Goal: Task Accomplishment & Management: Complete application form

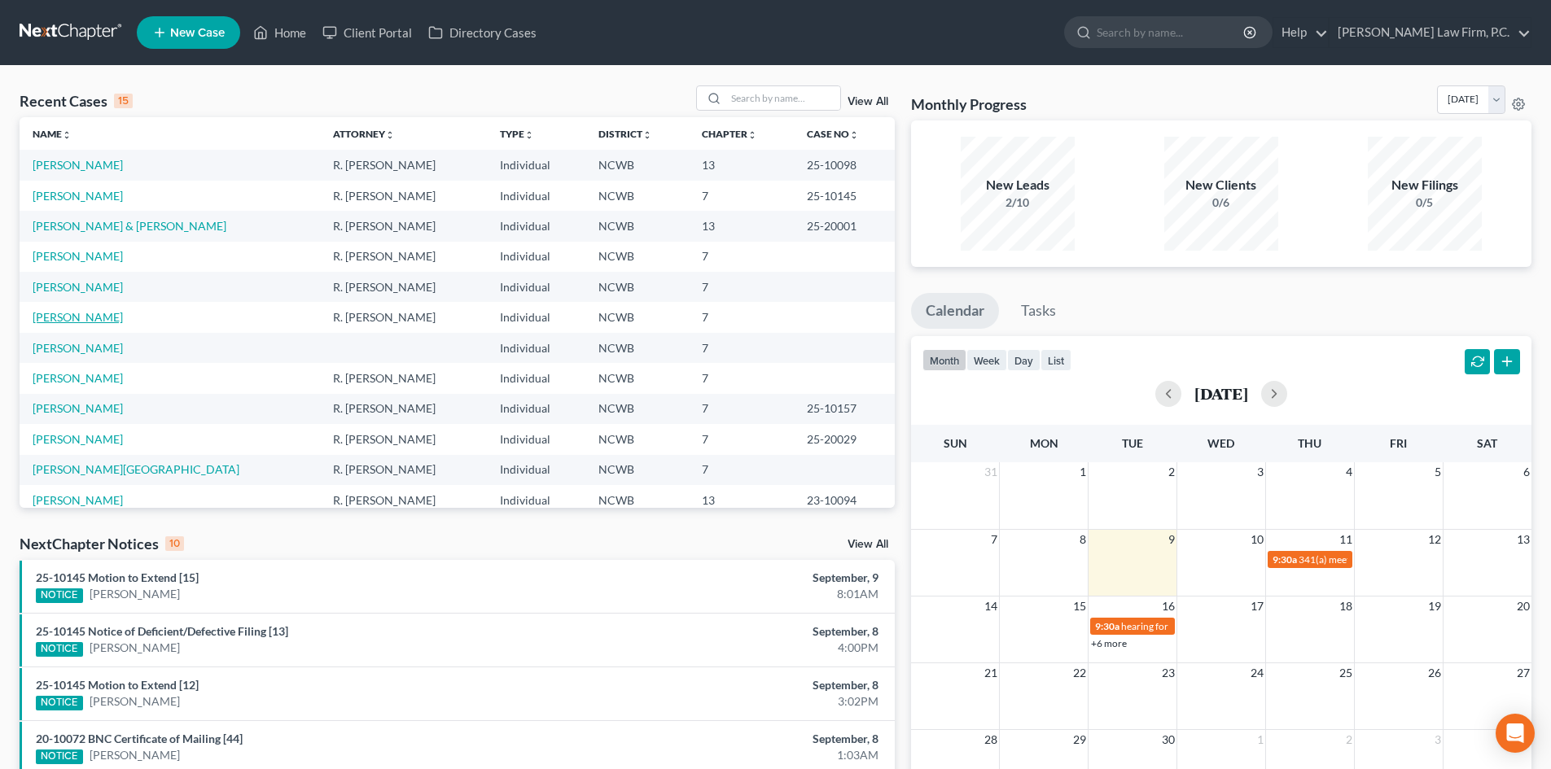
click at [87, 320] on link "[PERSON_NAME]" at bounding box center [78, 317] width 90 height 14
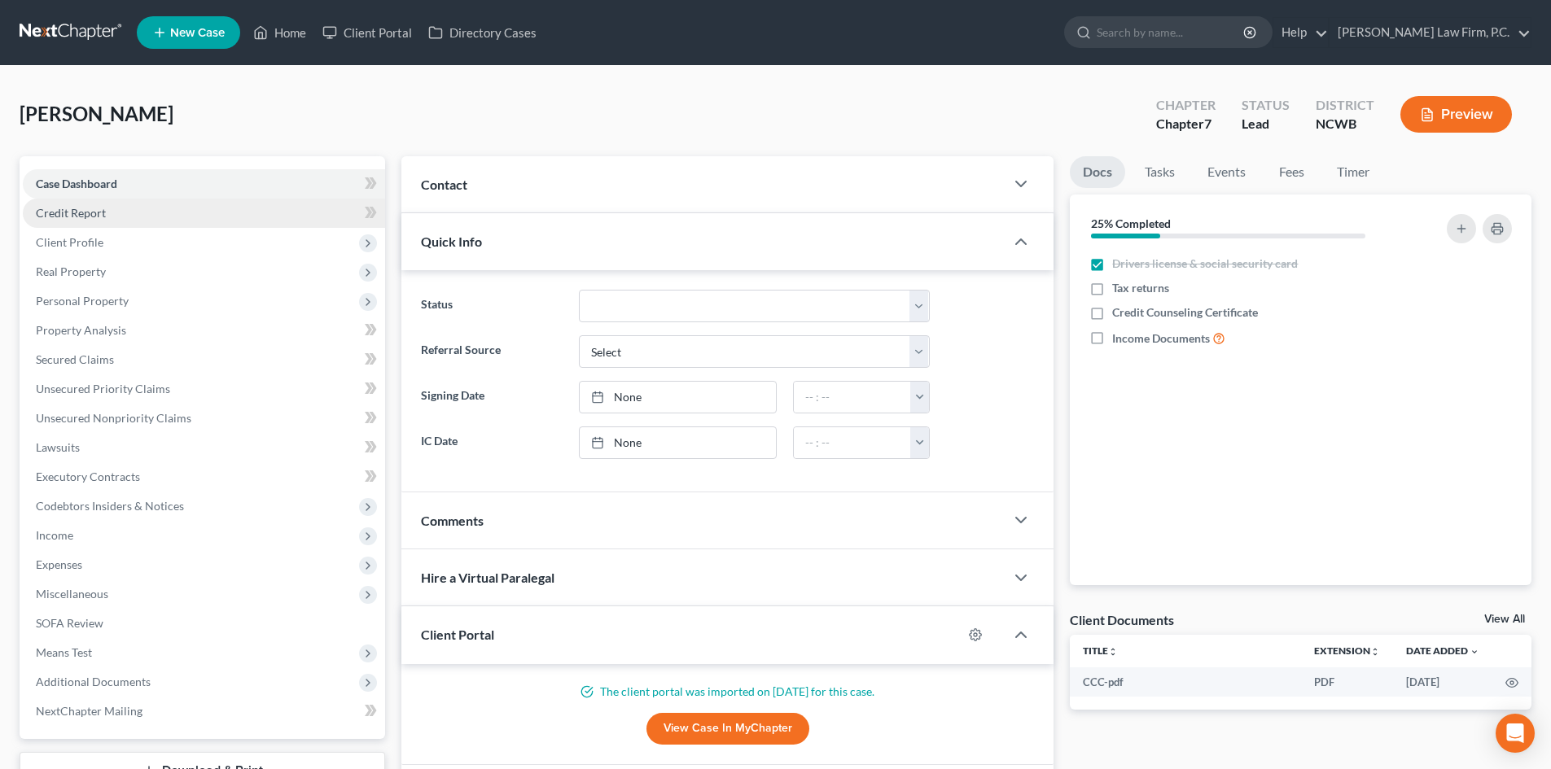
click at [82, 218] on span "Credit Report" at bounding box center [71, 213] width 70 height 14
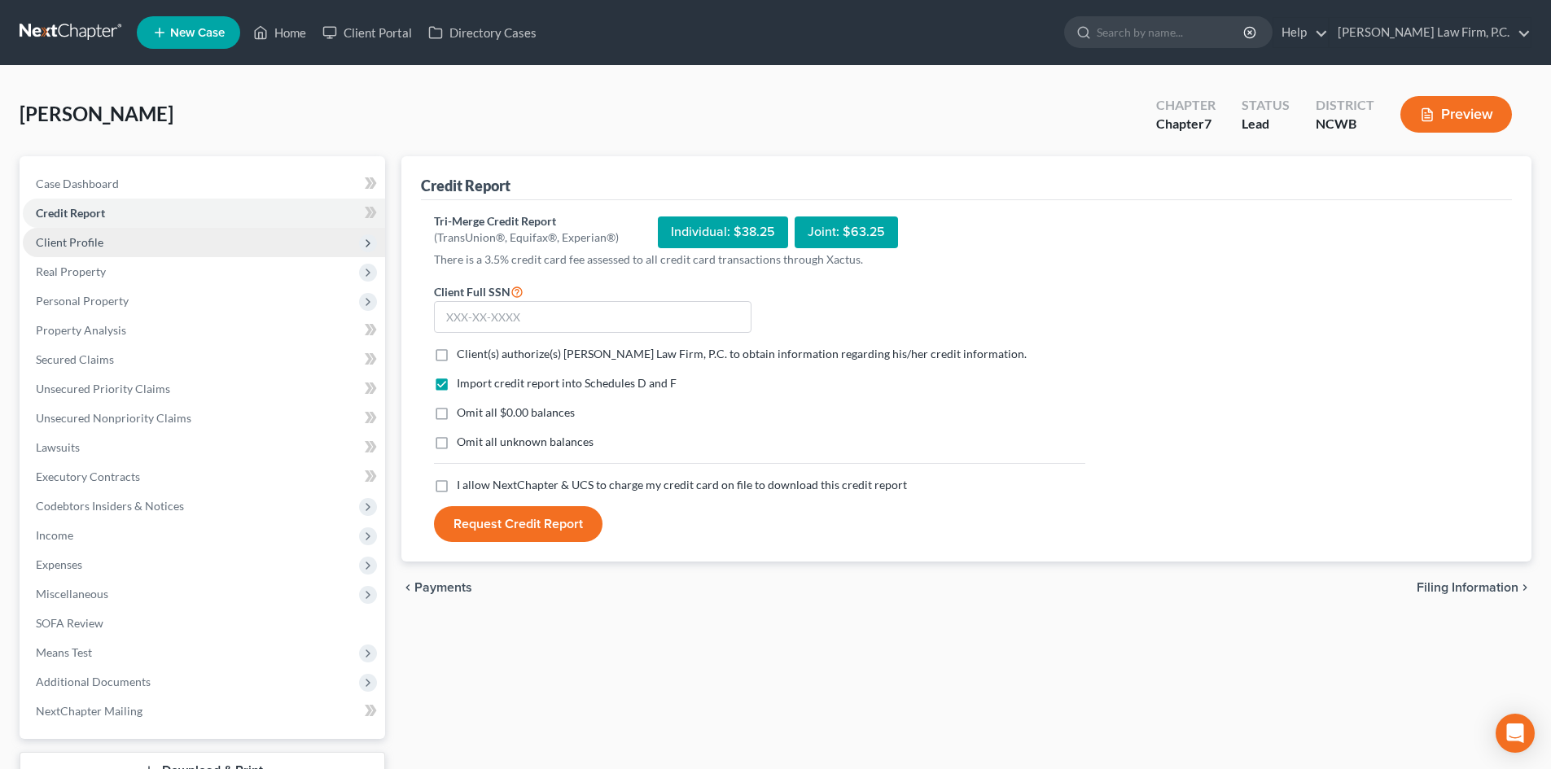
click at [90, 236] on span "Client Profile" at bounding box center [70, 242] width 68 height 14
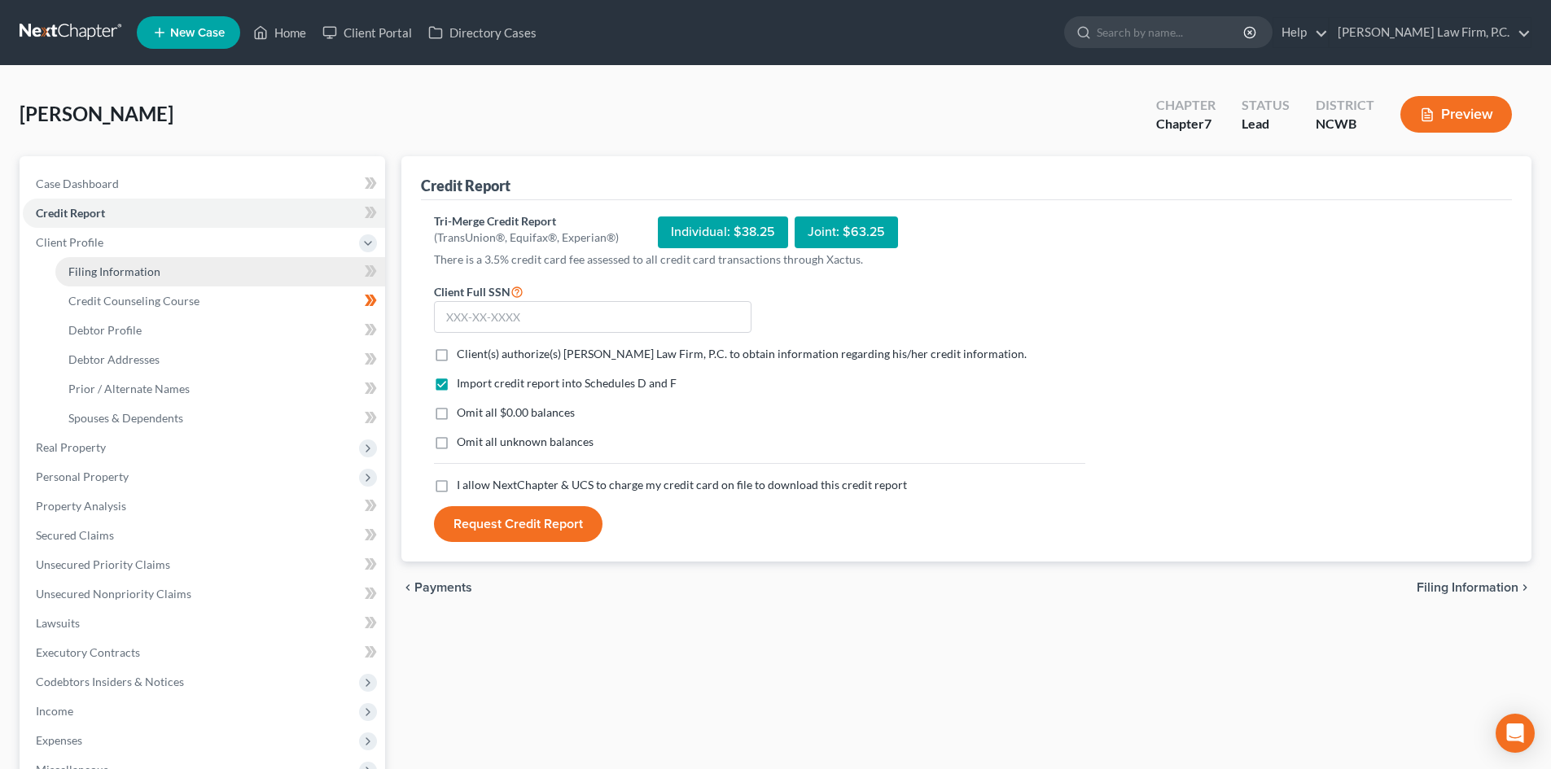
click at [205, 273] on link "Filing Information" at bounding box center [220, 271] width 330 height 29
select select "1"
select select "0"
select select "59"
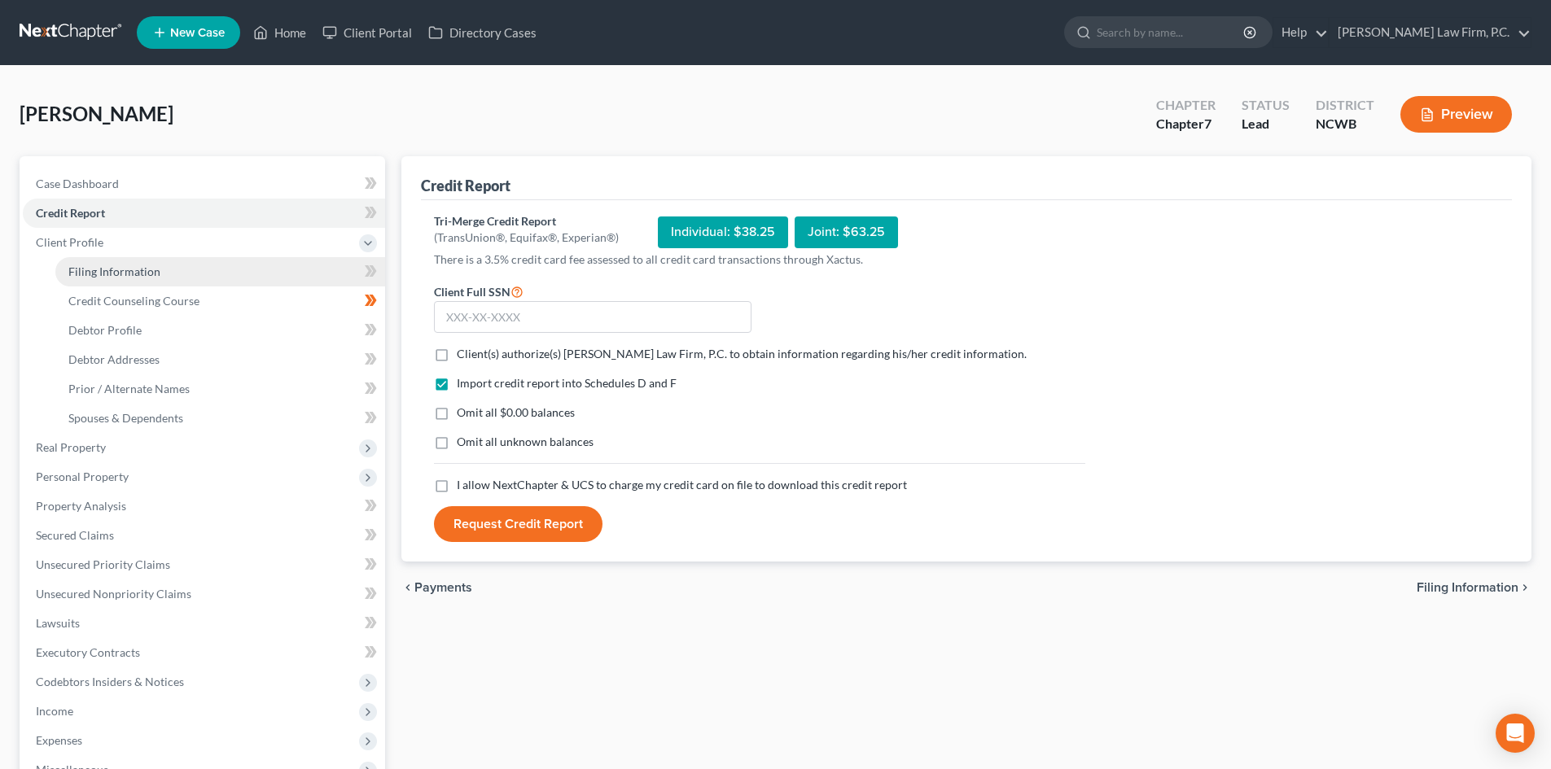
select select "28"
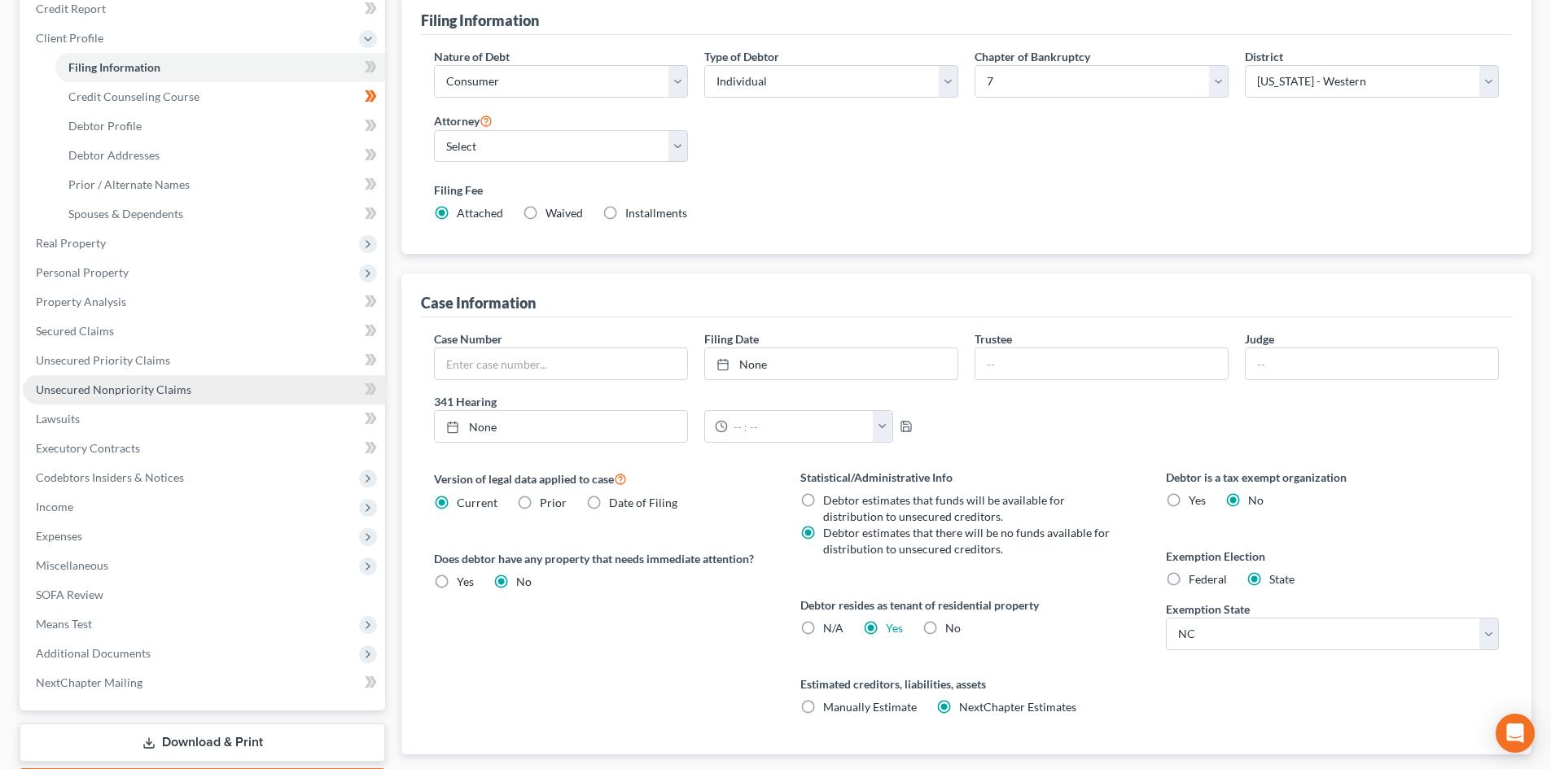
scroll to position [304, 0]
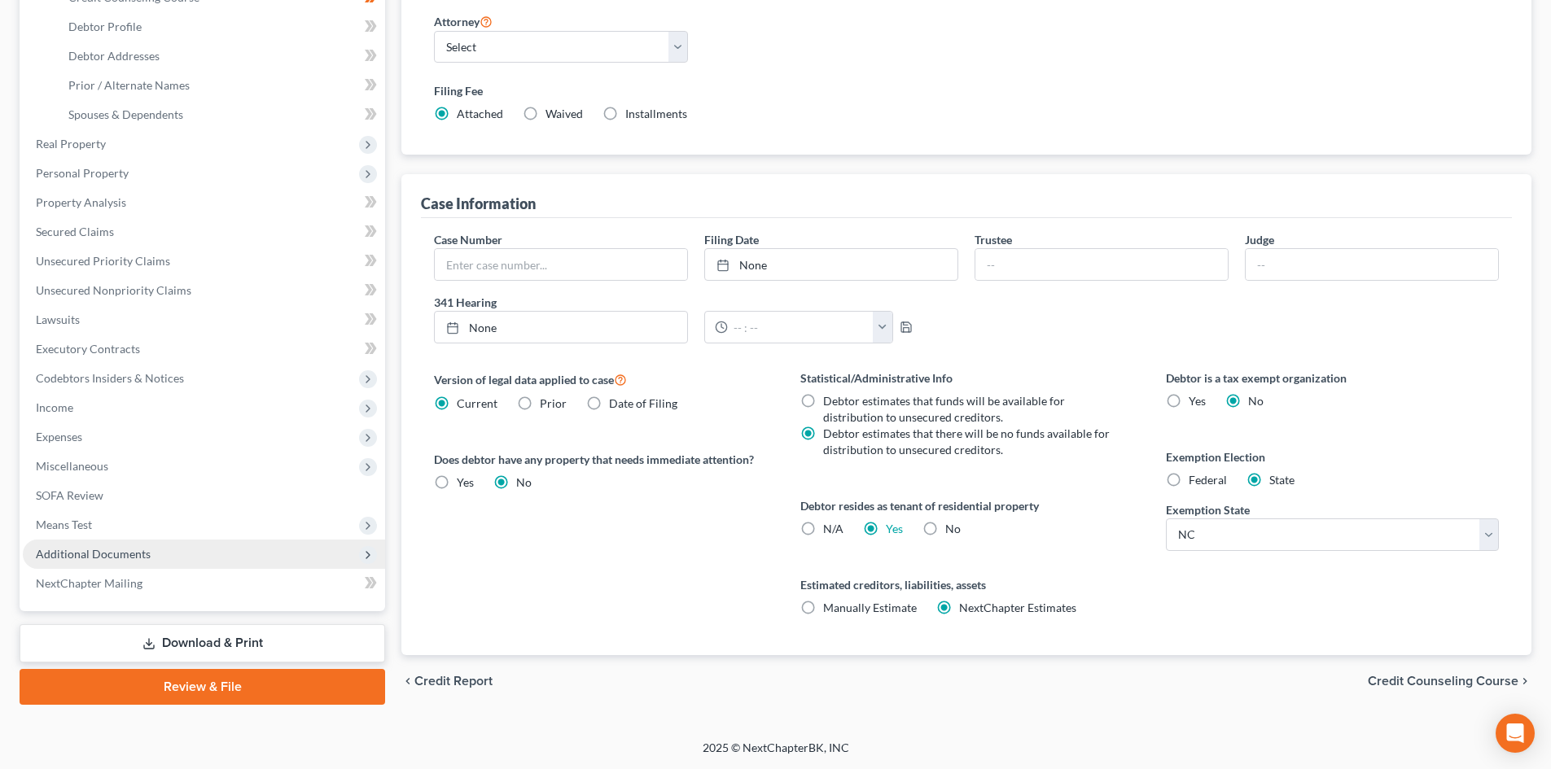
click at [126, 558] on span "Additional Documents" at bounding box center [93, 554] width 115 height 14
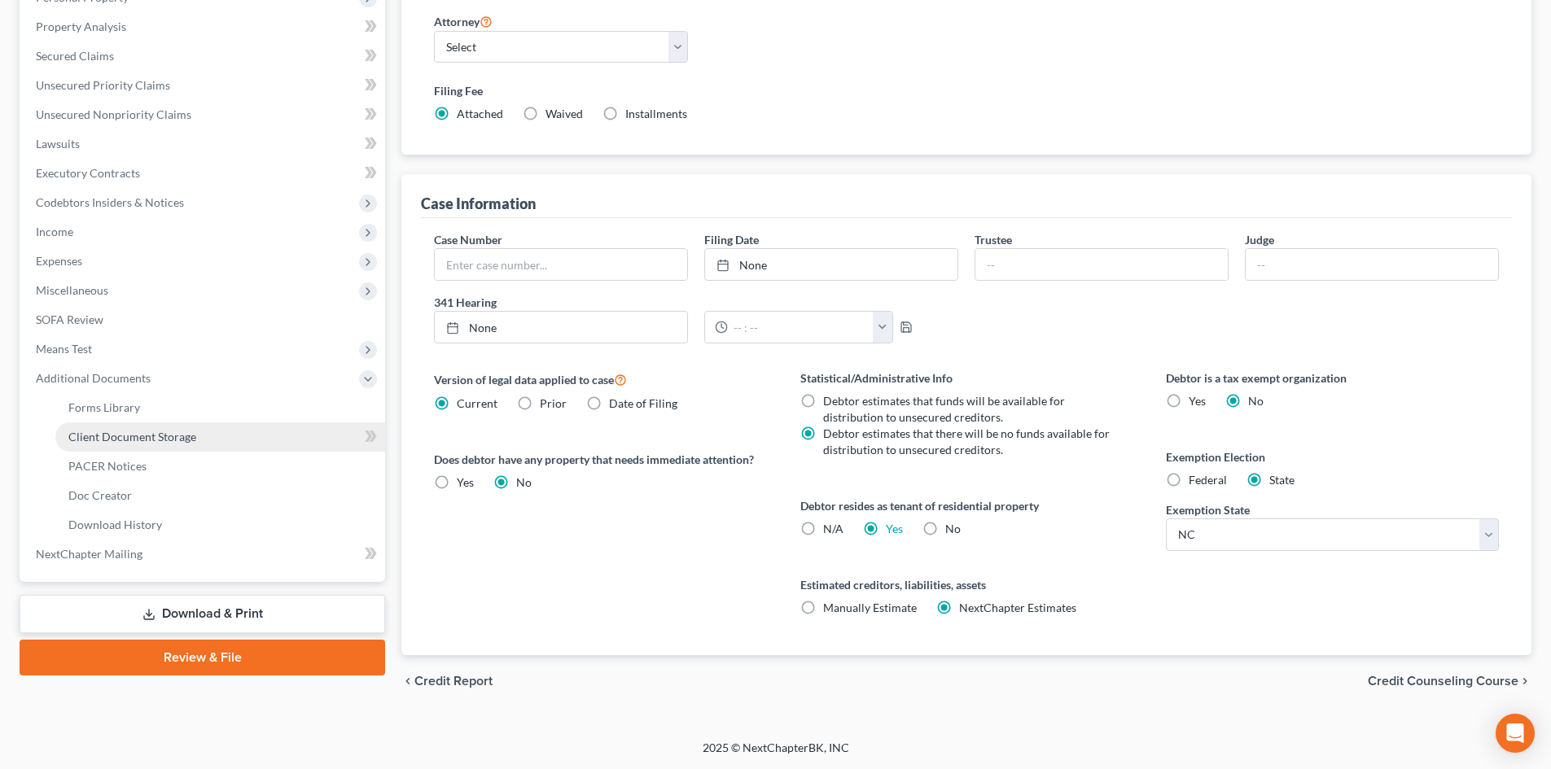
click at [132, 436] on span "Client Document Storage" at bounding box center [132, 437] width 128 height 14
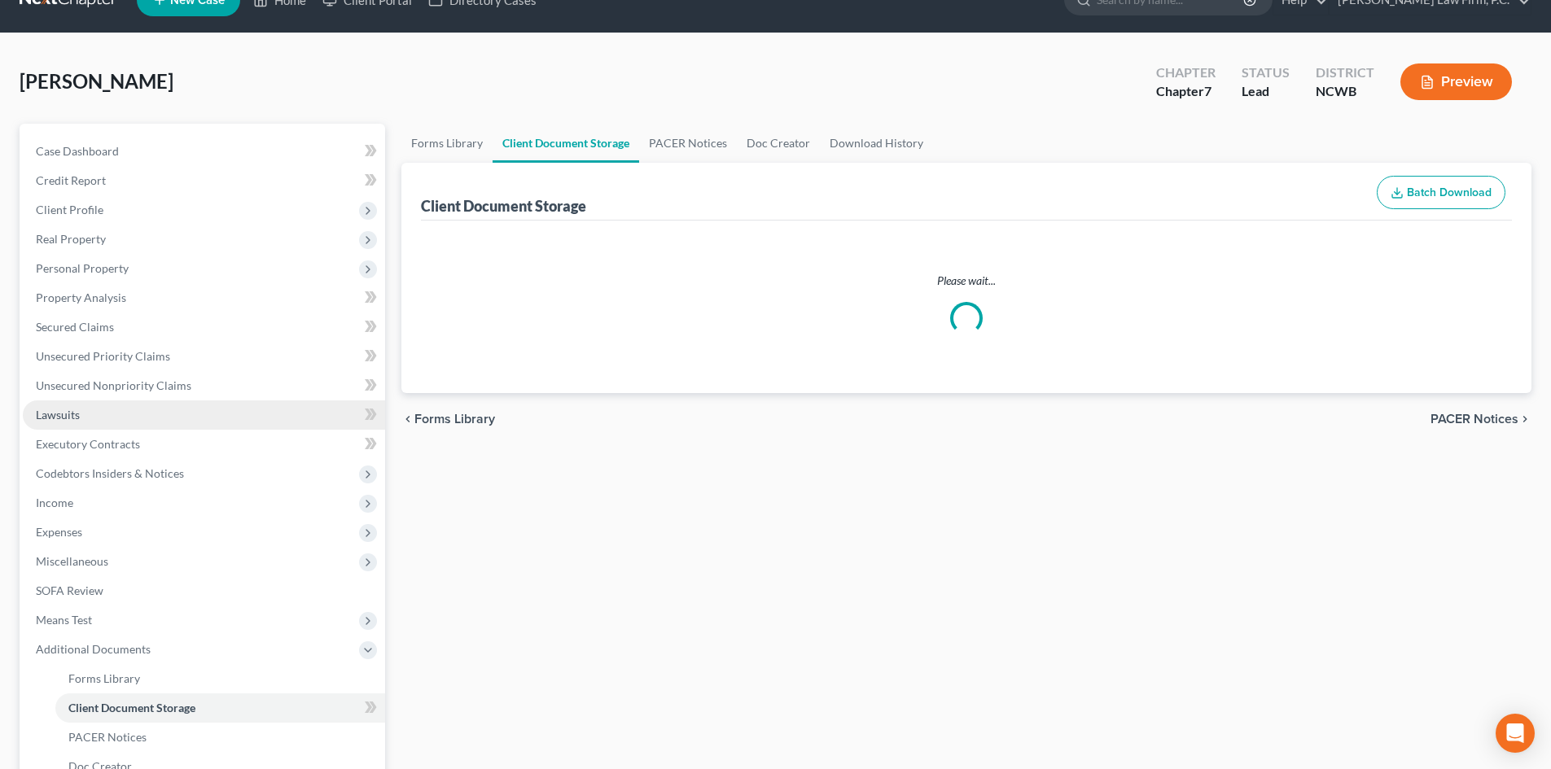
select select "0"
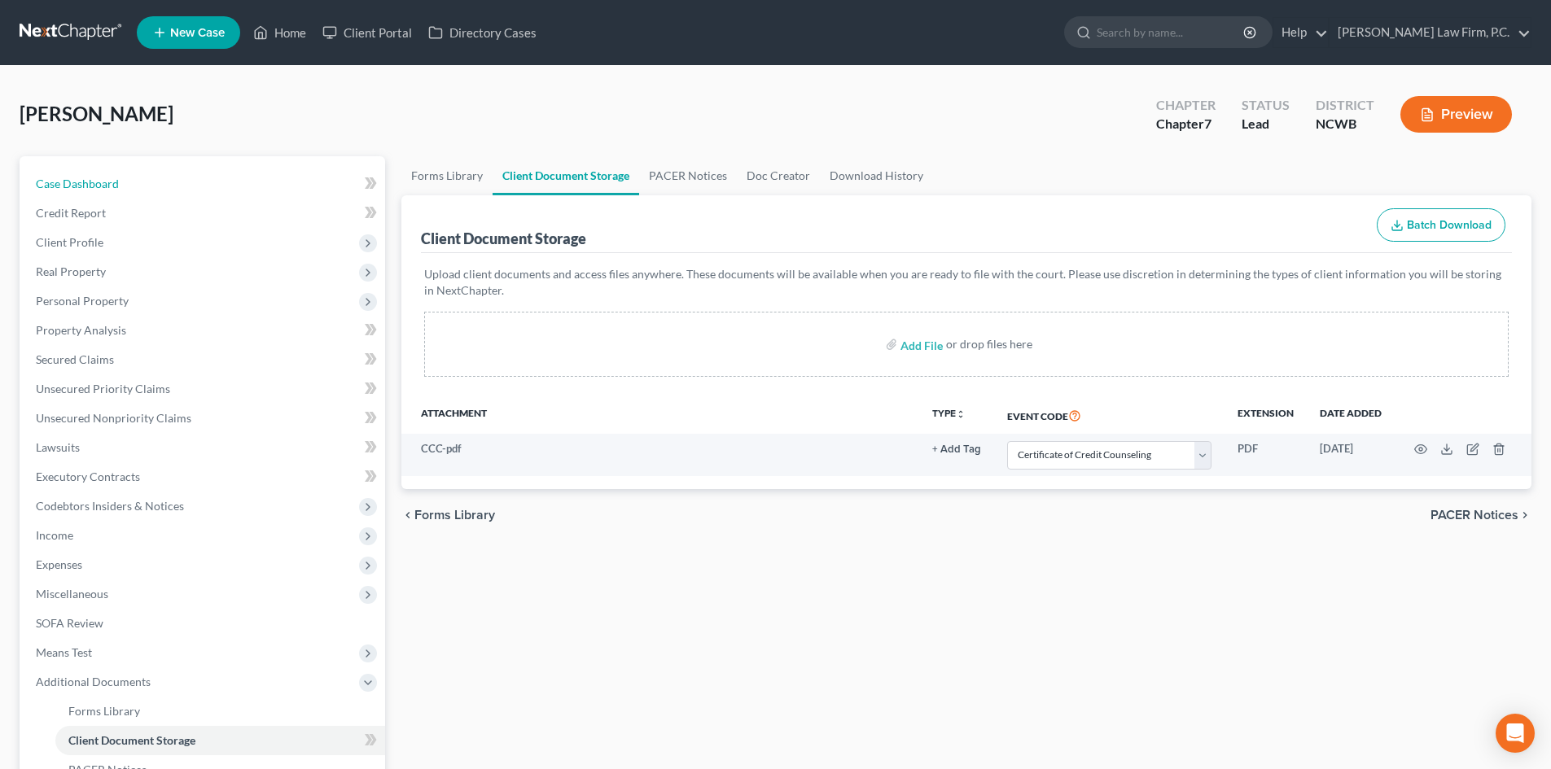
drag, startPoint x: 127, startPoint y: 179, endPoint x: 295, endPoint y: 150, distance: 170.2
click at [127, 179] on link "Case Dashboard" at bounding box center [204, 183] width 362 height 29
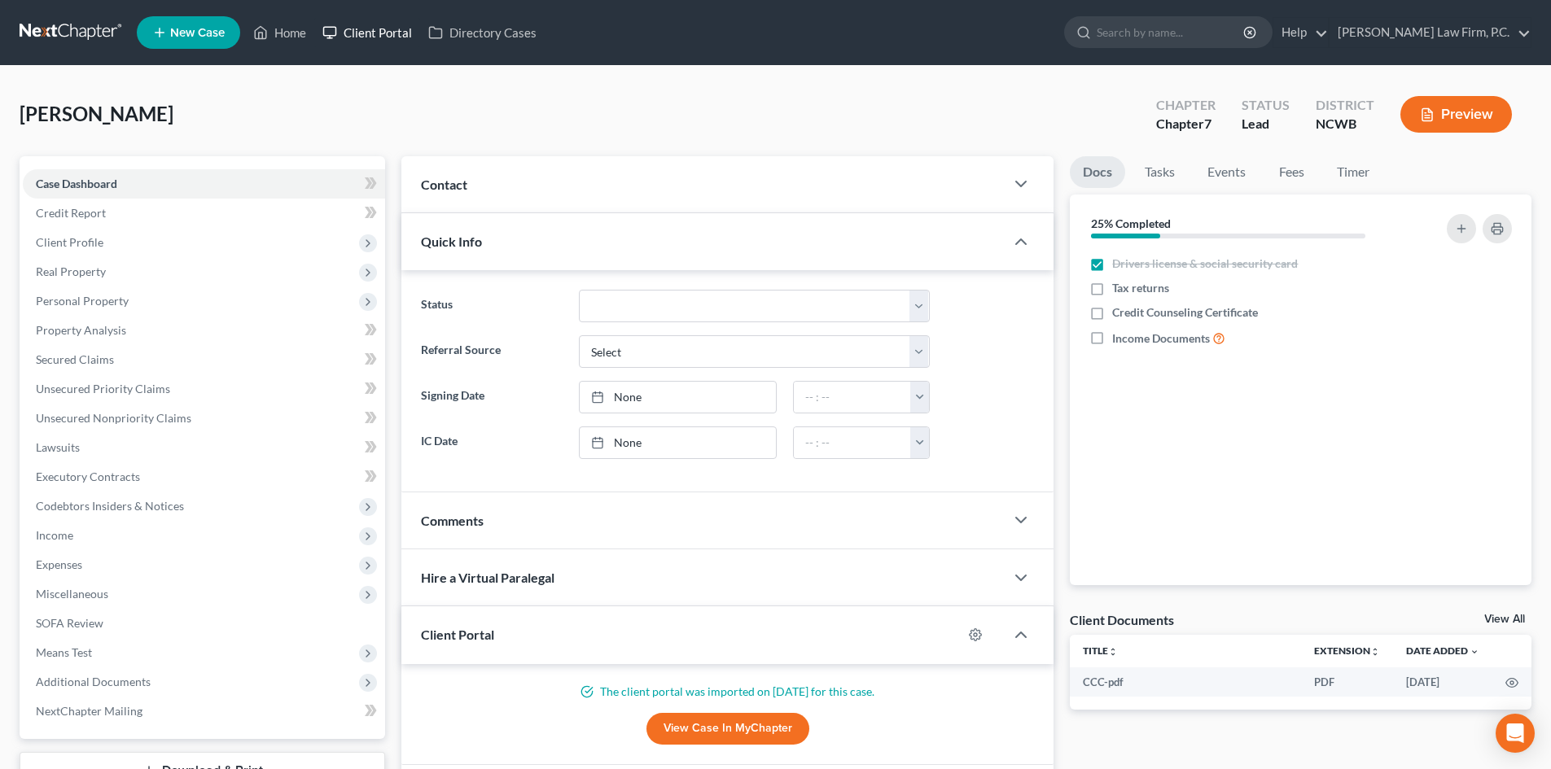
drag, startPoint x: 278, startPoint y: 25, endPoint x: 317, endPoint y: 34, distance: 39.3
click at [317, 34] on link "Client Portal" at bounding box center [367, 32] width 106 height 29
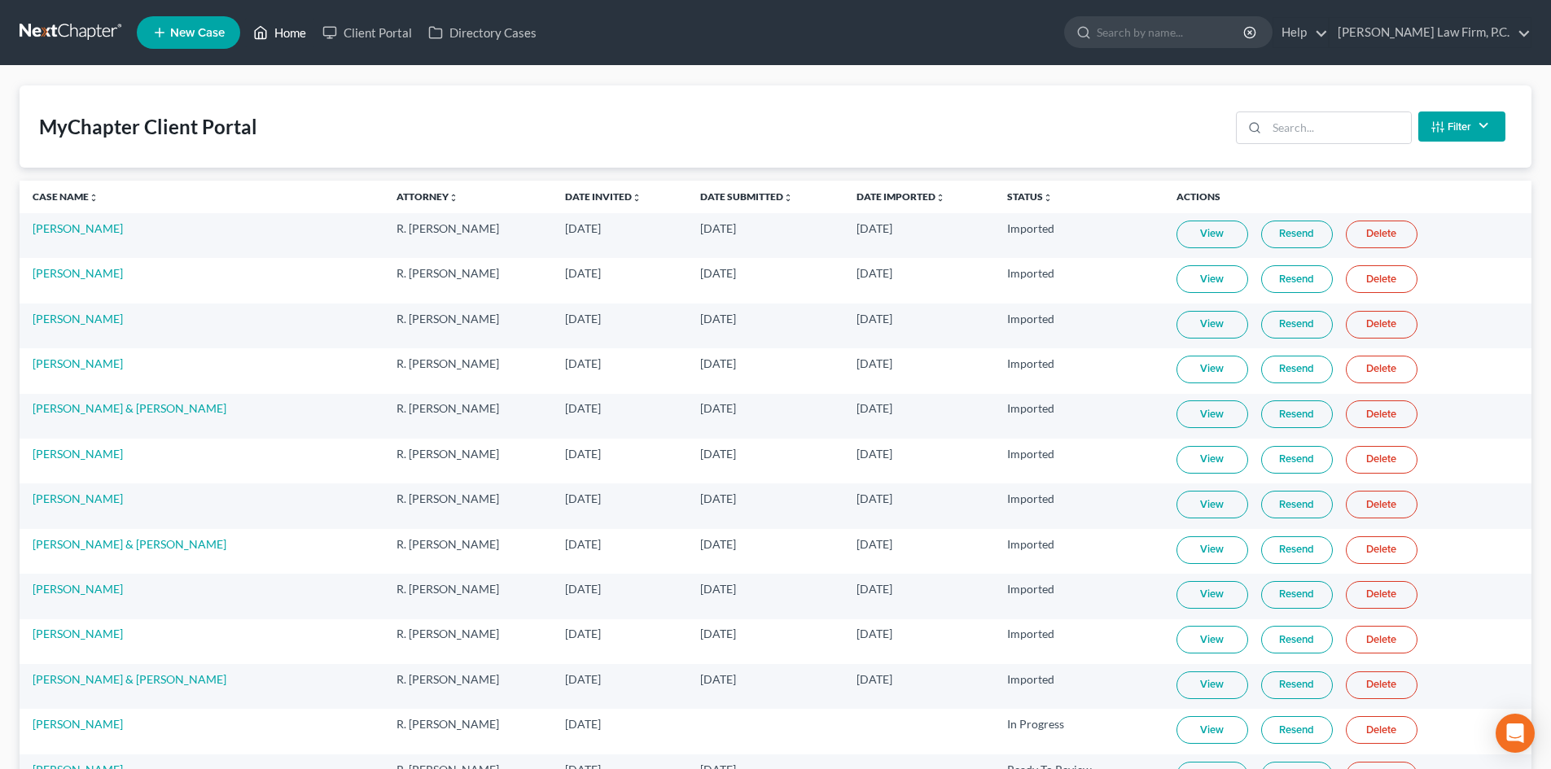
click at [281, 28] on link "Home" at bounding box center [279, 32] width 69 height 29
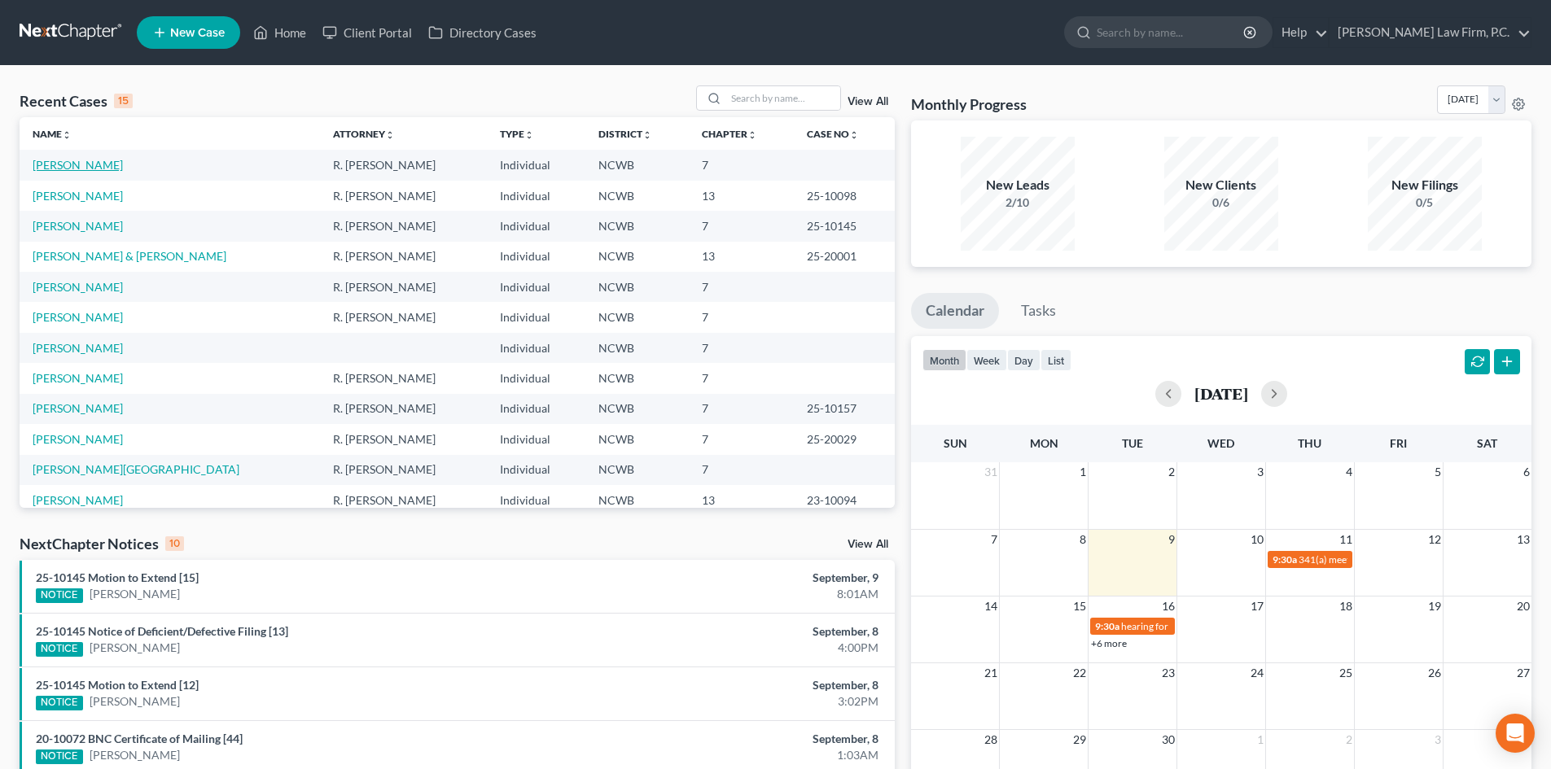
click at [115, 160] on link "[PERSON_NAME]" at bounding box center [78, 165] width 90 height 14
select select "5"
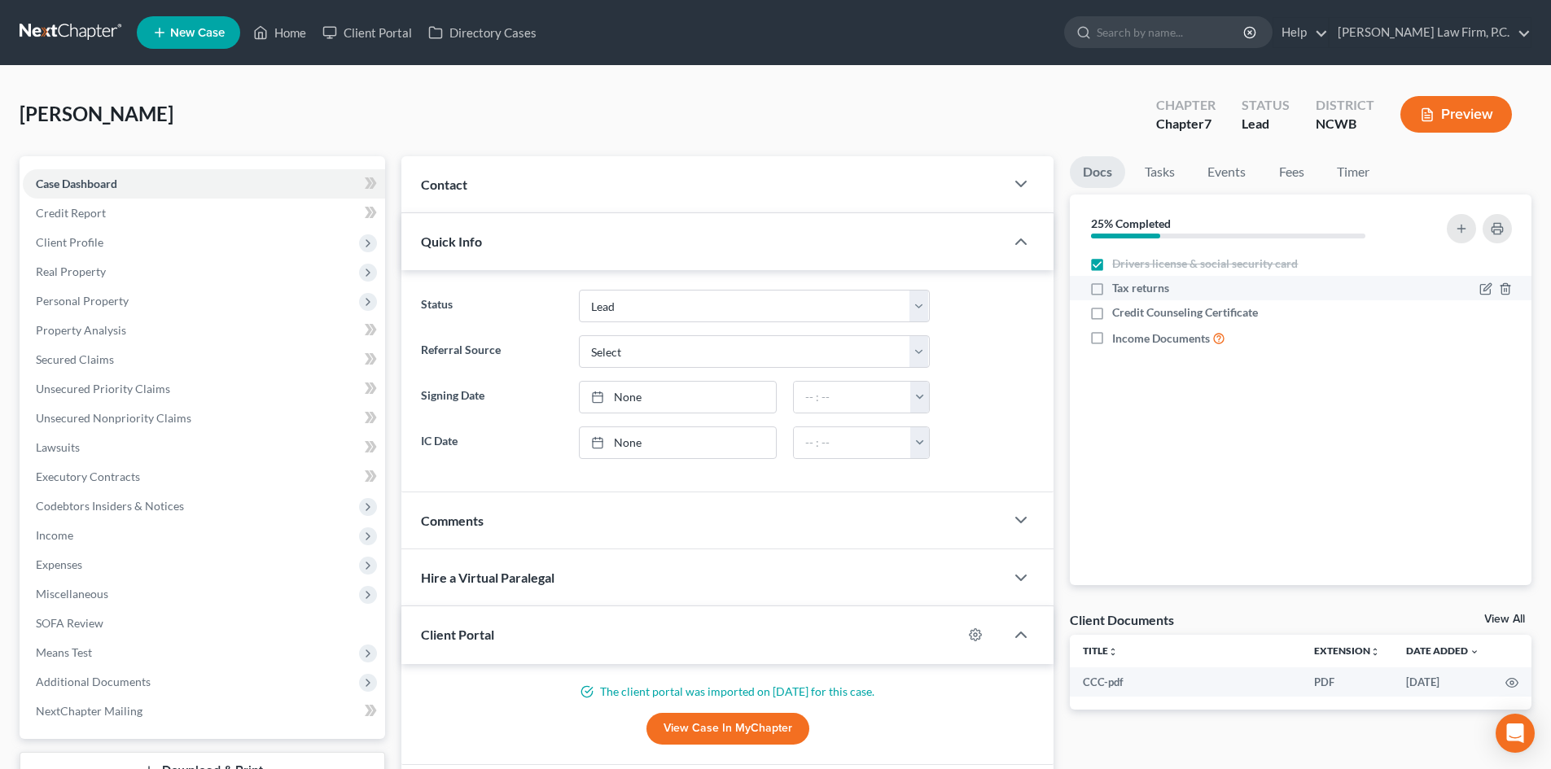
click at [1112, 288] on label "Tax returns" at bounding box center [1140, 288] width 57 height 16
click at [1118, 288] on input "Tax returns" at bounding box center [1123, 285] width 11 height 11
checkbox input "true"
drag, startPoint x: 1096, startPoint y: 303, endPoint x: 1100, endPoint y: 315, distance: 12.6
click at [1112, 308] on label "Credit Counseling Certificate" at bounding box center [1185, 312] width 146 height 16
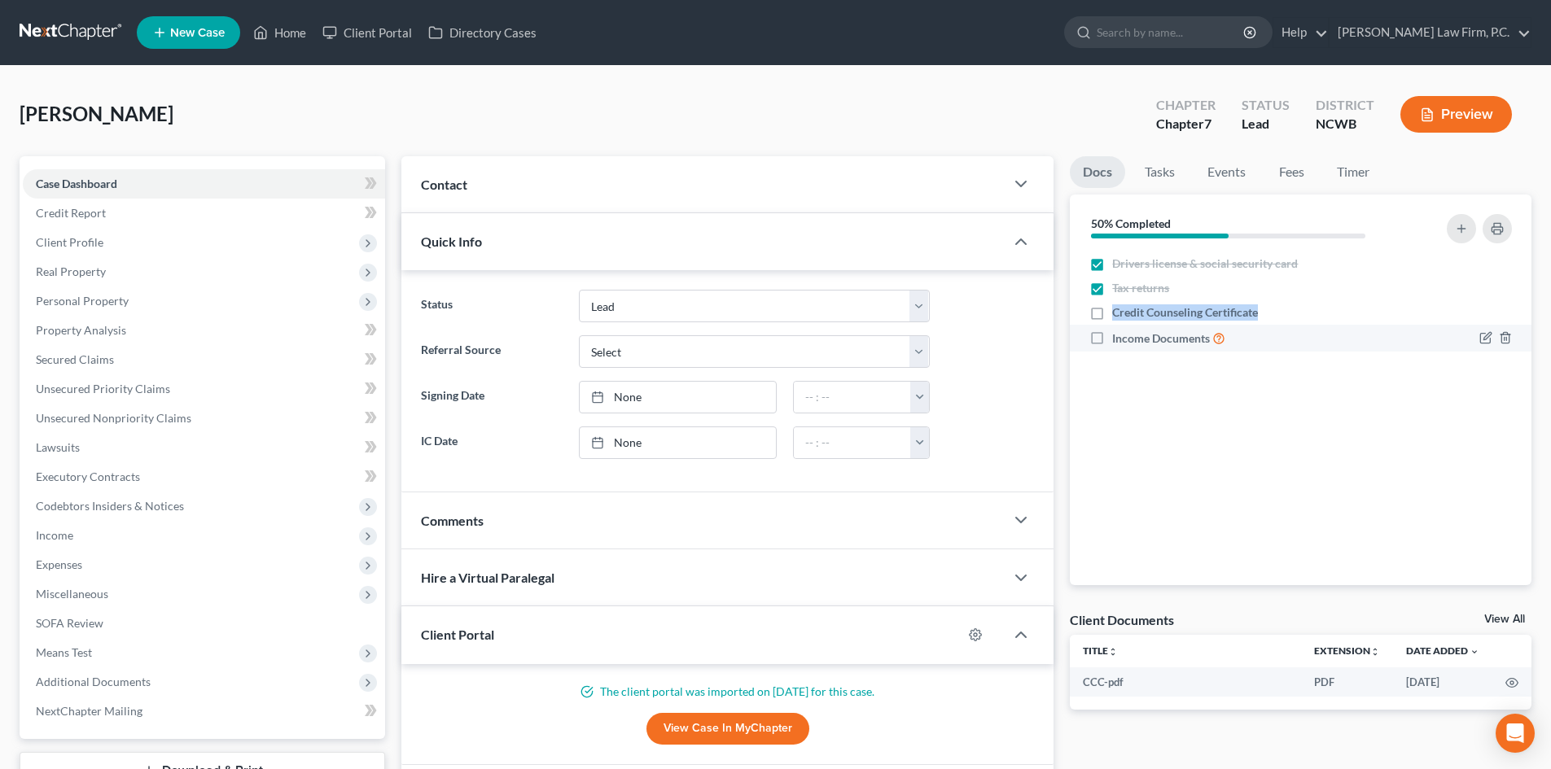
click at [1112, 335] on label "Income Documents" at bounding box center [1168, 338] width 113 height 19
click at [1118, 335] on input "Income Documents" at bounding box center [1123, 334] width 11 height 11
checkbox input "true"
click at [1112, 313] on label "Credit Counseling Certificate" at bounding box center [1185, 312] width 146 height 16
click at [1118, 313] on input "Credit Counseling Certificate" at bounding box center [1123, 309] width 11 height 11
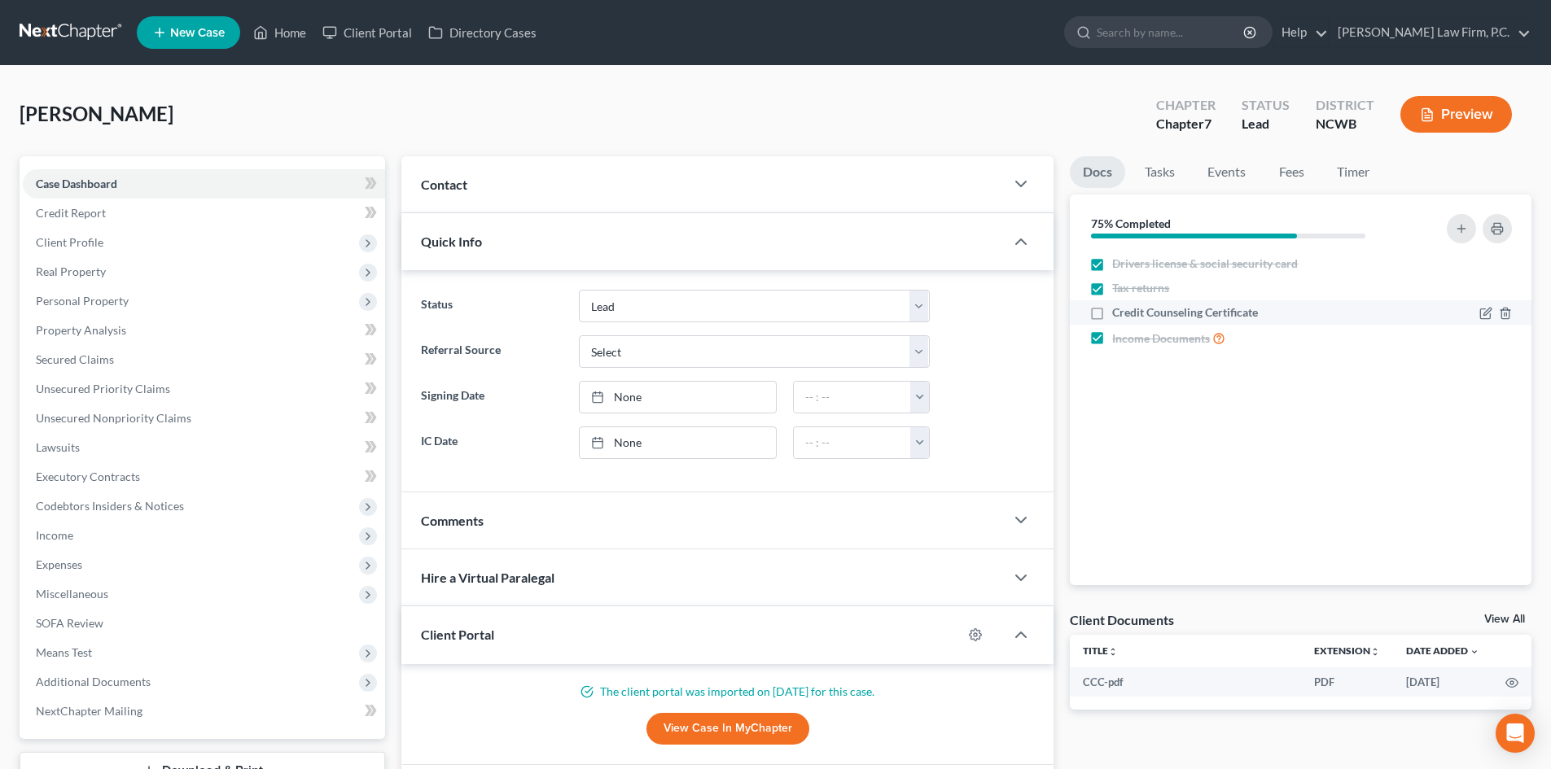
checkbox input "true"
click at [94, 186] on span "Case Dashboard" at bounding box center [76, 184] width 81 height 14
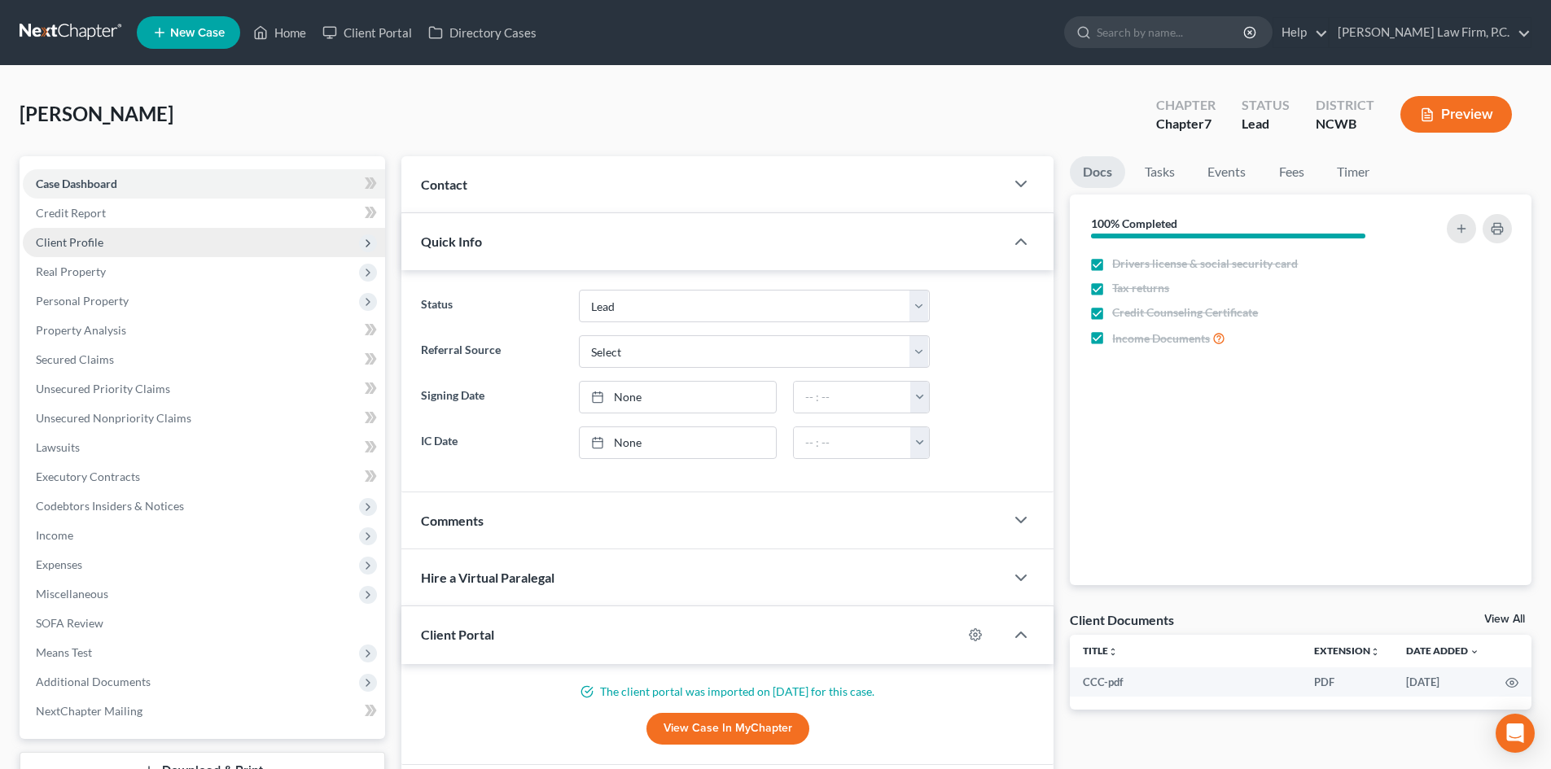
click at [81, 252] on span "Client Profile" at bounding box center [204, 242] width 362 height 29
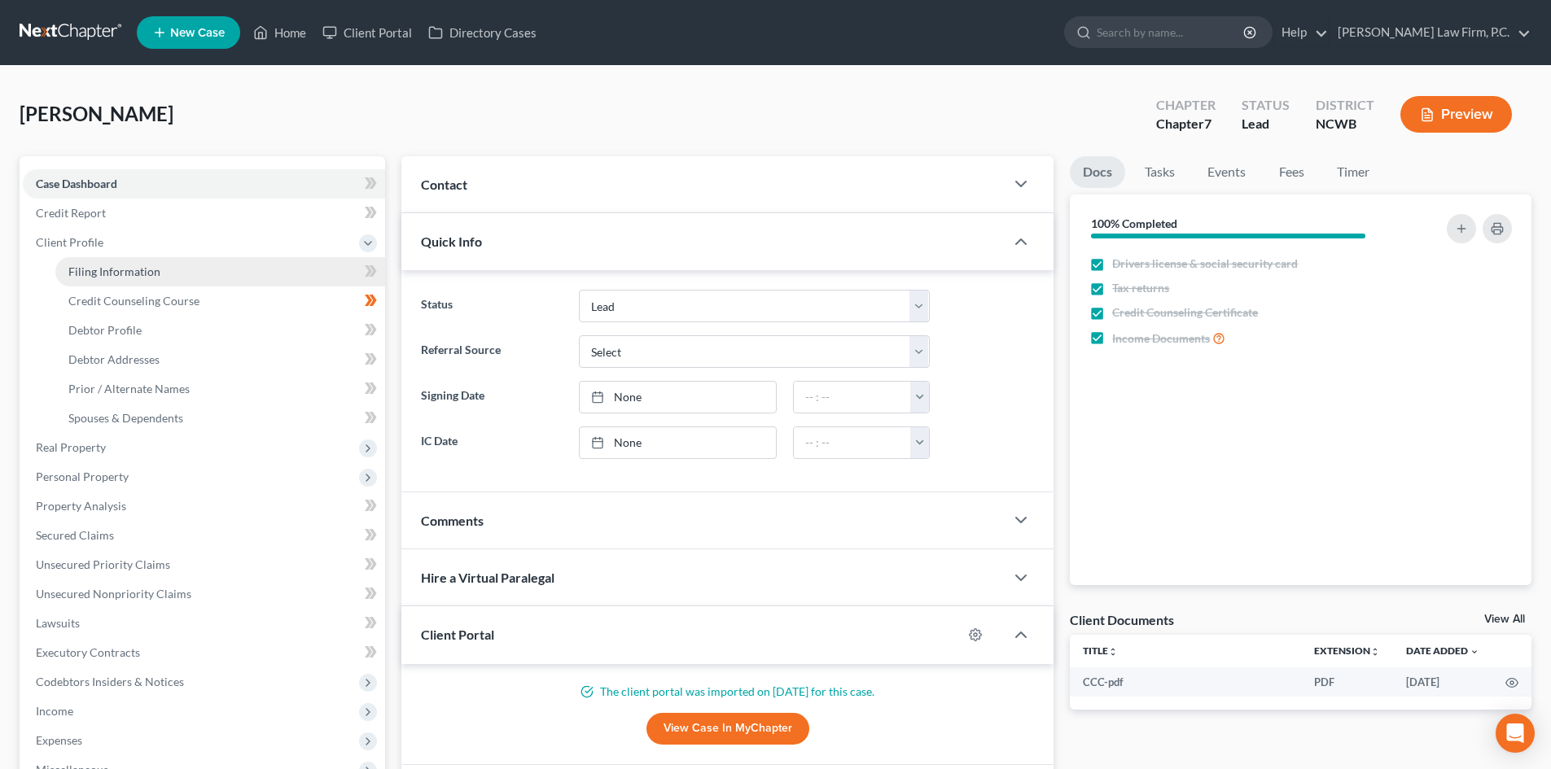
click at [98, 273] on span "Filing Information" at bounding box center [114, 272] width 92 height 14
select select "1"
select select "0"
select select "59"
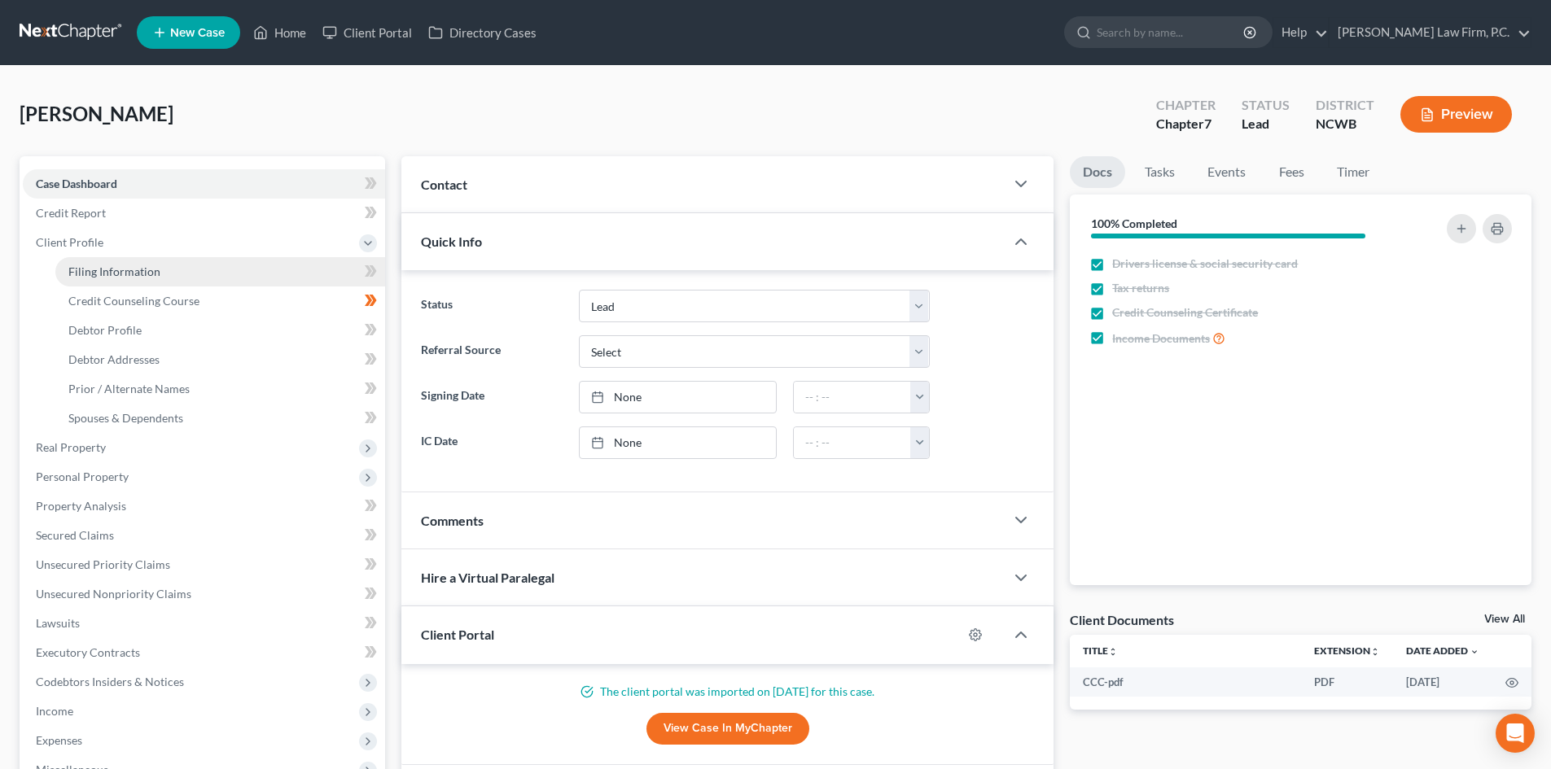
select select "0"
select select "28"
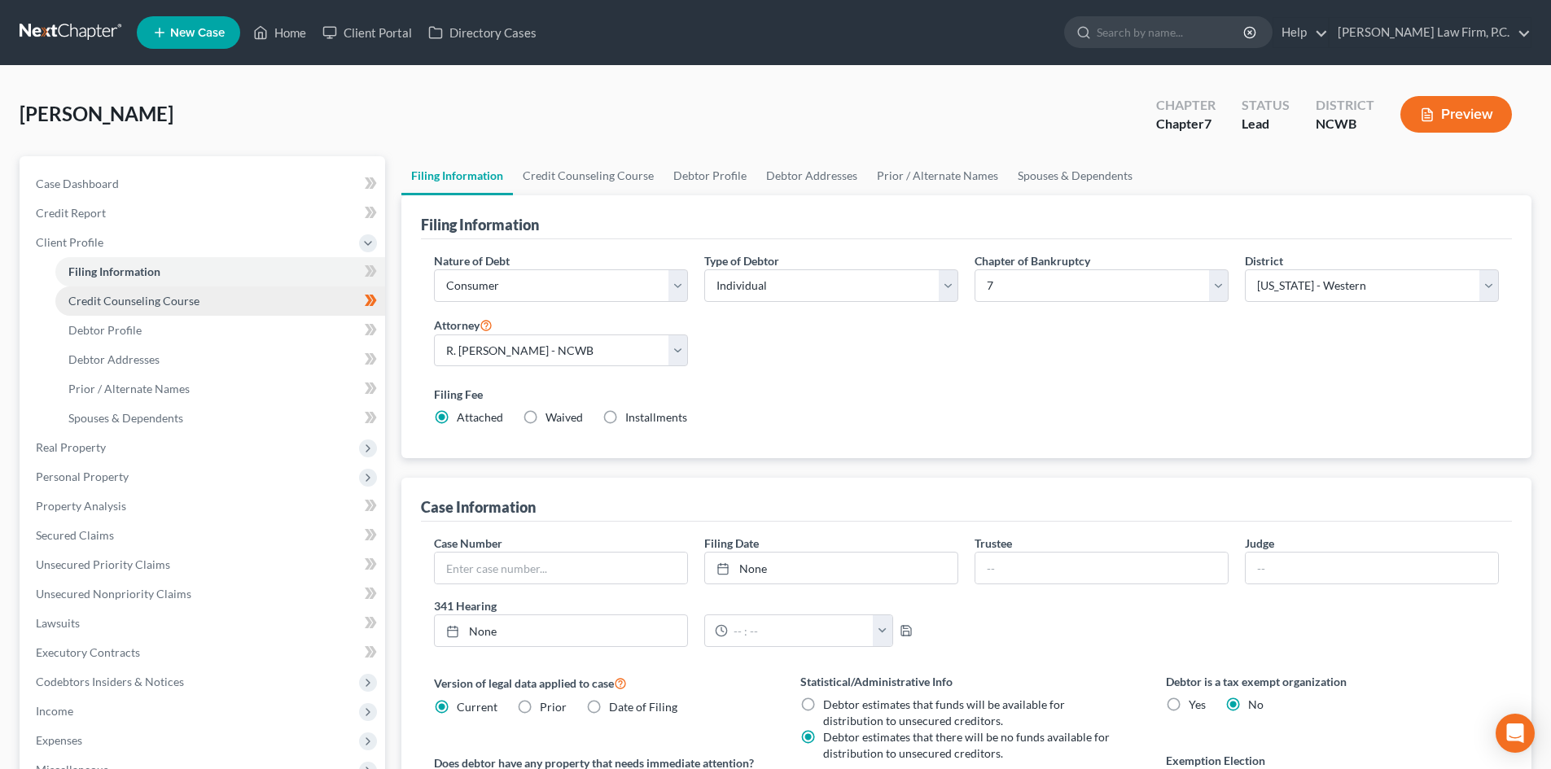
click at [120, 291] on link "Credit Counseling Course" at bounding box center [220, 301] width 330 height 29
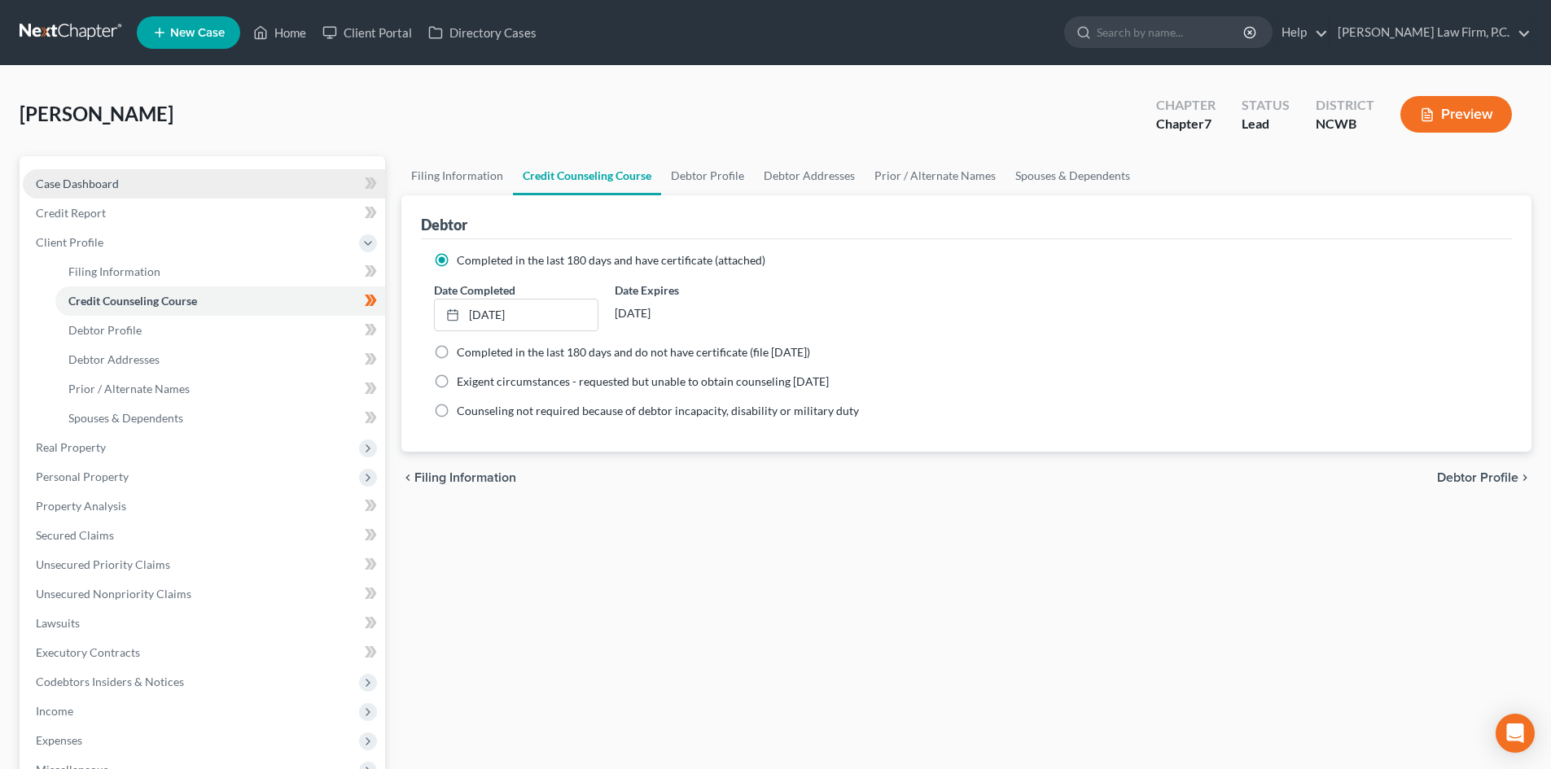
click at [88, 178] on span "Case Dashboard" at bounding box center [77, 184] width 83 height 14
select select "5"
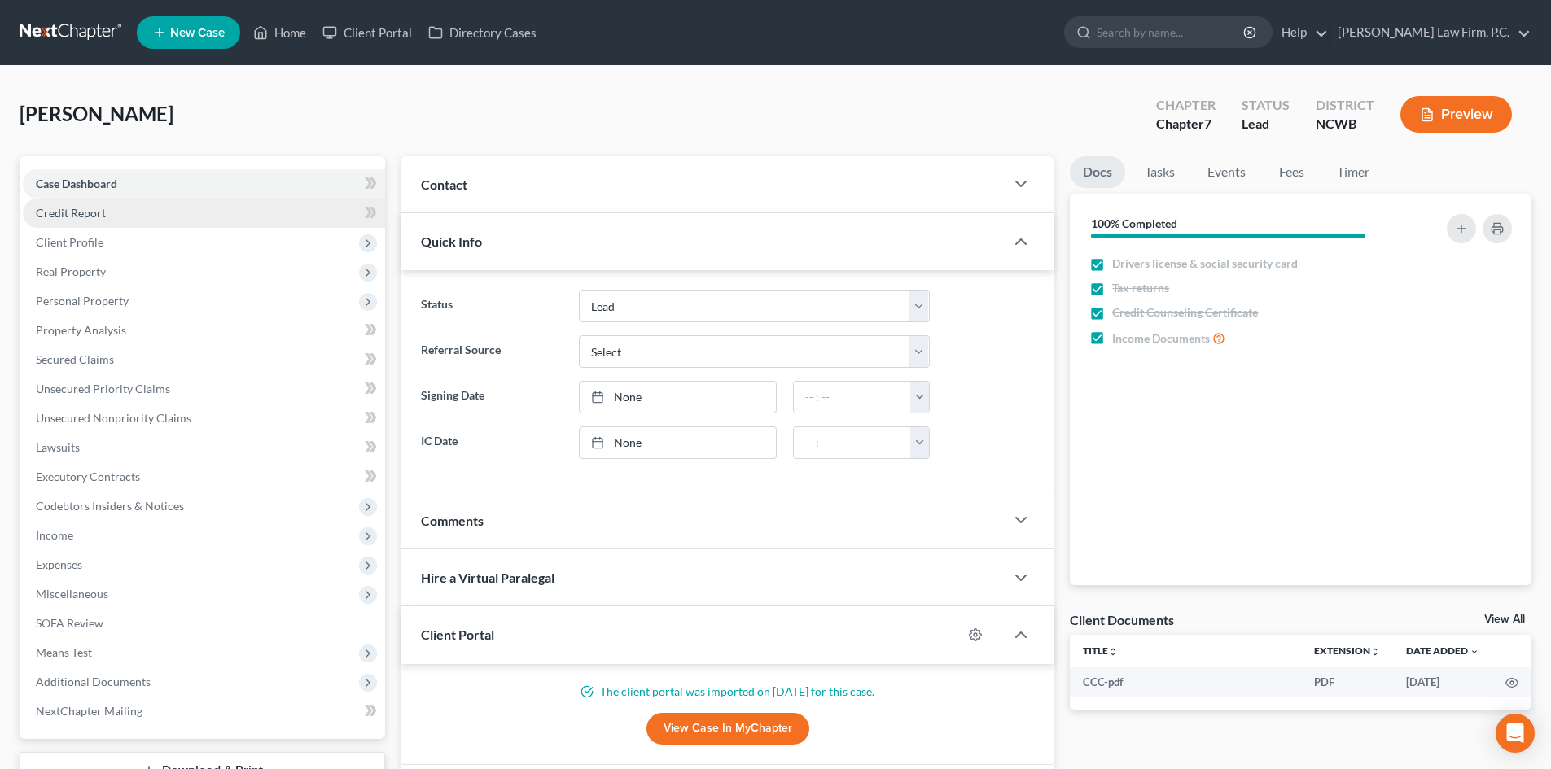
click at [89, 209] on span "Credit Report" at bounding box center [71, 213] width 70 height 14
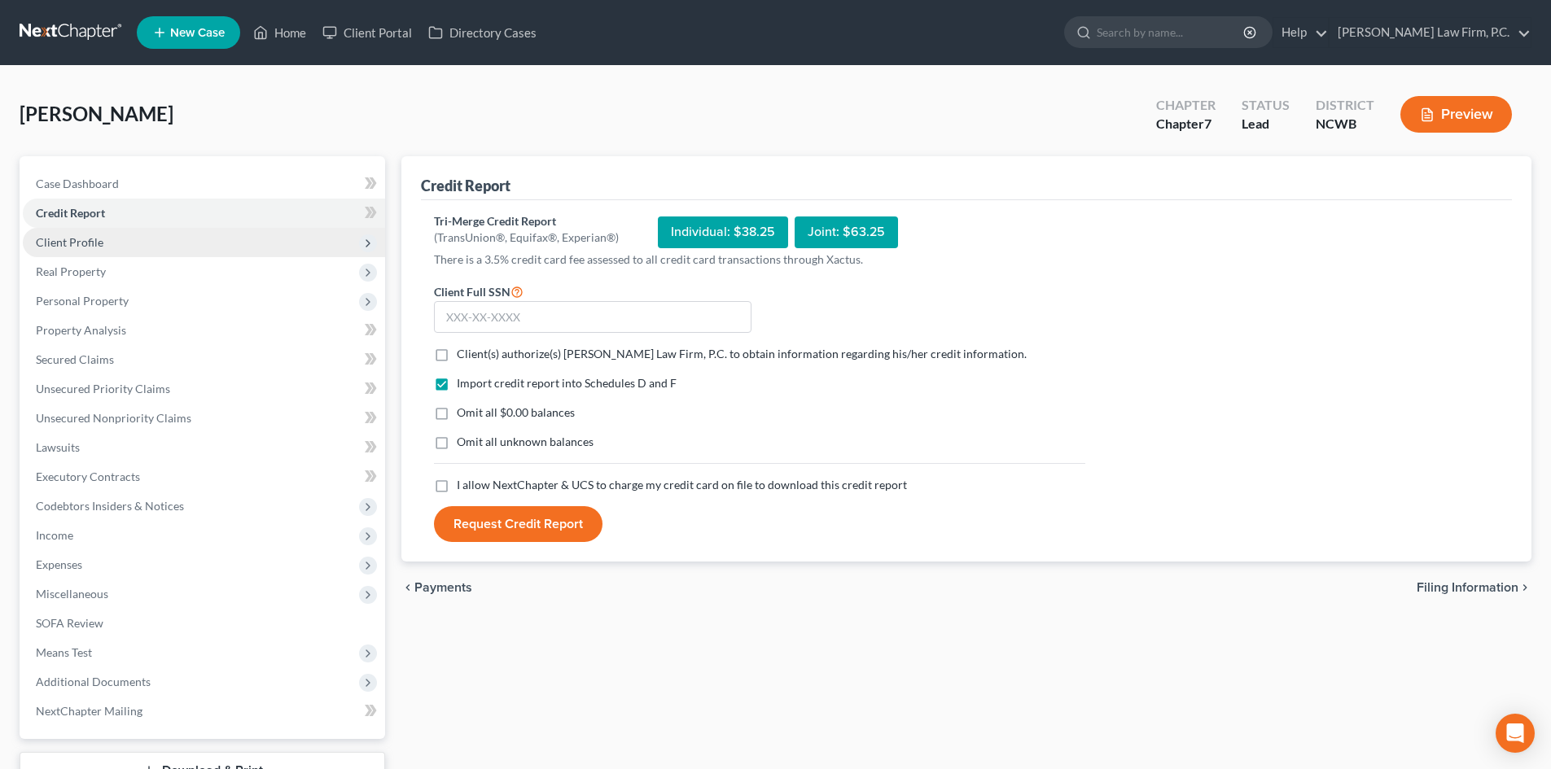
click at [101, 247] on span "Client Profile" at bounding box center [70, 242] width 68 height 14
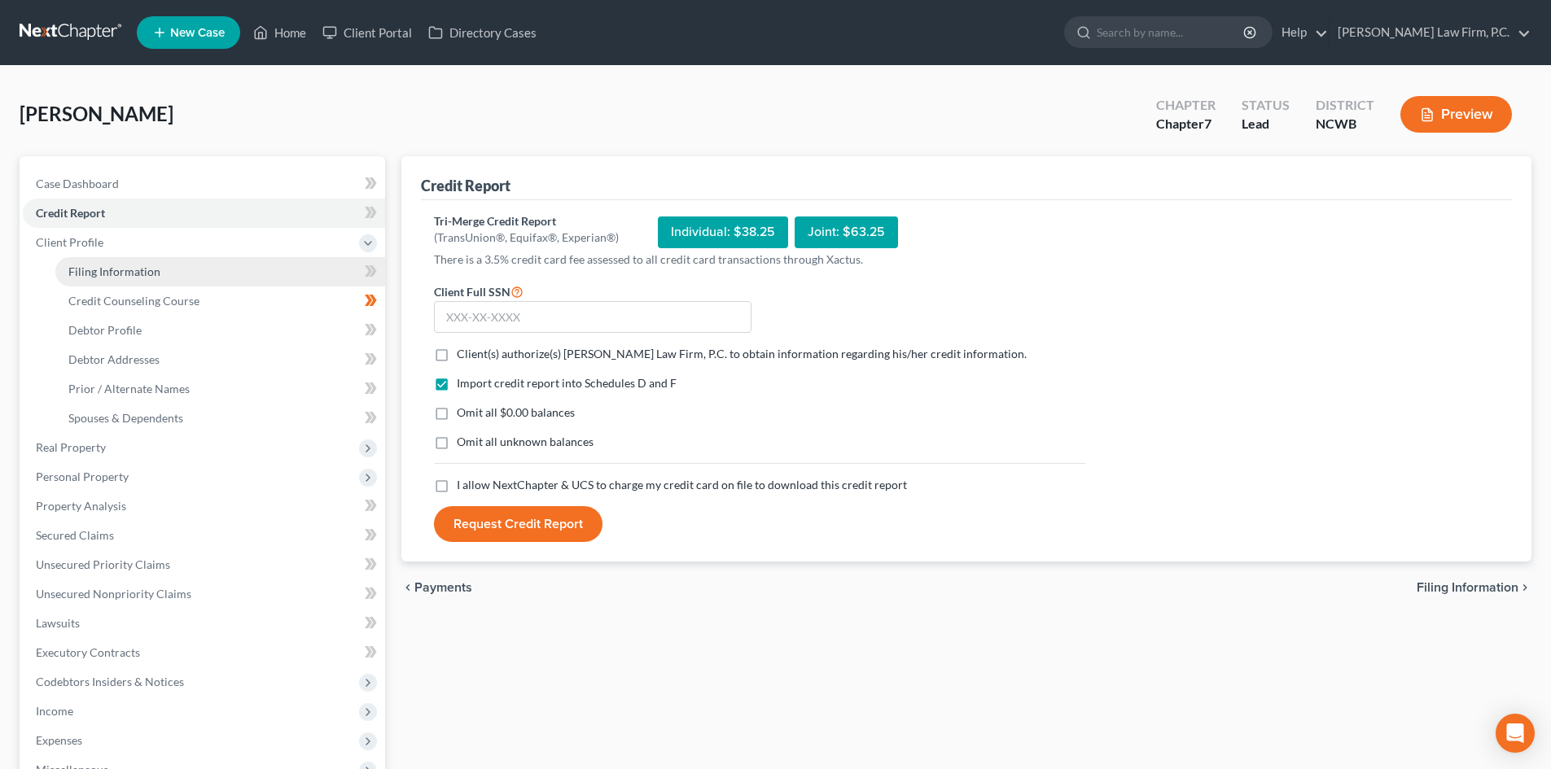
click at [107, 270] on span "Filing Information" at bounding box center [114, 272] width 92 height 14
select select "1"
select select "0"
select select "59"
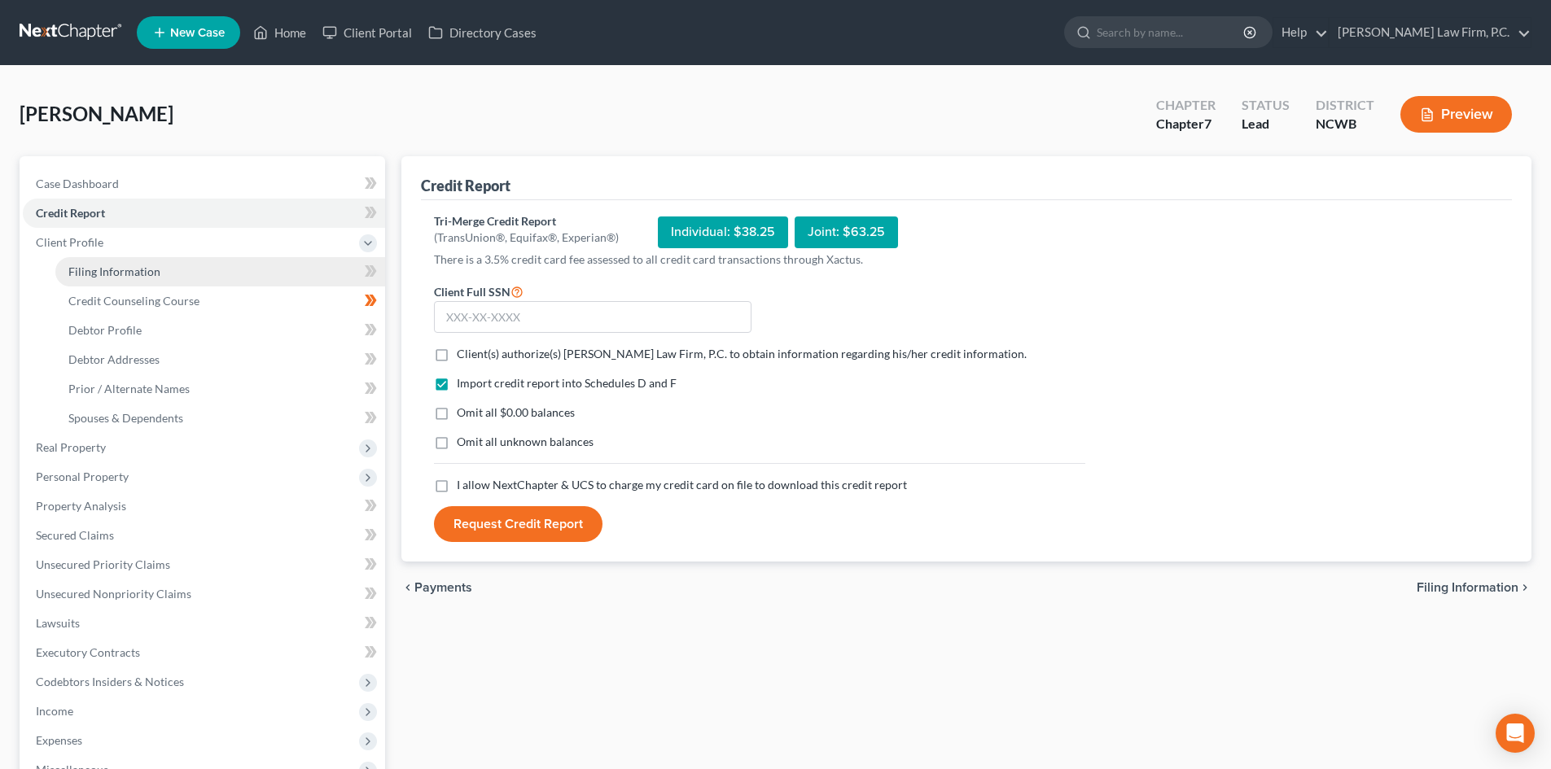
select select "0"
select select "28"
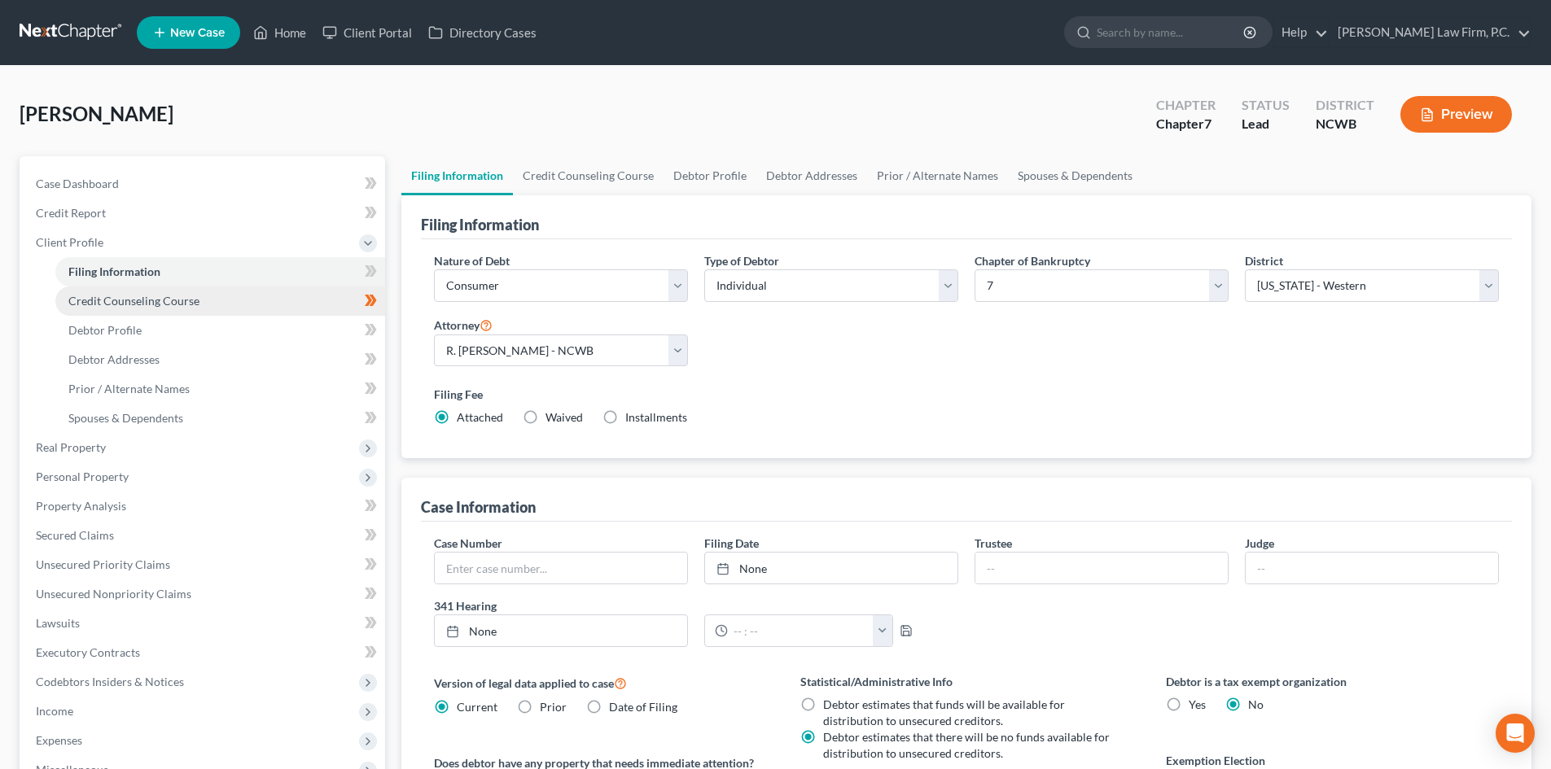
click at [125, 302] on span "Credit Counseling Course" at bounding box center [133, 301] width 131 height 14
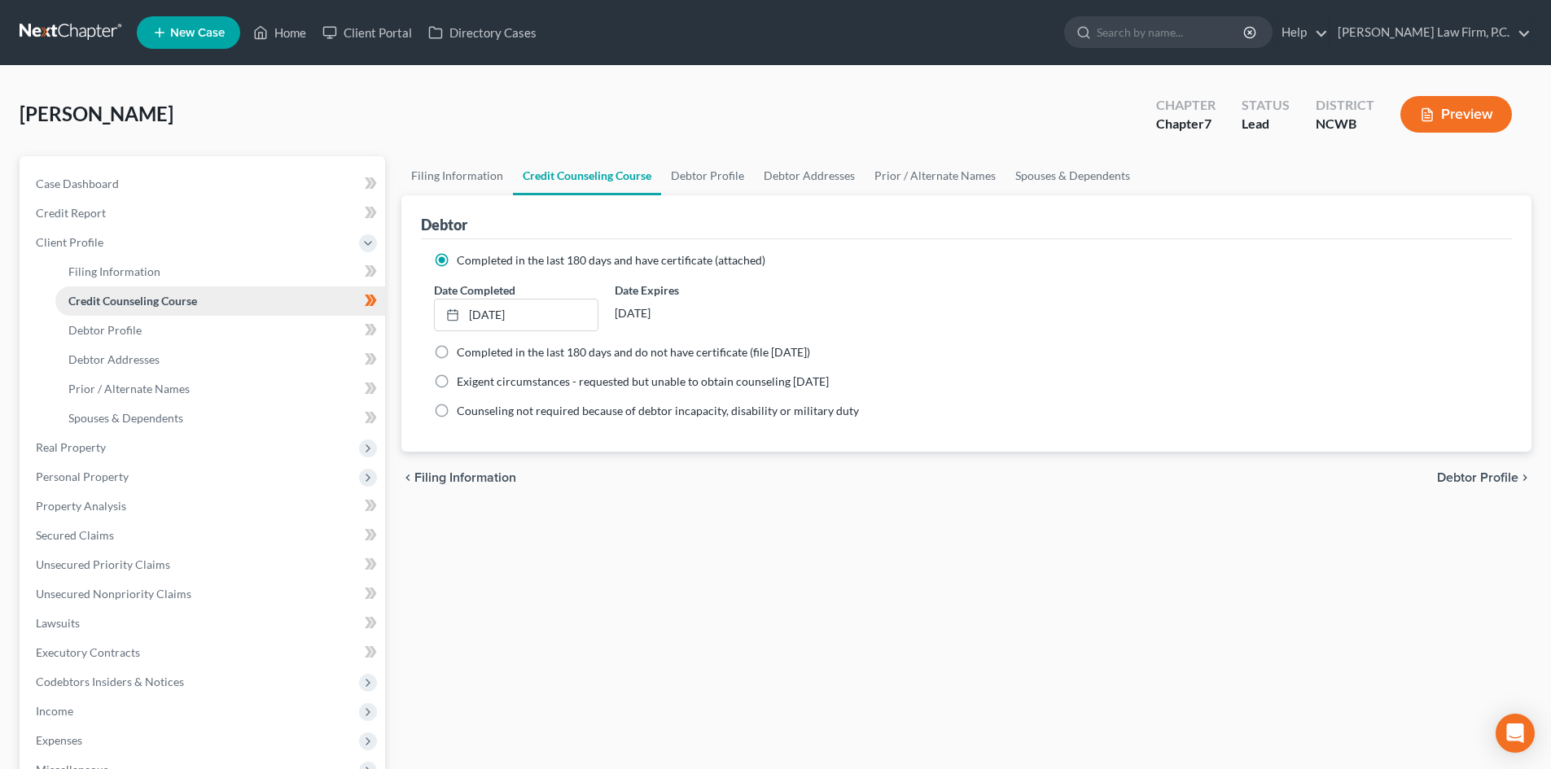
click at [122, 313] on link "Credit Counseling Course" at bounding box center [220, 301] width 330 height 29
click at [121, 326] on span "Debtor Profile" at bounding box center [104, 330] width 73 height 14
select select "0"
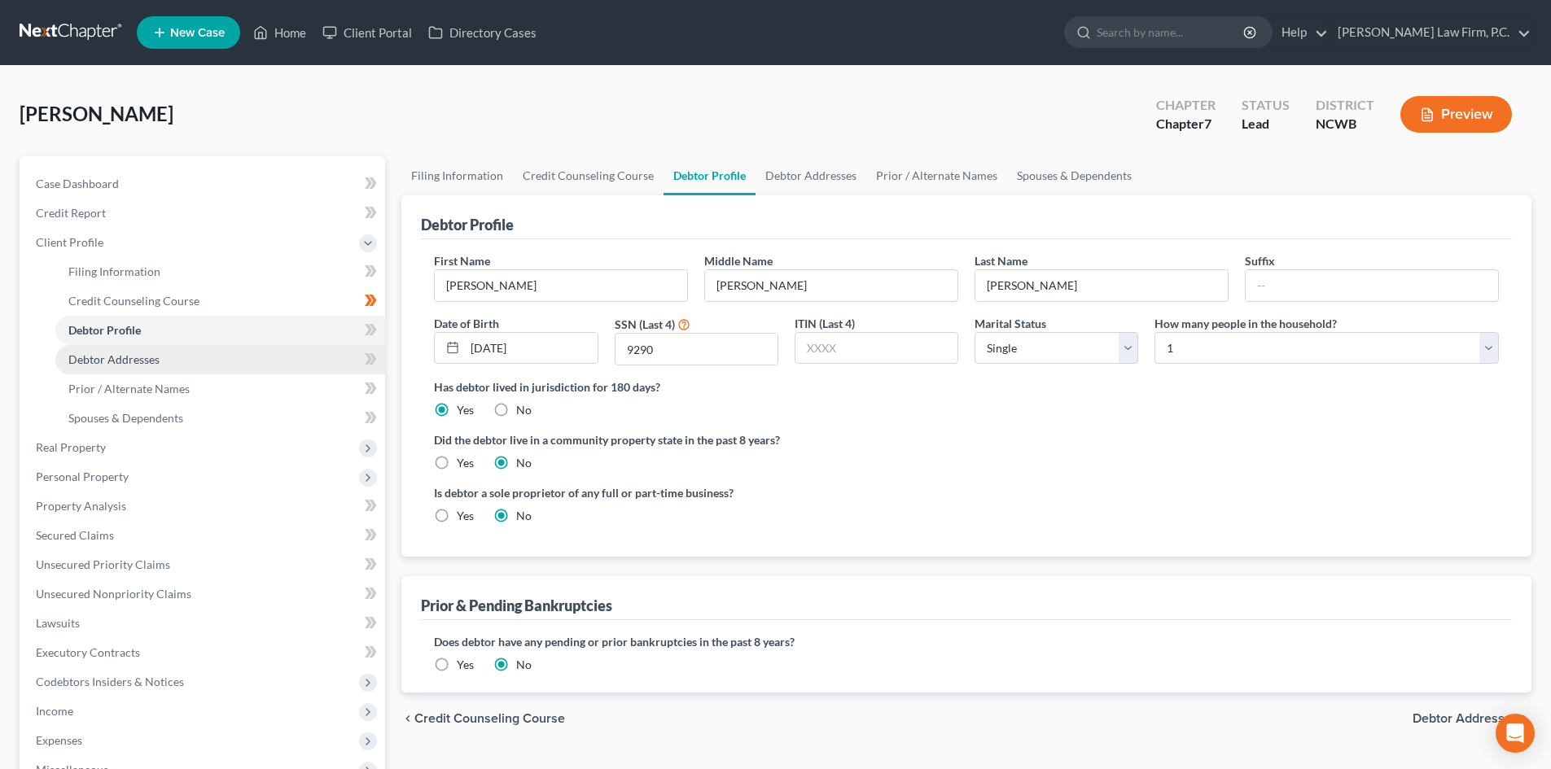
click at [129, 352] on span "Debtor Addresses" at bounding box center [113, 359] width 91 height 14
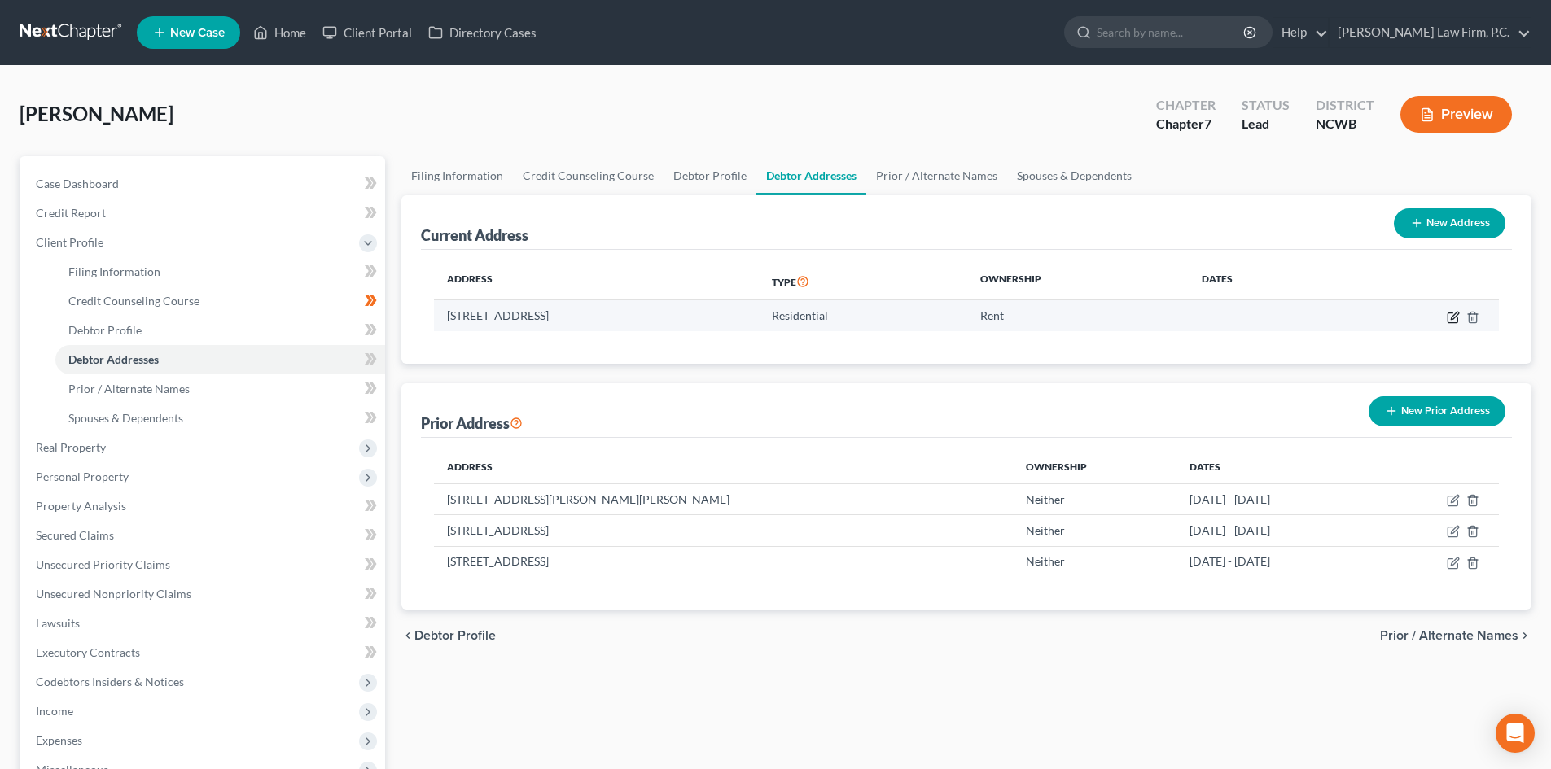
click at [1453, 318] on icon "button" at bounding box center [1453, 315] width 7 height 7
select select "28"
select select "0"
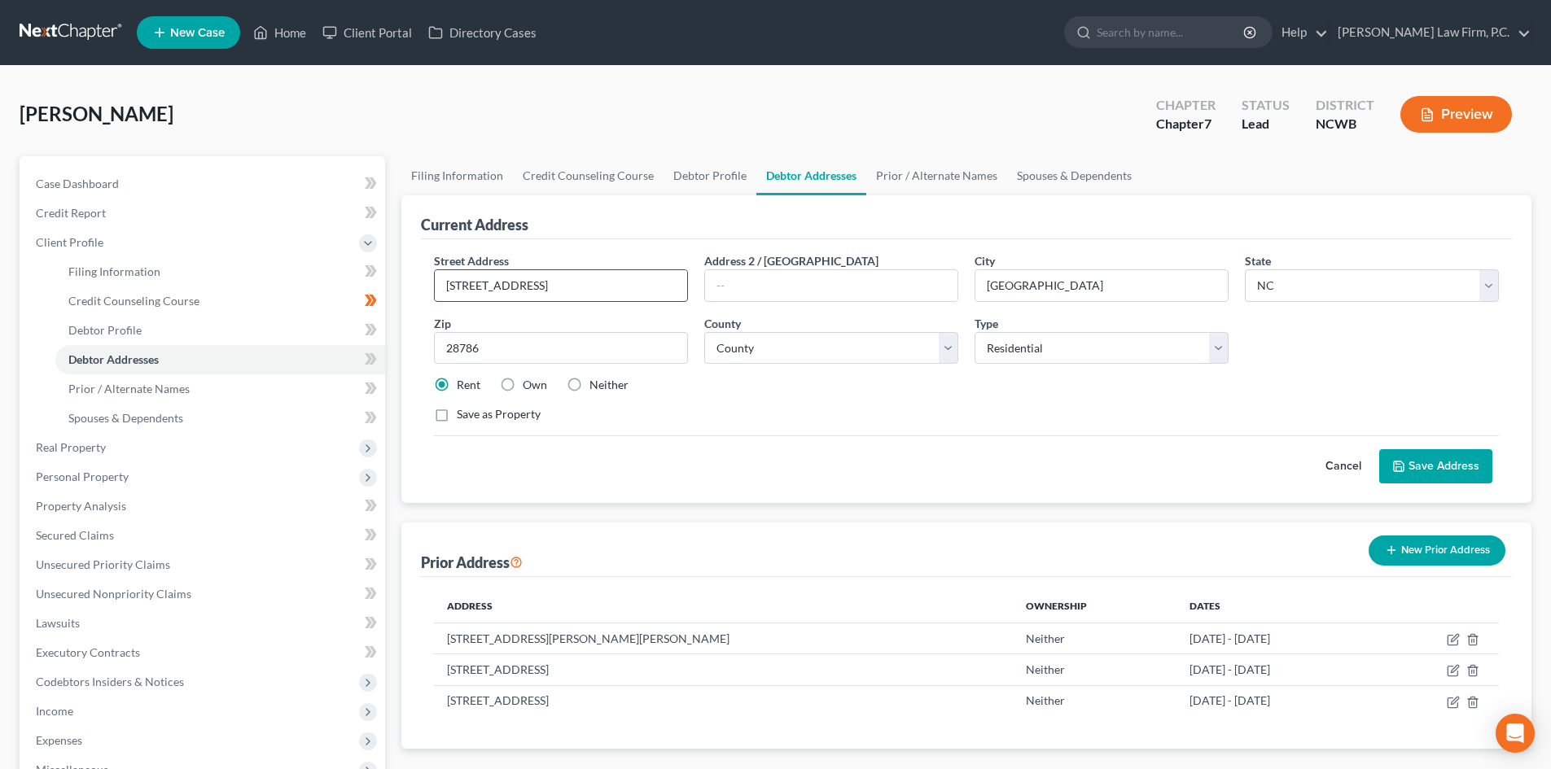
click at [622, 280] on input "[STREET_ADDRESS]" at bounding box center [561, 285] width 252 height 31
type input "[STREET_ADDRESS]"
drag, startPoint x: 1459, startPoint y: 462, endPoint x: 1136, endPoint y: 479, distance: 323.6
click at [1460, 462] on button "Save Address" at bounding box center [1435, 466] width 113 height 34
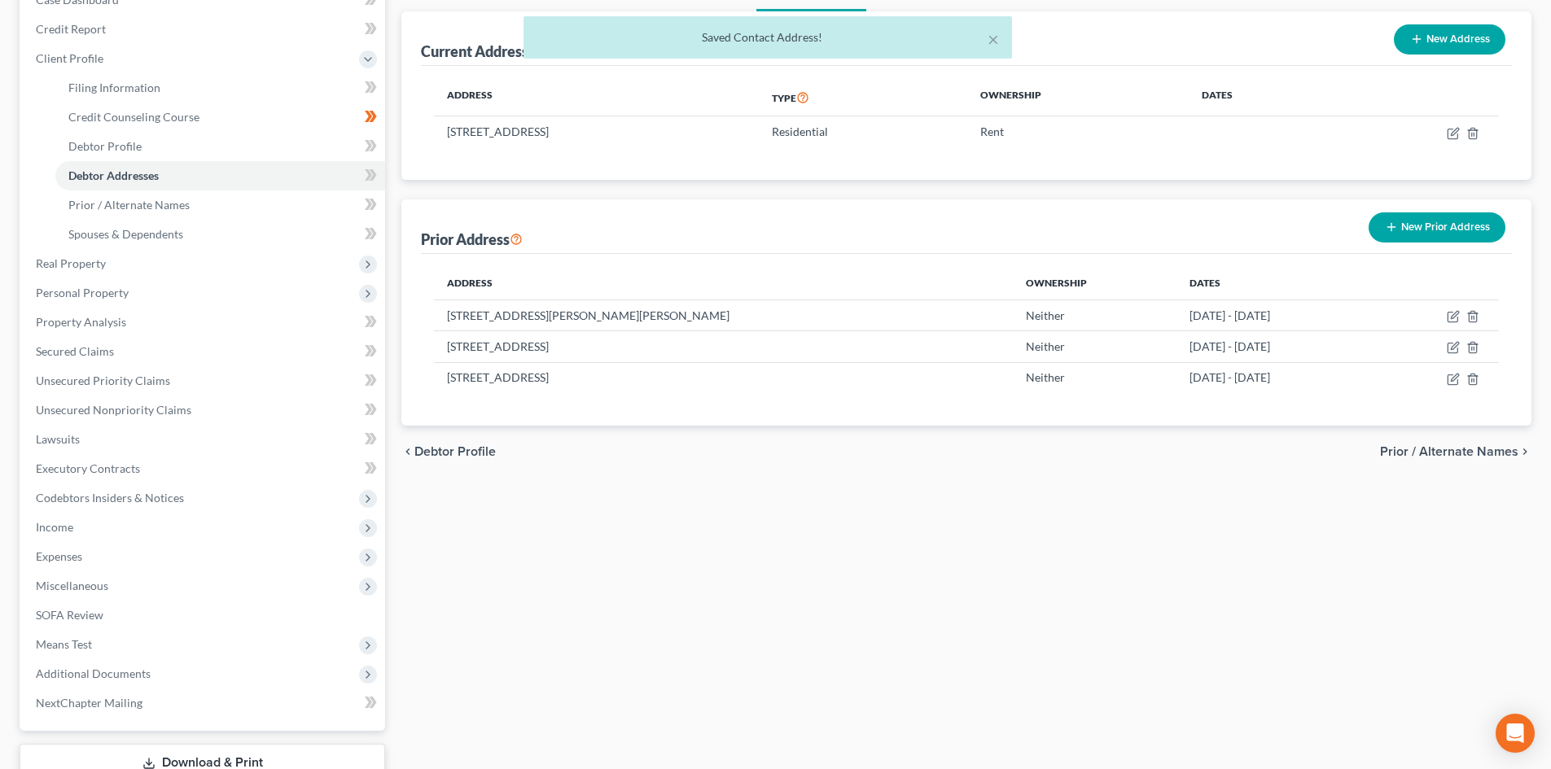
scroll to position [244, 0]
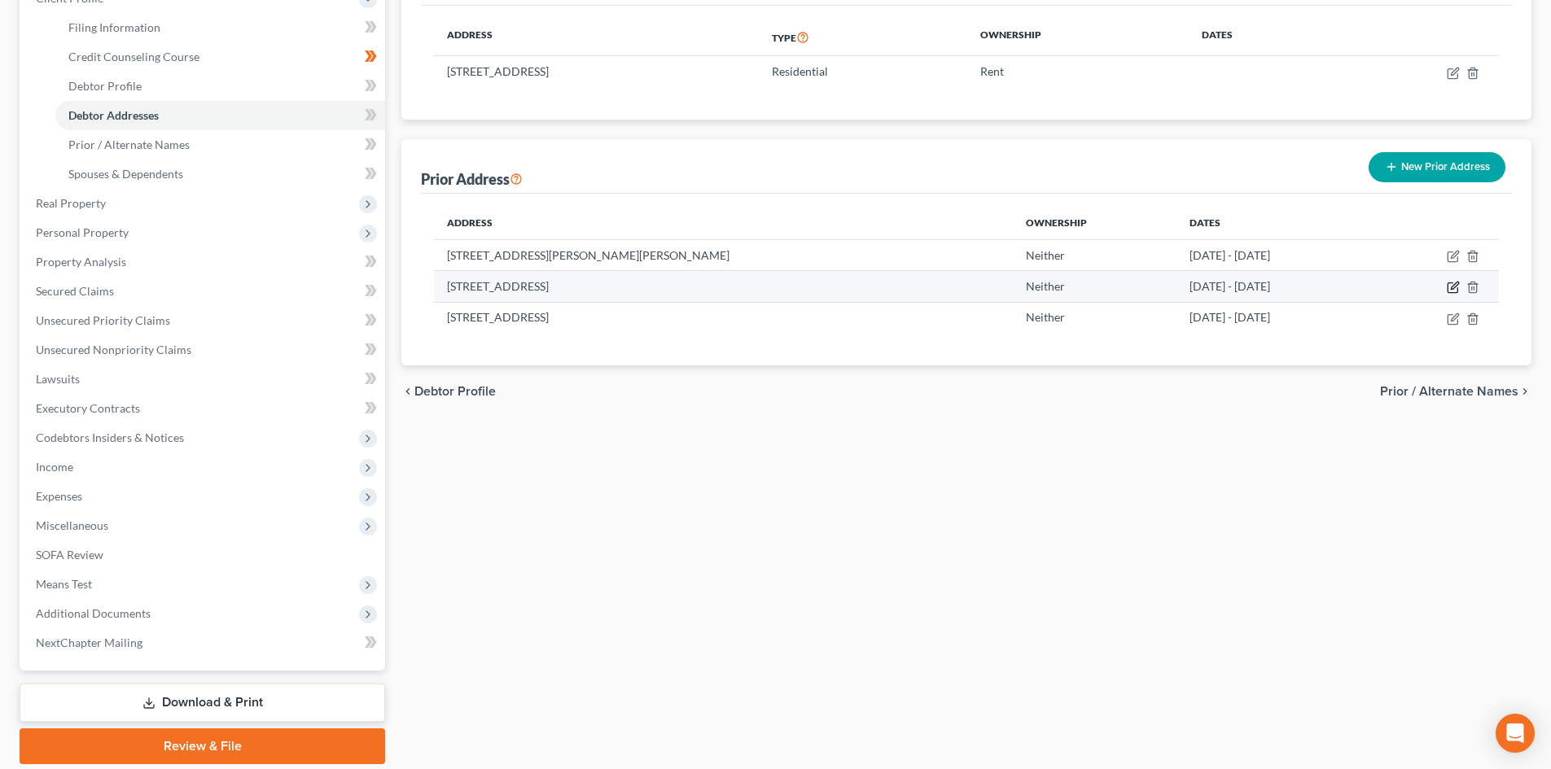
click at [1459, 286] on icon "button" at bounding box center [1452, 287] width 13 height 13
select select "28"
select select "43"
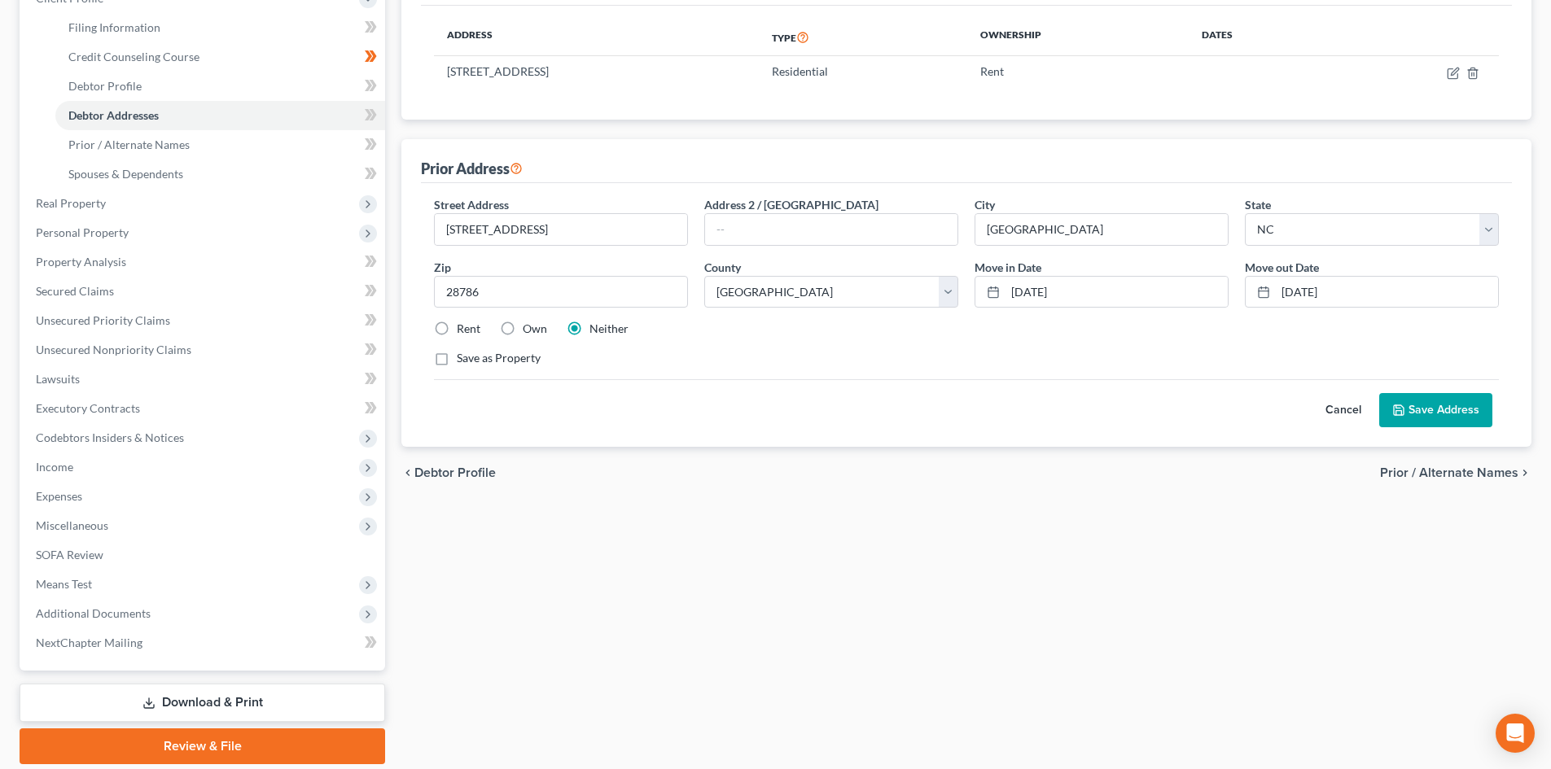
drag, startPoint x: 467, startPoint y: 329, endPoint x: 573, endPoint y: 351, distance: 108.1
click at [468, 329] on label "Rent" at bounding box center [469, 329] width 24 height 16
click at [468, 329] on input "Rent" at bounding box center [468, 326] width 11 height 11
radio input "true"
click at [603, 224] on input "[STREET_ADDRESS]" at bounding box center [561, 229] width 252 height 31
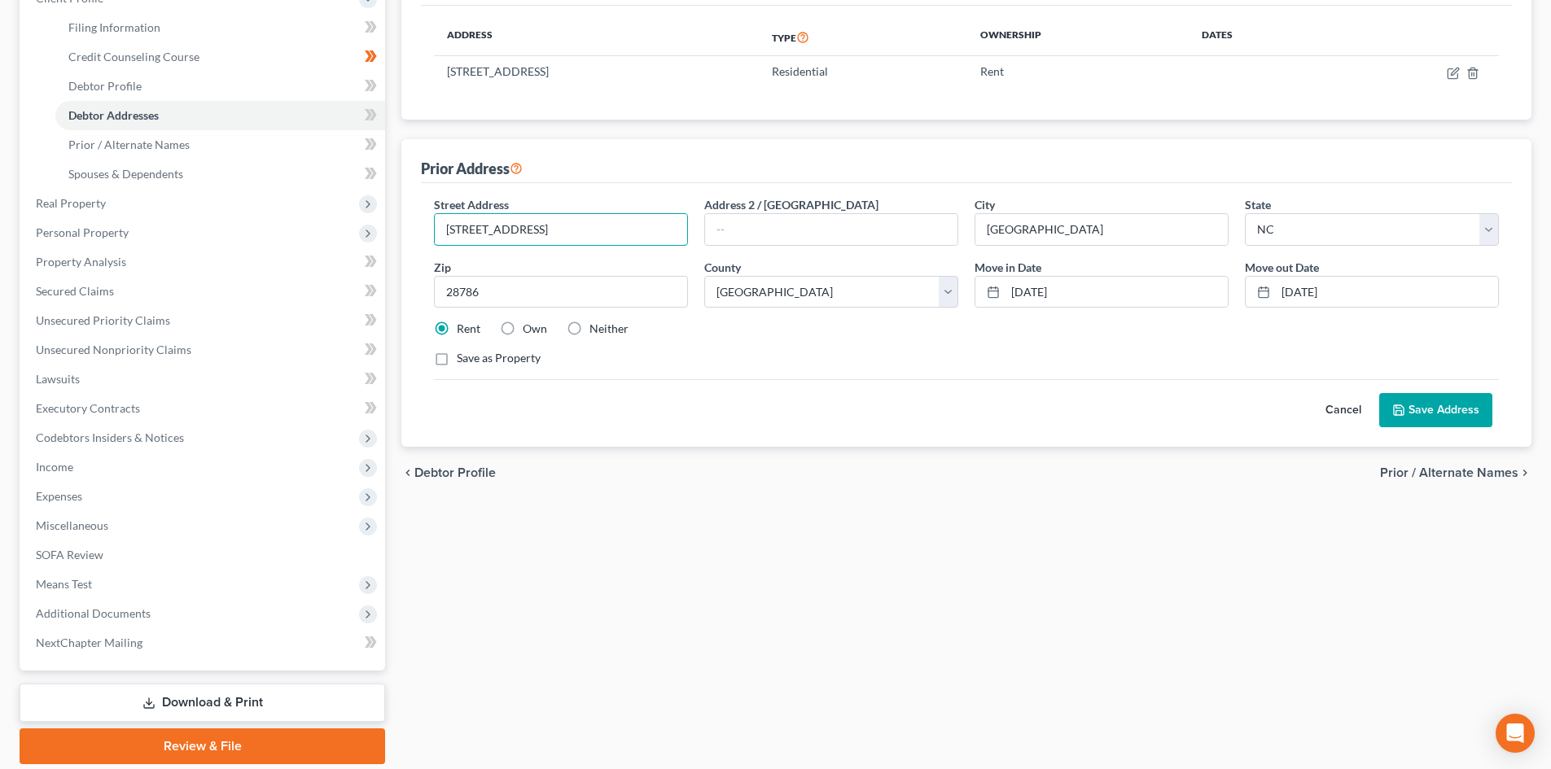
type input "[STREET_ADDRESS]"
click at [1410, 411] on button "Save Address" at bounding box center [1435, 410] width 113 height 34
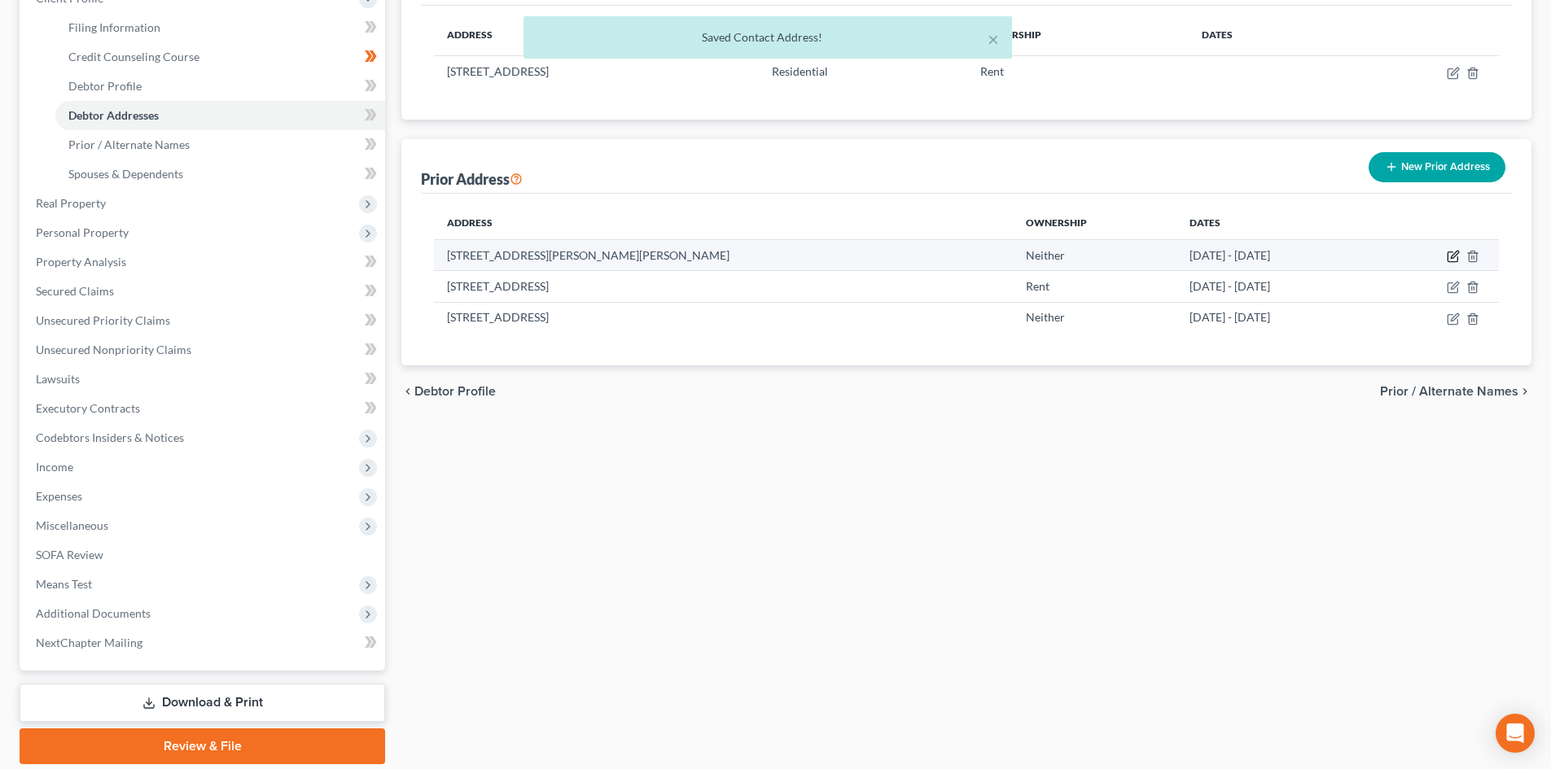
click at [1450, 252] on icon "button" at bounding box center [1452, 256] width 13 height 13
select select "28"
select select "44"
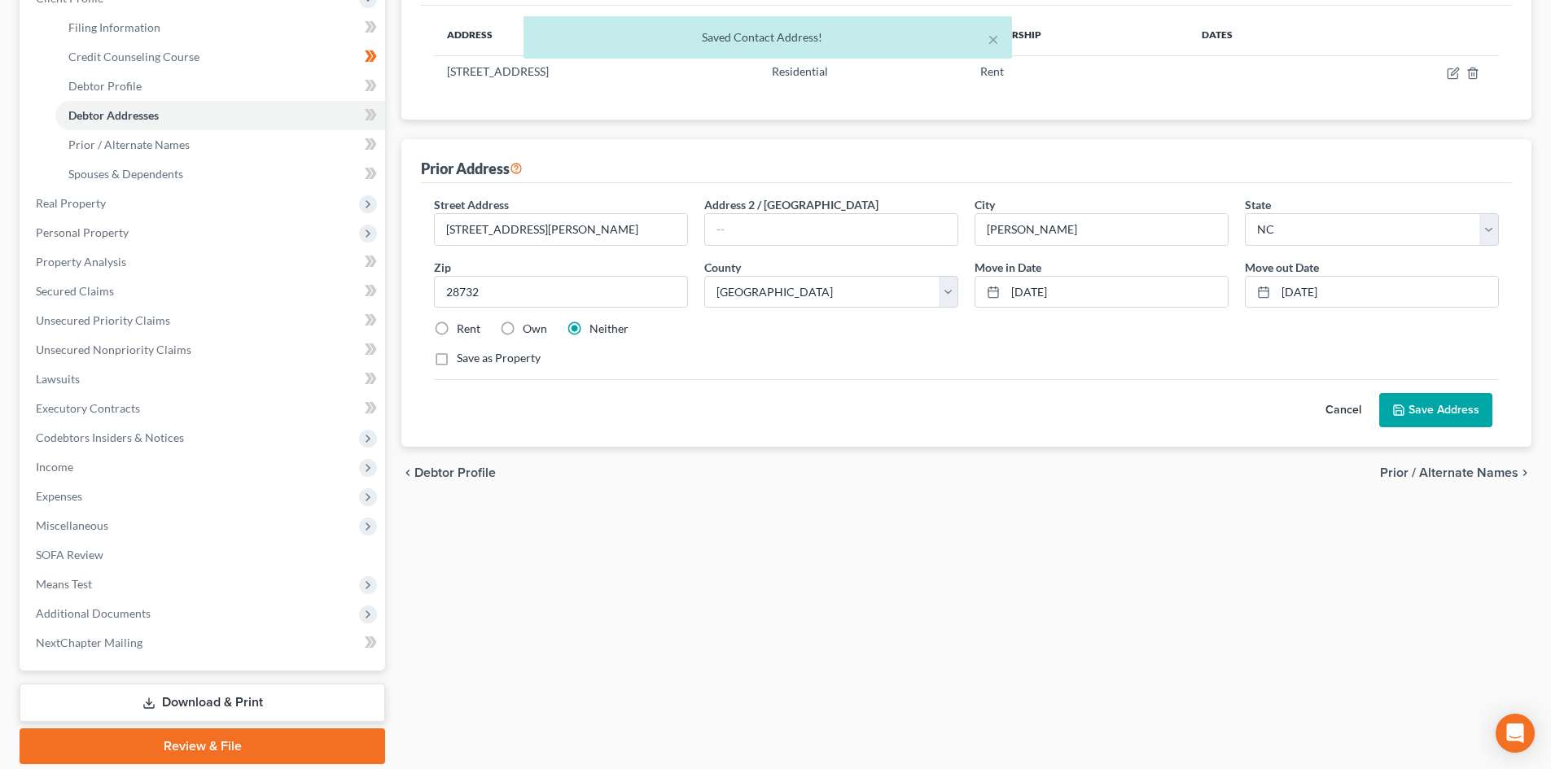
click at [462, 330] on label "Rent" at bounding box center [469, 329] width 24 height 16
click at [463, 330] on input "Rent" at bounding box center [468, 326] width 11 height 11
radio input "true"
click at [1452, 410] on button "Save Address" at bounding box center [1435, 410] width 113 height 34
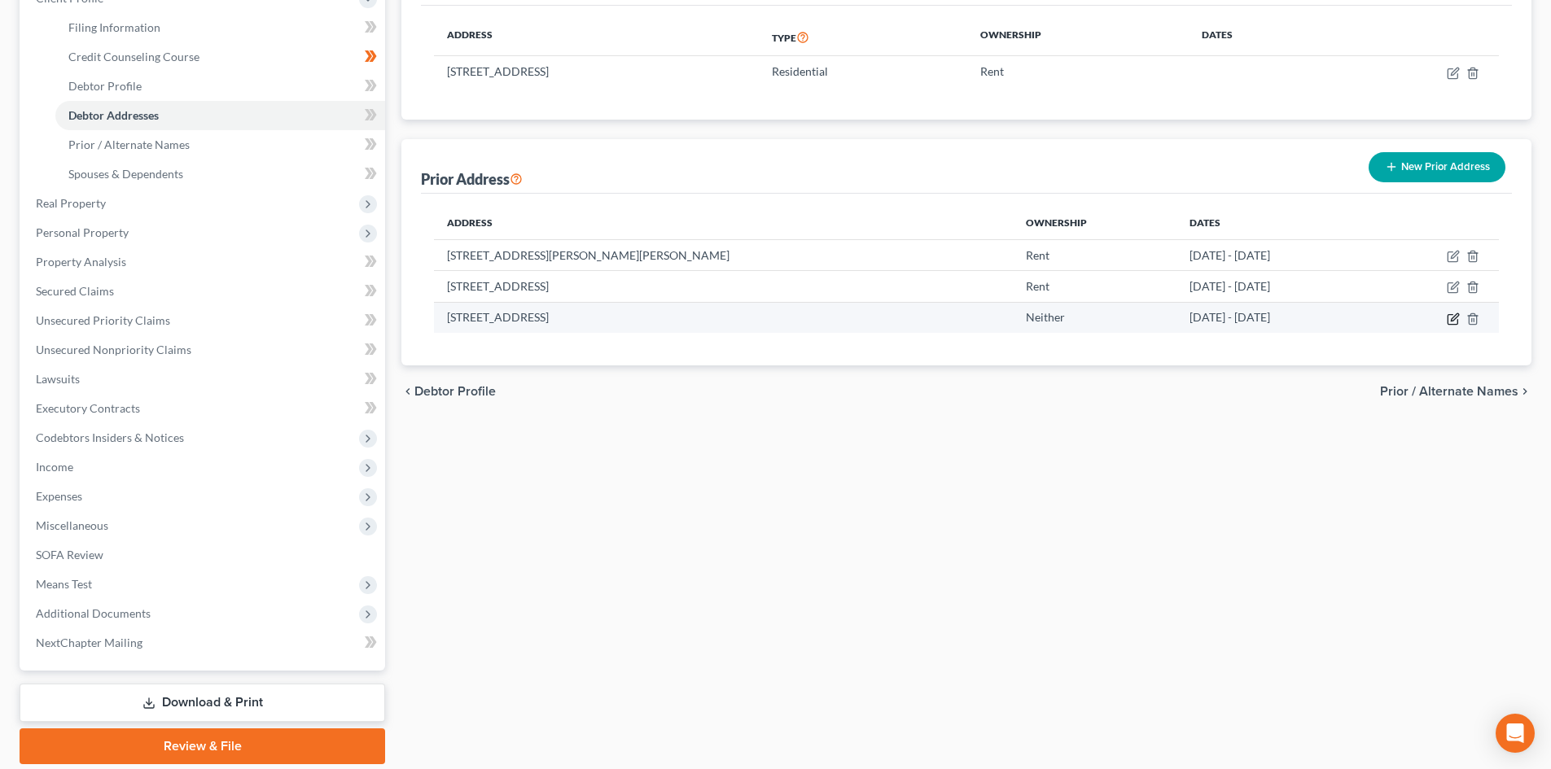
click at [1454, 321] on icon "button" at bounding box center [1452, 319] width 13 height 13
select select "46"
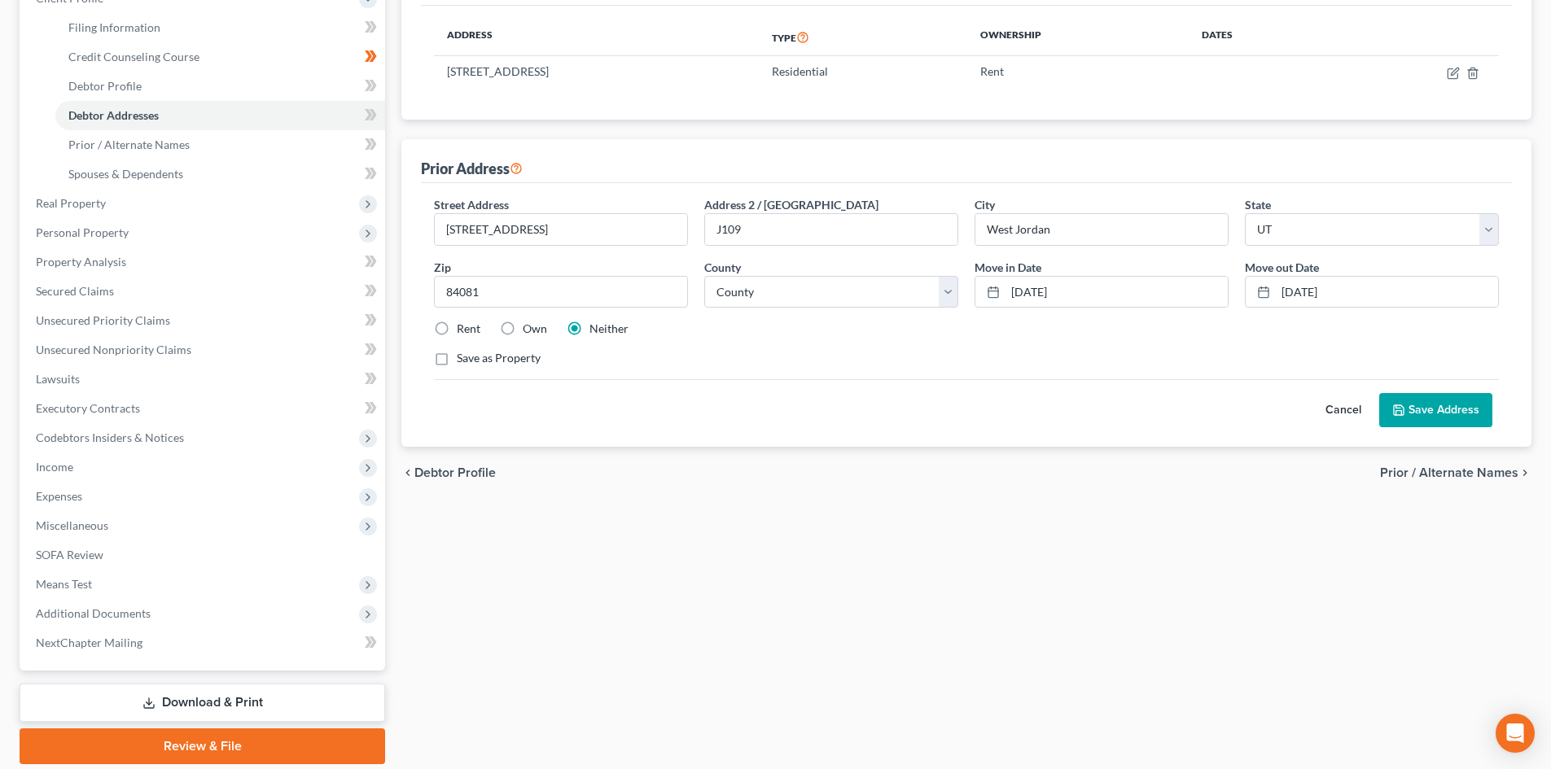
click at [457, 326] on label "Rent" at bounding box center [469, 329] width 24 height 16
click at [463, 326] on input "Rent" at bounding box center [468, 326] width 11 height 11
radio input "true"
drag, startPoint x: 1442, startPoint y: 399, endPoint x: 787, endPoint y: 313, distance: 660.1
click at [847, 367] on form "Street Address * [STREET_ADDRESS] * [GEOGRAPHIC_DATA] * State [US_STATE] AK AR …" at bounding box center [966, 311] width 1065 height 231
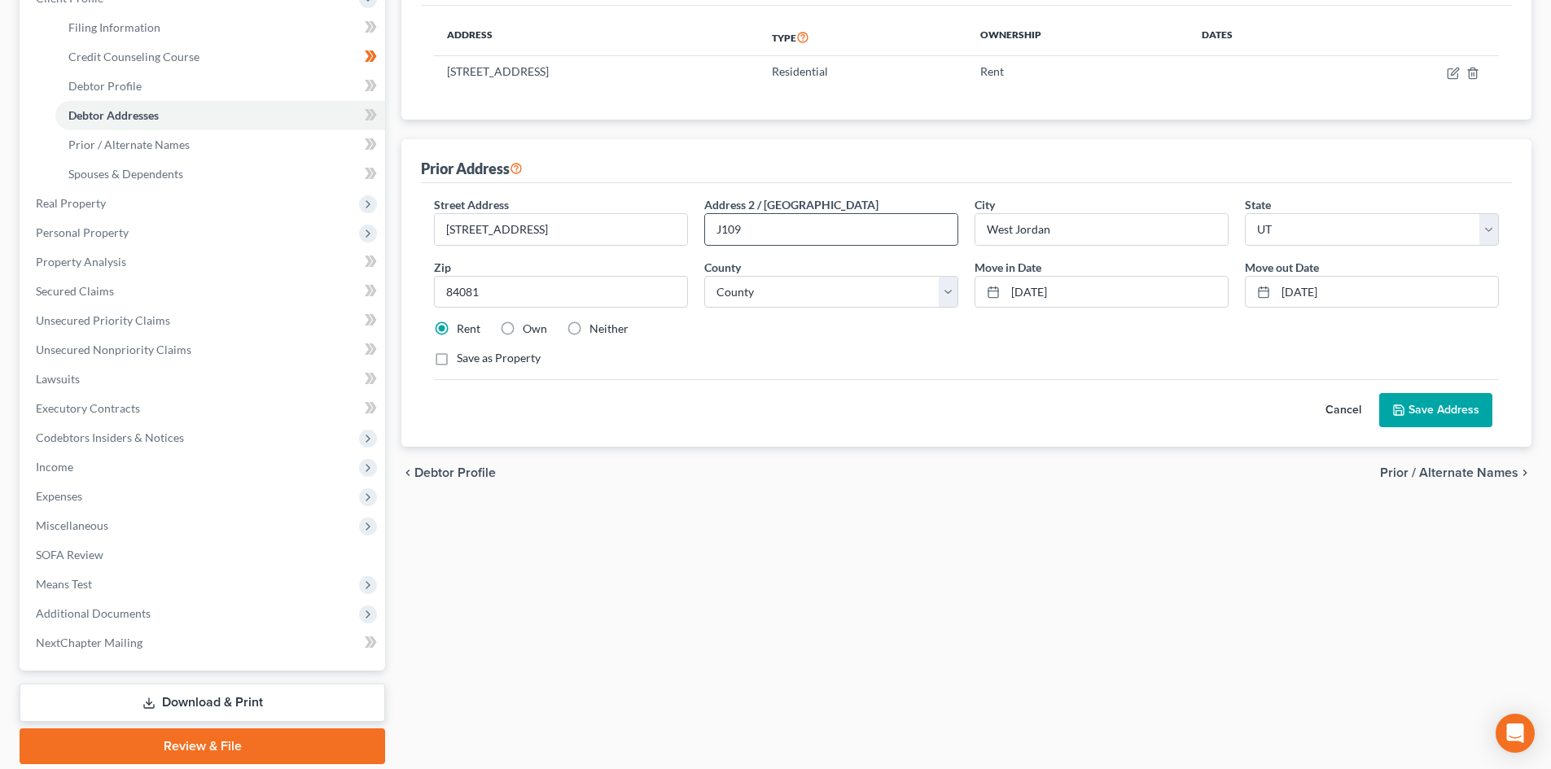
click at [714, 228] on input "J109" at bounding box center [831, 229] width 252 height 31
type input "#J109"
click at [1409, 418] on button "Save Address" at bounding box center [1435, 410] width 113 height 34
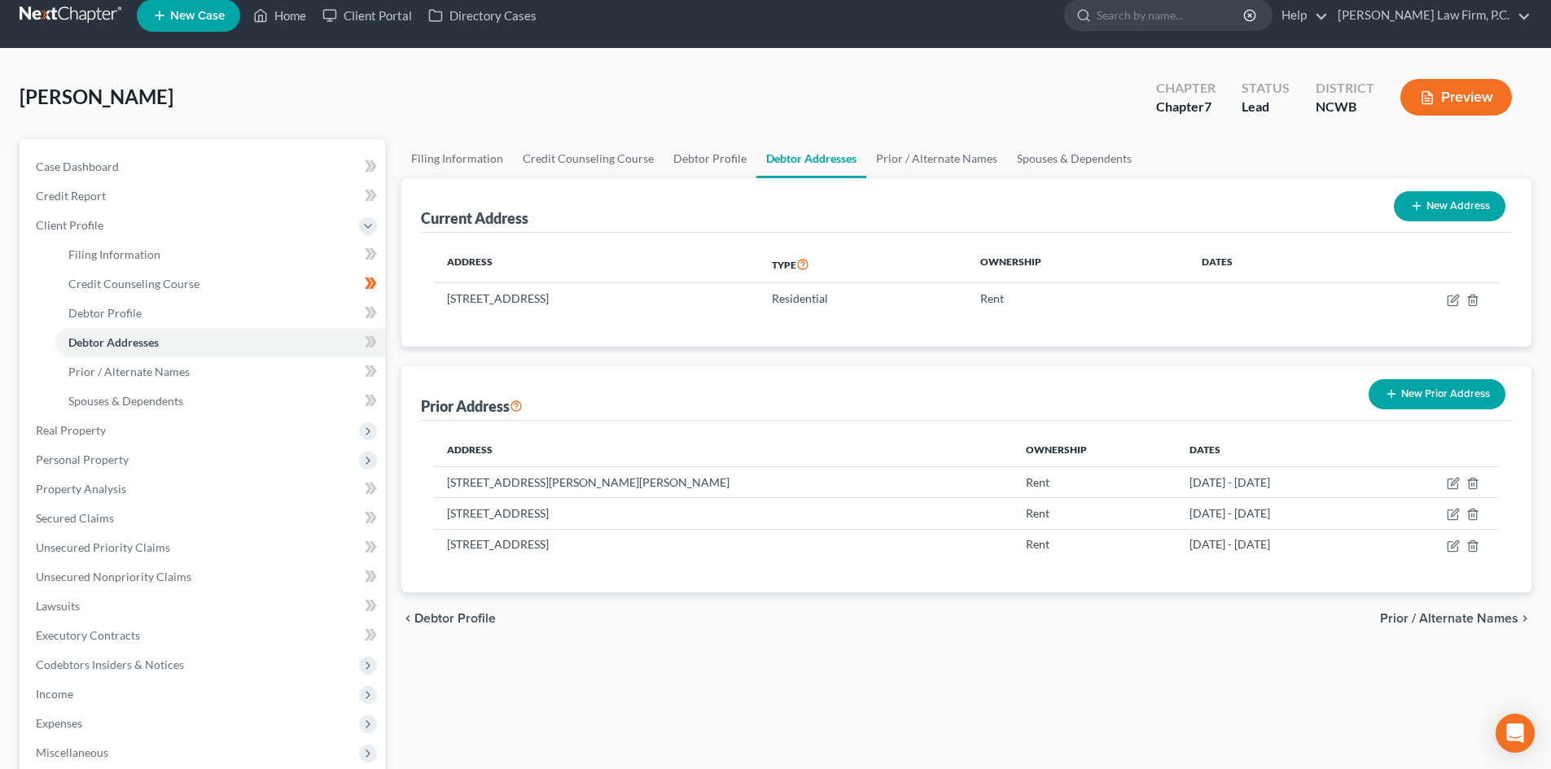
scroll to position [0, 0]
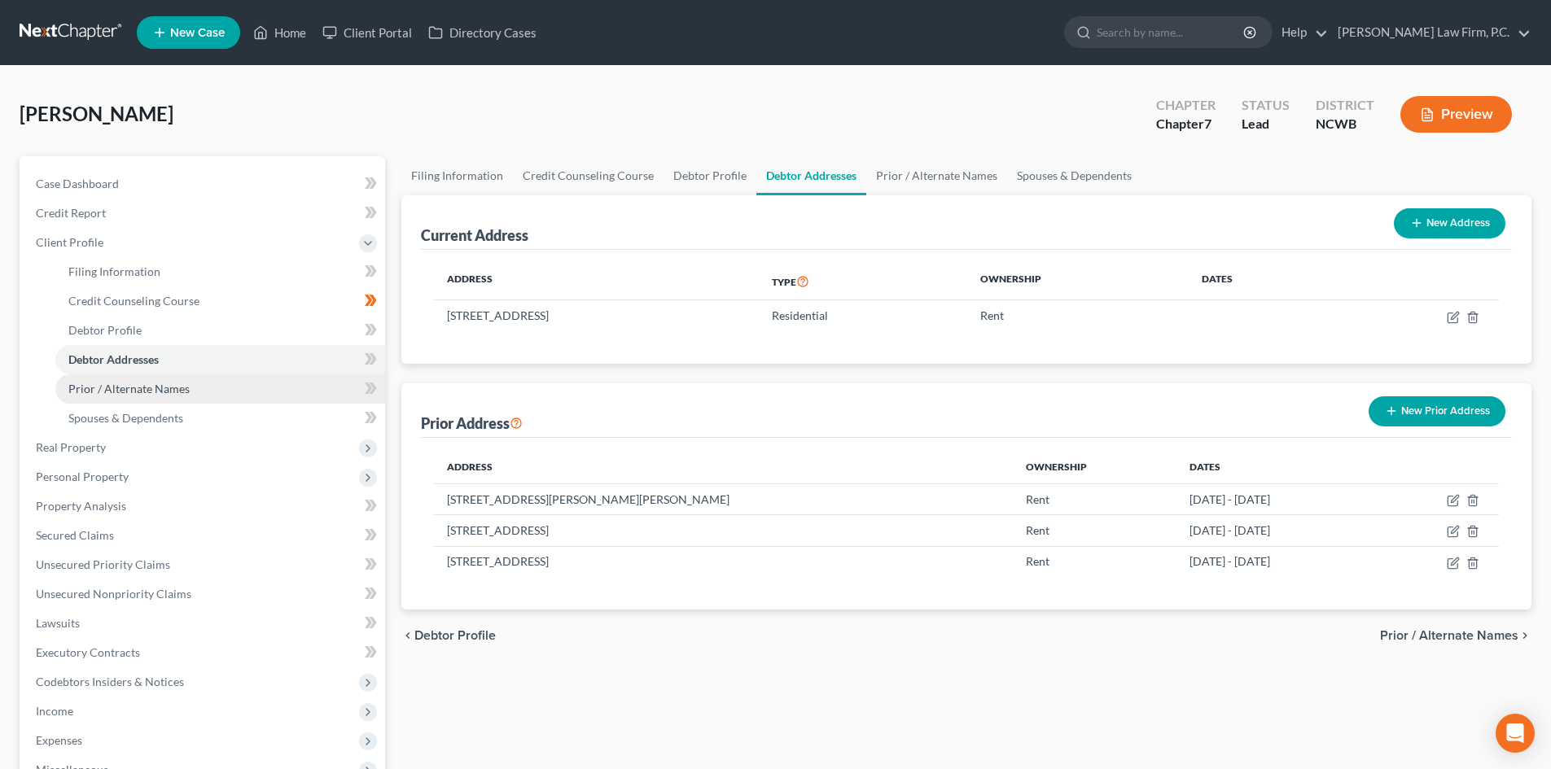
click at [138, 387] on span "Prior / Alternate Names" at bounding box center [128, 389] width 121 height 14
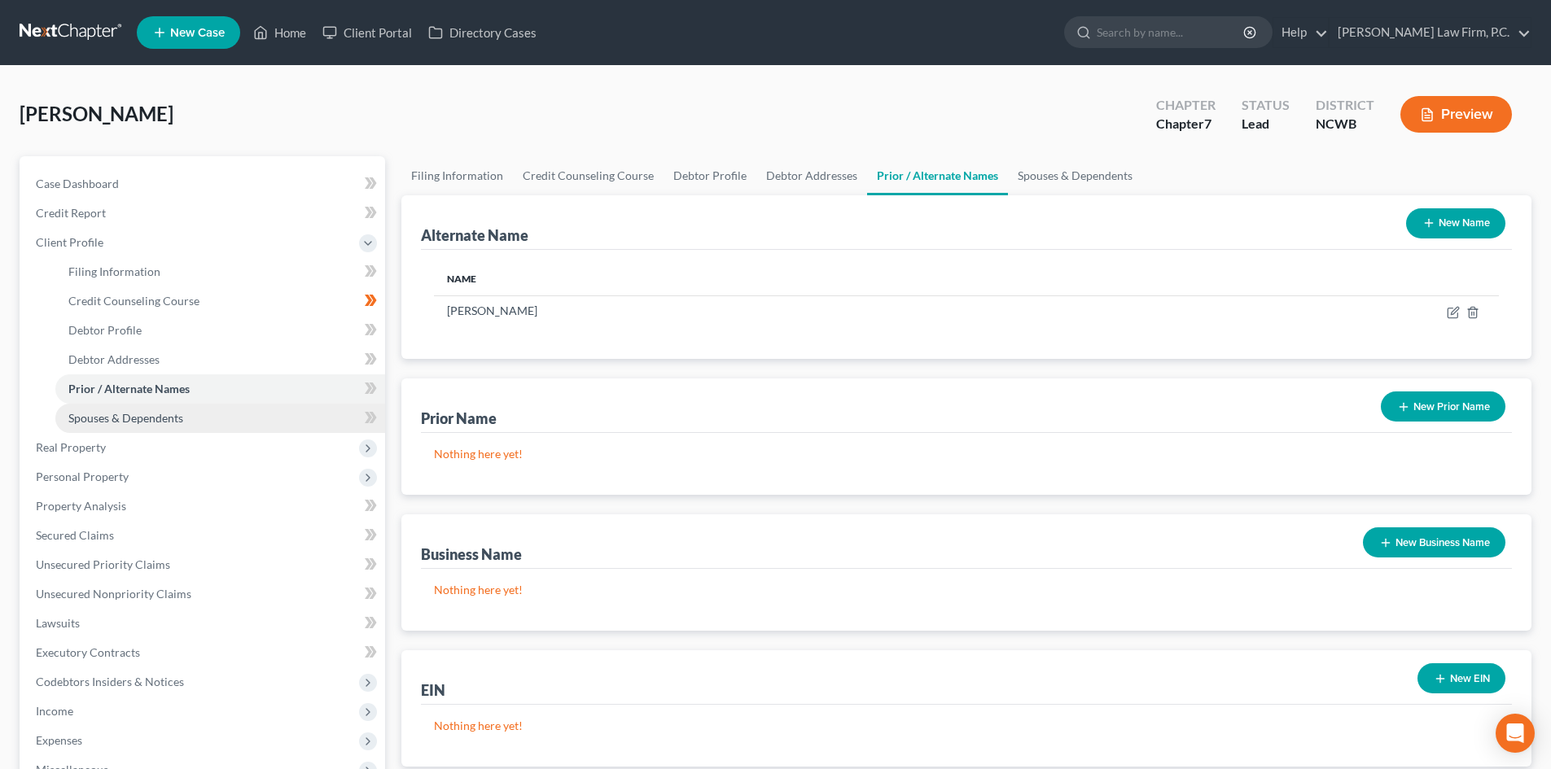
click at [169, 419] on span "Spouses & Dependents" at bounding box center [125, 418] width 115 height 14
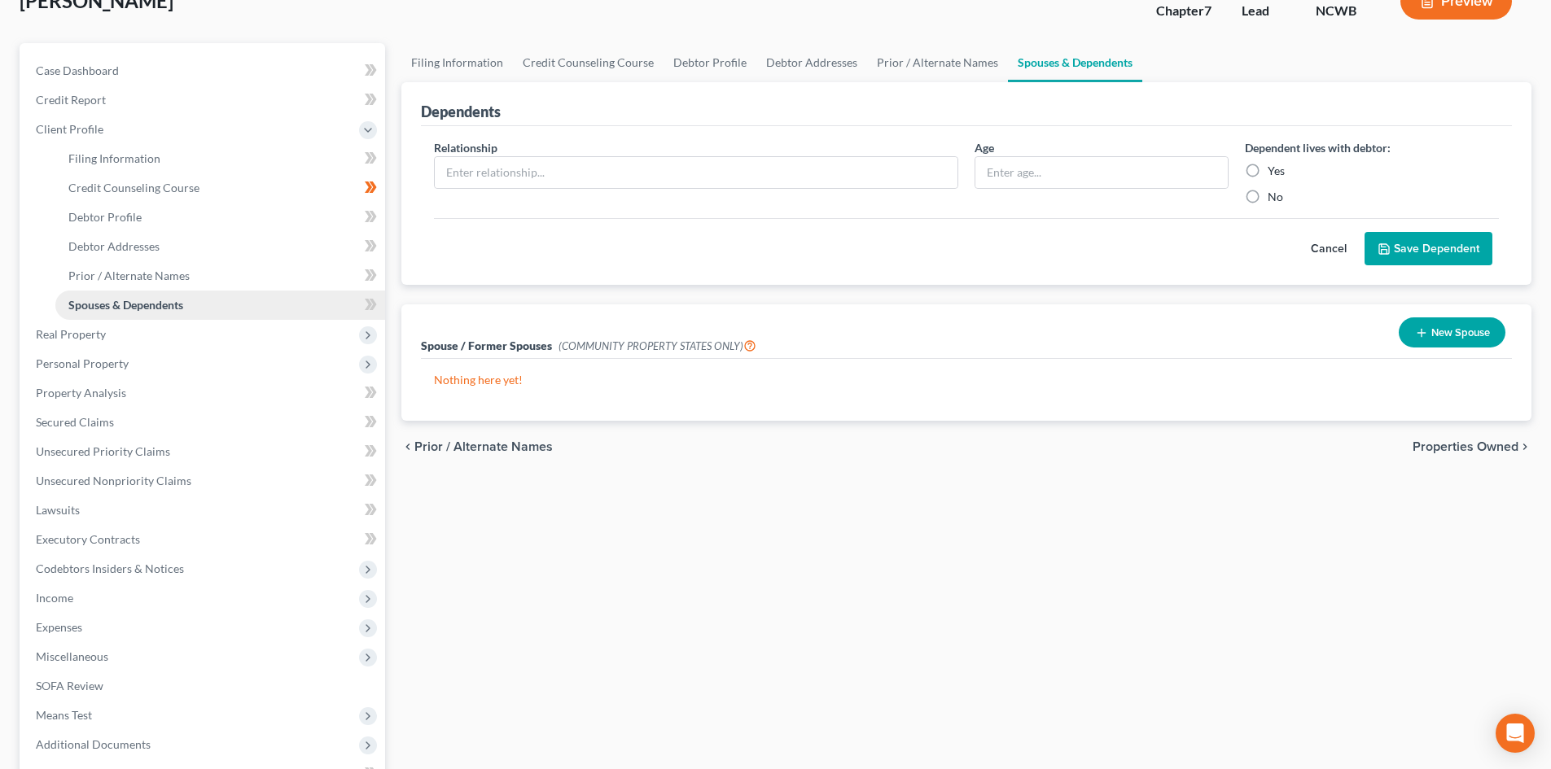
scroll to position [163, 0]
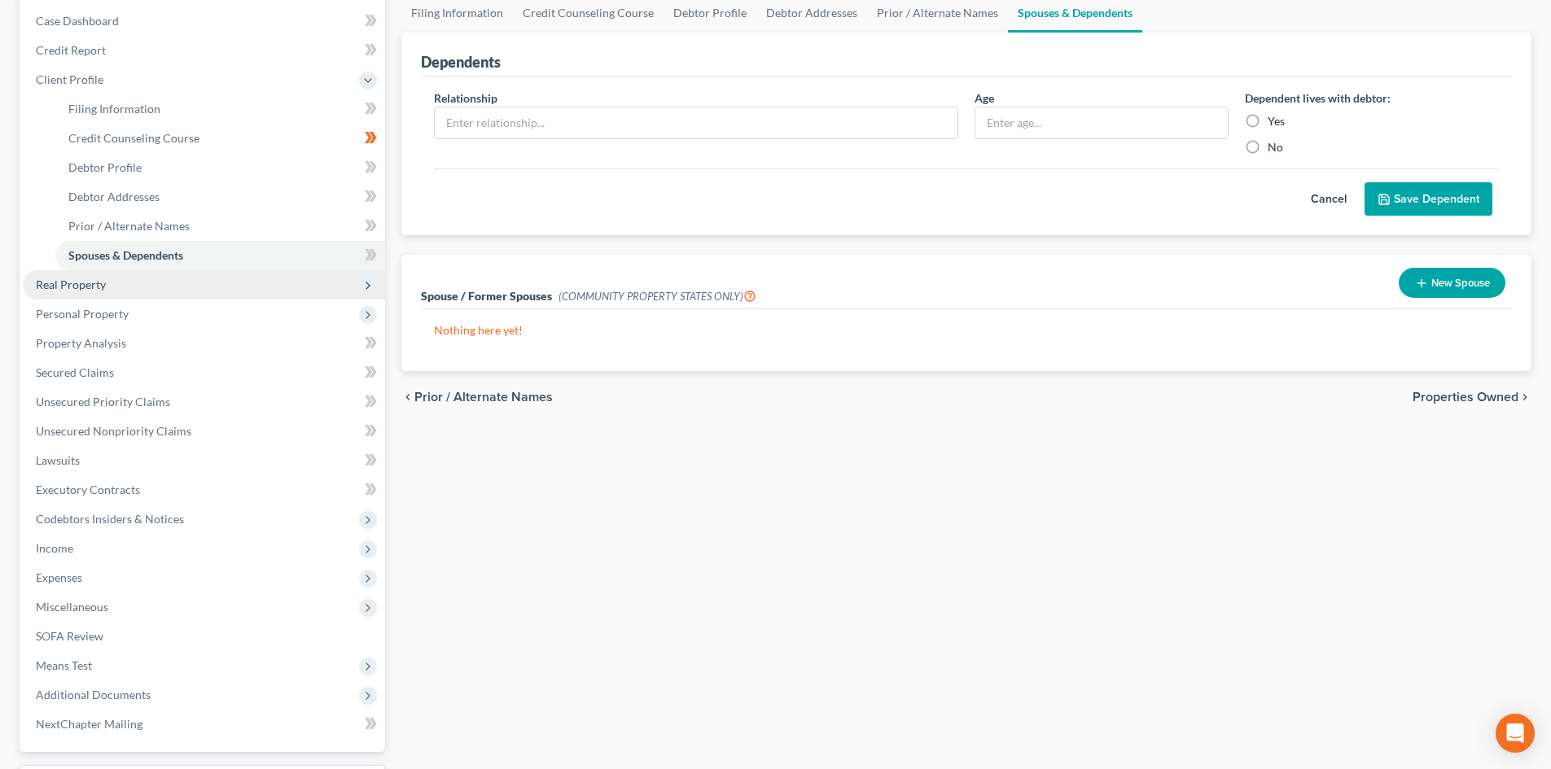
click at [61, 281] on span "Real Property" at bounding box center [71, 285] width 70 height 14
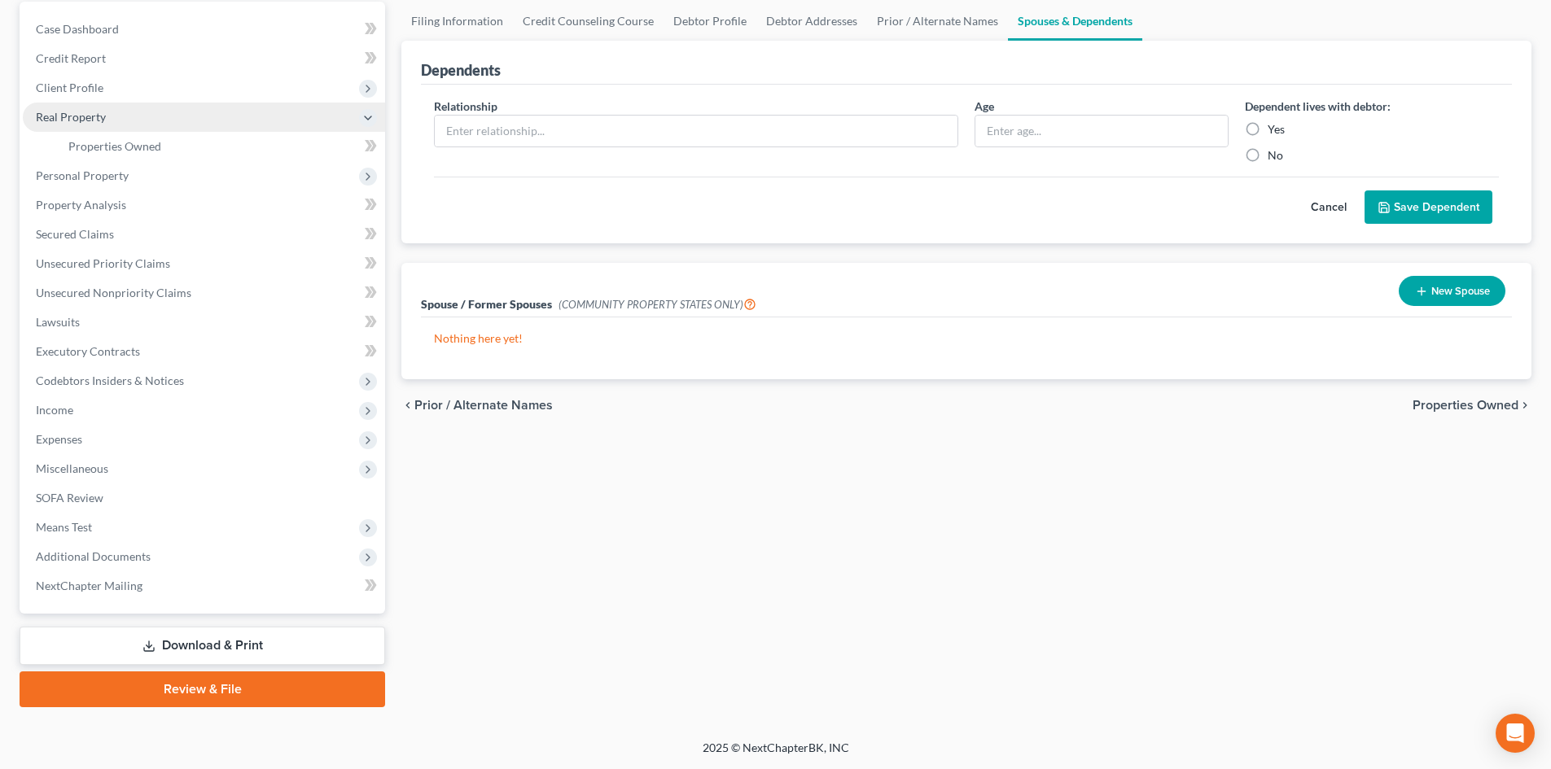
scroll to position [155, 0]
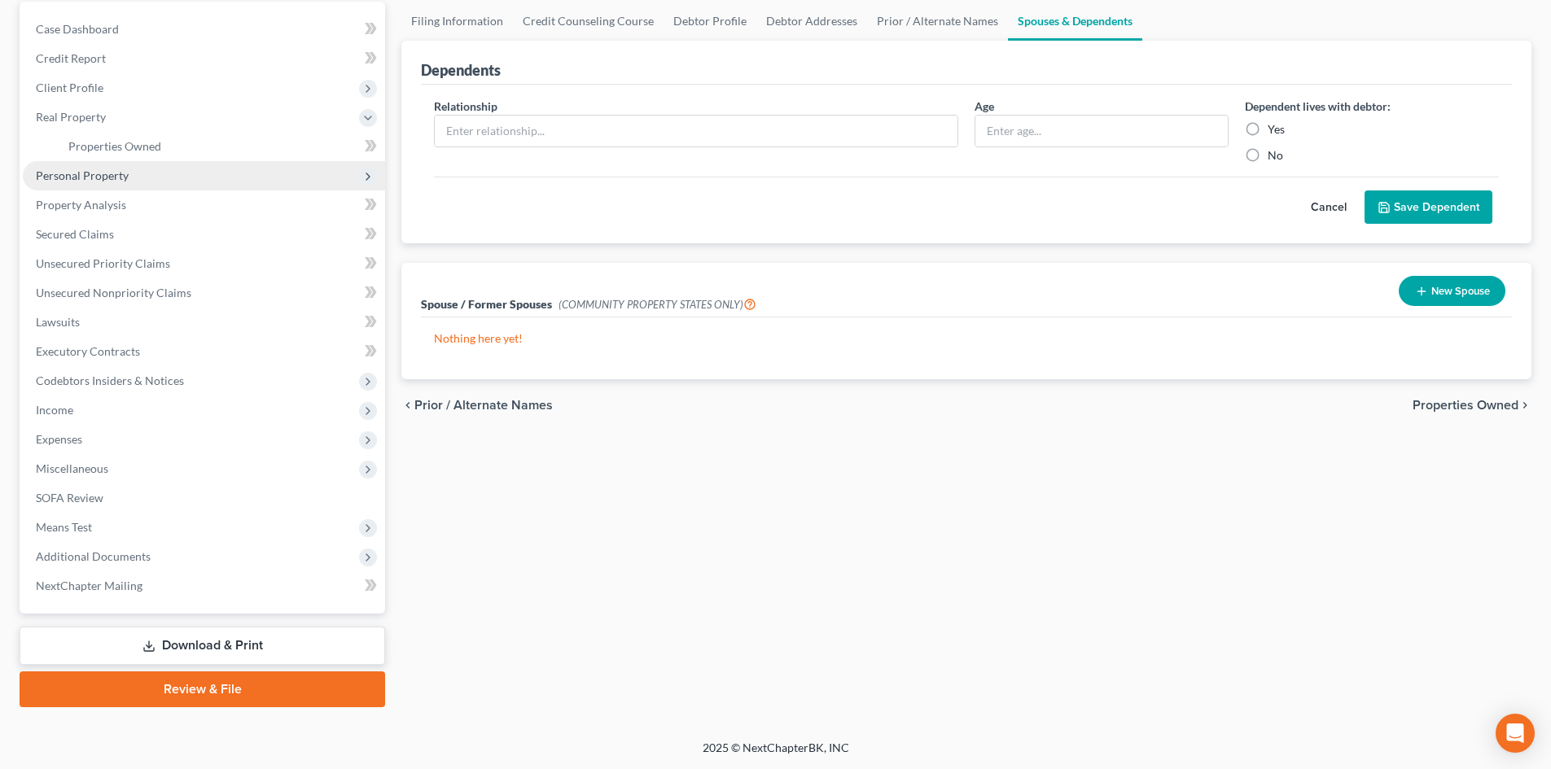
click at [120, 164] on span "Personal Property" at bounding box center [204, 175] width 362 height 29
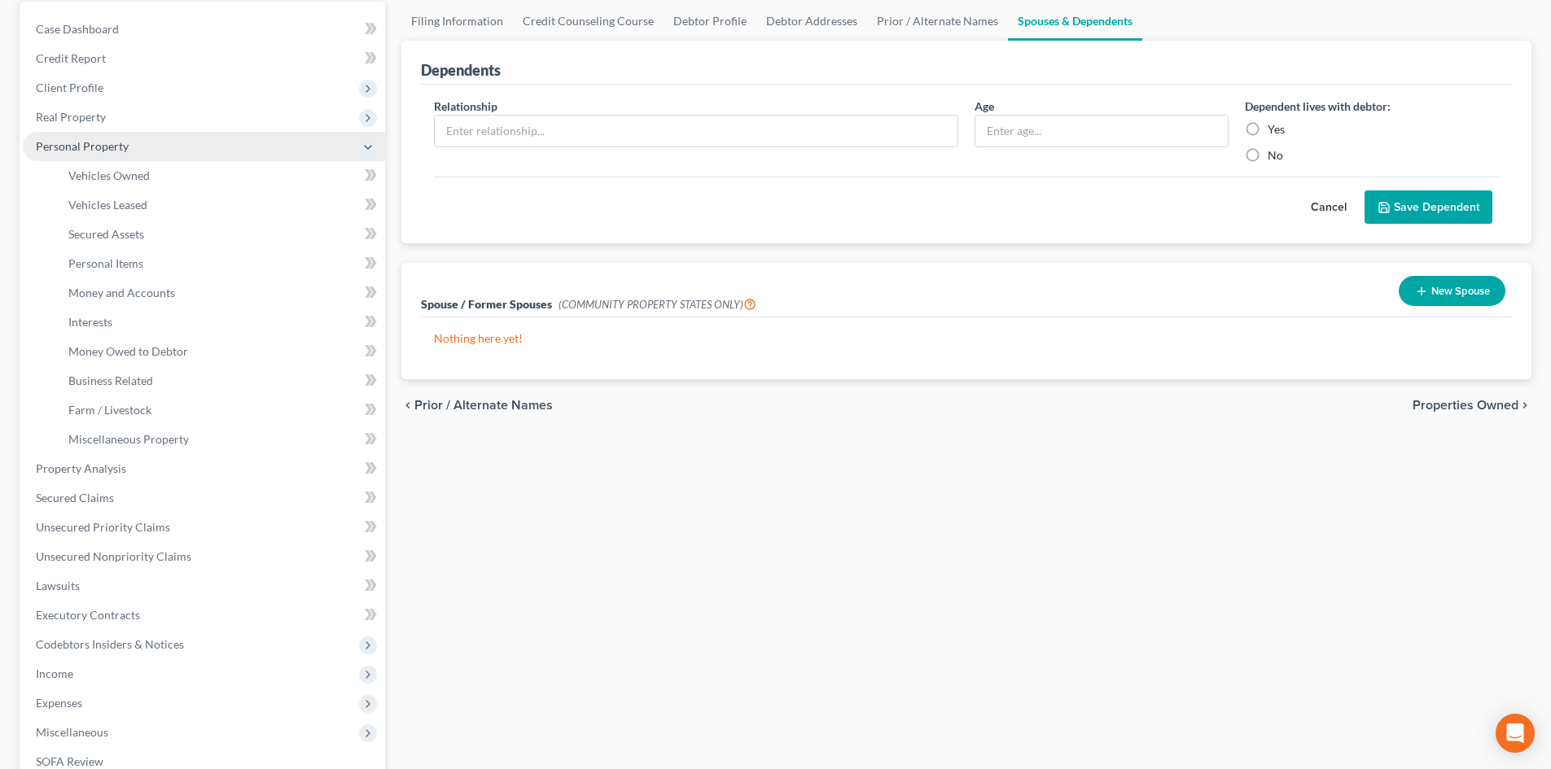
scroll to position [163, 0]
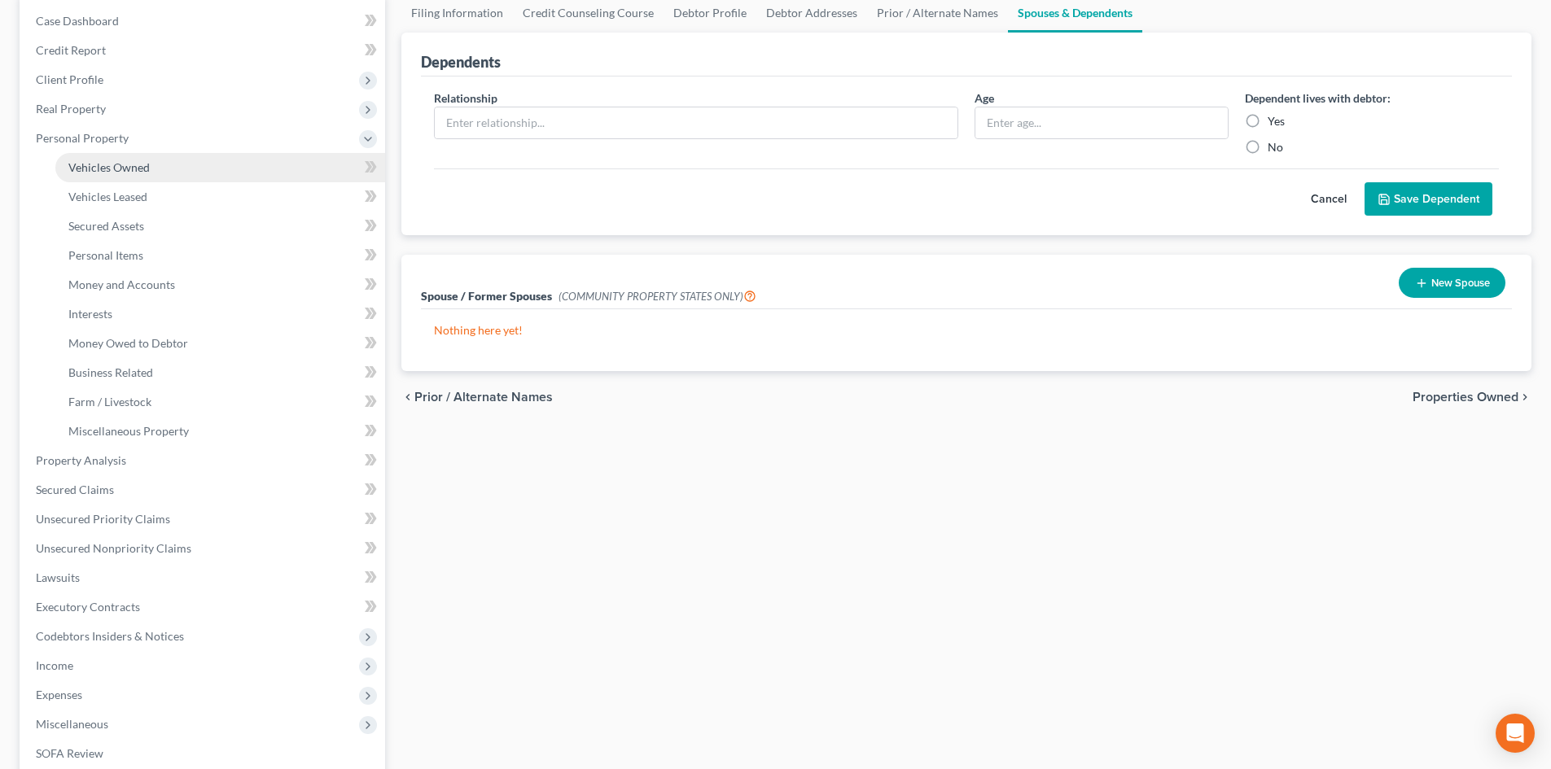
click at [144, 164] on span "Vehicles Owned" at bounding box center [108, 167] width 81 height 14
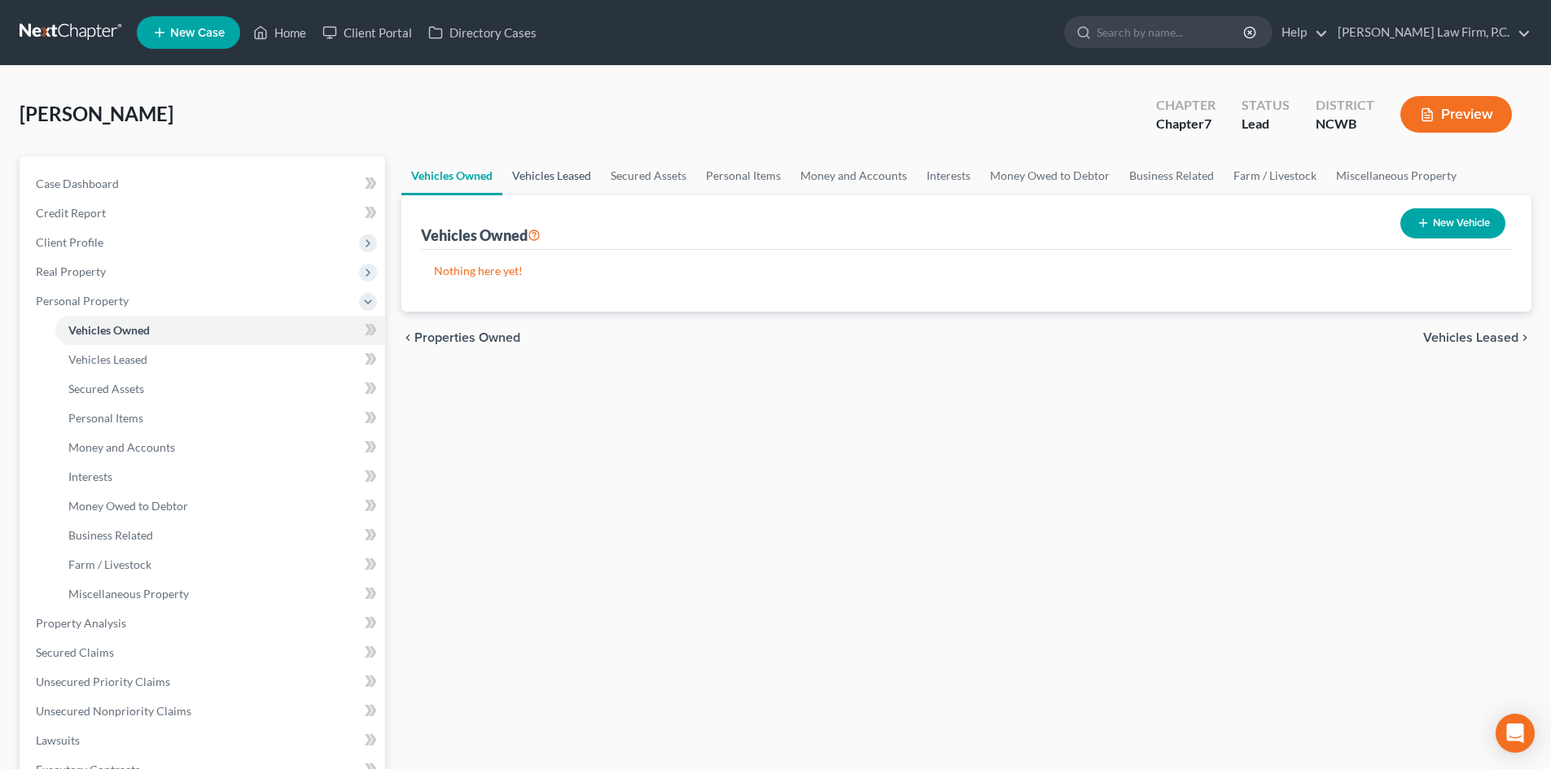
click at [574, 180] on link "Vehicles Leased" at bounding box center [551, 175] width 98 height 39
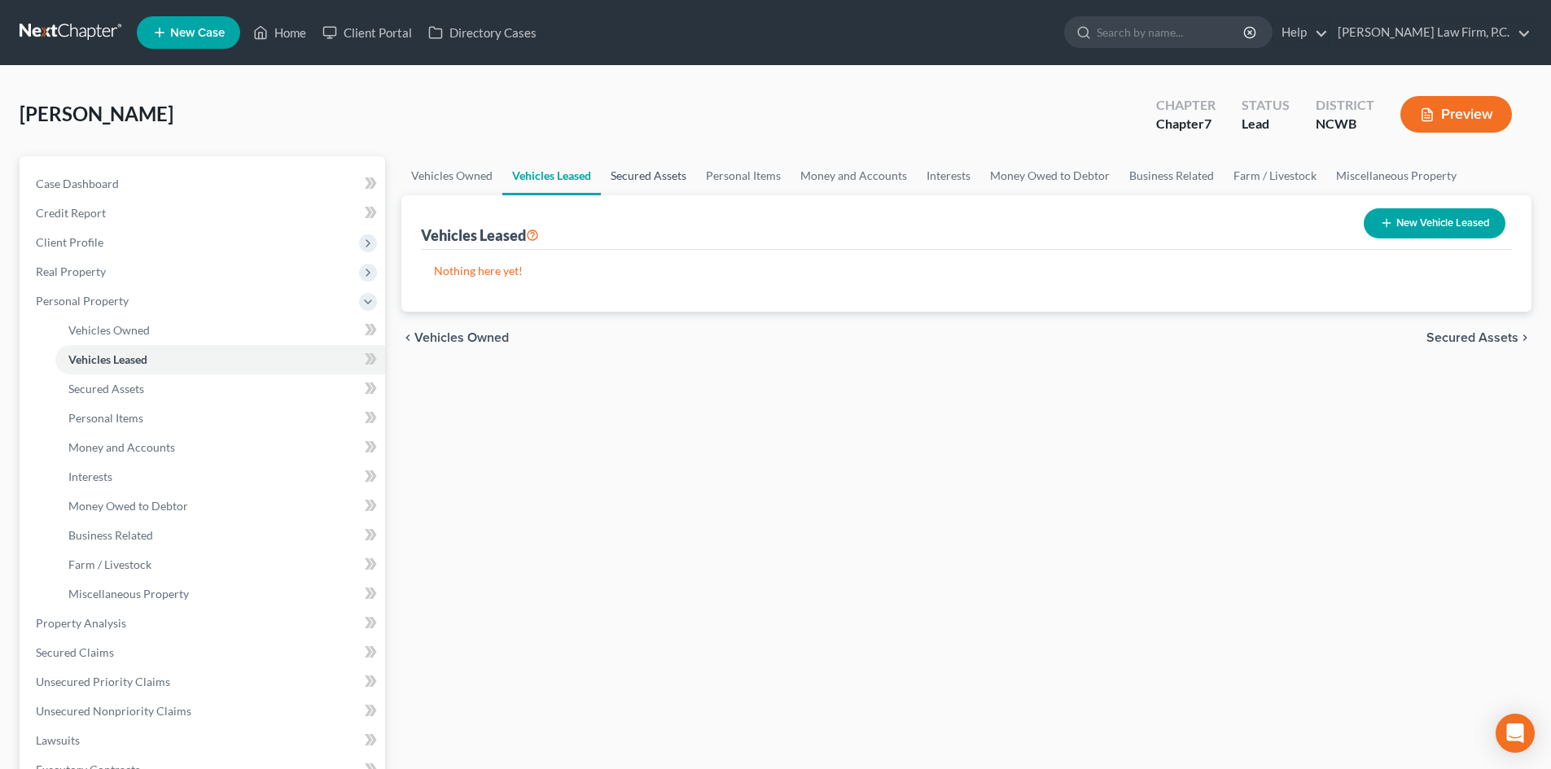
click at [640, 177] on link "Secured Assets" at bounding box center [648, 175] width 95 height 39
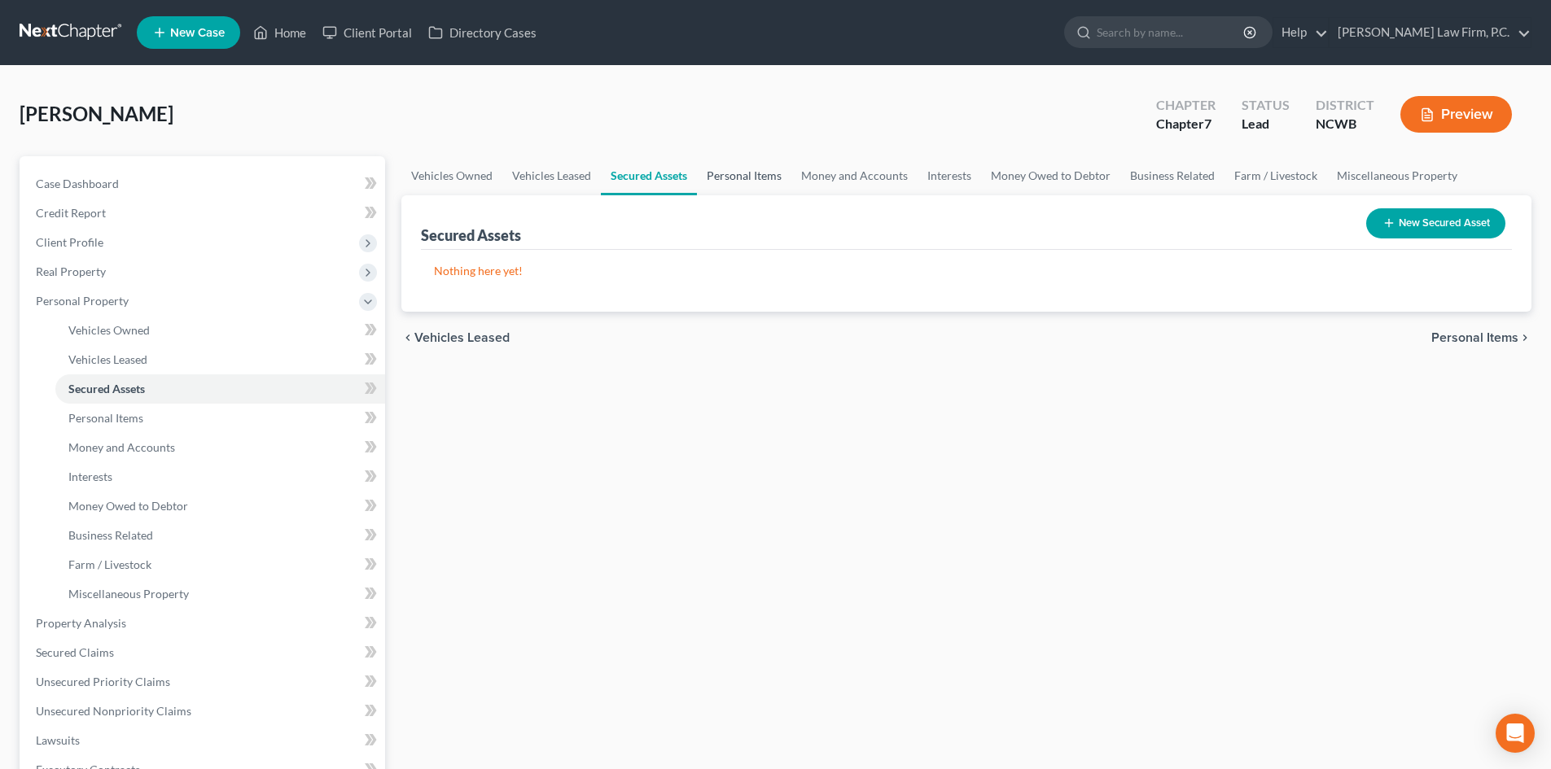
click at [724, 171] on link "Personal Items" at bounding box center [744, 175] width 94 height 39
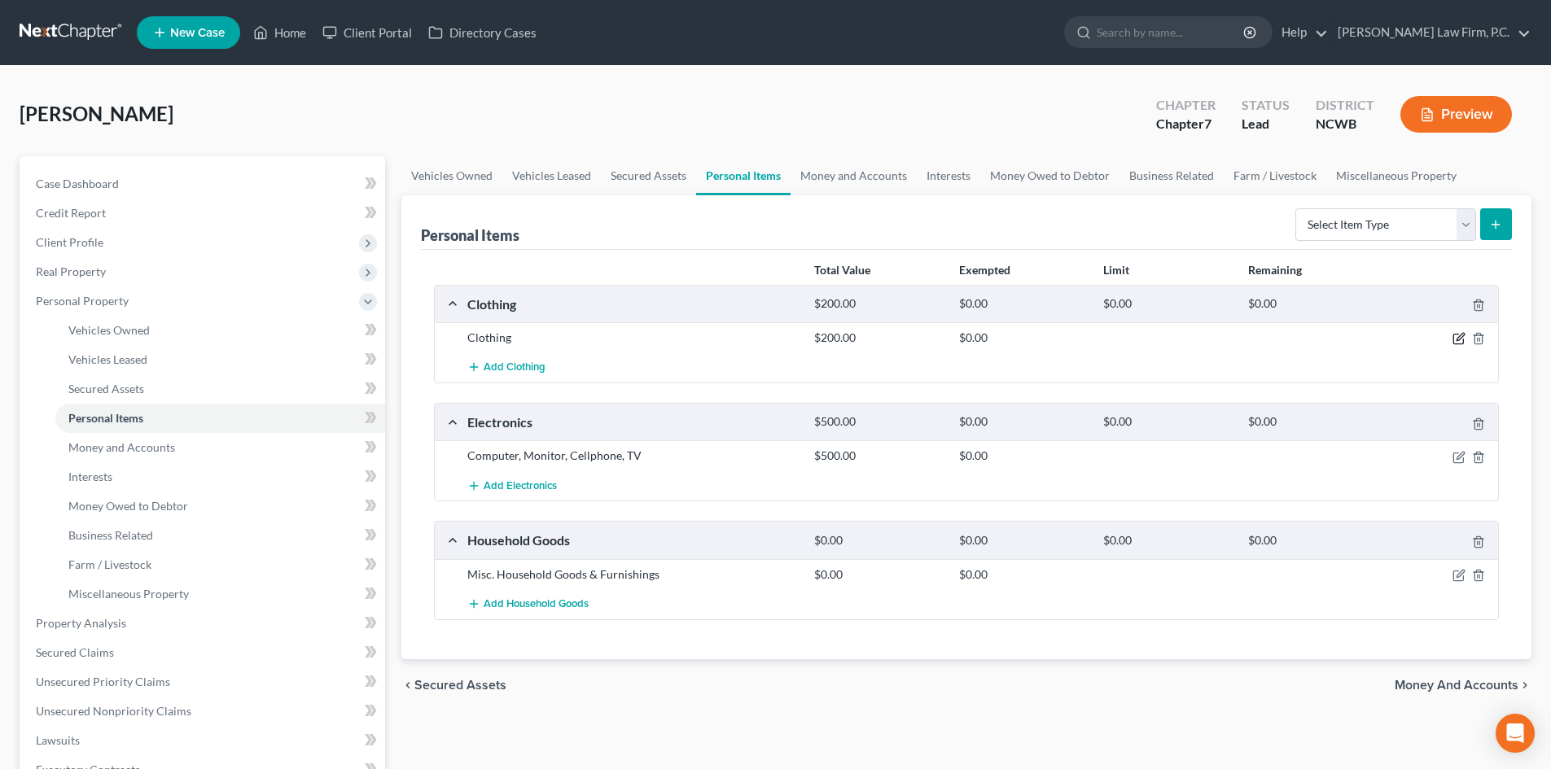
click at [1456, 335] on icon "button" at bounding box center [1458, 340] width 10 height 10
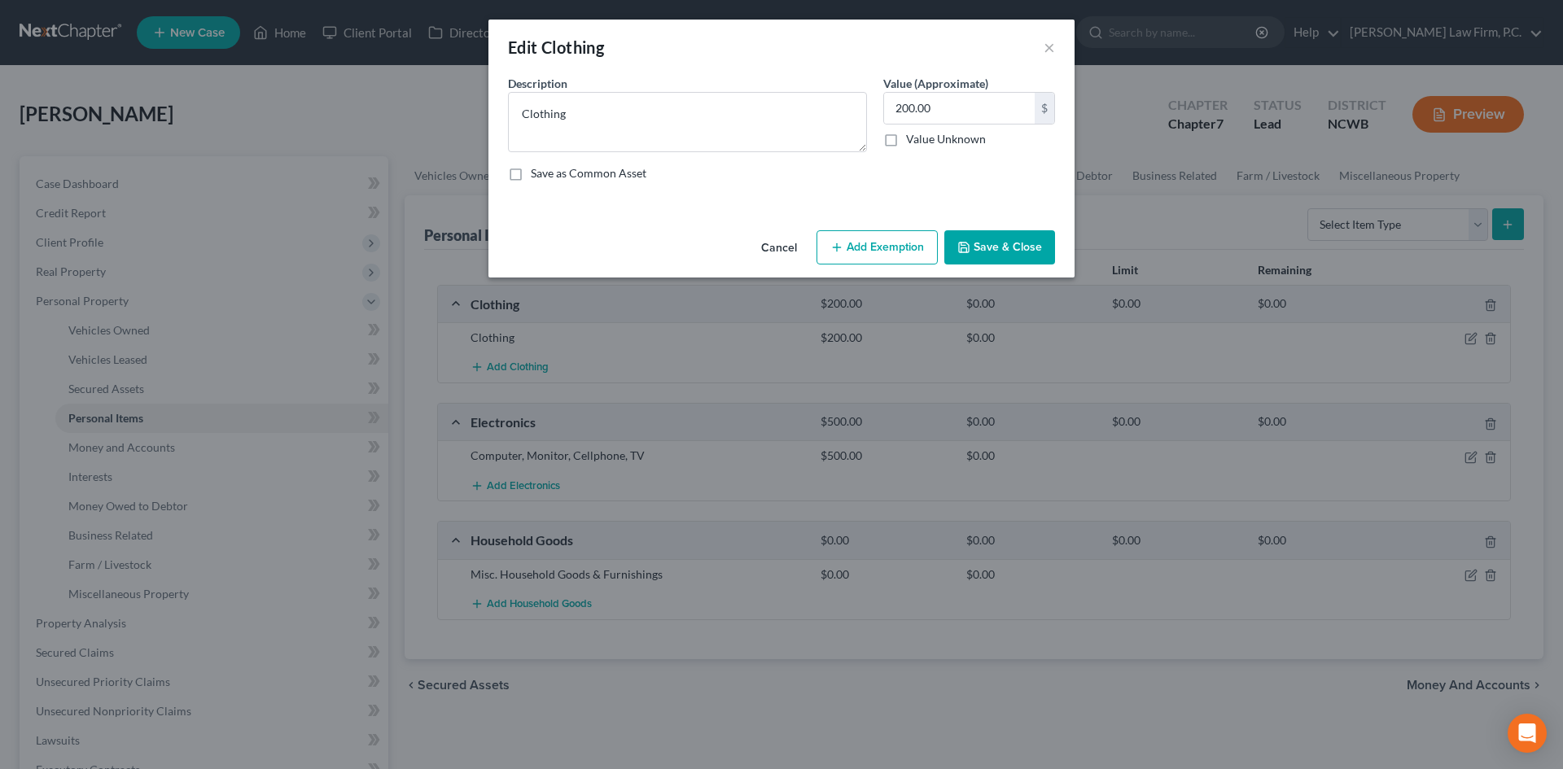
click at [767, 245] on button "Cancel" at bounding box center [779, 248] width 62 height 33
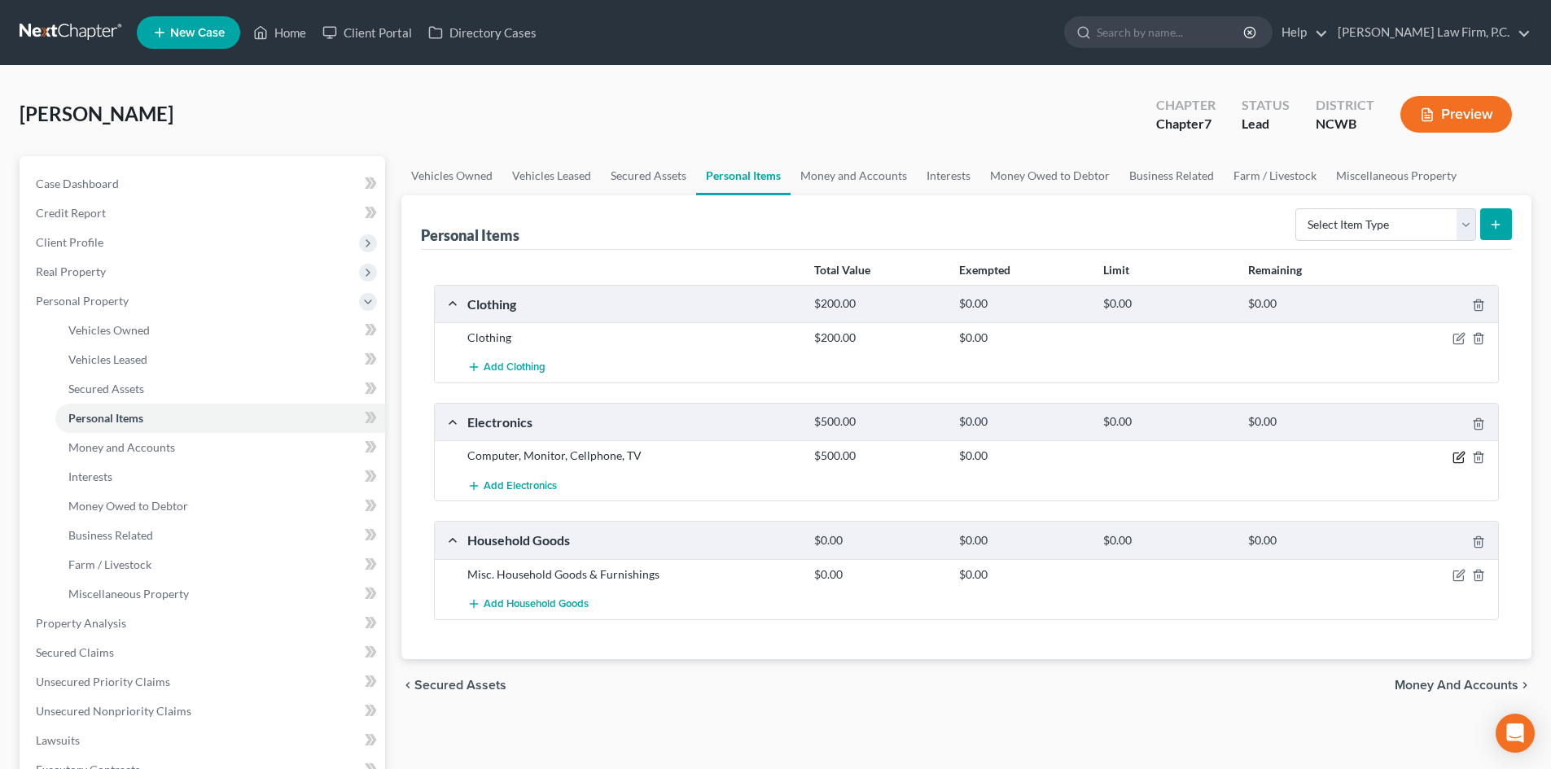
click at [1464, 453] on icon "button" at bounding box center [1459, 455] width 7 height 7
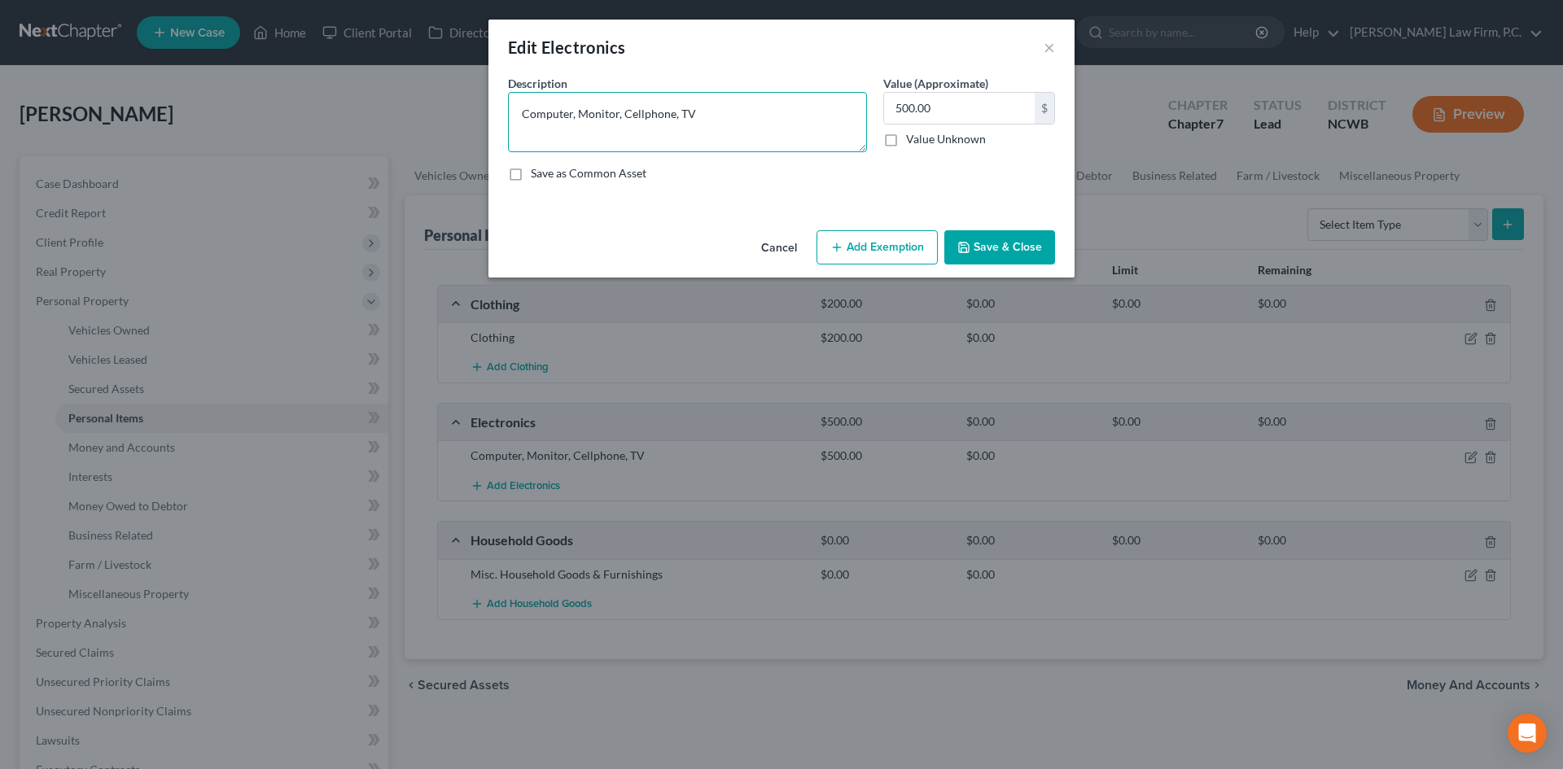
drag, startPoint x: 682, startPoint y: 109, endPoint x: 770, endPoint y: 131, distance: 90.6
click at [770, 131] on textarea "Computer, Monitor, Cellphone, TV" at bounding box center [687, 122] width 359 height 60
type textarea "Computer, Monitor, Cellphone,"
type input "3"
type input "350.00"
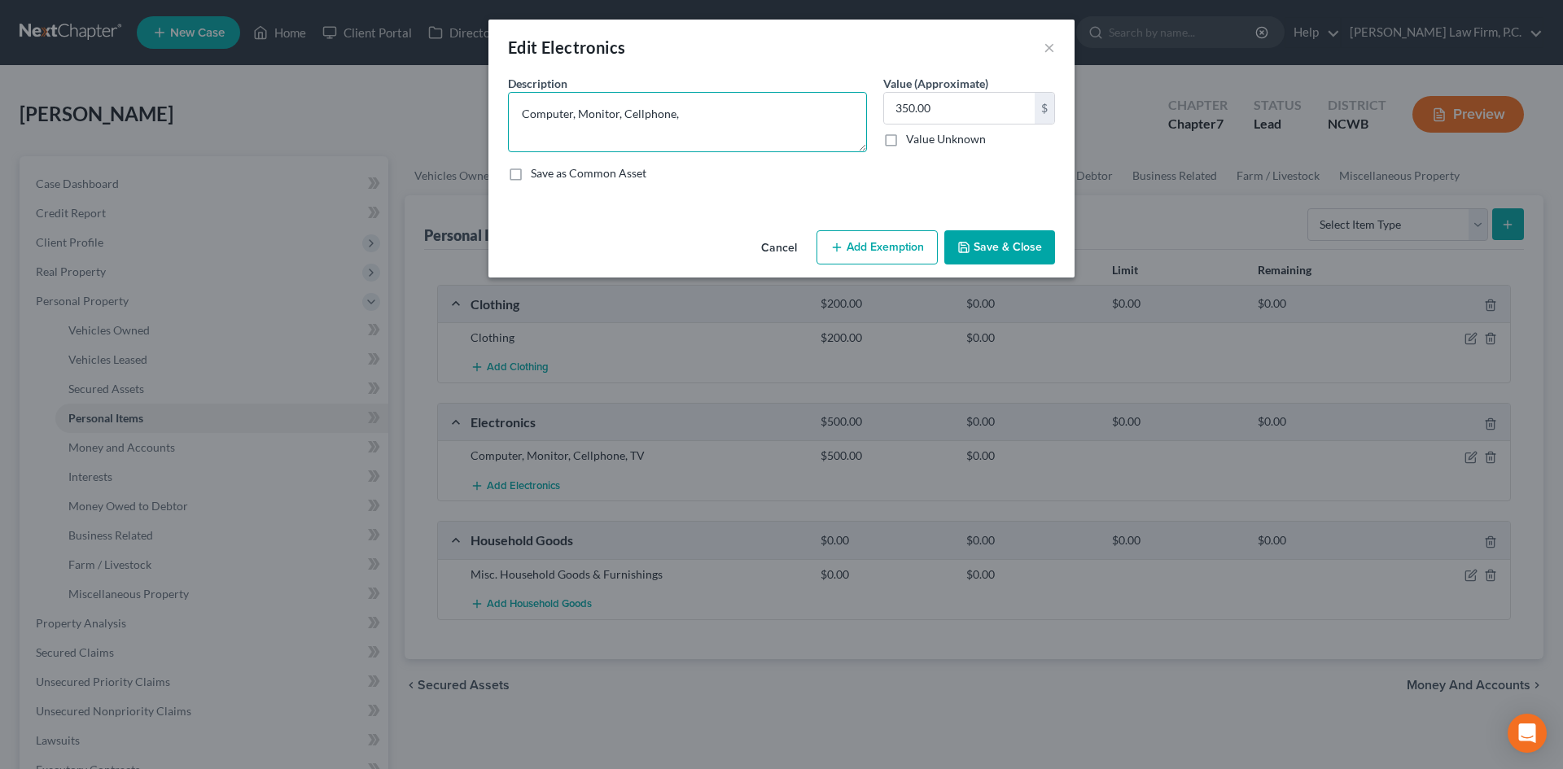
click at [572, 117] on textarea "Computer, Monitor, Cellphone," at bounding box center [687, 122] width 359 height 60
type textarea "Computer (broken), Monitor, Cellphone,"
type input "300.00"
click at [988, 252] on button "Save & Close" at bounding box center [999, 247] width 111 height 34
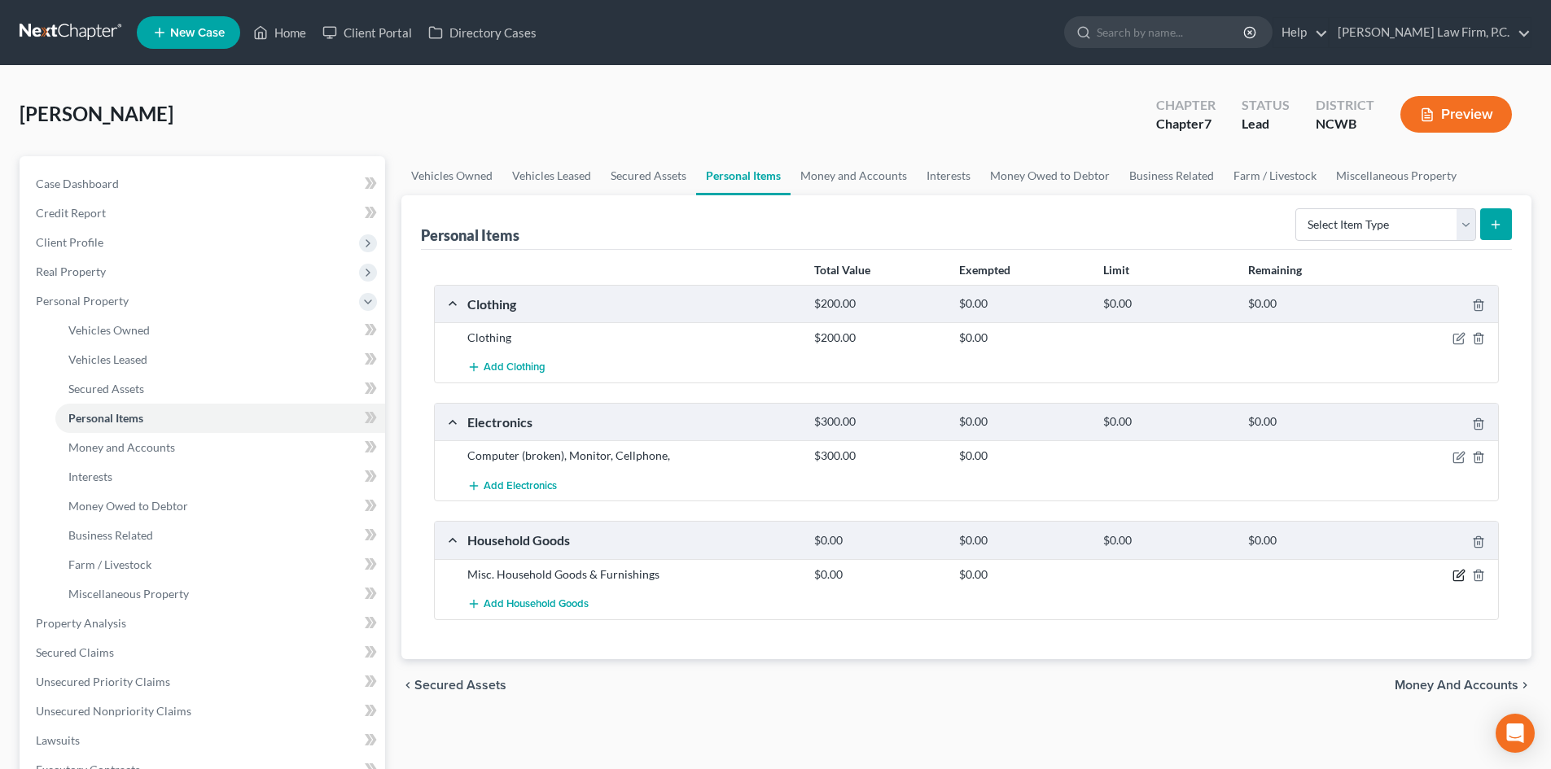
click at [1464, 571] on icon "button" at bounding box center [1459, 573] width 7 height 7
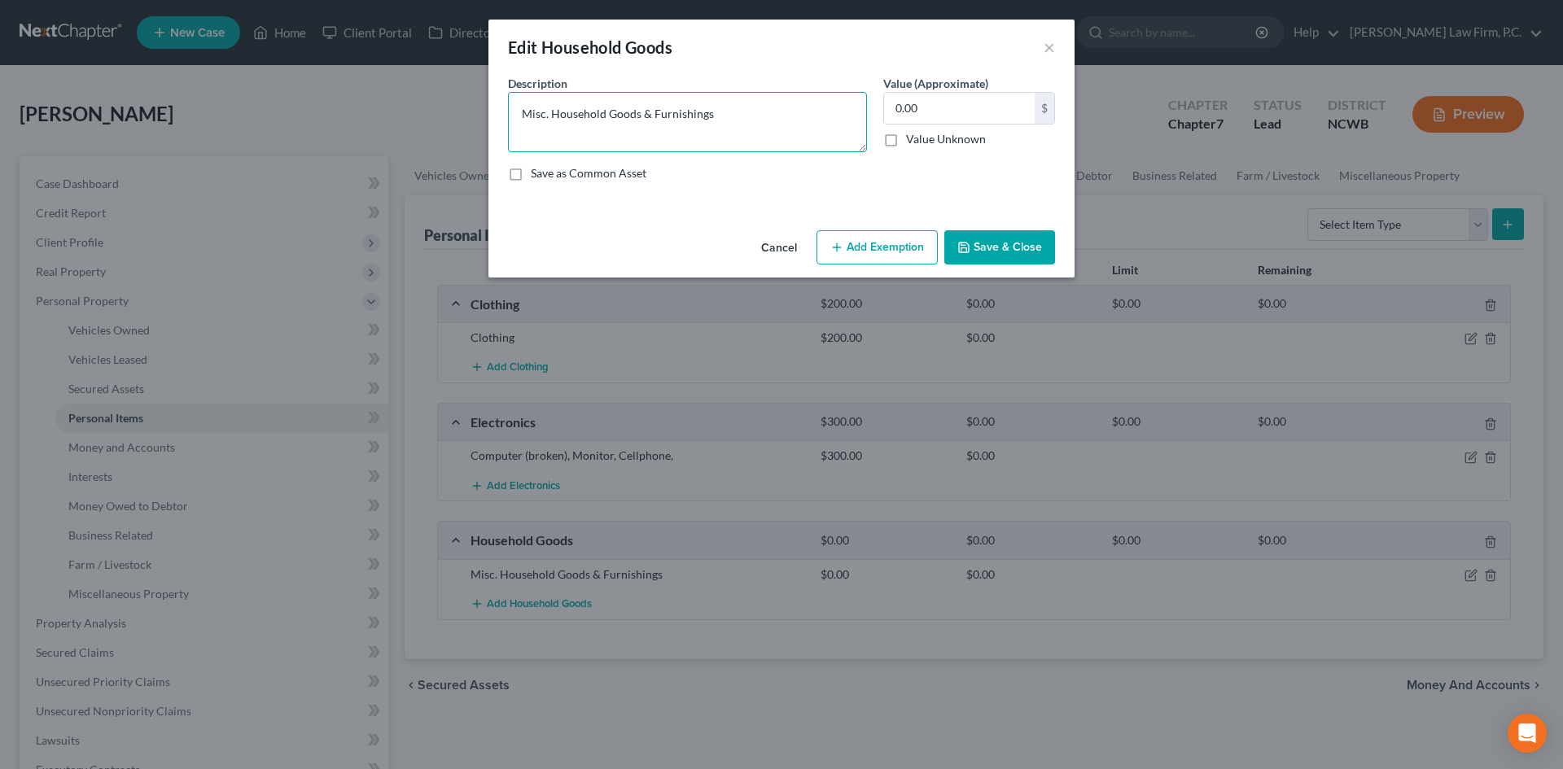
click at [597, 108] on textarea "Misc. Household Goods & Furnishings" at bounding box center [687, 122] width 359 height 60
click at [763, 111] on textarea "Misc. Household Goods & Furnishings" at bounding box center [687, 122] width 359 height 60
click at [626, 116] on textarea "Bed" at bounding box center [687, 122] width 359 height 60
type textarea "Bedroom furnishings"
type input "200"
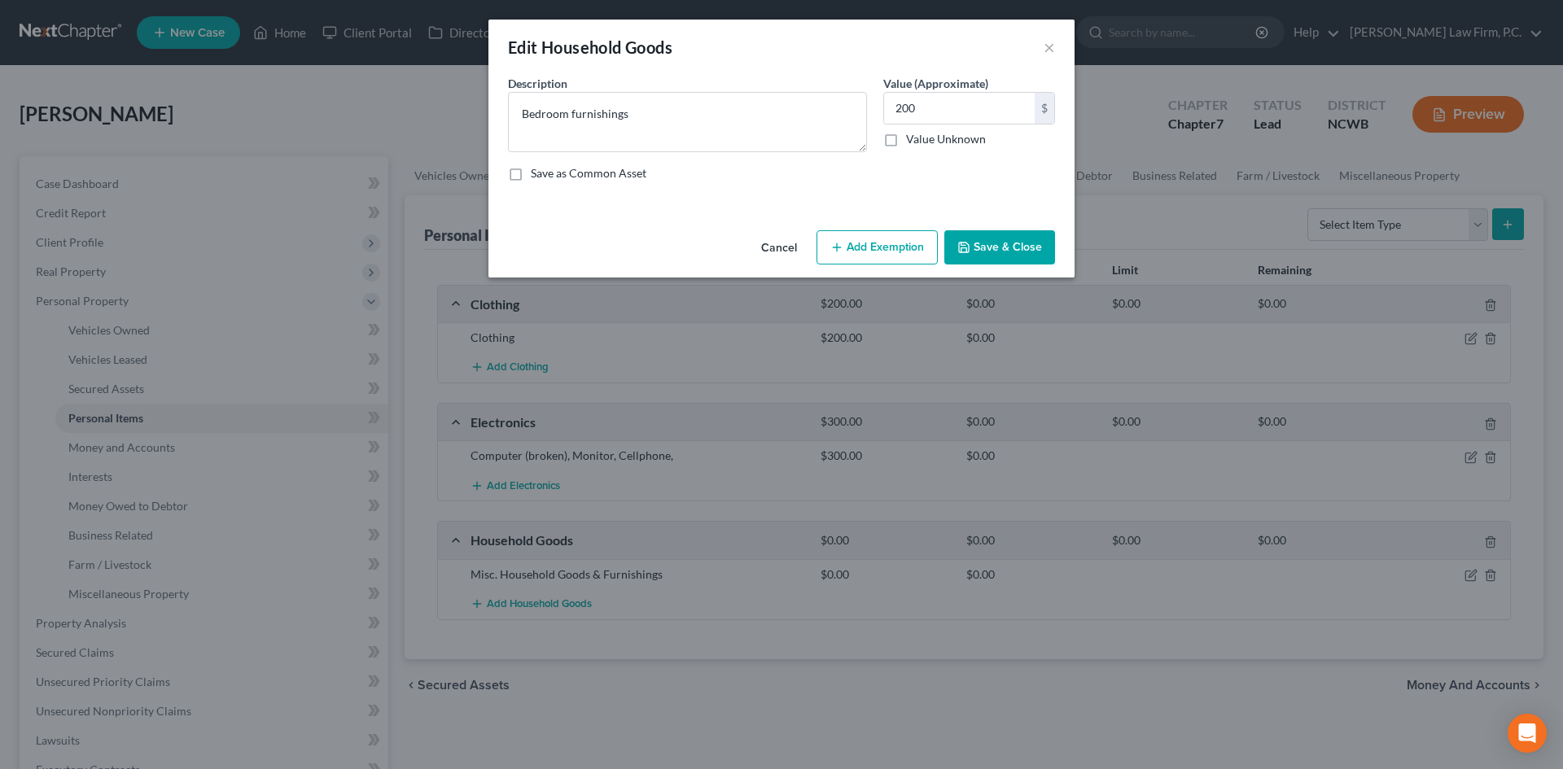
click at [1016, 234] on button "Save & Close" at bounding box center [999, 247] width 111 height 34
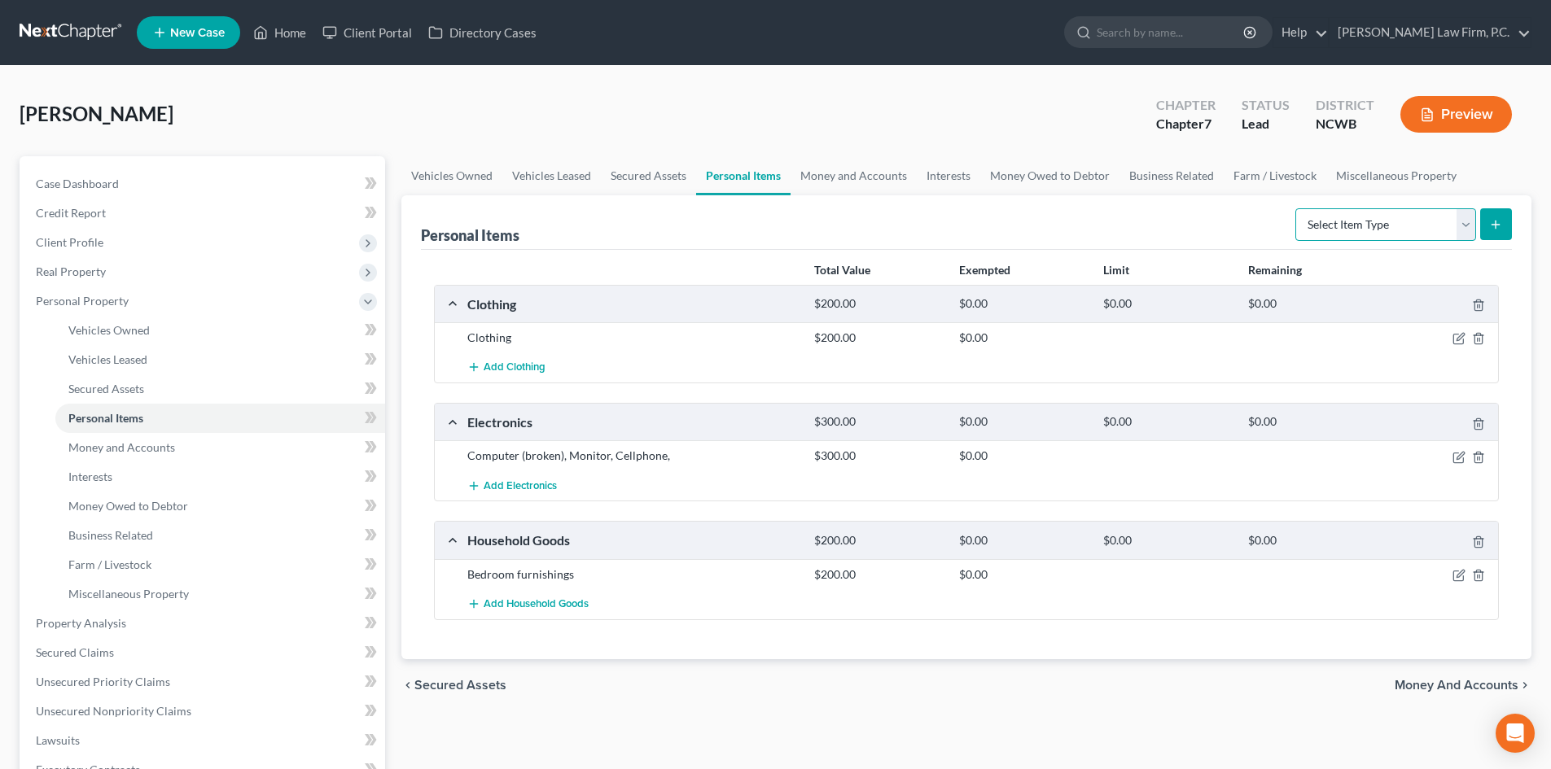
click at [1458, 227] on select "Select Item Type Clothing Collectibles Of Value Electronics Firearms Household …" at bounding box center [1385, 224] width 181 height 33
select select "jewelry"
click at [1297, 208] on select "Select Item Type Clothing Collectibles Of Value Electronics Firearms Household …" at bounding box center [1385, 224] width 181 height 33
click at [1508, 229] on button "submit" at bounding box center [1496, 224] width 32 height 32
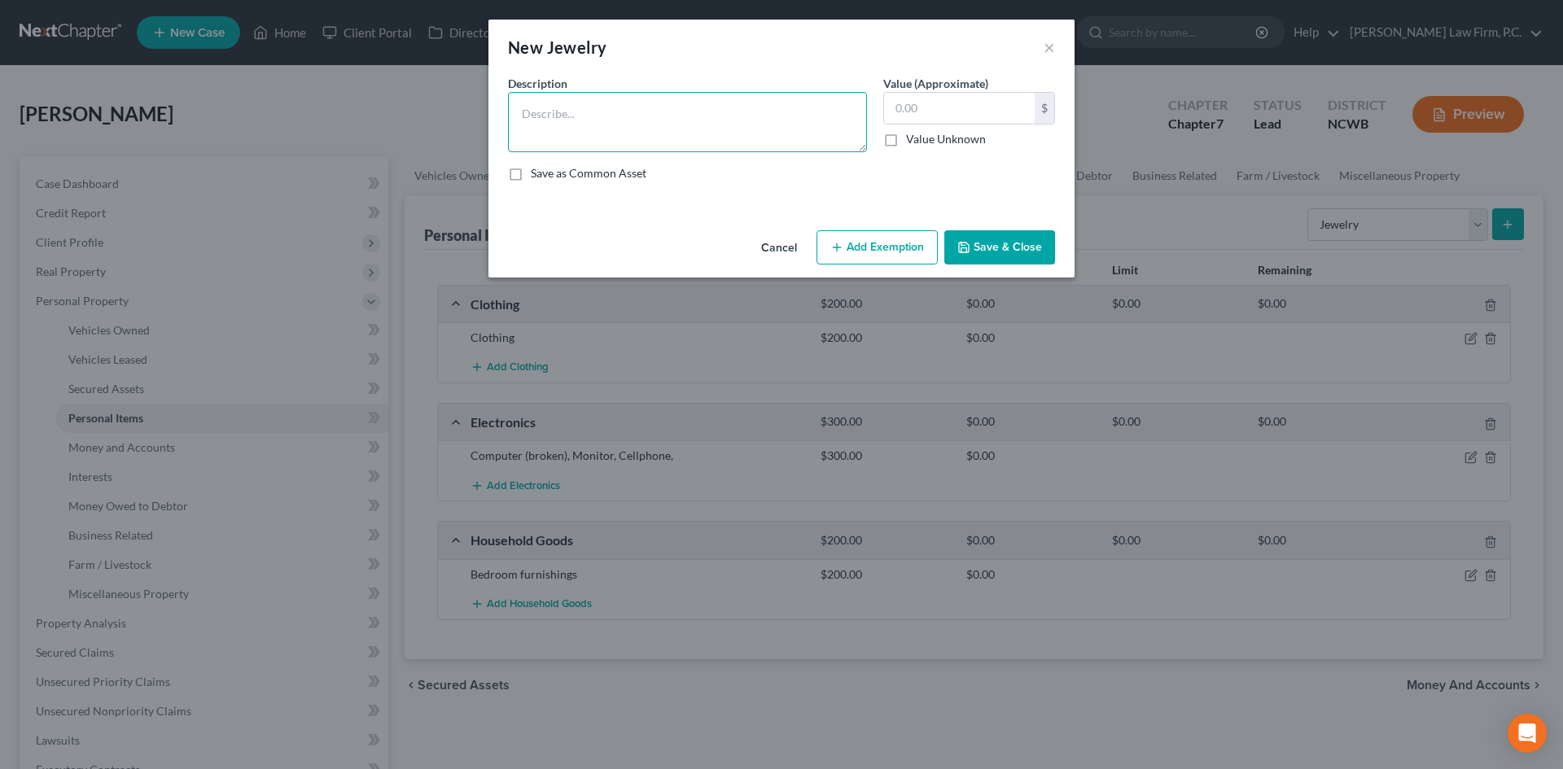
click at [676, 130] on textarea at bounding box center [687, 122] width 359 height 60
type textarea "m"
type textarea "I"
click at [716, 114] on textarea "Misc. Jewelry - necklace and ring" at bounding box center [687, 122] width 359 height 60
type textarea "Misc. Jewelry - necklace and rings"
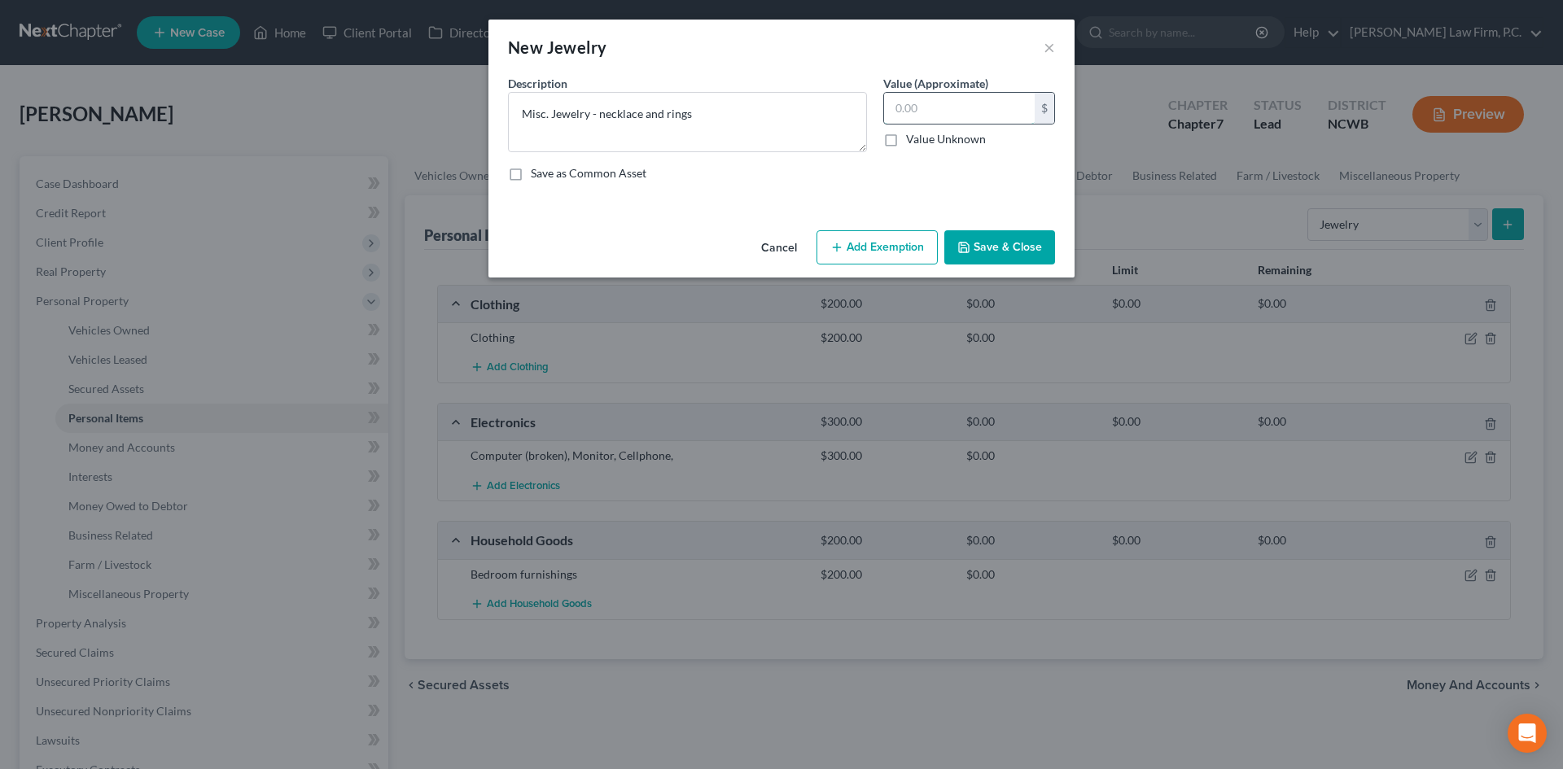
click at [943, 114] on input "text" at bounding box center [959, 108] width 151 height 31
type input "100"
click at [1032, 260] on button "Save & Close" at bounding box center [999, 247] width 111 height 34
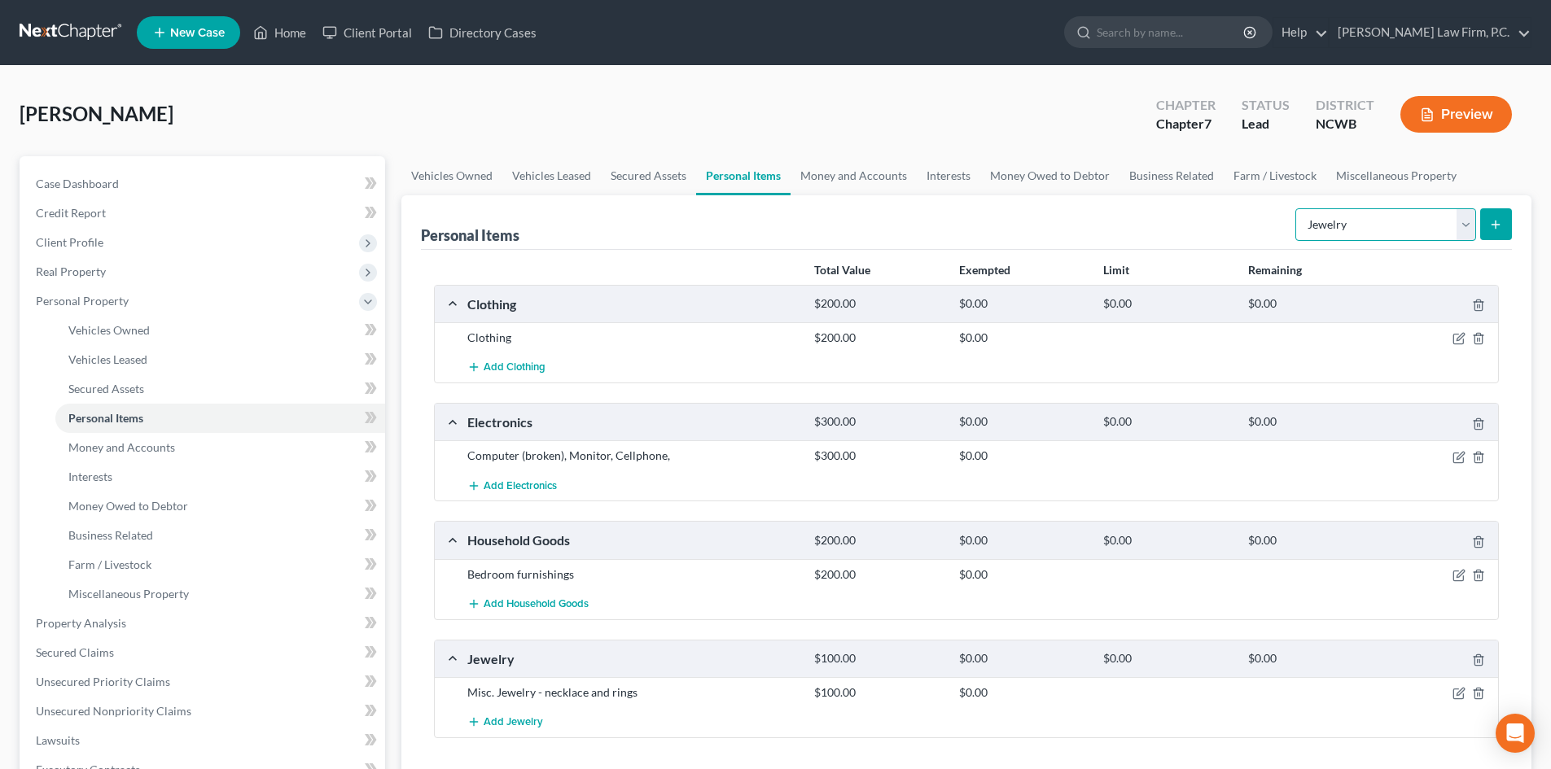
click at [1462, 233] on select "Select Item Type Clothing Collectibles Of Value Electronics Firearms Household …" at bounding box center [1385, 224] width 181 height 33
click at [881, 176] on link "Money and Accounts" at bounding box center [853, 175] width 126 height 39
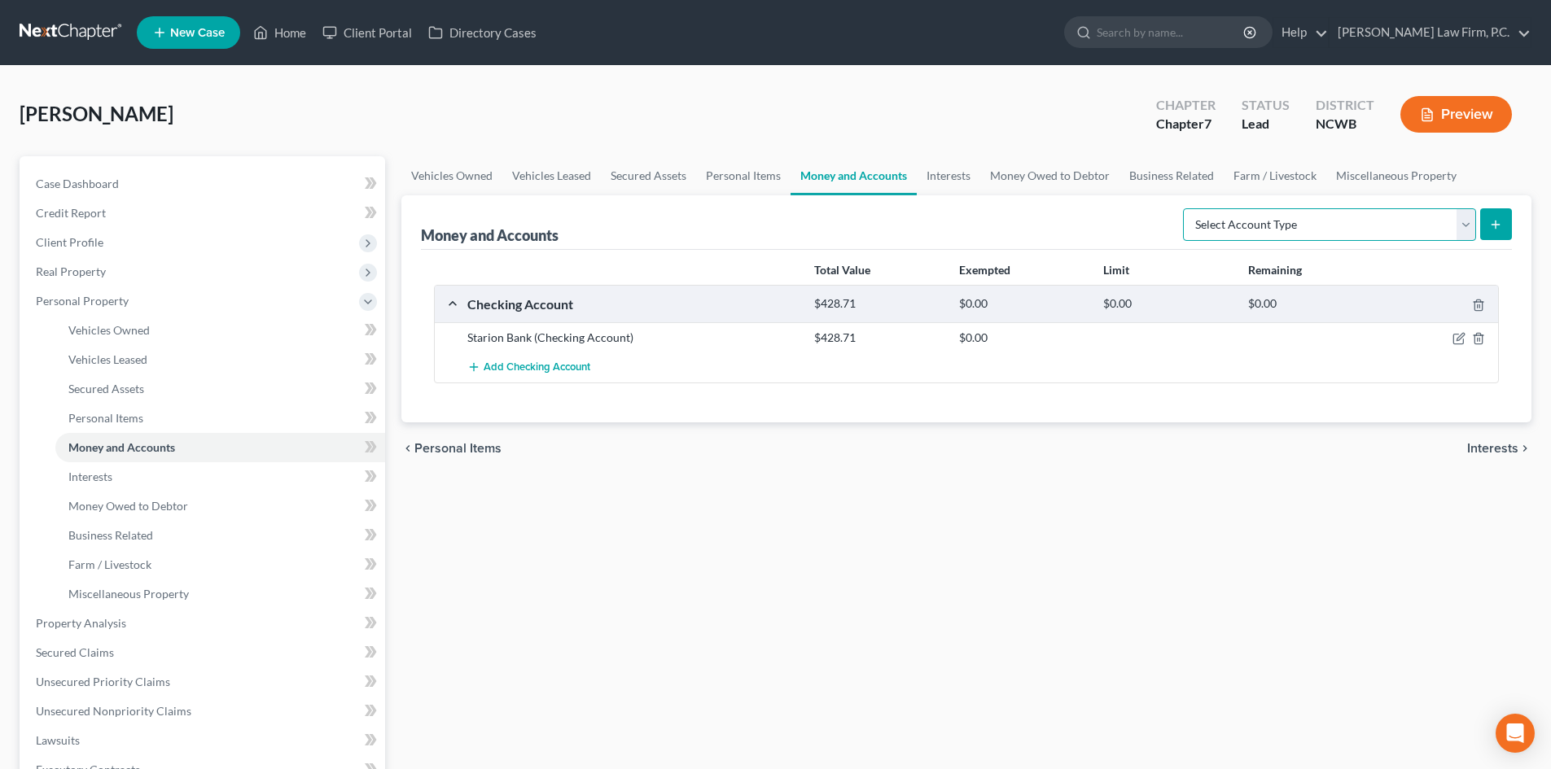
click at [1458, 232] on select "Select Account Type Brokerage Cash on Hand Certificates of Deposit Checking Acc…" at bounding box center [1329, 224] width 293 height 33
select select "cash_on_hand"
click at [1186, 208] on select "Select Account Type Brokerage Cash on Hand Certificates of Deposit Checking Acc…" at bounding box center [1329, 224] width 293 height 33
click at [1505, 221] on button "submit" at bounding box center [1496, 224] width 32 height 32
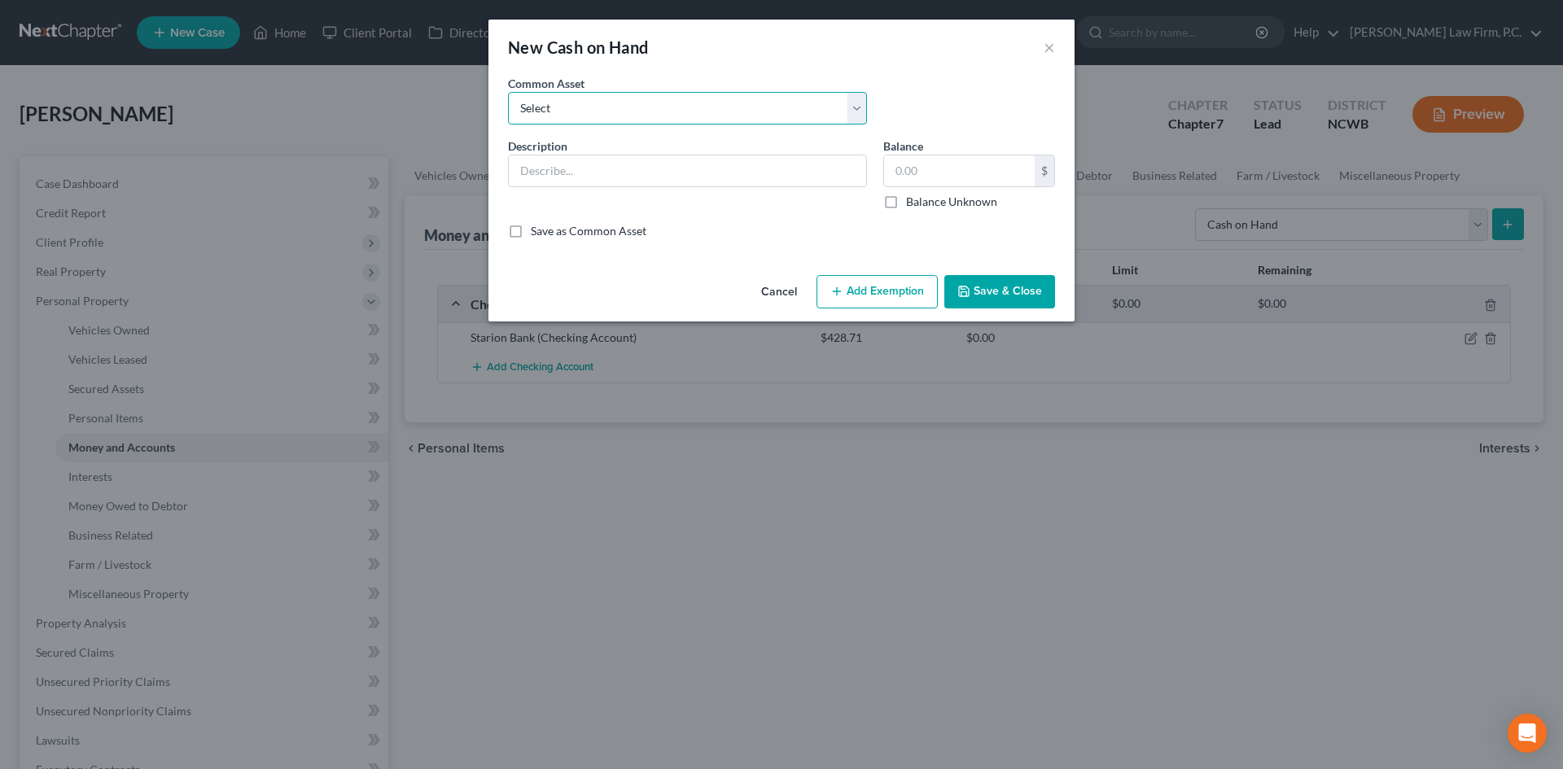
click at [586, 112] on select "Select Cash" at bounding box center [687, 108] width 359 height 33
select select "0"
click at [508, 92] on select "Select Cash" at bounding box center [687, 108] width 359 height 33
type input "Cash"
type input "20.00"
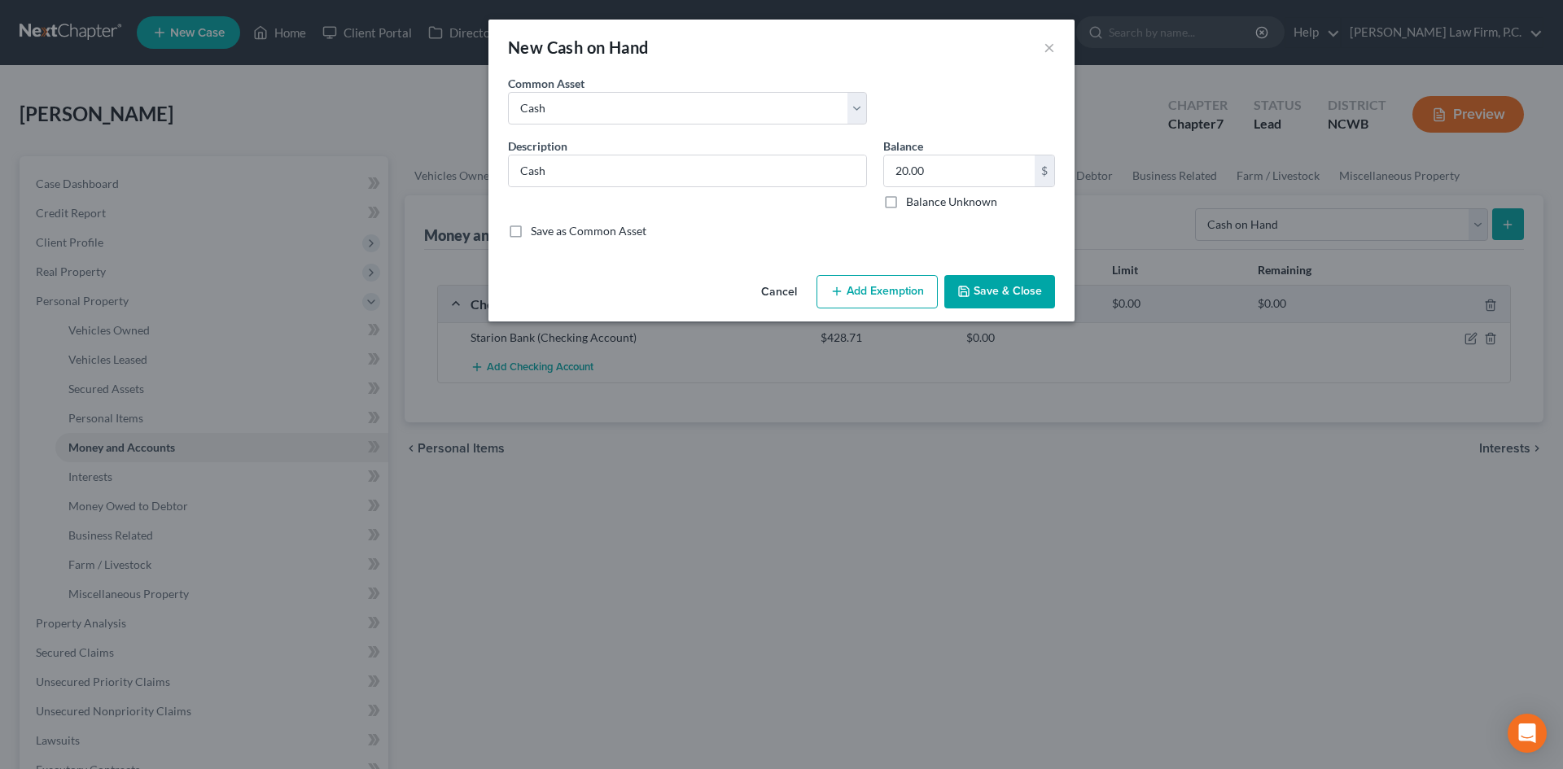
click at [1038, 300] on button "Save & Close" at bounding box center [999, 292] width 111 height 34
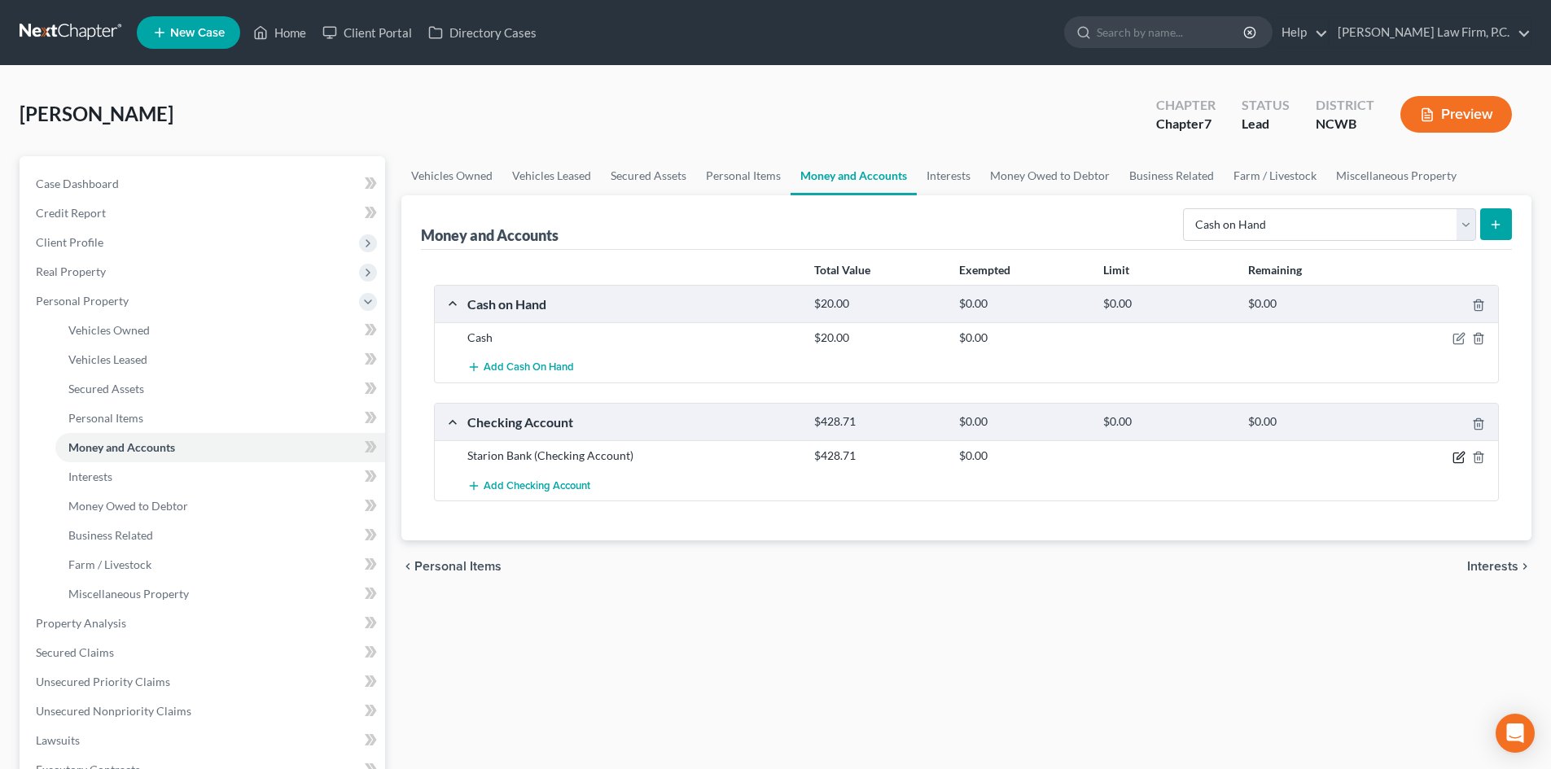
click at [1459, 457] on icon "button" at bounding box center [1458, 457] width 13 height 13
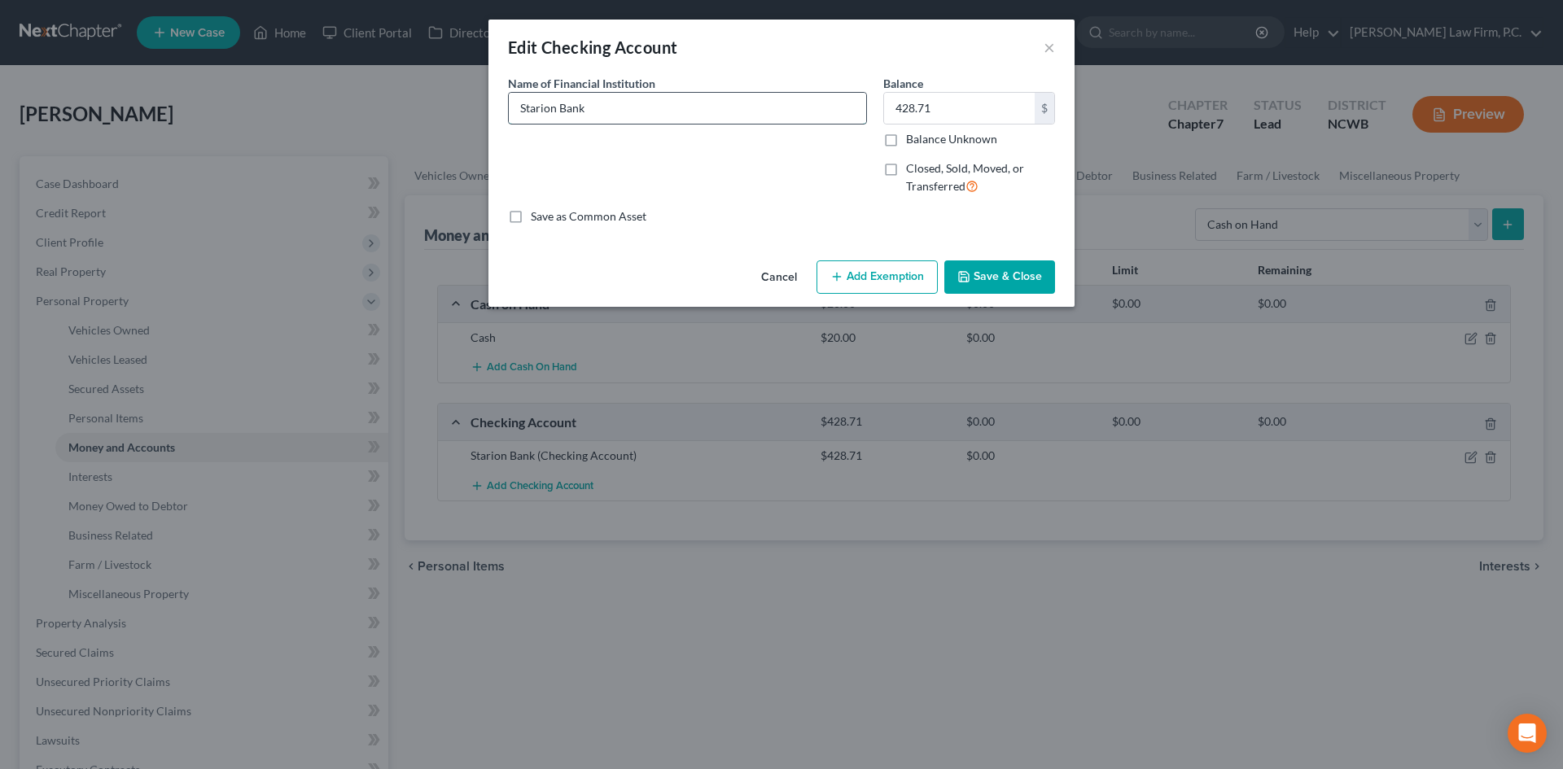
click at [757, 112] on input "Starion Bank" at bounding box center [687, 108] width 357 height 31
type input "Starion Bank x0001"
click at [1013, 278] on button "Save & Close" at bounding box center [999, 277] width 111 height 34
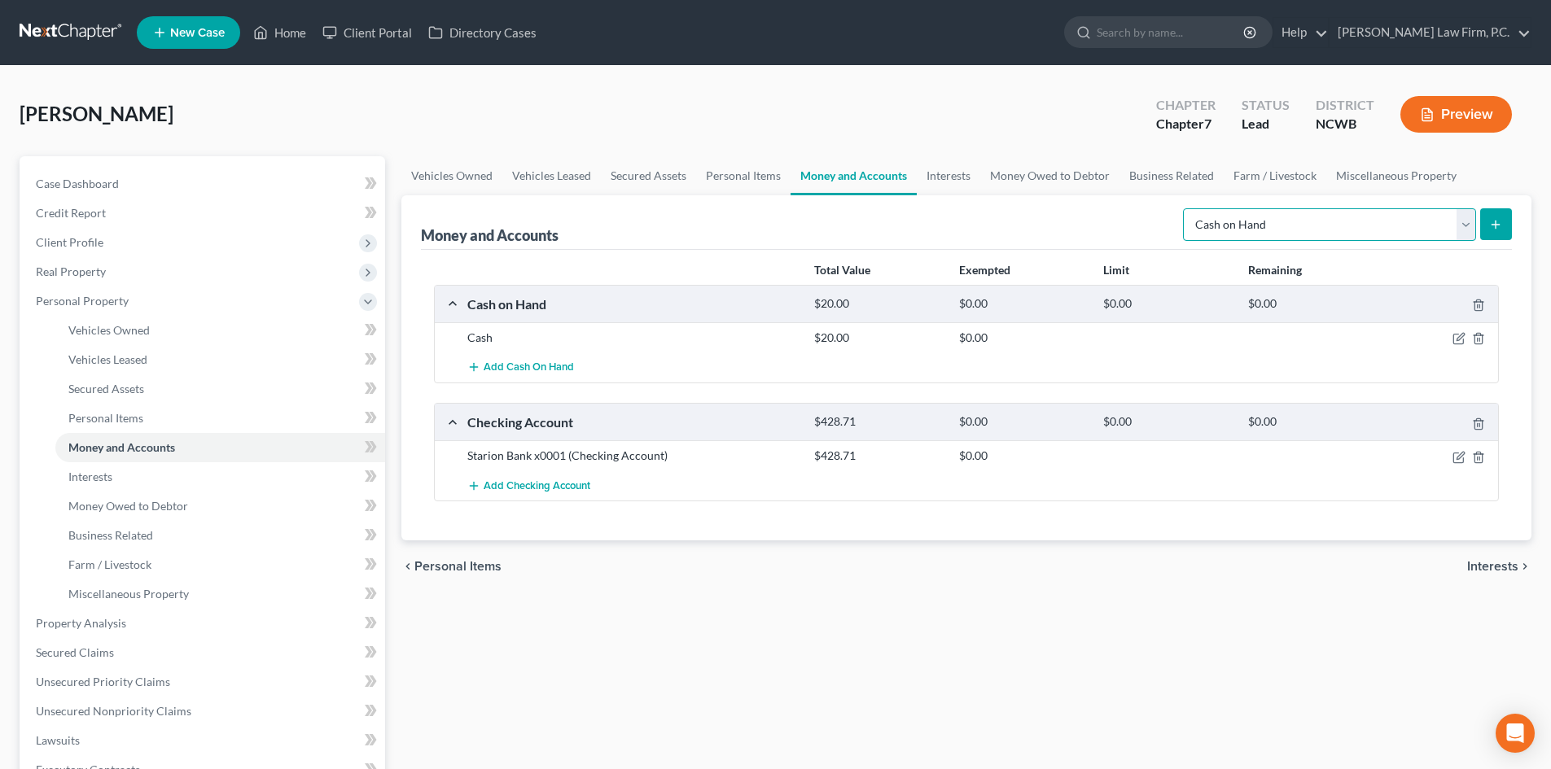
click at [1464, 222] on select "Select Account Type Brokerage Cash on Hand Certificates of Deposit Checking Acc…" at bounding box center [1329, 224] width 293 height 33
select select "checking"
click at [1186, 208] on select "Select Account Type Brokerage Cash on Hand Certificates of Deposit Checking Acc…" at bounding box center [1329, 224] width 293 height 33
drag, startPoint x: 1470, startPoint y: 225, endPoint x: 1499, endPoint y: 237, distance: 30.7
click at [1470, 225] on select "Select Account Type Brokerage Cash on Hand Certificates of Deposit Checking Acc…" at bounding box center [1329, 224] width 293 height 33
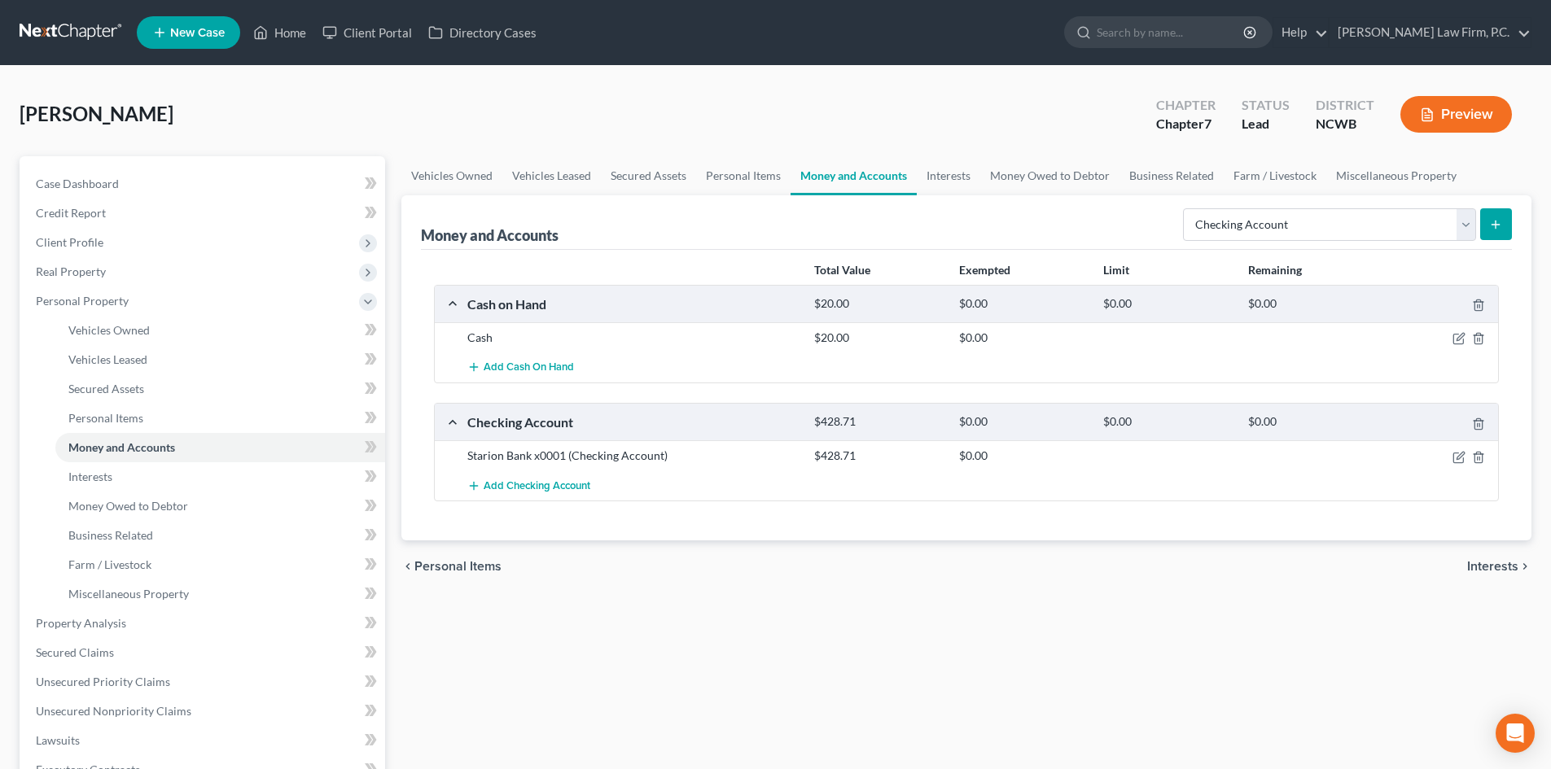
click at [1512, 217] on div "Money and Accounts Select Account Type Brokerage Cash on Hand Certificates of D…" at bounding box center [966, 367] width 1130 height 345
click at [1500, 235] on button "submit" at bounding box center [1496, 224] width 32 height 32
click at [1477, 222] on form "Select Account Type Brokerage Cash on Hand Certificates of Deposit Checking Acc…" at bounding box center [1347, 224] width 329 height 33
click at [1461, 231] on select "Select Account Type Brokerage Cash on Hand Certificates of Deposit Checking Acc…" at bounding box center [1329, 224] width 293 height 33
select select "checking"
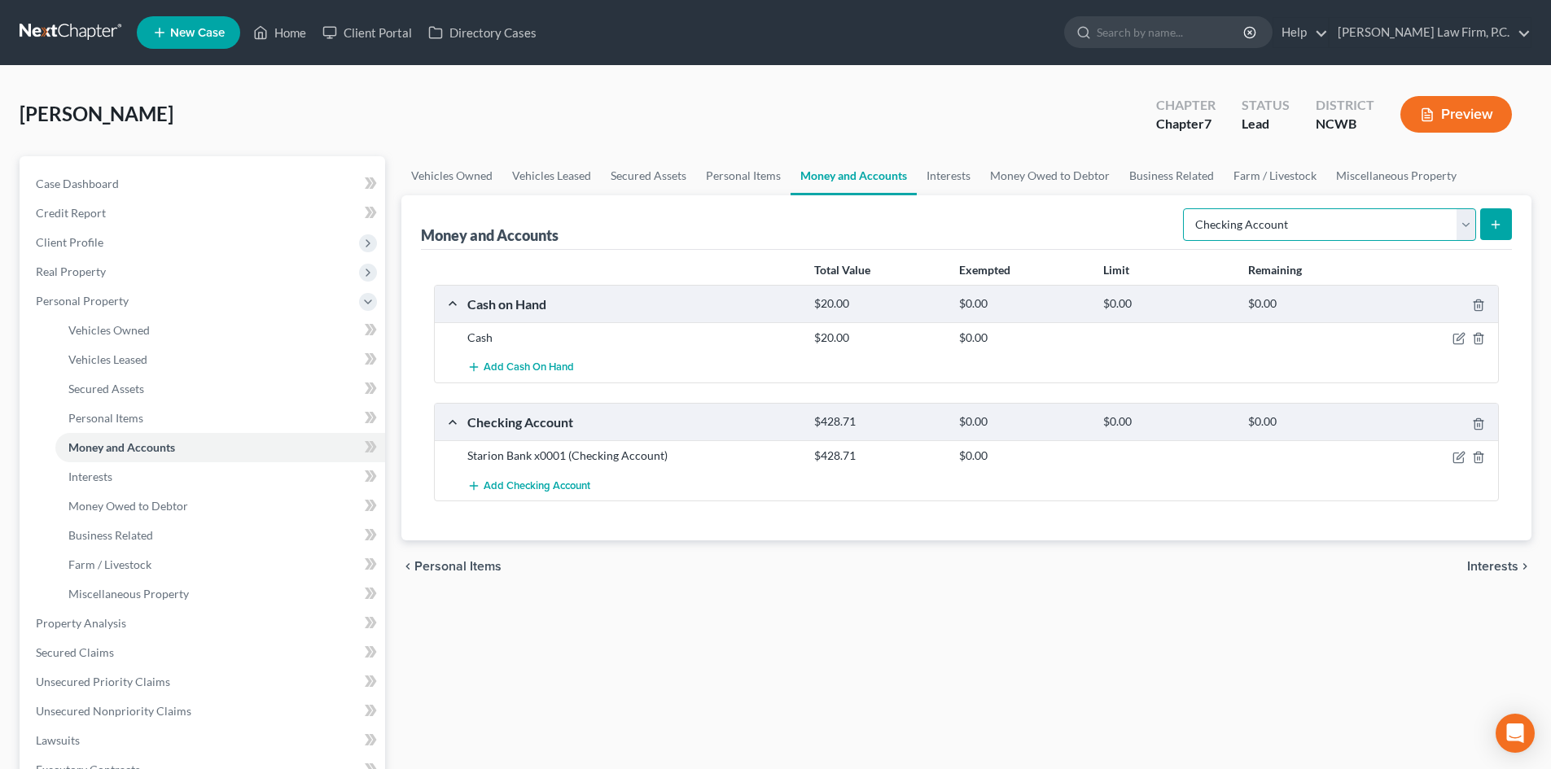
click at [1186, 208] on select "Select Account Type Brokerage Cash on Hand Certificates of Deposit Checking Acc…" at bounding box center [1329, 224] width 293 height 33
click at [1493, 220] on icon "submit" at bounding box center [1495, 224] width 13 height 13
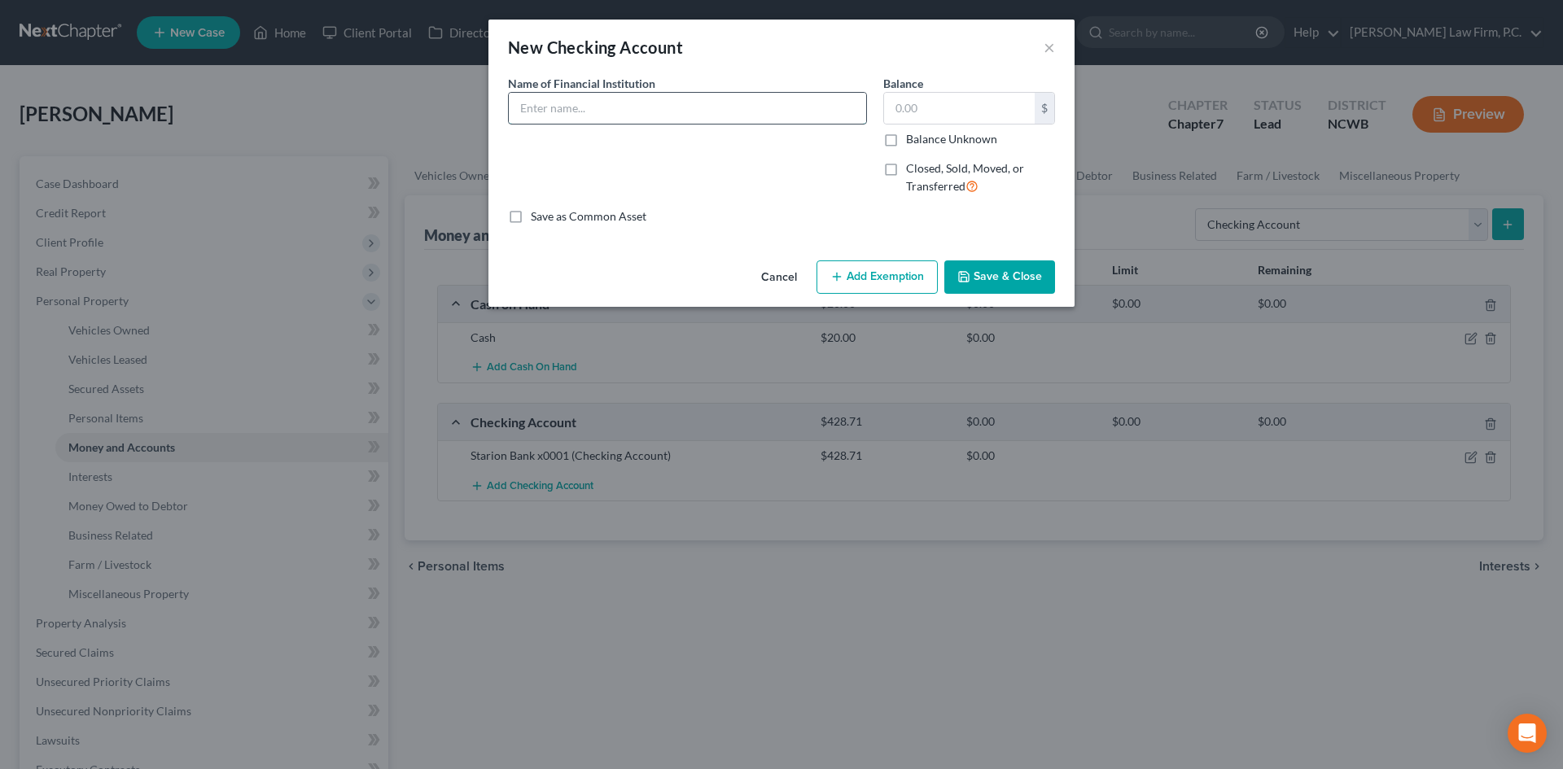
click at [614, 110] on input "text" at bounding box center [687, 108] width 357 height 31
type input "Wells Fargo"
click at [906, 172] on label "Closed, Sold, Moved, or Transferred" at bounding box center [980, 177] width 149 height 35
click at [912, 171] on input "Closed, Sold, Moved, or Transferred" at bounding box center [917, 165] width 11 height 11
checkbox input "true"
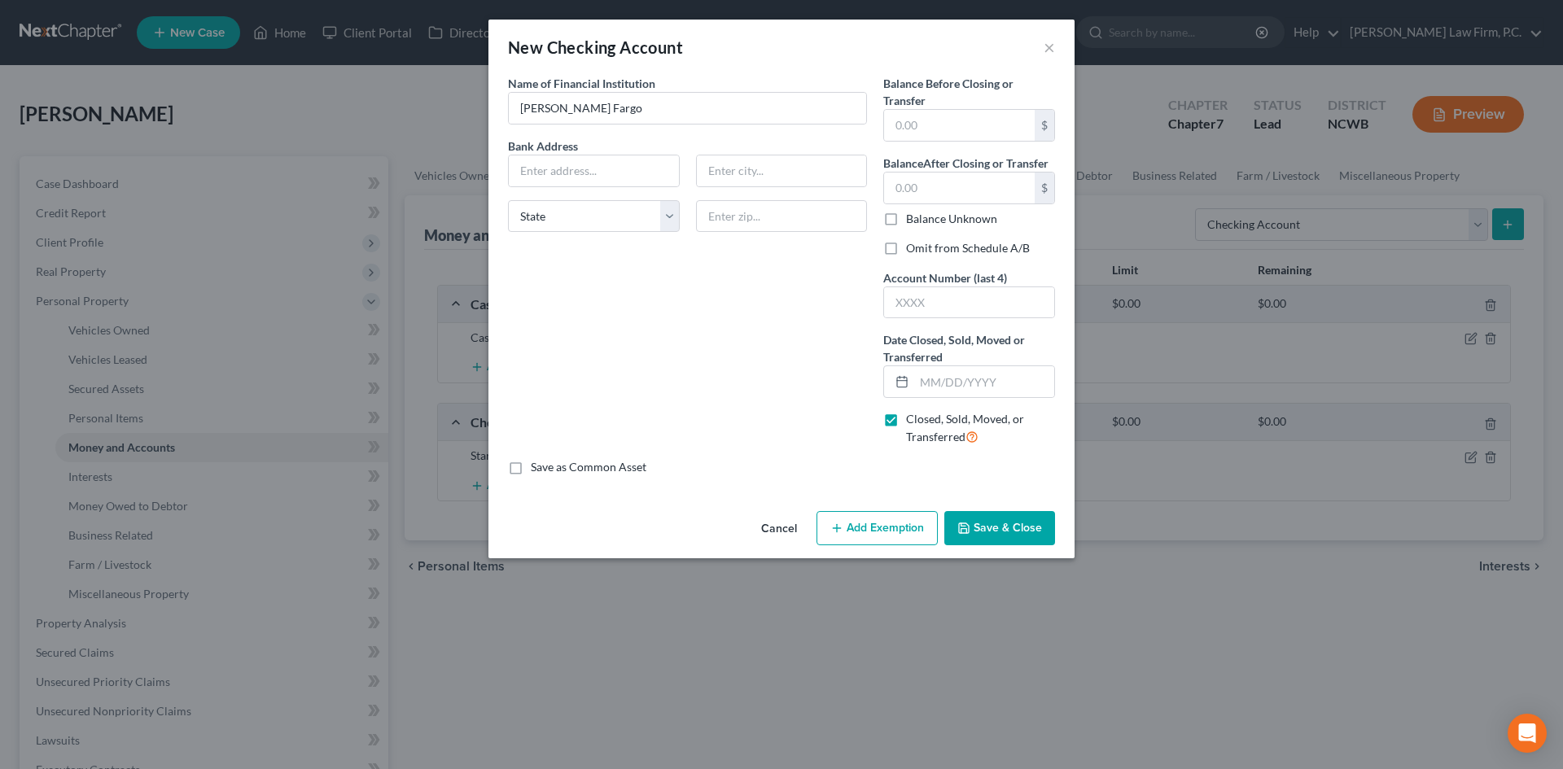
click at [906, 249] on label "Omit from Schedule A/B" at bounding box center [968, 248] width 124 height 16
click at [912, 249] on input "Omit from Schedule A/B" at bounding box center [917, 245] width 11 height 11
checkbox input "true"
click at [918, 122] on input "text" at bounding box center [959, 125] width 151 height 31
type input "0."
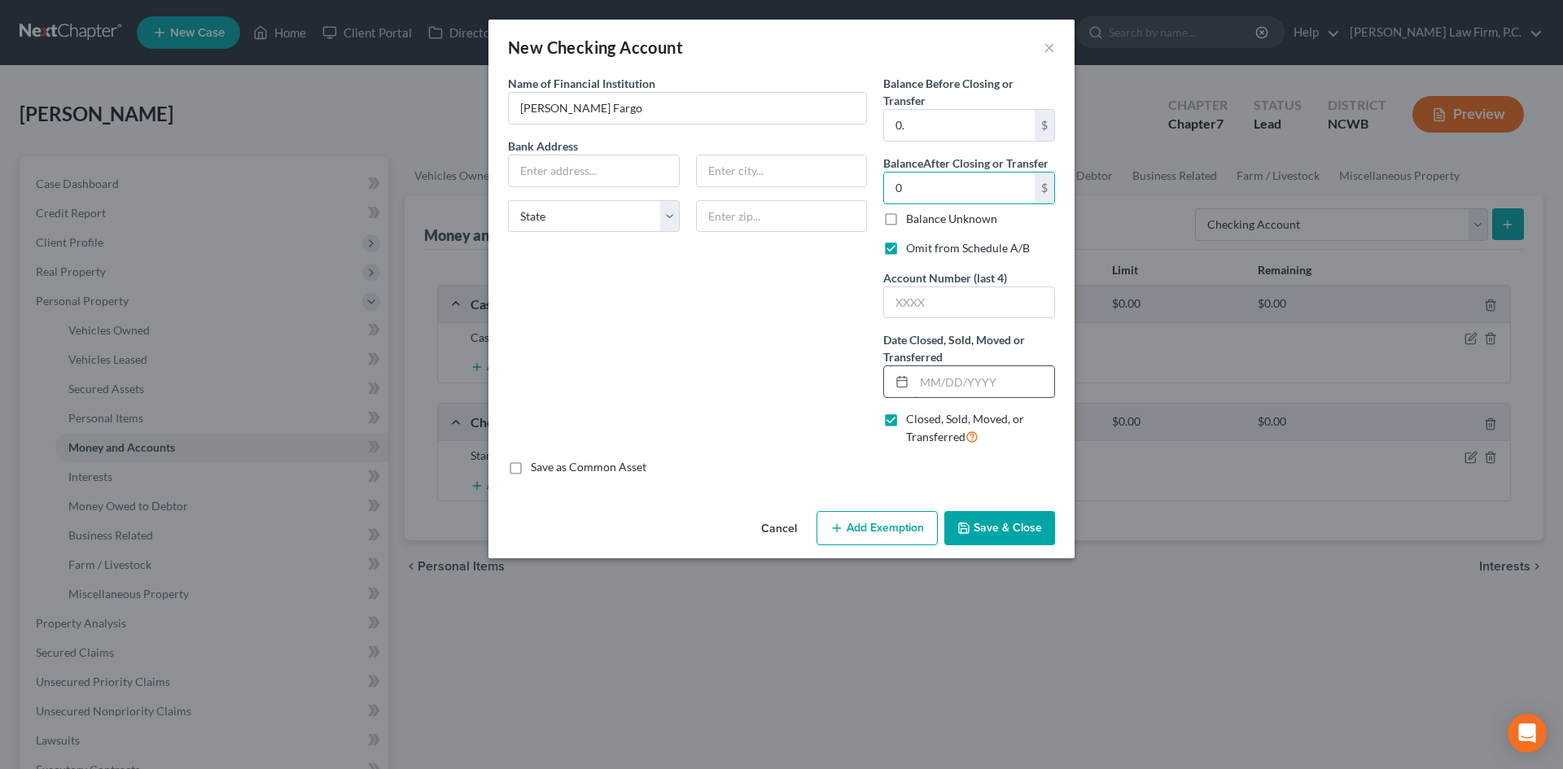
type input "0"
click at [933, 383] on input "text" at bounding box center [984, 381] width 140 height 31
type input "09/10/2025"
click at [1010, 517] on button "Save & Close" at bounding box center [999, 528] width 111 height 34
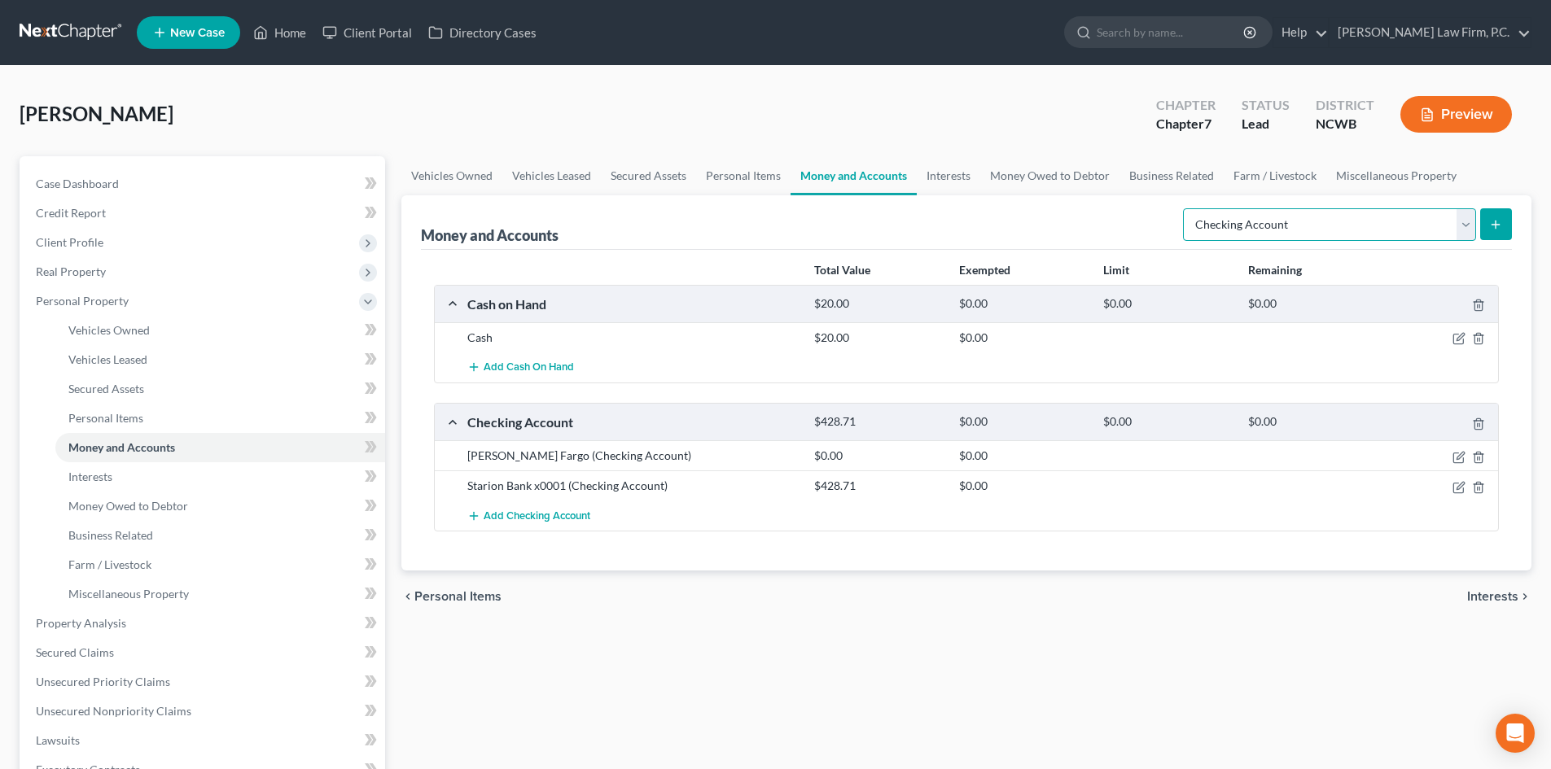
click at [1467, 230] on select "Select Account Type Brokerage Cash on Hand Certificates of Deposit Checking Acc…" at bounding box center [1329, 224] width 293 height 33
select select "savings"
click at [1186, 208] on select "Select Account Type Brokerage Cash on Hand Certificates of Deposit Checking Acc…" at bounding box center [1329, 224] width 293 height 33
click at [1503, 230] on button "submit" at bounding box center [1496, 224] width 32 height 32
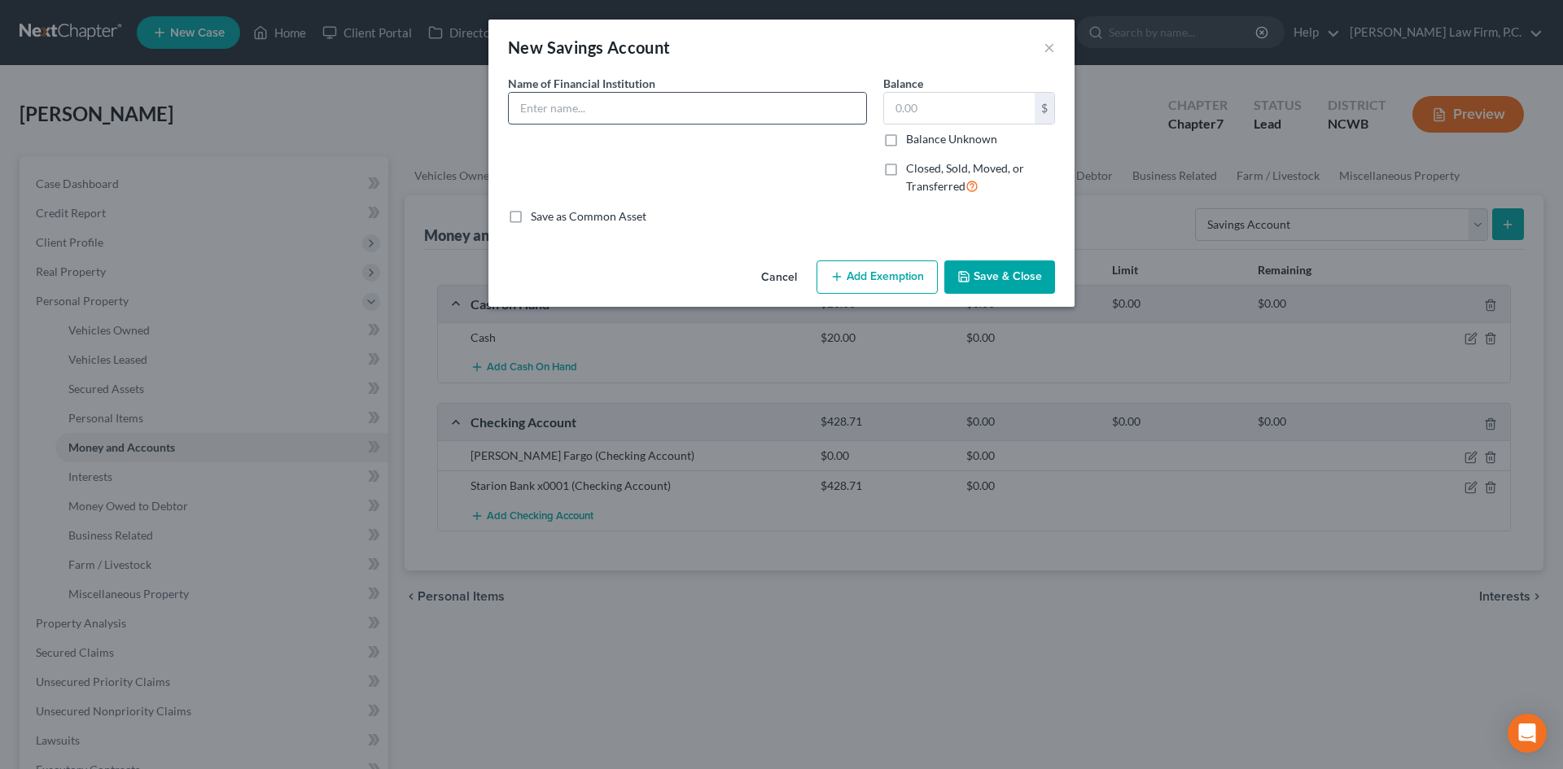
click at [694, 116] on input "text" at bounding box center [687, 108] width 357 height 31
type input "Wells Fargo"
click at [906, 160] on label "Closed, Sold, Moved, or Transferred" at bounding box center [980, 177] width 149 height 35
click at [912, 160] on input "Closed, Sold, Moved, or Transferred" at bounding box center [917, 165] width 11 height 11
checkbox input "true"
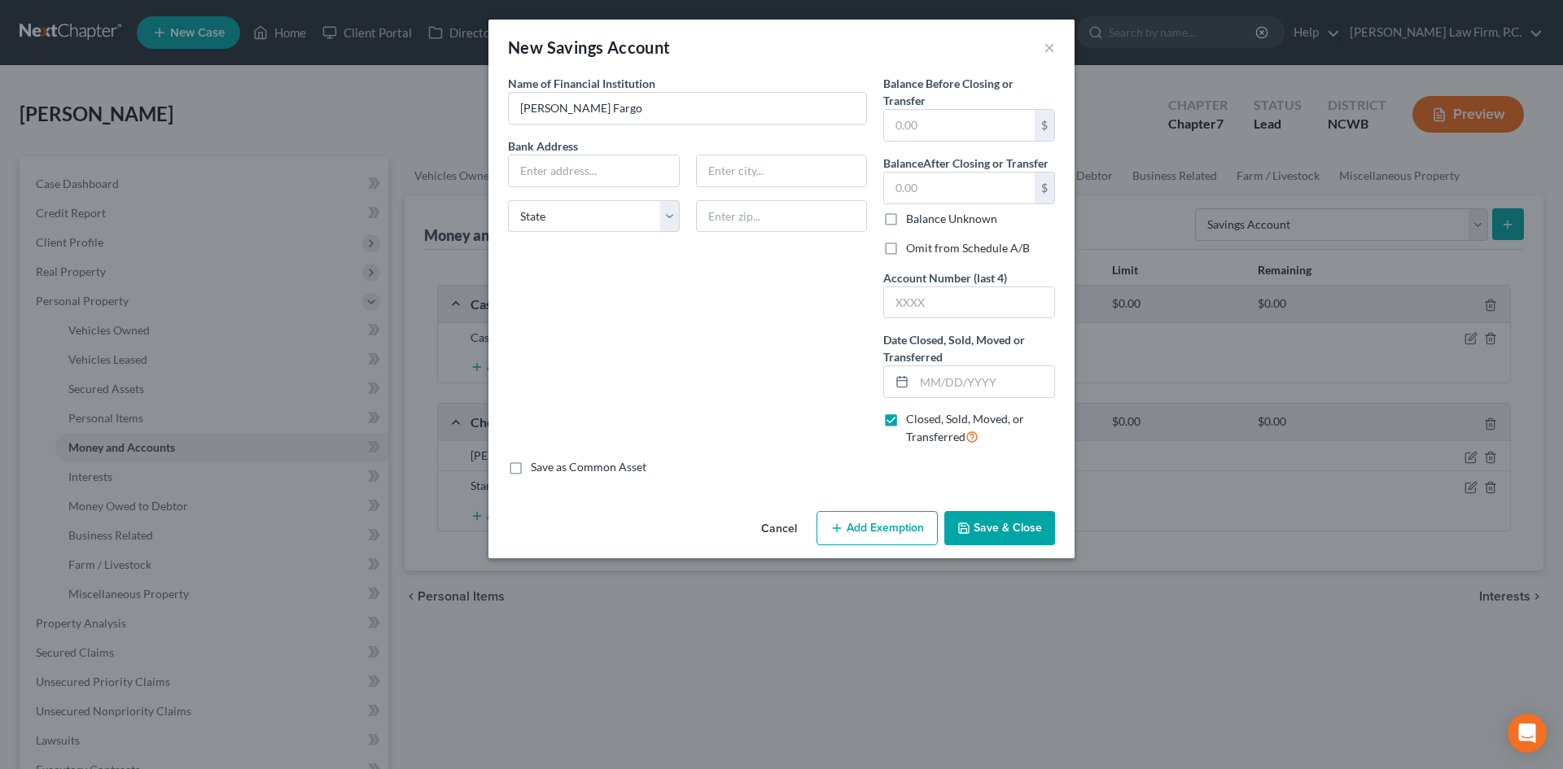
click at [921, 104] on label "Balance Before Closing or Transfer" at bounding box center [969, 92] width 172 height 34
click at [919, 122] on input "text" at bounding box center [959, 125] width 151 height 31
type input "0.00"
click at [906, 243] on label "Omit from Schedule A/B" at bounding box center [968, 248] width 124 height 16
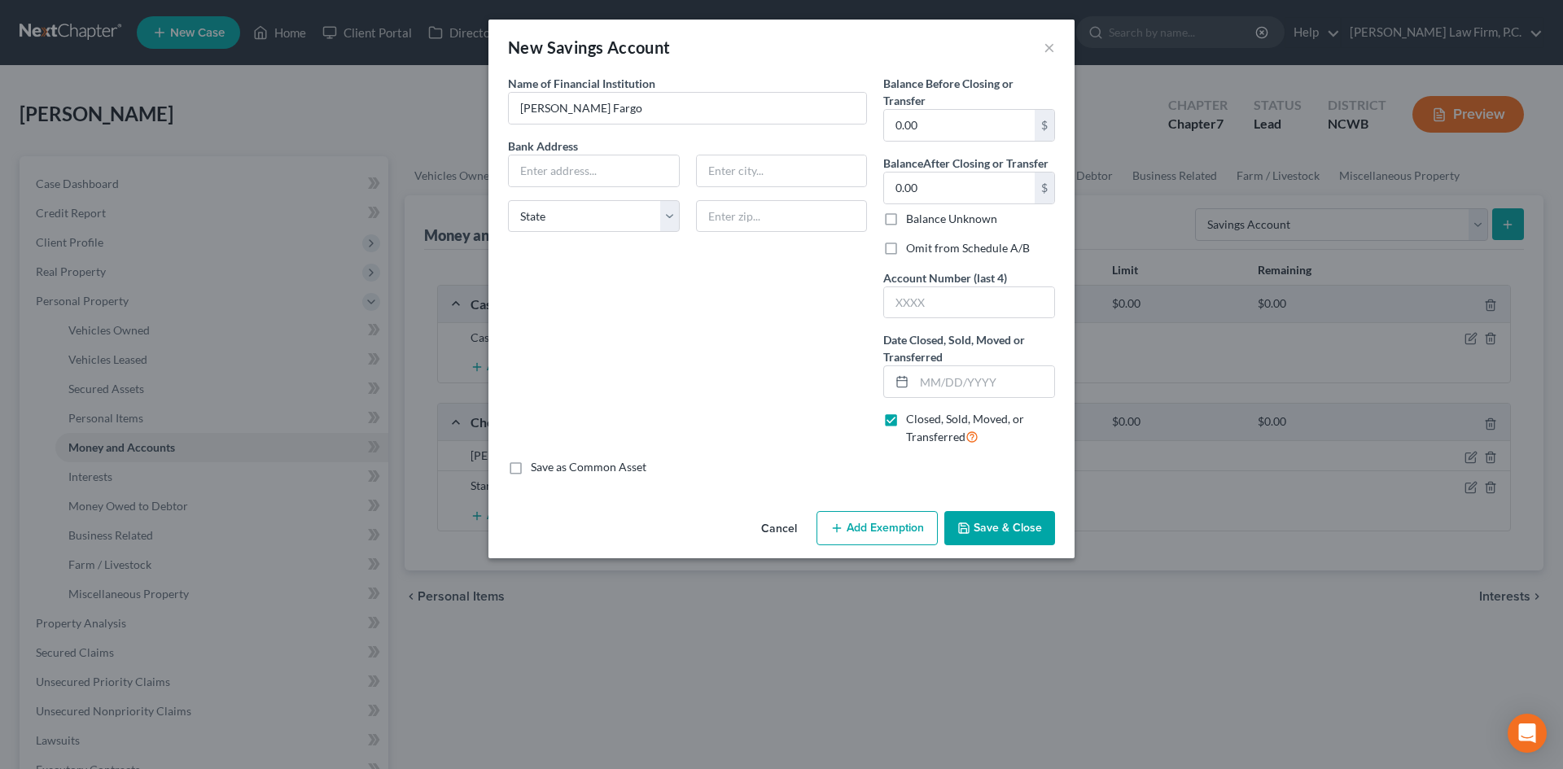
click at [912, 243] on input "Omit from Schedule A/B" at bounding box center [917, 245] width 11 height 11
checkbox input "true"
click at [913, 393] on div at bounding box center [899, 381] width 30 height 31
click at [921, 386] on input "text" at bounding box center [984, 381] width 140 height 31
type input "09/15/2024"
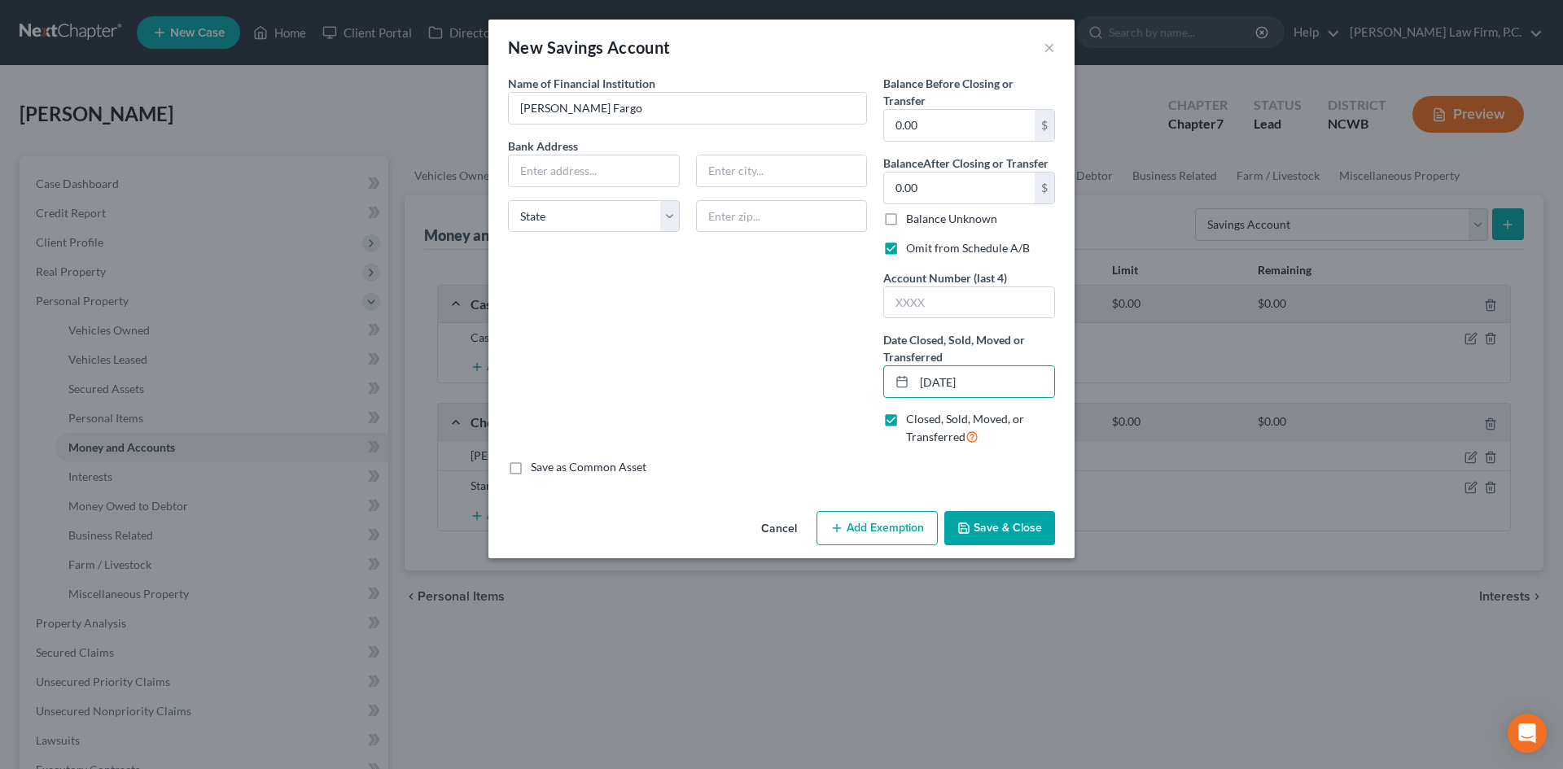
click at [990, 520] on button "Save & Close" at bounding box center [999, 528] width 111 height 34
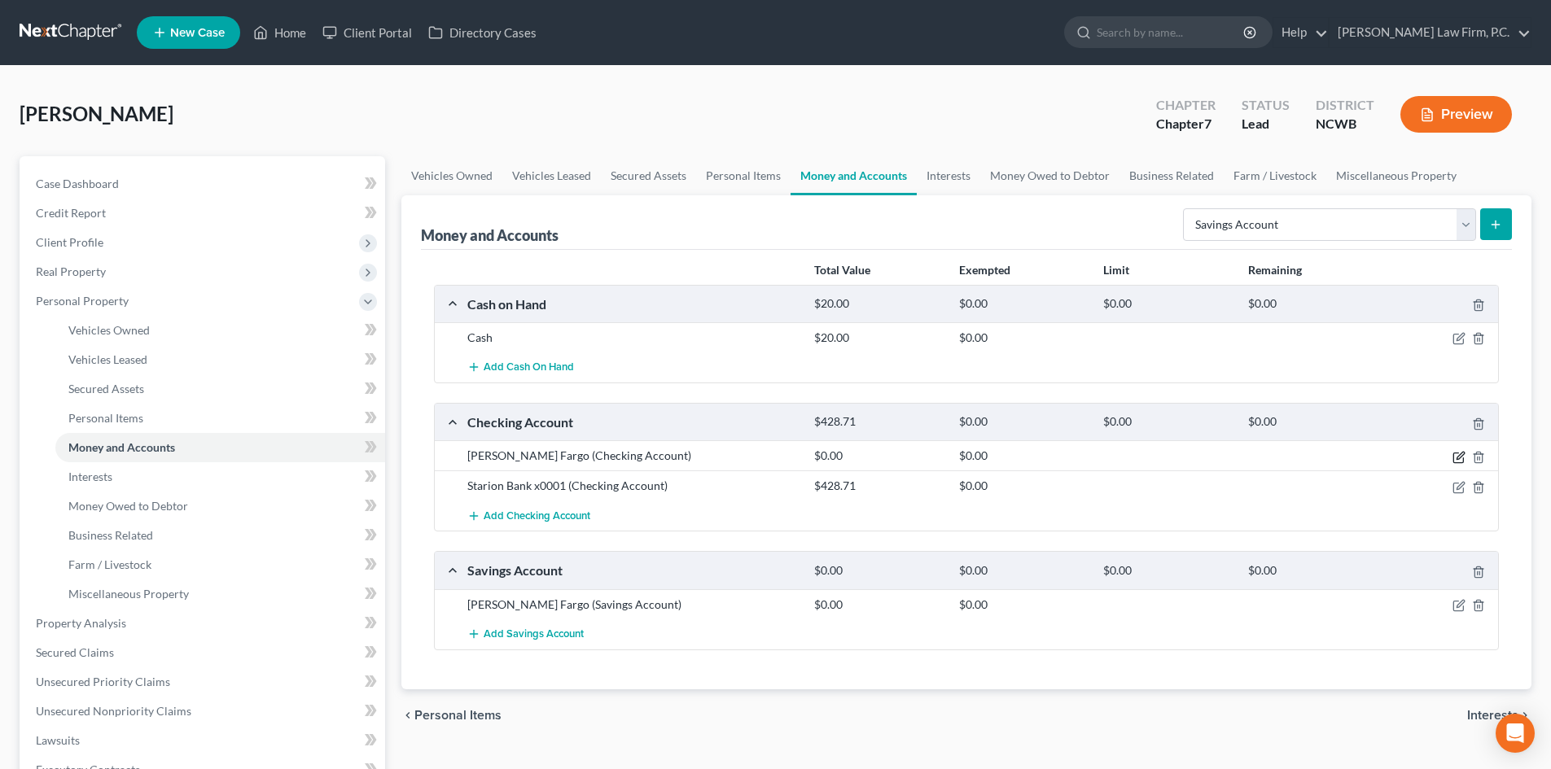
drag, startPoint x: 1461, startPoint y: 458, endPoint x: 1441, endPoint y: 454, distance: 20.8
click at [1462, 457] on icon "button" at bounding box center [1458, 457] width 13 height 13
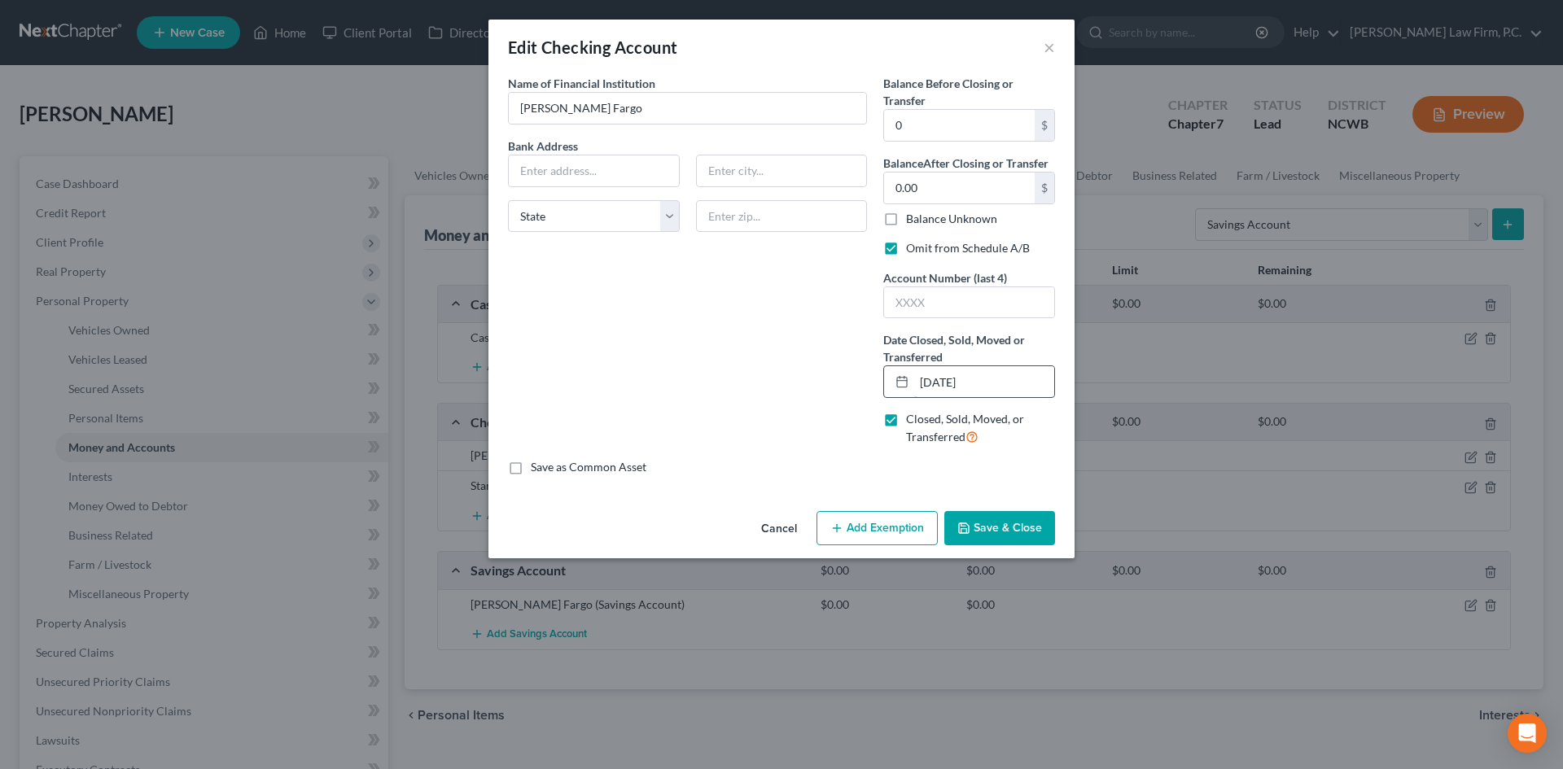
click at [984, 383] on input "09/10/2025" at bounding box center [984, 381] width 140 height 31
type input "09/10/2024"
click at [1016, 524] on button "Save & Close" at bounding box center [999, 528] width 111 height 34
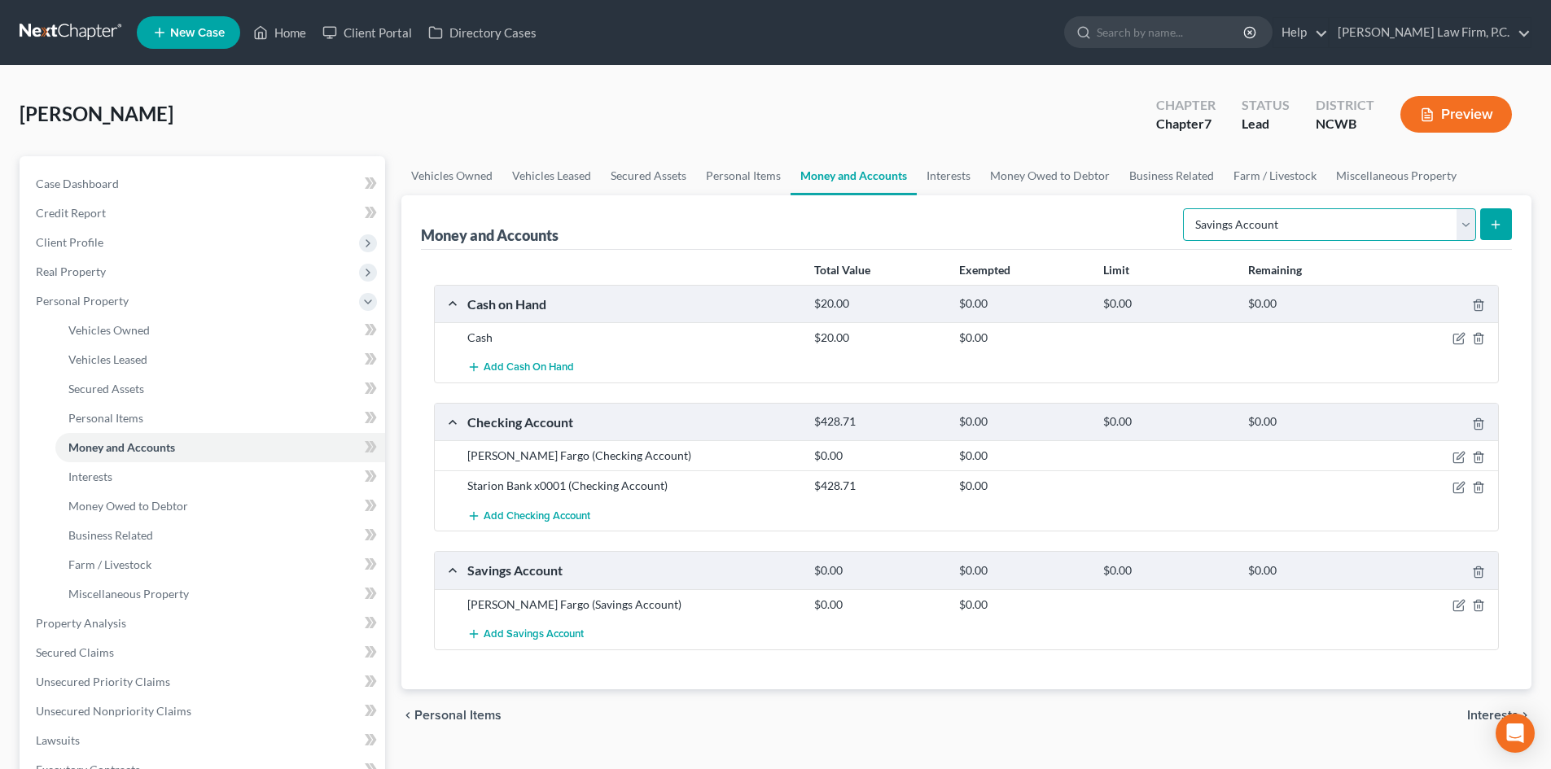
click at [1459, 219] on select "Select Account Type Brokerage Cash on Hand Certificates of Deposit Checking Acc…" at bounding box center [1329, 224] width 293 height 33
click at [1246, 455] on div at bounding box center [1312, 456] width 144 height 16
click at [925, 176] on link "Interests" at bounding box center [948, 175] width 63 height 39
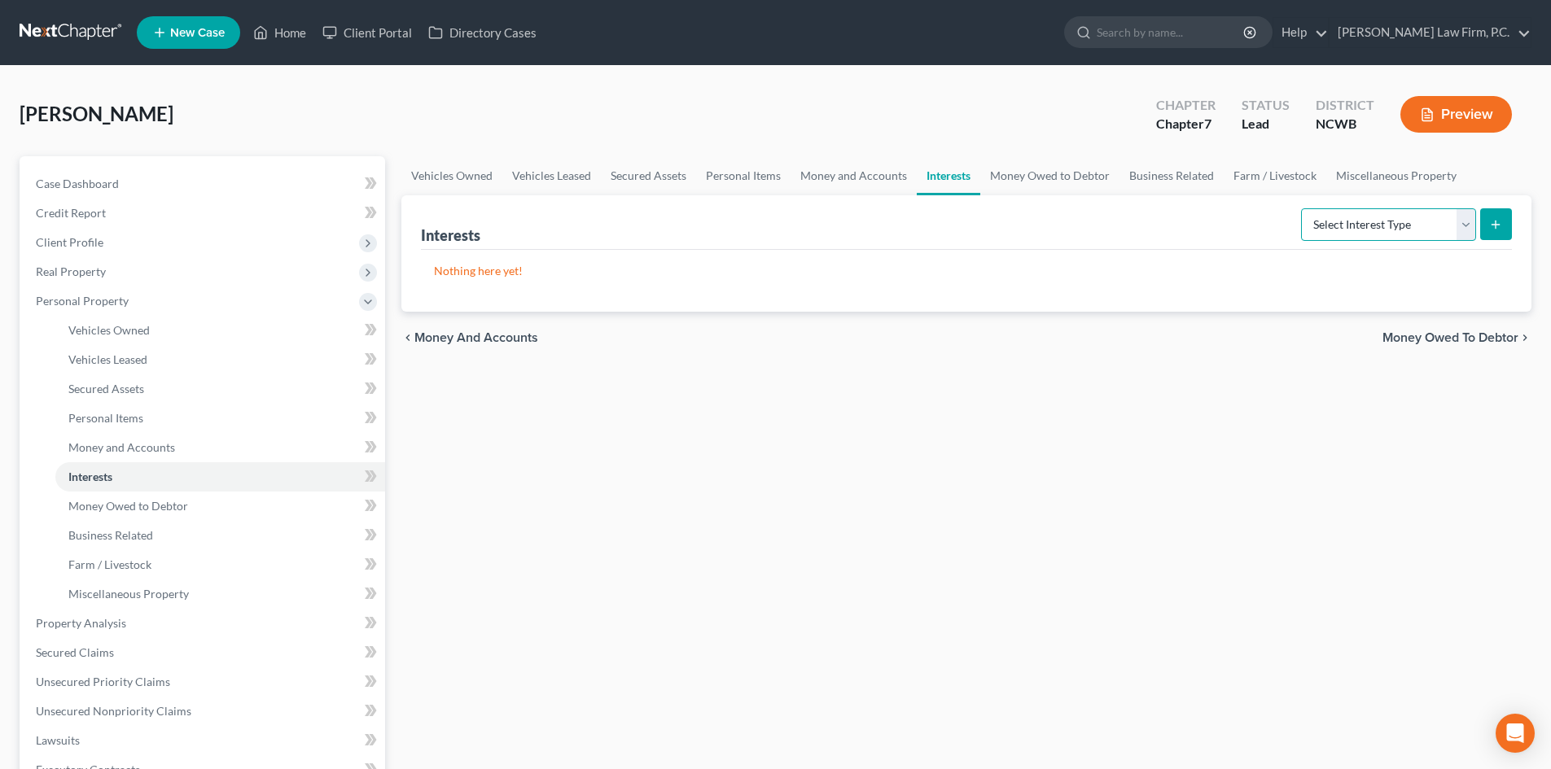
click at [1457, 232] on select "Select Interest Type 401K Annuity Bond Education IRA Government Bond Government…" at bounding box center [1388, 224] width 175 height 33
click at [754, 525] on div "Vehicles Owned Vehicles Leased Secured Assets Personal Items Money and Accounts…" at bounding box center [966, 640] width 1146 height 969
click at [1057, 182] on link "Money Owed to Debtor" at bounding box center [1049, 175] width 139 height 39
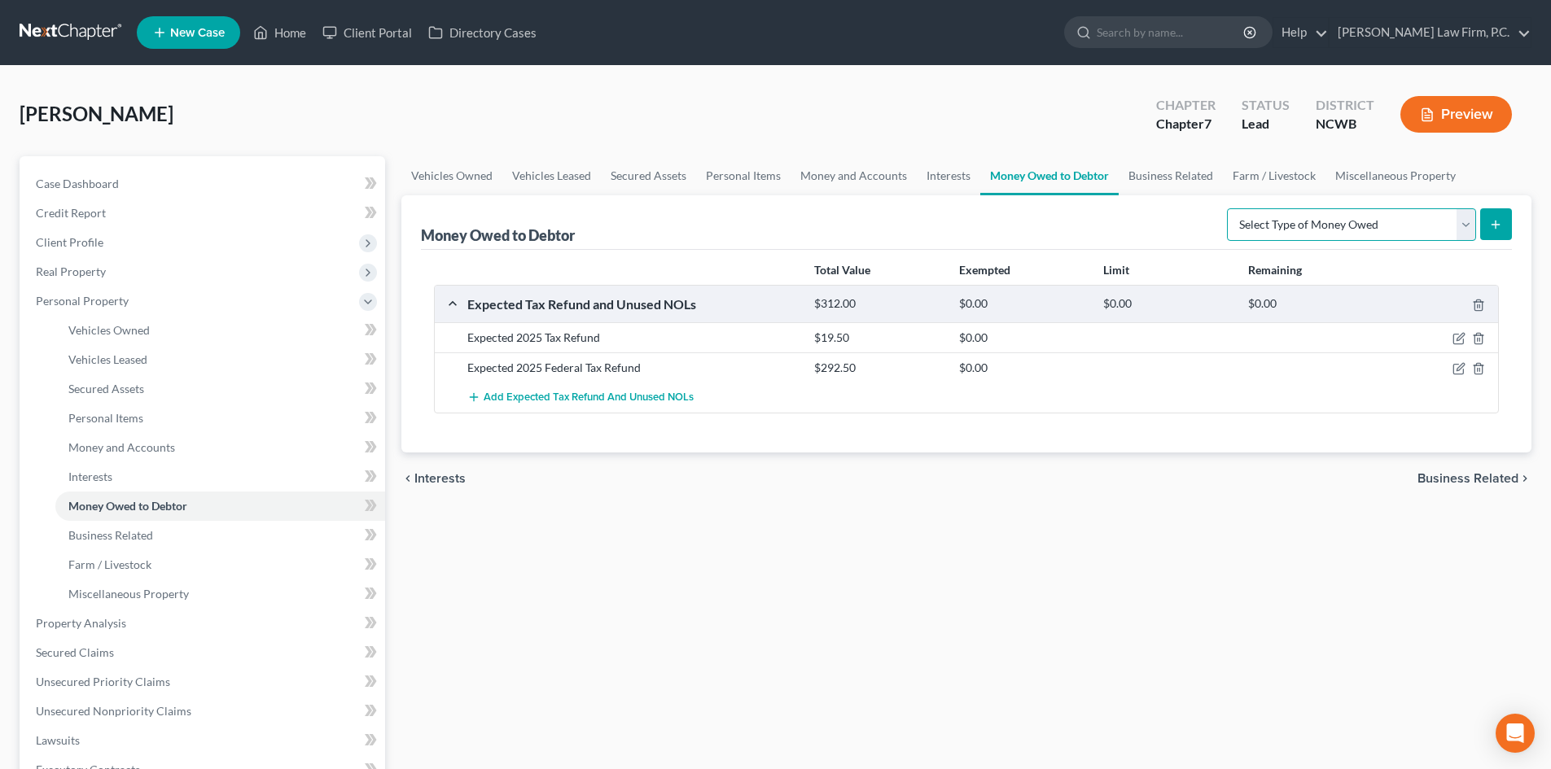
click at [1470, 222] on select "Select Type of Money Owed Accounts Receivable Alimony Child Support Claims Agai…" at bounding box center [1351, 224] width 249 height 33
click at [1200, 151] on div "Wessling, Benjamin Upgraded Chapter Chapter 7 Status Lead District NCWB Preview" at bounding box center [776, 120] width 1512 height 71
click at [1267, 219] on select "Select Type of Money Owed Accounts Receivable Alimony Child Support Claims Agai…" at bounding box center [1351, 224] width 249 height 33
click at [1179, 178] on link "Business Related" at bounding box center [1170, 175] width 104 height 39
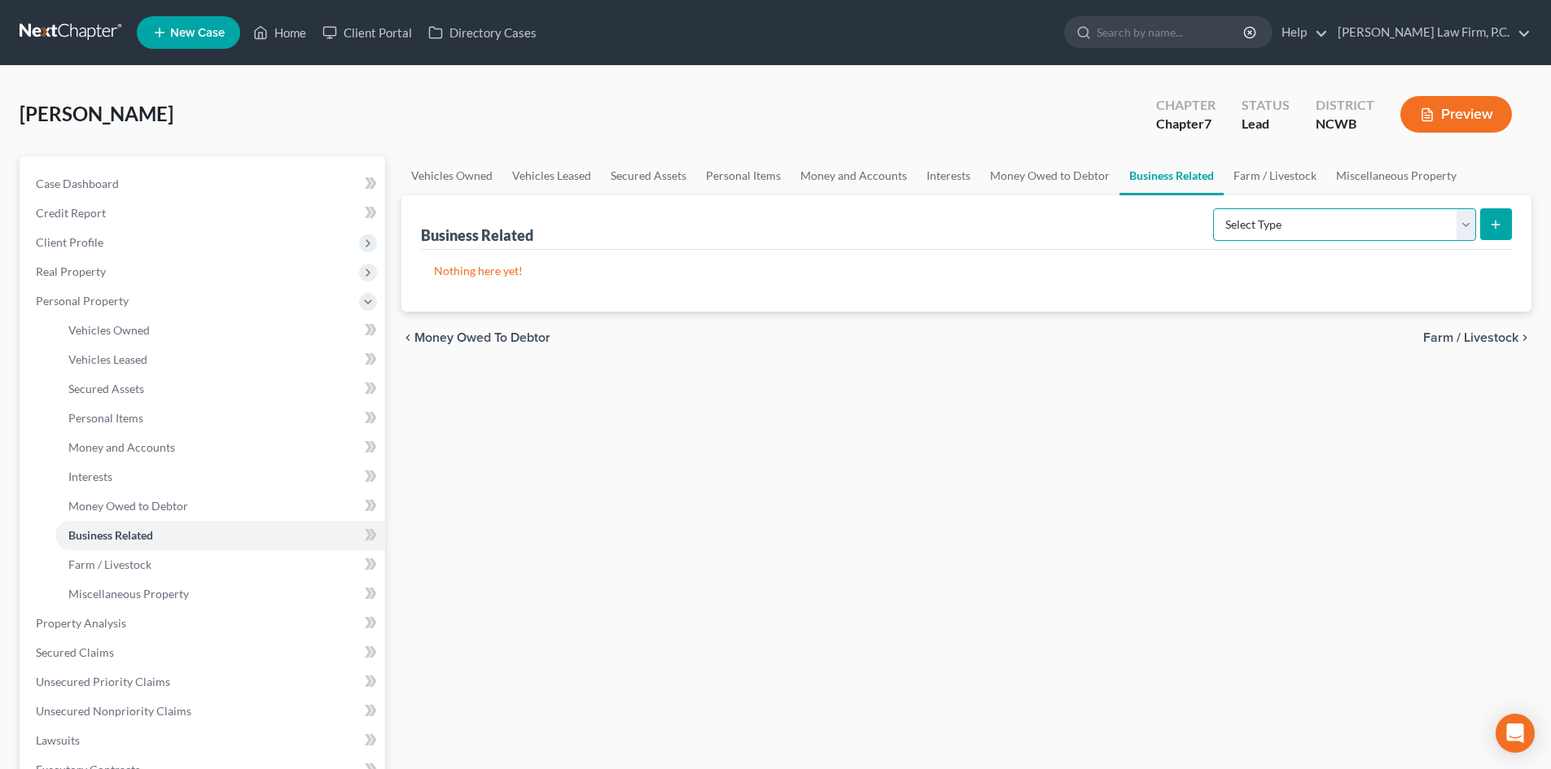
click at [1268, 208] on select "Select Type Customer Lists Franchises Inventory Licenses Machinery Office Equip…" at bounding box center [1344, 224] width 263 height 33
click at [1408, 175] on link "Miscellaneous Property" at bounding box center [1396, 175] width 140 height 39
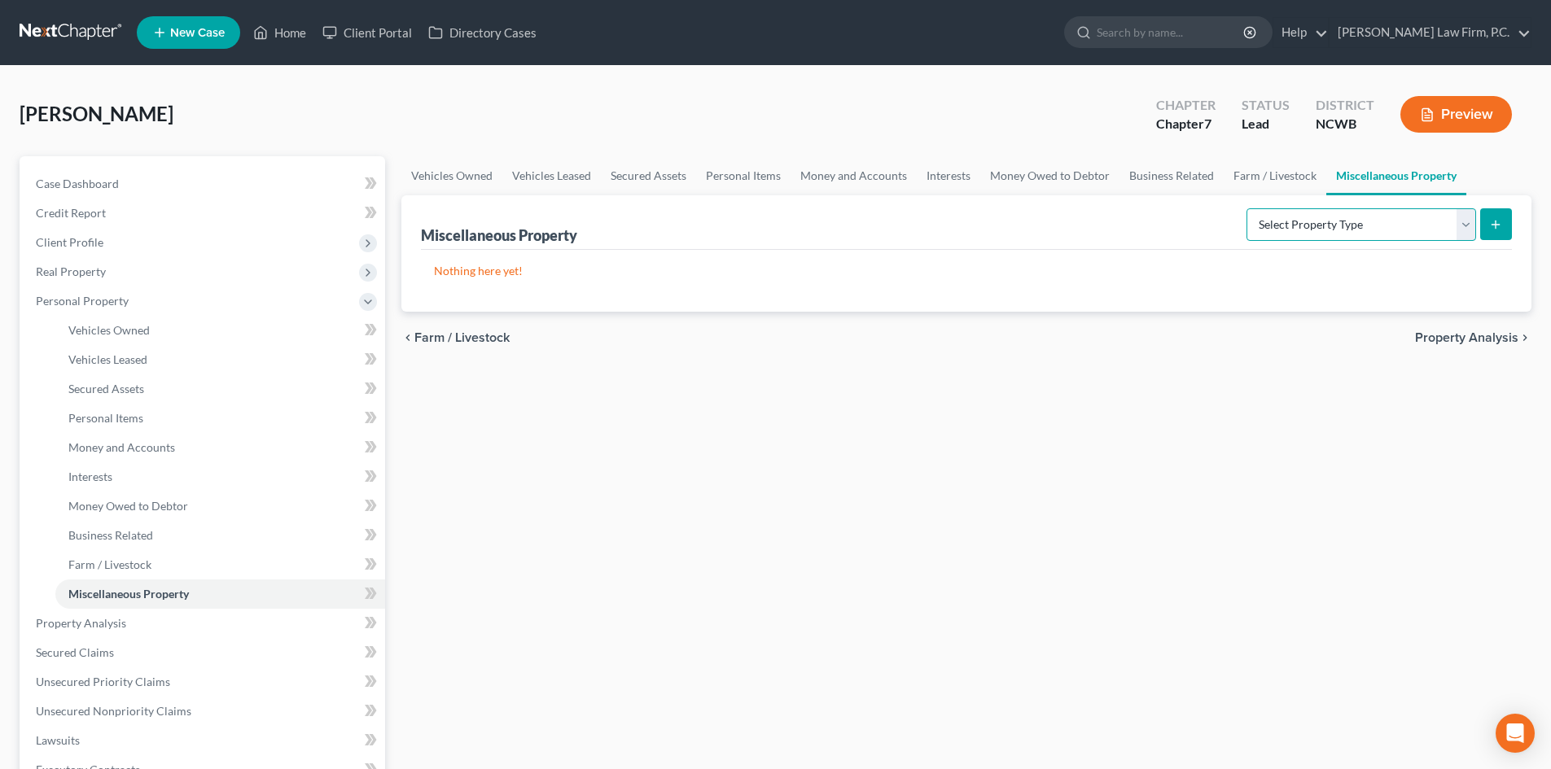
click at [1468, 226] on select "Select Property Type Assigned for Creditor Benefit Within 1 Year Holding for An…" at bounding box center [1361, 224] width 230 height 33
click at [92, 650] on span "Secured Claims" at bounding box center [75, 652] width 78 height 14
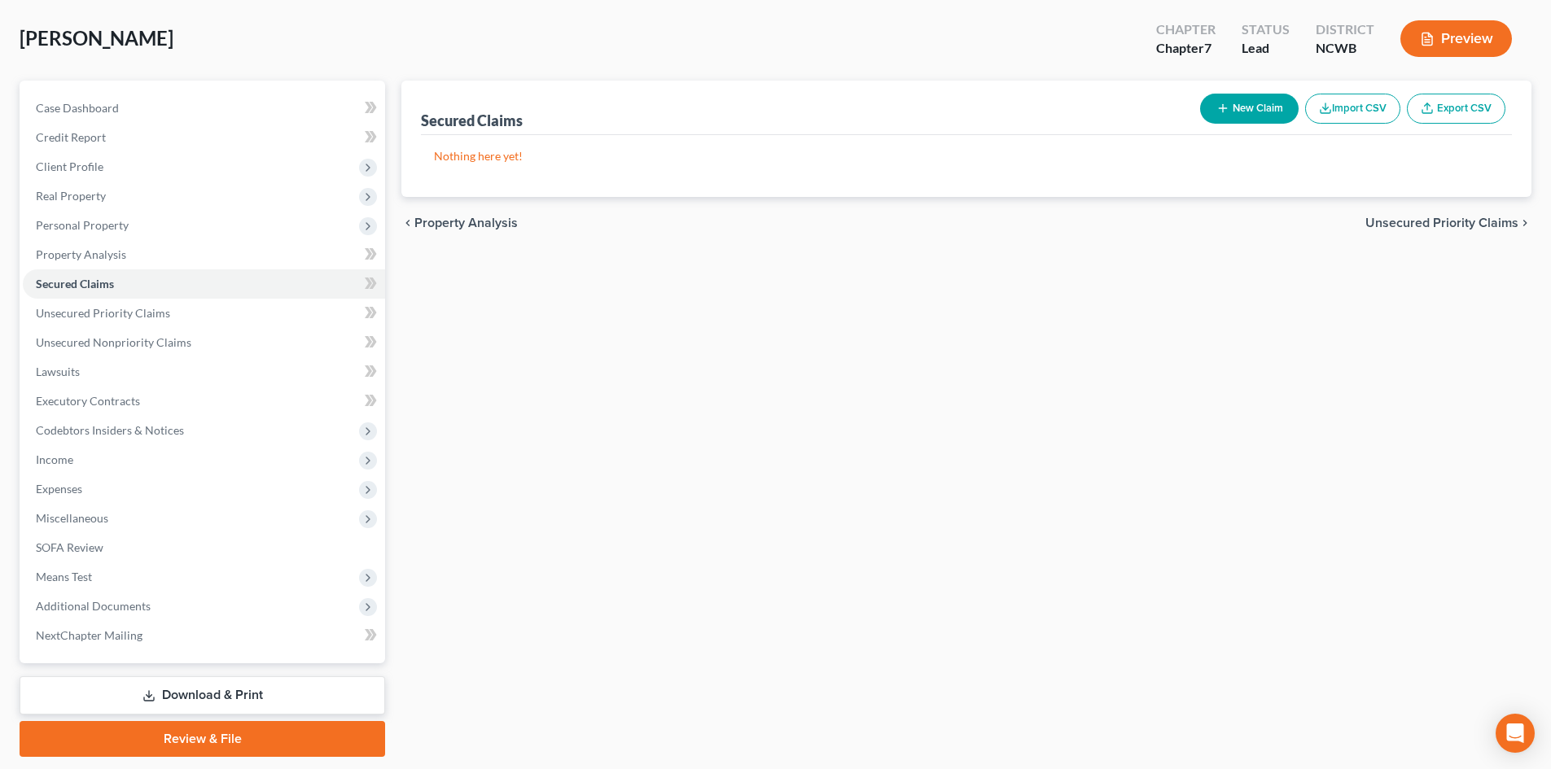
scroll to position [81, 0]
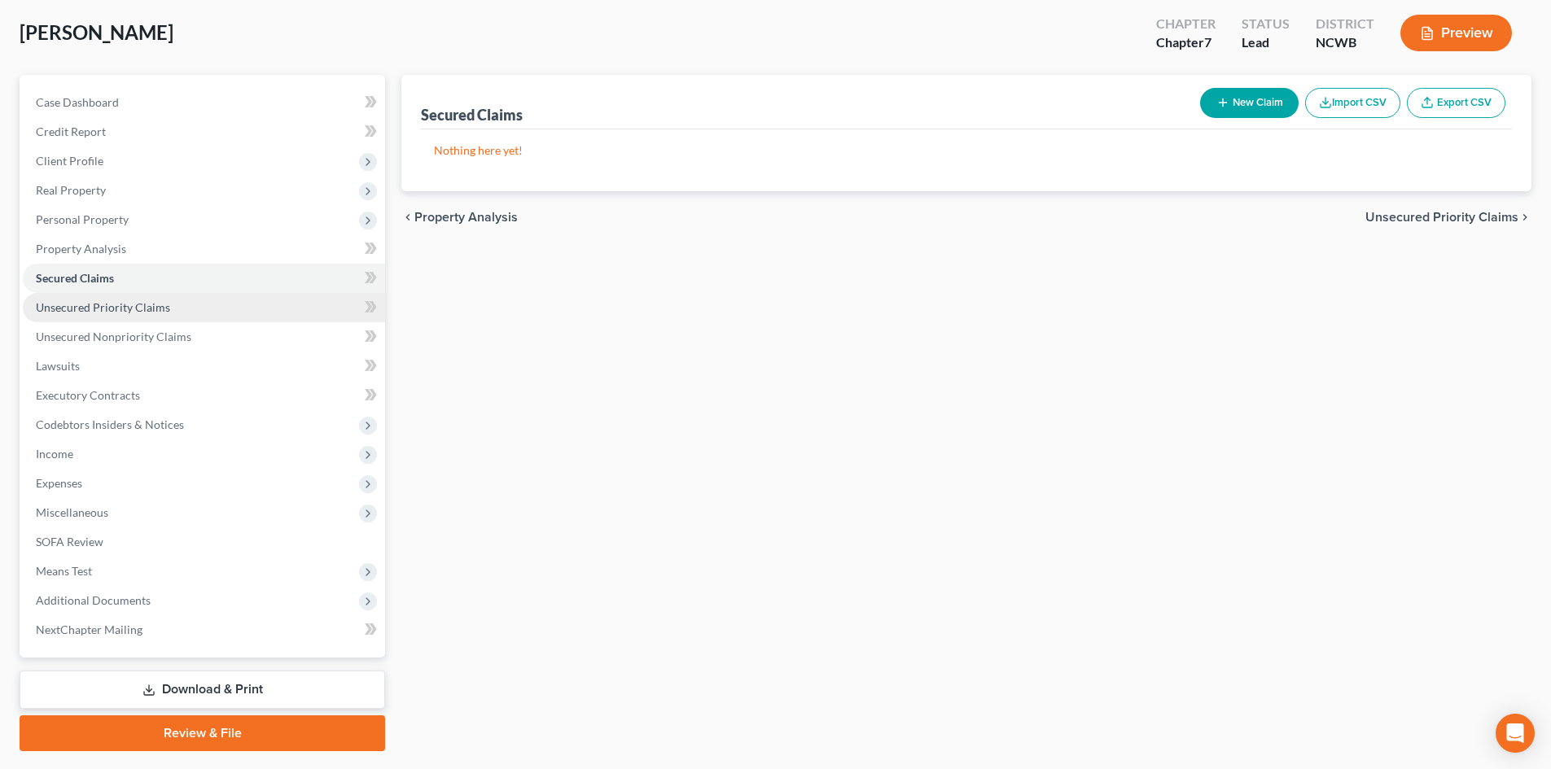
click at [125, 314] on link "Unsecured Priority Claims" at bounding box center [204, 307] width 362 height 29
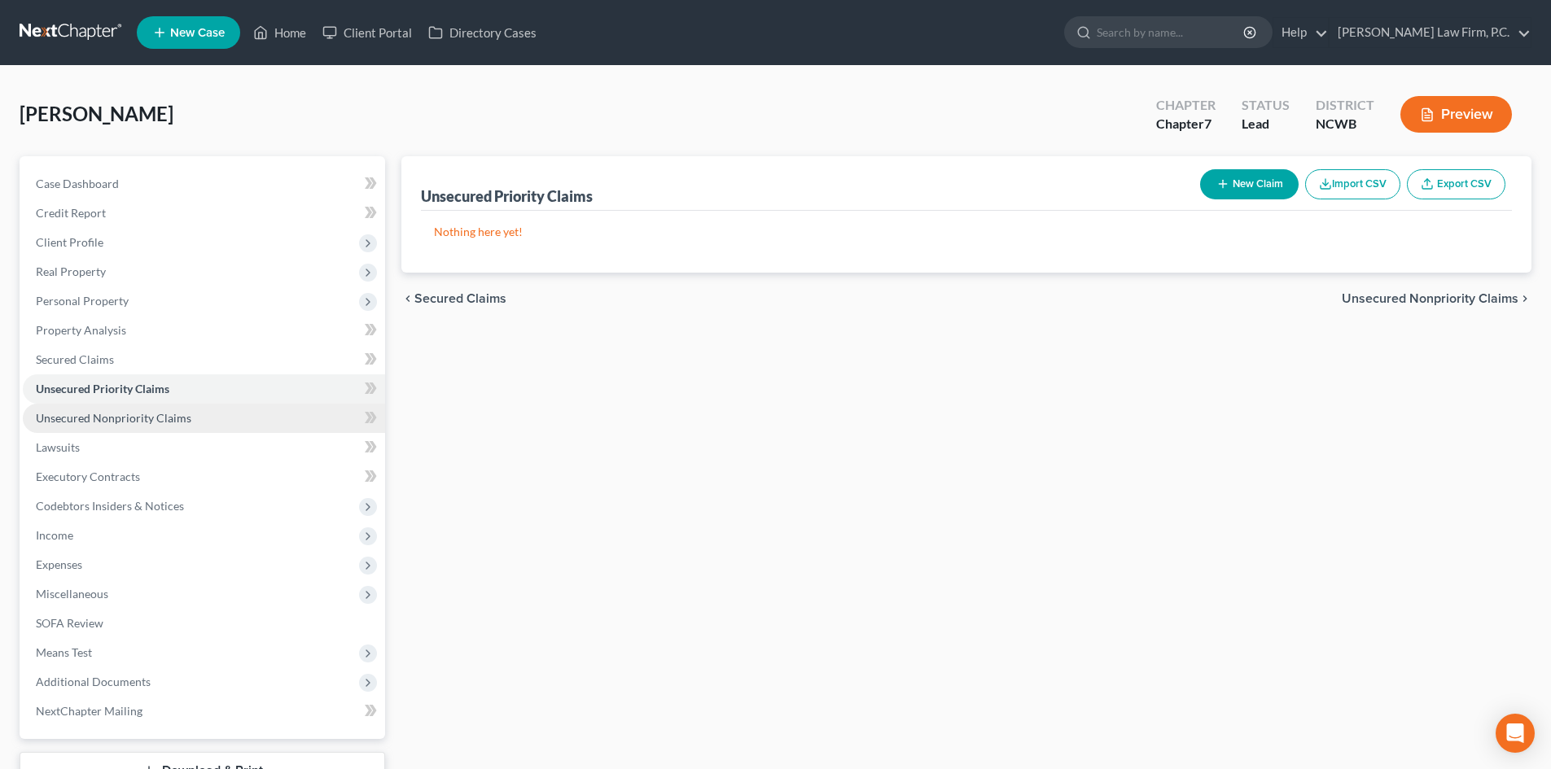
click at [166, 425] on link "Unsecured Nonpriority Claims" at bounding box center [204, 418] width 362 height 29
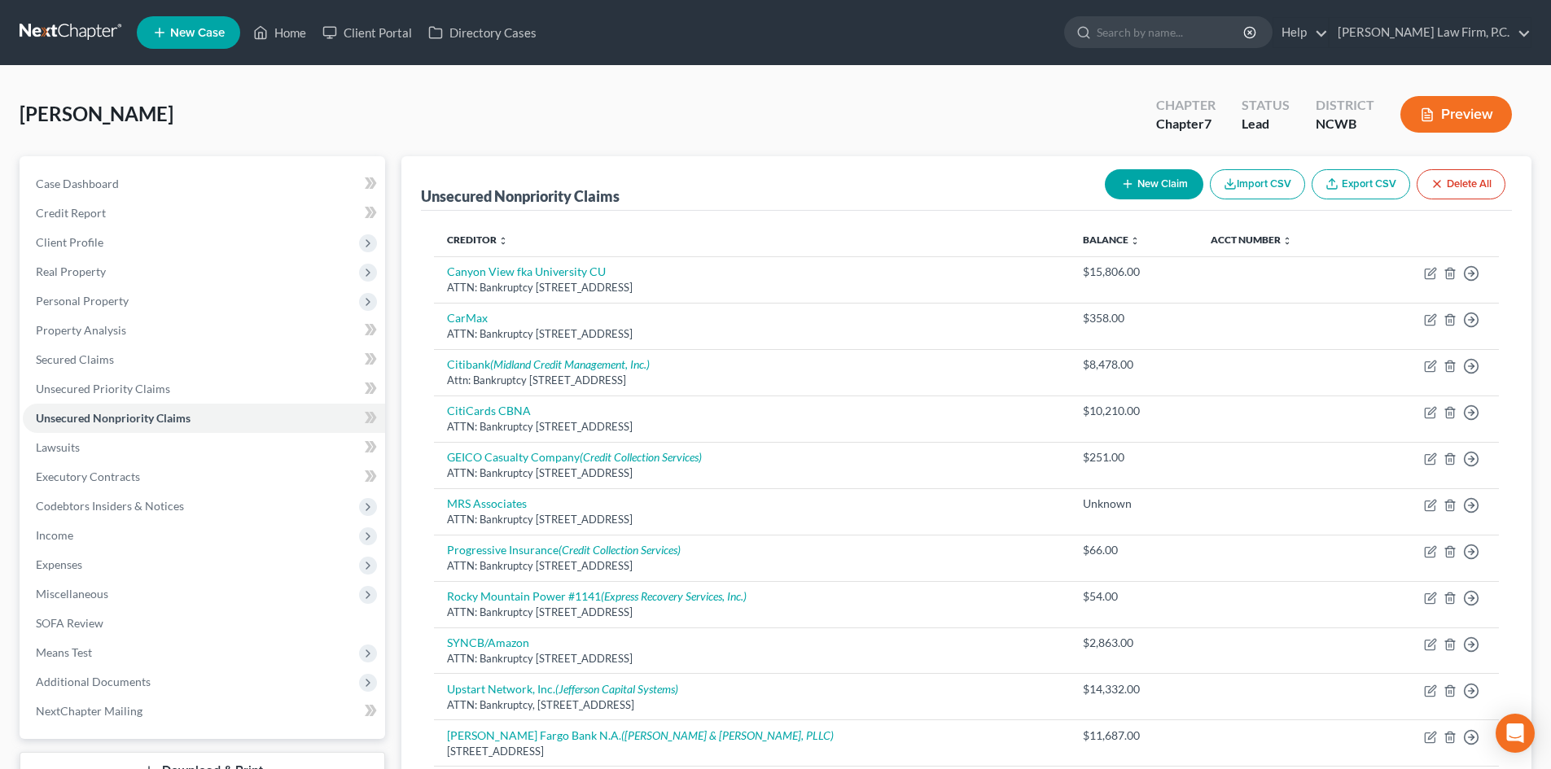
click at [1163, 182] on button "New Claim" at bounding box center [1154, 184] width 98 height 30
select select "0"
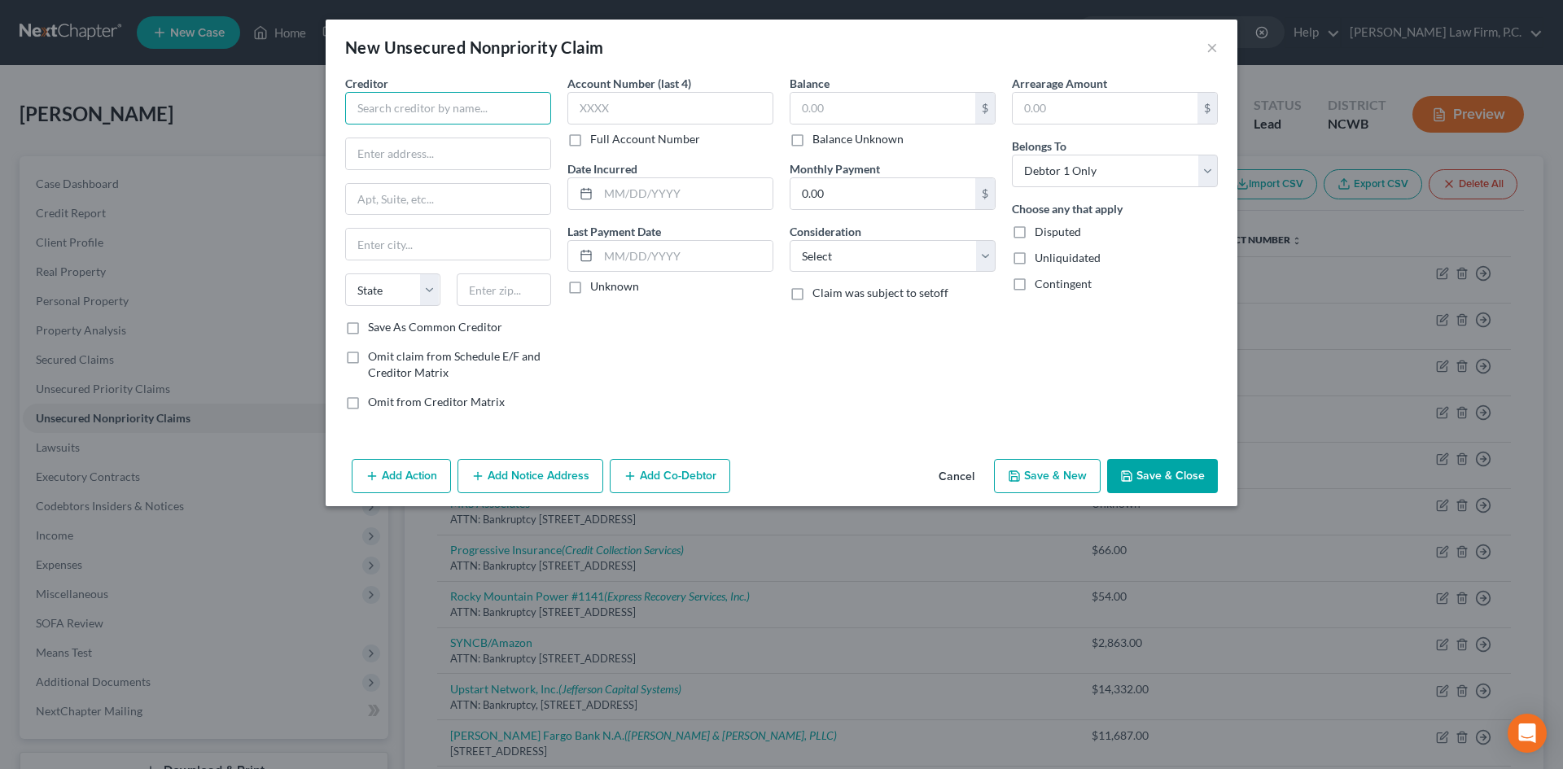
click at [496, 103] on input "text" at bounding box center [448, 108] width 206 height 33
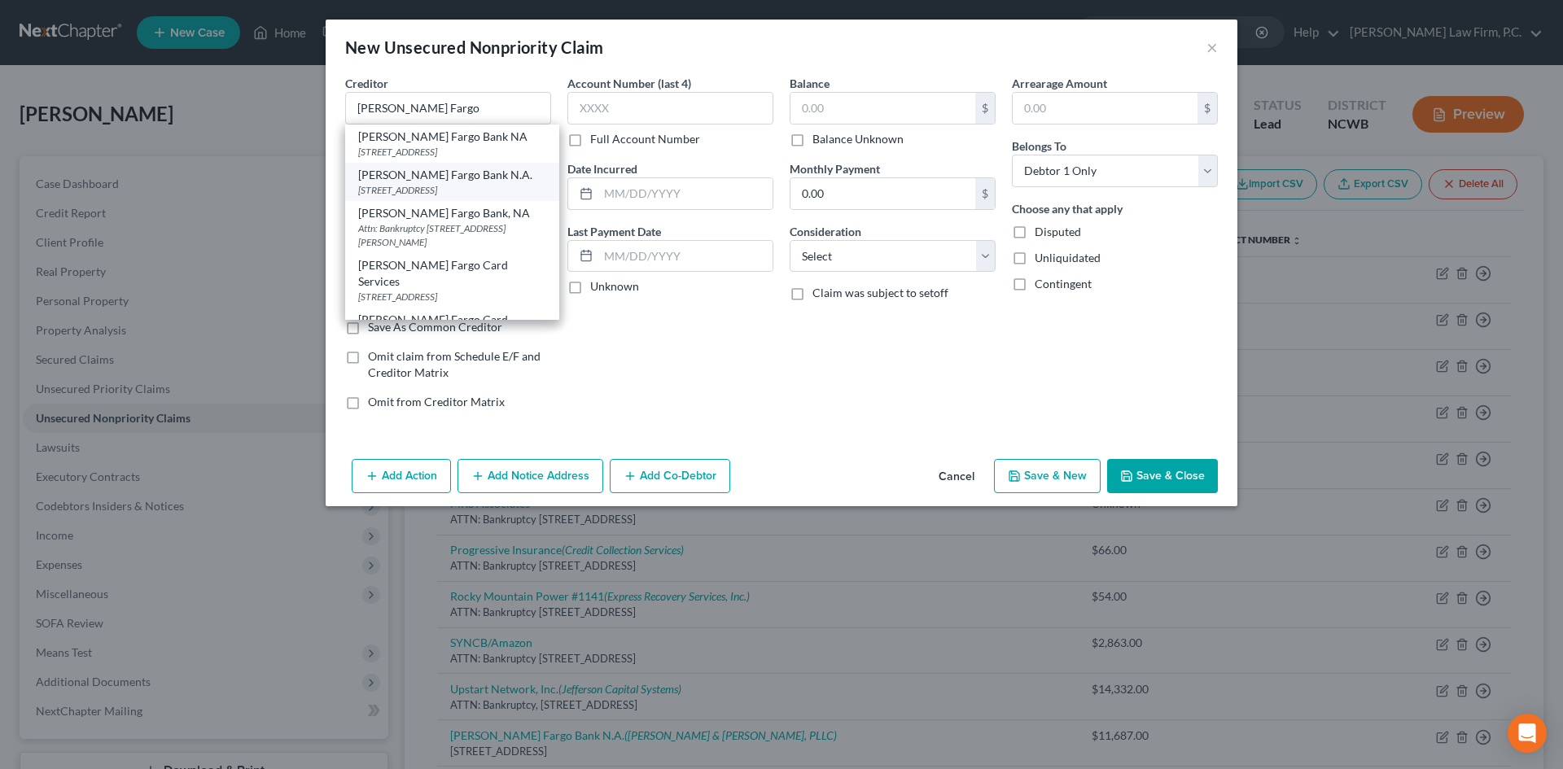
click at [464, 188] on div "PO Box 10347, Des Moines, IA 50306-0347" at bounding box center [452, 190] width 188 height 14
type input "Wells Fargo Bank N.A."
type input "PO Box 10347"
type input "Des Moines"
select select "16"
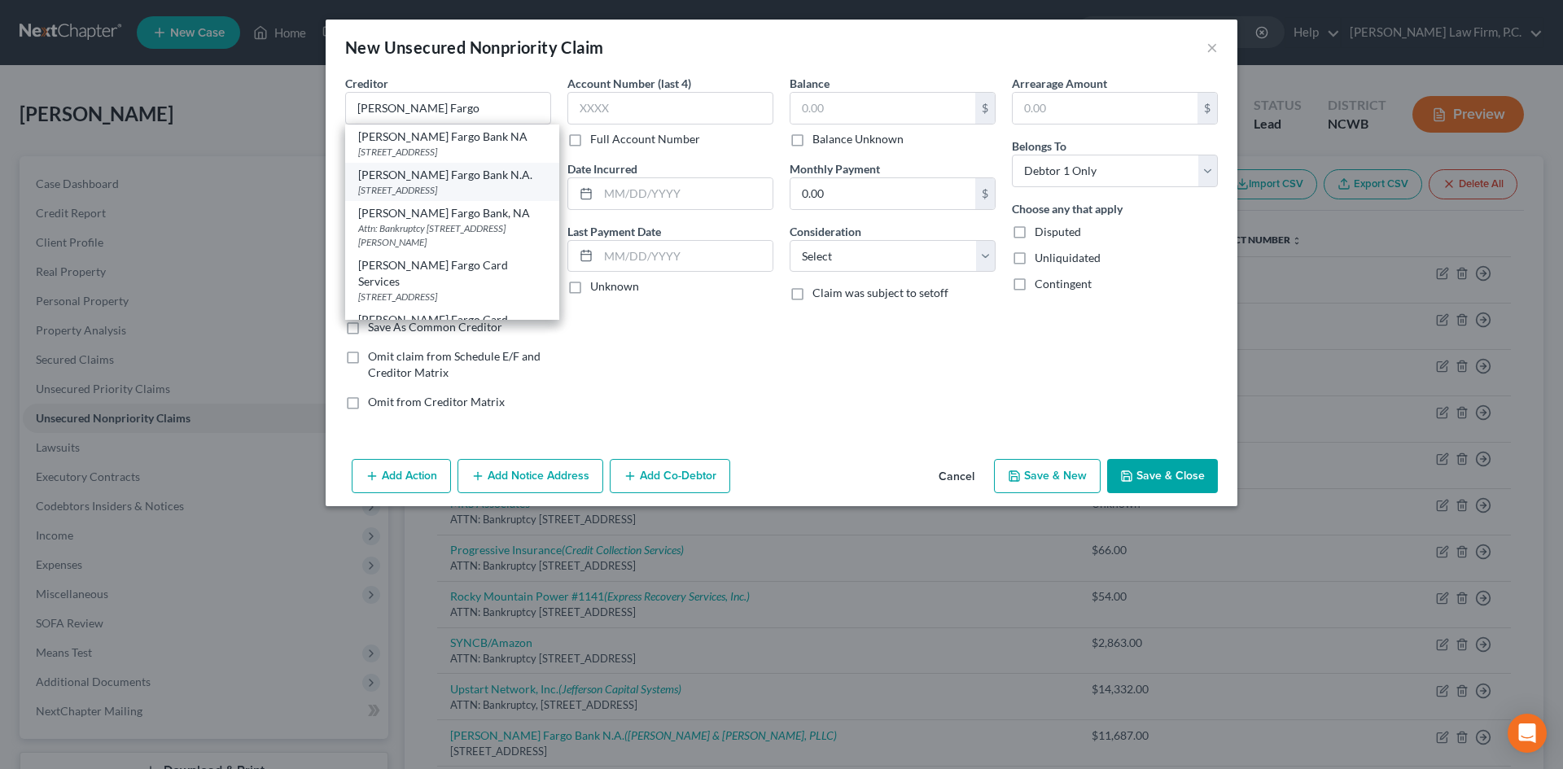
type input "50306-0347"
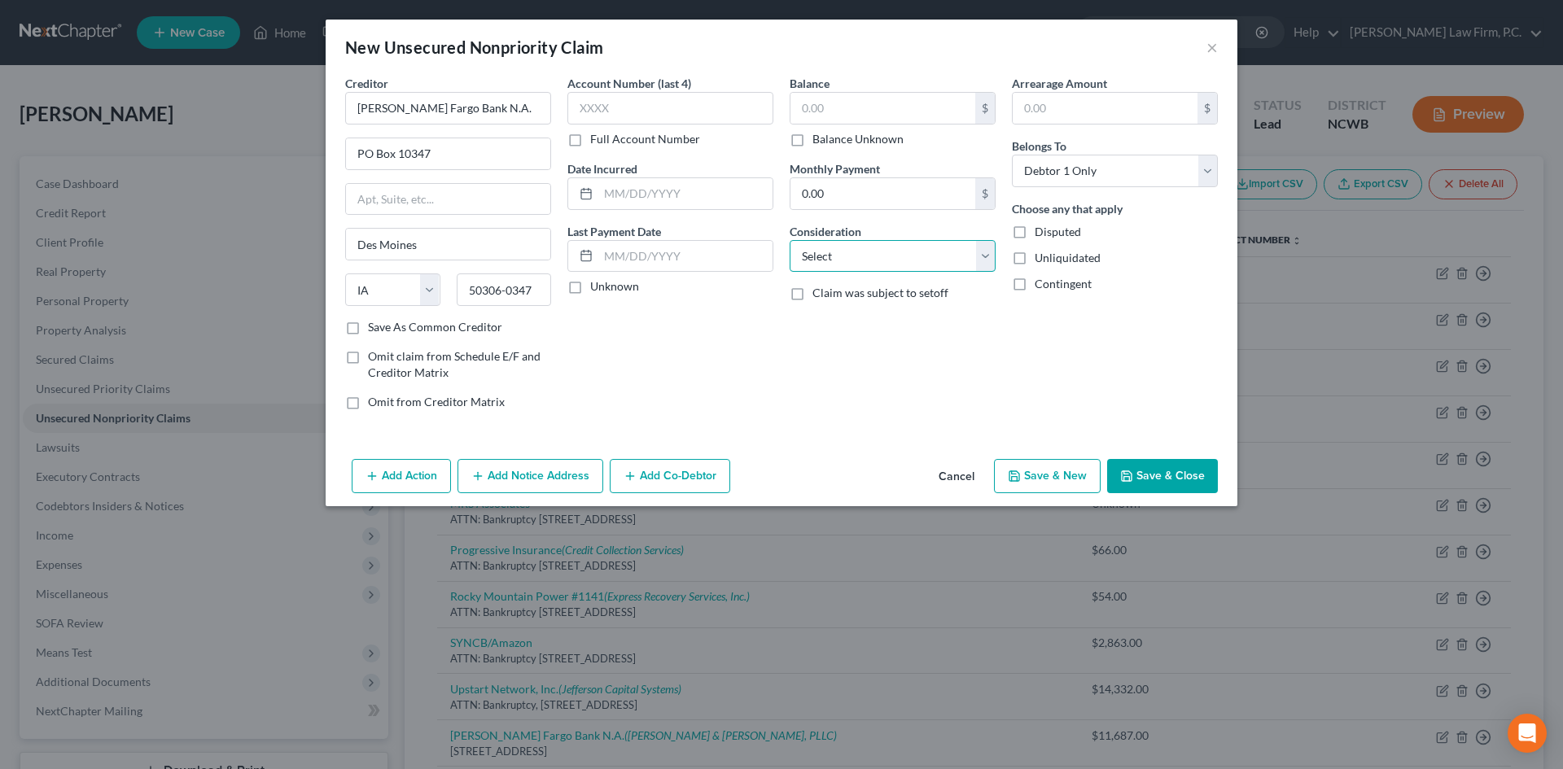
click at [873, 268] on select "Select Cable / Satellite Services Collection Agency Credit Card Debt Debt Couns…" at bounding box center [893, 256] width 206 height 33
select select "4"
click at [790, 240] on select "Select Cable / Satellite Services Collection Agency Credit Card Debt Debt Couns…" at bounding box center [893, 256] width 206 height 33
drag, startPoint x: 800, startPoint y: 133, endPoint x: 803, endPoint y: 144, distance: 11.1
click at [812, 136] on label "Balance Unknown" at bounding box center [857, 139] width 91 height 16
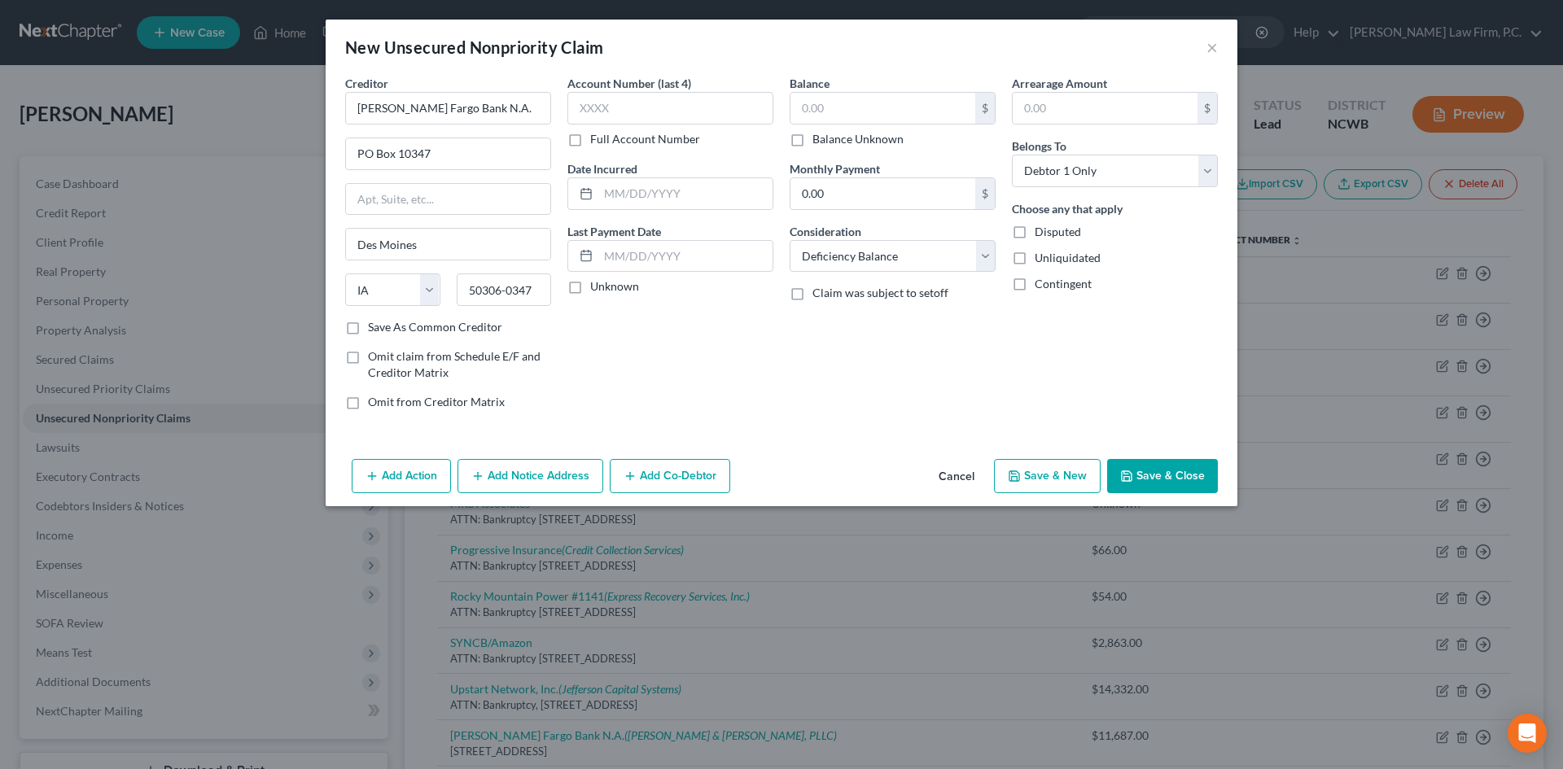
click at [819, 136] on input "Balance Unknown" at bounding box center [824, 136] width 11 height 11
checkbox input "true"
type input "0.00"
click at [1144, 475] on button "Save & Close" at bounding box center [1162, 476] width 111 height 34
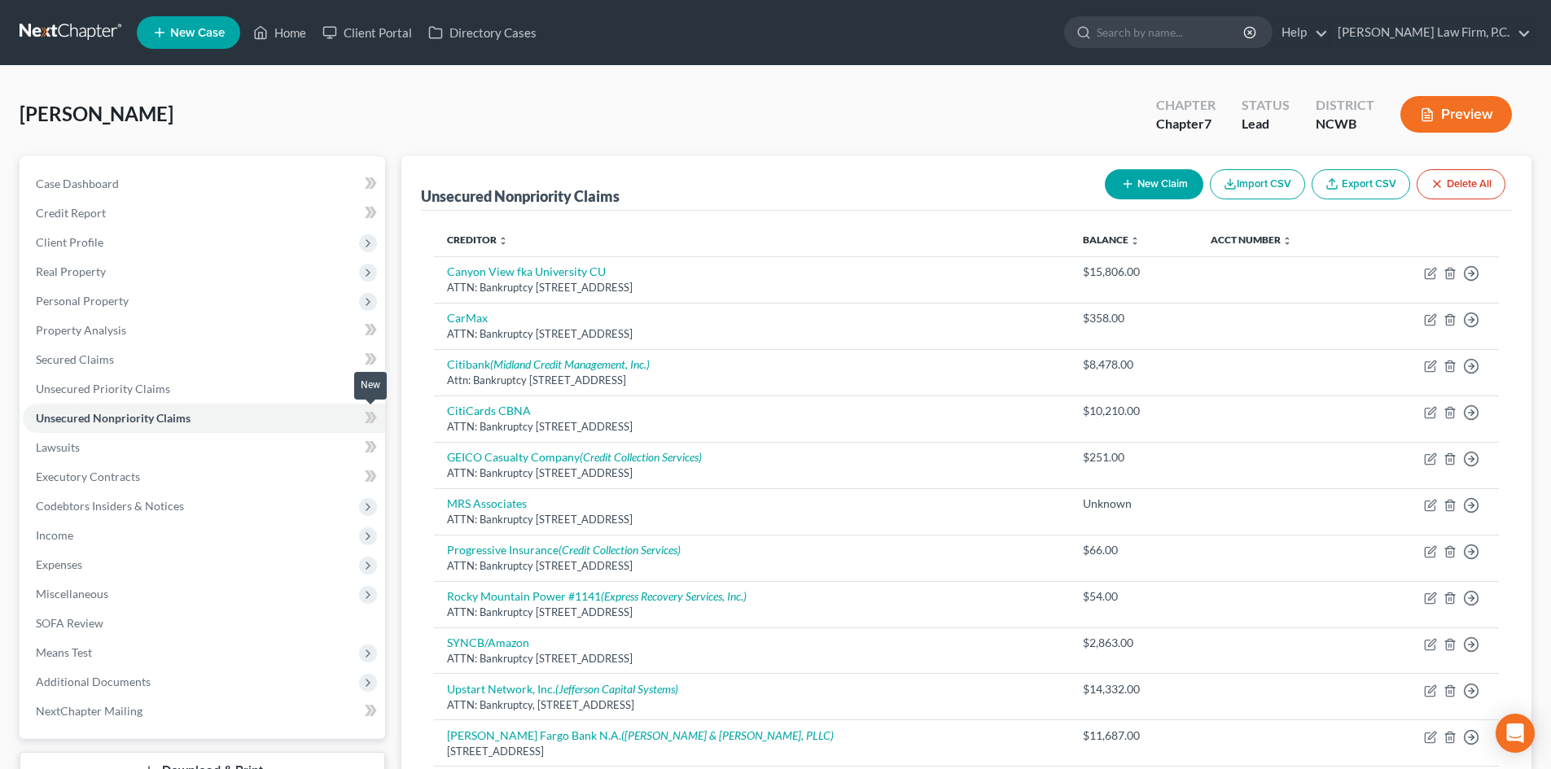
click at [367, 416] on icon at bounding box center [371, 418] width 12 height 20
click at [367, 388] on icon at bounding box center [371, 388] width 12 height 20
click at [375, 383] on icon at bounding box center [371, 388] width 12 height 20
click at [370, 360] on icon at bounding box center [371, 359] width 12 height 20
click at [374, 358] on icon at bounding box center [373, 358] width 7 height 11
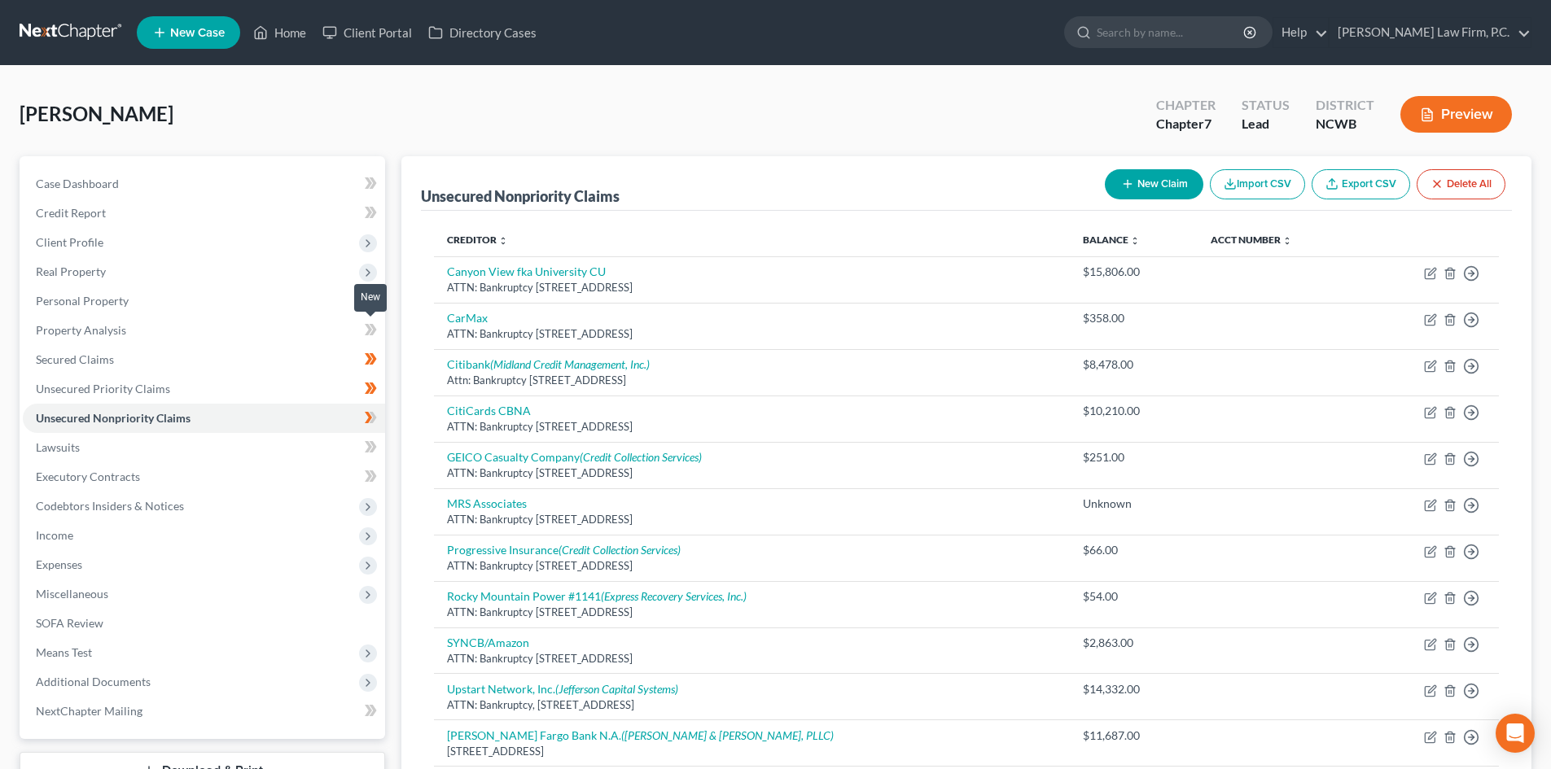
click at [369, 327] on icon at bounding box center [368, 329] width 7 height 11
click at [370, 216] on icon at bounding box center [371, 213] width 12 height 20
click at [376, 213] on icon at bounding box center [371, 213] width 12 height 20
click at [365, 181] on icon at bounding box center [371, 183] width 12 height 20
click at [83, 441] on link "Lawsuits" at bounding box center [204, 447] width 362 height 29
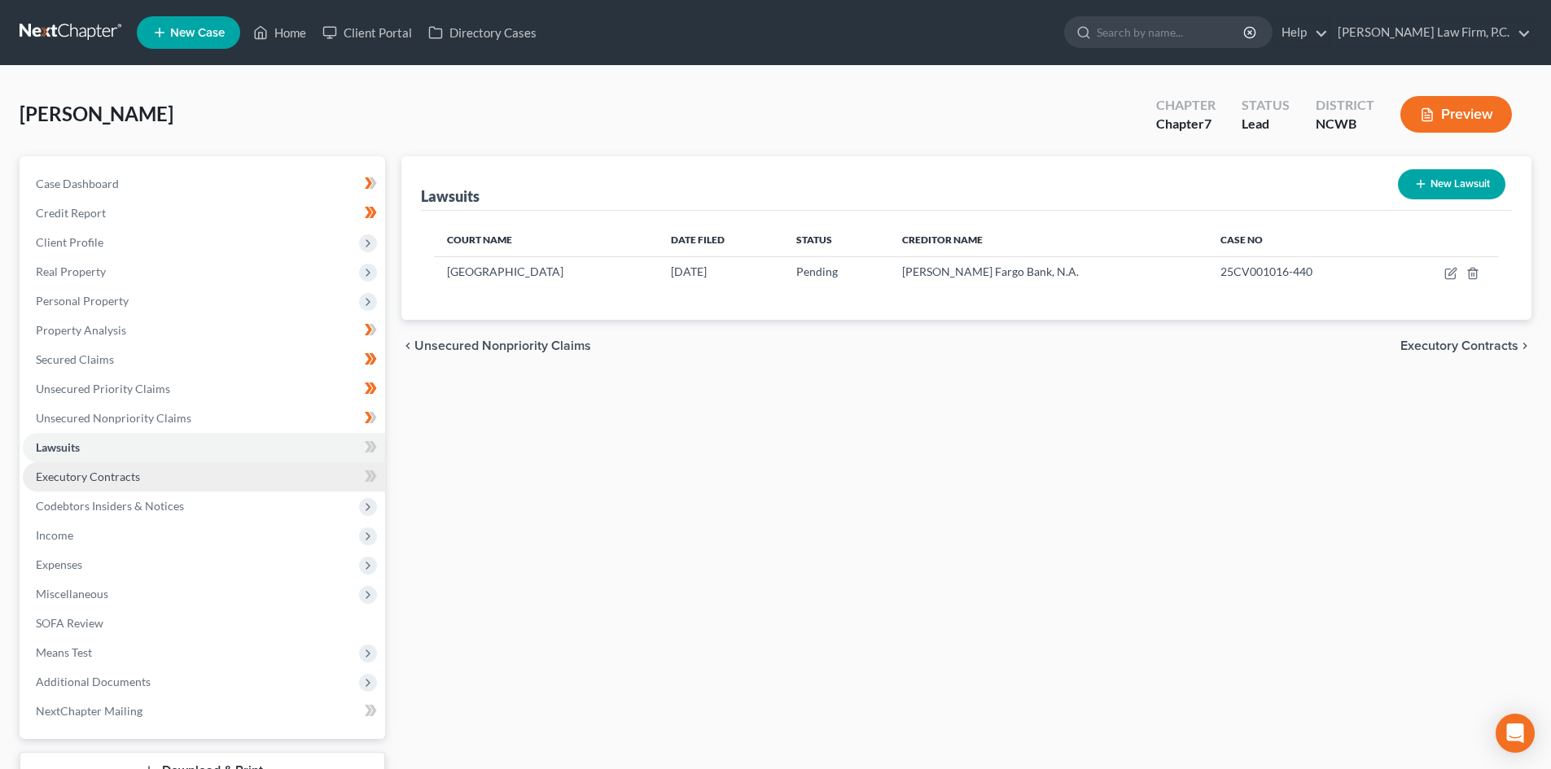
click at [101, 473] on span "Executory Contracts" at bounding box center [88, 477] width 104 height 14
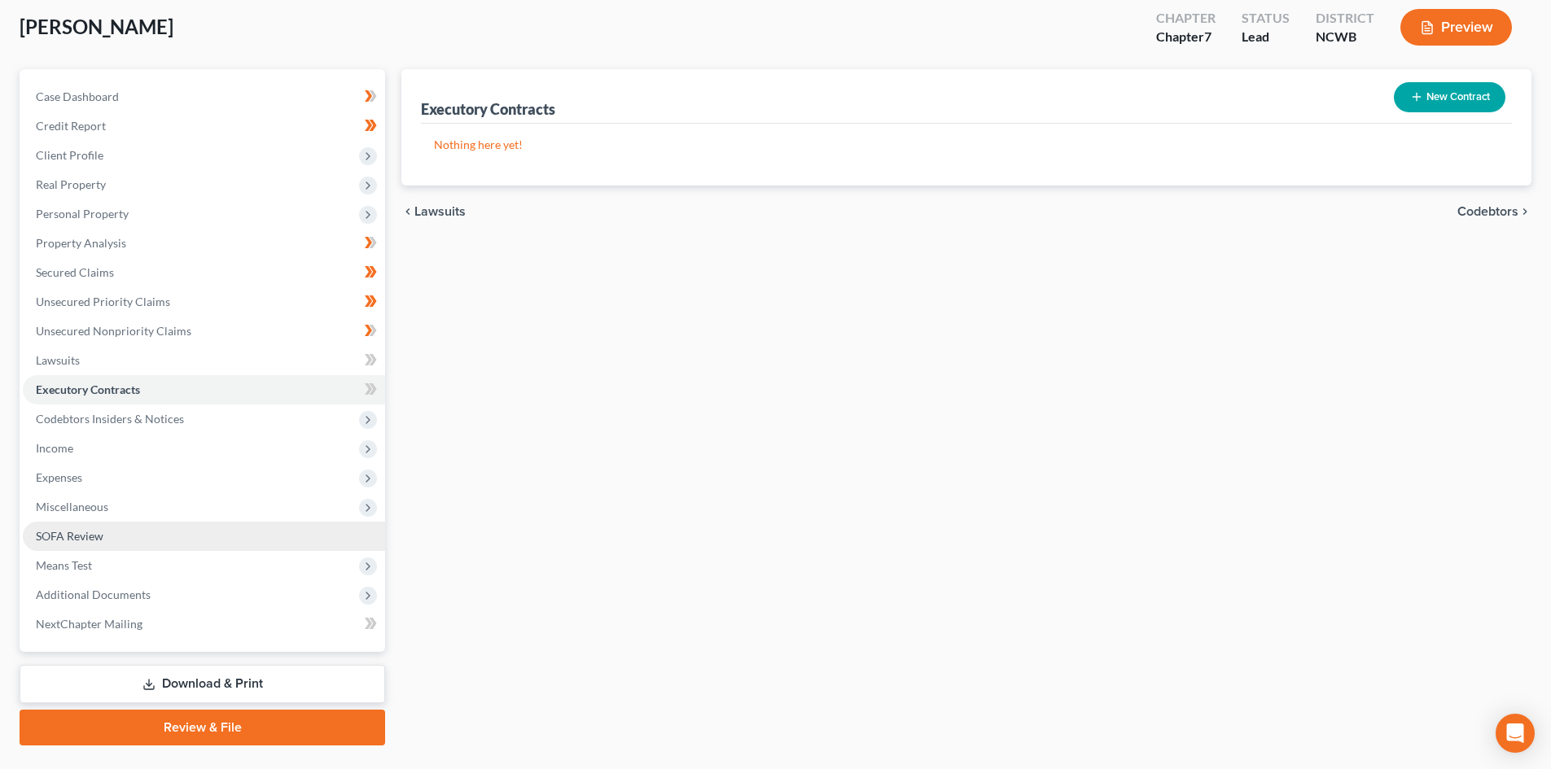
scroll to position [125, 0]
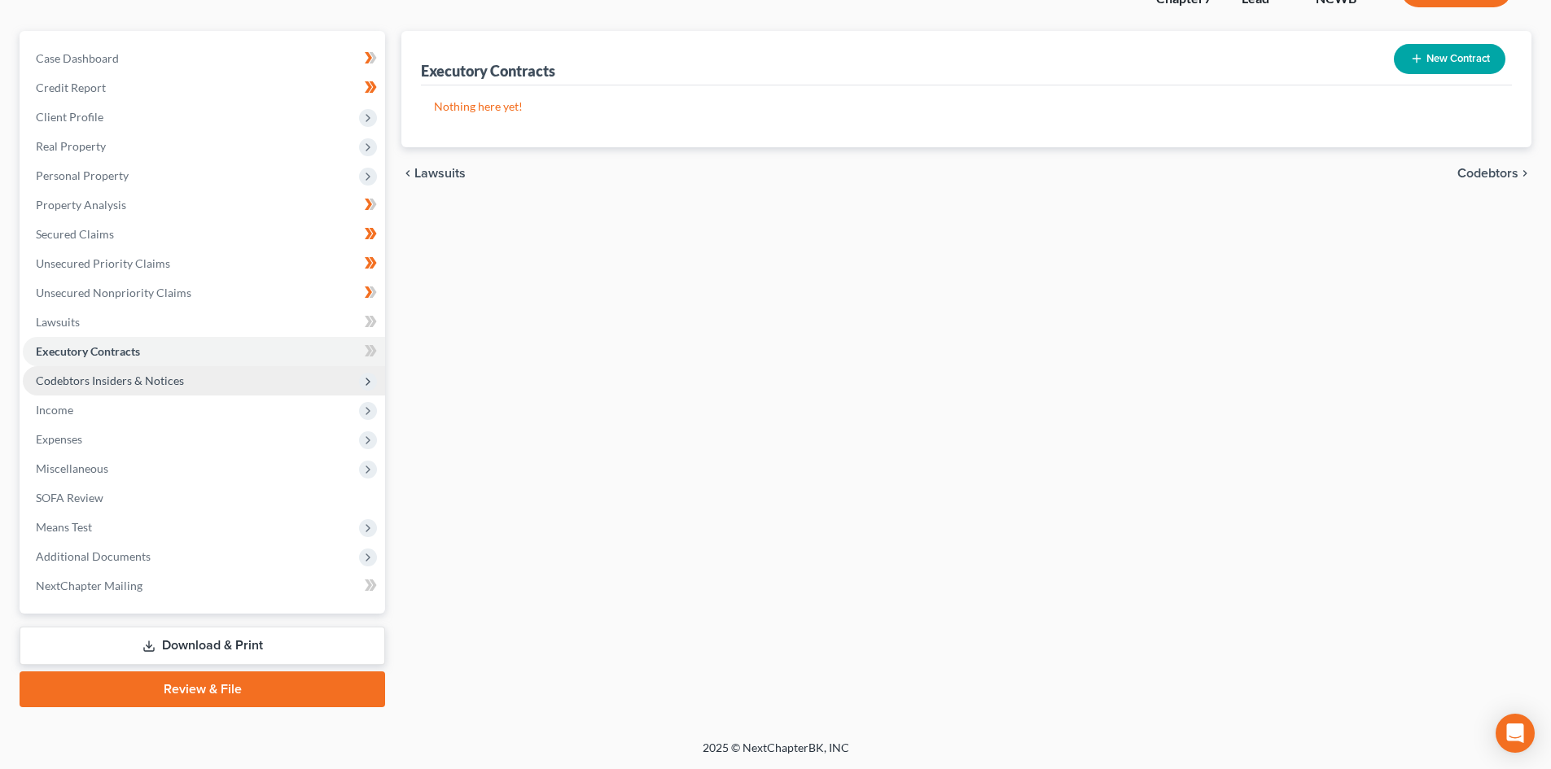
click at [143, 383] on span "Codebtors Insiders & Notices" at bounding box center [110, 381] width 148 height 14
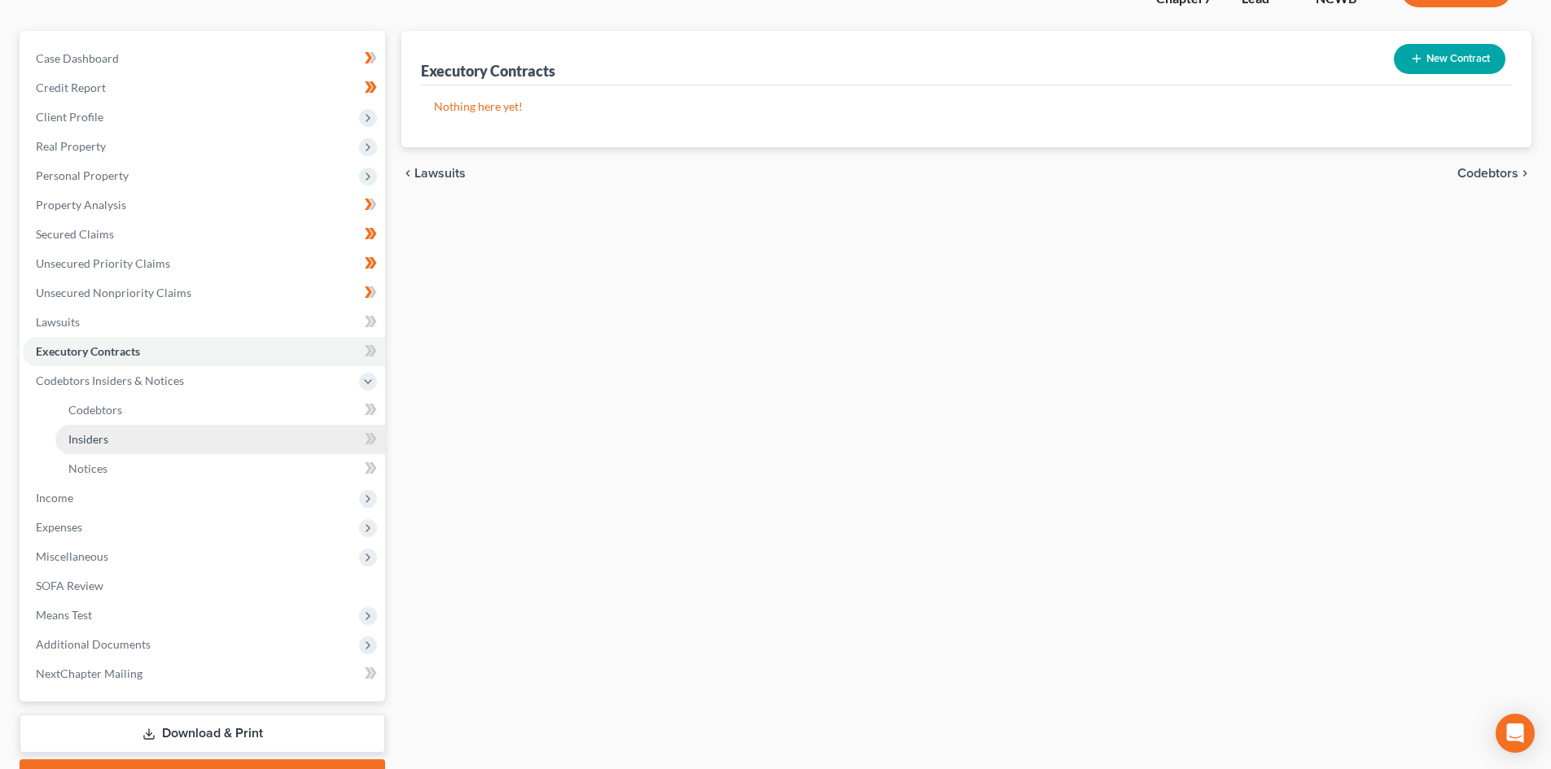
click at [121, 436] on link "Insiders" at bounding box center [220, 439] width 330 height 29
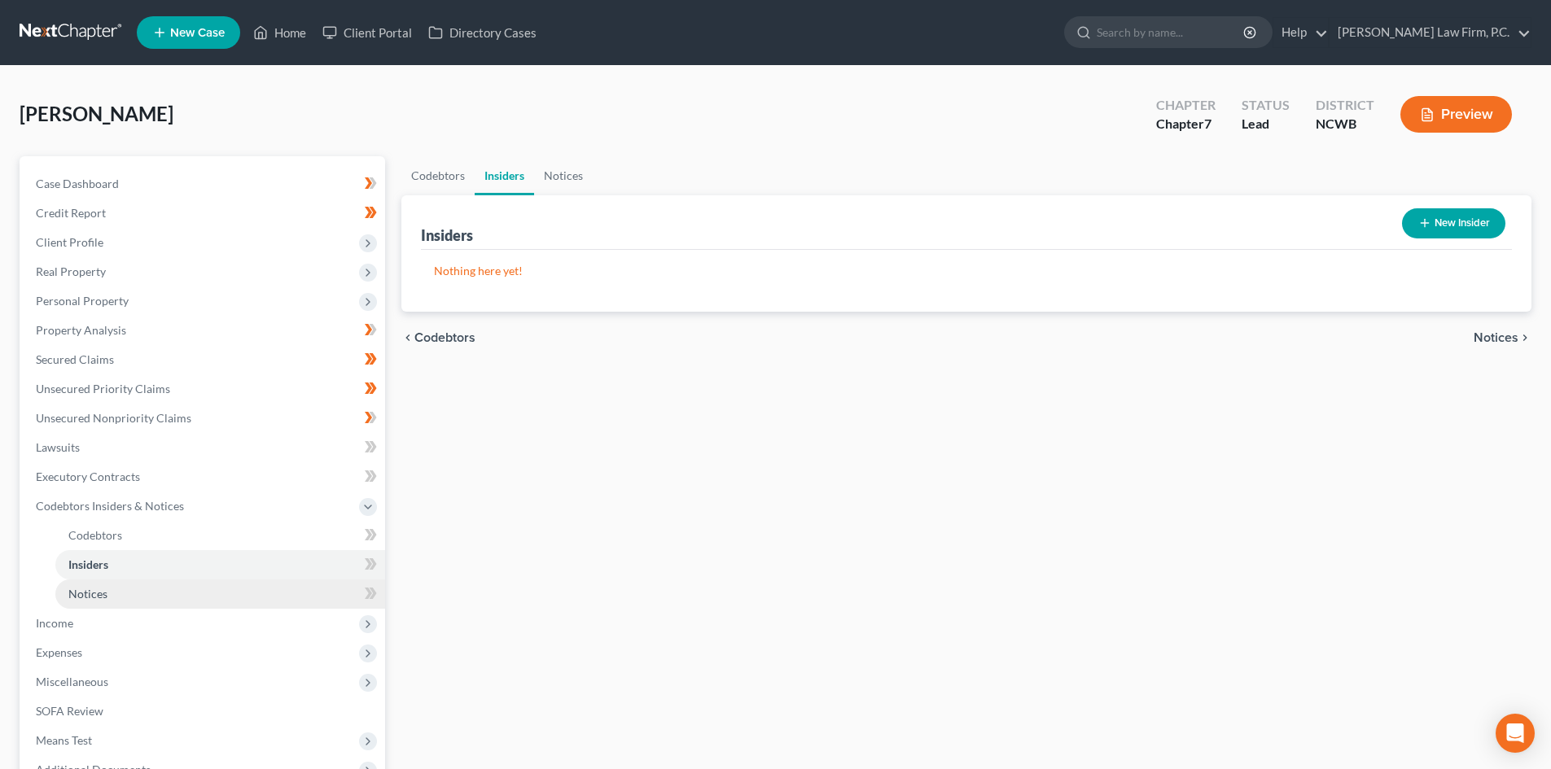
click at [134, 596] on link "Notices" at bounding box center [220, 594] width 330 height 29
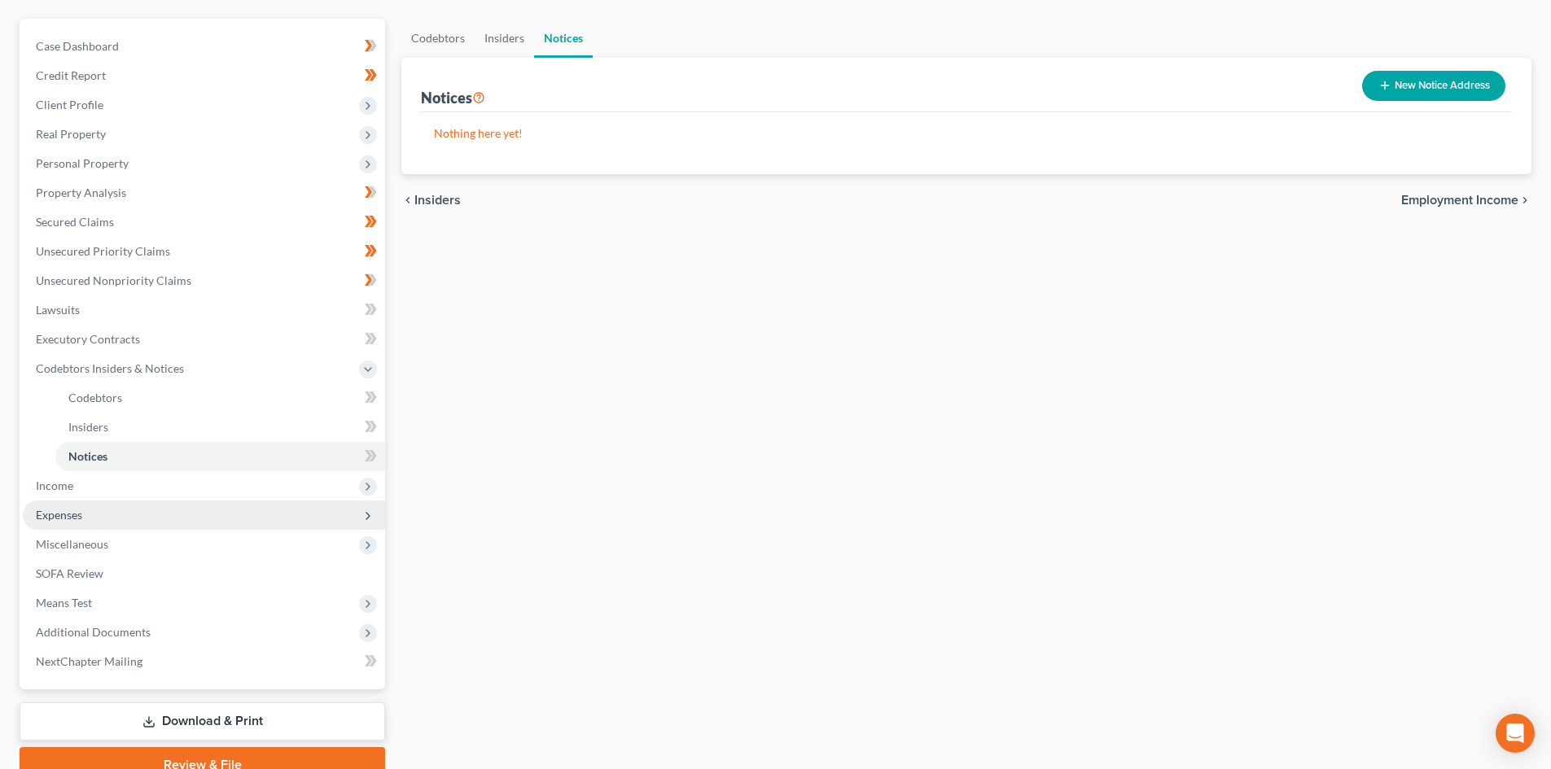
scroll to position [163, 0]
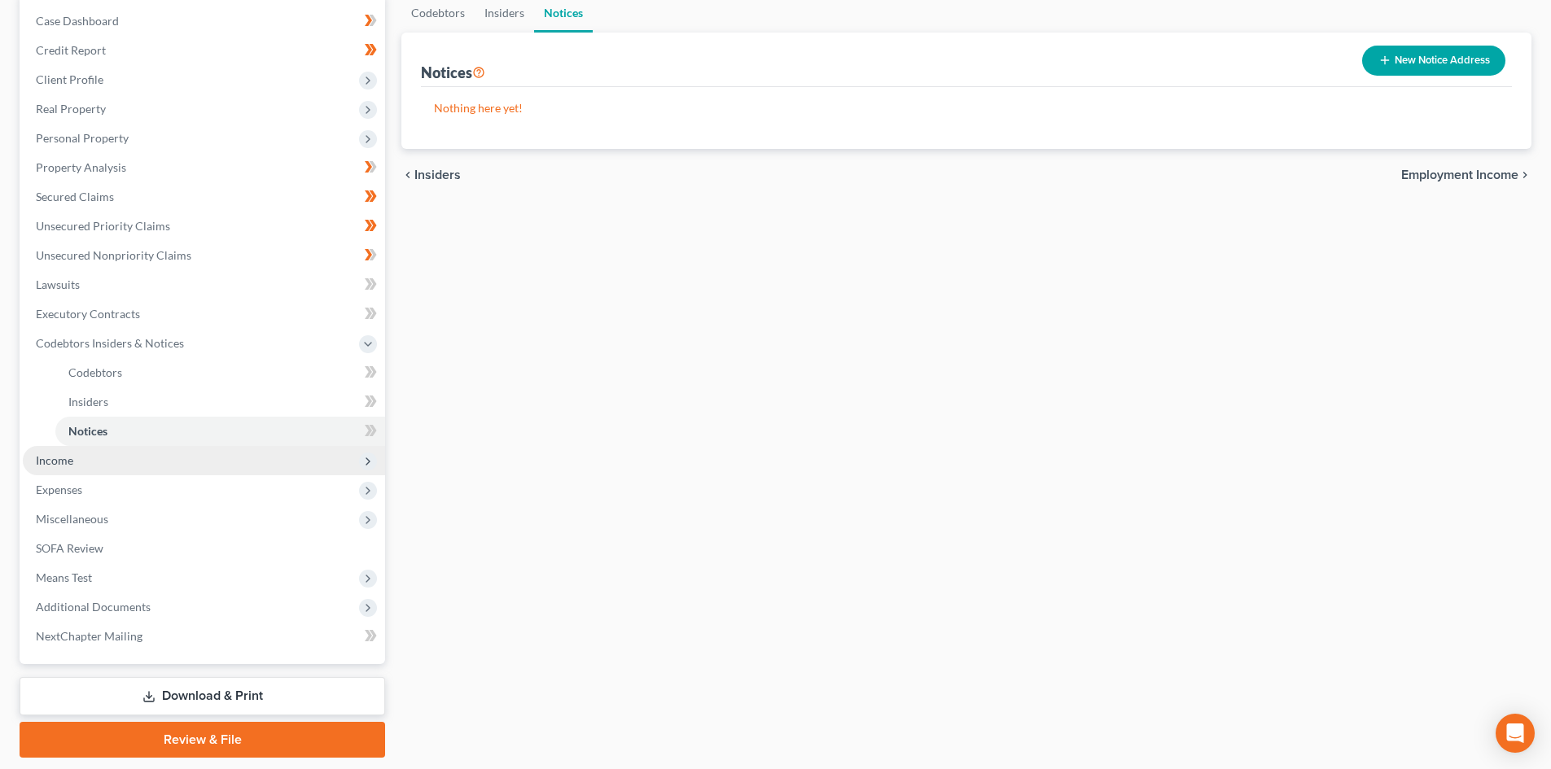
click at [138, 474] on span "Income" at bounding box center [204, 460] width 362 height 29
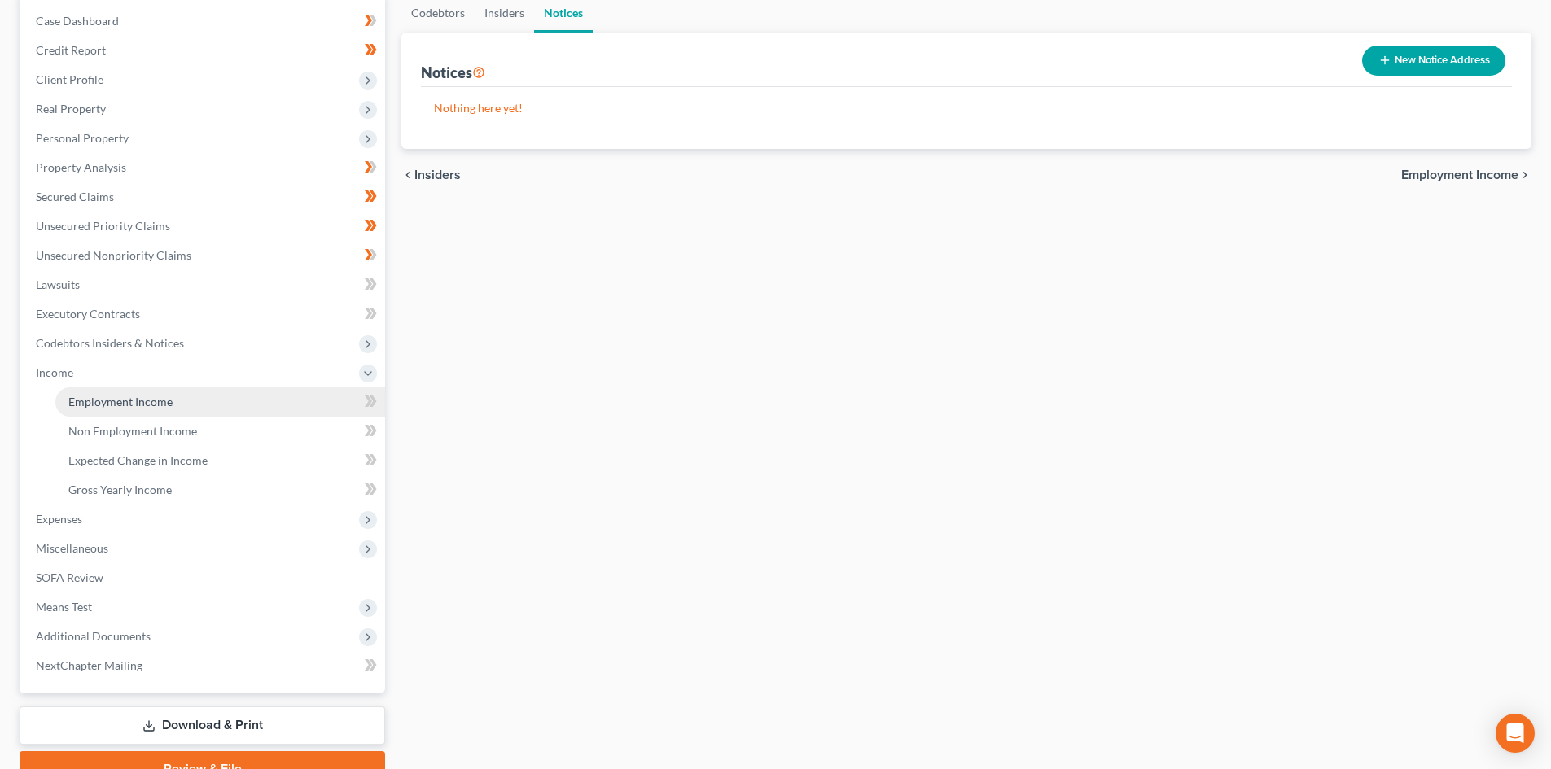
click at [162, 395] on span "Employment Income" at bounding box center [120, 402] width 104 height 14
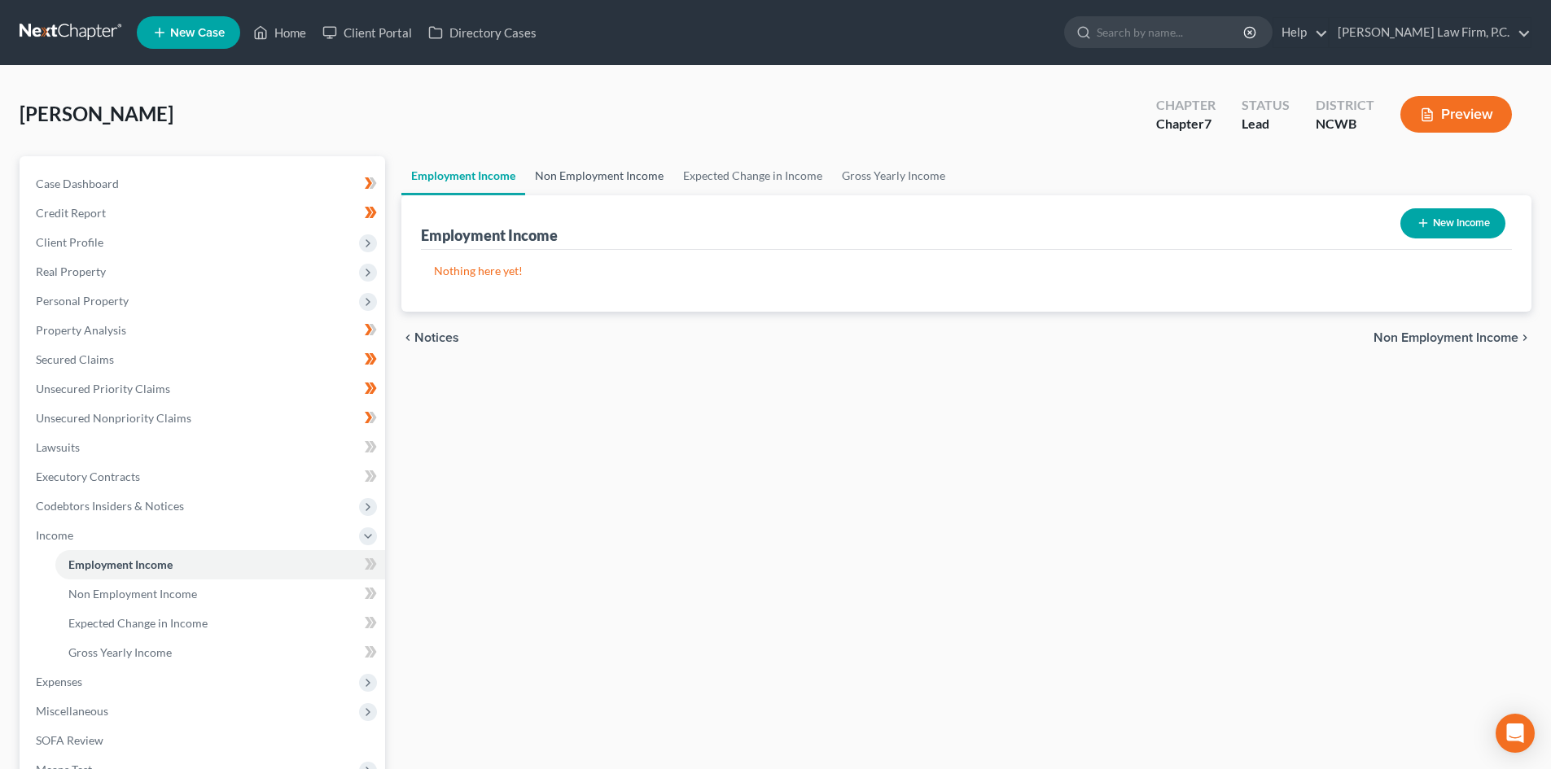
click at [612, 182] on link "Non Employment Income" at bounding box center [599, 175] width 148 height 39
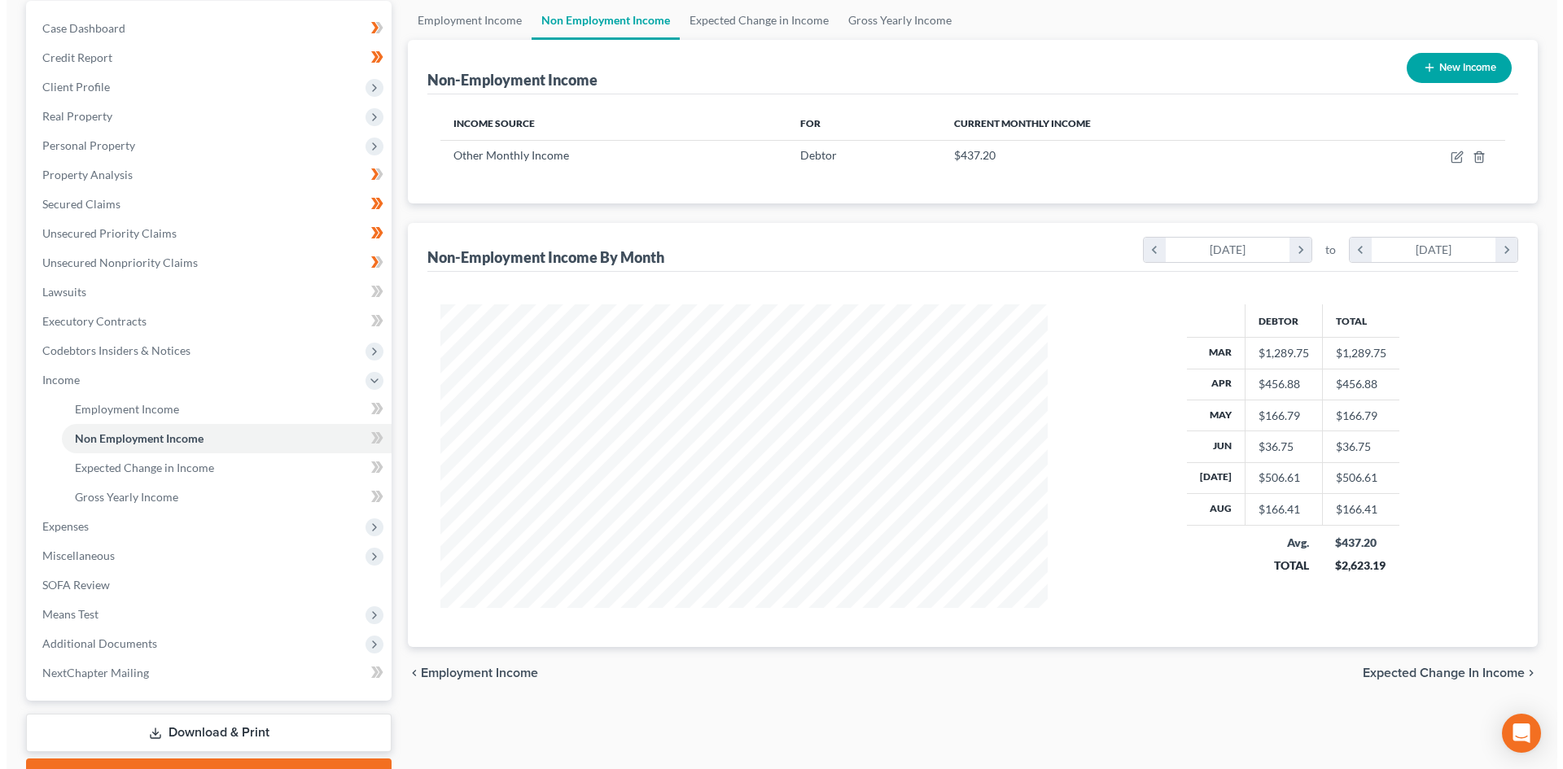
scroll to position [163, 0]
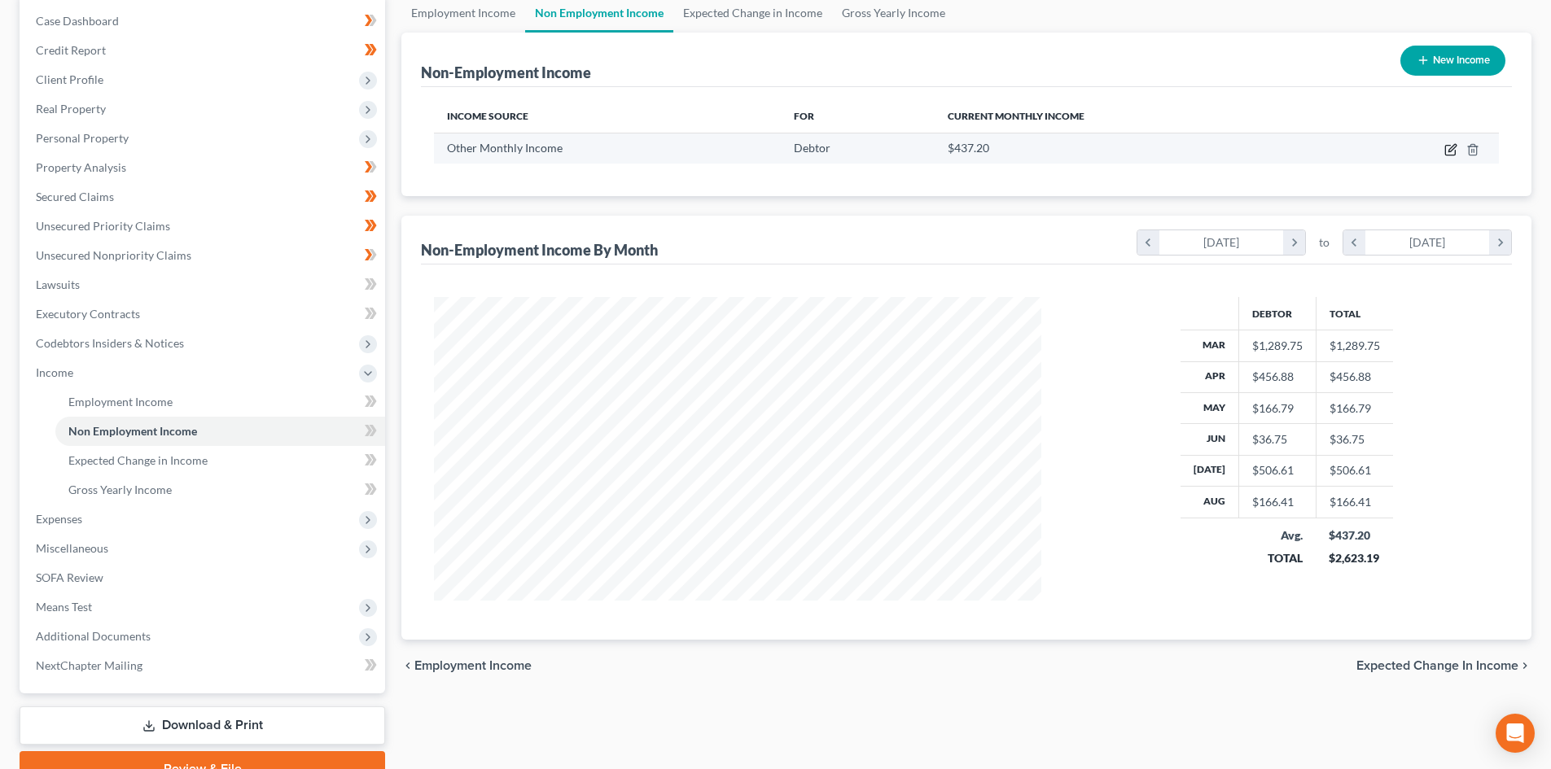
click at [1447, 151] on icon "button" at bounding box center [1450, 149] width 13 height 13
select select "13"
select select "0"
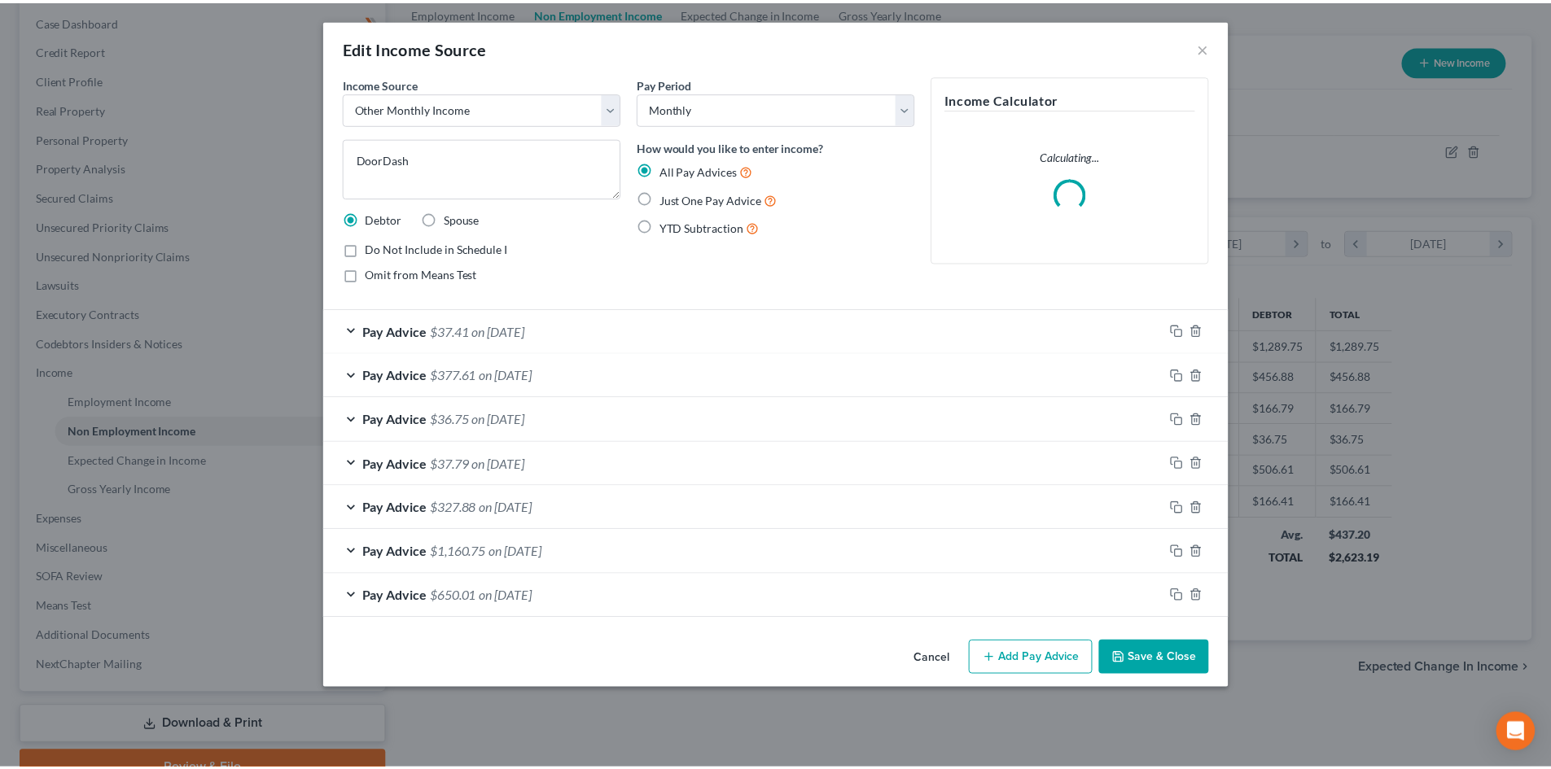
scroll to position [306, 645]
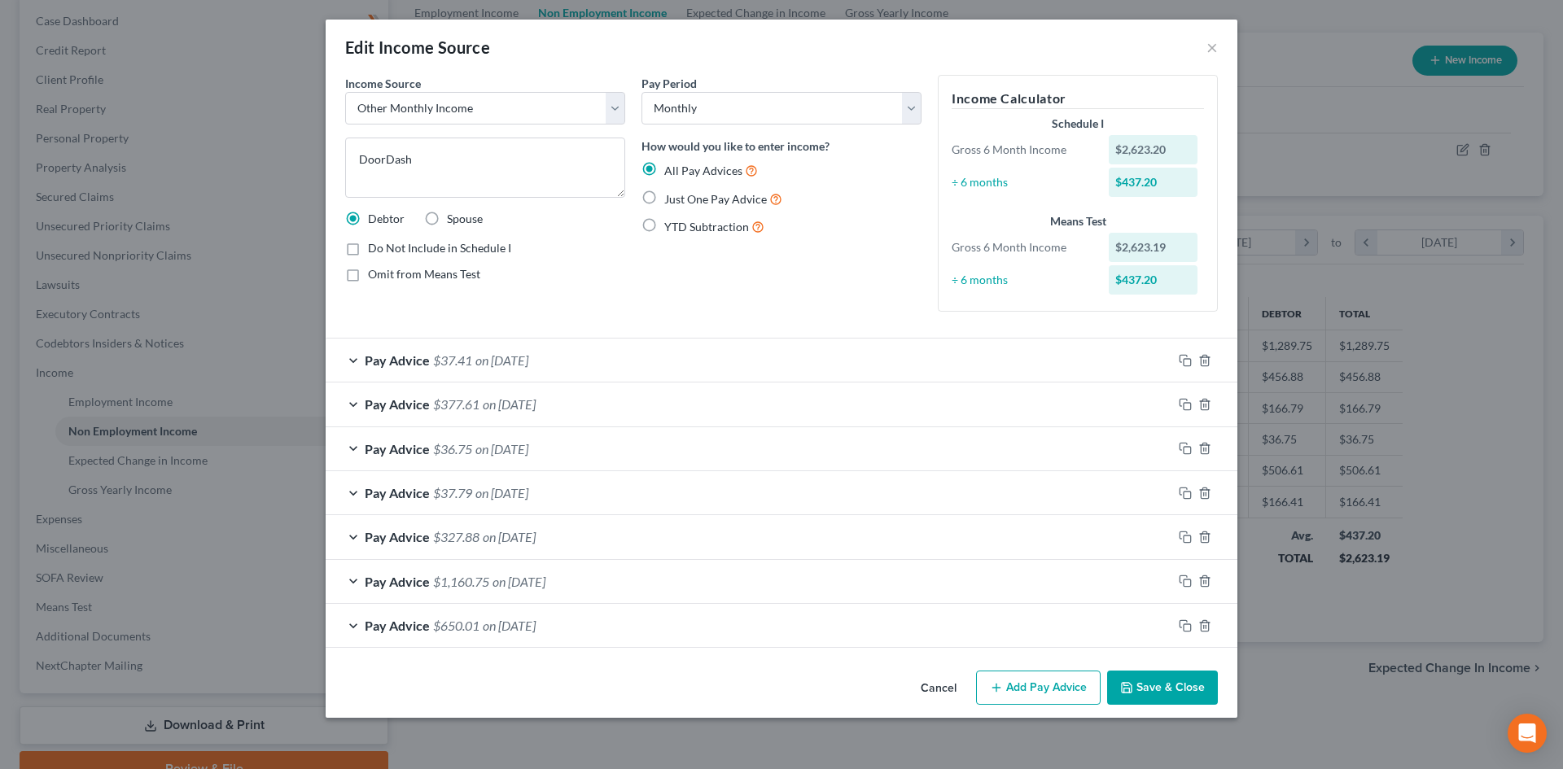
click at [940, 685] on button "Cancel" at bounding box center [939, 688] width 62 height 33
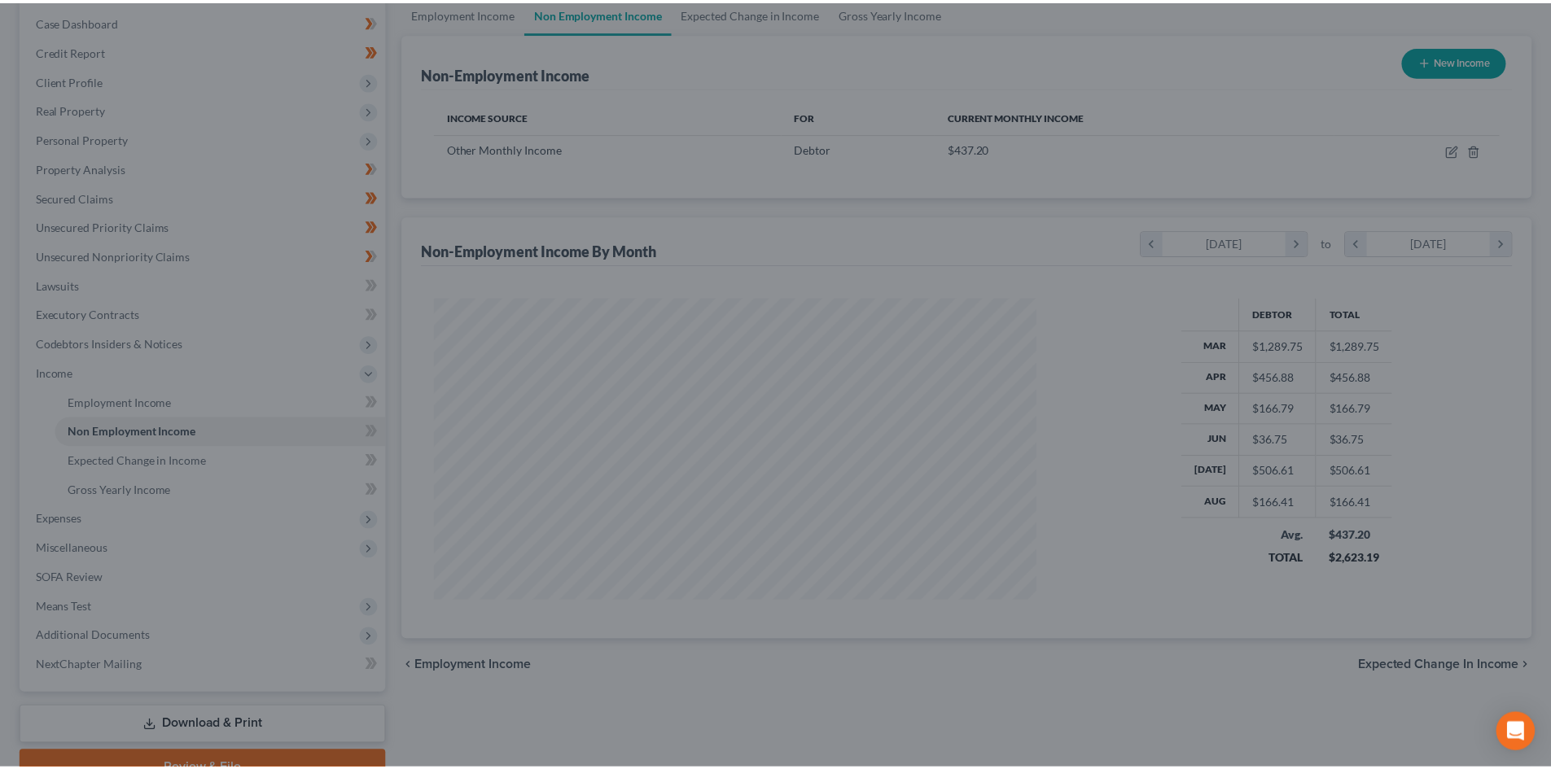
scroll to position [813661, 813325]
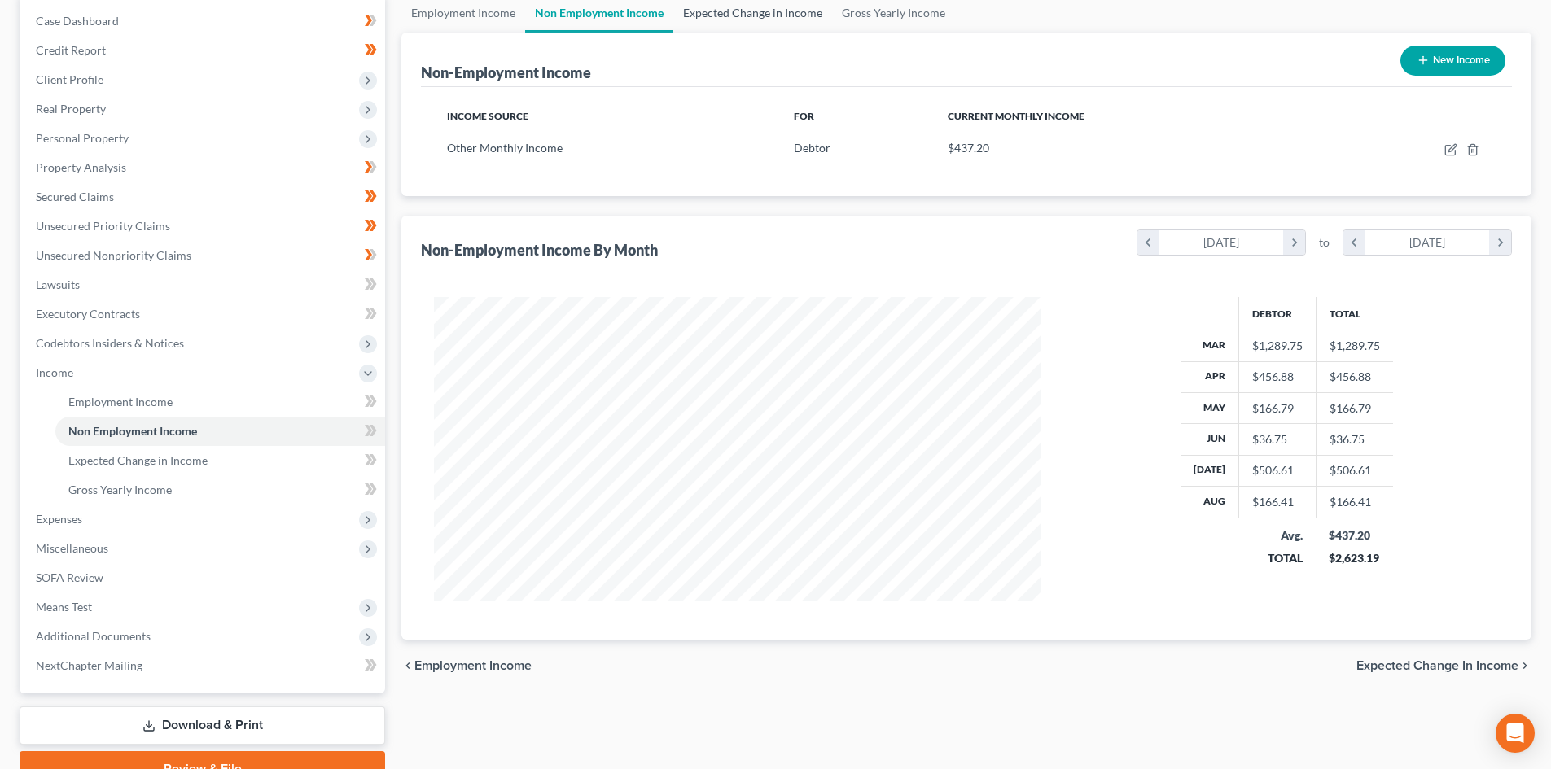
click at [787, 16] on link "Expected Change in Income" at bounding box center [752, 12] width 159 height 39
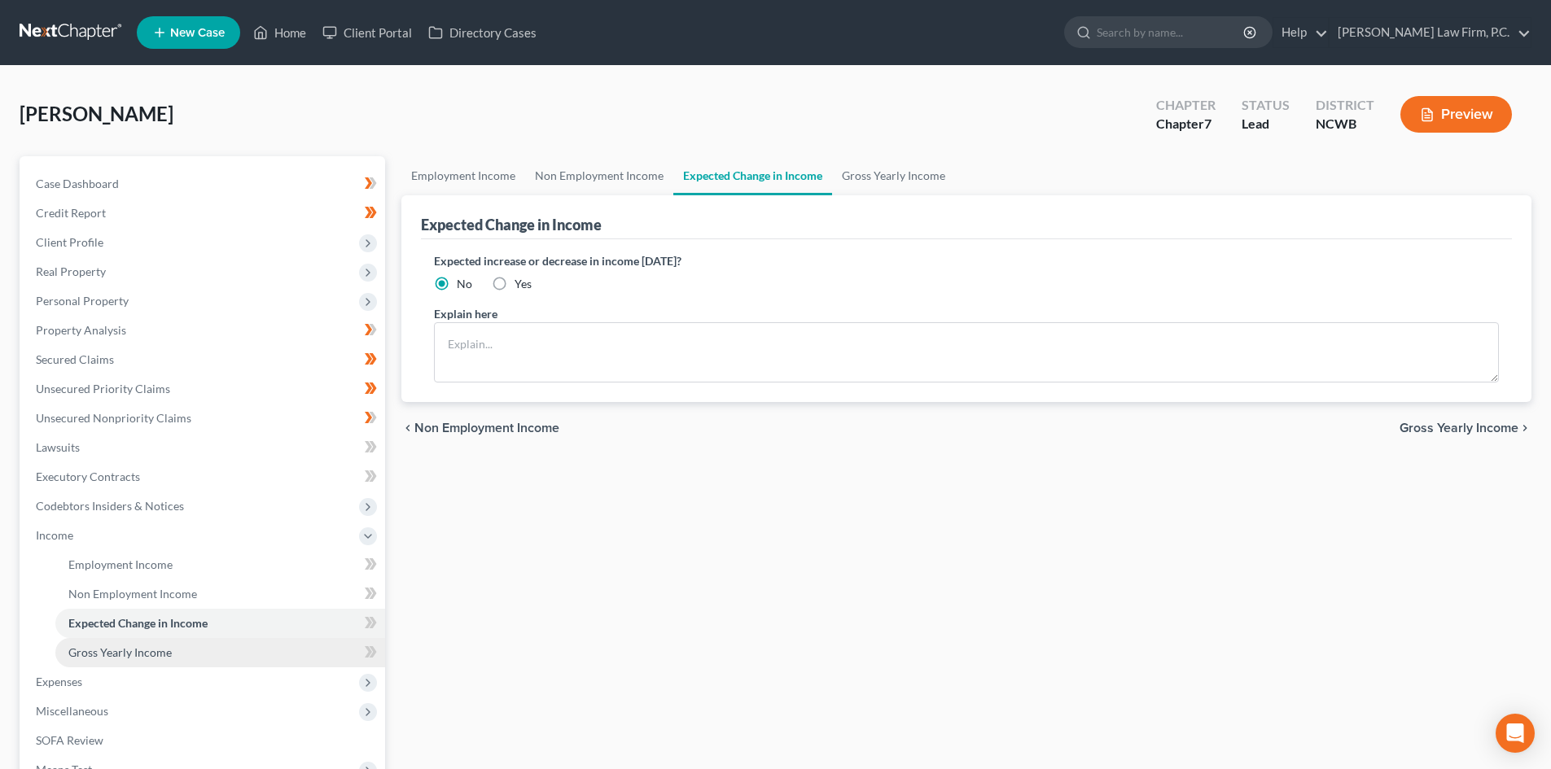
click at [147, 648] on span "Gross Yearly Income" at bounding box center [119, 652] width 103 height 14
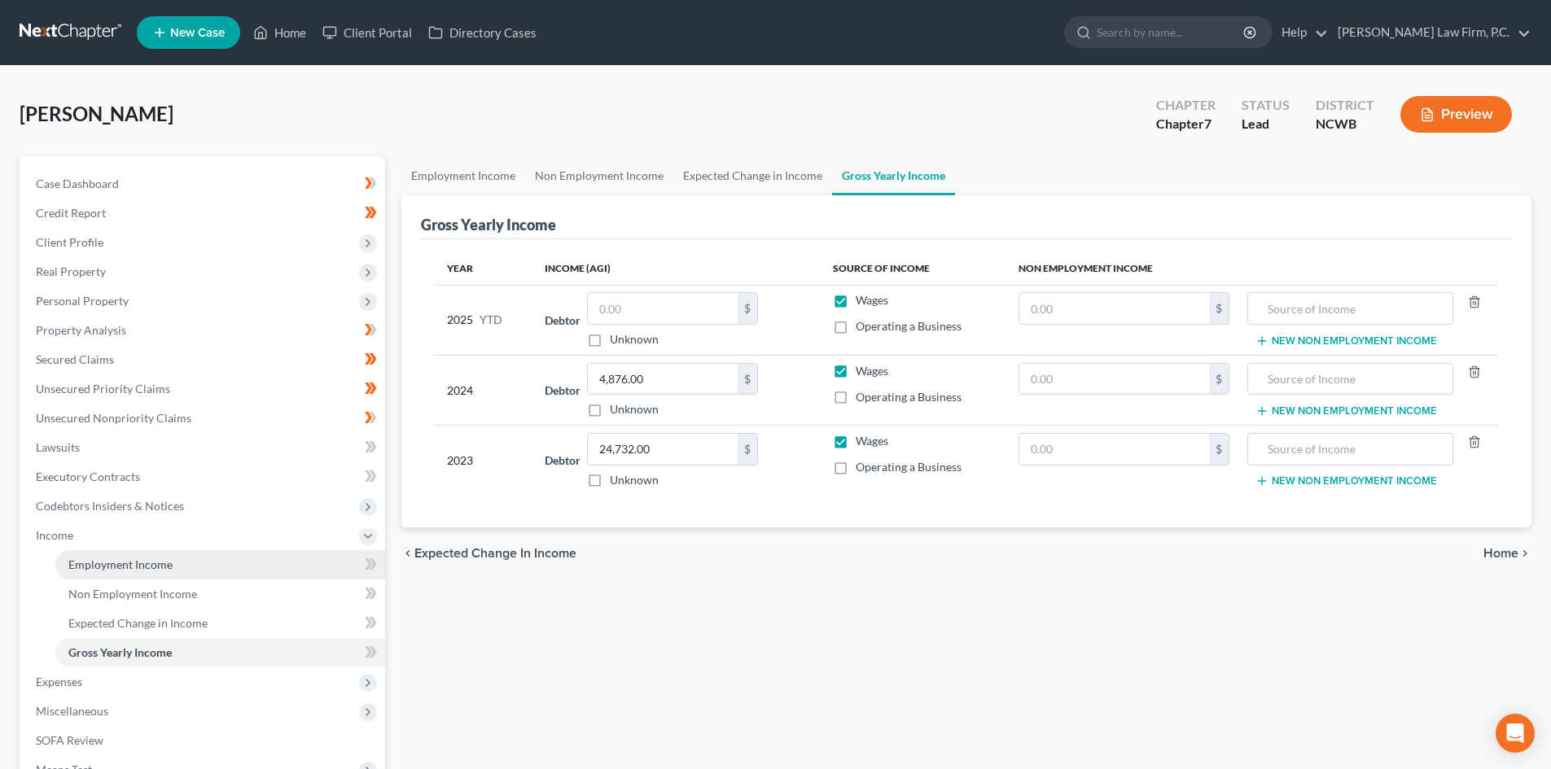
click at [142, 562] on span "Employment Income" at bounding box center [120, 565] width 104 height 14
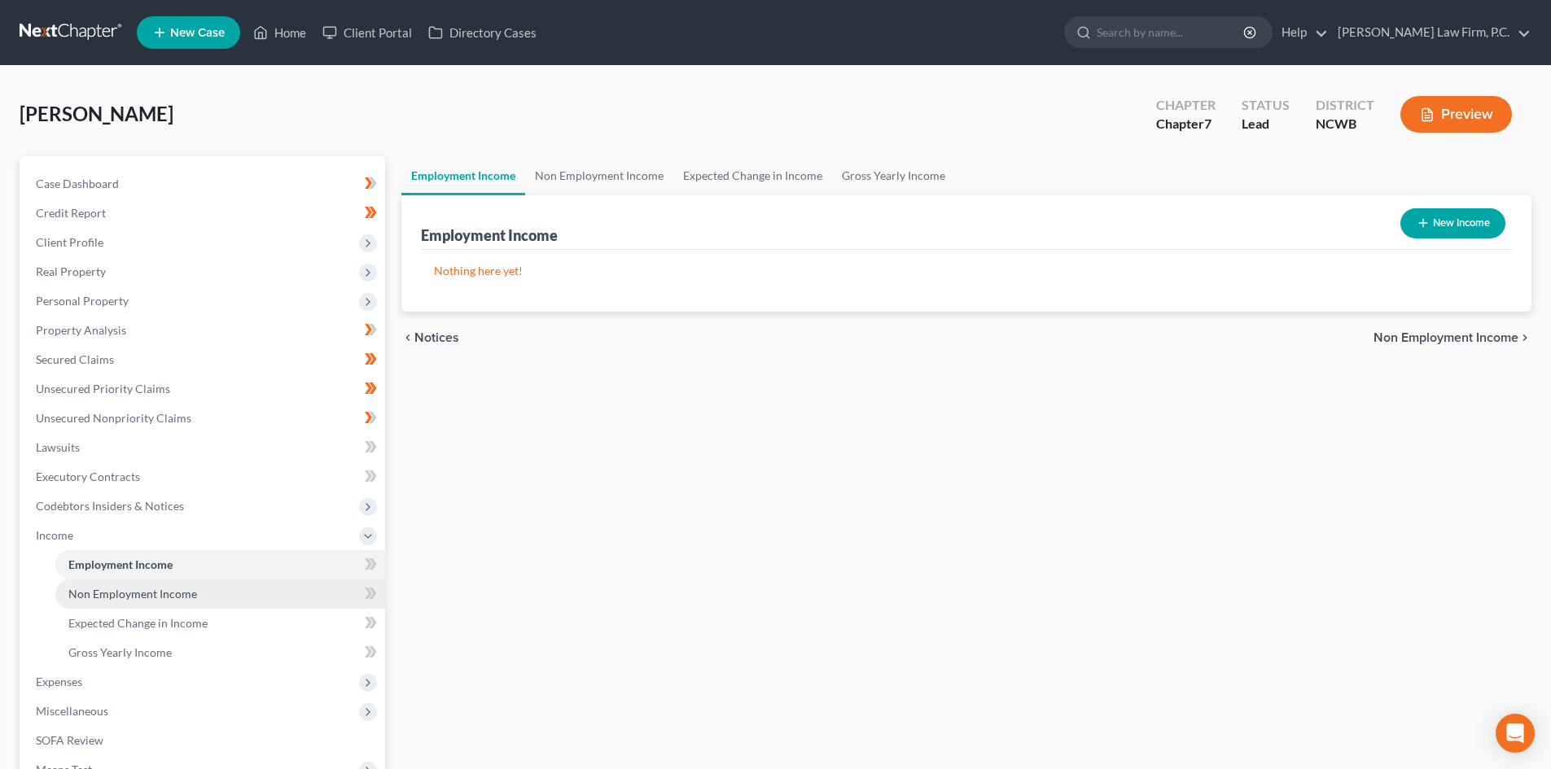
click at [193, 590] on span "Non Employment Income" at bounding box center [132, 594] width 129 height 14
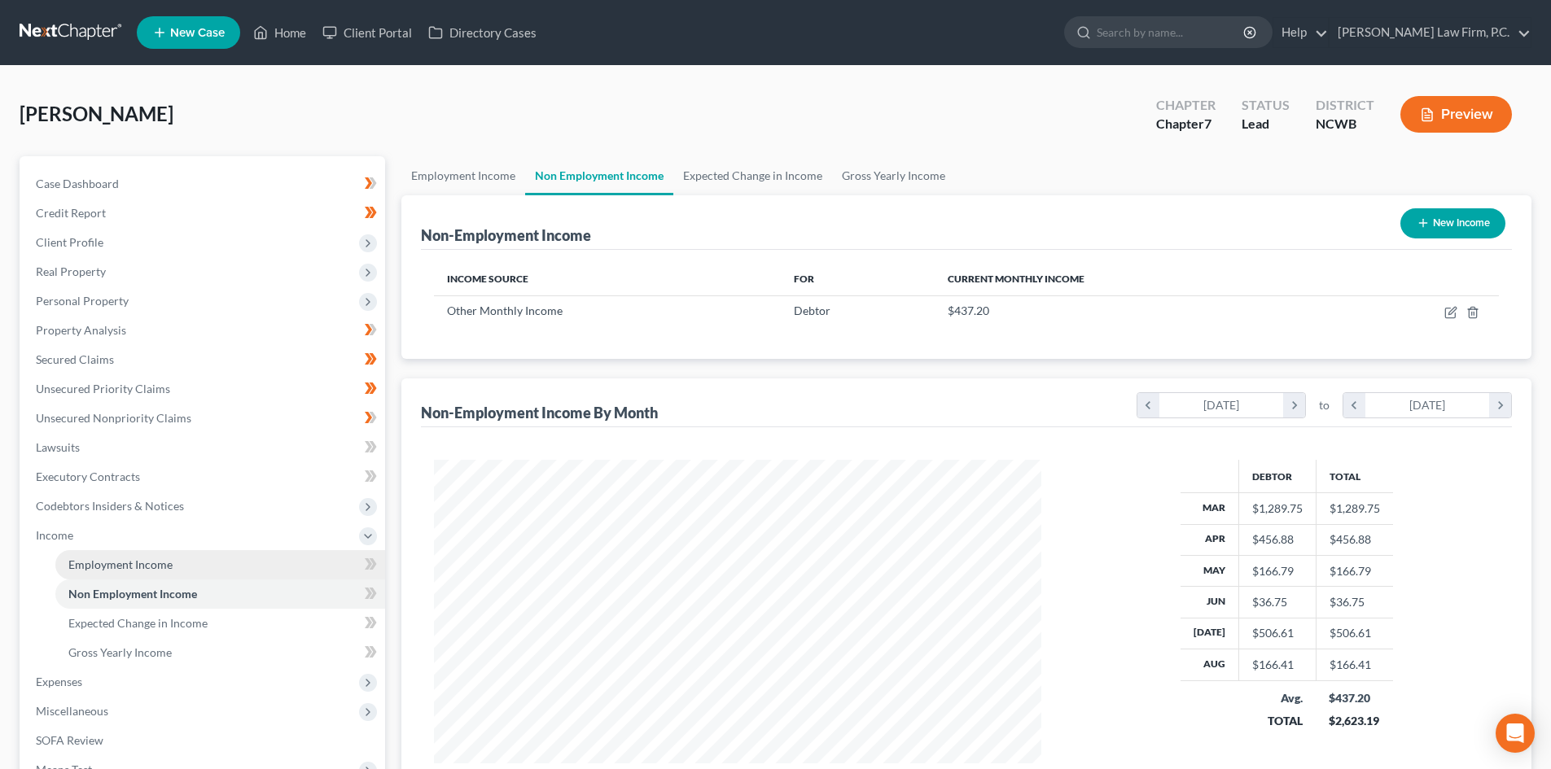
scroll to position [304, 640]
drag, startPoint x: 1332, startPoint y: 724, endPoint x: 1376, endPoint y: 720, distance: 44.1
click at [1376, 720] on div "$2,623.19" at bounding box center [1353, 721] width 51 height 16
copy div "2,623.19"
click at [133, 677] on span "Expenses" at bounding box center [204, 681] width 362 height 29
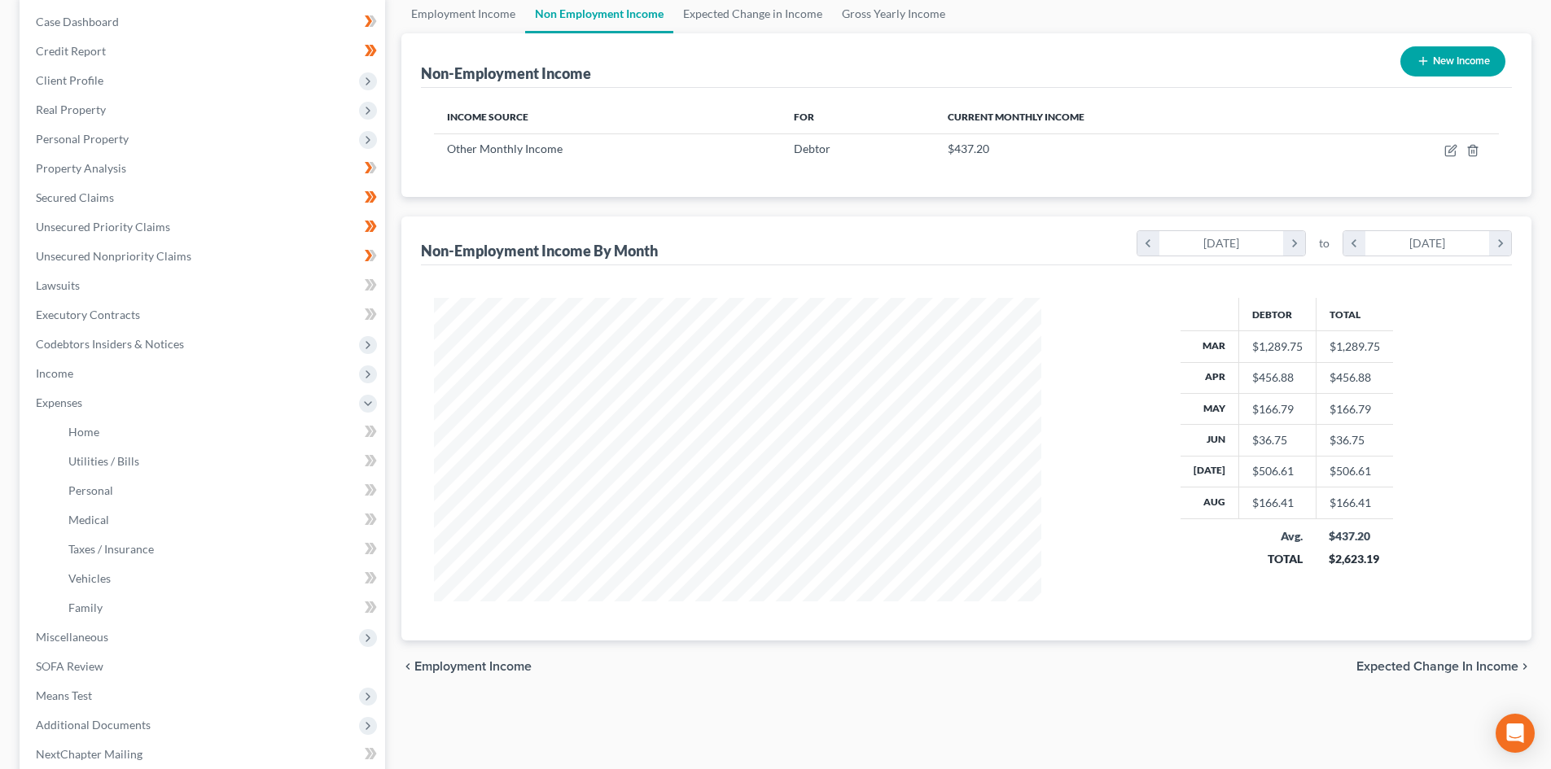
scroll to position [163, 0]
drag, startPoint x: 123, startPoint y: 632, endPoint x: 62, endPoint y: 392, distance: 248.5
click at [123, 633] on span "Miscellaneous" at bounding box center [204, 636] width 362 height 29
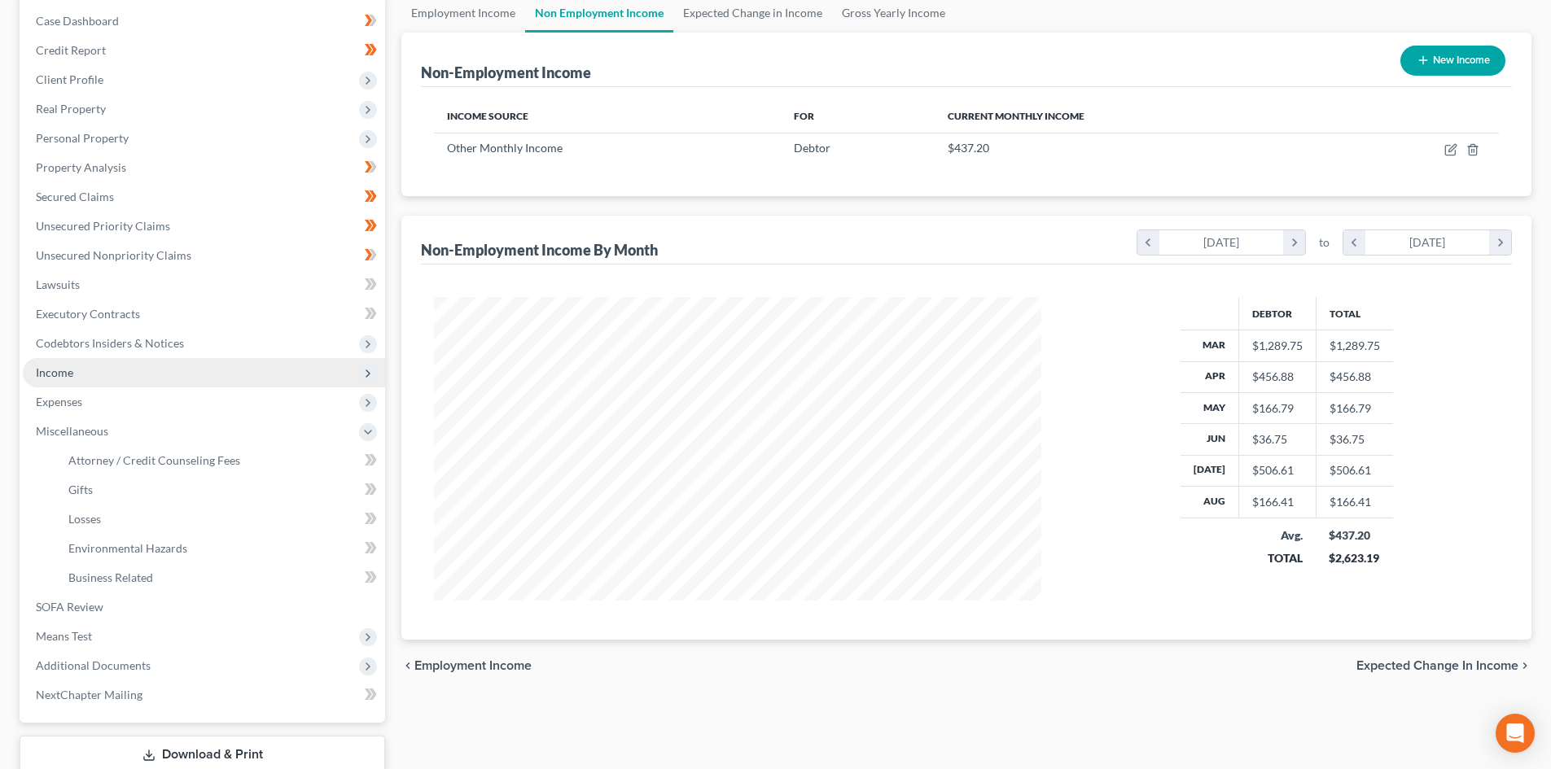
click at [62, 373] on span "Income" at bounding box center [54, 372] width 37 height 14
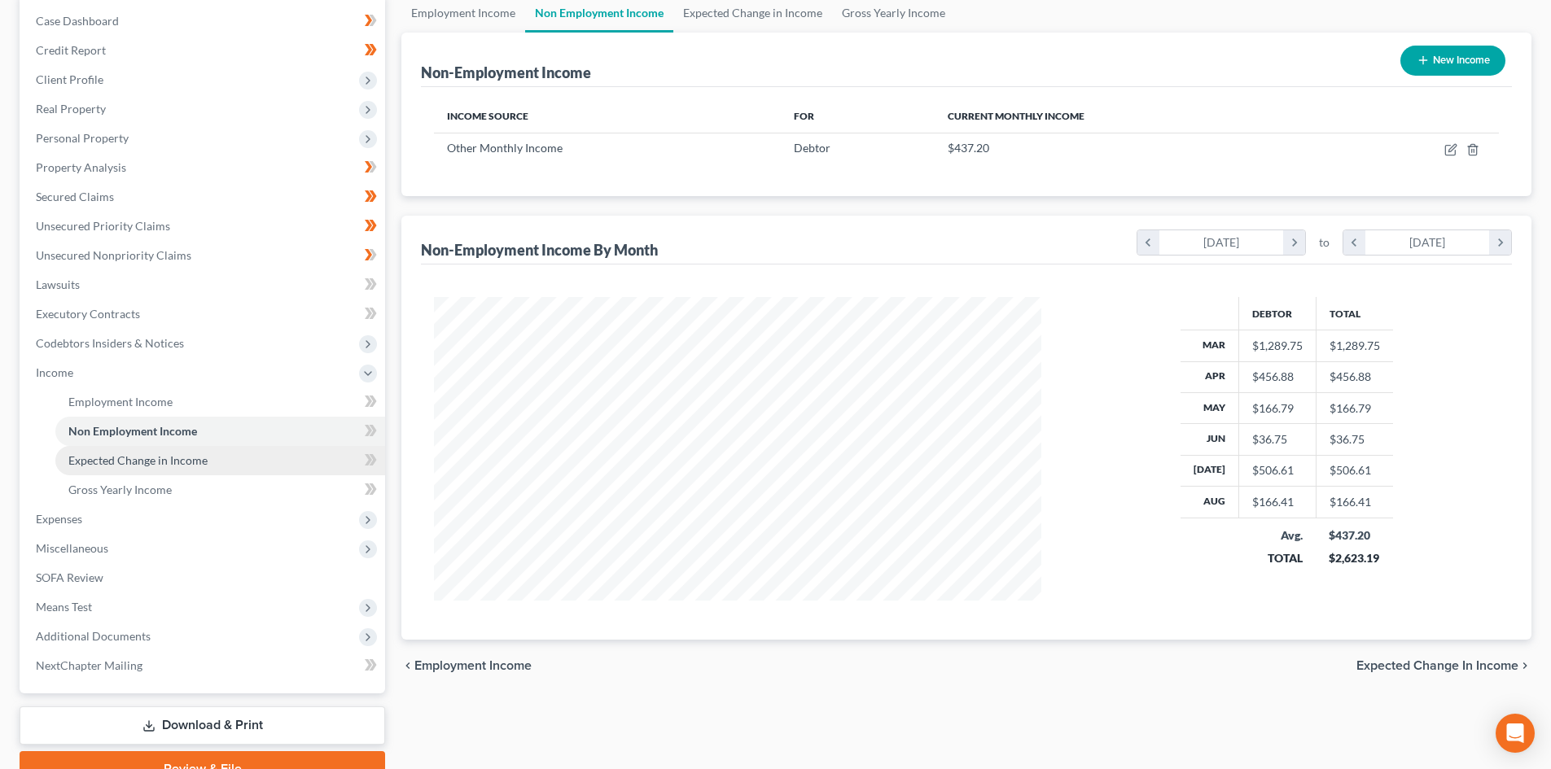
click at [133, 459] on span "Expected Change in Income" at bounding box center [137, 460] width 139 height 14
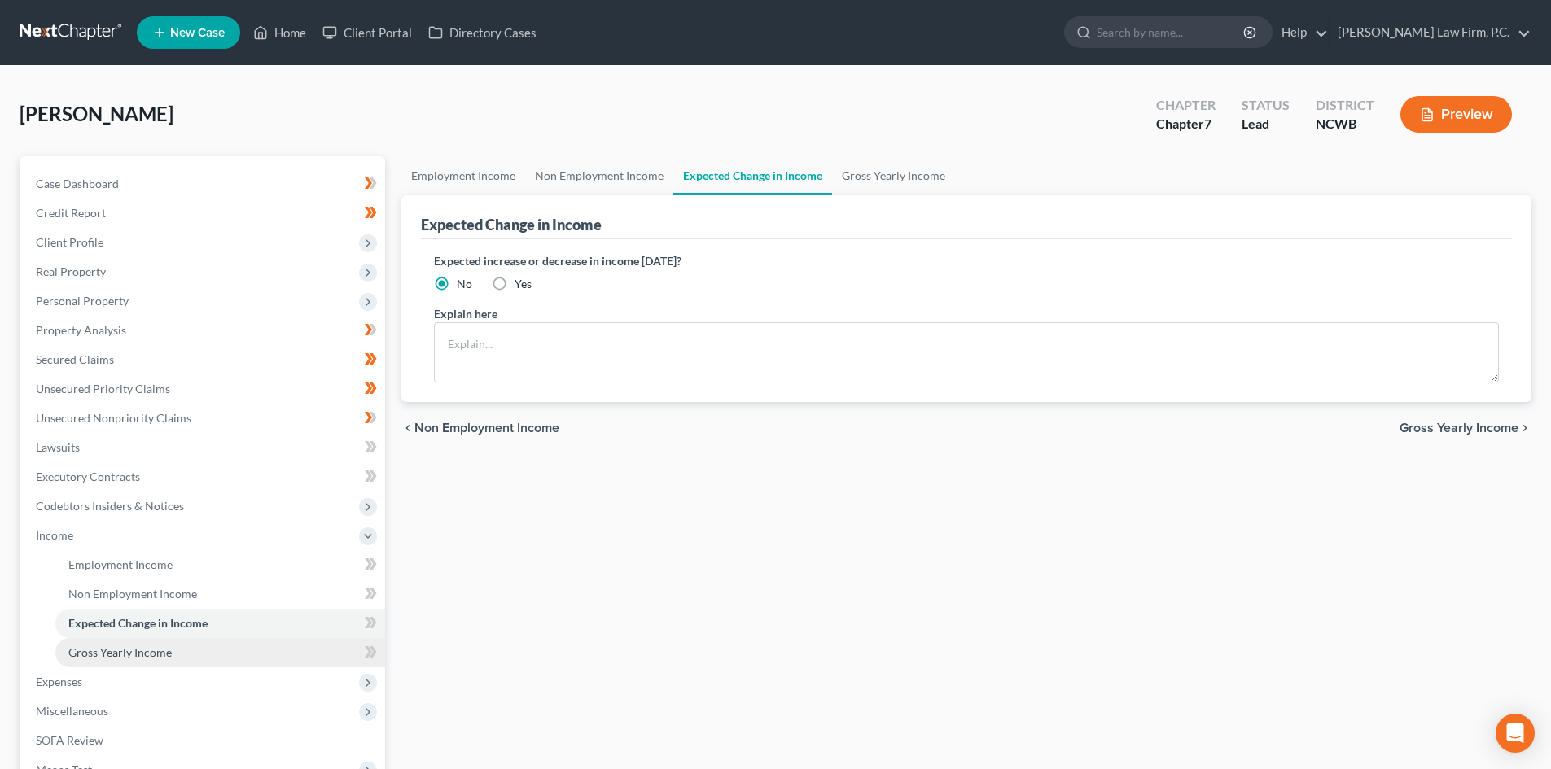
click at [117, 650] on span "Gross Yearly Income" at bounding box center [119, 652] width 103 height 14
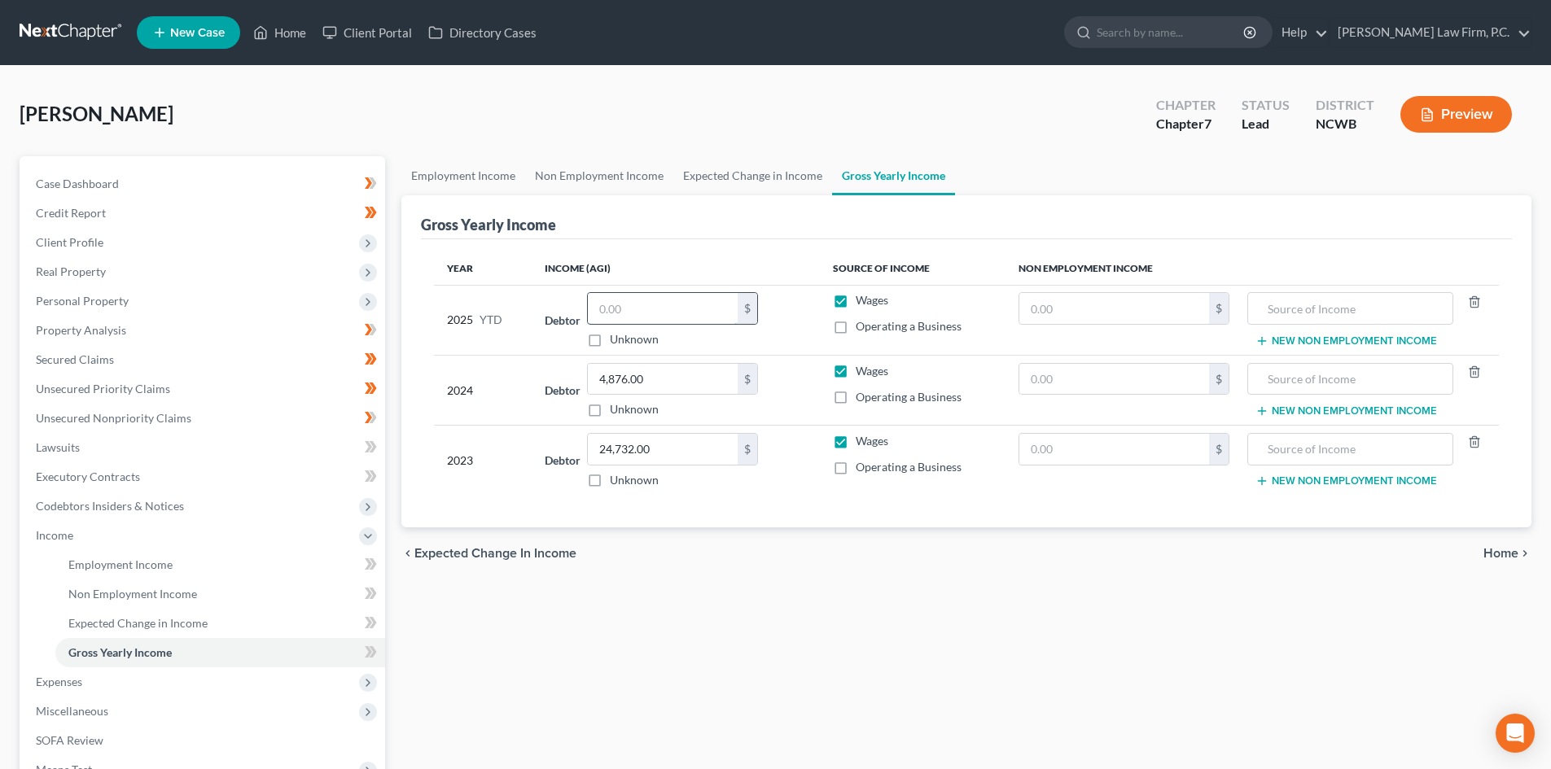
paste input "2,623.19"
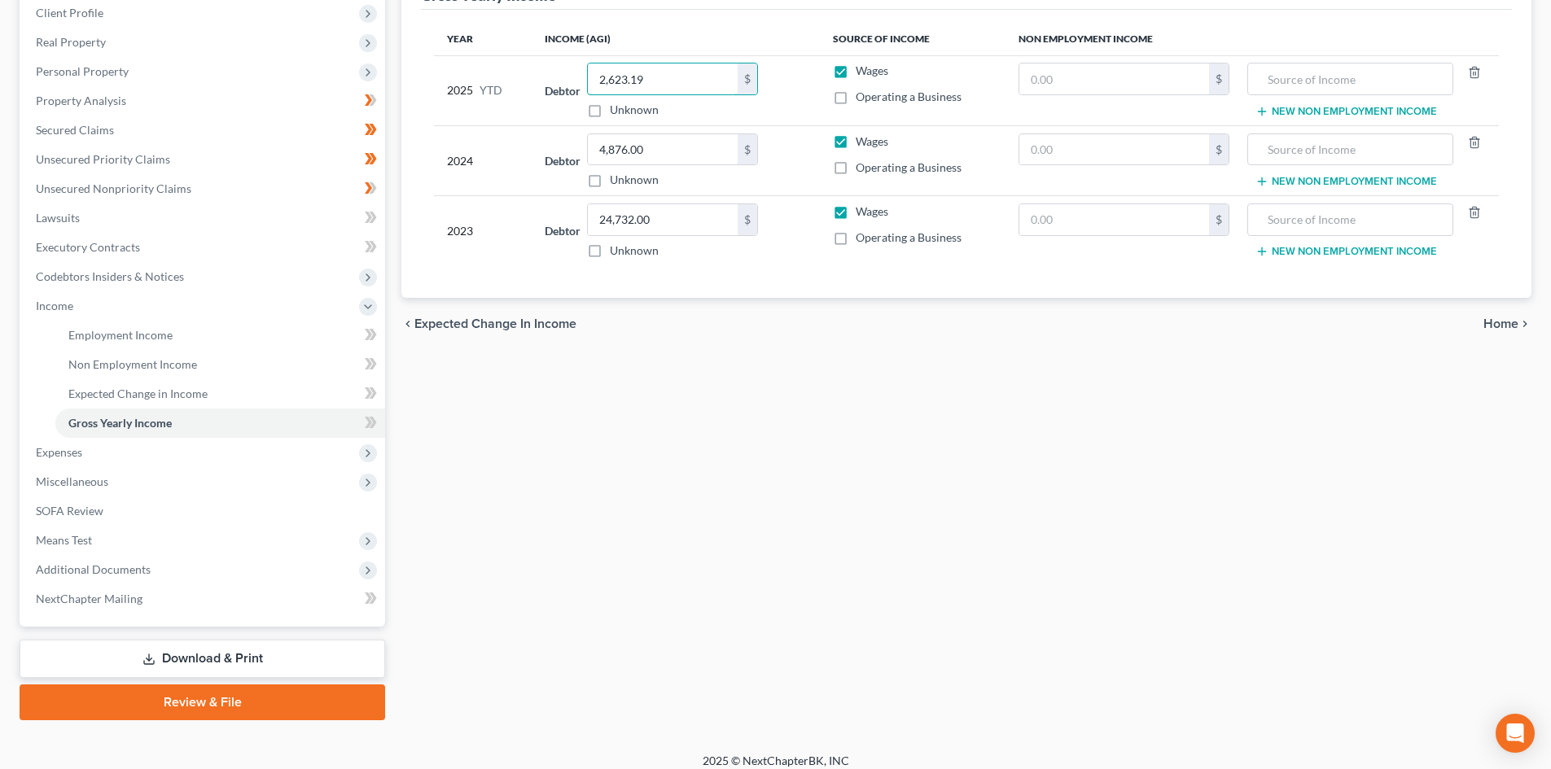
scroll to position [243, 0]
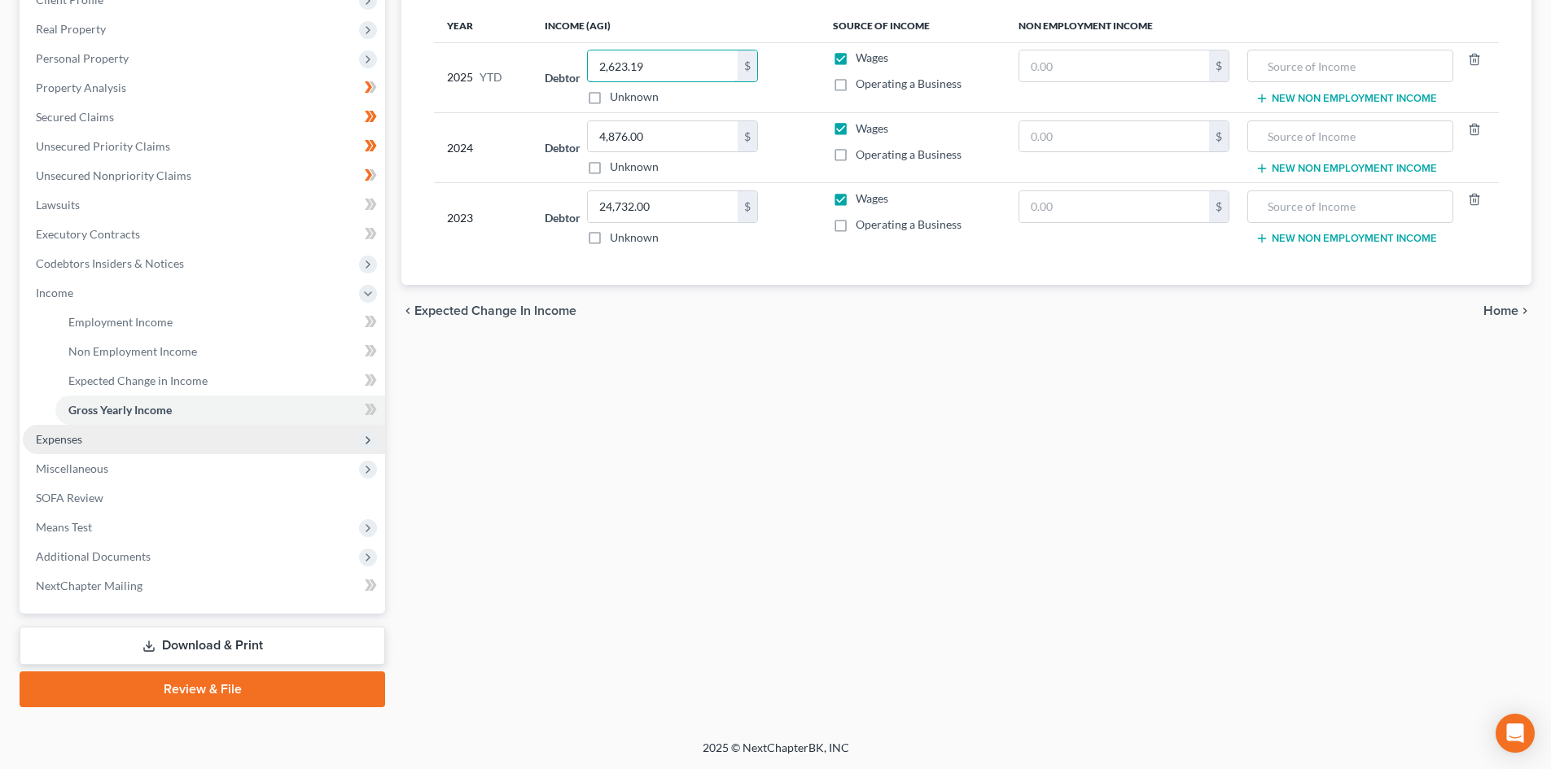
type input "2,623.19"
click at [93, 442] on span "Expenses" at bounding box center [204, 439] width 362 height 29
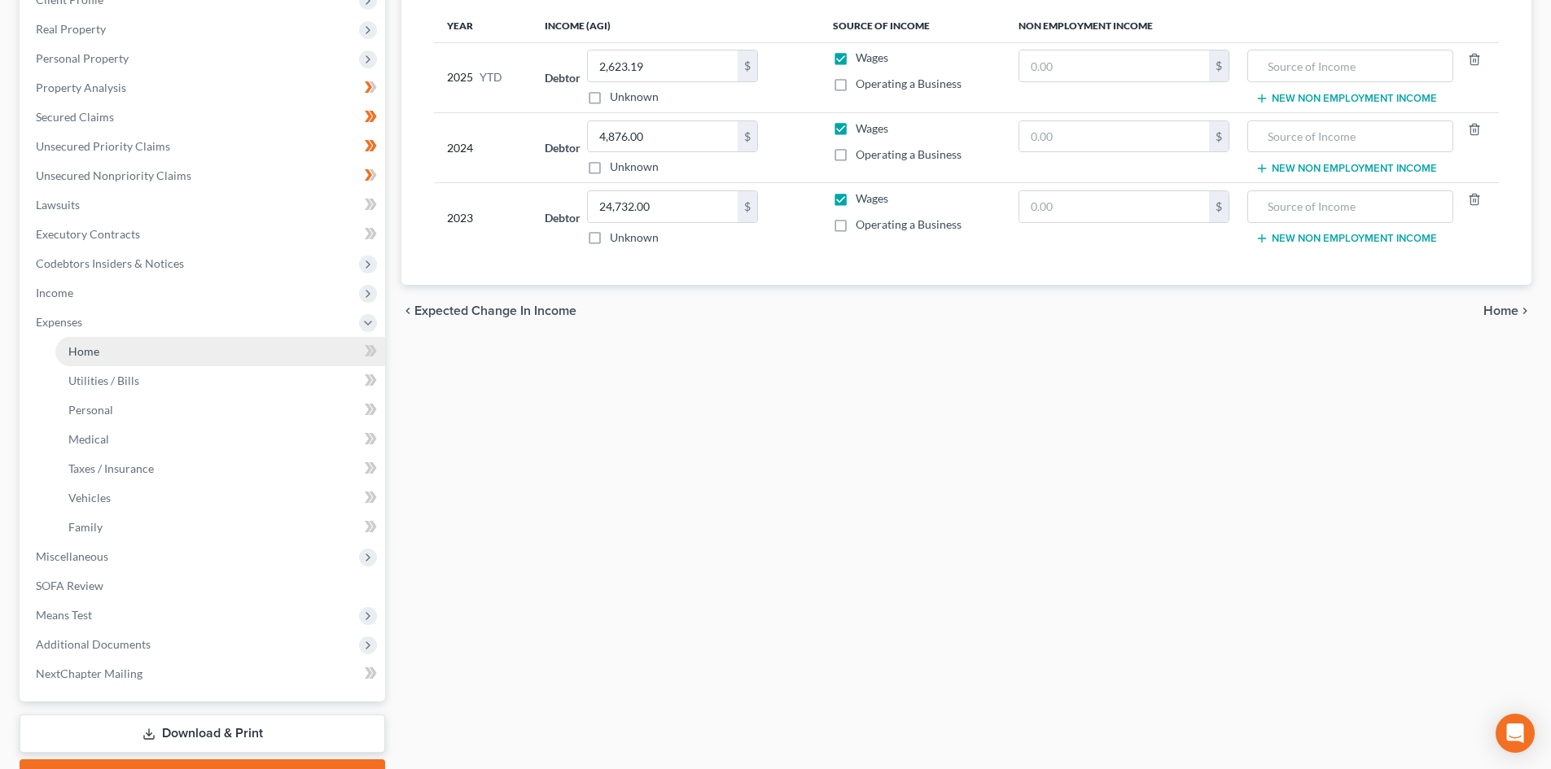
click at [146, 347] on link "Home" at bounding box center [220, 351] width 330 height 29
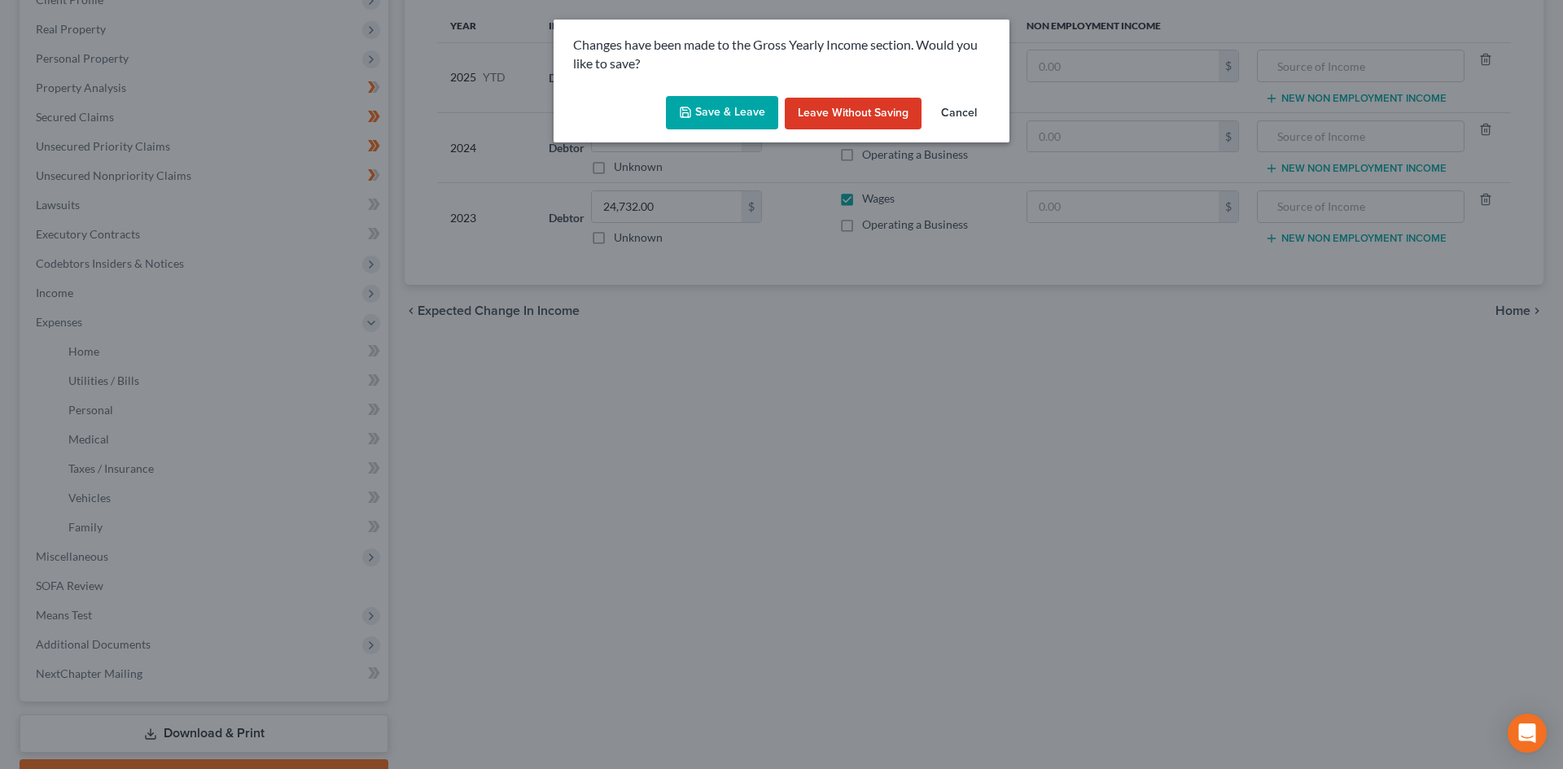
click at [706, 104] on button "Save & Leave" at bounding box center [722, 113] width 112 height 34
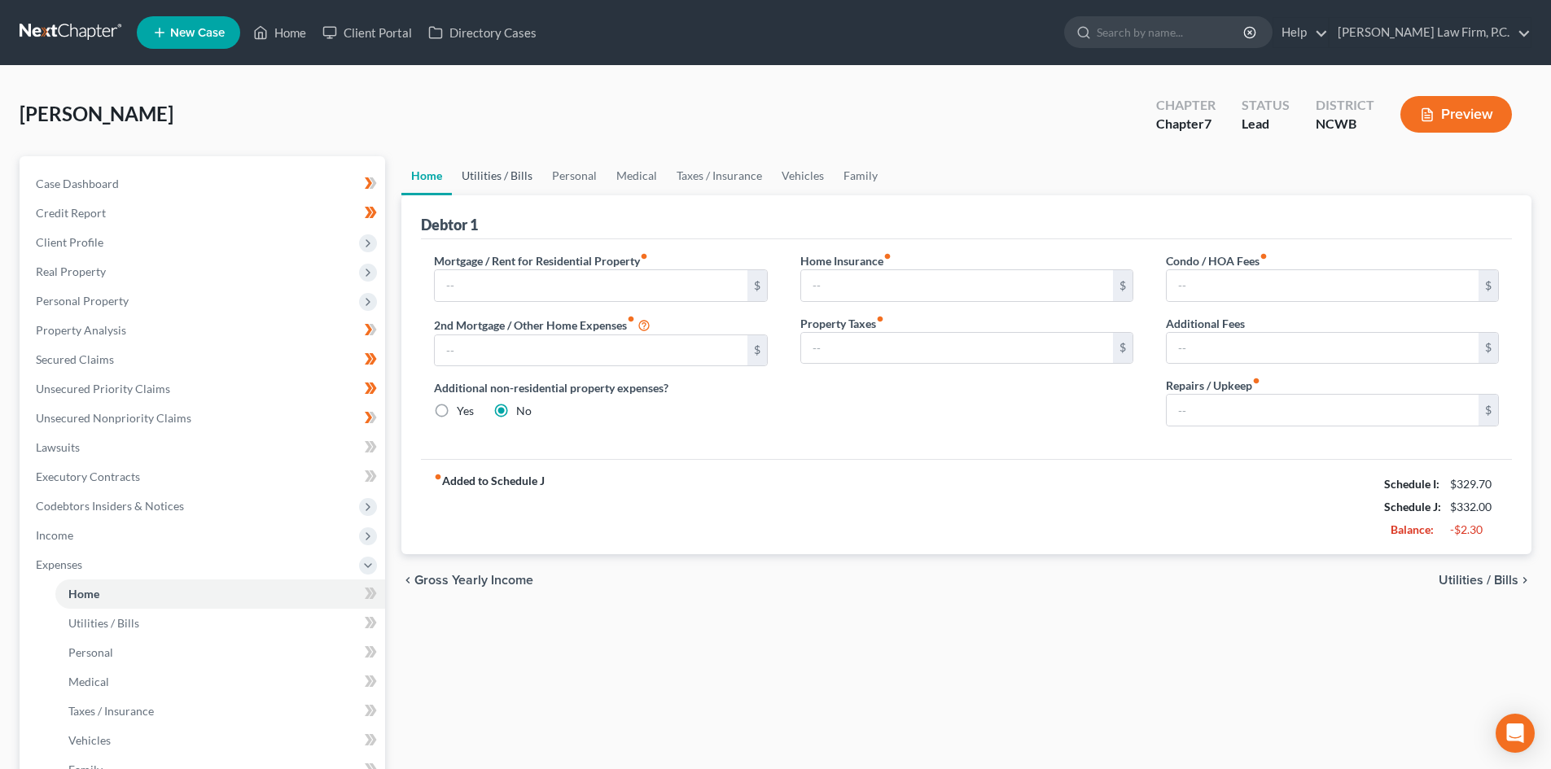
click at [503, 181] on link "Utilities / Bills" at bounding box center [497, 175] width 90 height 39
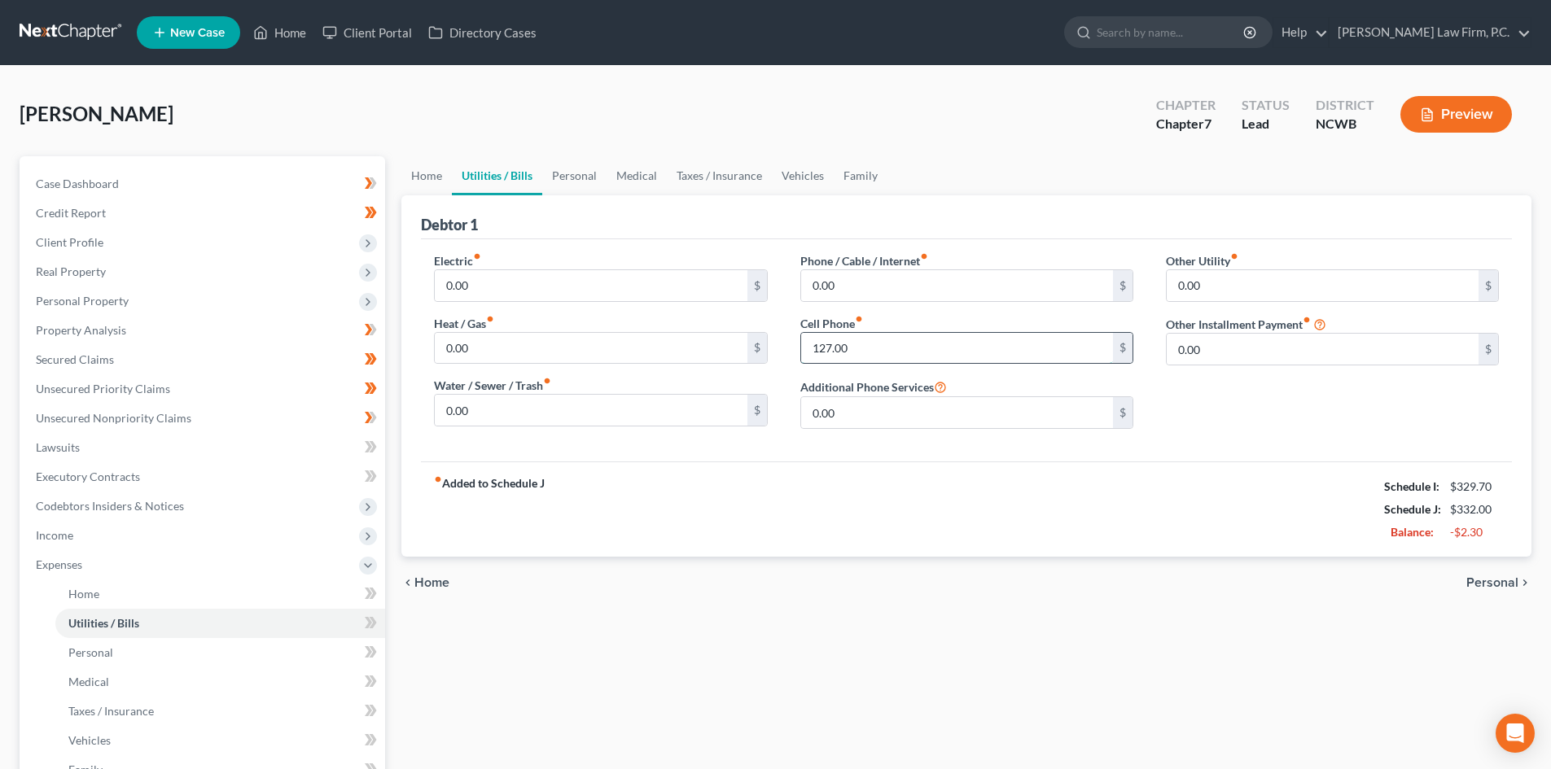
click at [906, 346] on input "127.00" at bounding box center [957, 348] width 312 height 31
click at [593, 183] on link "Personal" at bounding box center [574, 175] width 64 height 39
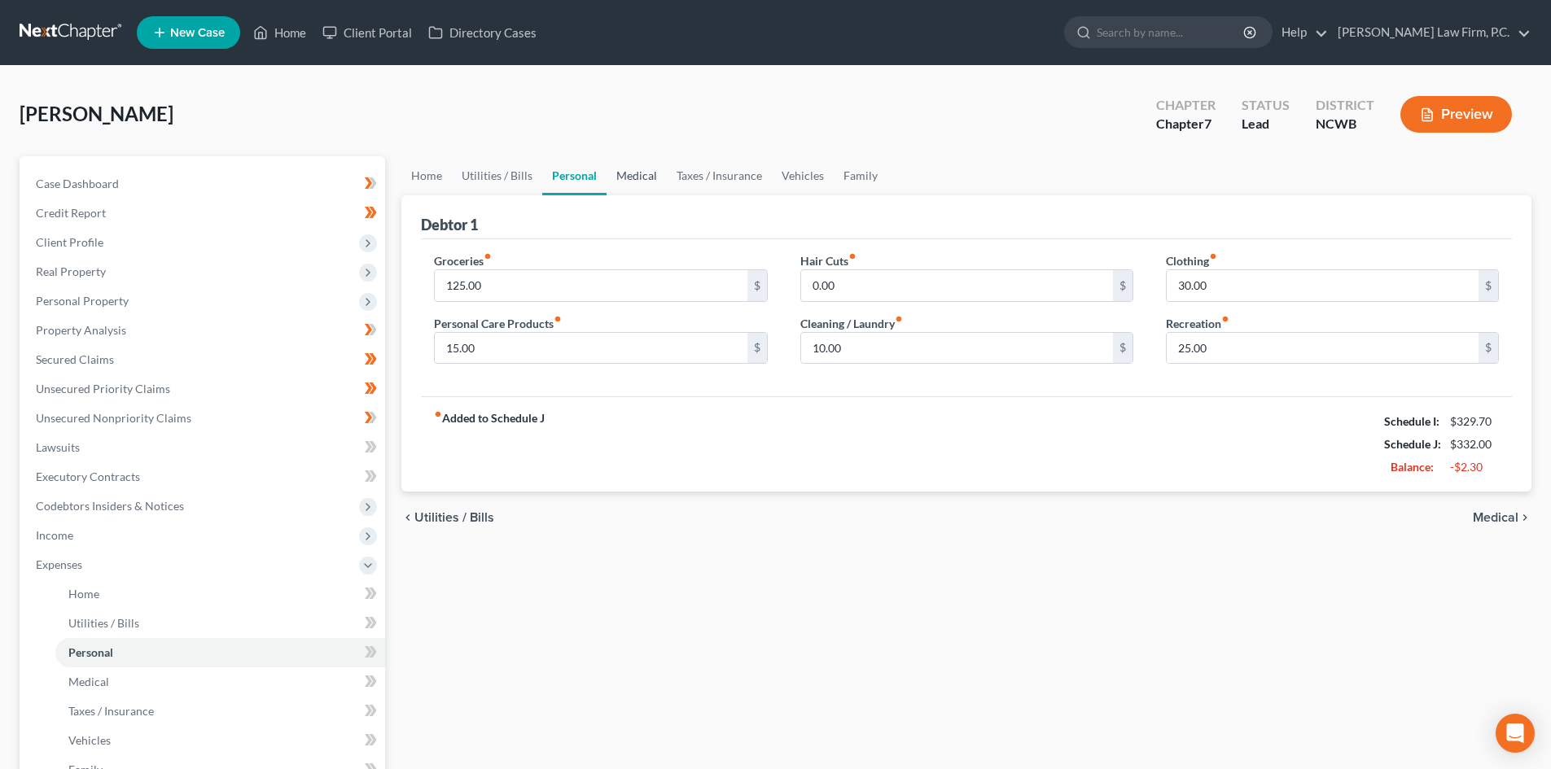
click at [621, 165] on link "Medical" at bounding box center [636, 175] width 60 height 39
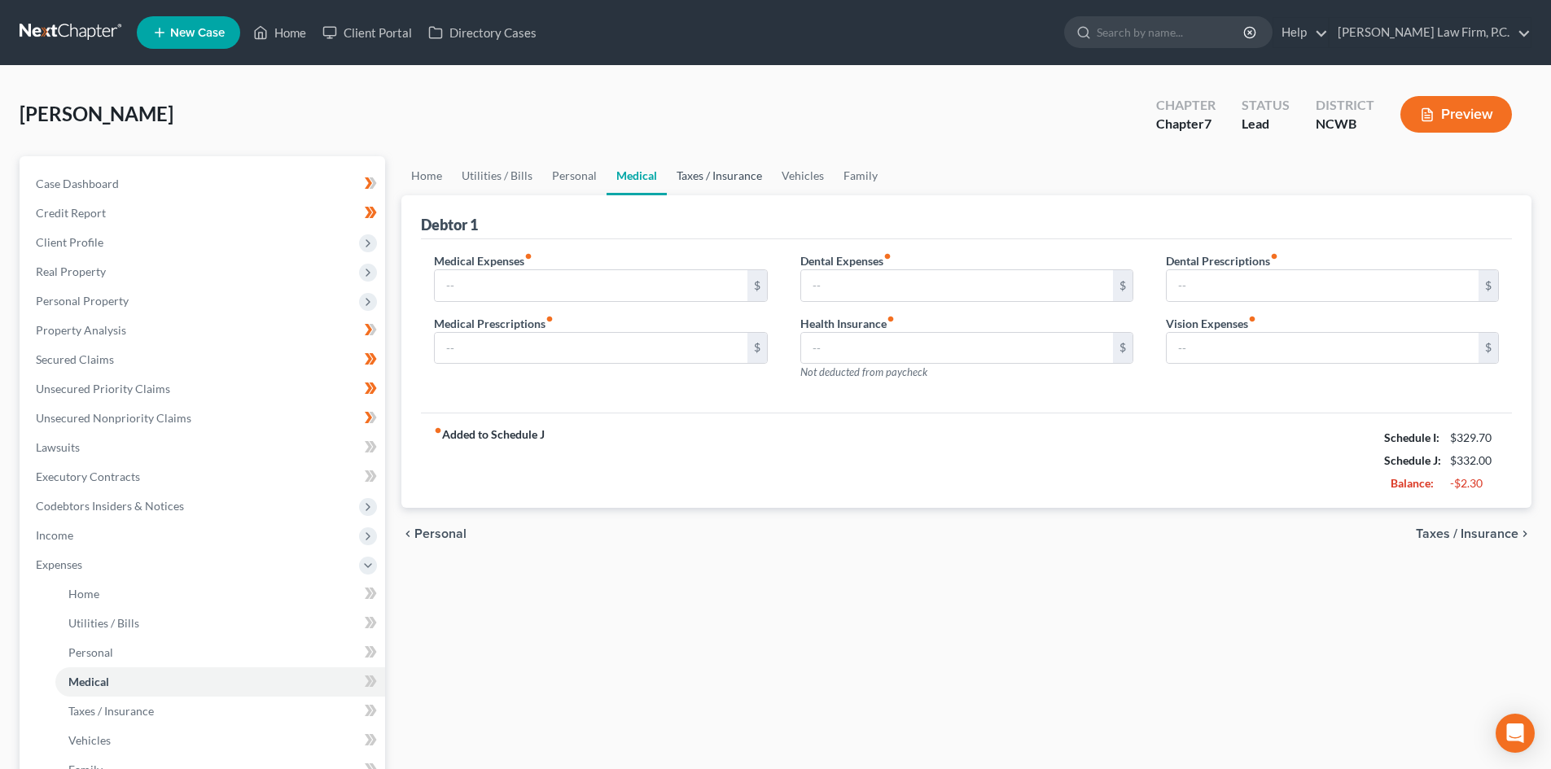
click at [724, 183] on link "Taxes / Insurance" at bounding box center [719, 175] width 105 height 39
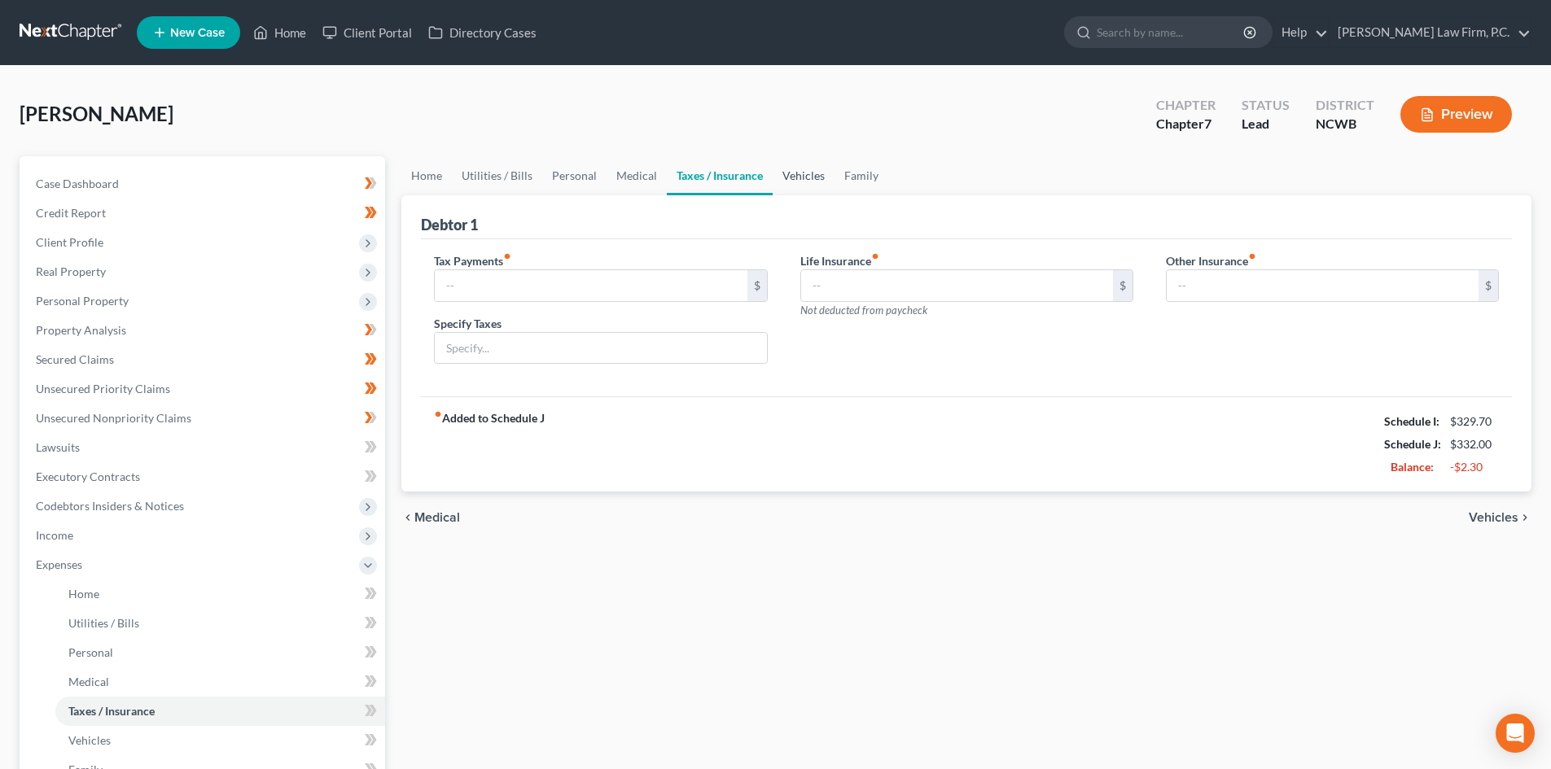
click at [808, 175] on link "Vehicles" at bounding box center [803, 175] width 62 height 39
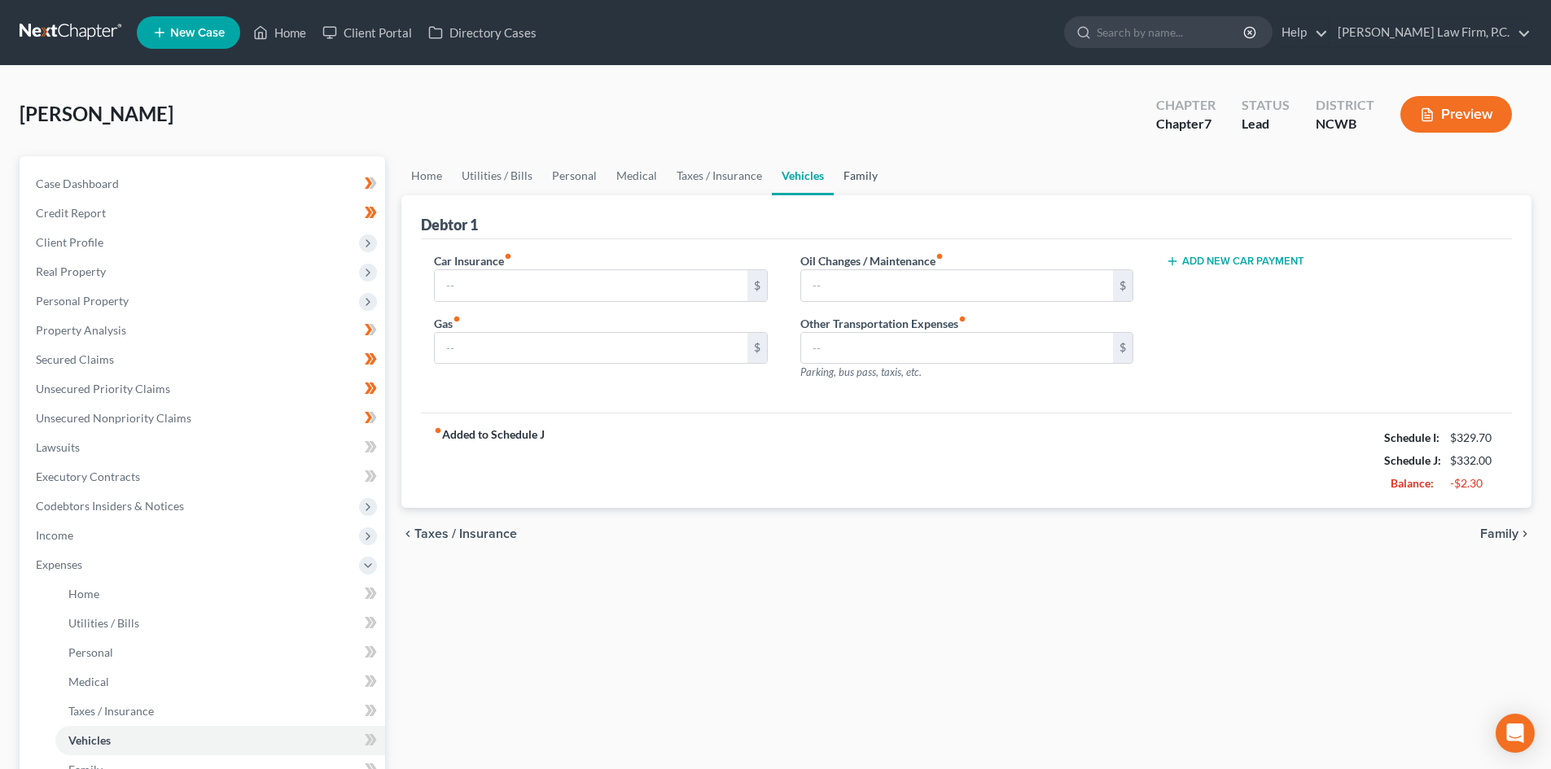
click at [856, 178] on link "Family" at bounding box center [861, 175] width 54 height 39
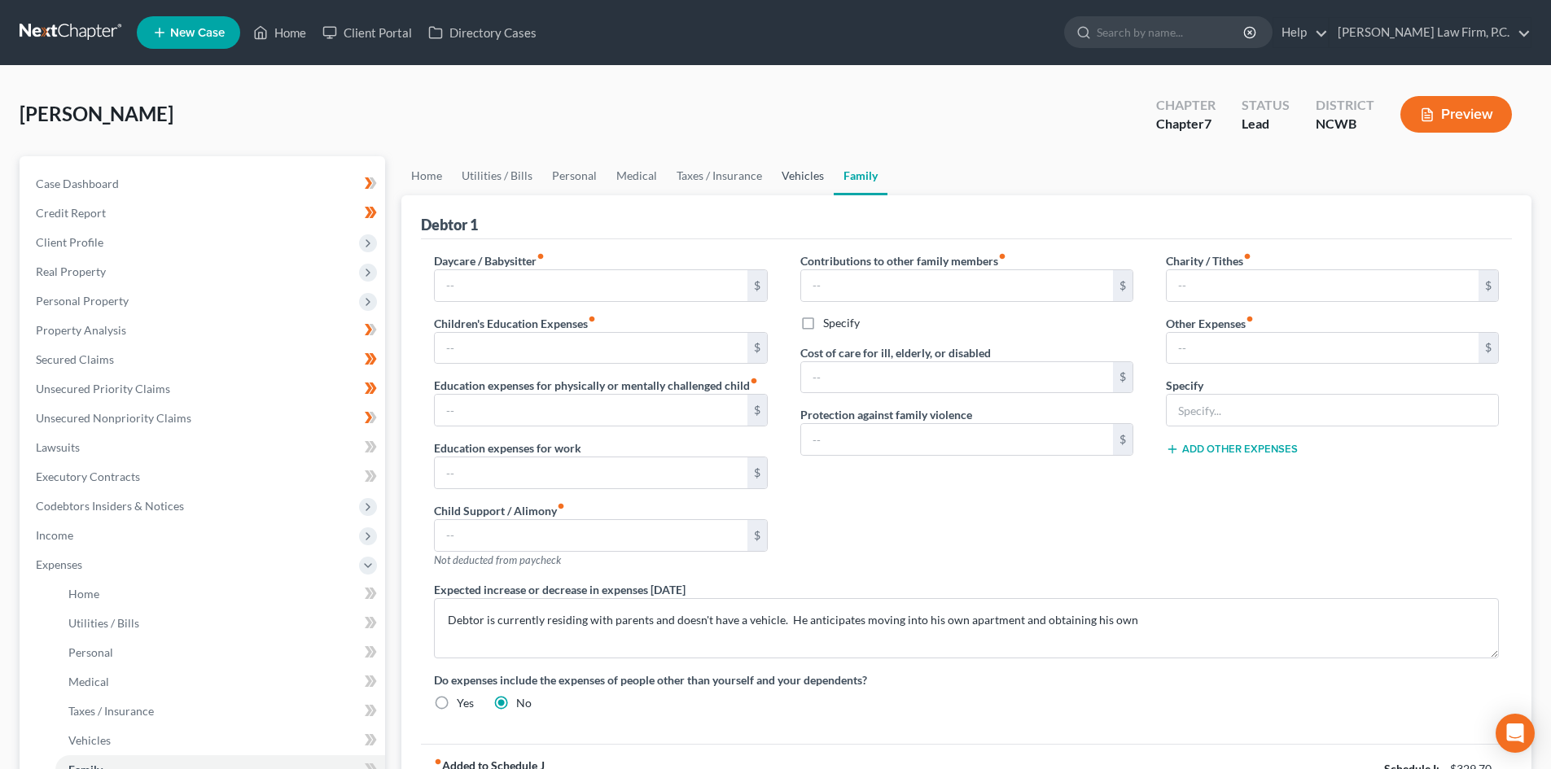
click at [805, 184] on link "Vehicles" at bounding box center [803, 175] width 62 height 39
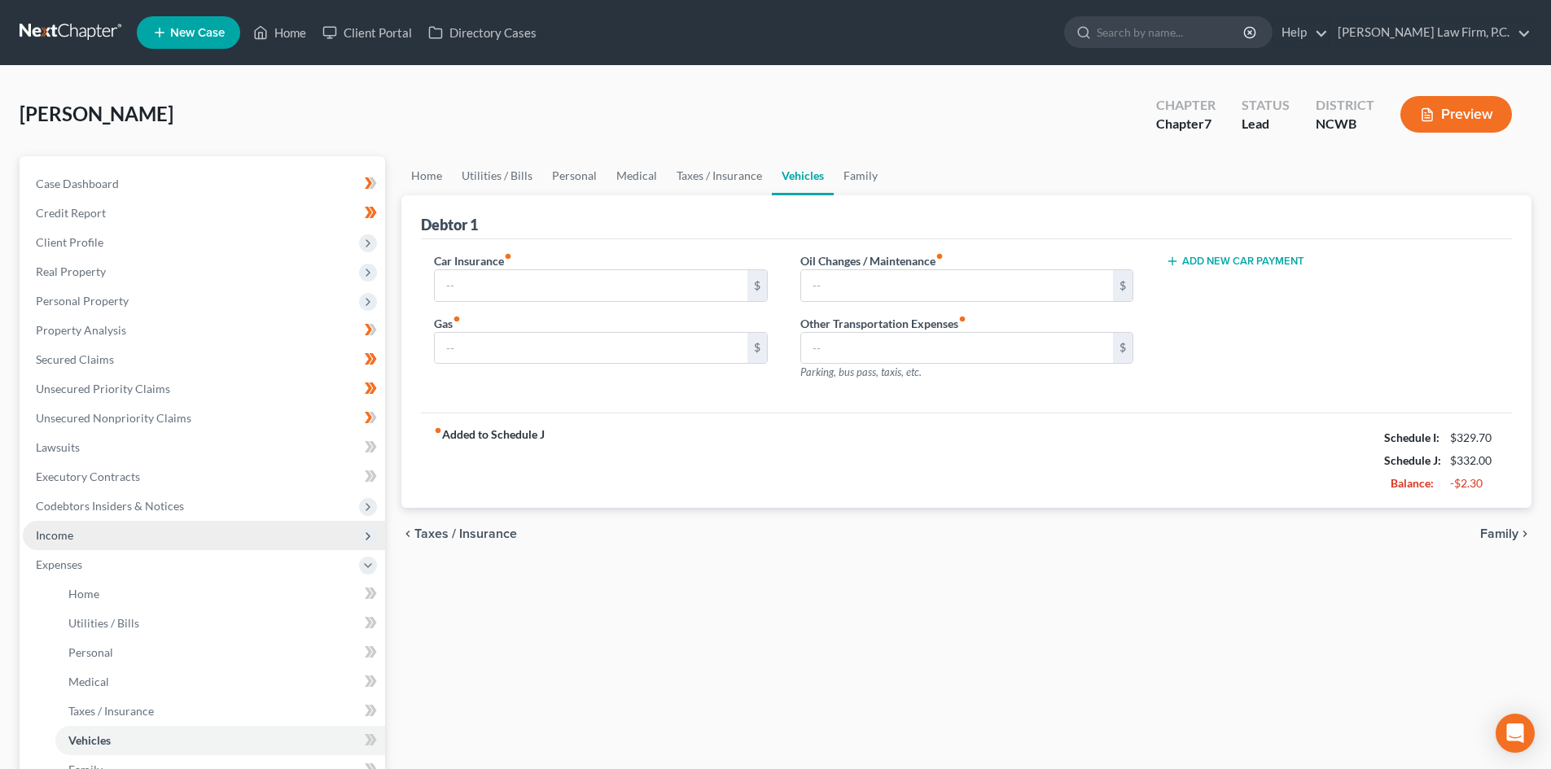
click at [79, 537] on span "Income" at bounding box center [204, 535] width 362 height 29
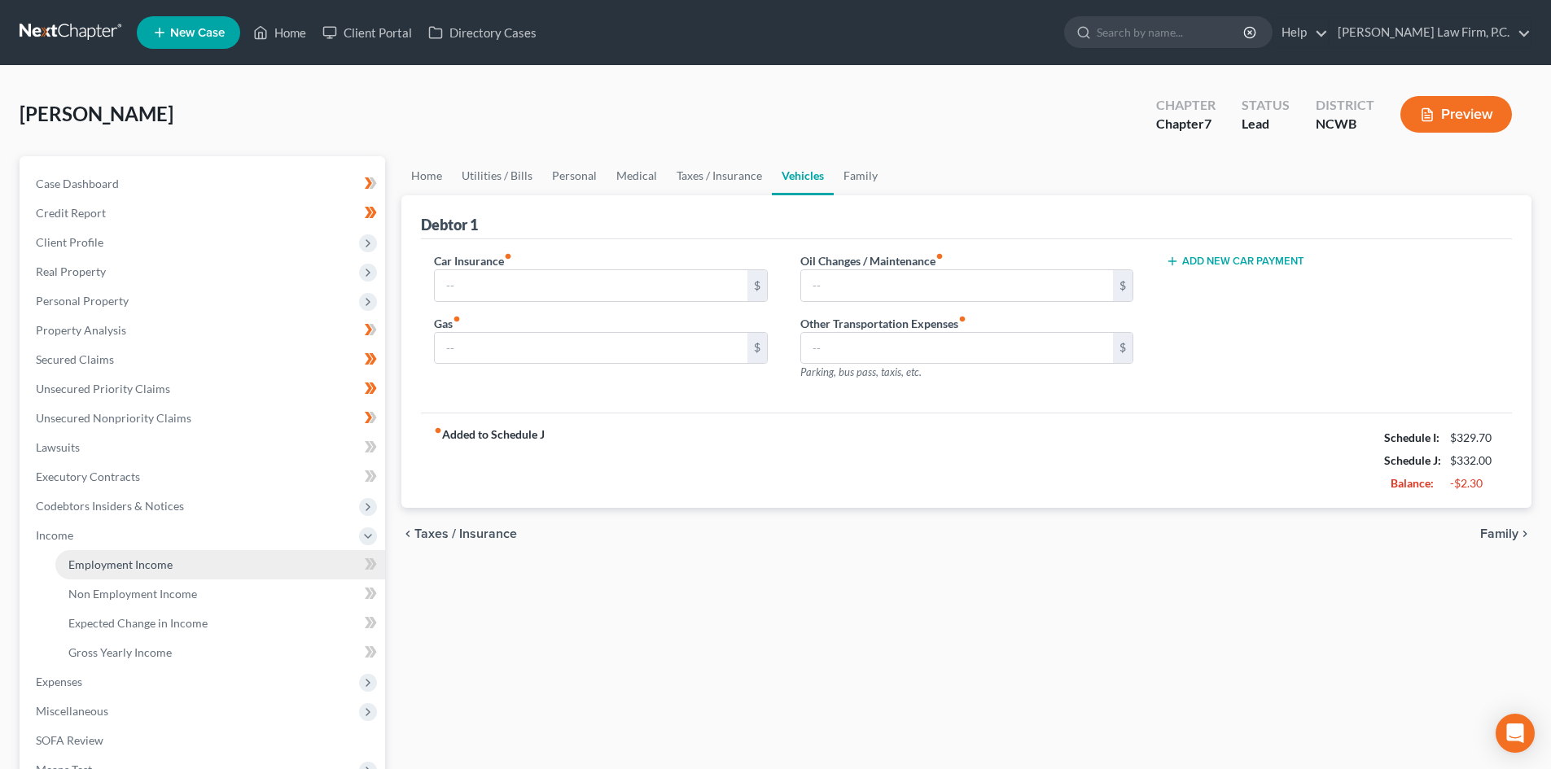
click at [146, 566] on span "Employment Income" at bounding box center [120, 565] width 104 height 14
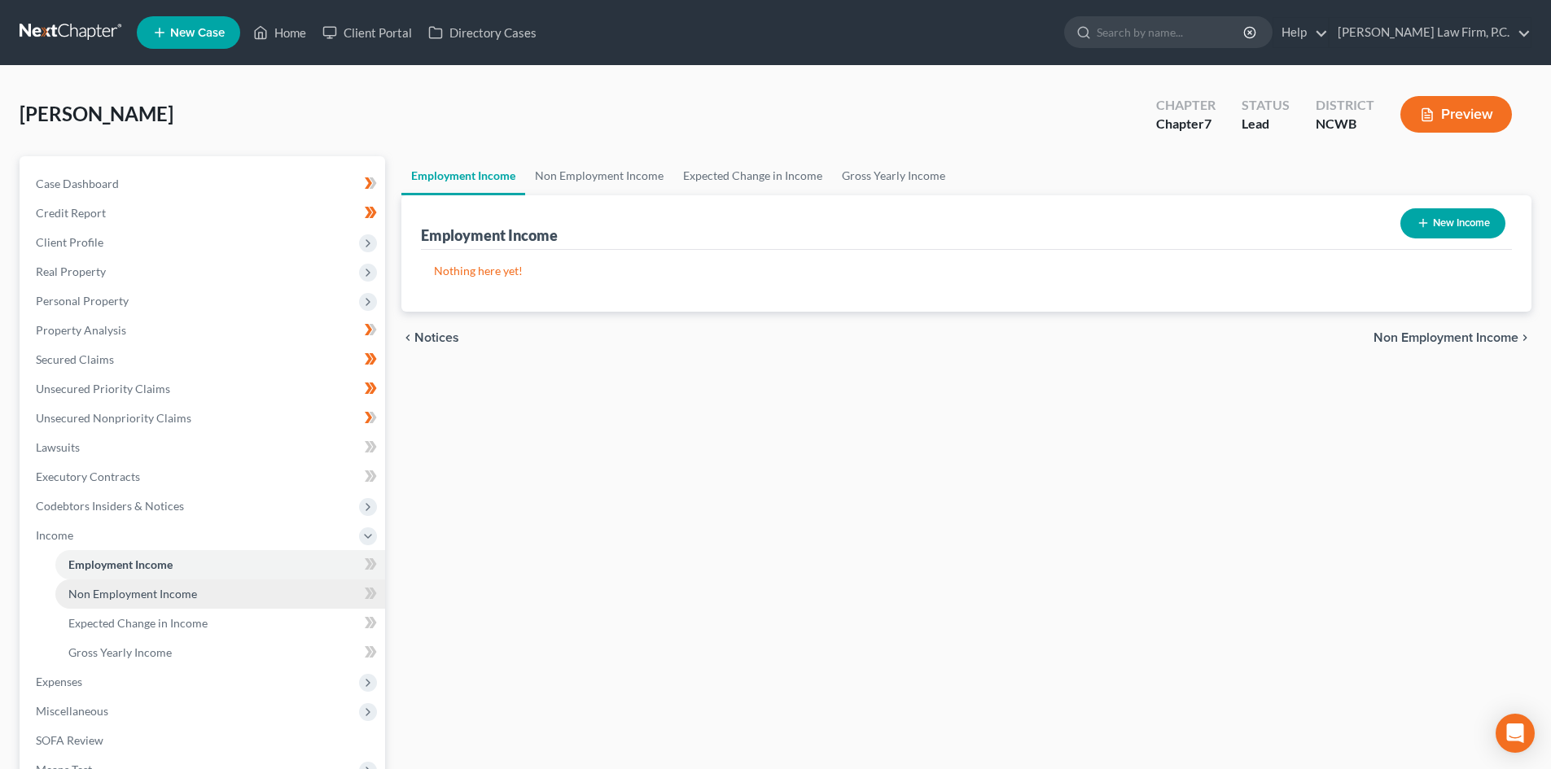
click at [197, 595] on link "Non Employment Income" at bounding box center [220, 594] width 330 height 29
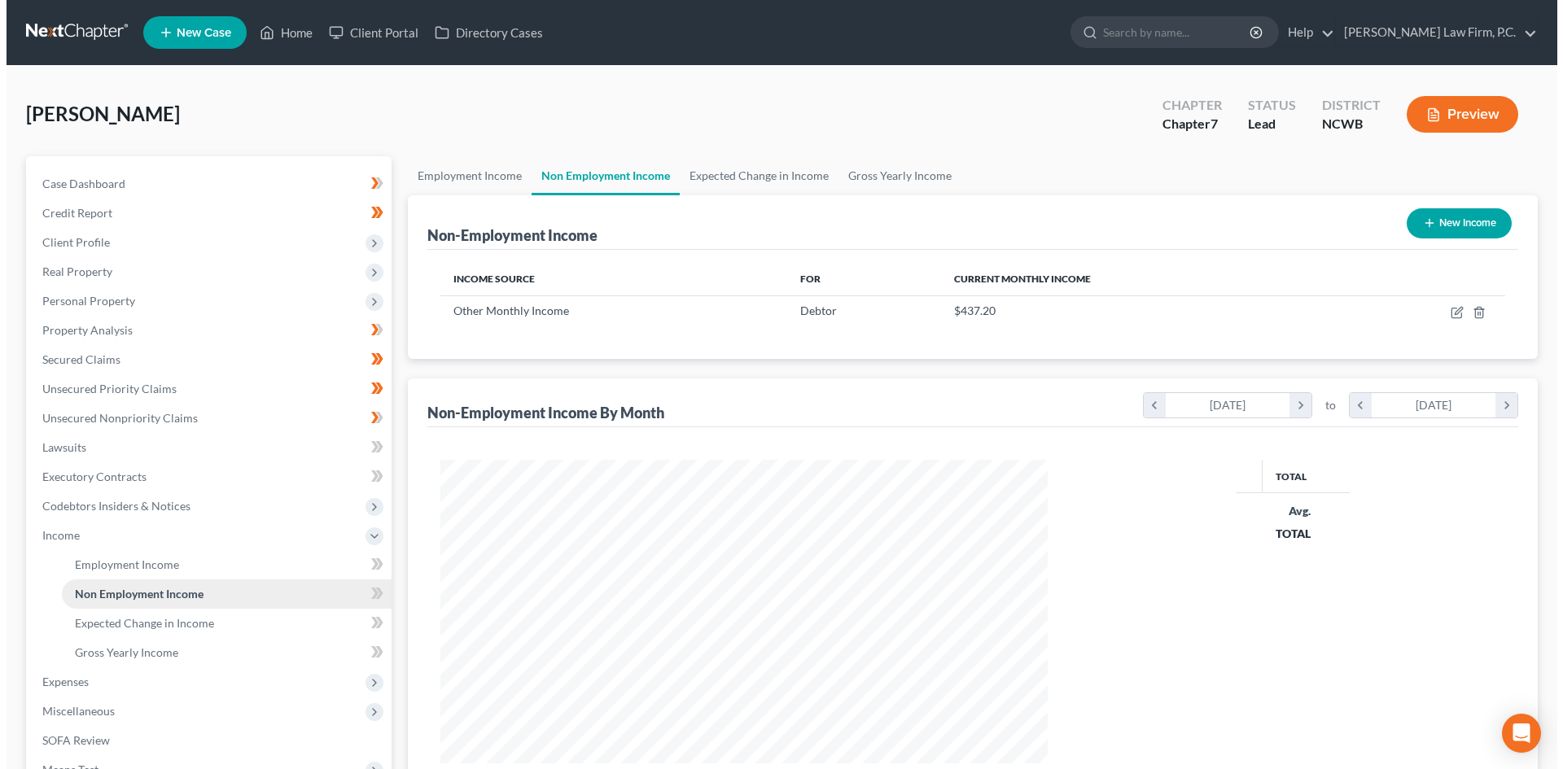
scroll to position [304, 640]
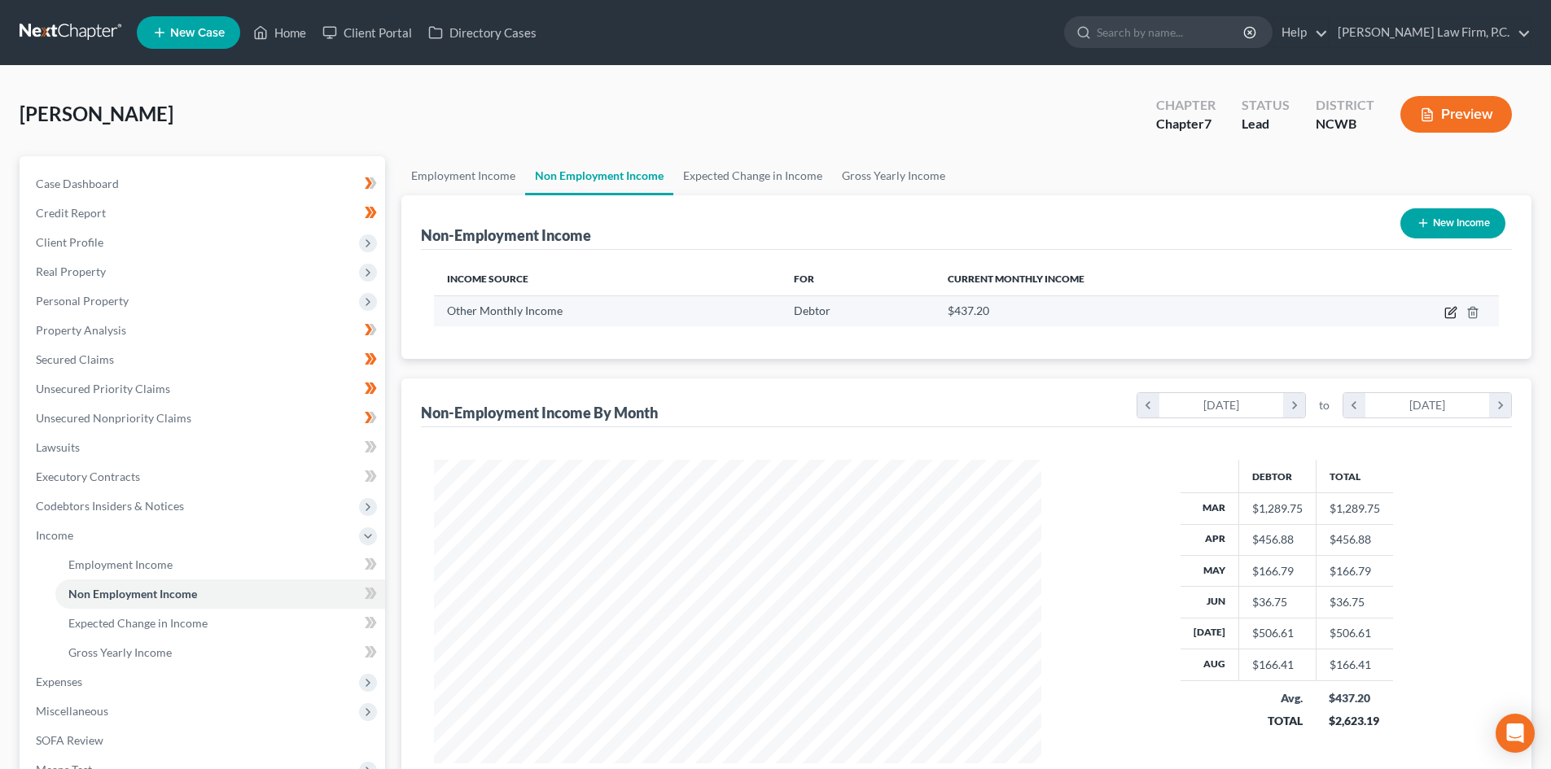
click at [1446, 308] on icon "button" at bounding box center [1450, 312] width 13 height 13
select select "13"
select select "0"
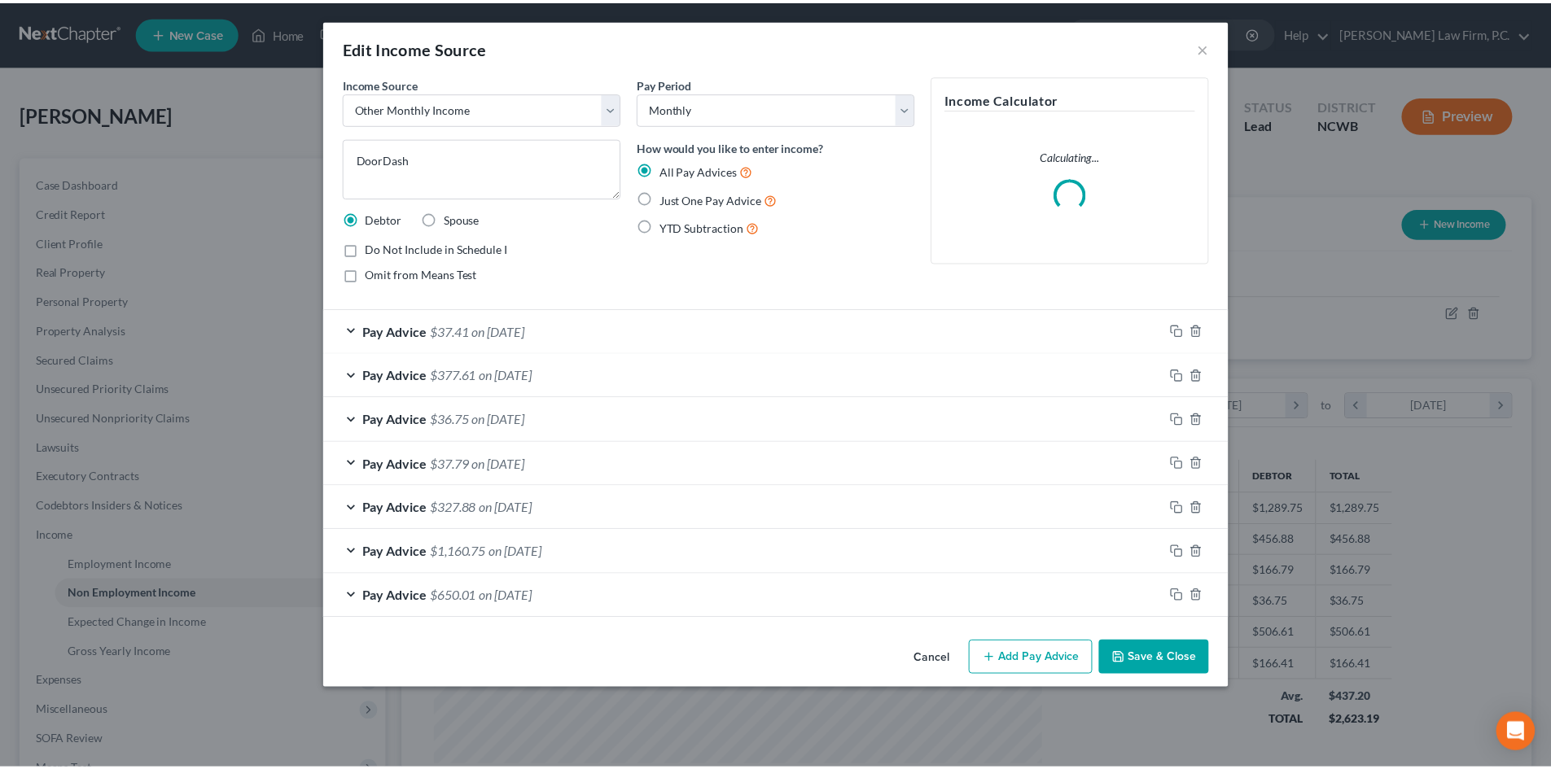
scroll to position [306, 645]
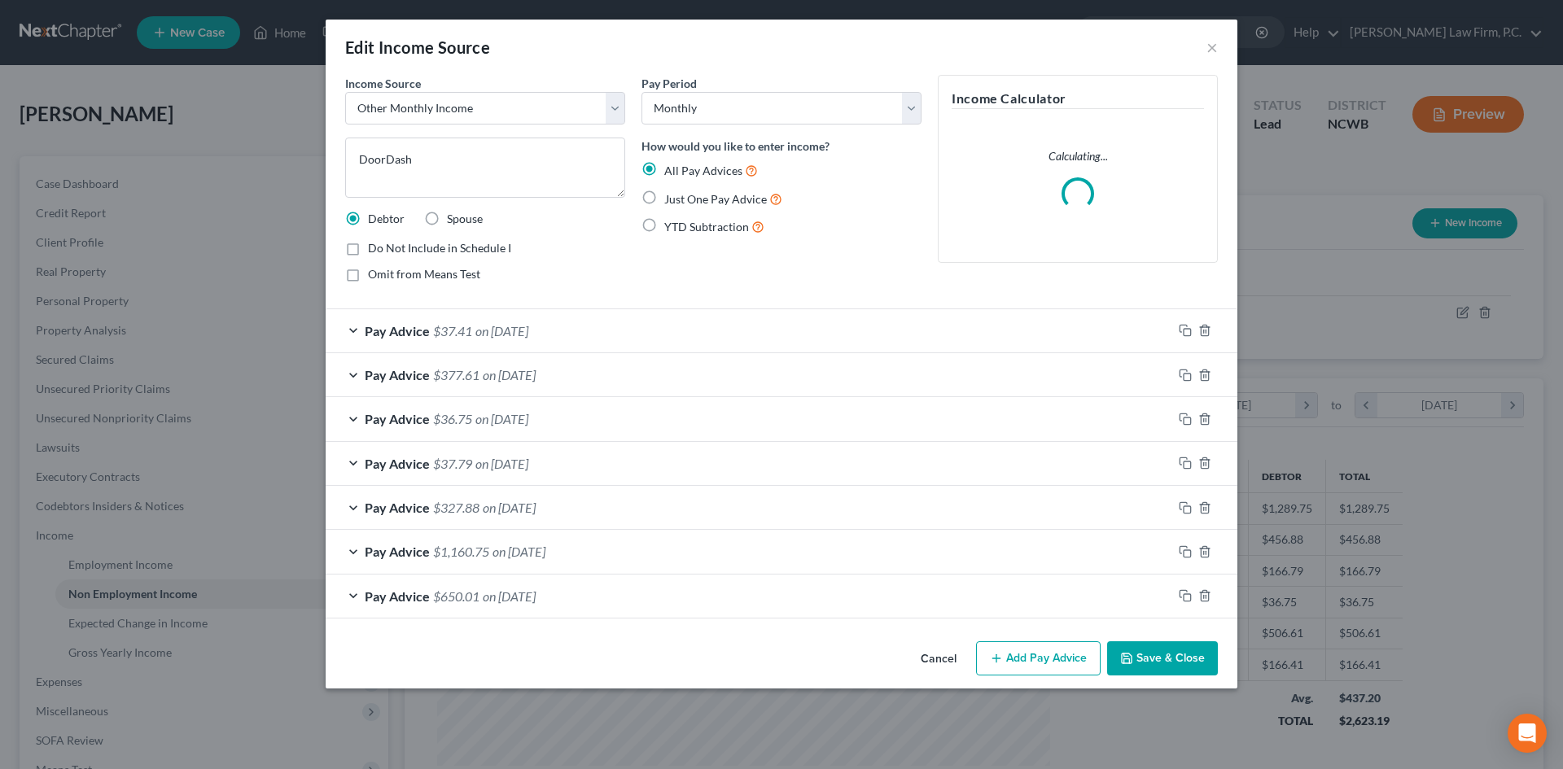
click at [348, 374] on div "Pay Advice $377.61 on 07/31/2025" at bounding box center [749, 374] width 847 height 43
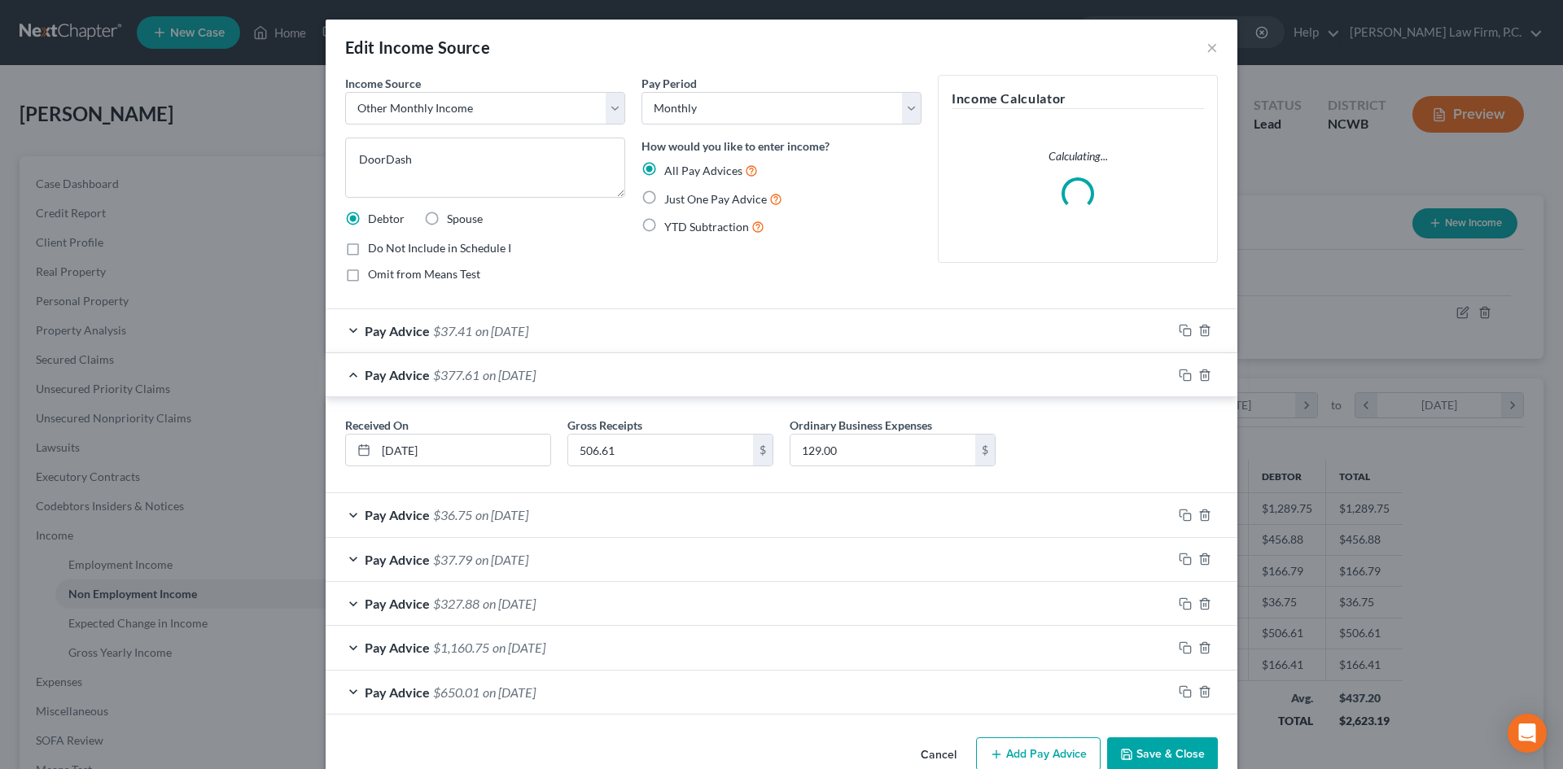
click at [1198, 49] on div "Edit Income Source ×" at bounding box center [782, 47] width 912 height 55
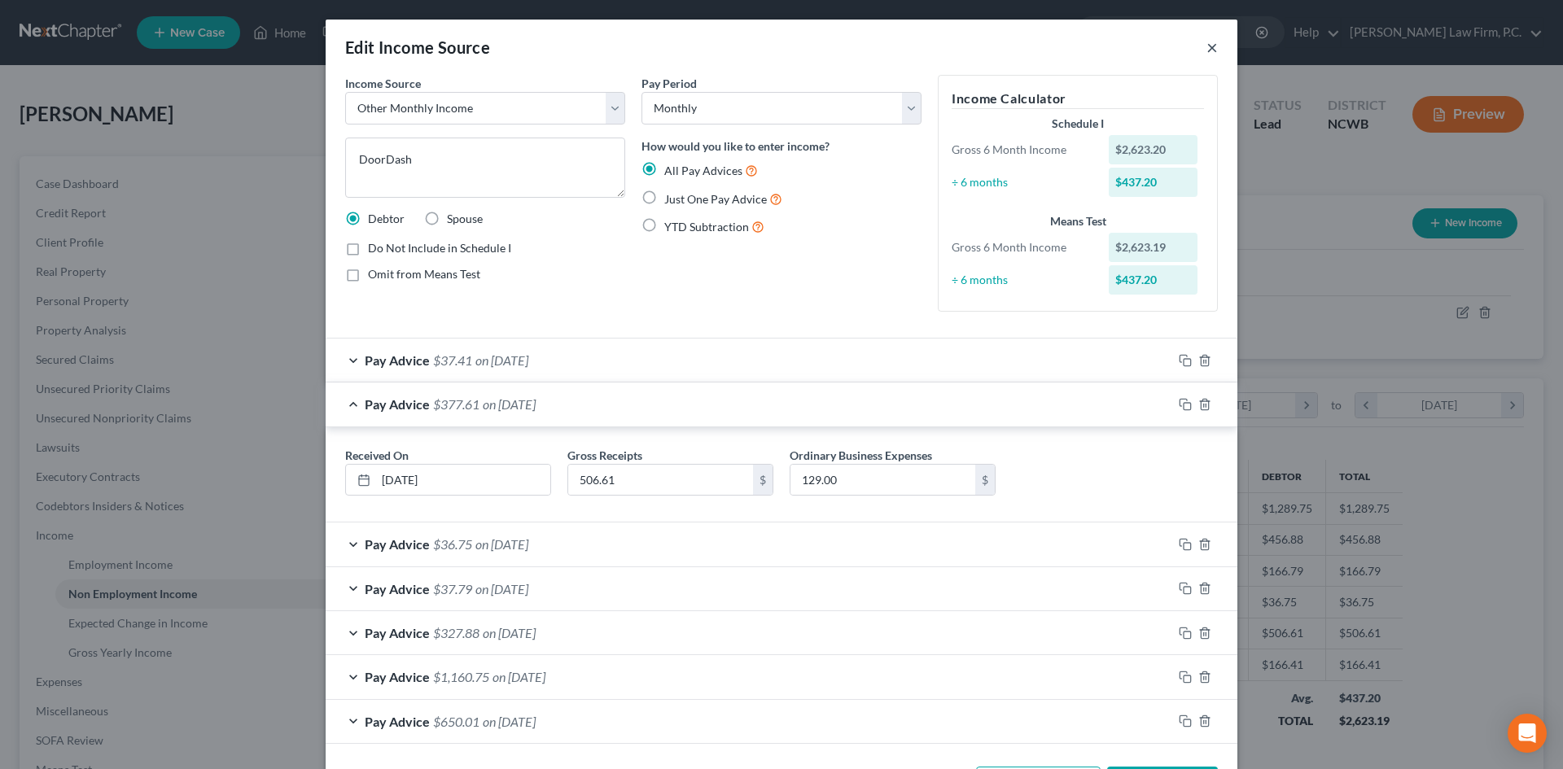
click at [1209, 51] on button "×" at bounding box center [1211, 47] width 11 height 20
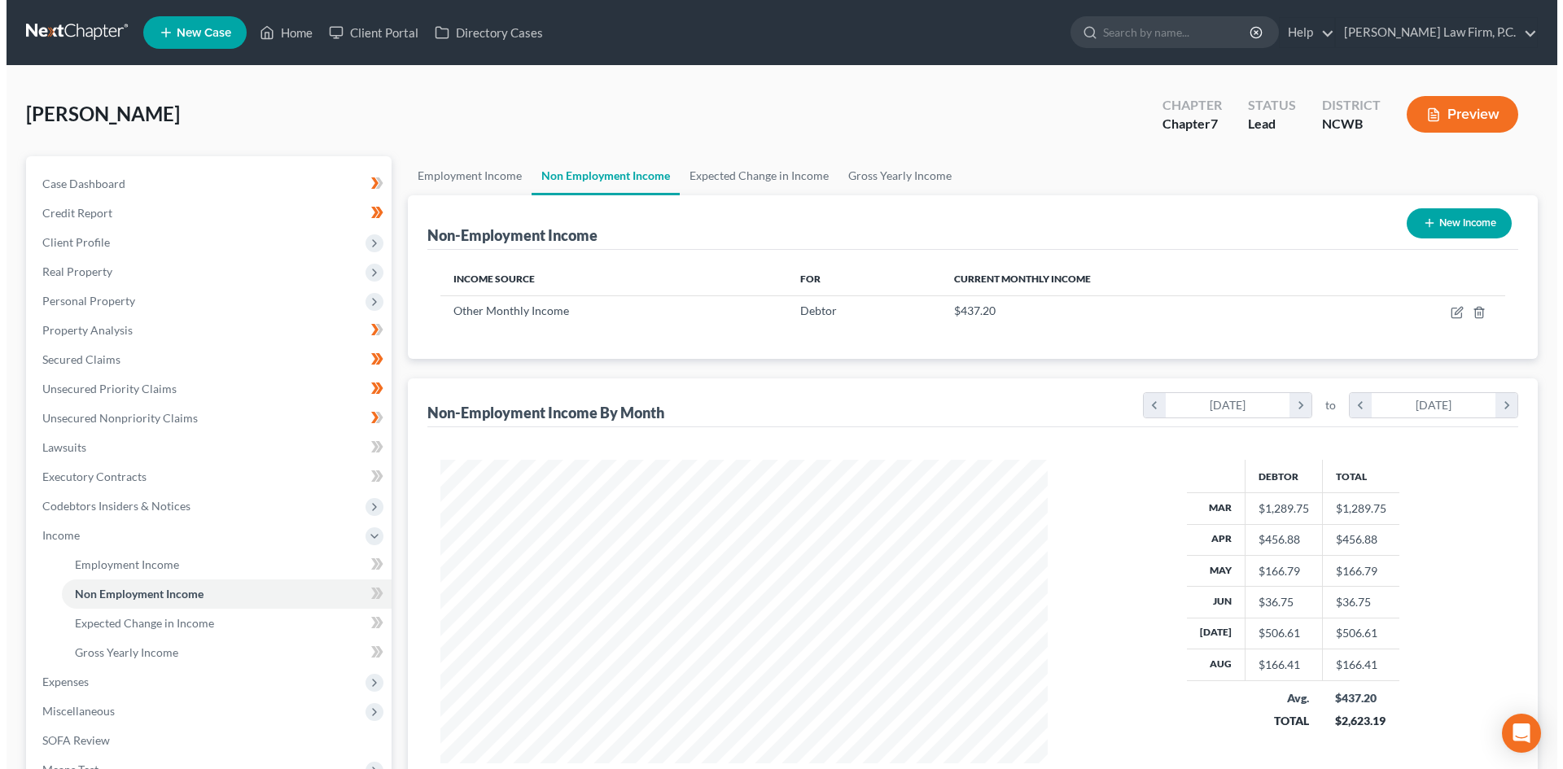
scroll to position [813661, 813325]
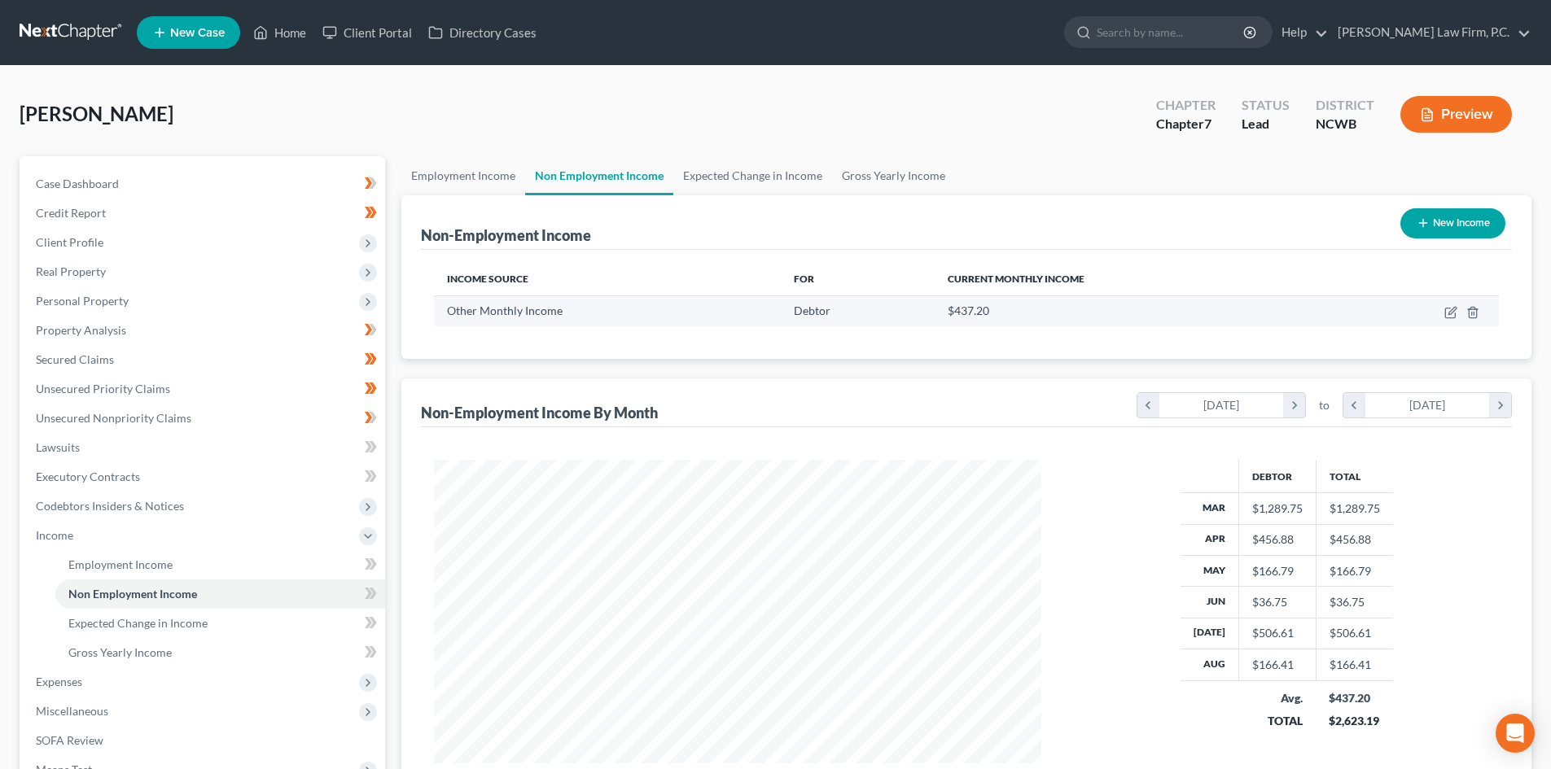
click at [1453, 304] on td at bounding box center [1415, 310] width 165 height 31
click at [1447, 313] on icon "button" at bounding box center [1450, 312] width 13 height 13
select select "13"
select select "0"
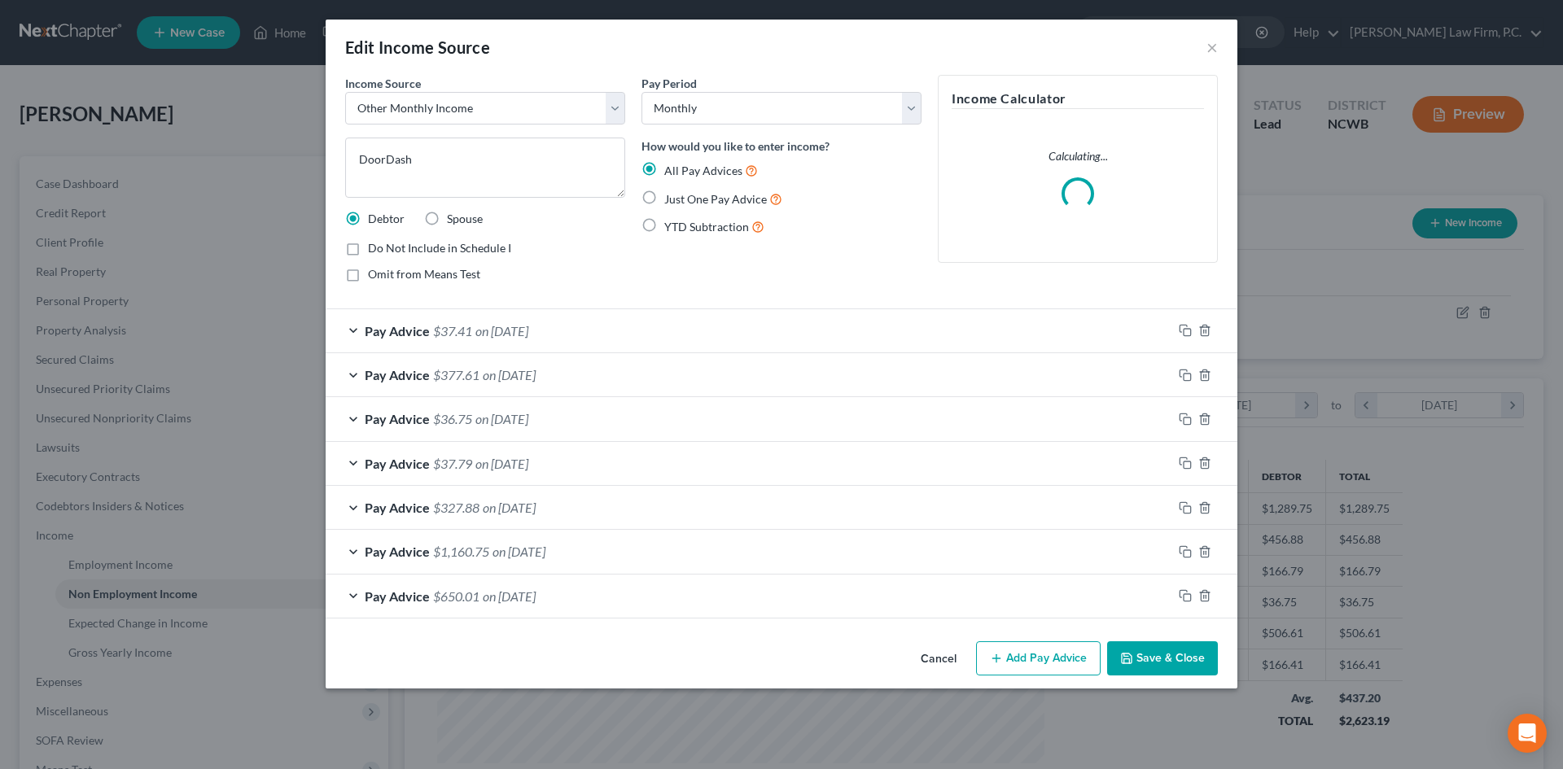
scroll to position [306, 645]
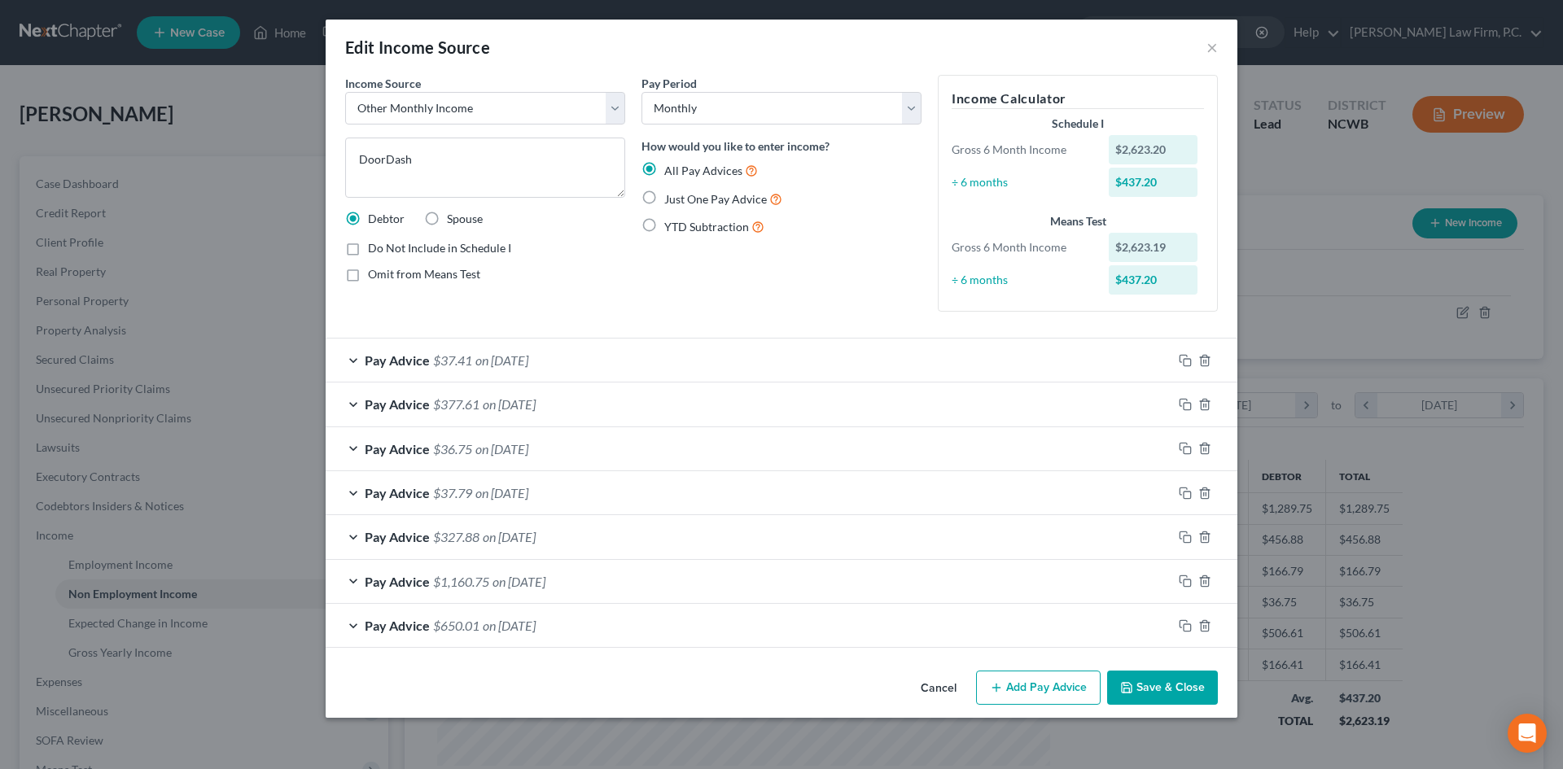
click at [350, 453] on div "Pay Advice $36.75 on 06/30/2025" at bounding box center [749, 448] width 847 height 43
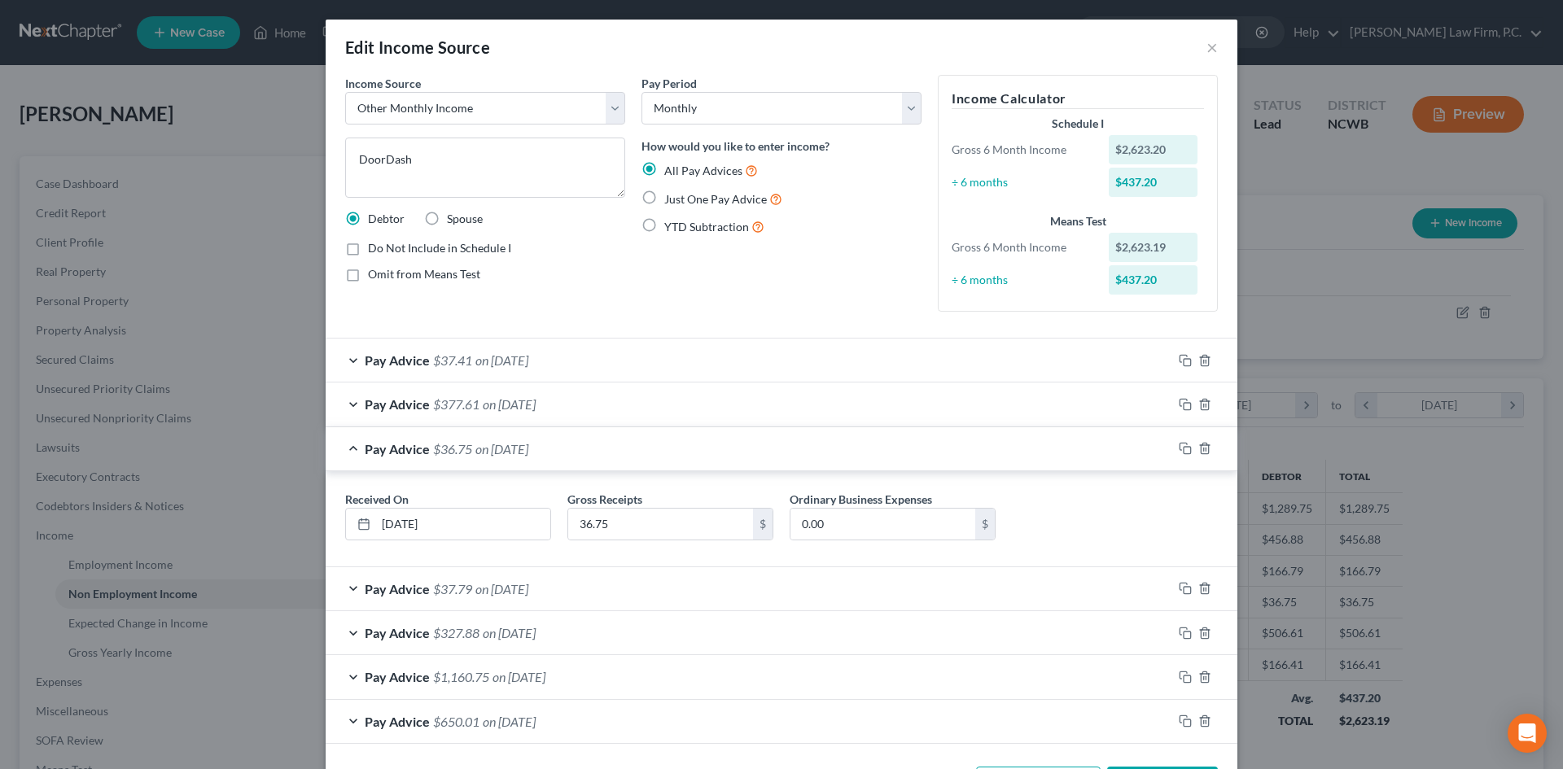
click at [356, 404] on div "Pay Advice $377.61 on 07/31/2025" at bounding box center [749, 404] width 847 height 43
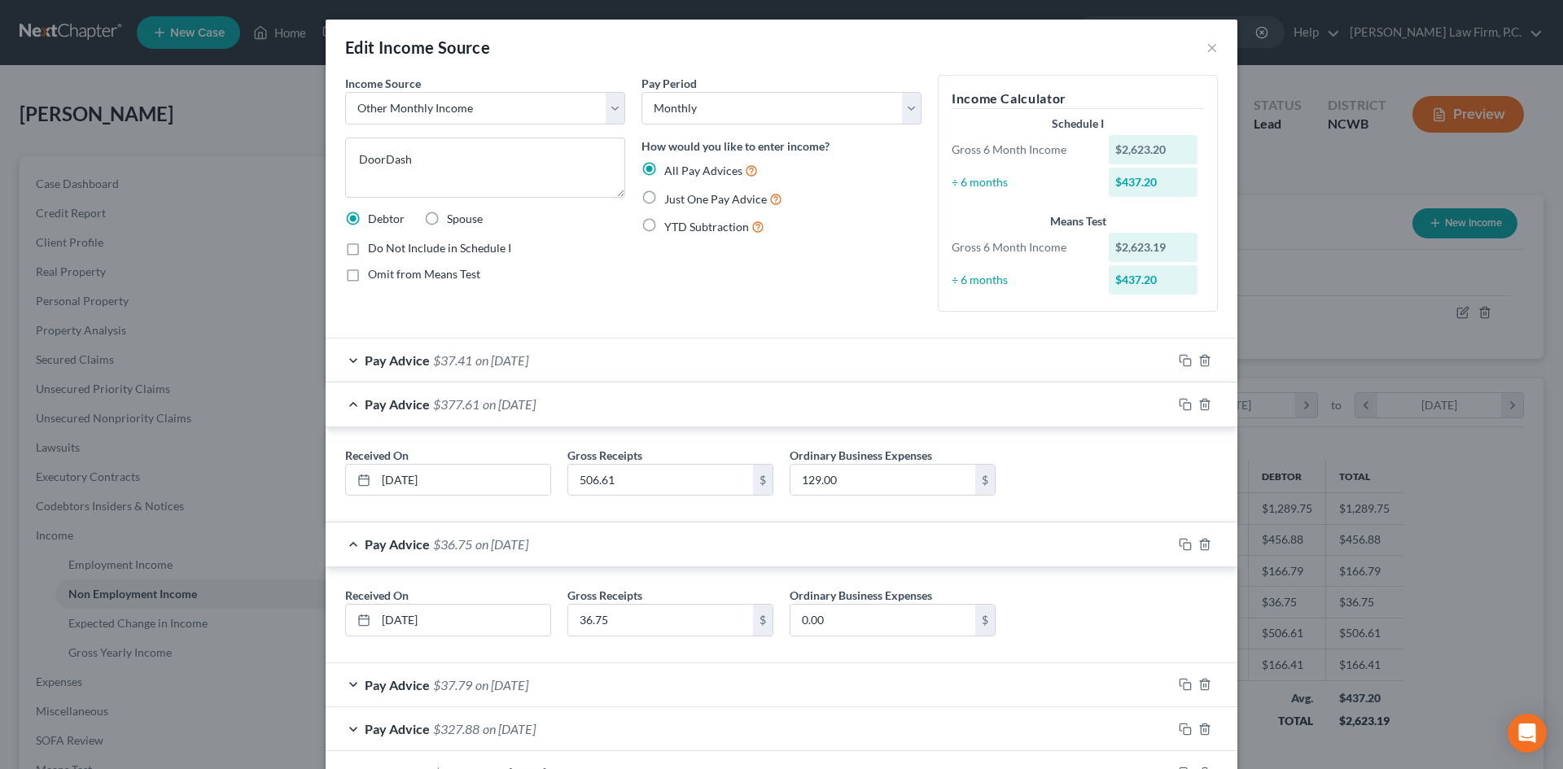
click at [345, 408] on div "Pay Advice $377.61 on 07/31/2025" at bounding box center [749, 404] width 847 height 43
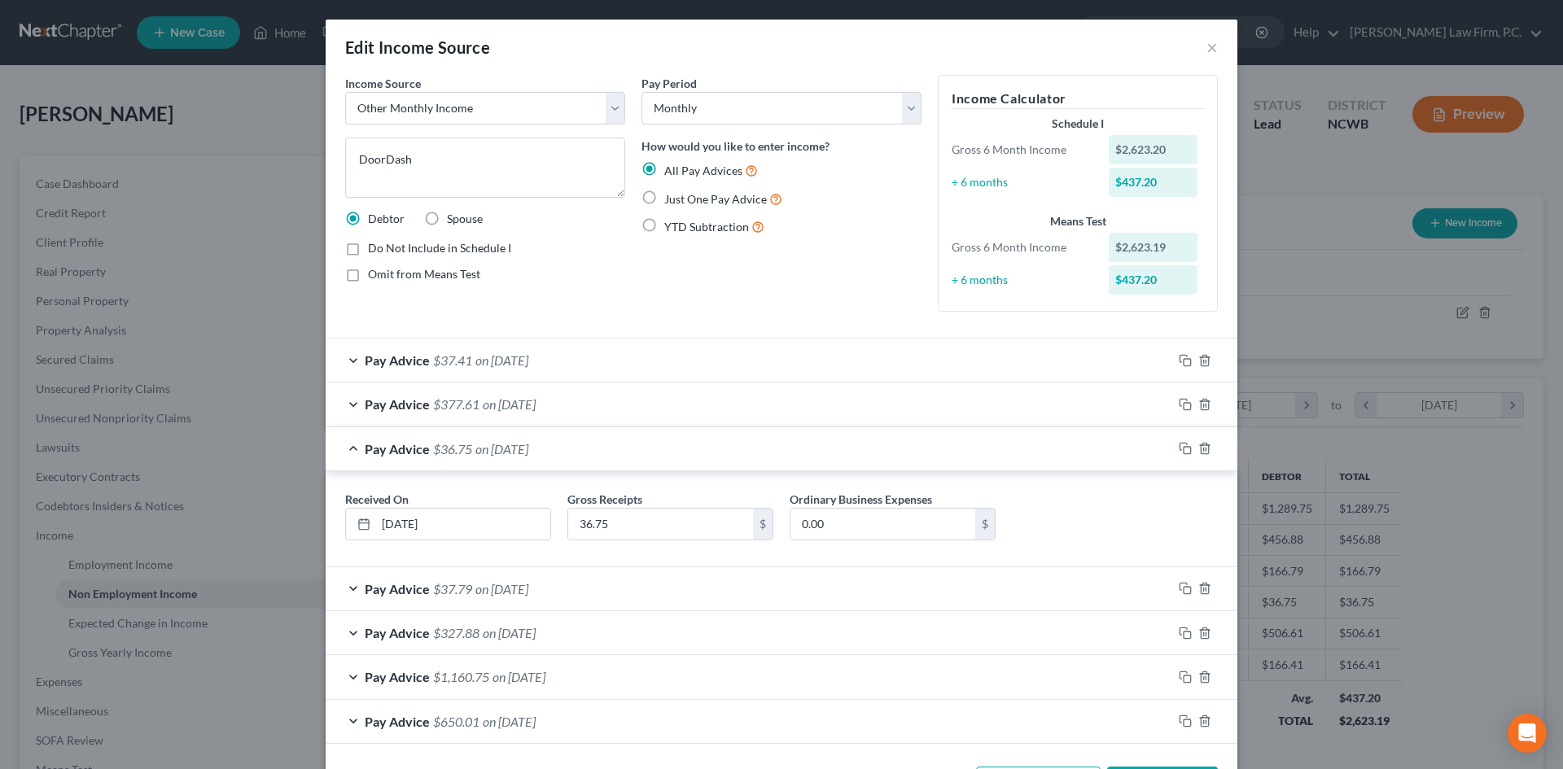
click at [347, 588] on div "Pay Advice $37.79 on 05/31/2025" at bounding box center [749, 588] width 847 height 43
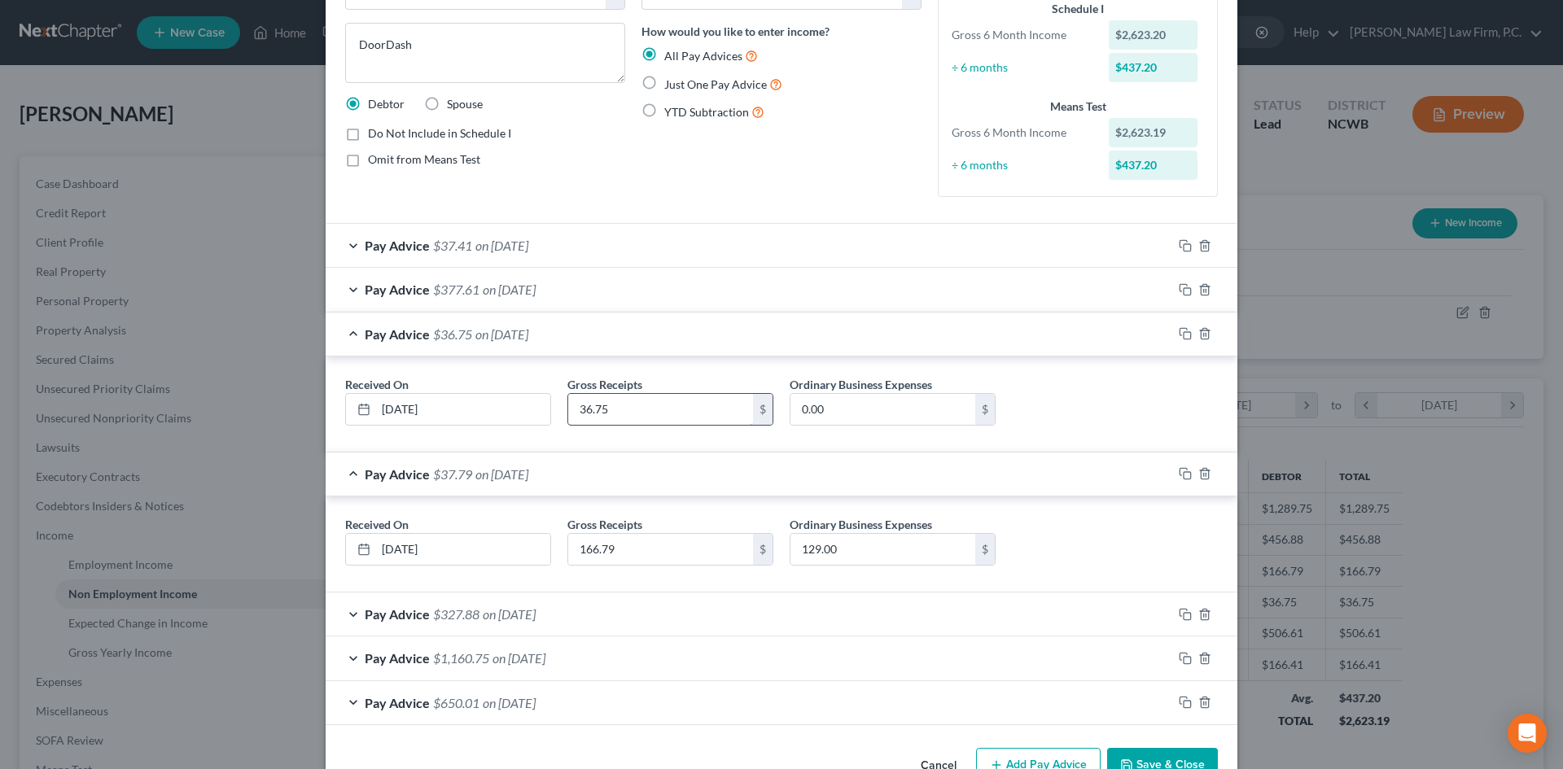
scroll to position [160, 0]
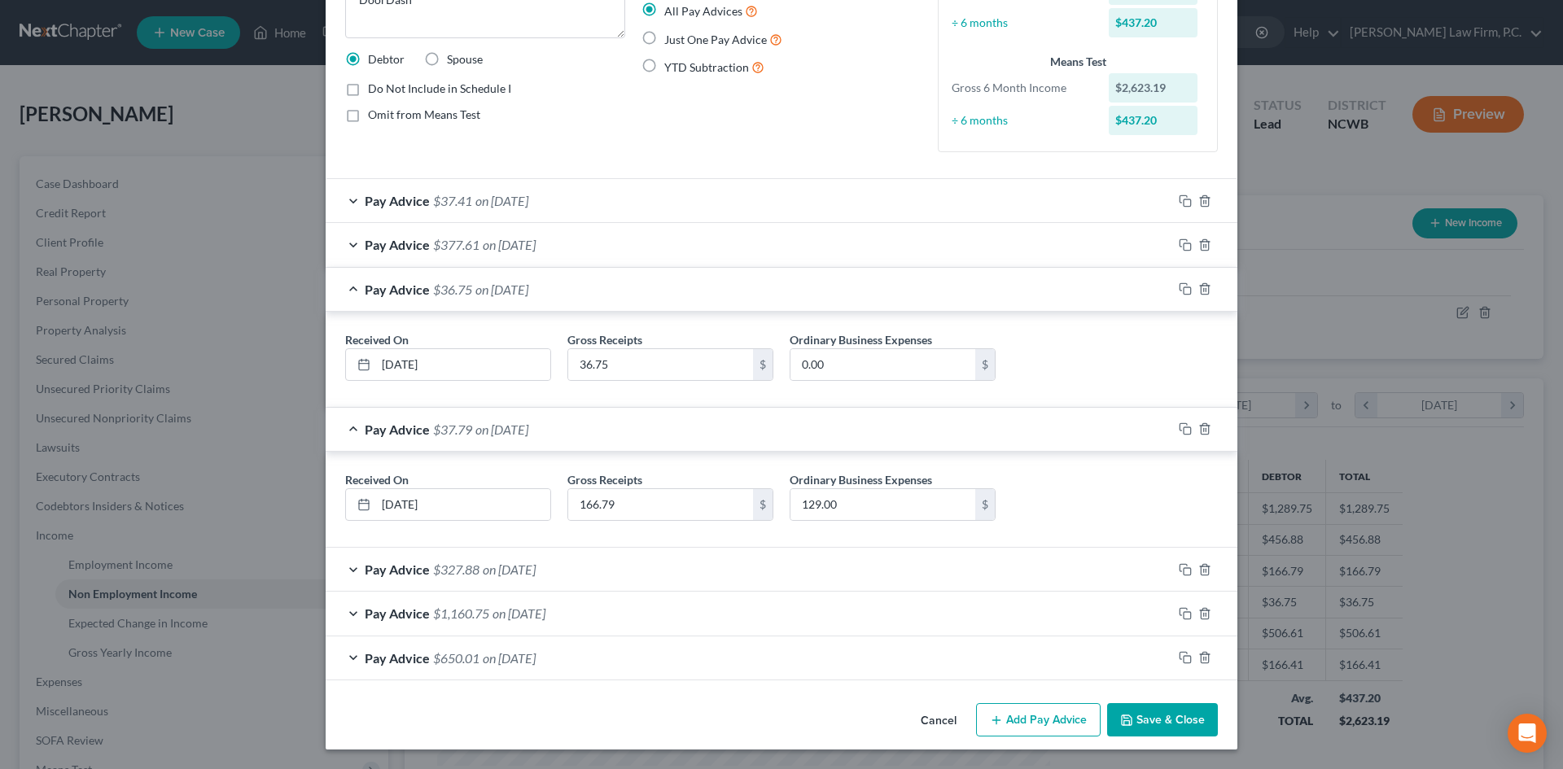
click at [349, 567] on div "Pay Advice $327.88 on 04/30/2025" at bounding box center [749, 569] width 847 height 43
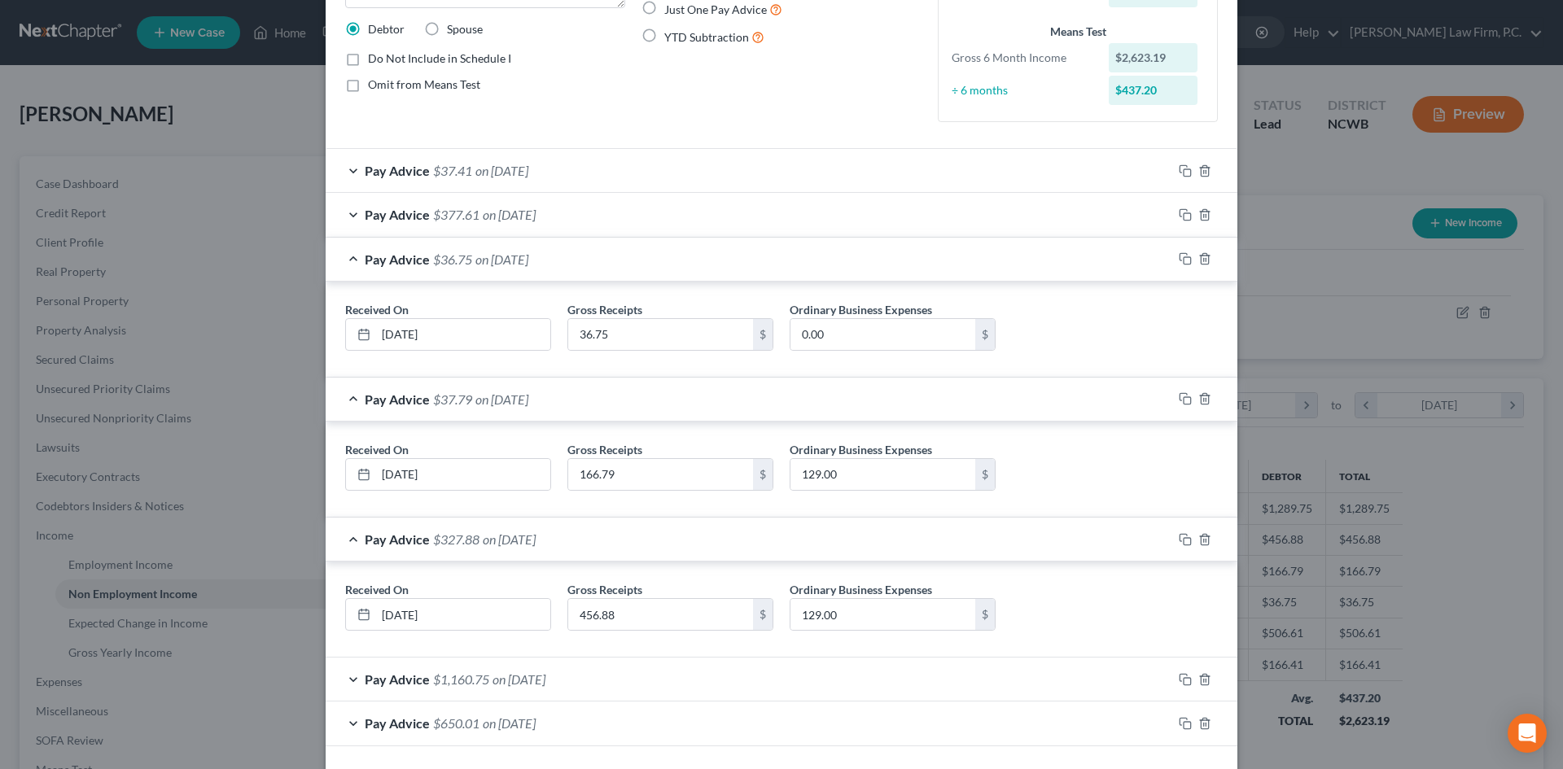
scroll to position [256, 0]
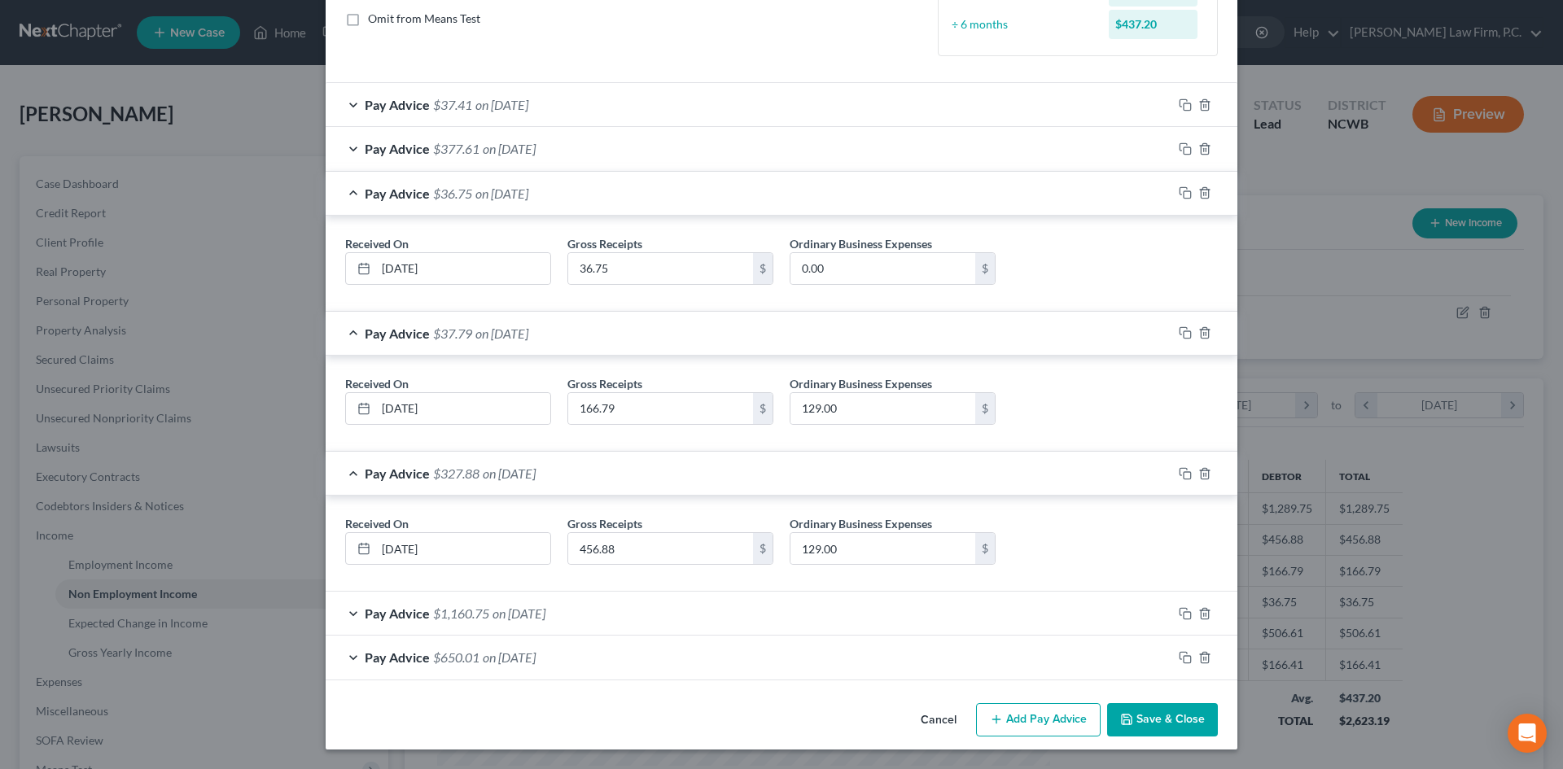
click at [355, 610] on div "Pay Advice $1,160.75 on 03/31/2025" at bounding box center [749, 613] width 847 height 43
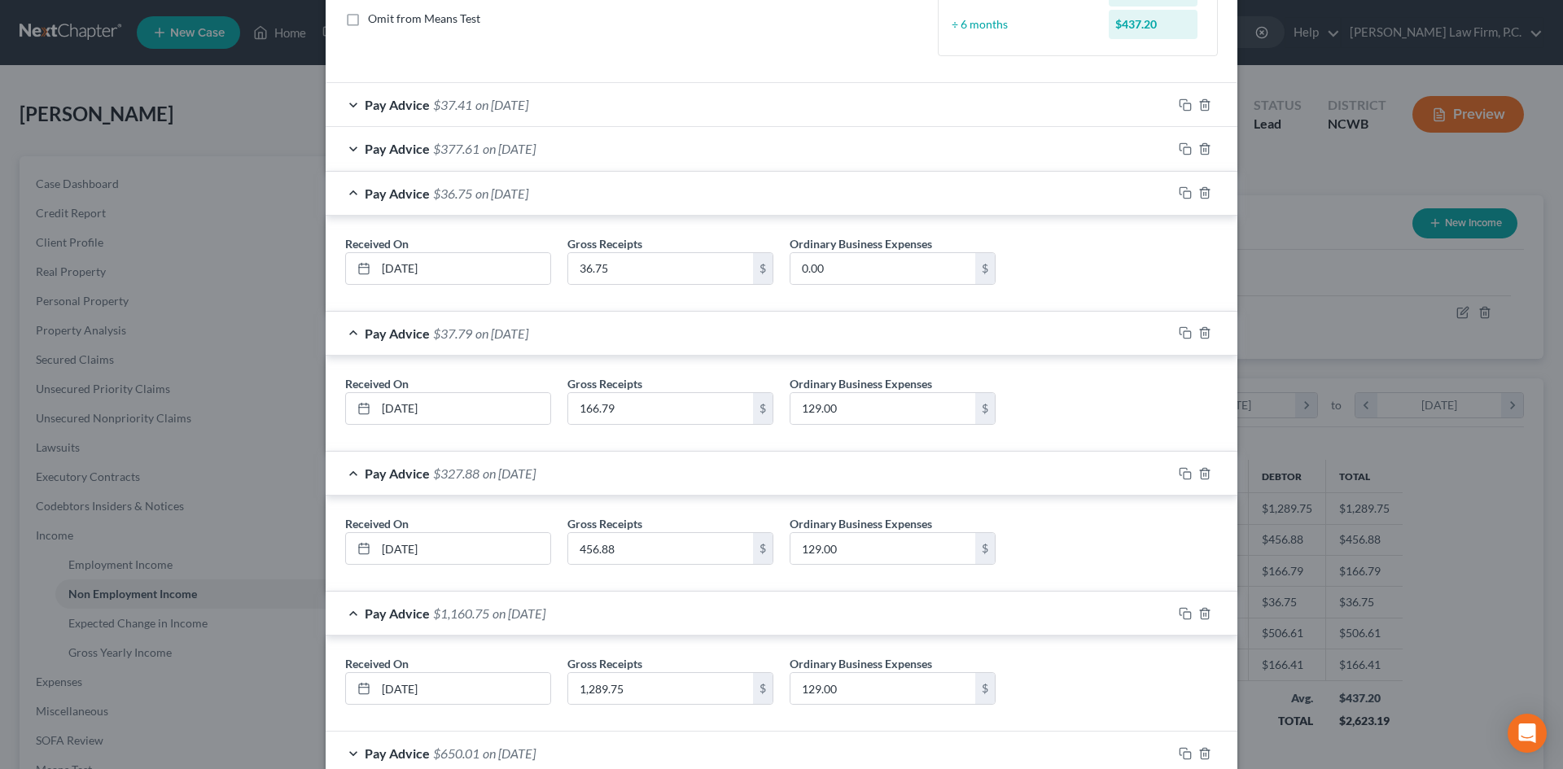
click at [345, 468] on div "Pay Advice $327.88 on 04/30/2025" at bounding box center [749, 473] width 847 height 43
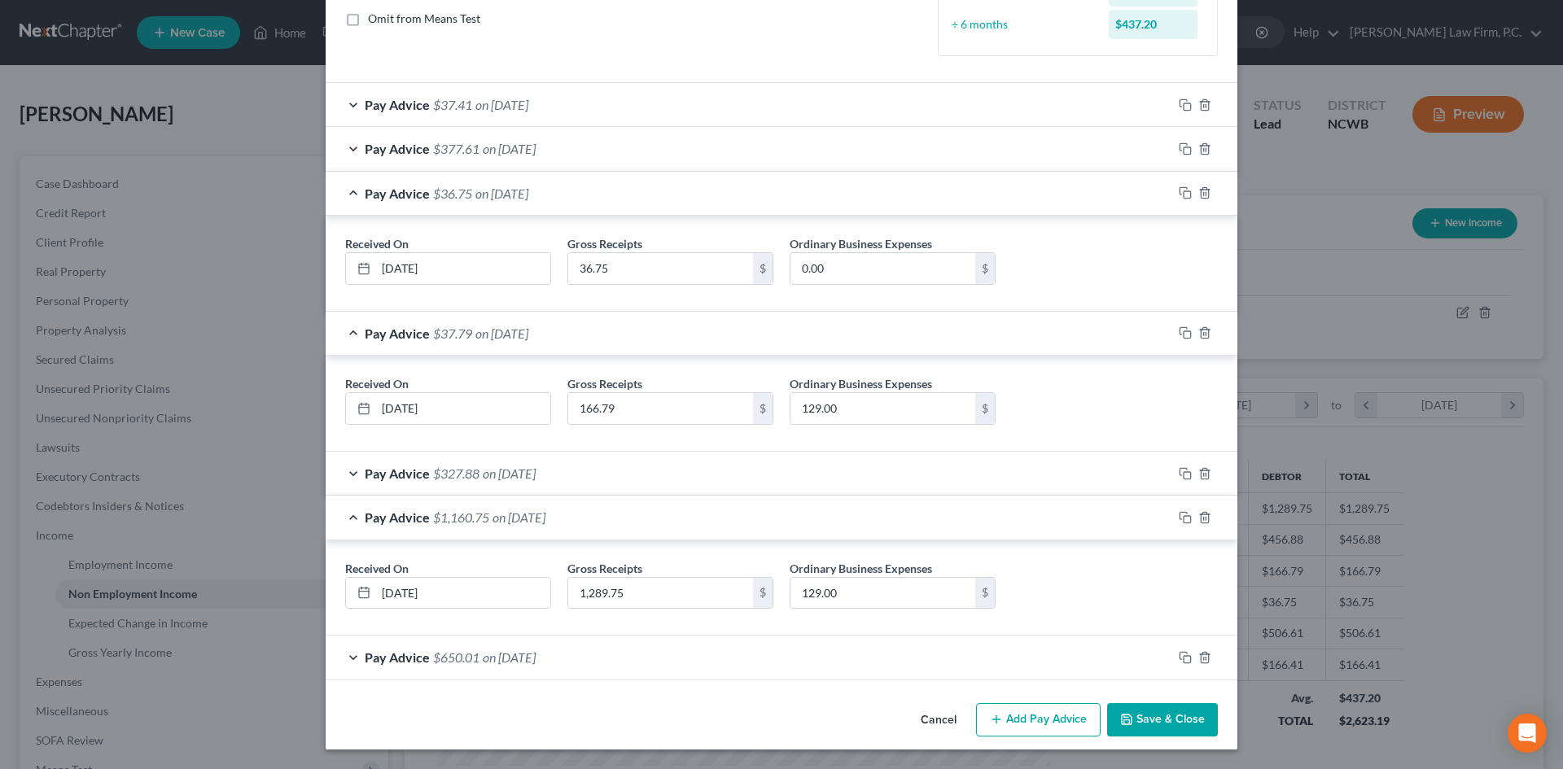
click at [340, 510] on div "Pay Advice $1,160.75 on 03/31/2025" at bounding box center [749, 517] width 847 height 43
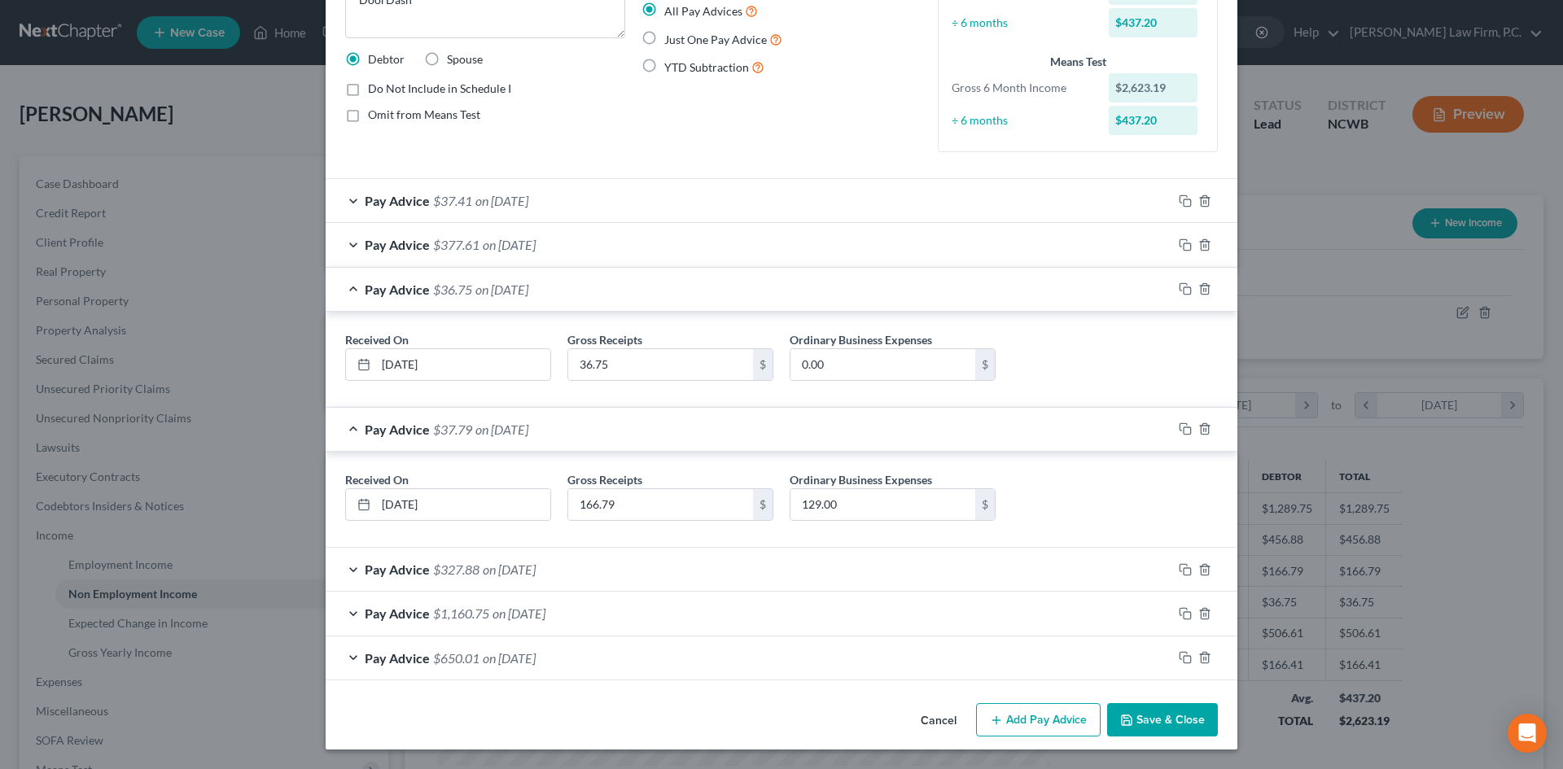
scroll to position [160, 0]
click at [838, 363] on input "0.00" at bounding box center [882, 364] width 185 height 31
type input "6.50"
click at [664, 497] on input "166.79" at bounding box center [660, 504] width 185 height 31
click at [874, 490] on input "129.00" at bounding box center [882, 504] width 185 height 31
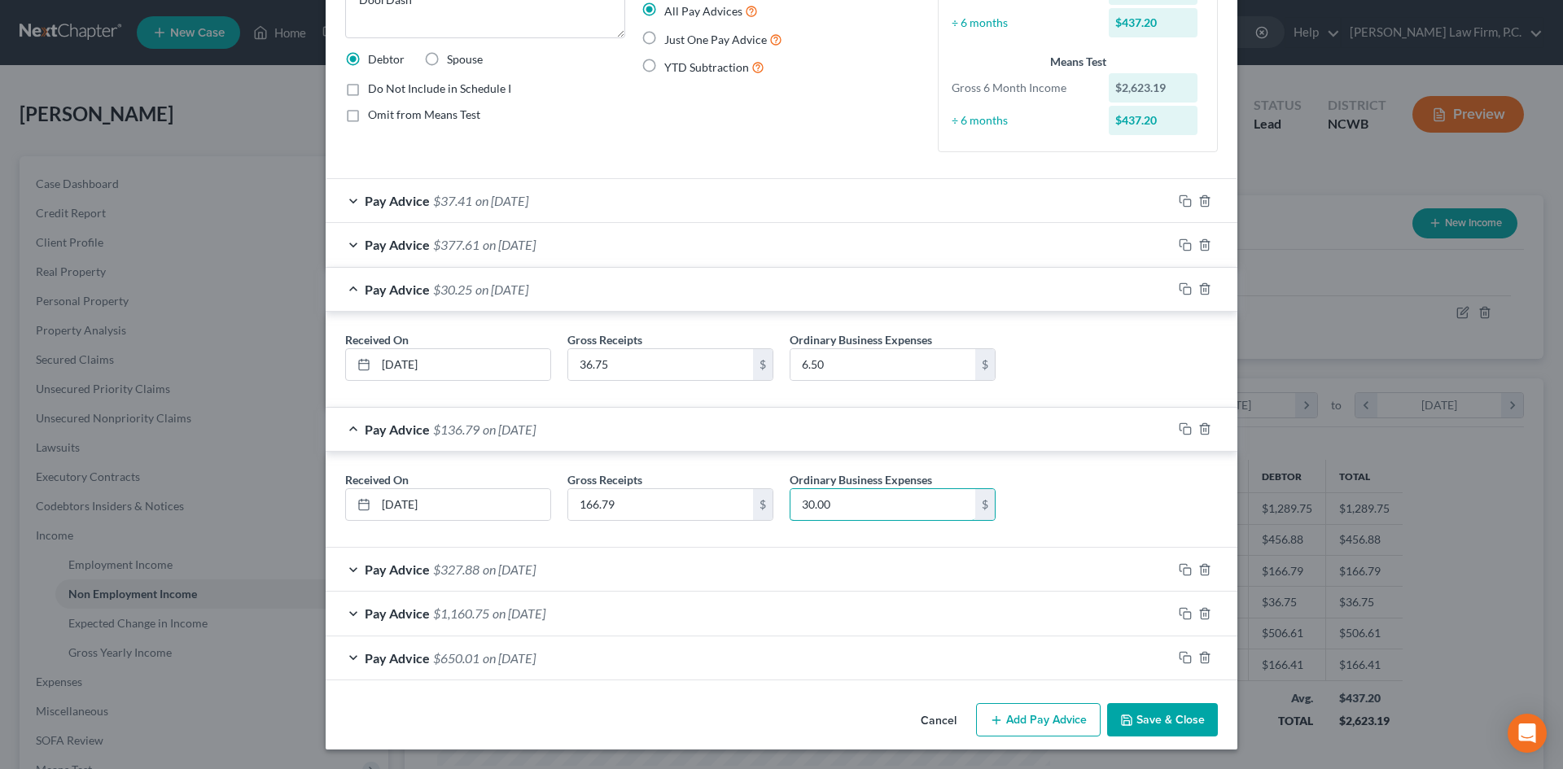
type input "30.00"
click at [347, 283] on div "Pay Advice $30.25 on 06/30/2025" at bounding box center [749, 289] width 847 height 43
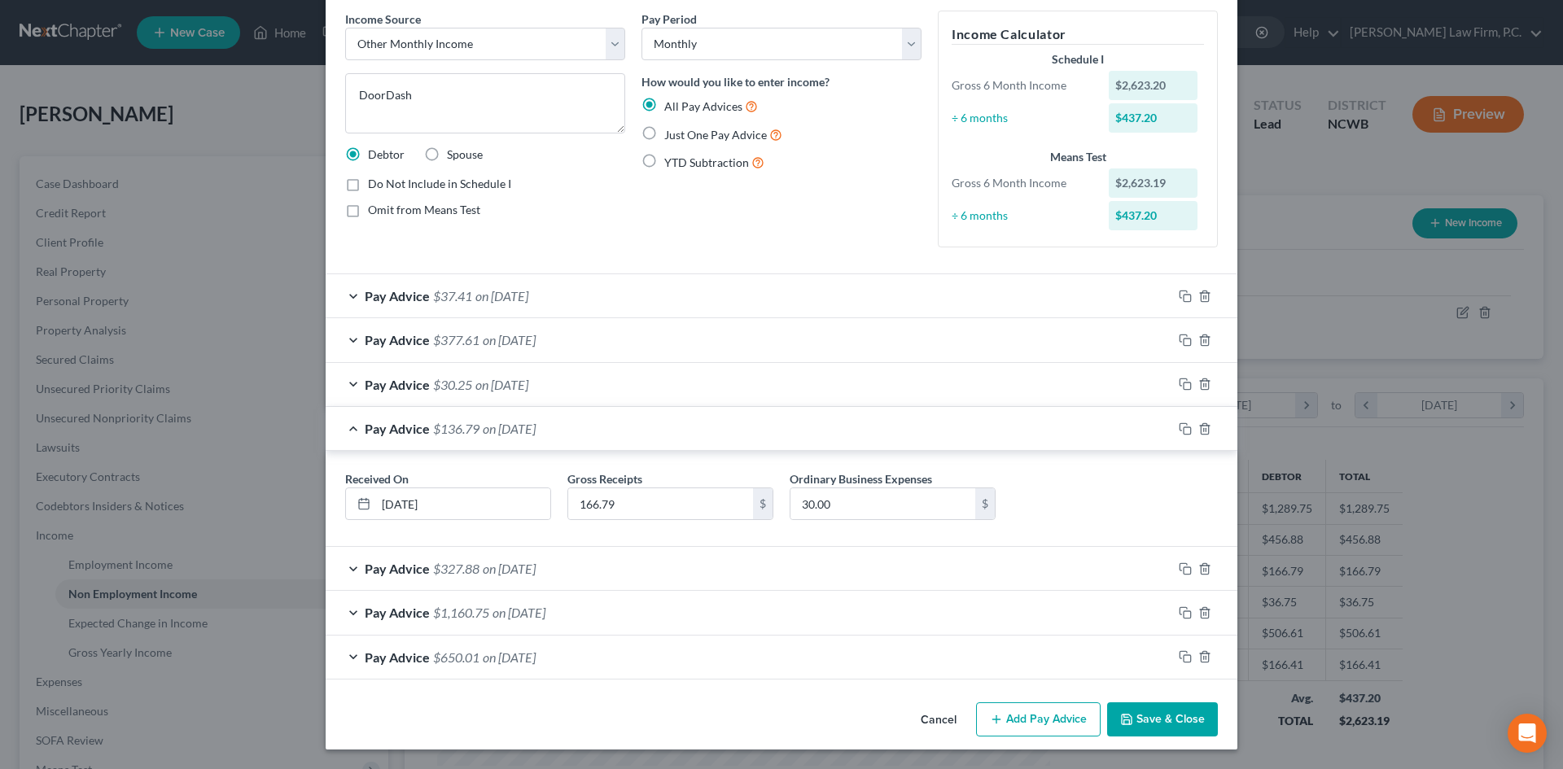
scroll to position [64, 0]
click at [343, 427] on div "Pay Advice $136.79 on 05/31/2025" at bounding box center [749, 428] width 847 height 43
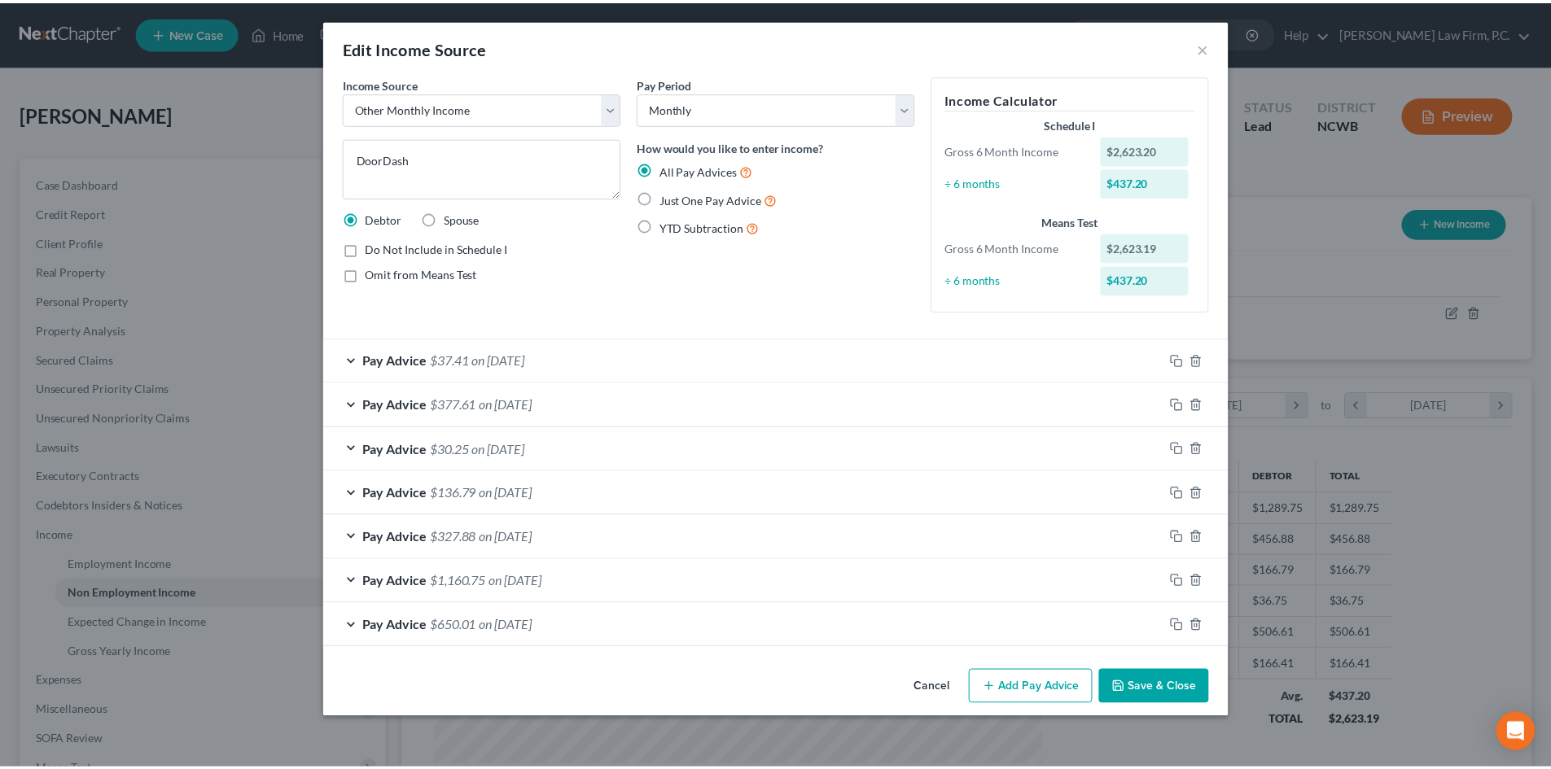
scroll to position [0, 0]
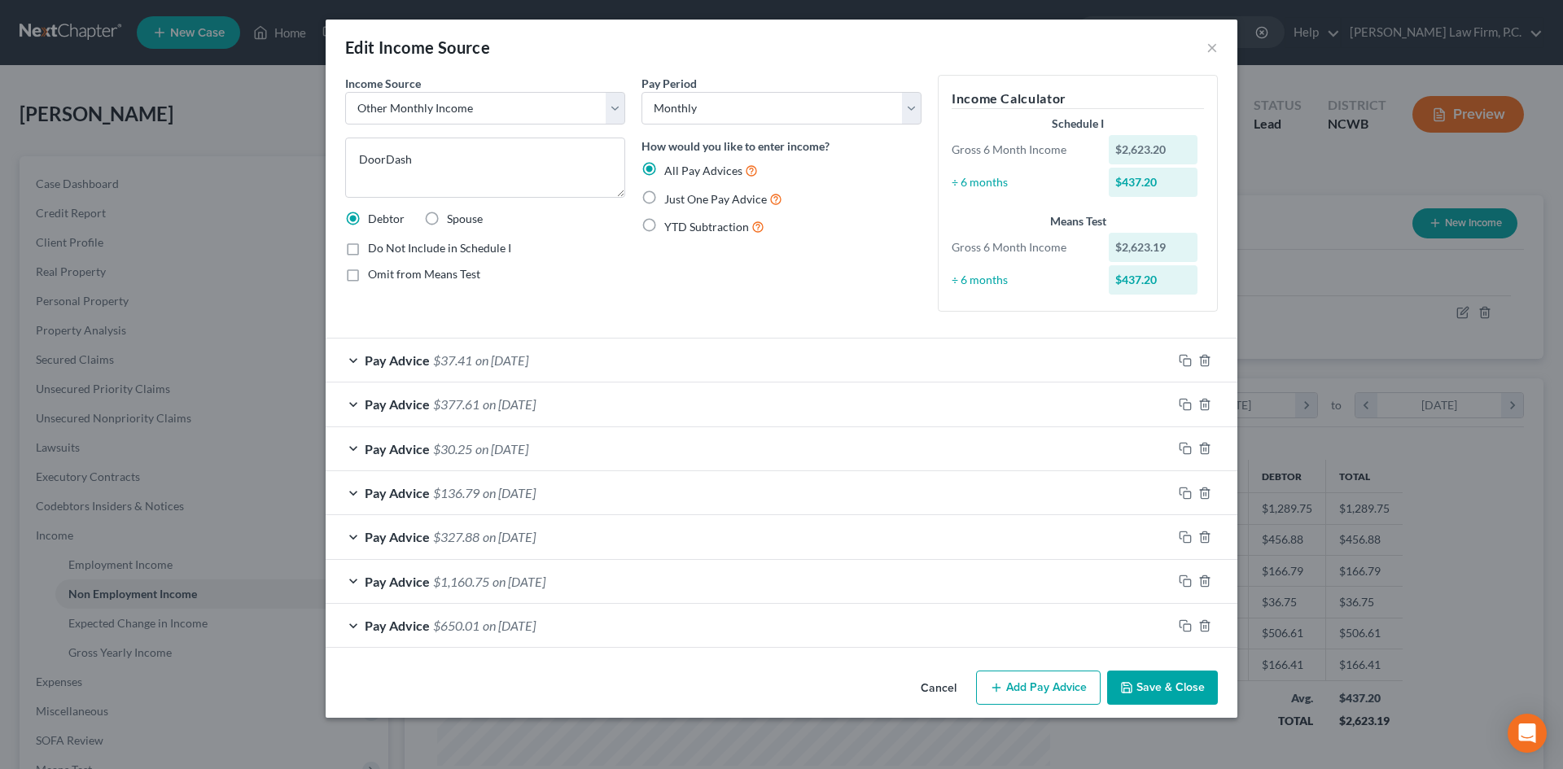
click at [1150, 676] on button "Save & Close" at bounding box center [1162, 688] width 111 height 34
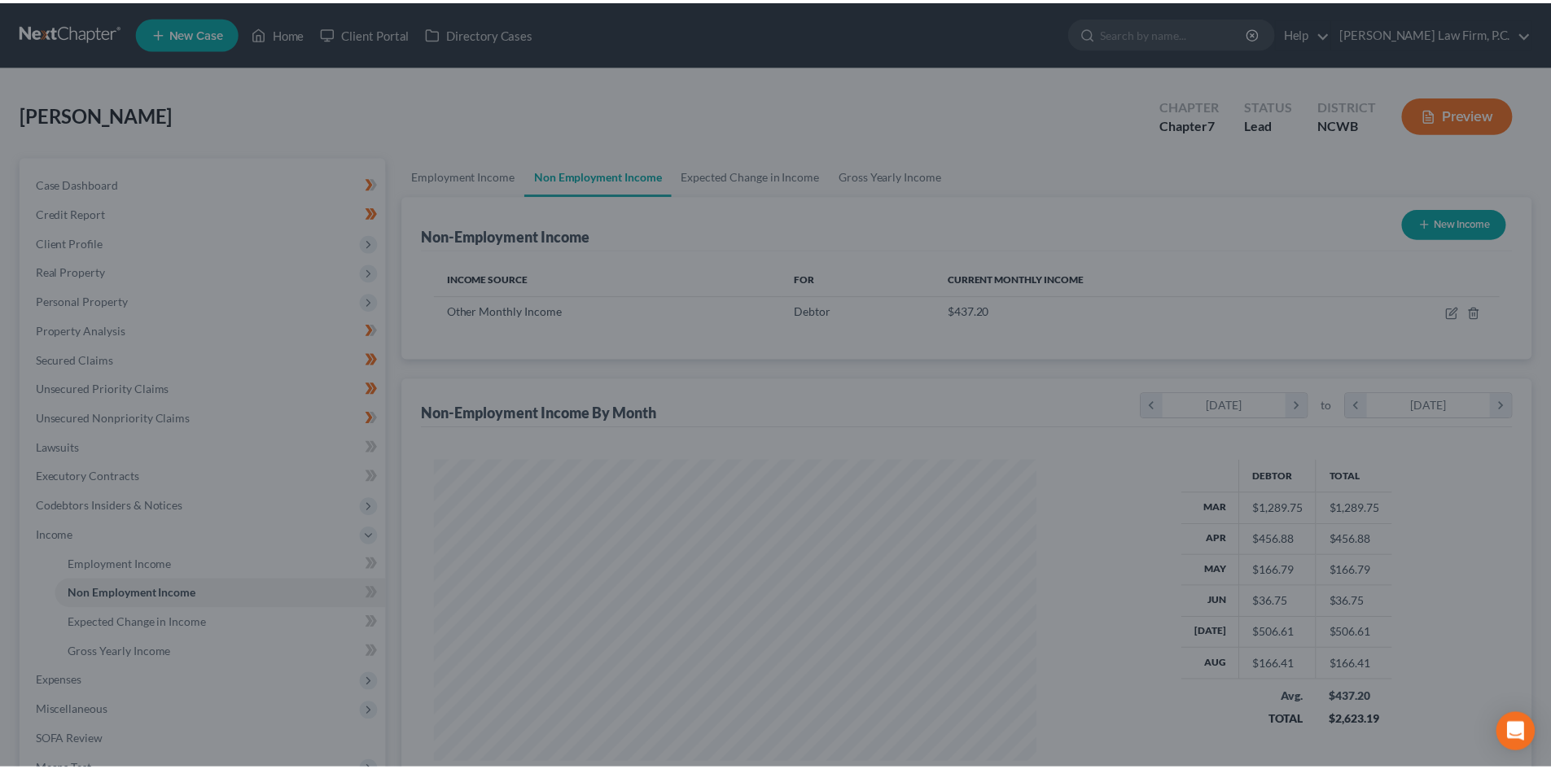
scroll to position [813661, 813325]
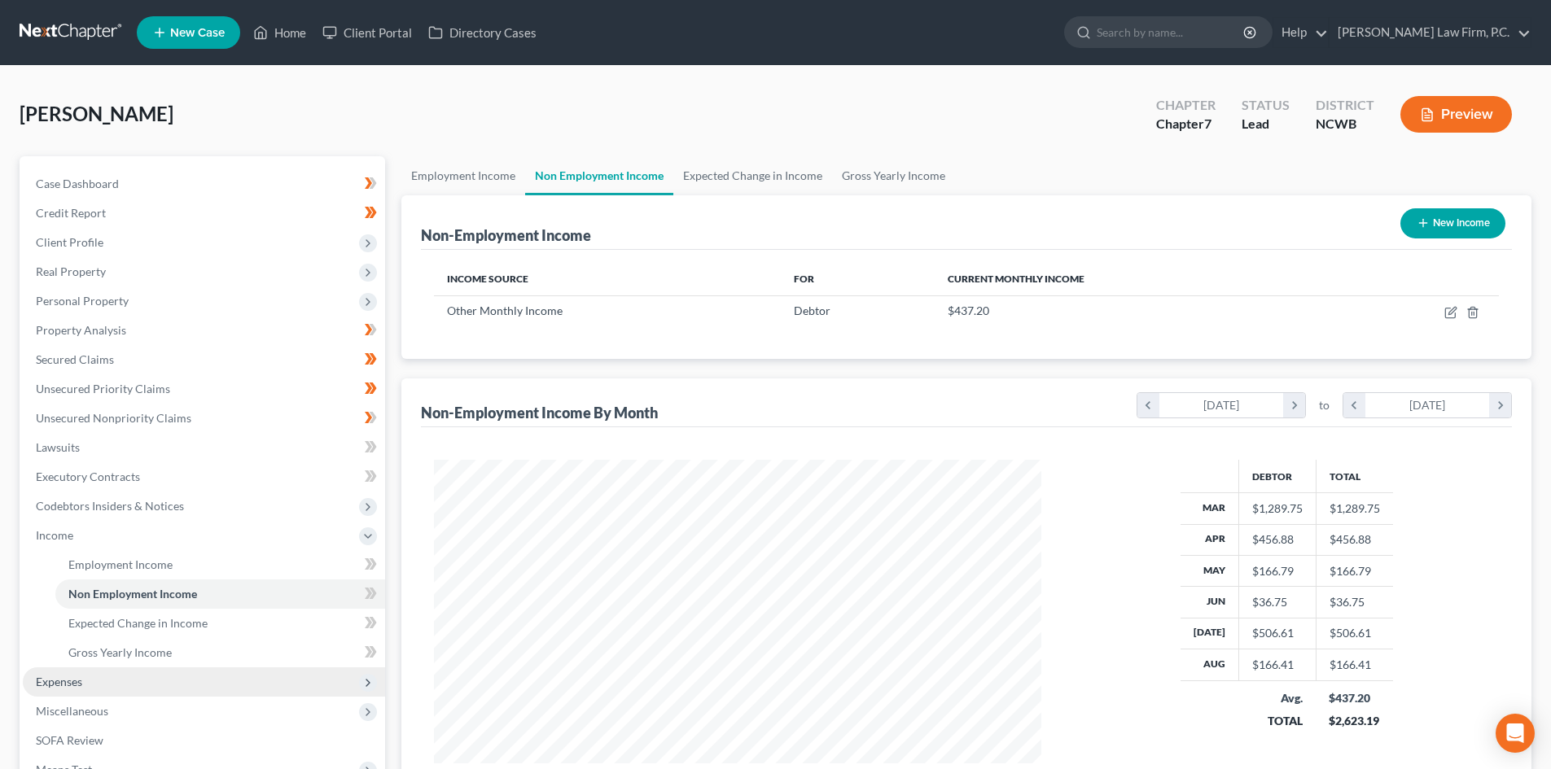
click at [107, 672] on span "Expenses" at bounding box center [204, 681] width 362 height 29
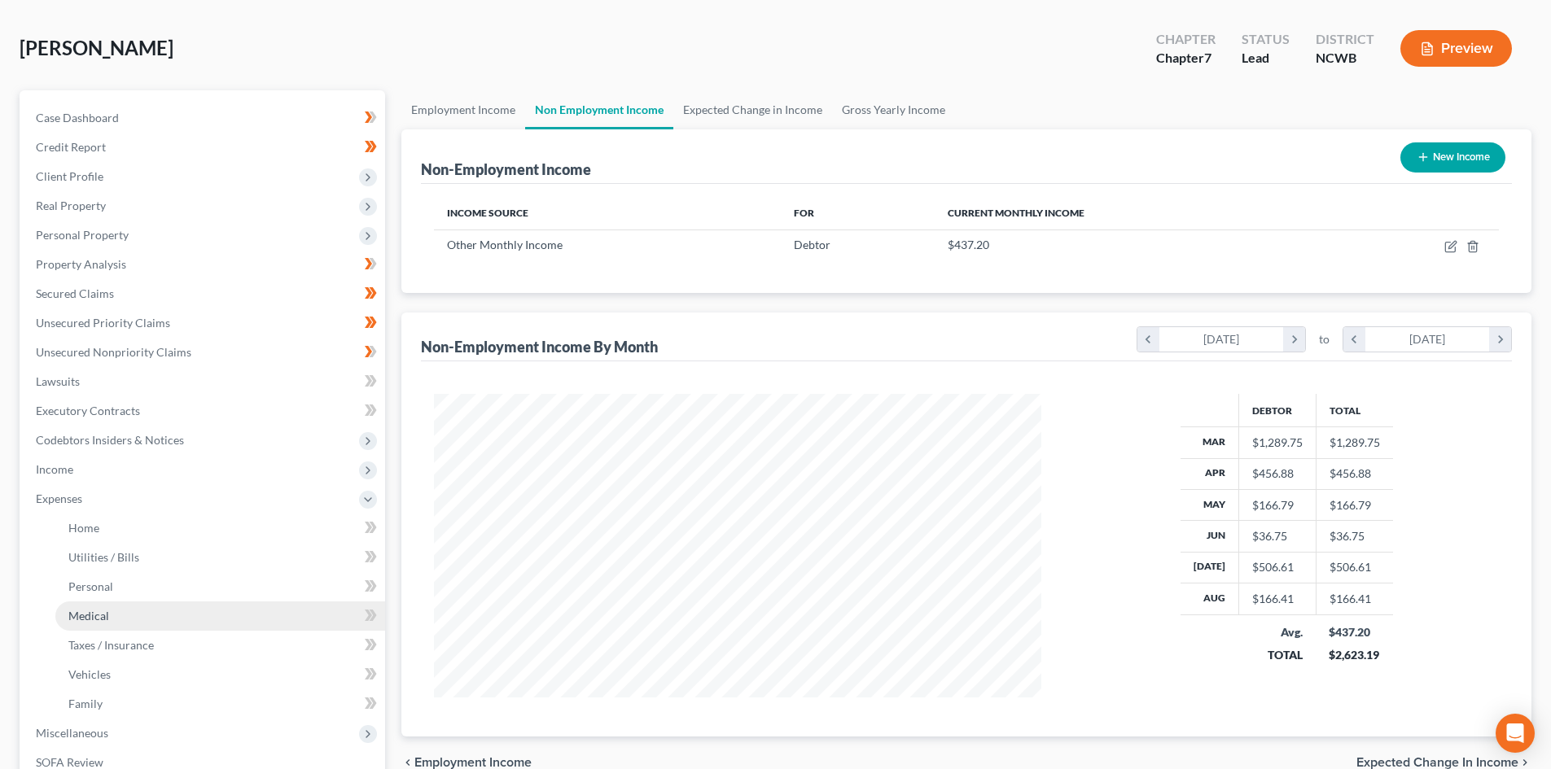
scroll to position [81, 0]
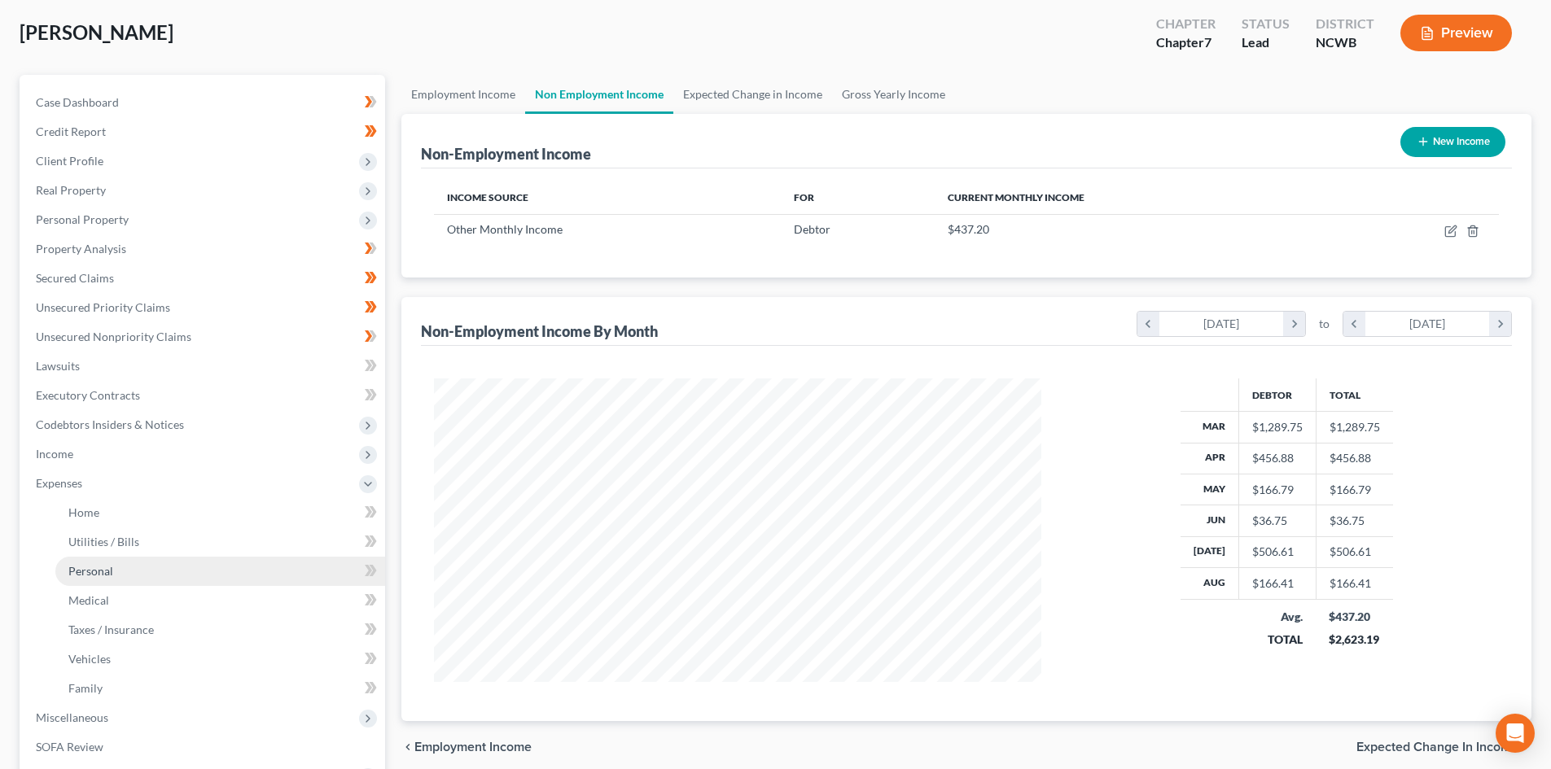
click at [120, 574] on link "Personal" at bounding box center [220, 571] width 330 height 29
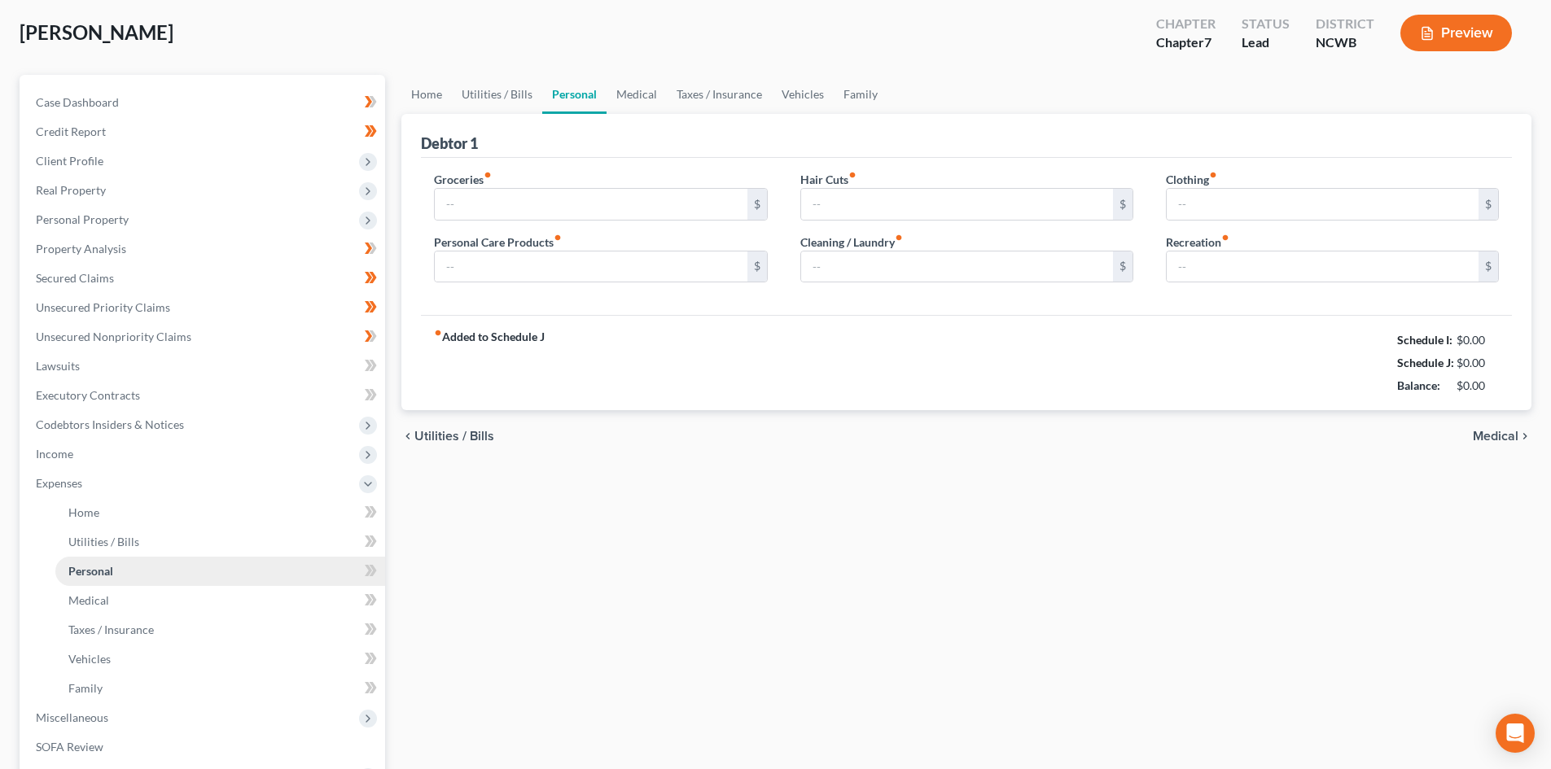
scroll to position [9, 0]
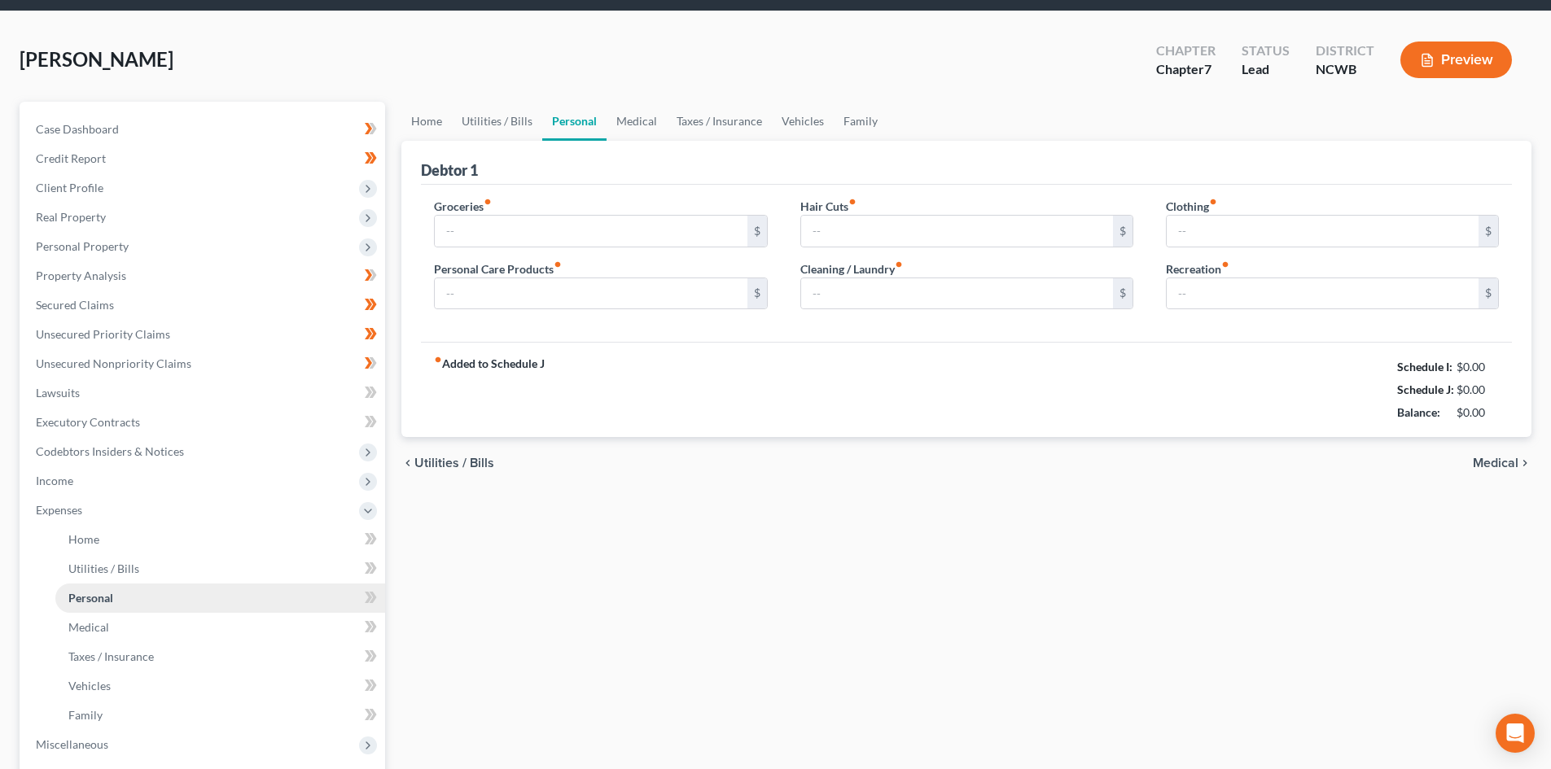
type input "125.00"
type input "15.00"
type input "0.00"
type input "10.00"
type input "30.00"
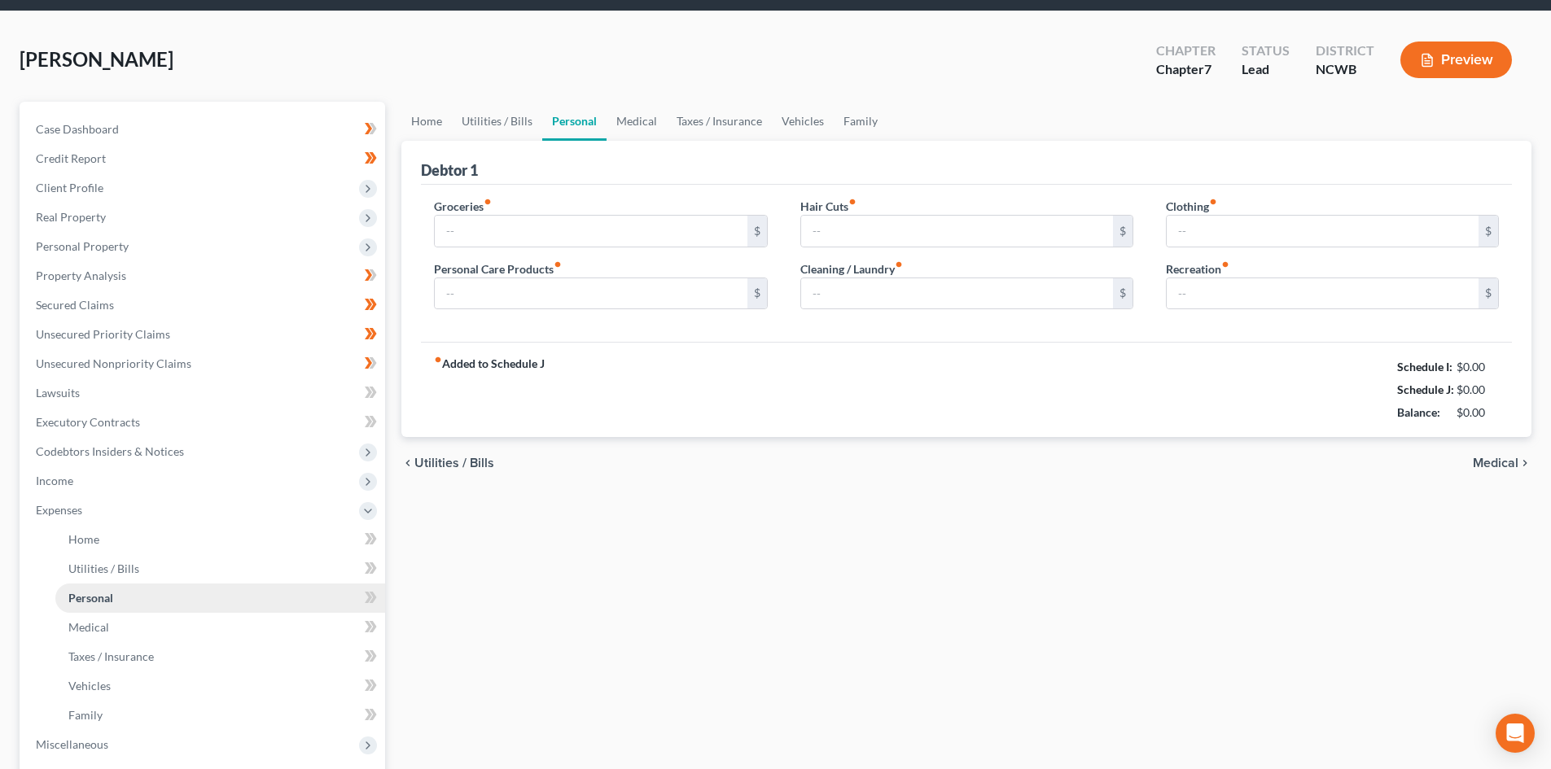
type input "25.00"
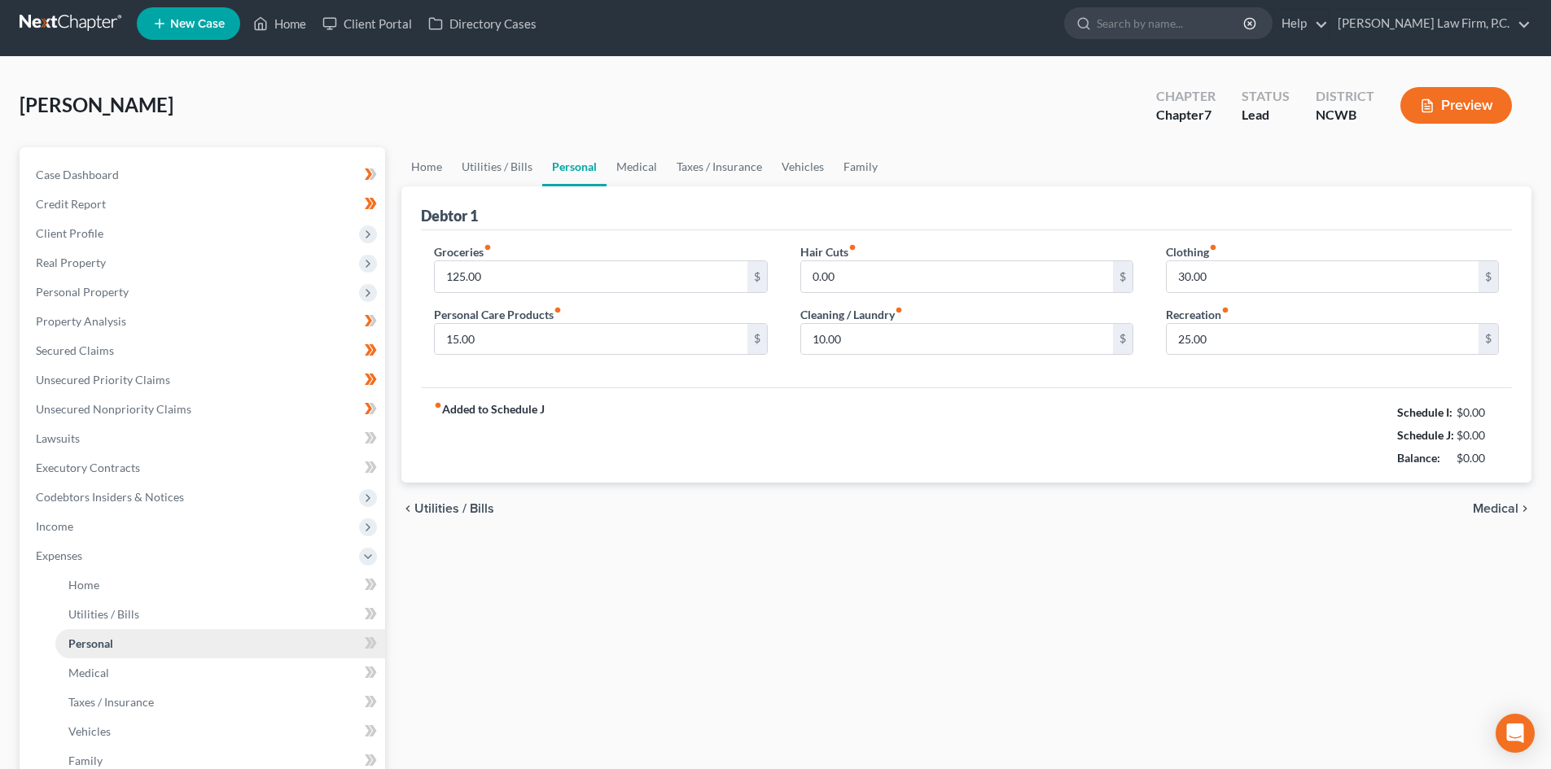
scroll to position [0, 0]
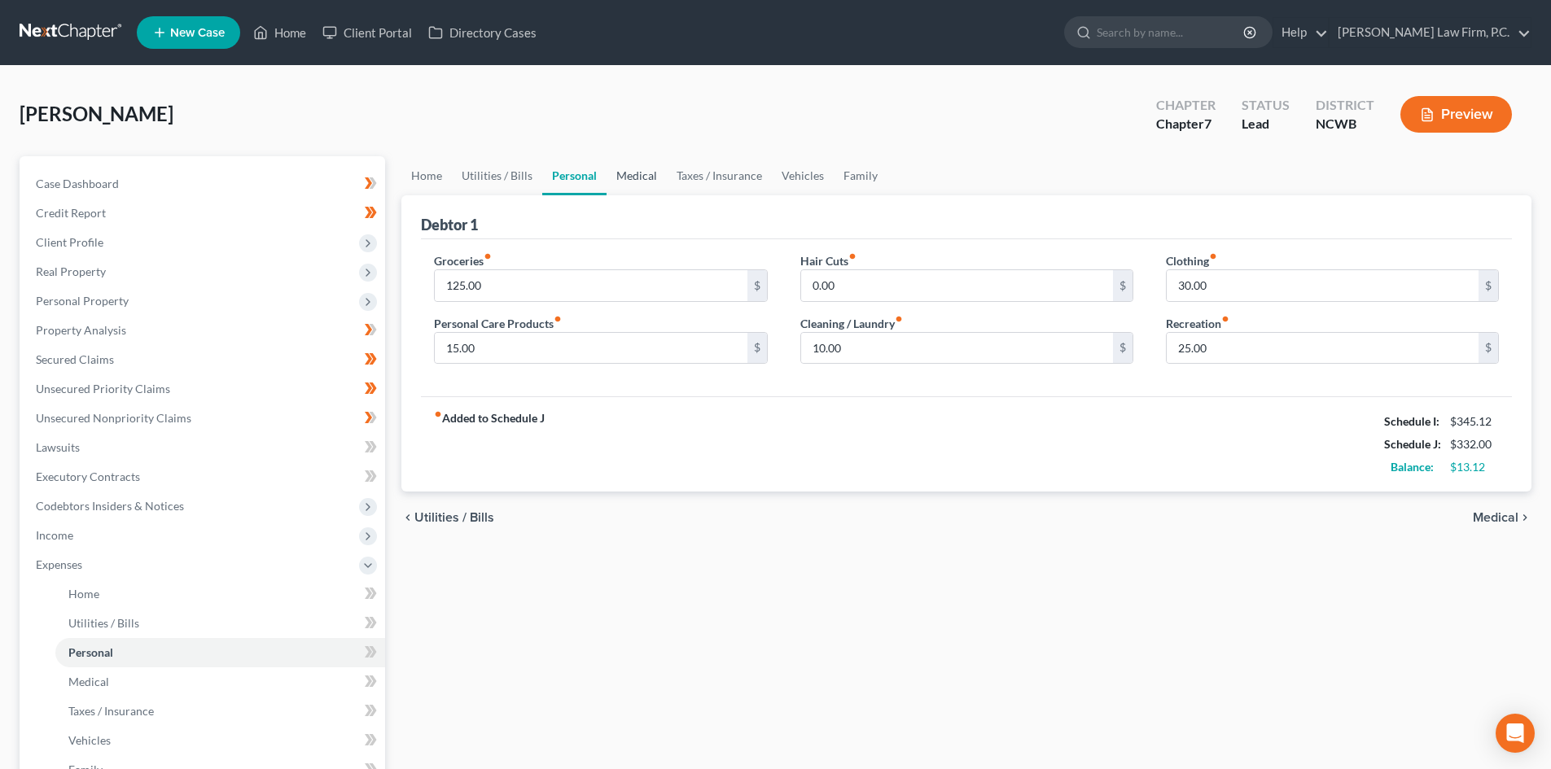
click at [625, 175] on link "Medical" at bounding box center [636, 175] width 60 height 39
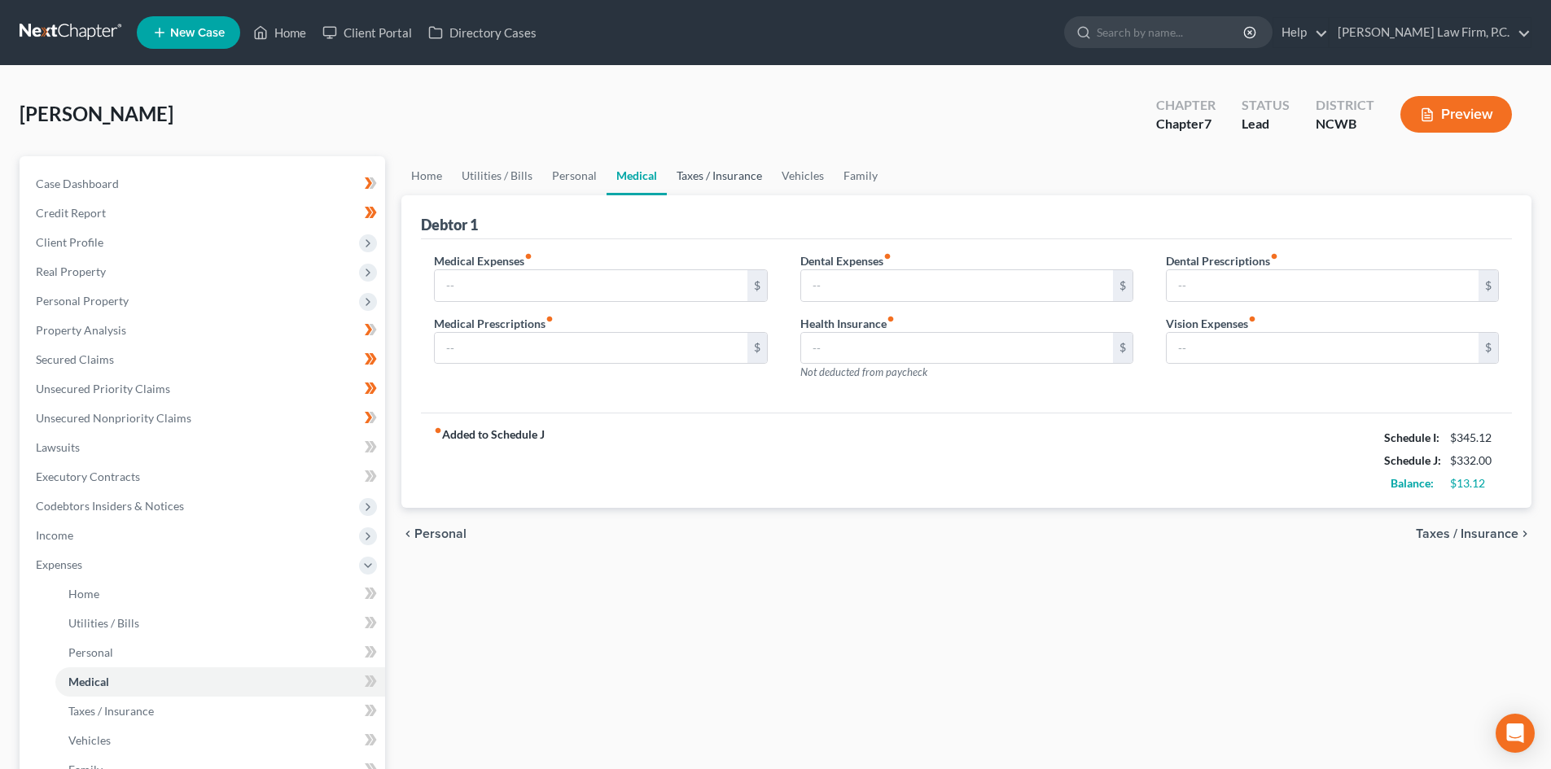
click at [702, 174] on link "Taxes / Insurance" at bounding box center [719, 175] width 105 height 39
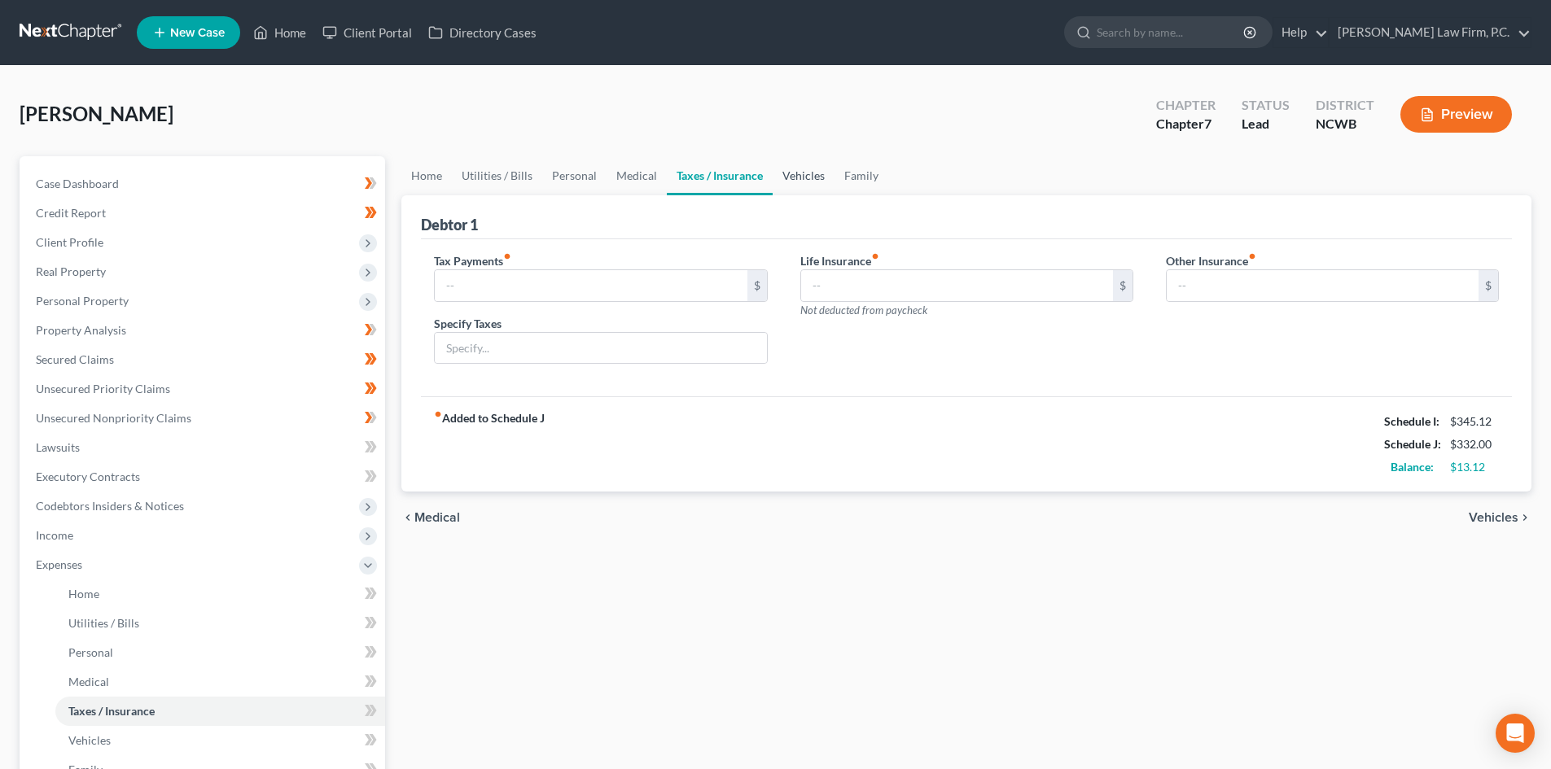
click at [802, 176] on link "Vehicles" at bounding box center [803, 175] width 62 height 39
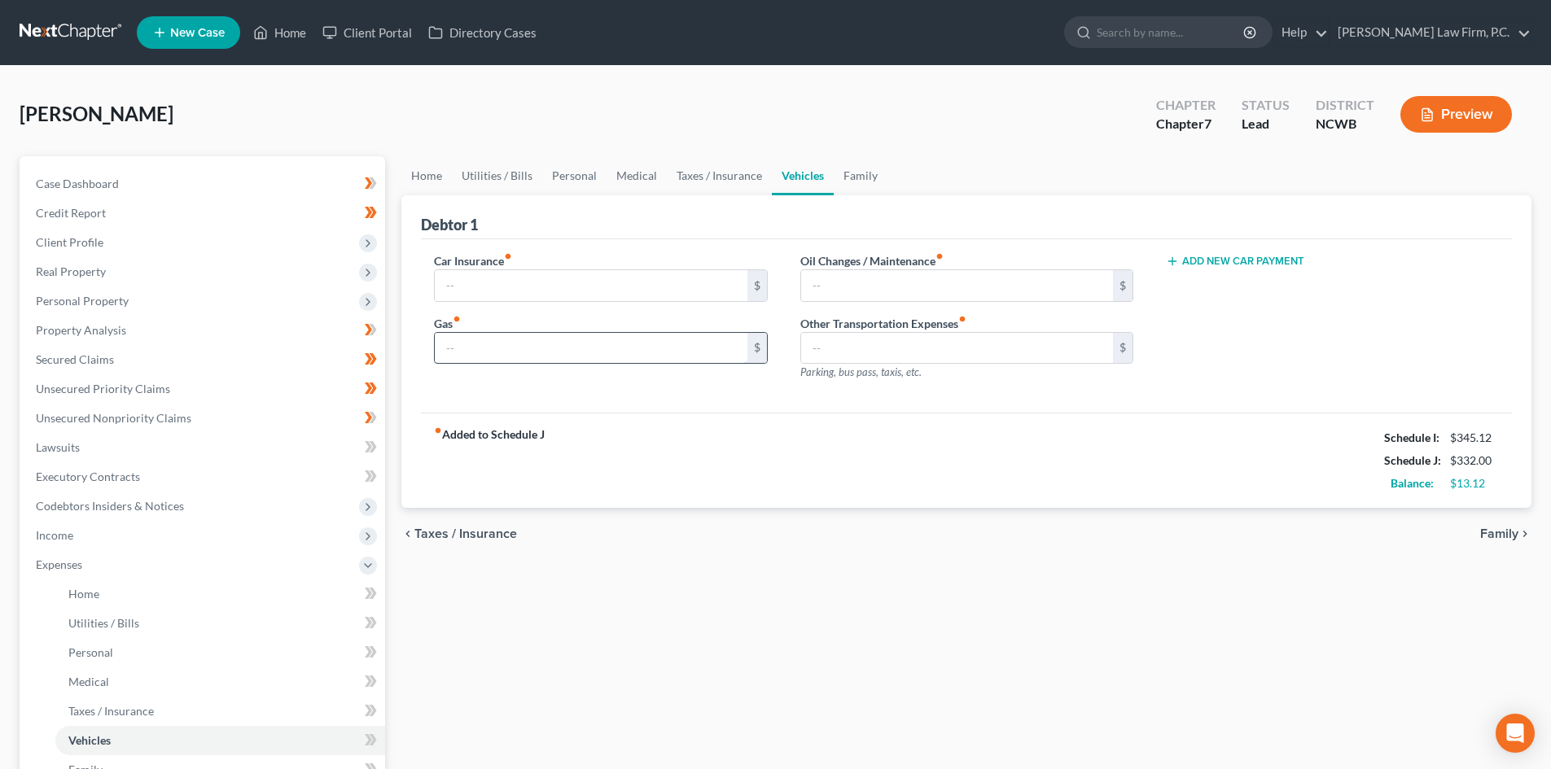
click at [531, 333] on input "text" at bounding box center [591, 348] width 312 height 31
type input "20.00"
click at [709, 175] on link "Taxes / Insurance" at bounding box center [719, 175] width 105 height 39
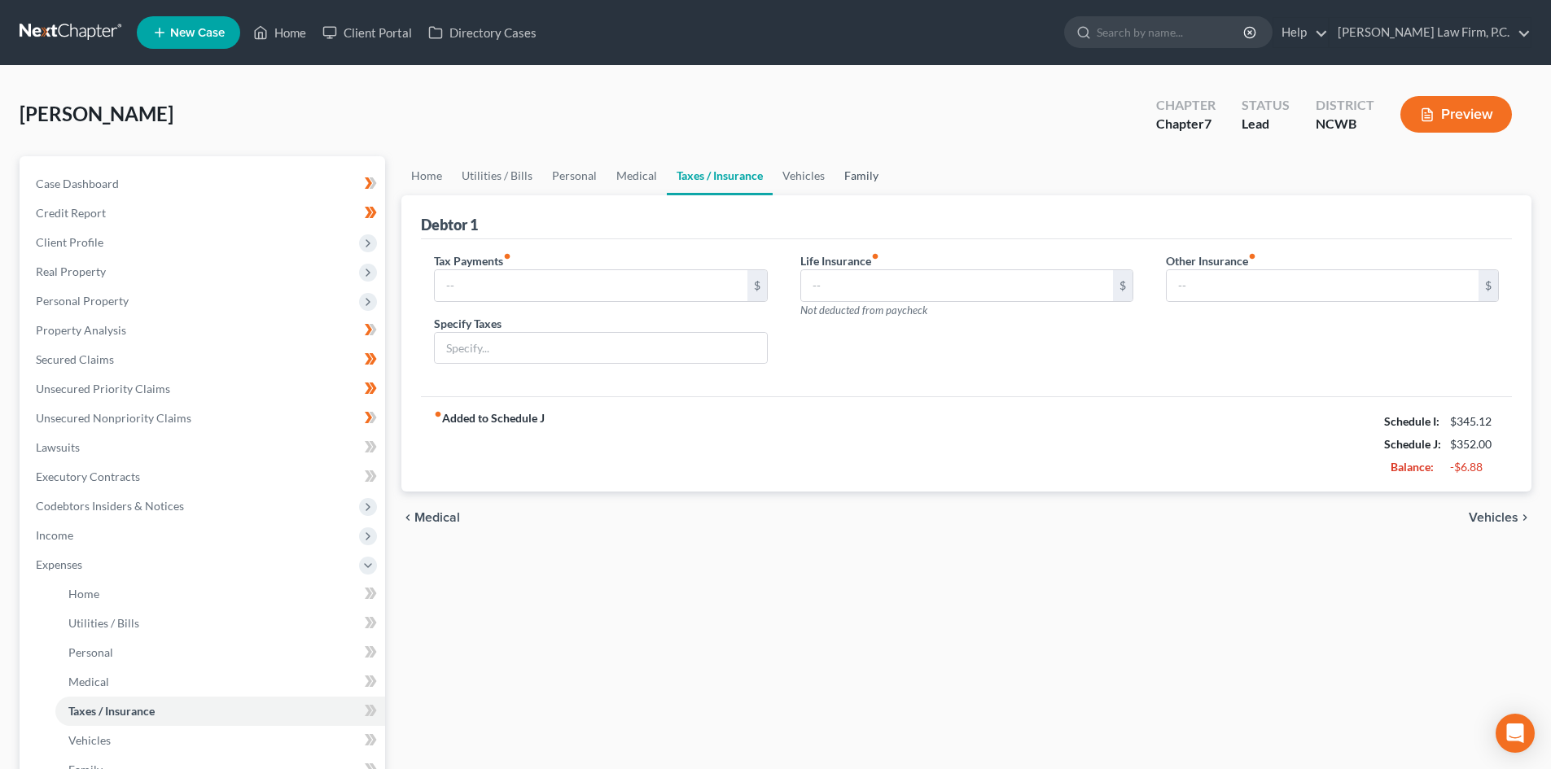
click at [834, 173] on link "Family" at bounding box center [861, 175] width 54 height 39
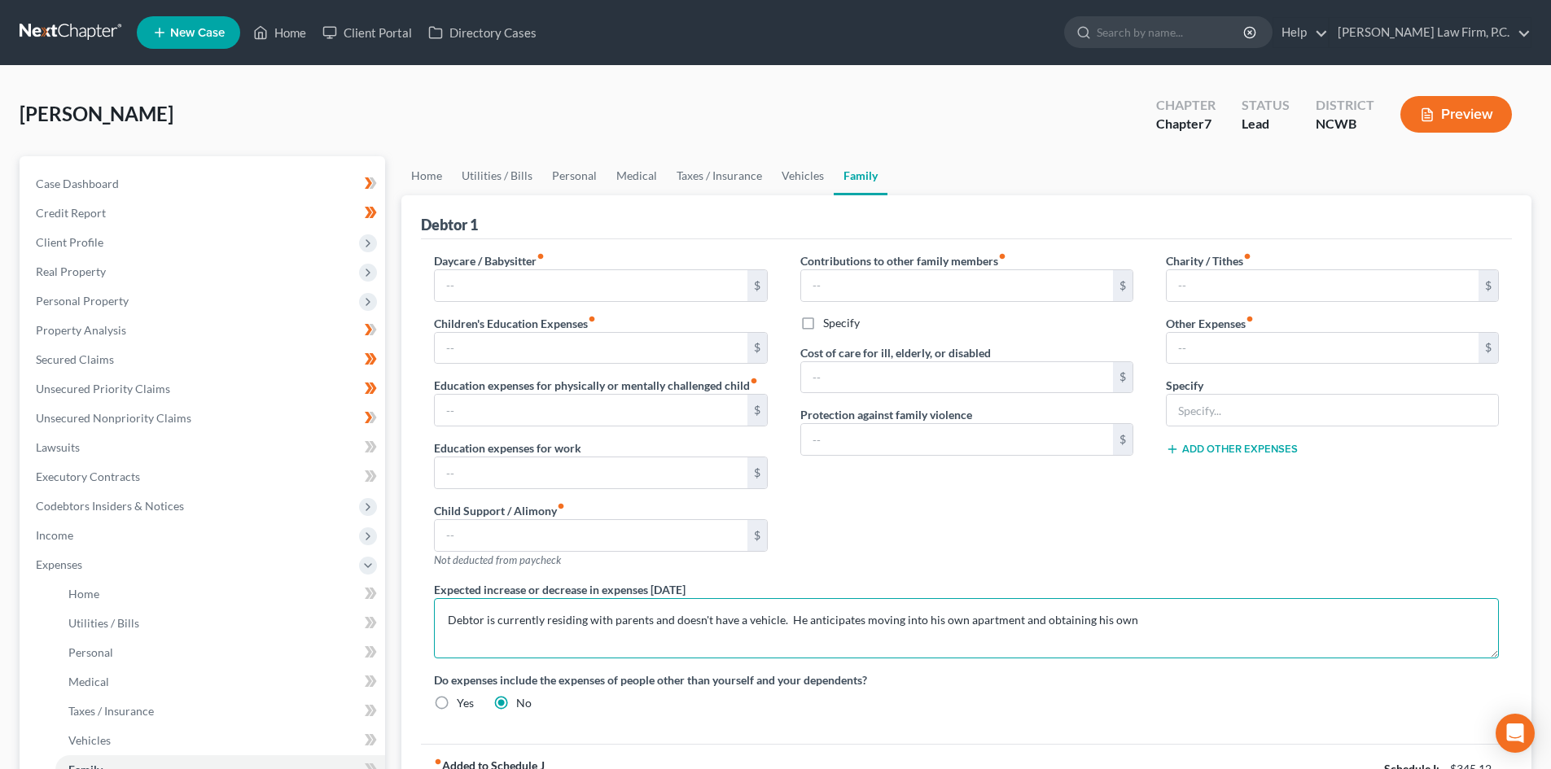
click at [1188, 628] on textarea "Debtor is currently residing with parents and doesn't have a vehicle. He antici…" at bounding box center [966, 628] width 1065 height 60
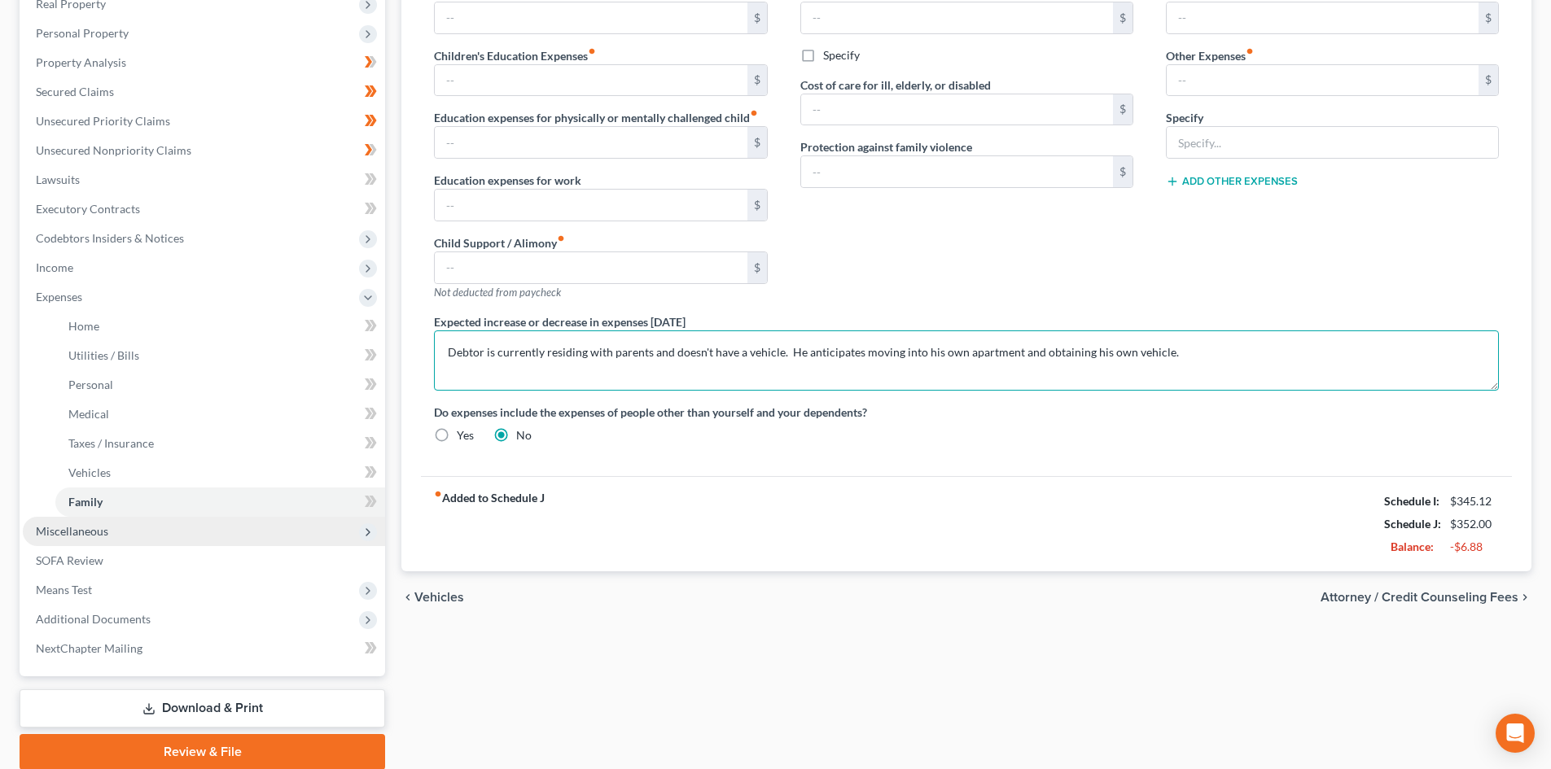
scroll to position [168, 0]
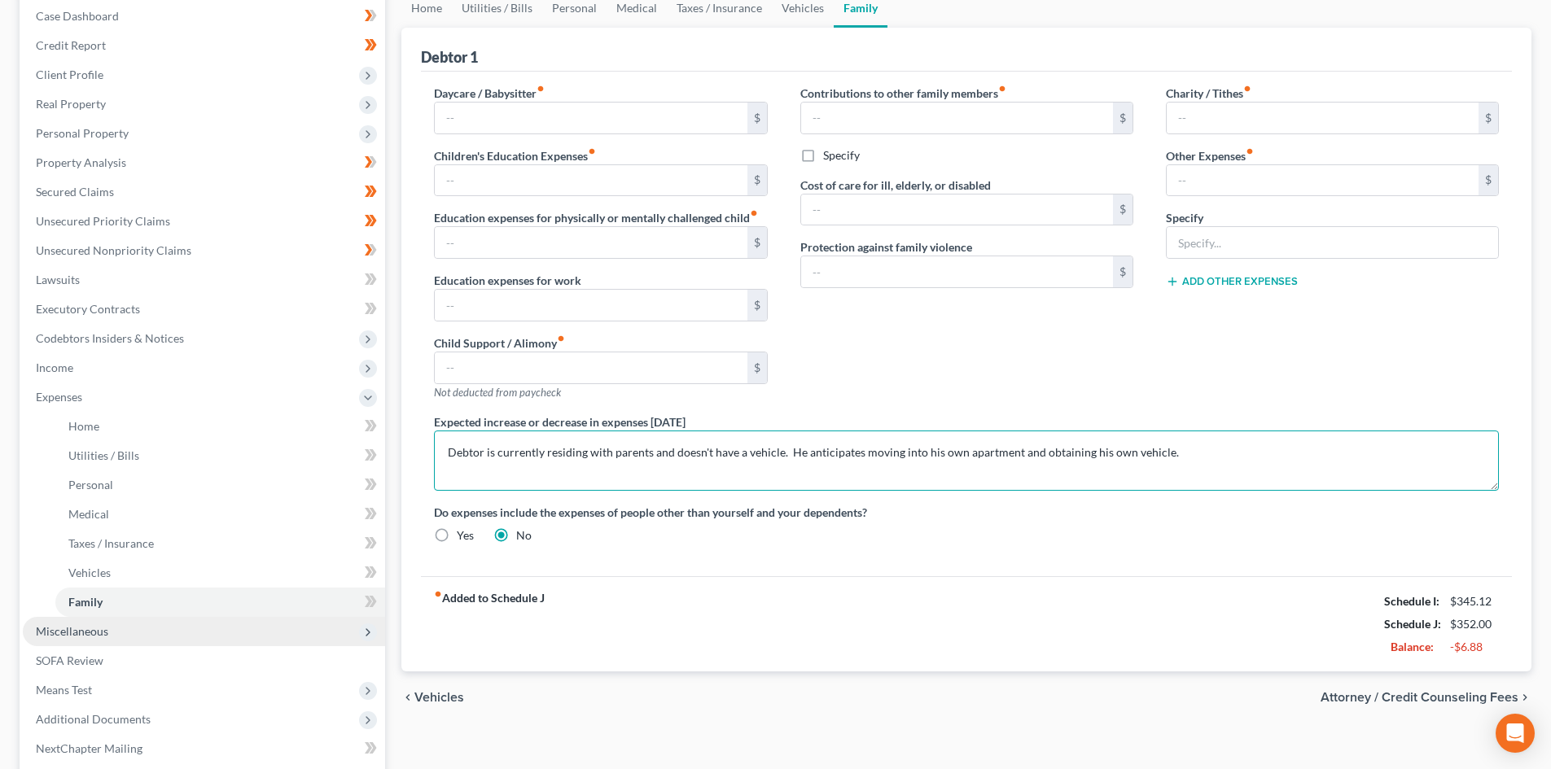
type textarea "Debtor is currently residing with parents and doesn't have a vehicle. He antici…"
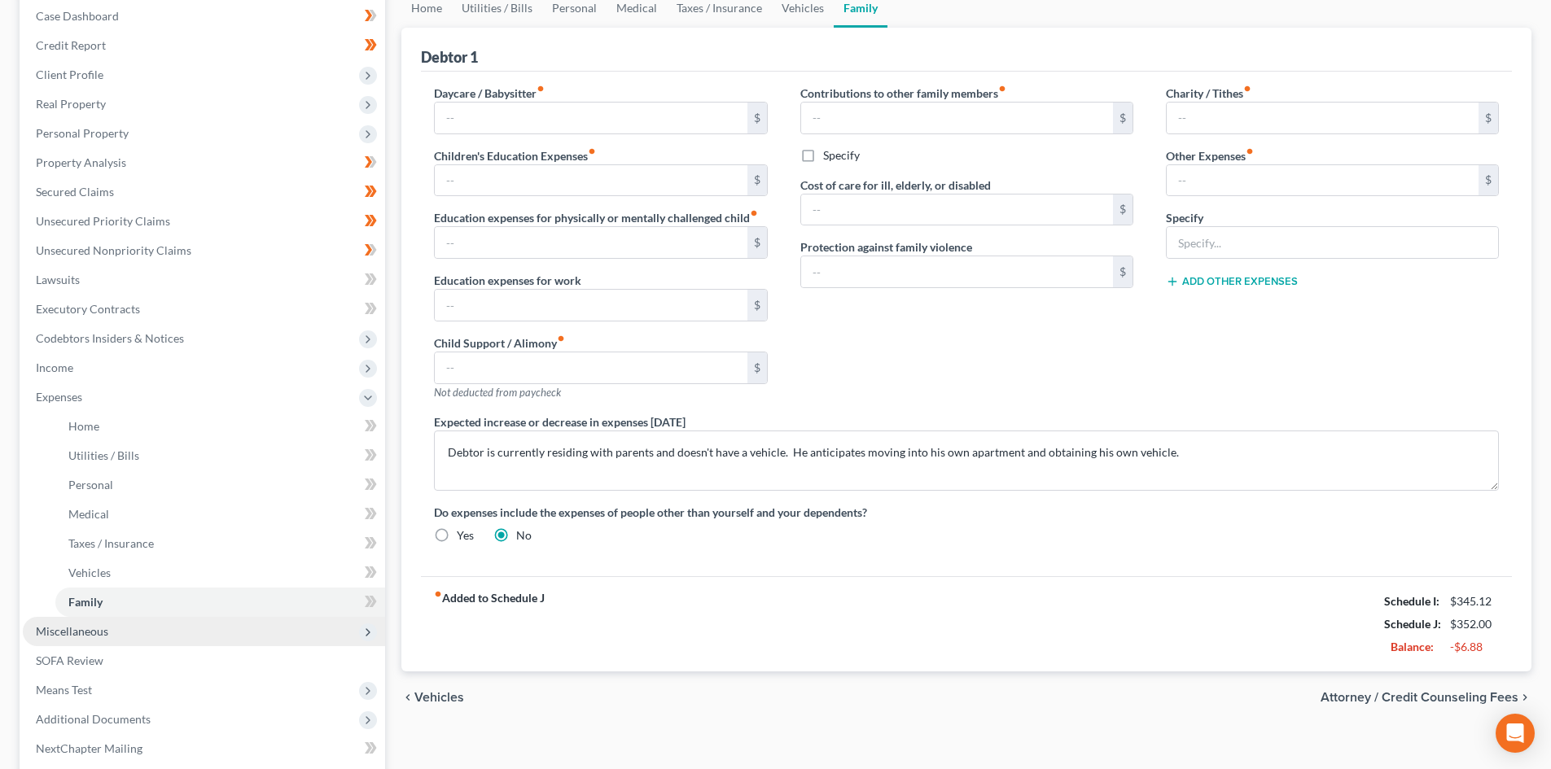
click at [133, 639] on span "Miscellaneous" at bounding box center [204, 631] width 362 height 29
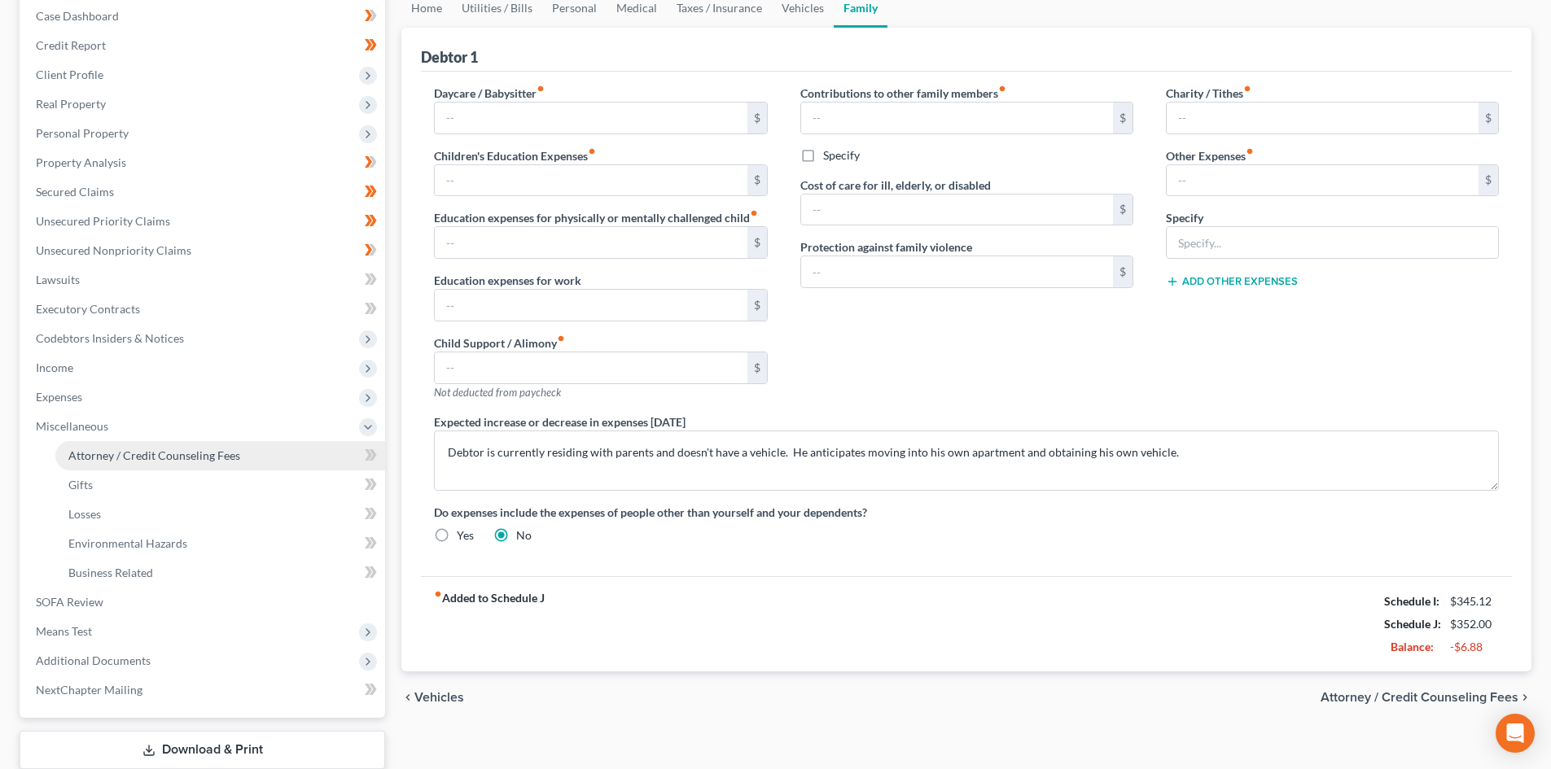
click at [133, 454] on span "Attorney / Credit Counseling Fees" at bounding box center [154, 455] width 172 height 14
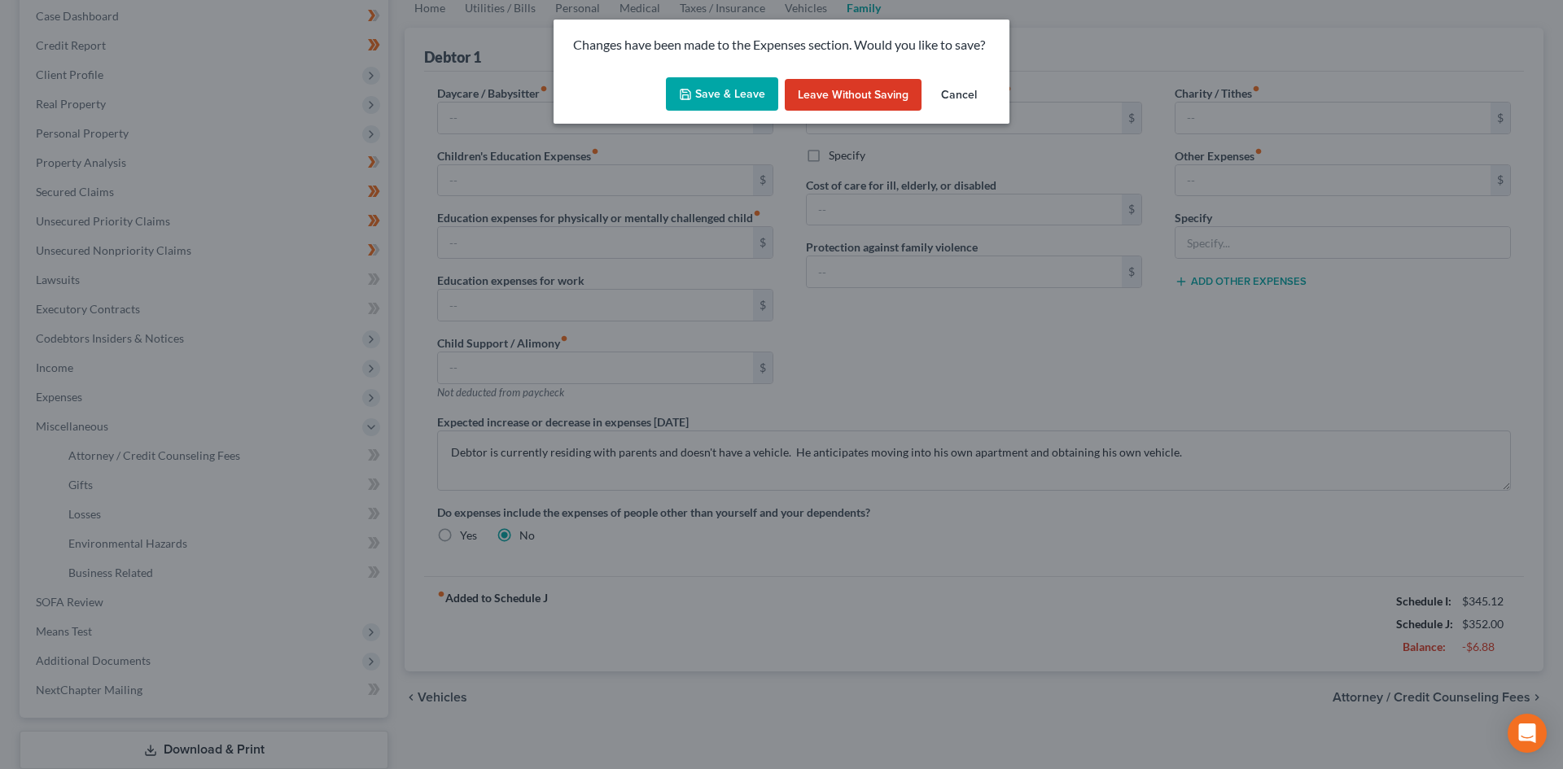
click at [722, 91] on button "Save & Leave" at bounding box center [722, 94] width 112 height 34
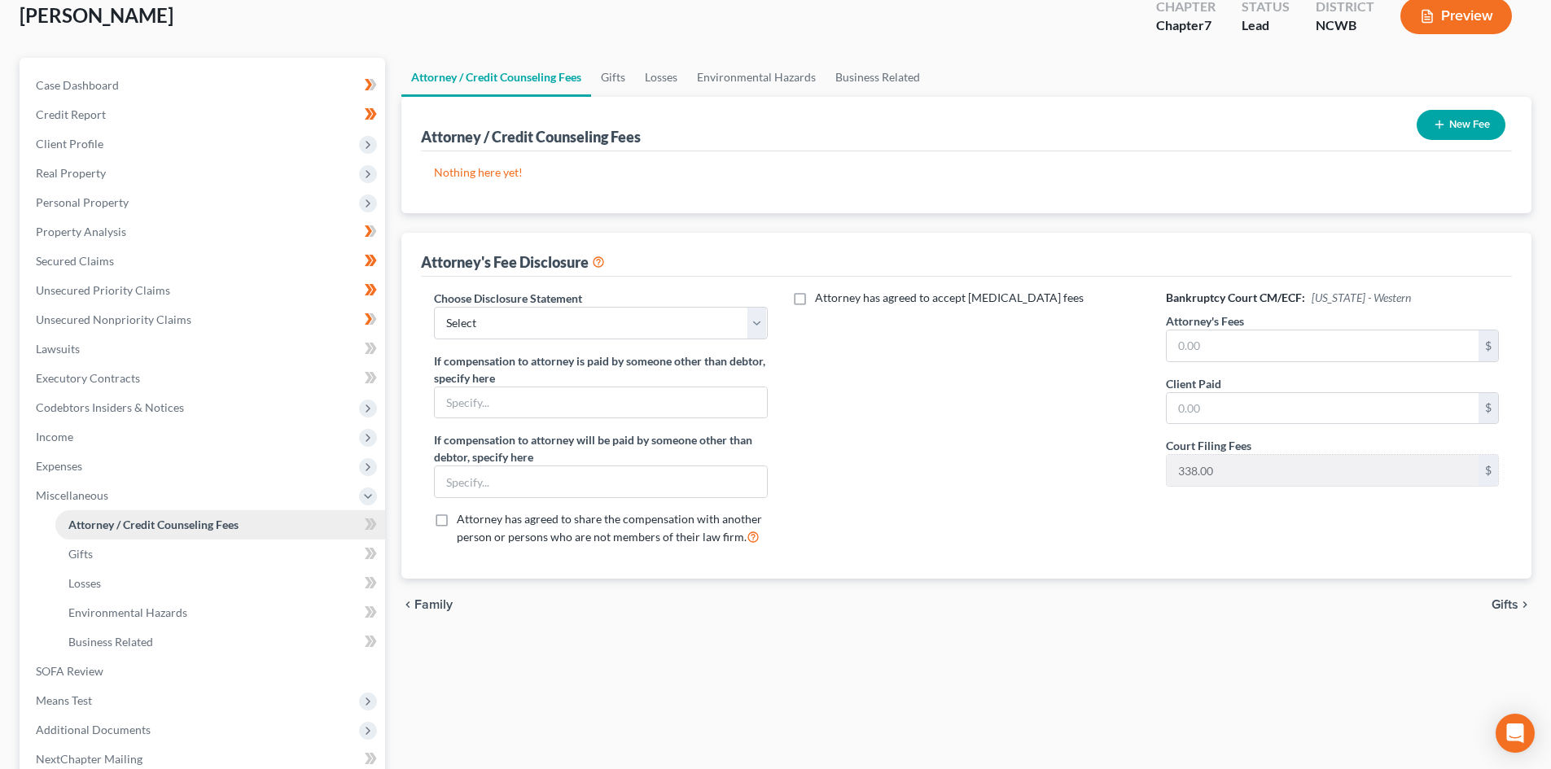
scroll to position [163, 0]
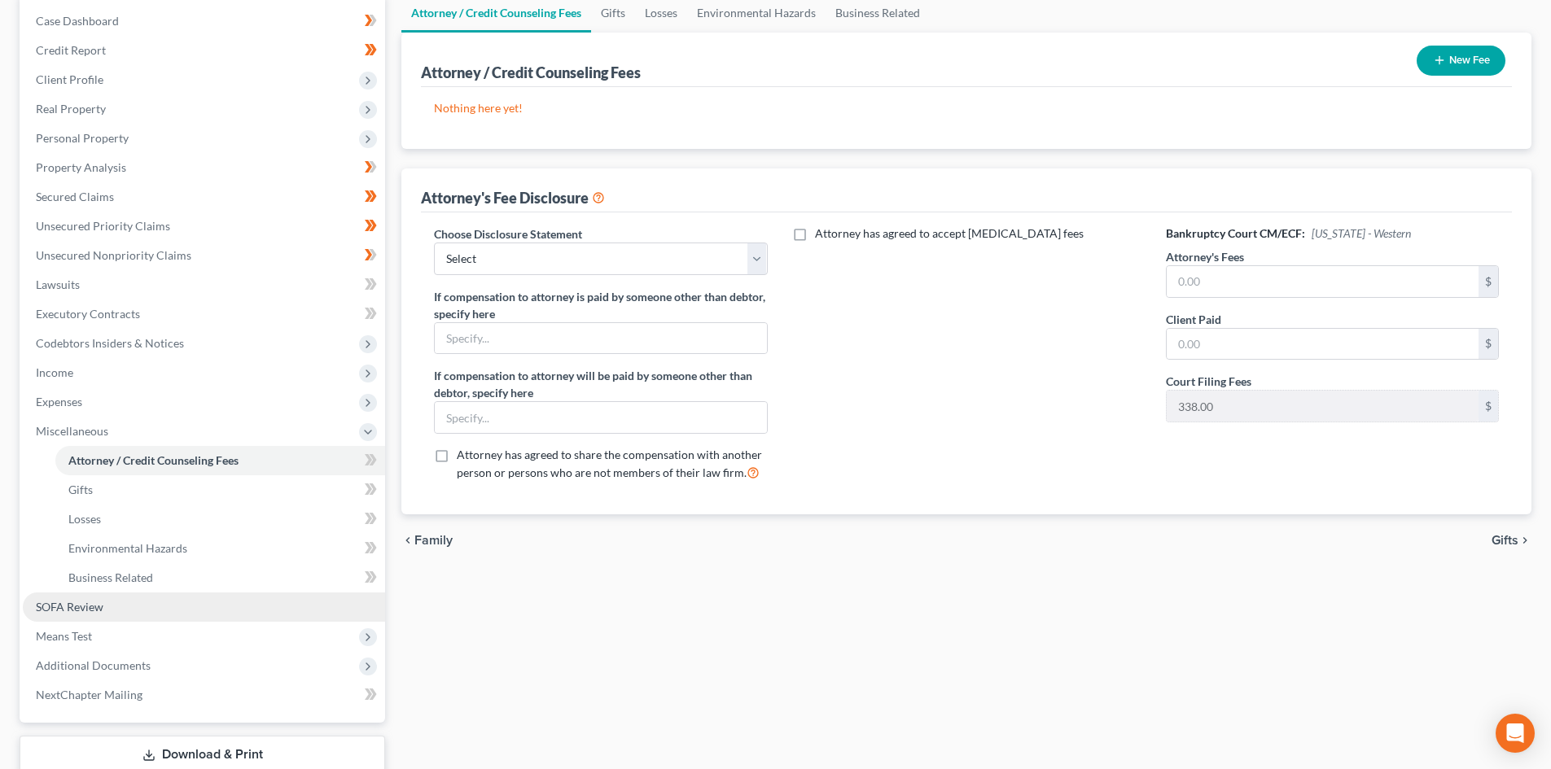
click at [119, 606] on link "SOFA Review" at bounding box center [204, 607] width 362 height 29
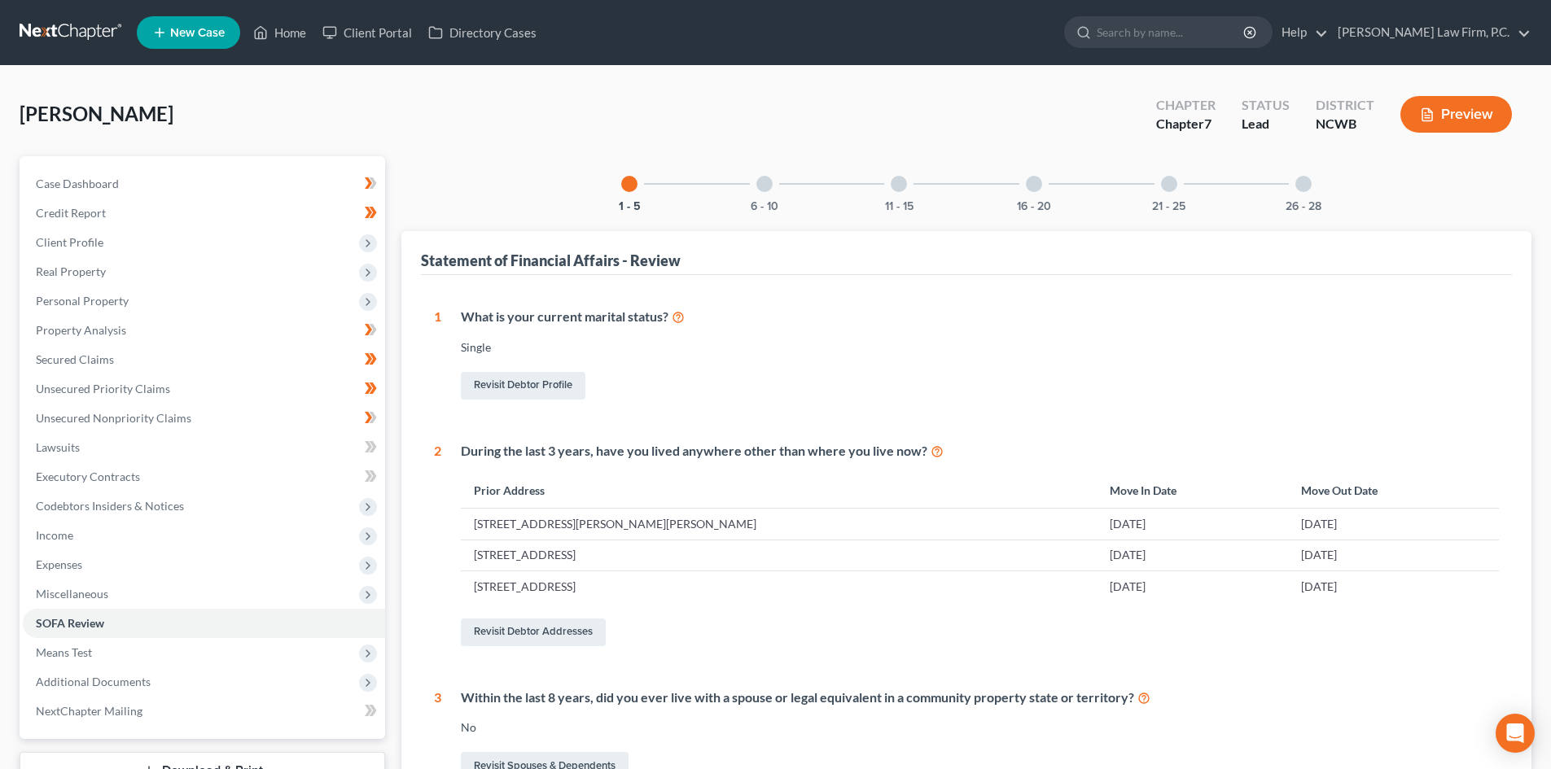
click at [919, 186] on div "11 - 15" at bounding box center [898, 183] width 55 height 55
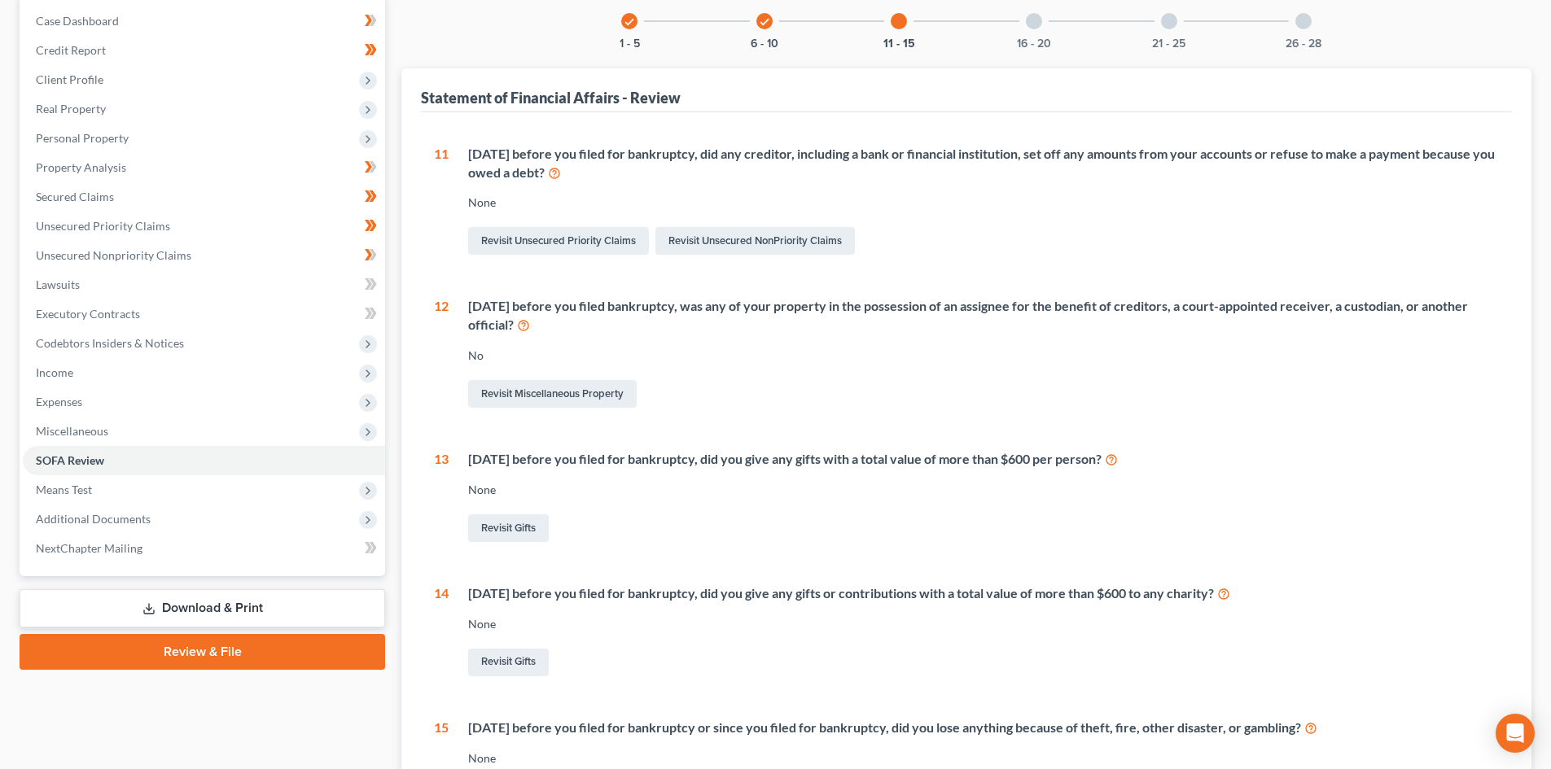
scroll to position [136, 0]
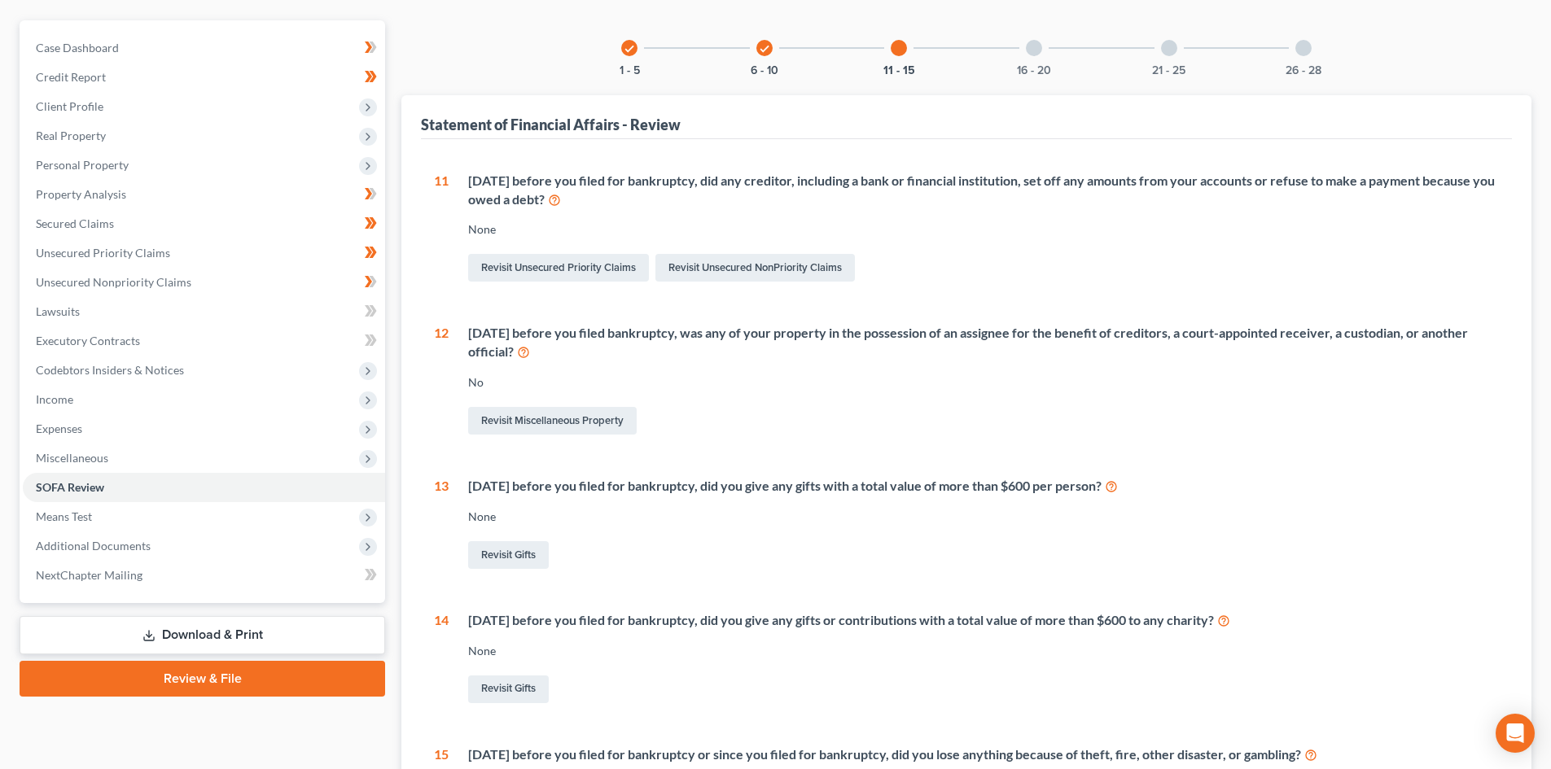
click at [1039, 42] on div at bounding box center [1034, 48] width 16 height 16
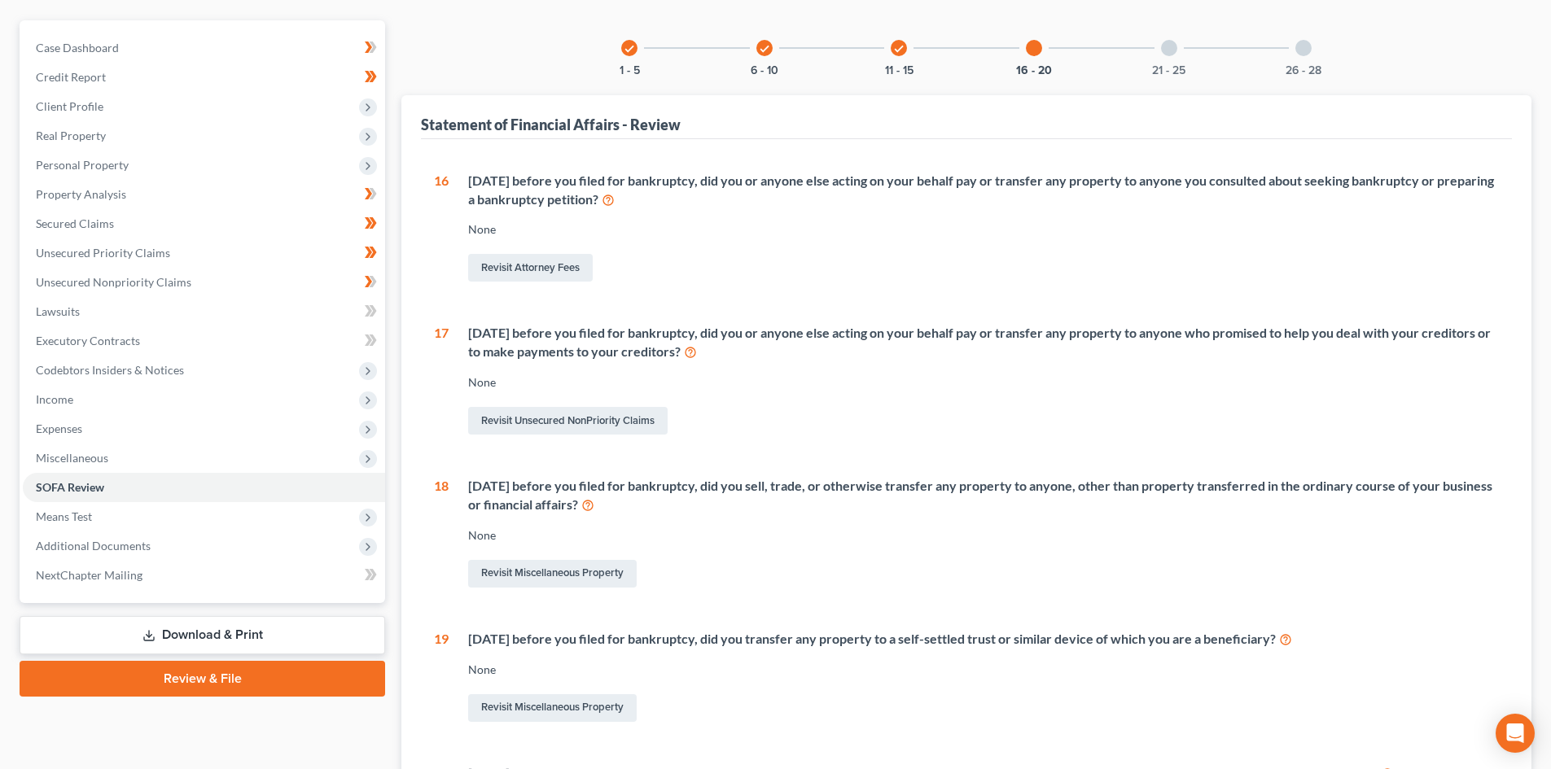
click at [769, 47] on icon "check" at bounding box center [764, 48] width 11 height 11
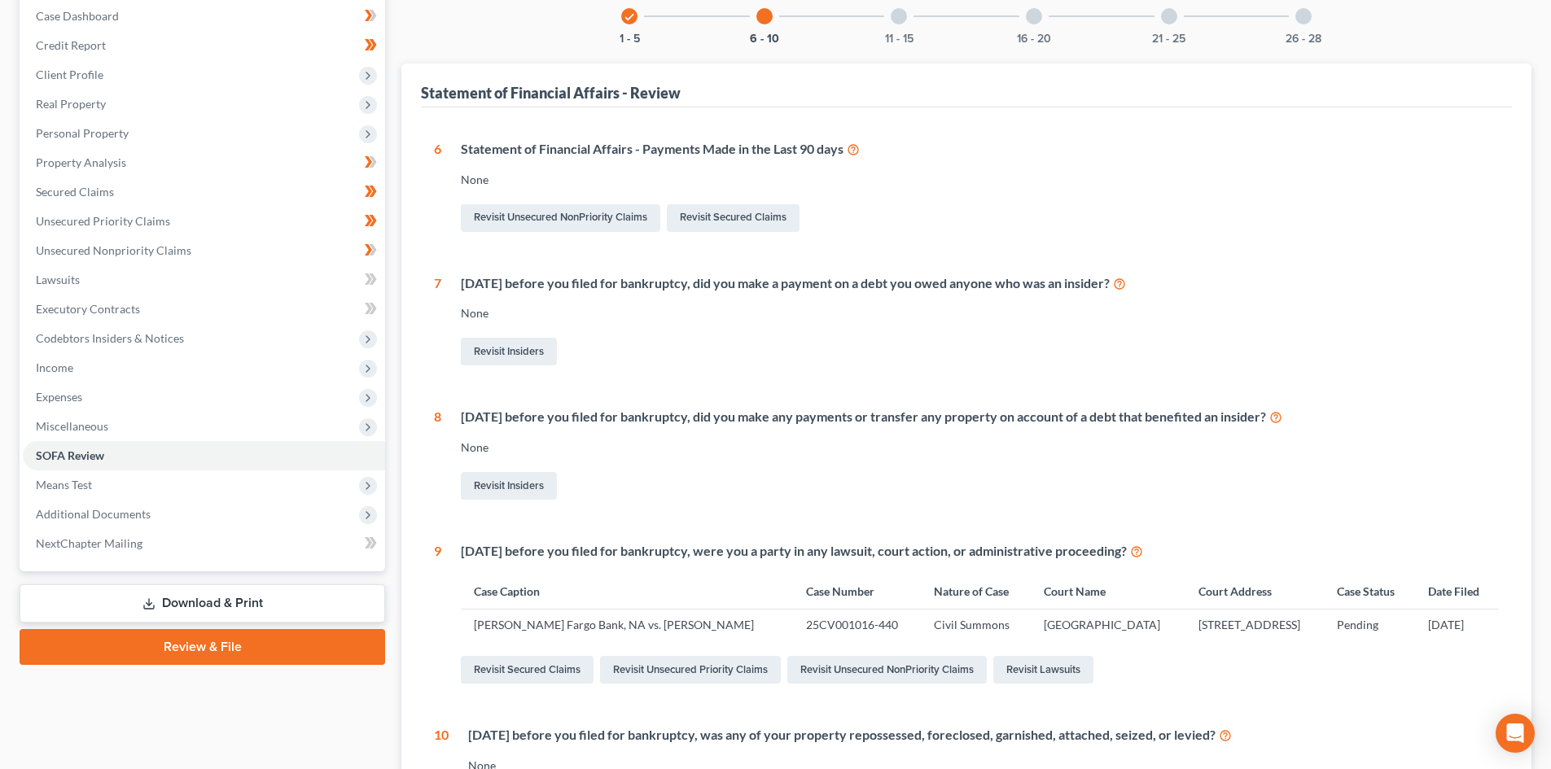
scroll to position [299, 0]
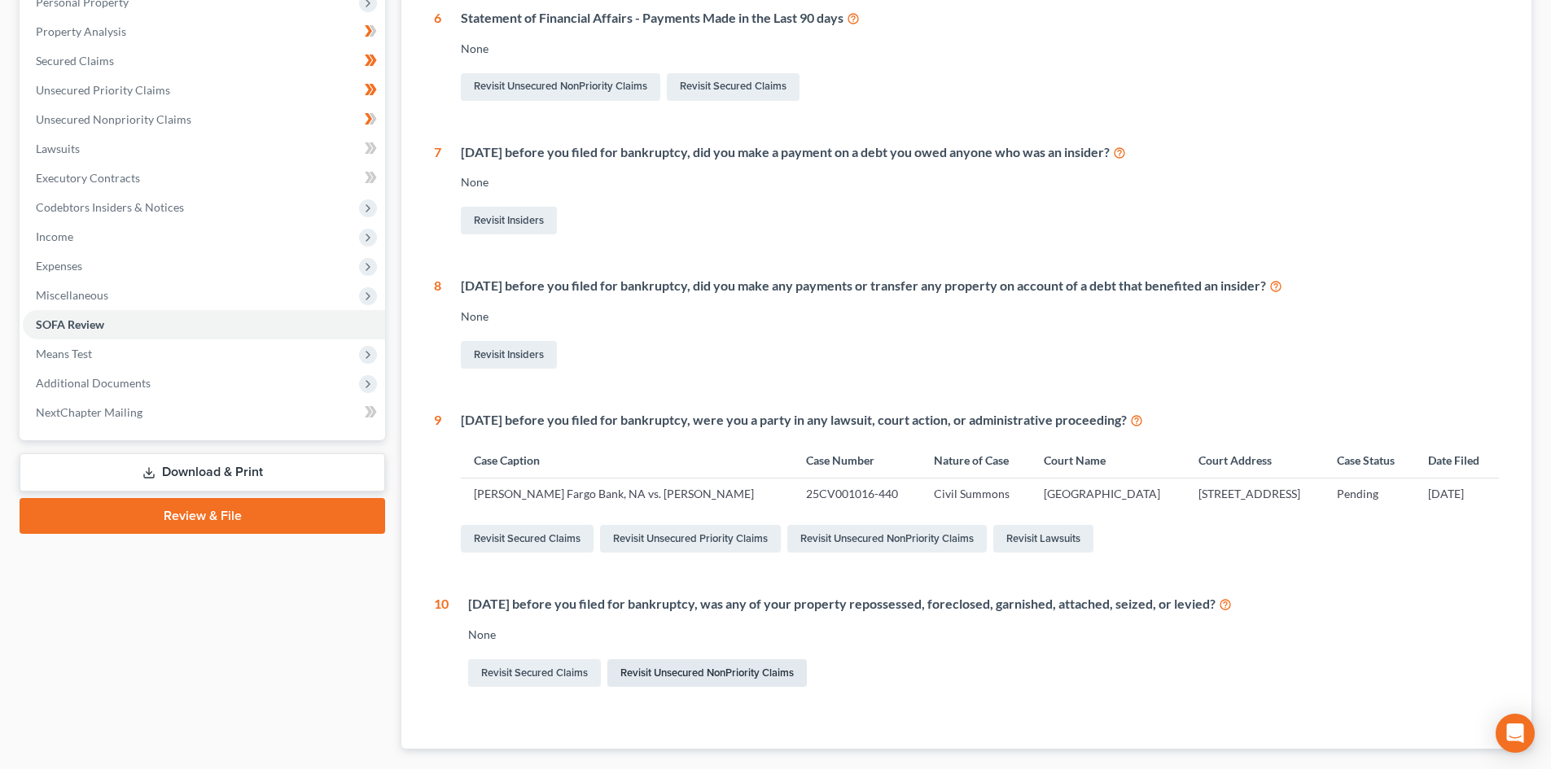
click at [670, 663] on link "Revisit Unsecured NonPriority Claims" at bounding box center [706, 673] width 199 height 28
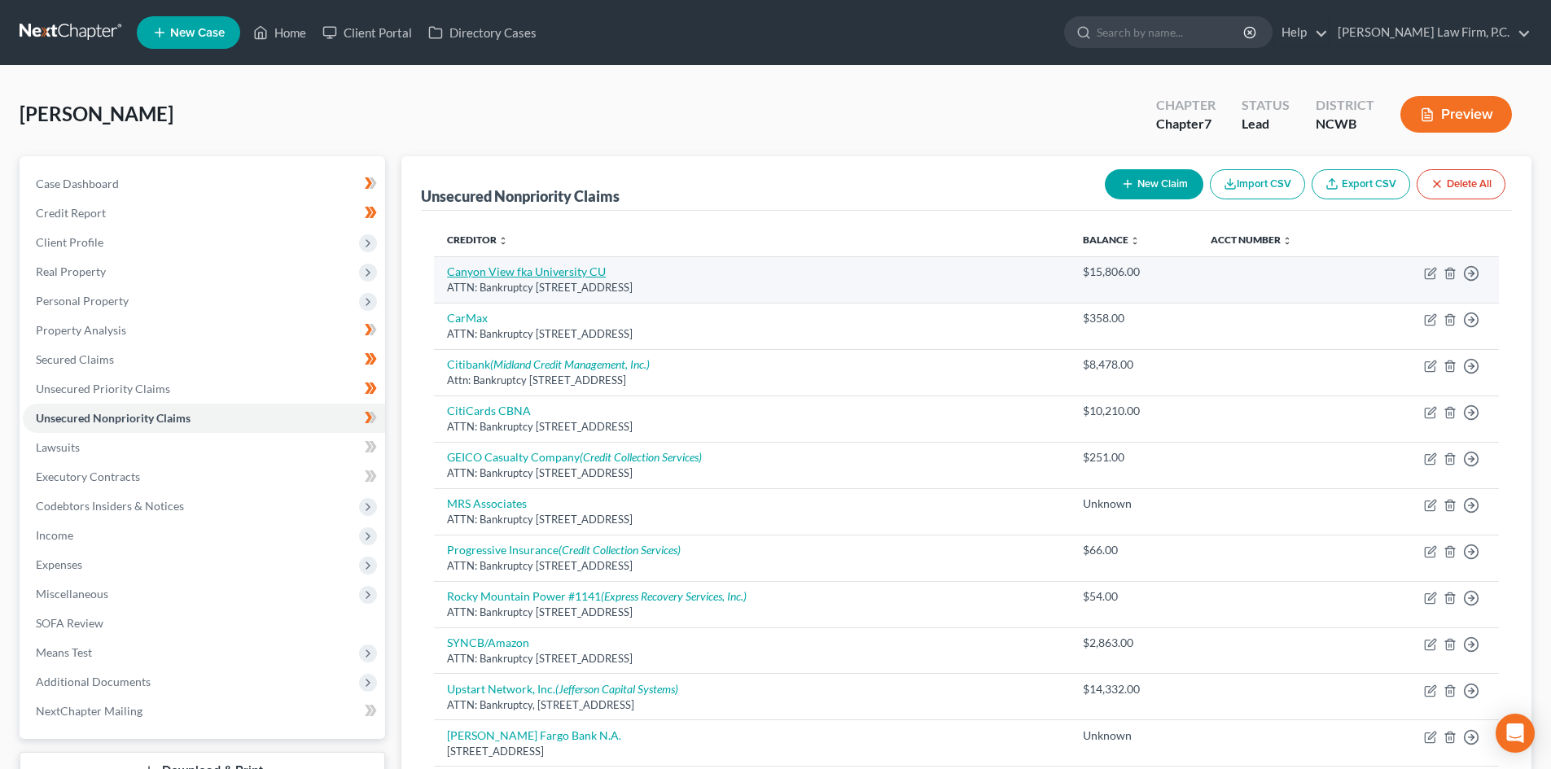
click at [568, 276] on link "Canyon View fka University CU" at bounding box center [526, 272] width 159 height 14
select select "46"
select select "4"
select select "0"
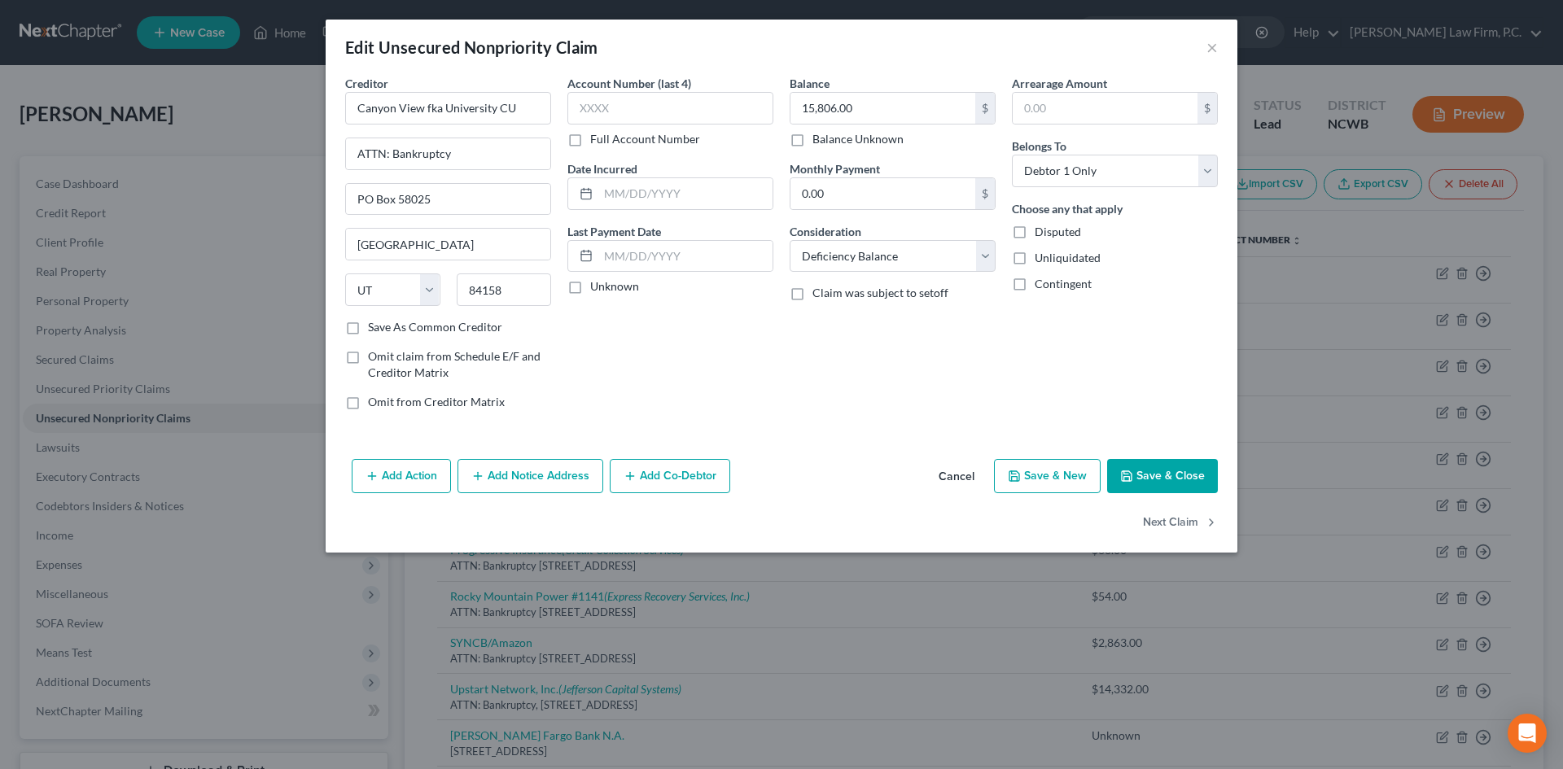
click at [846, 291] on span "Claim was subject to setoff" at bounding box center [880, 293] width 136 height 14
click at [829, 291] on input "Claim was subject to setoff" at bounding box center [824, 290] width 11 height 11
checkbox input "true"
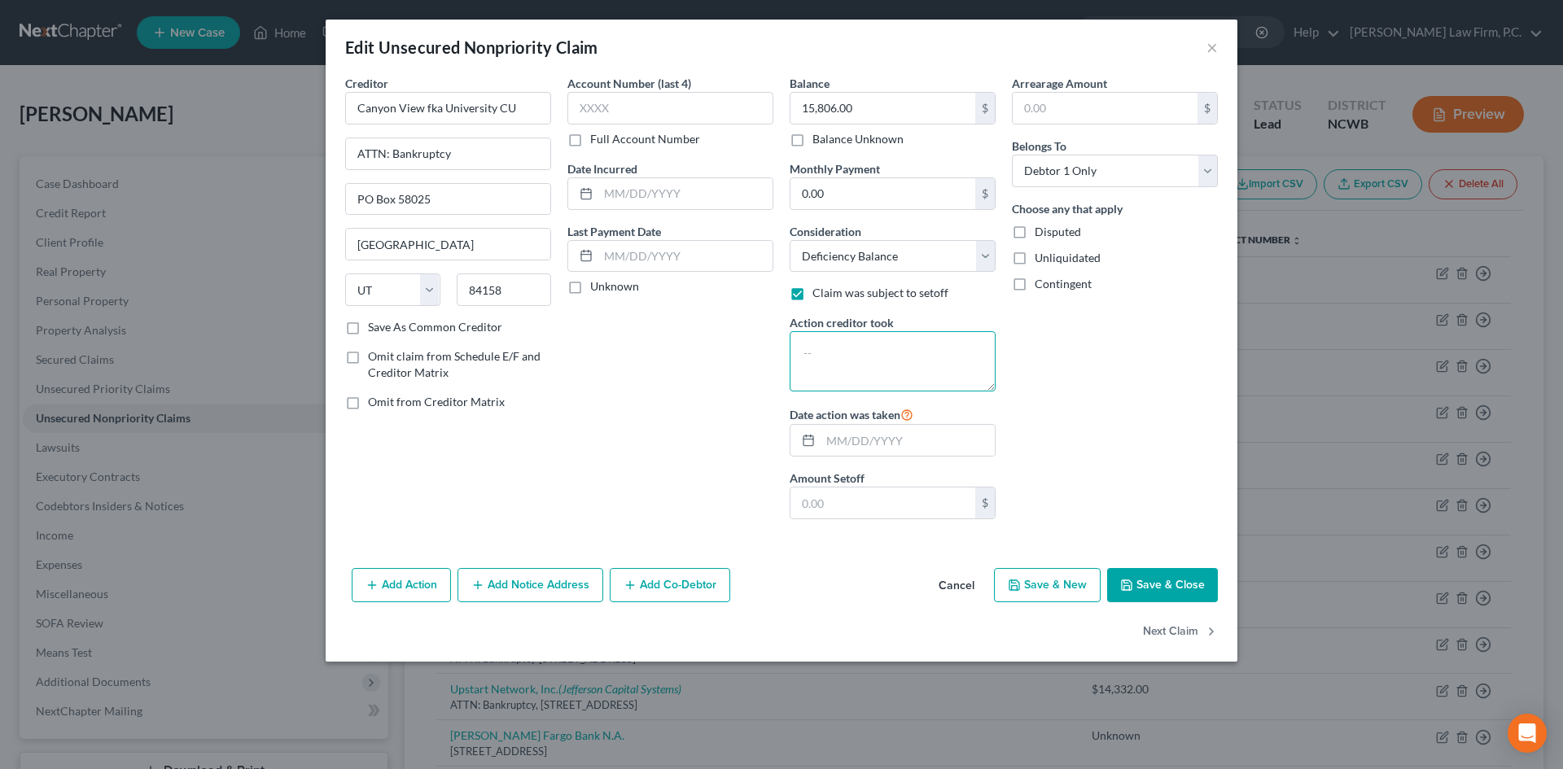
click at [863, 371] on textarea at bounding box center [893, 361] width 206 height 60
type textarea "Repossession of 2017 Ford Fiesta"
type input "08/31/2024"
drag, startPoint x: 838, startPoint y: 480, endPoint x: 839, endPoint y: 491, distance: 10.7
click at [839, 484] on label "Amount Setoff" at bounding box center [827, 478] width 75 height 17
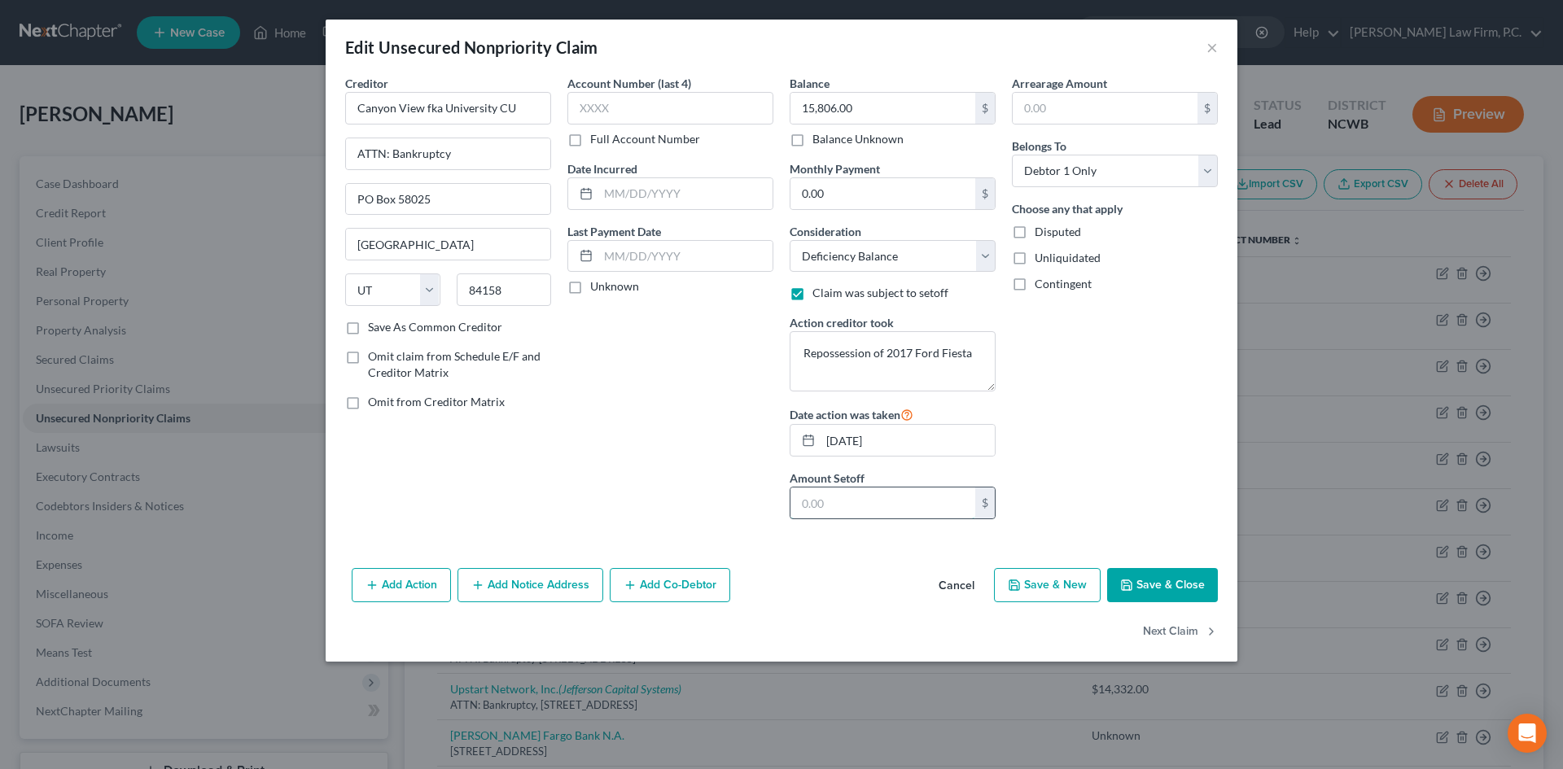
click at [846, 505] on input "text" at bounding box center [882, 503] width 185 height 31
click at [1208, 453] on div "Arrearage Amount $ Belongs To * Select Debtor 1 Only Debtor 2 Only Debtor 1 And…" at bounding box center [1115, 303] width 222 height 457
click at [1174, 589] on button "Save & Close" at bounding box center [1162, 585] width 111 height 34
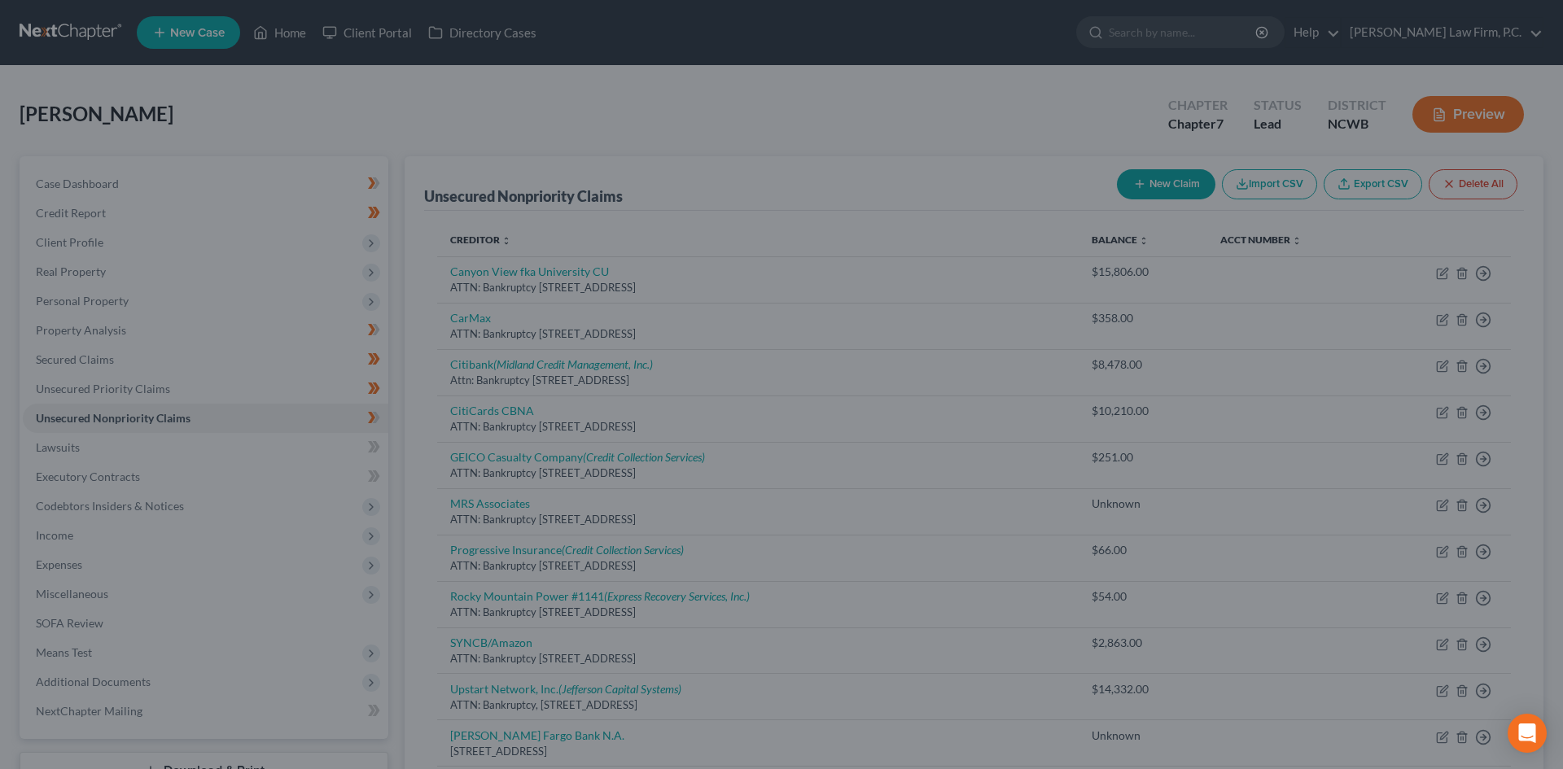
type input "0"
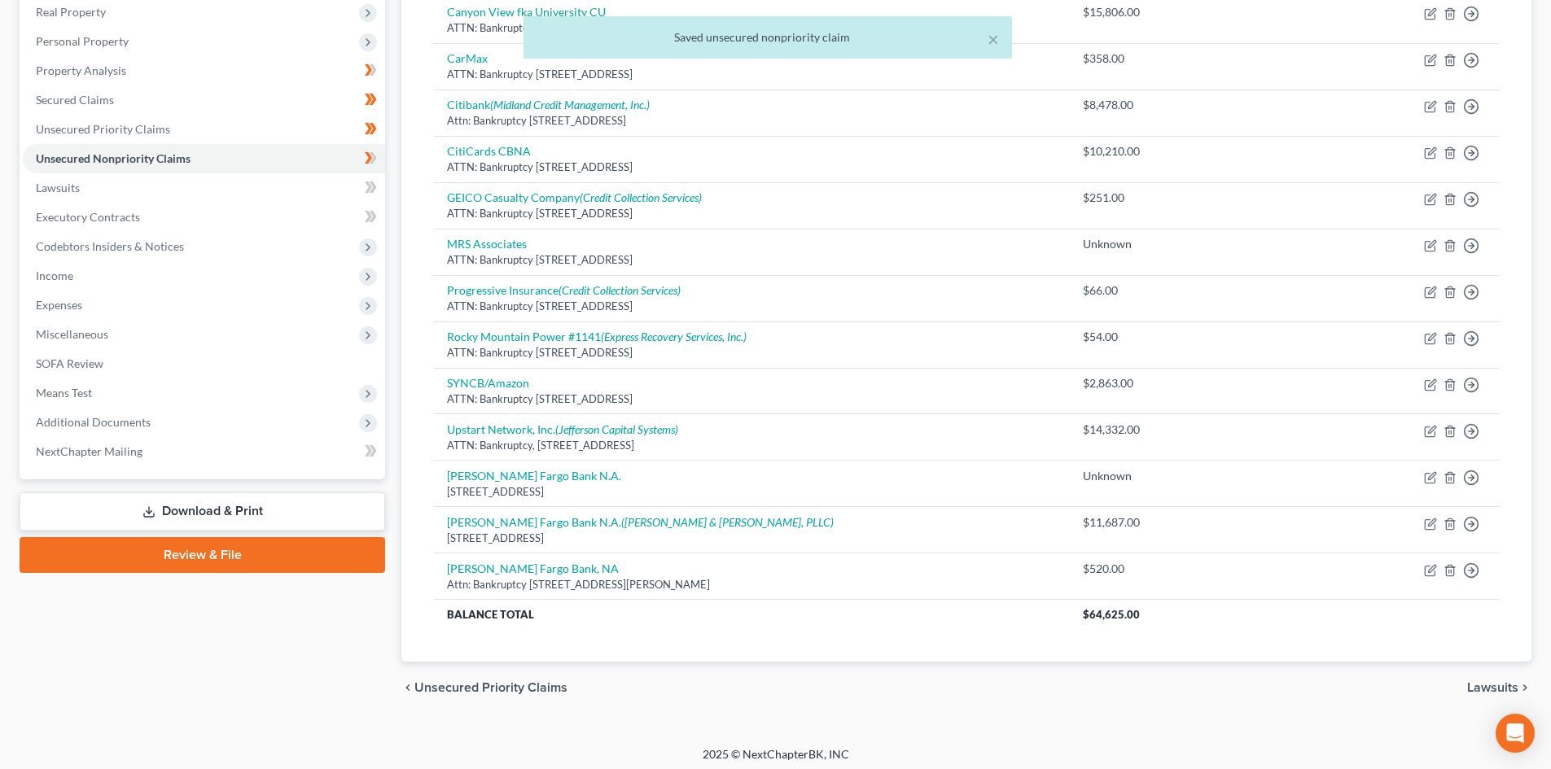
scroll to position [266, 0]
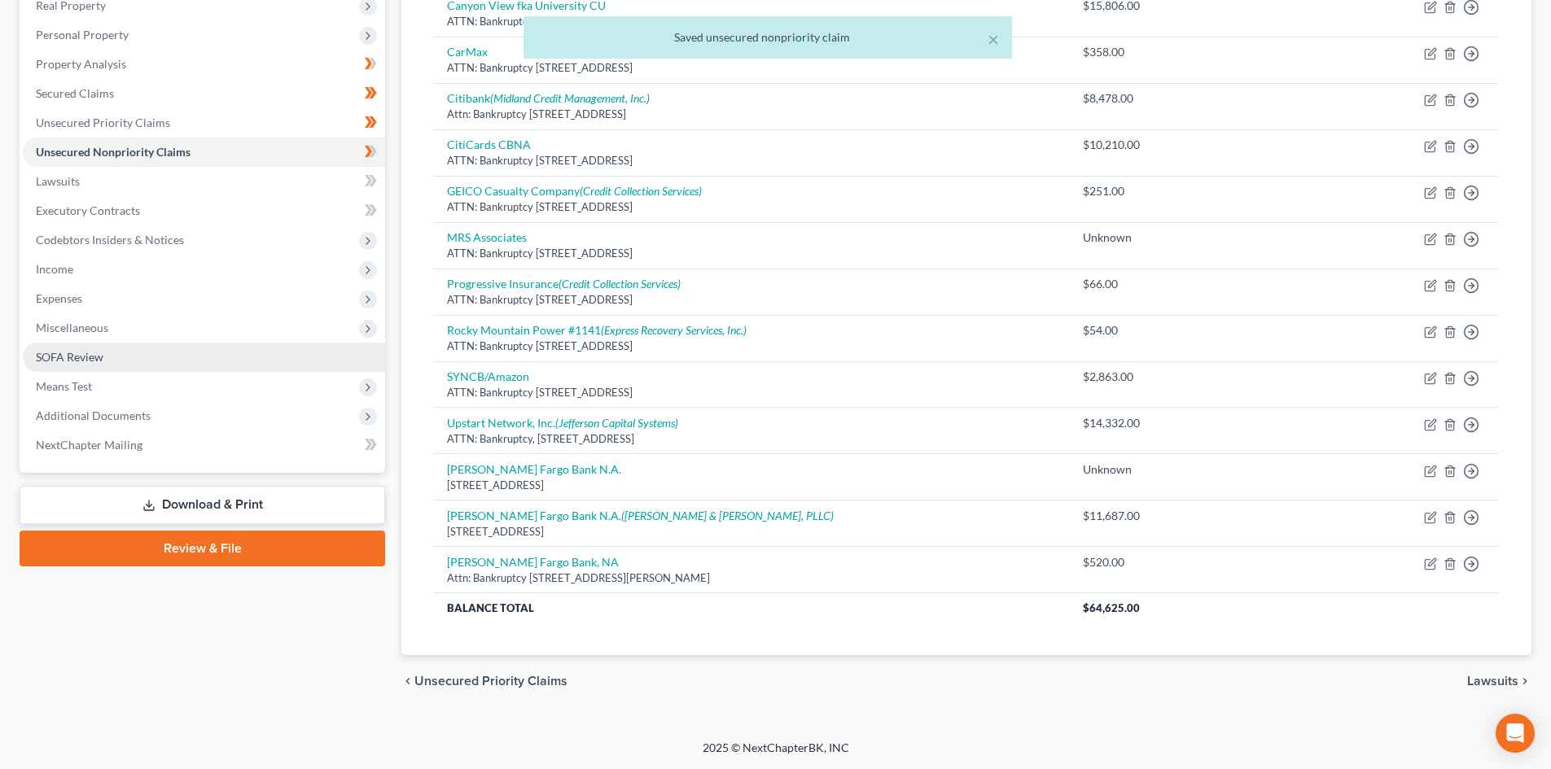
click at [103, 352] on span "SOFA Review" at bounding box center [70, 357] width 68 height 14
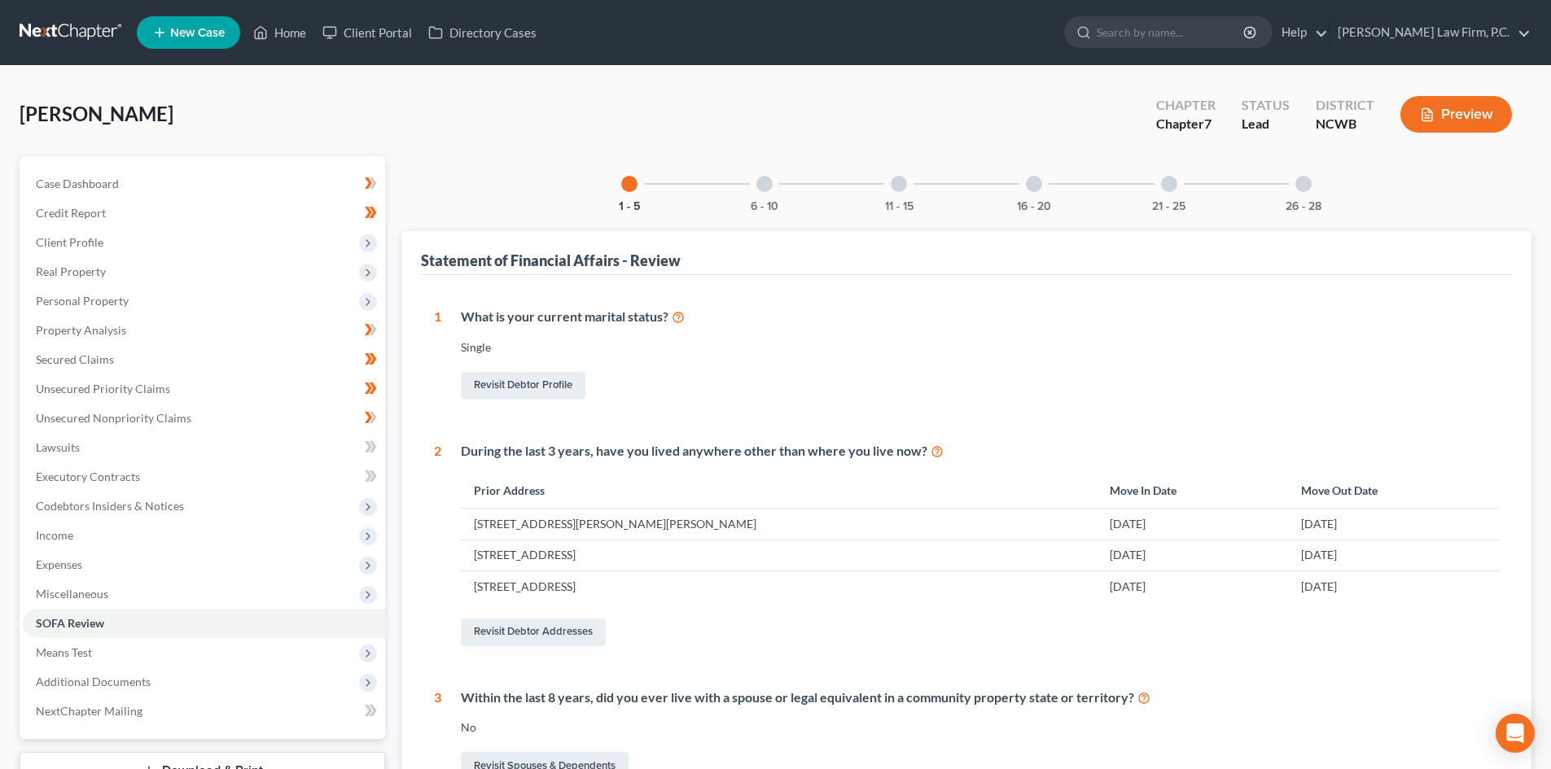
click at [781, 187] on div "6 - 10" at bounding box center [764, 183] width 55 height 55
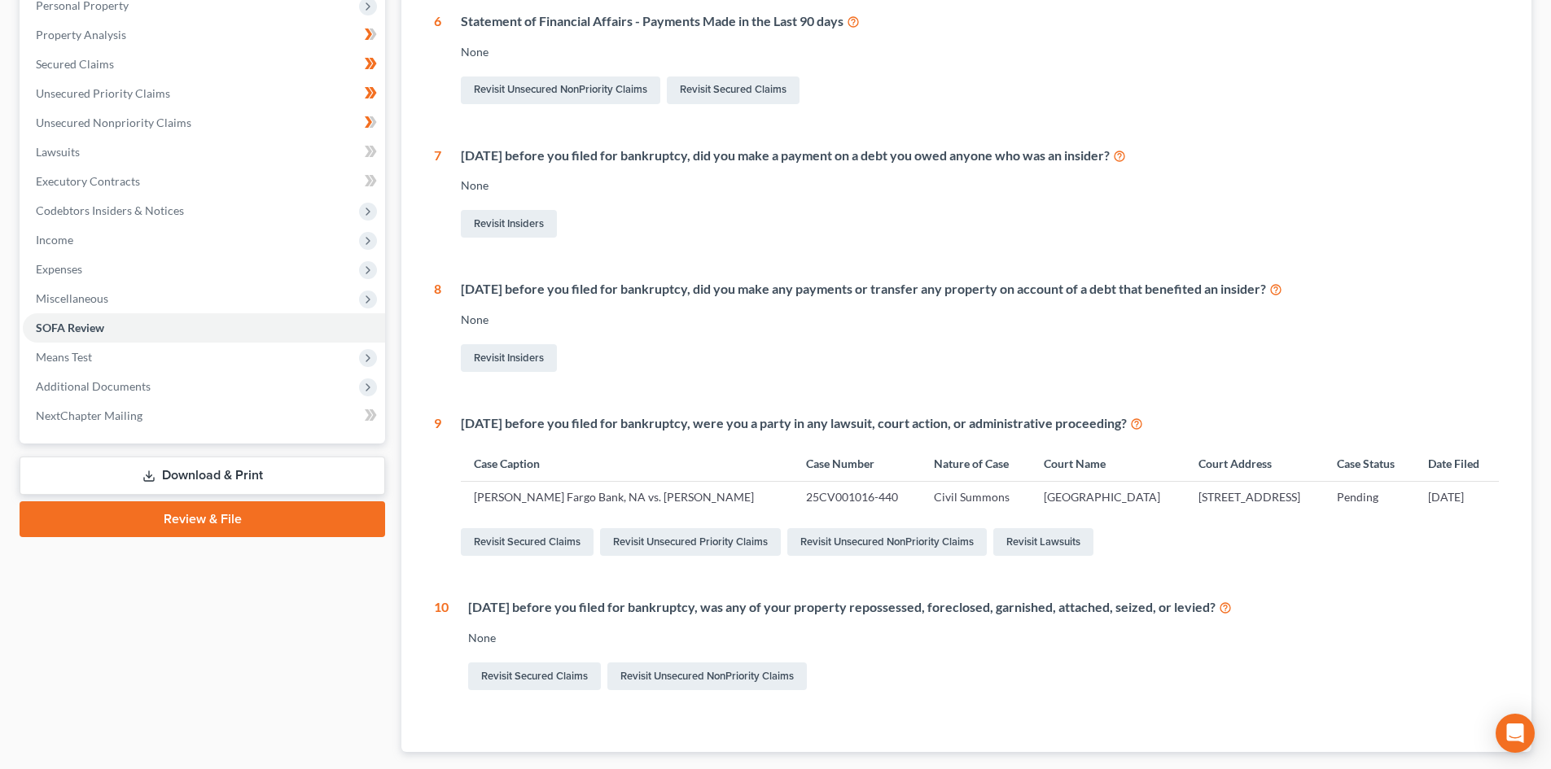
scroll to position [392, 0]
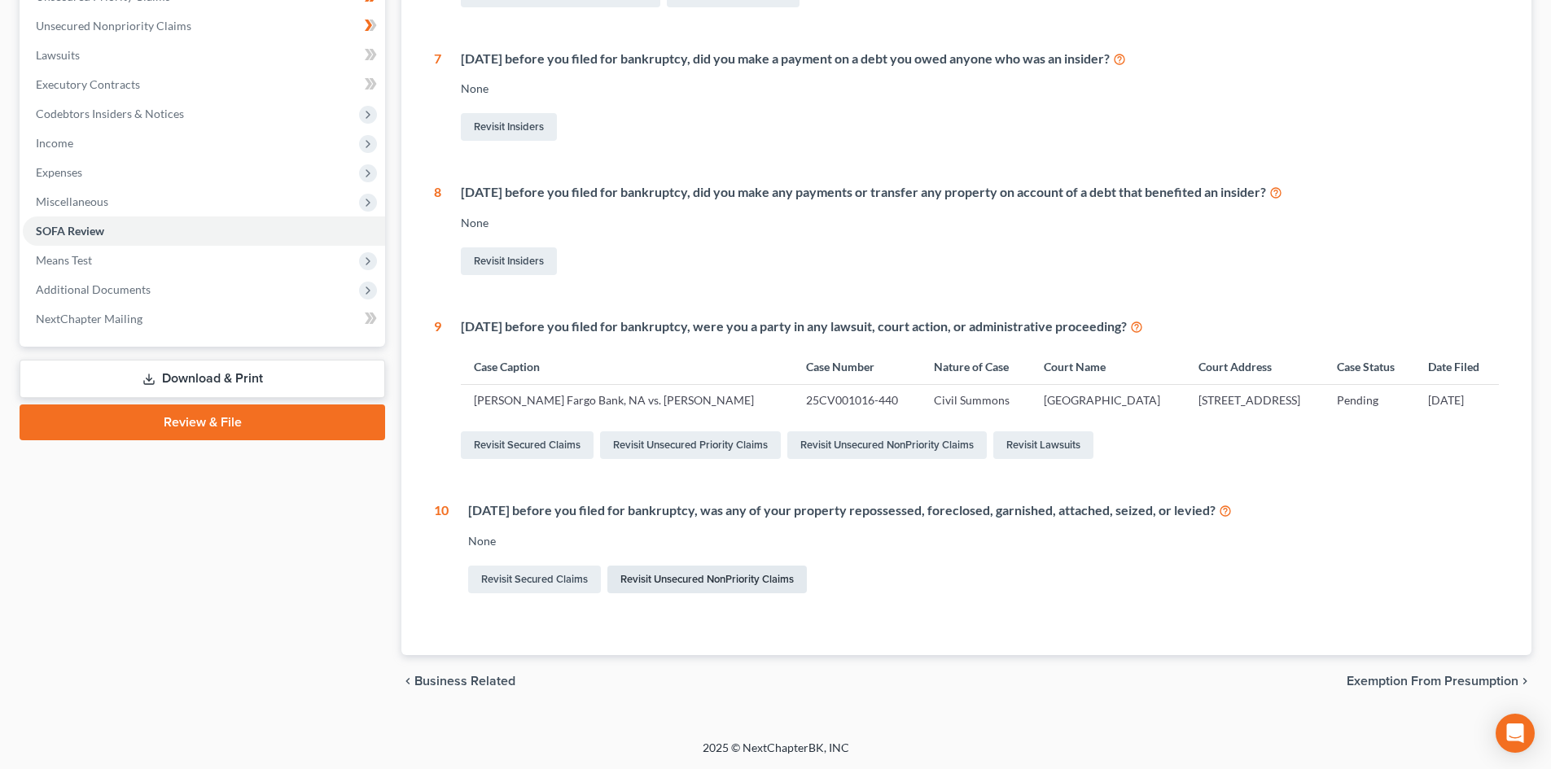
click at [764, 576] on link "Revisit Unsecured NonPriority Claims" at bounding box center [706, 580] width 199 height 28
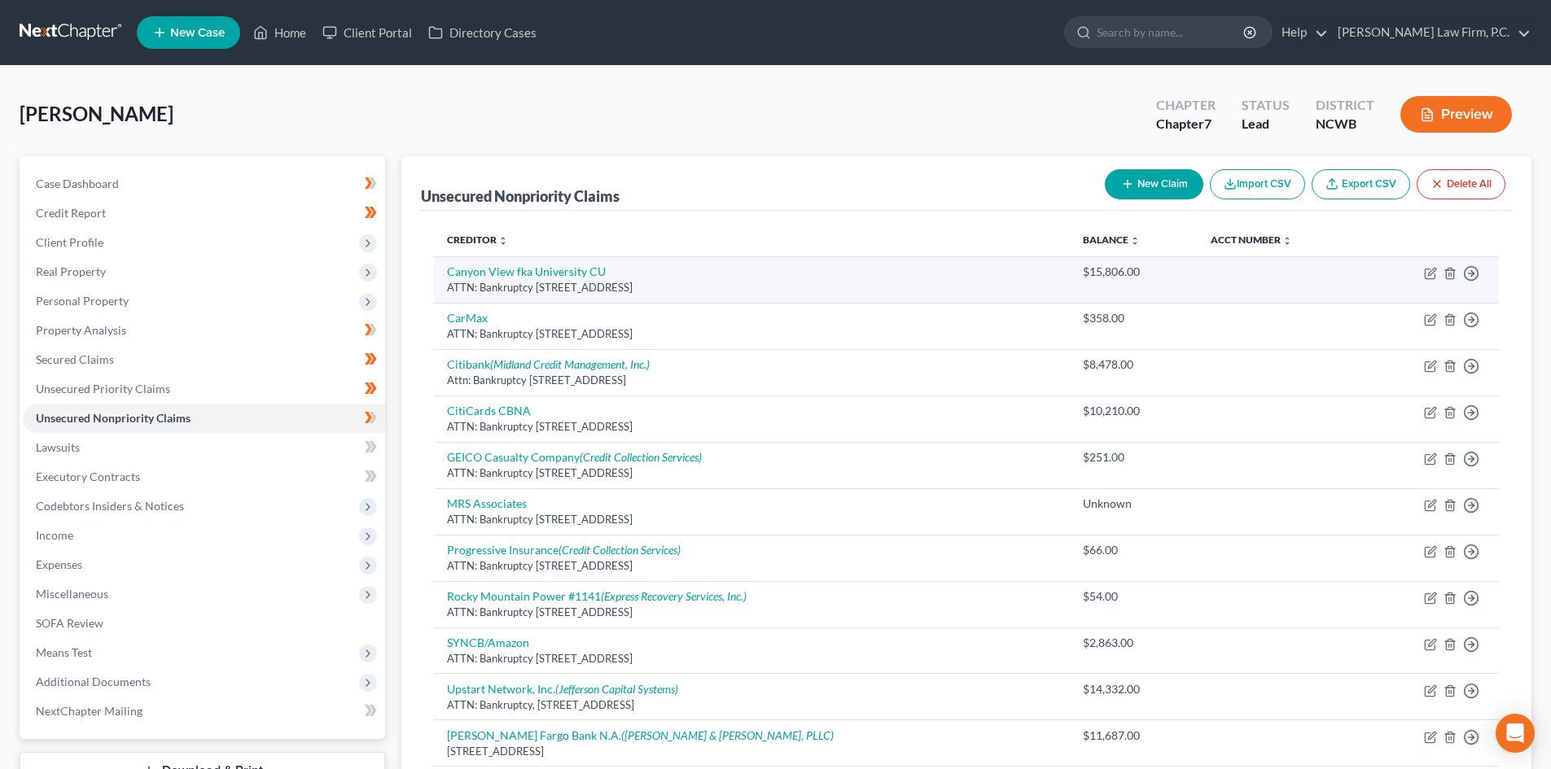
click at [553, 263] on td "Canyon View fka University CU ATTN: Bankruptcy PO Box 58025, Salt Lake City, UT…" at bounding box center [752, 279] width 636 height 46
click at [547, 265] on link "Canyon View fka University CU" at bounding box center [526, 272] width 159 height 14
select select "46"
select select "4"
select select "0"
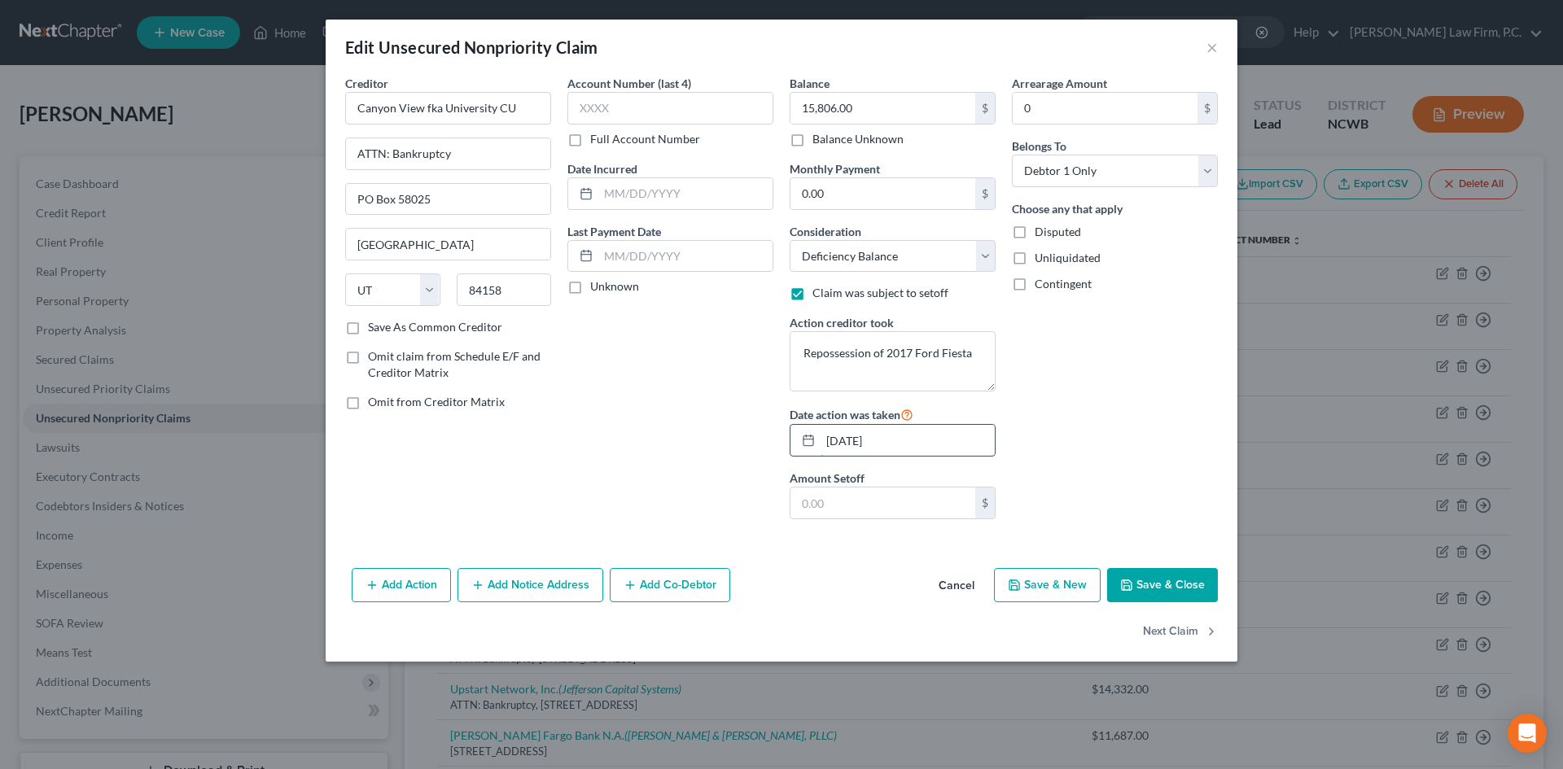
drag, startPoint x: 842, startPoint y: 443, endPoint x: 799, endPoint y: 443, distance: 42.3
click at [799, 442] on div "08/31/2024" at bounding box center [893, 440] width 206 height 33
type input "09/05/2024"
click at [1087, 391] on div "Arrearage Amount 0 $ Belongs To * Select Debtor 1 Only Debtor 2 Only Debtor 1 A…" at bounding box center [1115, 303] width 222 height 457
click at [1166, 584] on button "Save & Close" at bounding box center [1162, 585] width 111 height 34
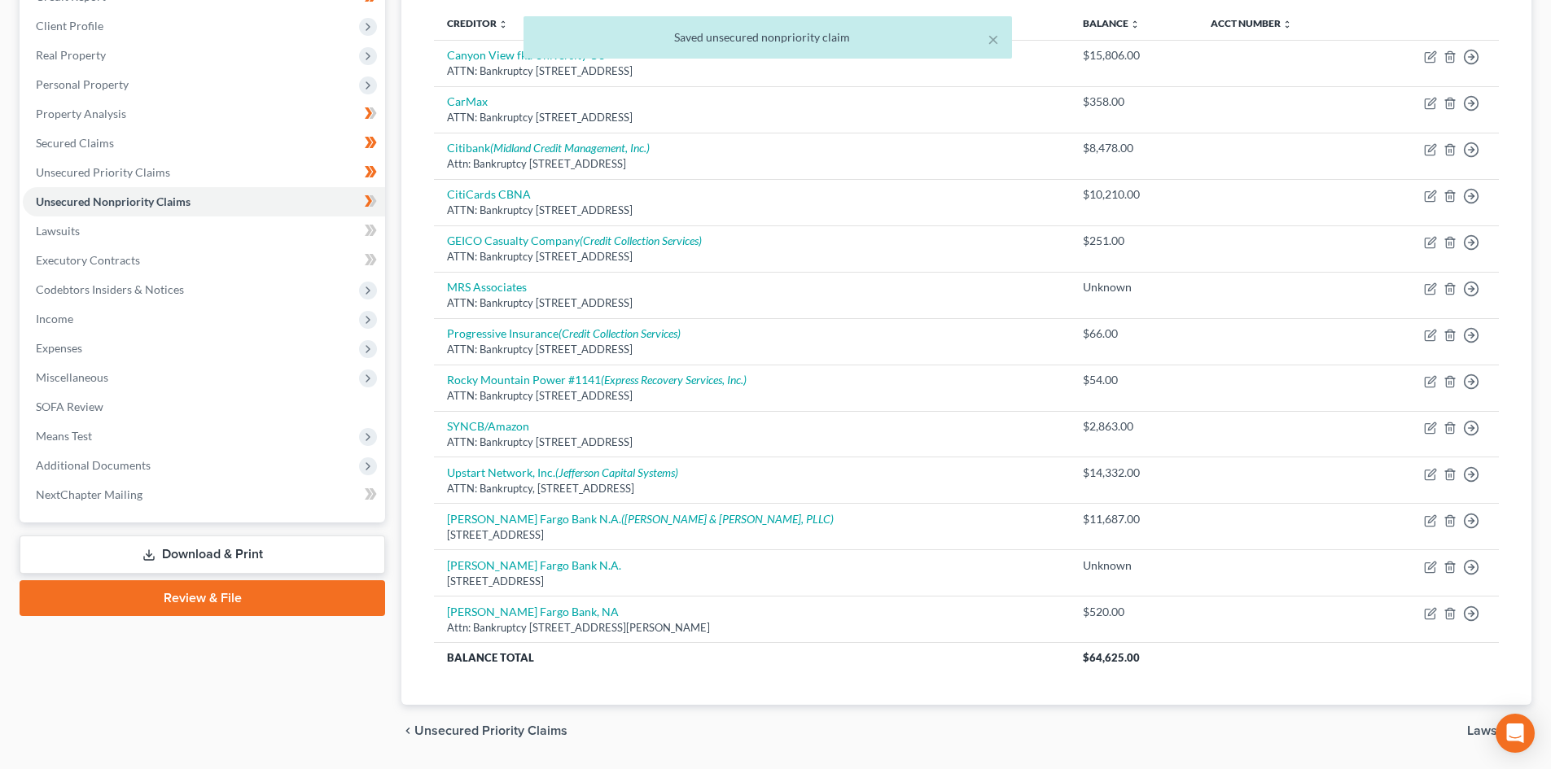
scroll to position [266, 0]
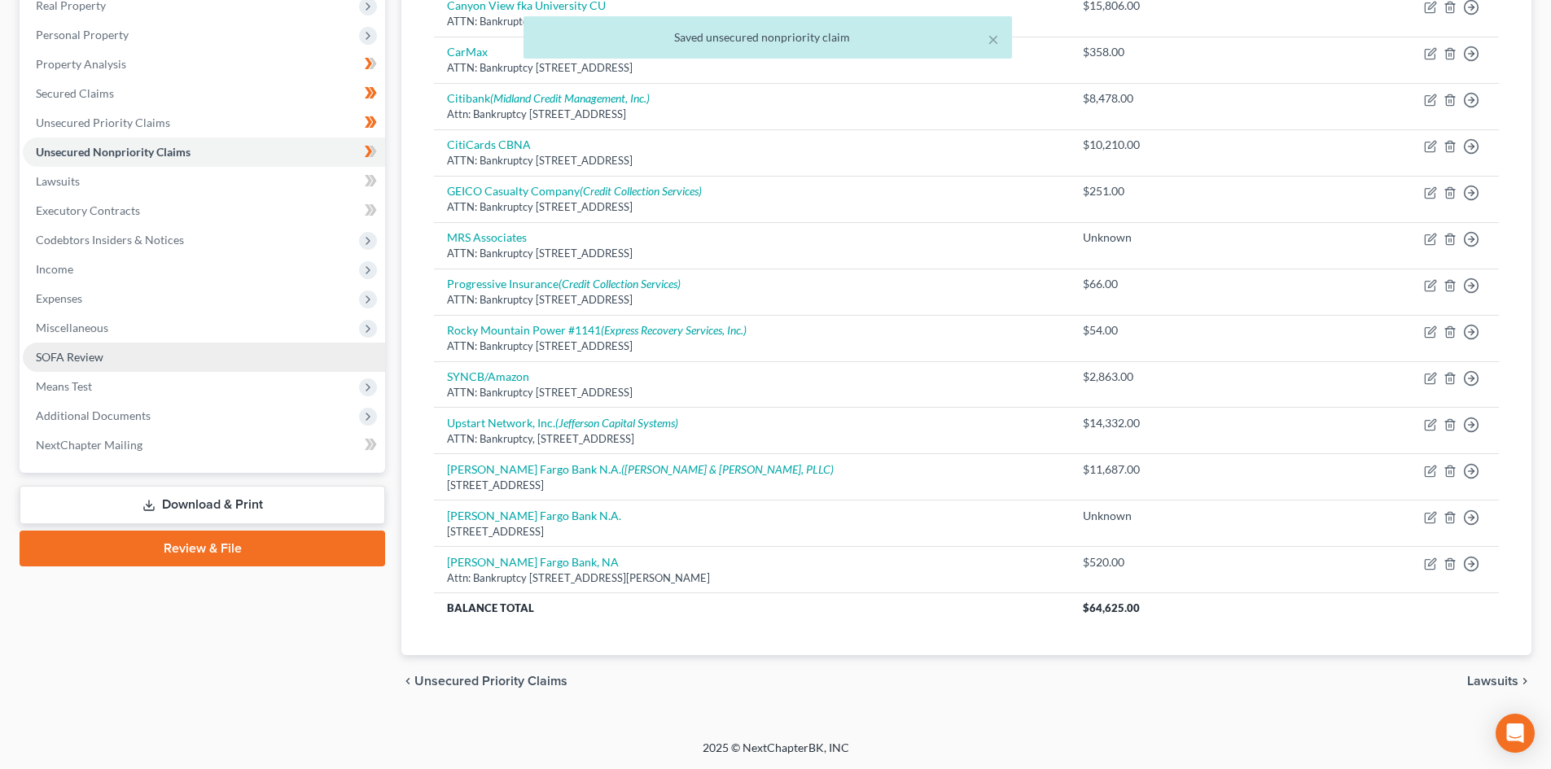
click at [139, 344] on link "SOFA Review" at bounding box center [204, 357] width 362 height 29
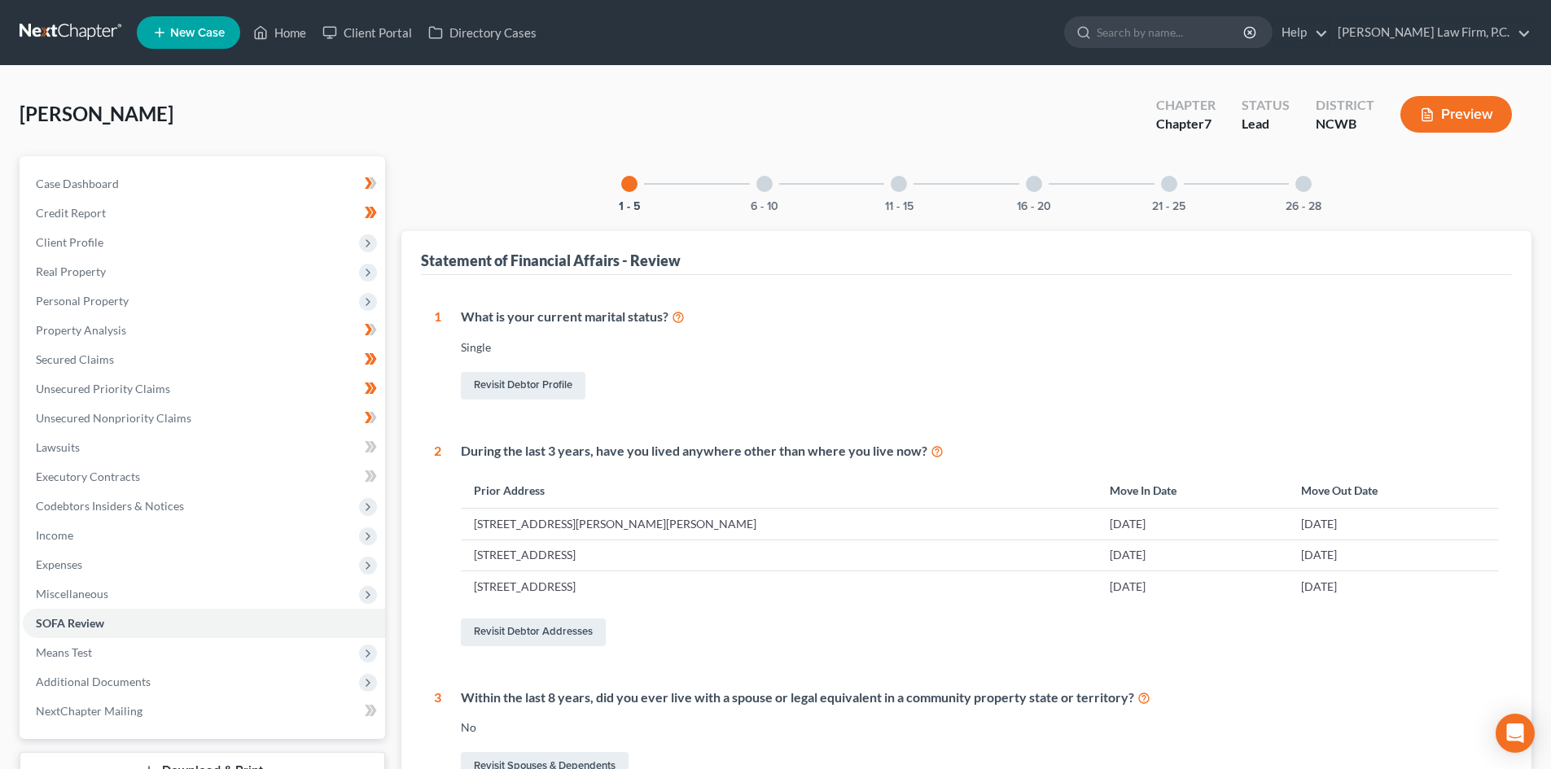
click at [766, 176] on div at bounding box center [764, 184] width 16 height 16
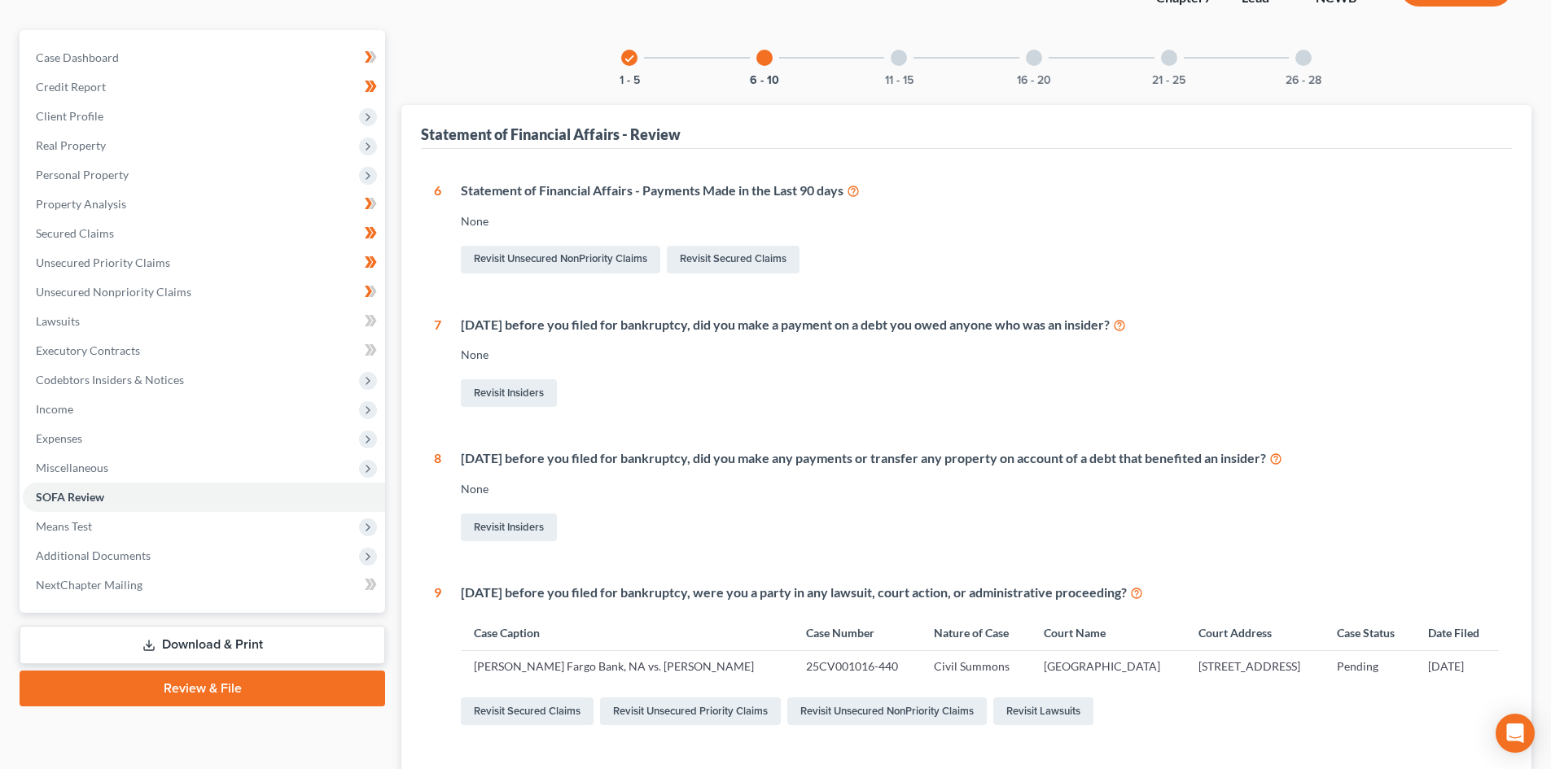
scroll to position [392, 0]
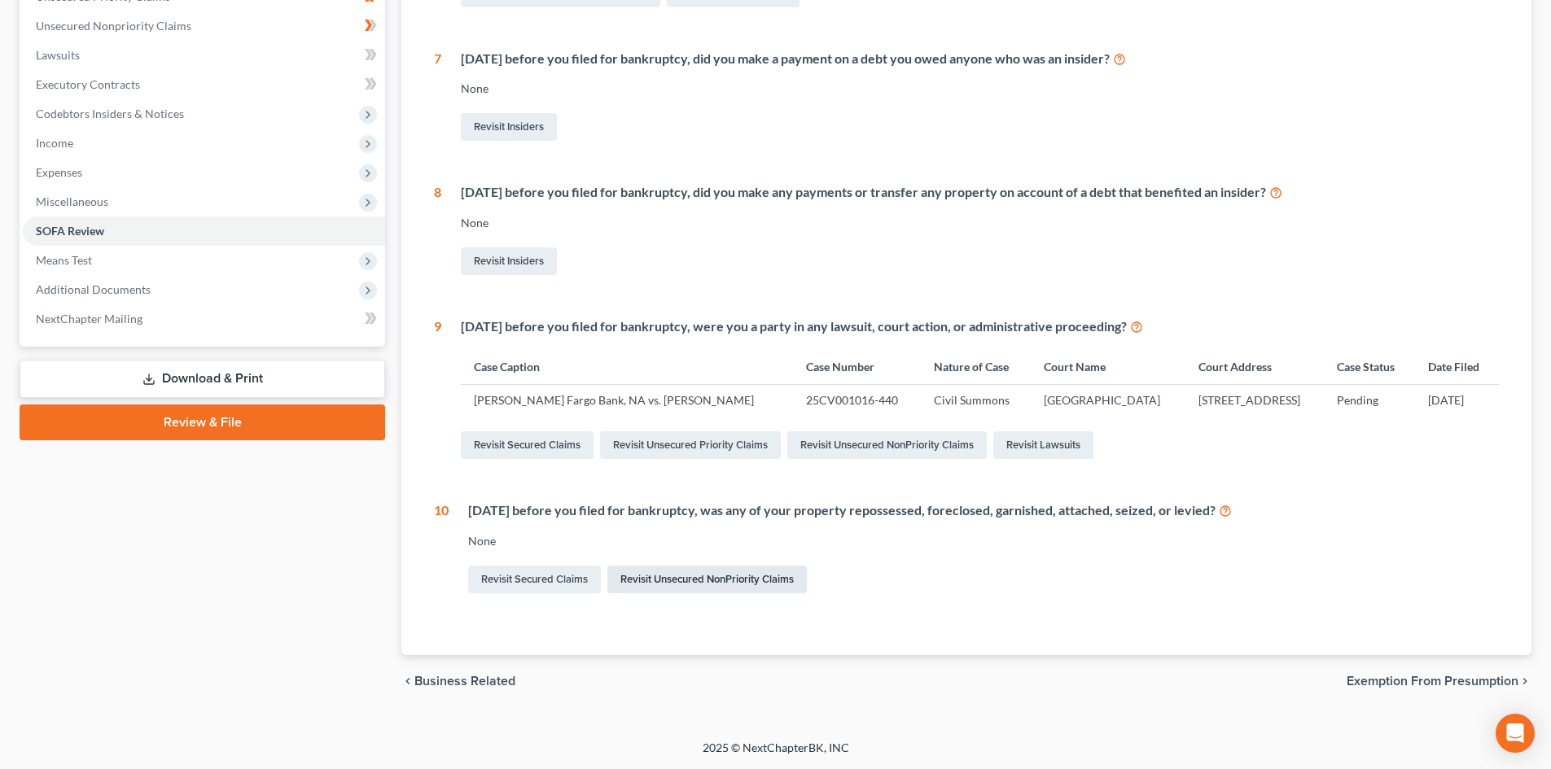
click at [742, 579] on link "Revisit Unsecured NonPriority Claims" at bounding box center [706, 580] width 199 height 28
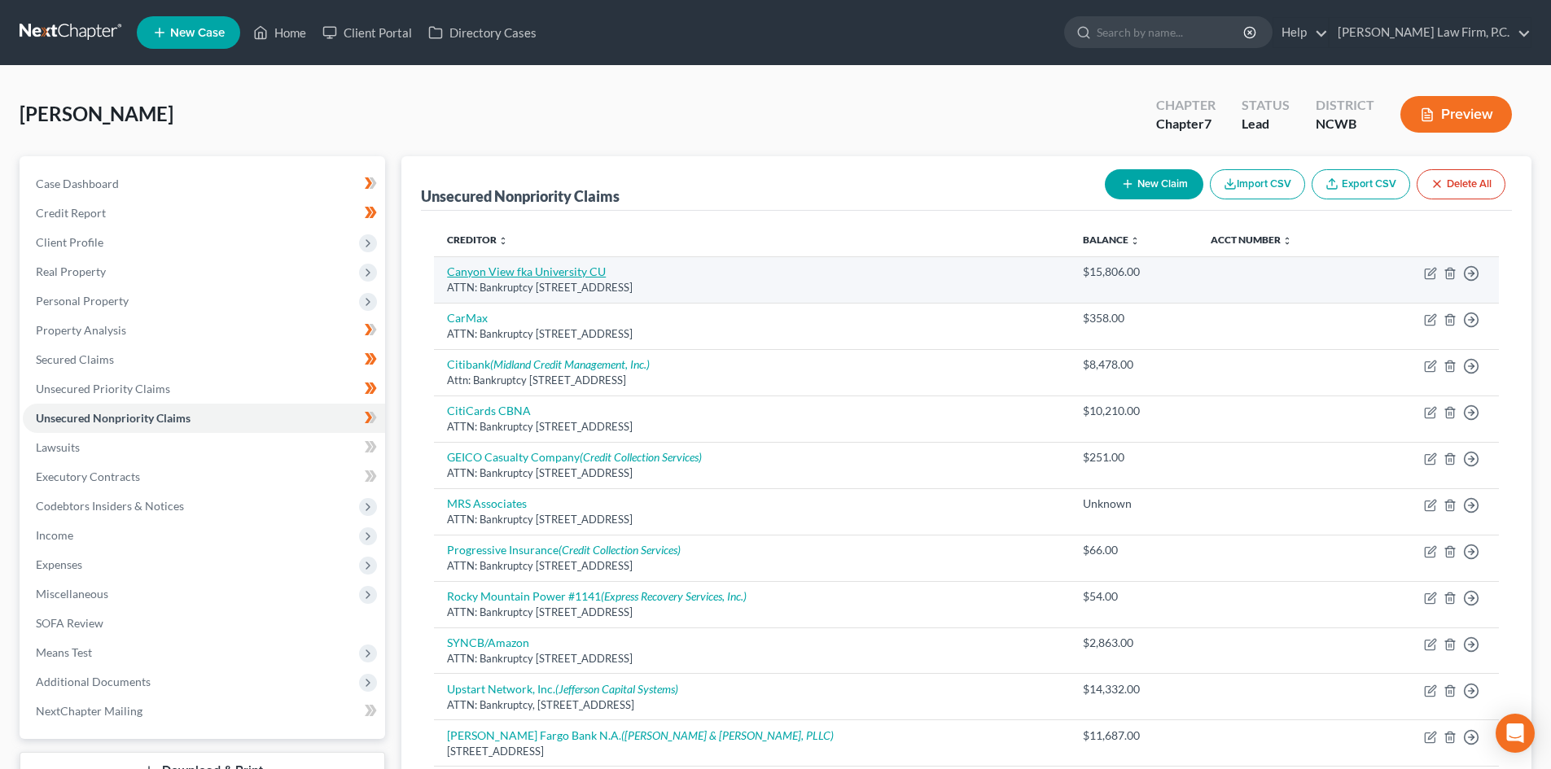
click at [545, 269] on link "Canyon View fka University CU" at bounding box center [526, 272] width 159 height 14
select select "46"
select select "4"
select select "0"
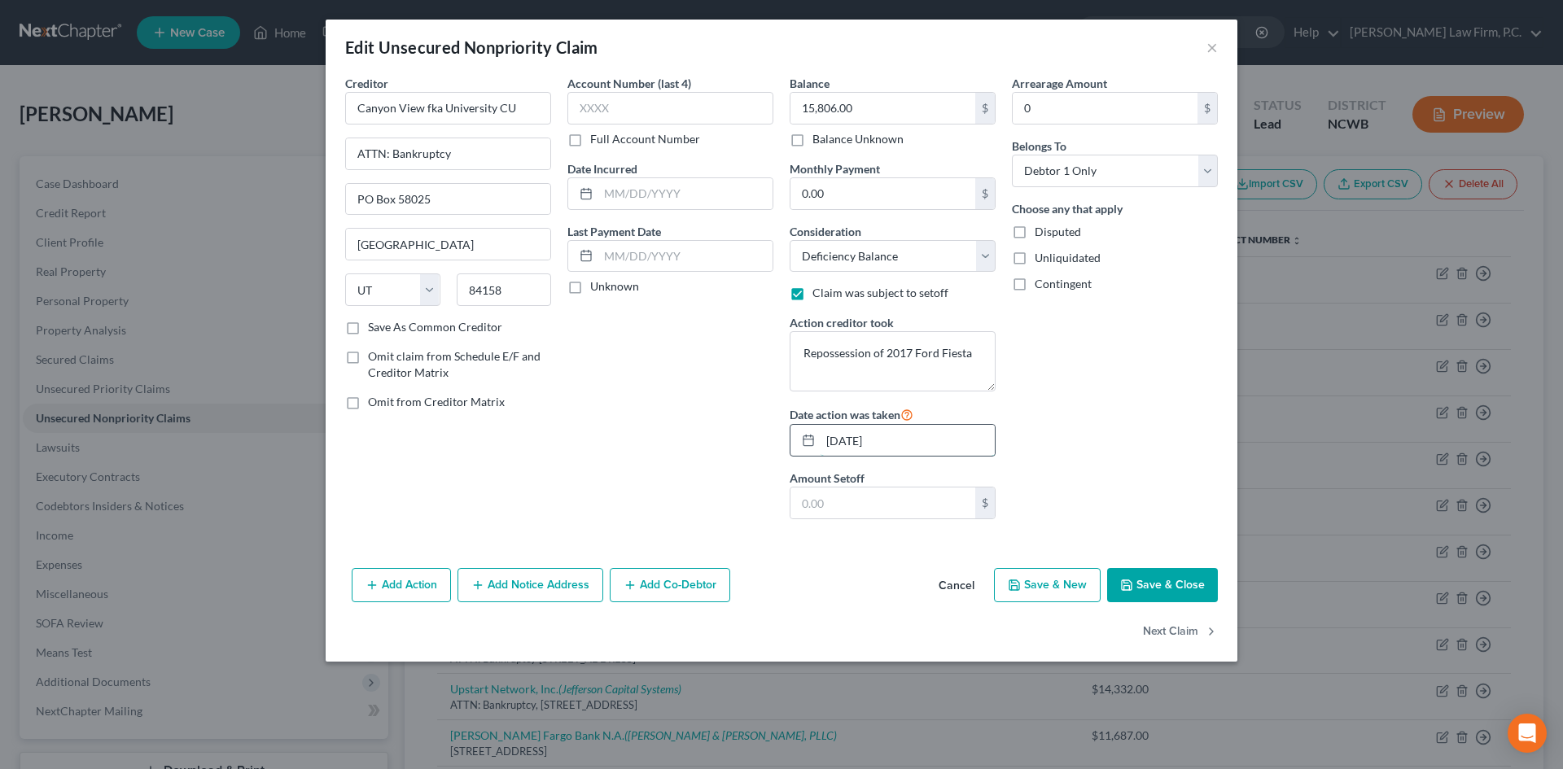
click at [849, 437] on input "09/05/2024" at bounding box center [907, 440] width 174 height 31
drag, startPoint x: 843, startPoint y: 442, endPoint x: 854, endPoint y: 441, distance: 10.6
click at [854, 441] on input "09/05/2024" at bounding box center [907, 440] width 174 height 31
type input "09/30/2024"
click at [1159, 571] on button "Save & Close" at bounding box center [1162, 585] width 111 height 34
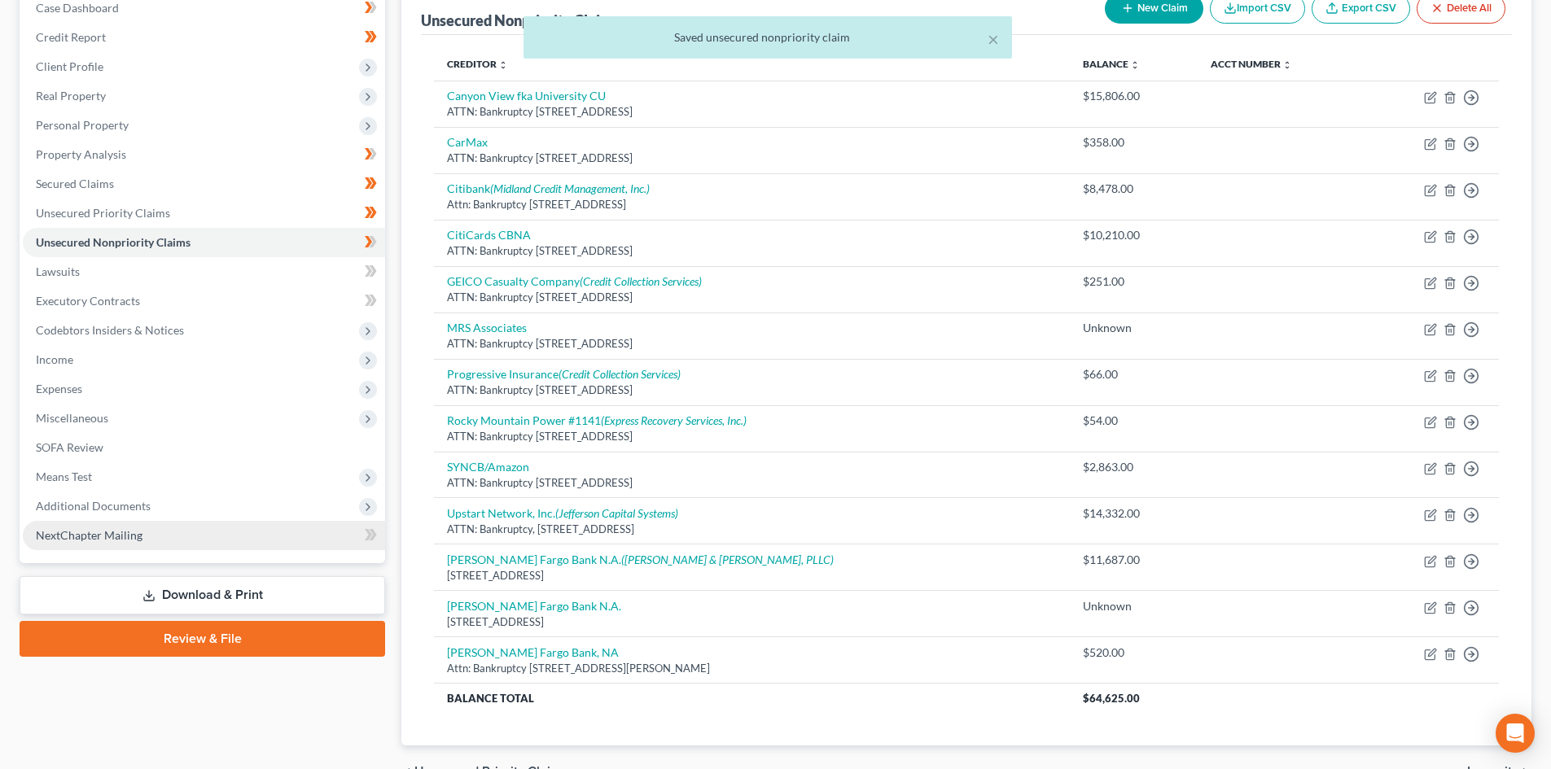
scroll to position [244, 0]
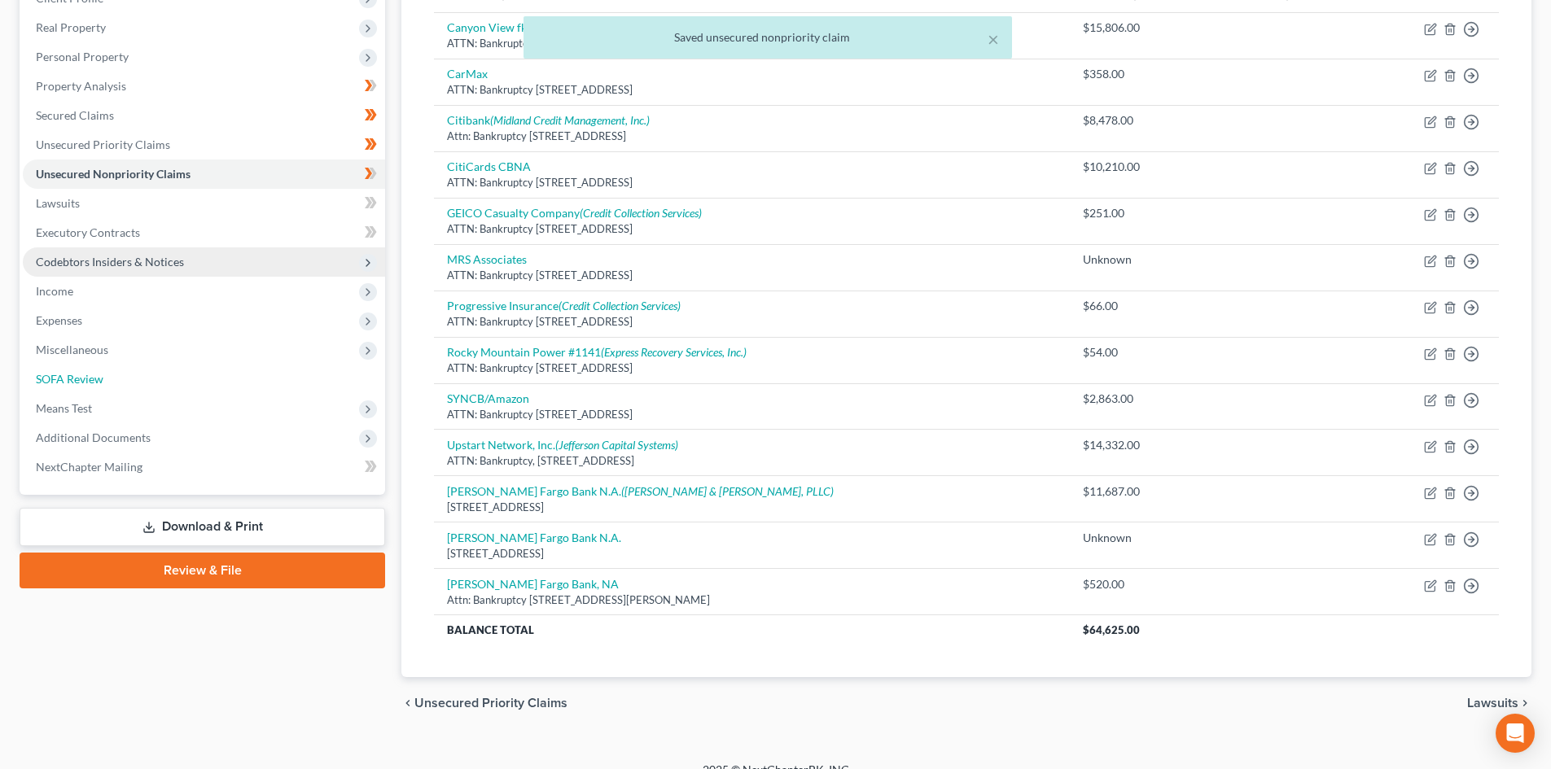
click at [125, 381] on link "SOFA Review" at bounding box center [204, 379] width 362 height 29
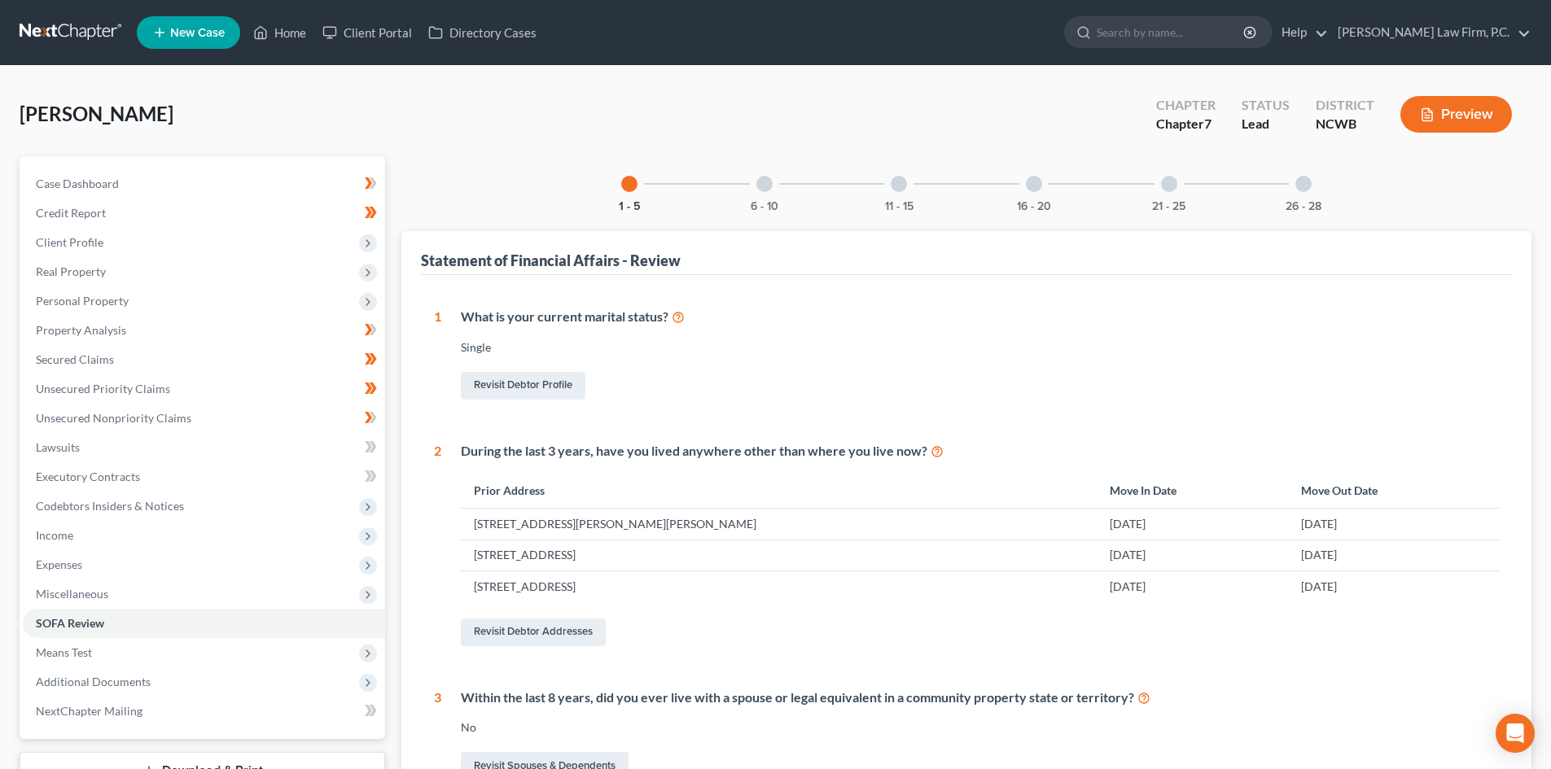
click at [768, 184] on div at bounding box center [764, 184] width 16 height 16
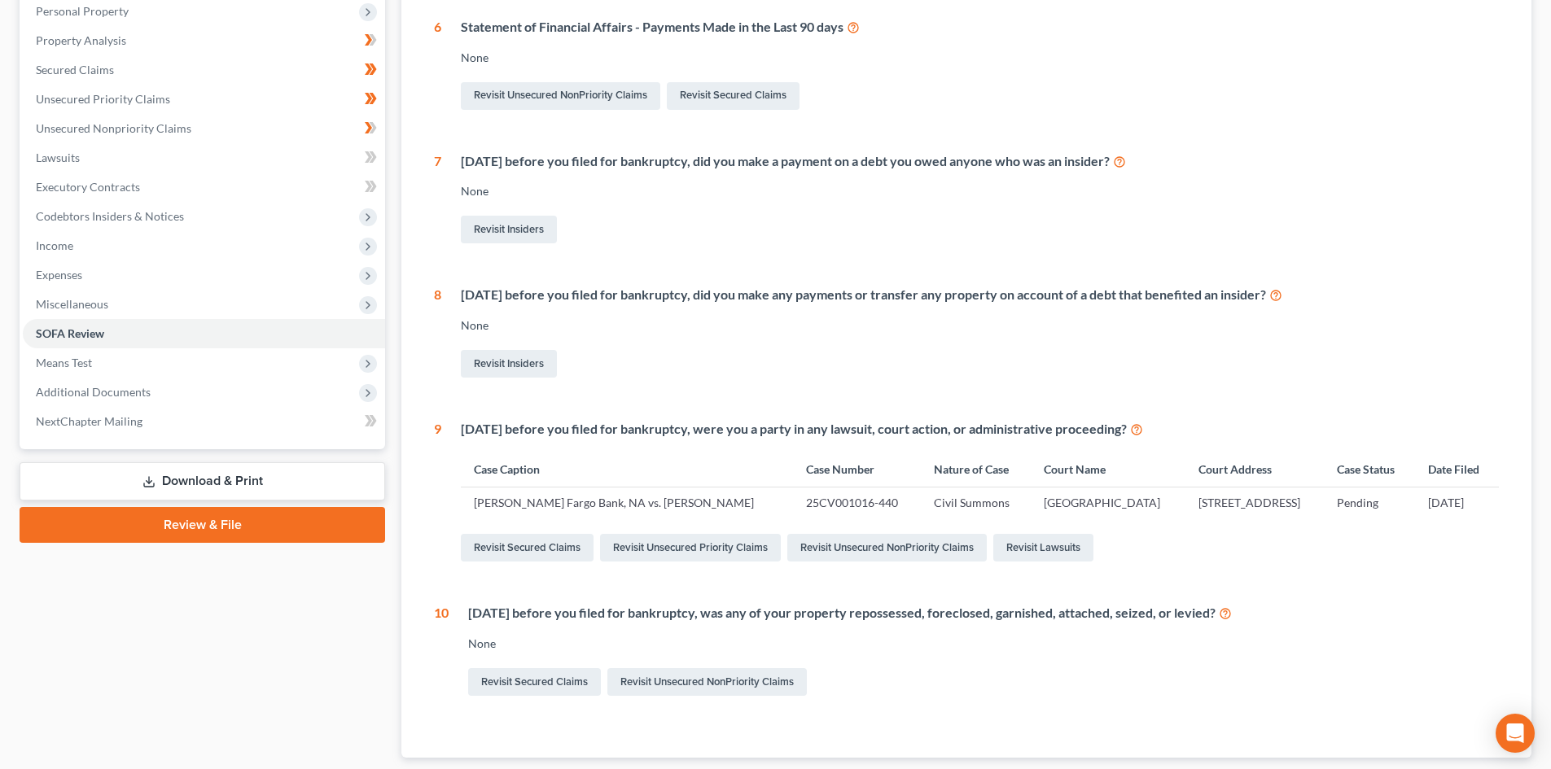
scroll to position [392, 0]
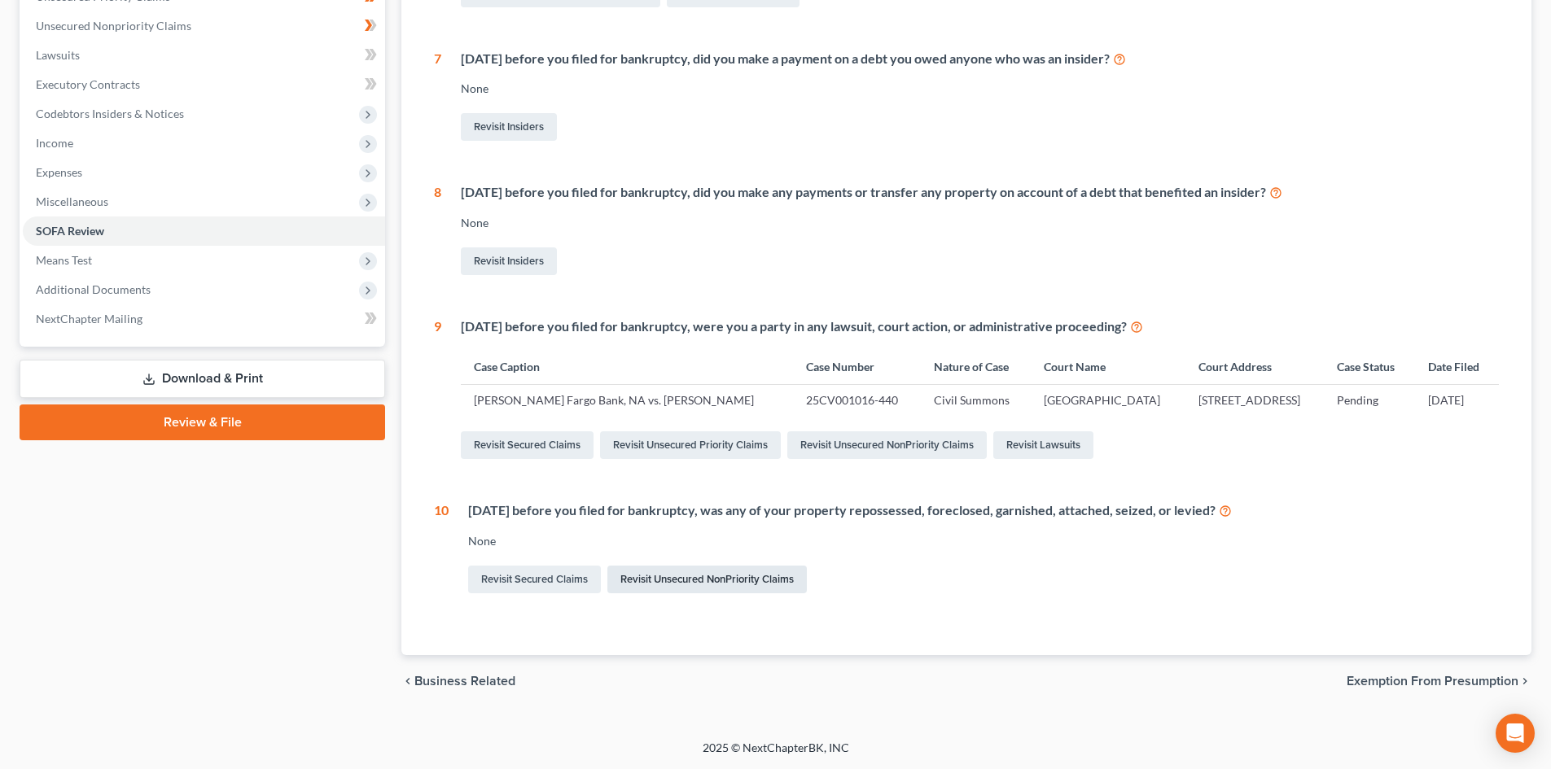
click at [731, 580] on link "Revisit Unsecured NonPriority Claims" at bounding box center [706, 580] width 199 height 28
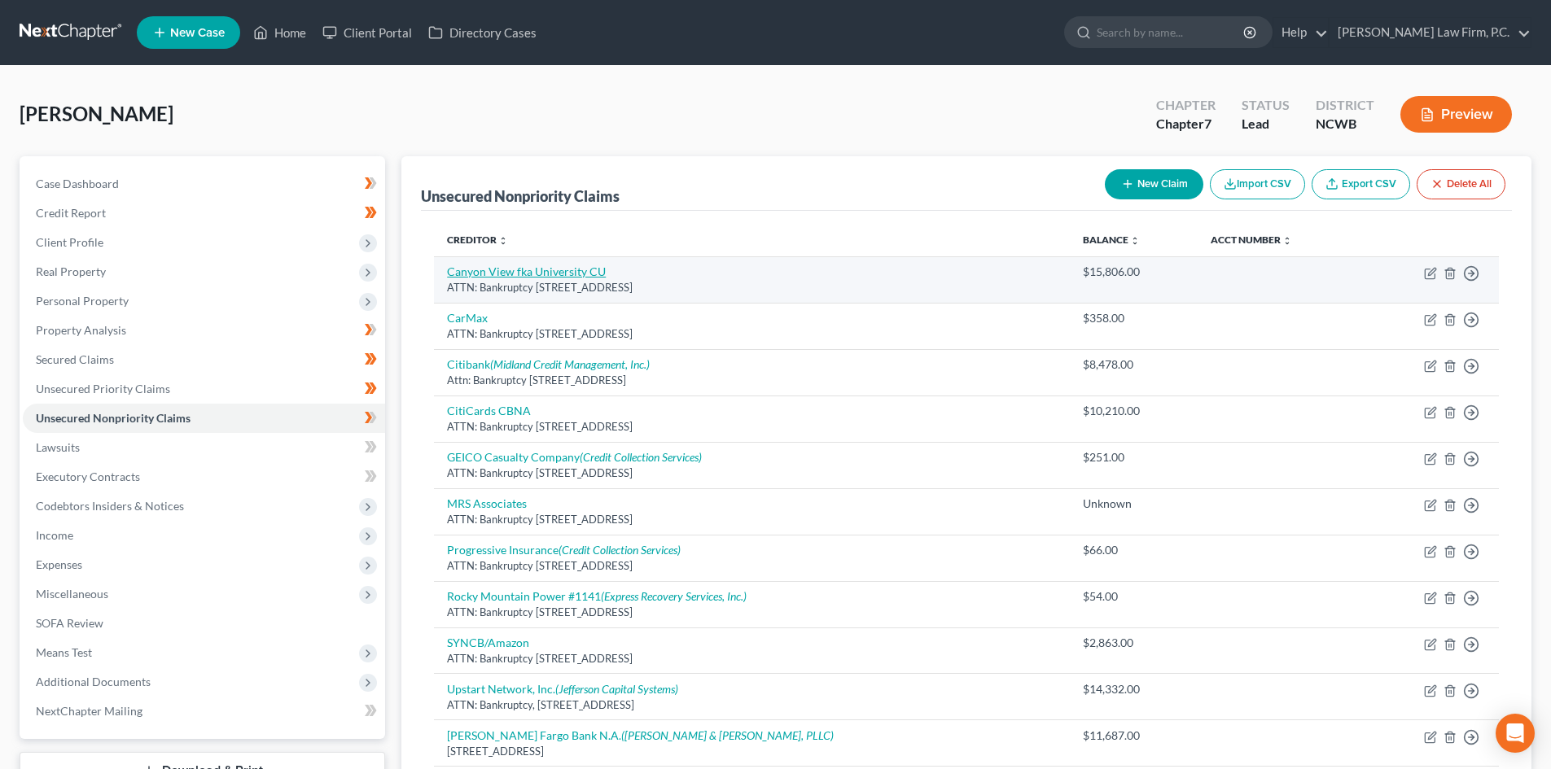
click at [592, 278] on link "Canyon View fka University CU" at bounding box center [526, 272] width 159 height 14
select select "46"
select select "4"
select select "0"
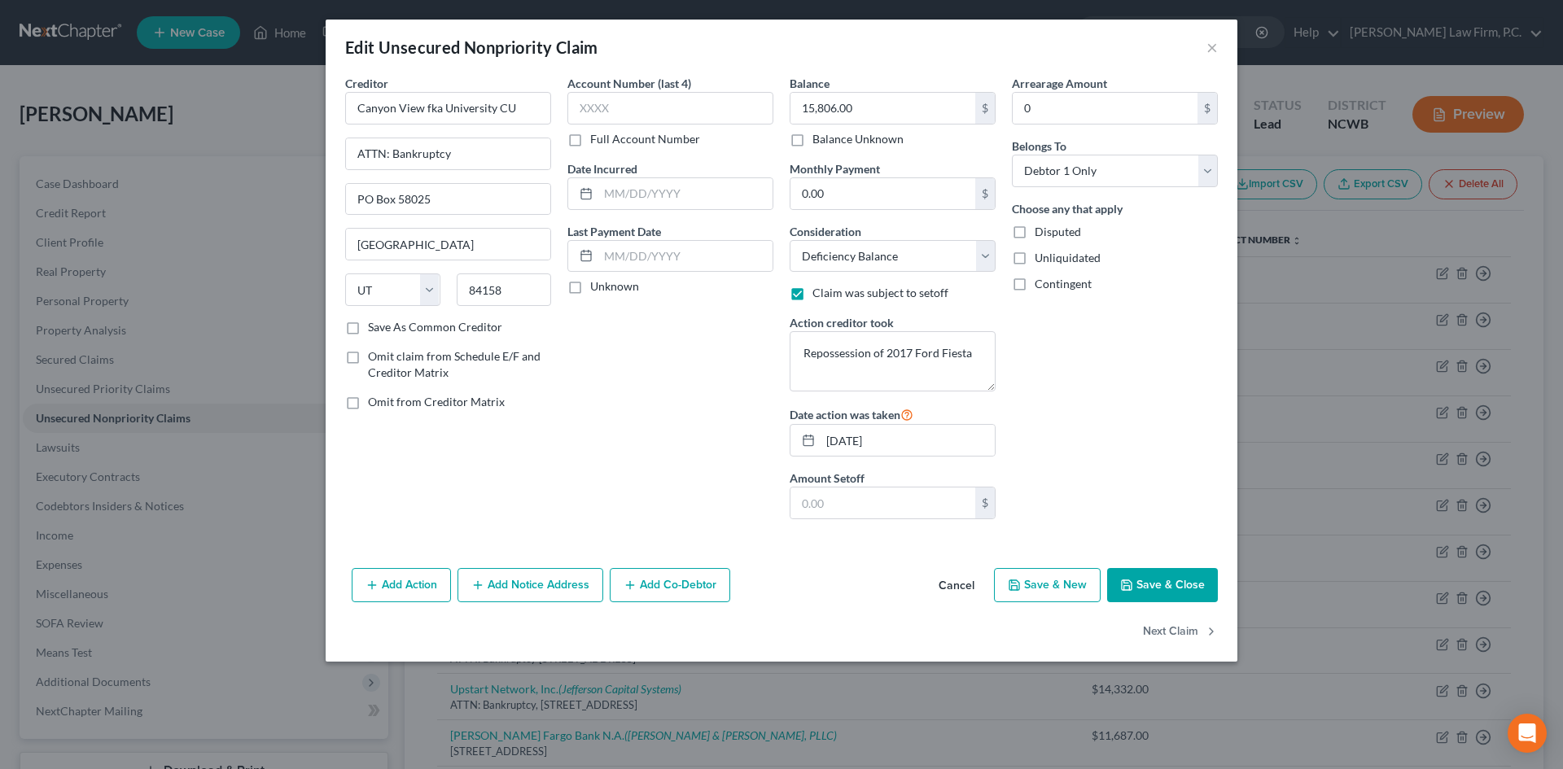
click at [905, 409] on label "Date action was taken" at bounding box center [852, 415] width 124 height 20
click at [912, 414] on icon at bounding box center [906, 413] width 13 height 15
click at [1181, 423] on div "Arrearage Amount 0 $ Belongs To * Select Debtor 1 Only Debtor 2 Only Debtor 1 A…" at bounding box center [1115, 303] width 222 height 457
click at [812, 295] on label "Claim was subject to setoff" at bounding box center [880, 293] width 136 height 16
click at [819, 295] on input "Claim was subject to setoff" at bounding box center [824, 290] width 11 height 11
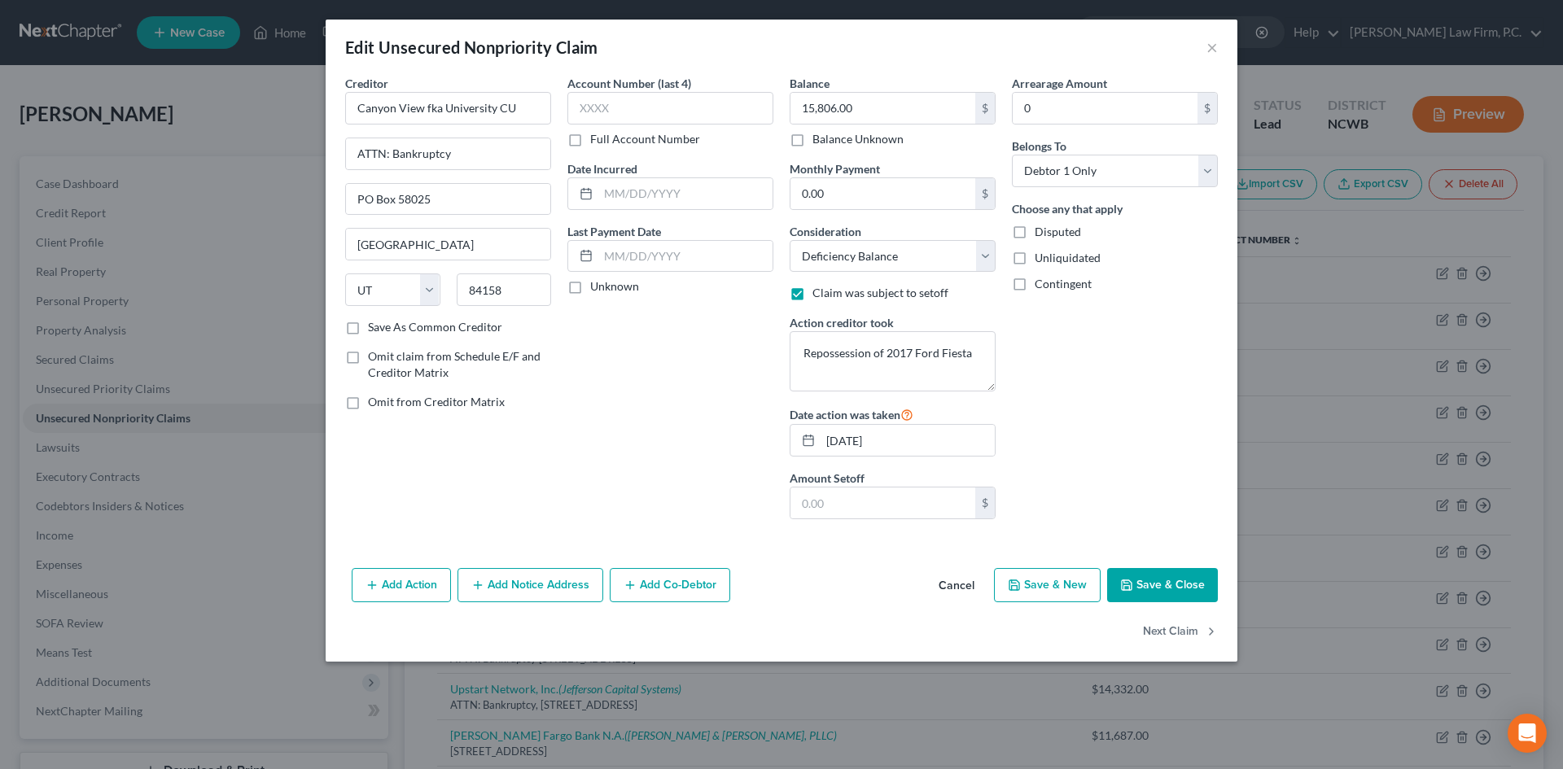
checkbox input "false"
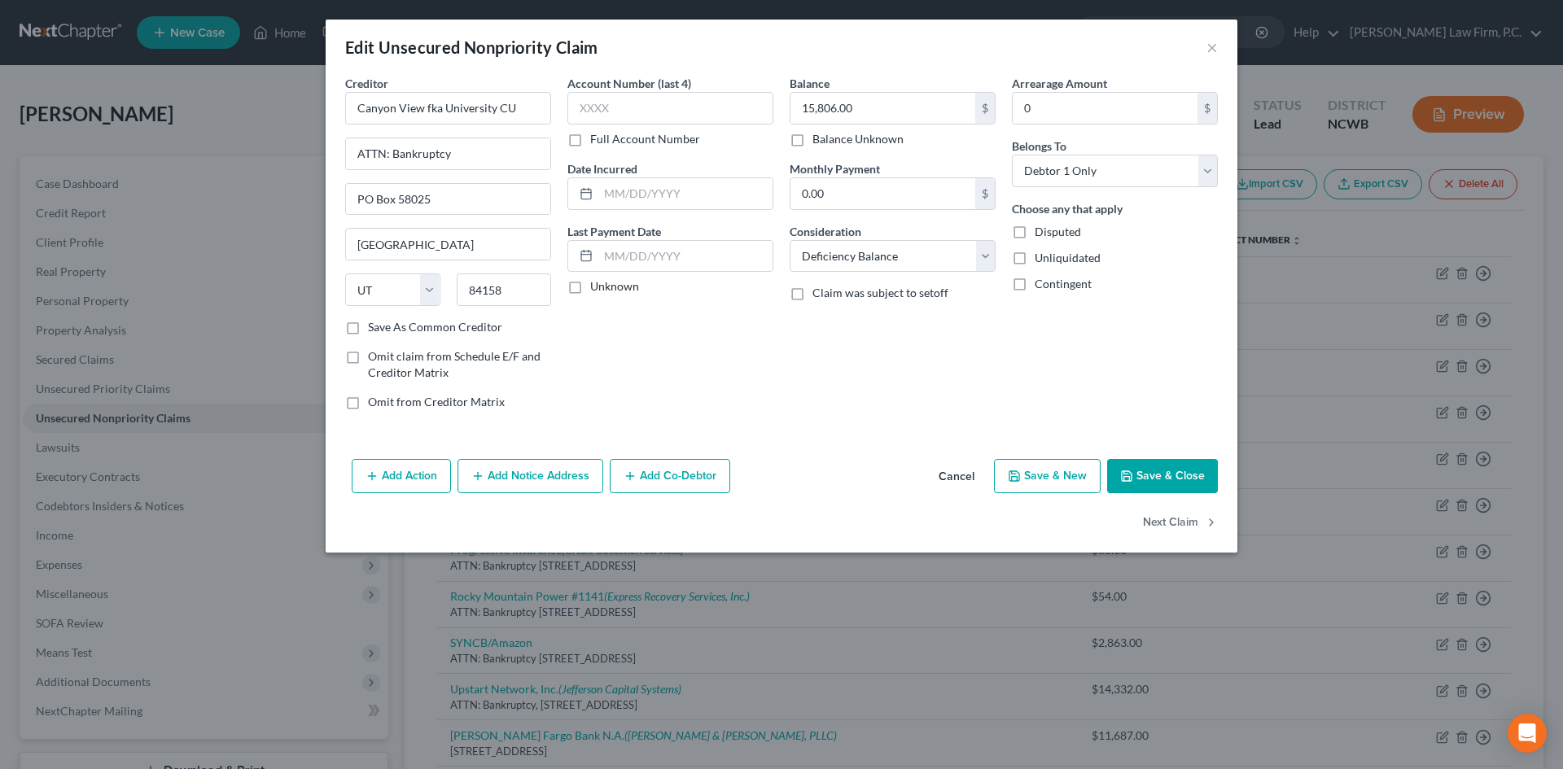
click at [1179, 467] on button "Save & Close" at bounding box center [1162, 476] width 111 height 34
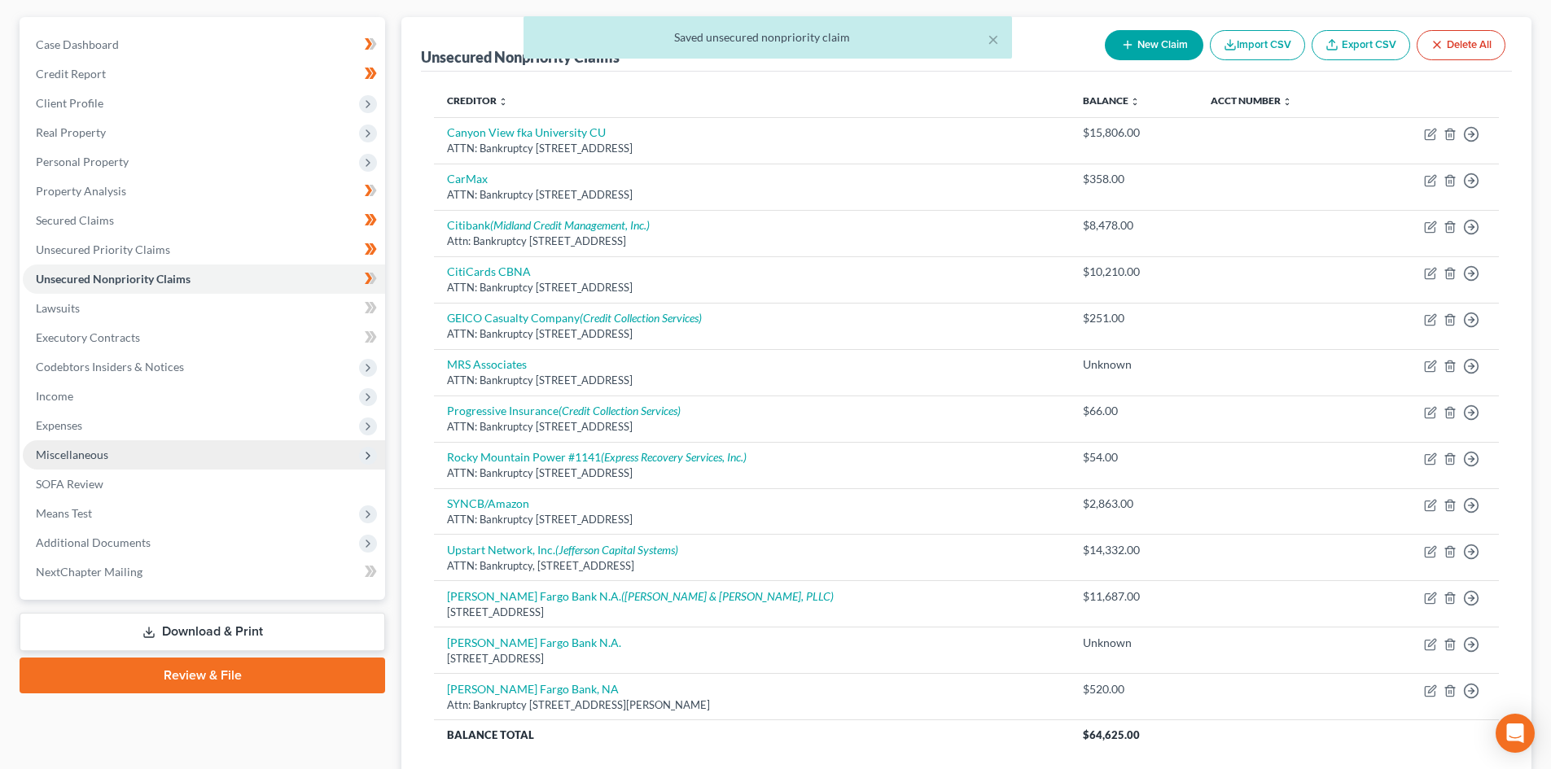
scroll to position [163, 0]
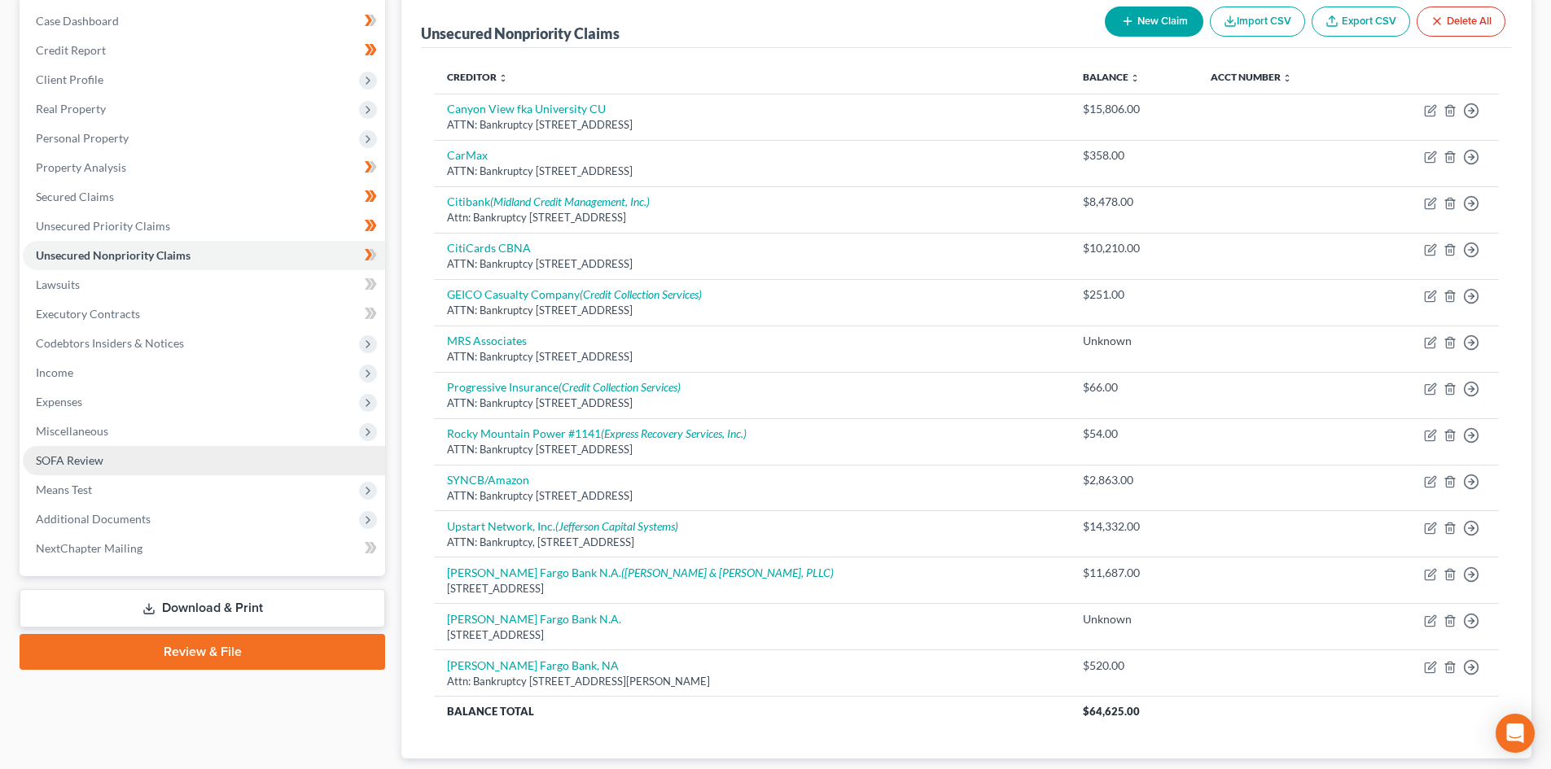
click at [71, 455] on span "SOFA Review" at bounding box center [70, 460] width 68 height 14
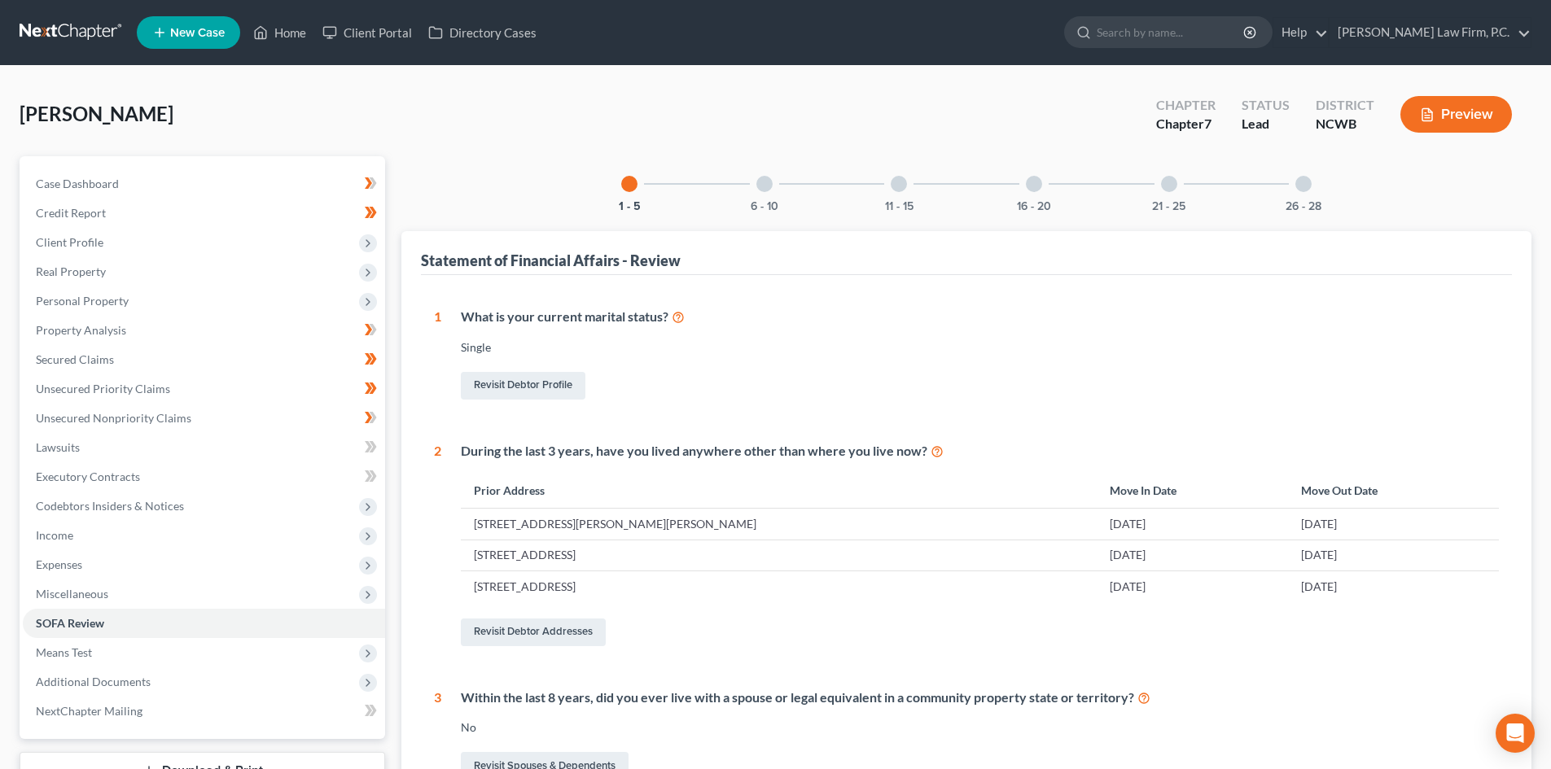
click at [908, 189] on div "11 - 15" at bounding box center [898, 183] width 55 height 55
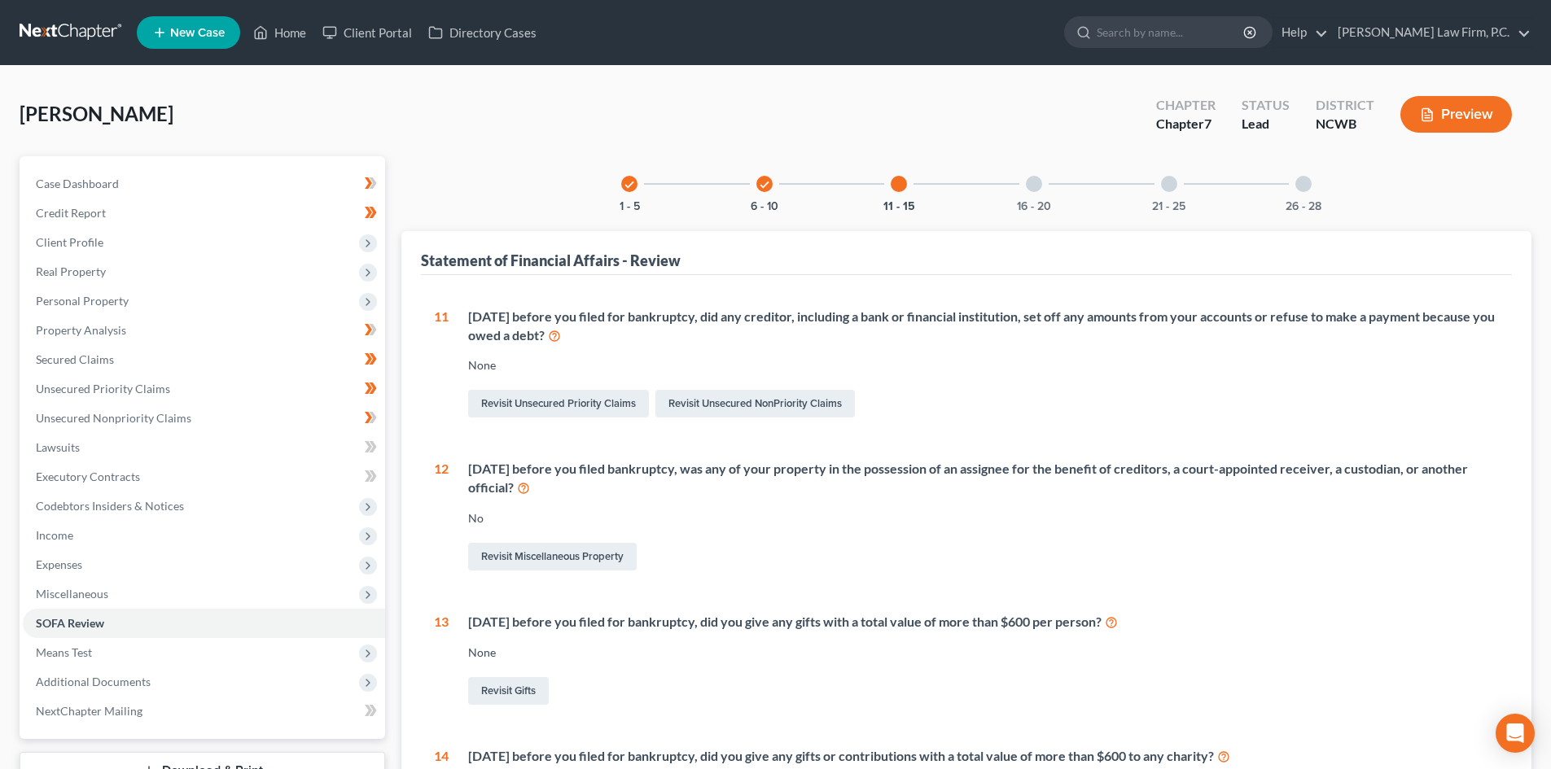
click at [903, 186] on div at bounding box center [898, 184] width 16 height 16
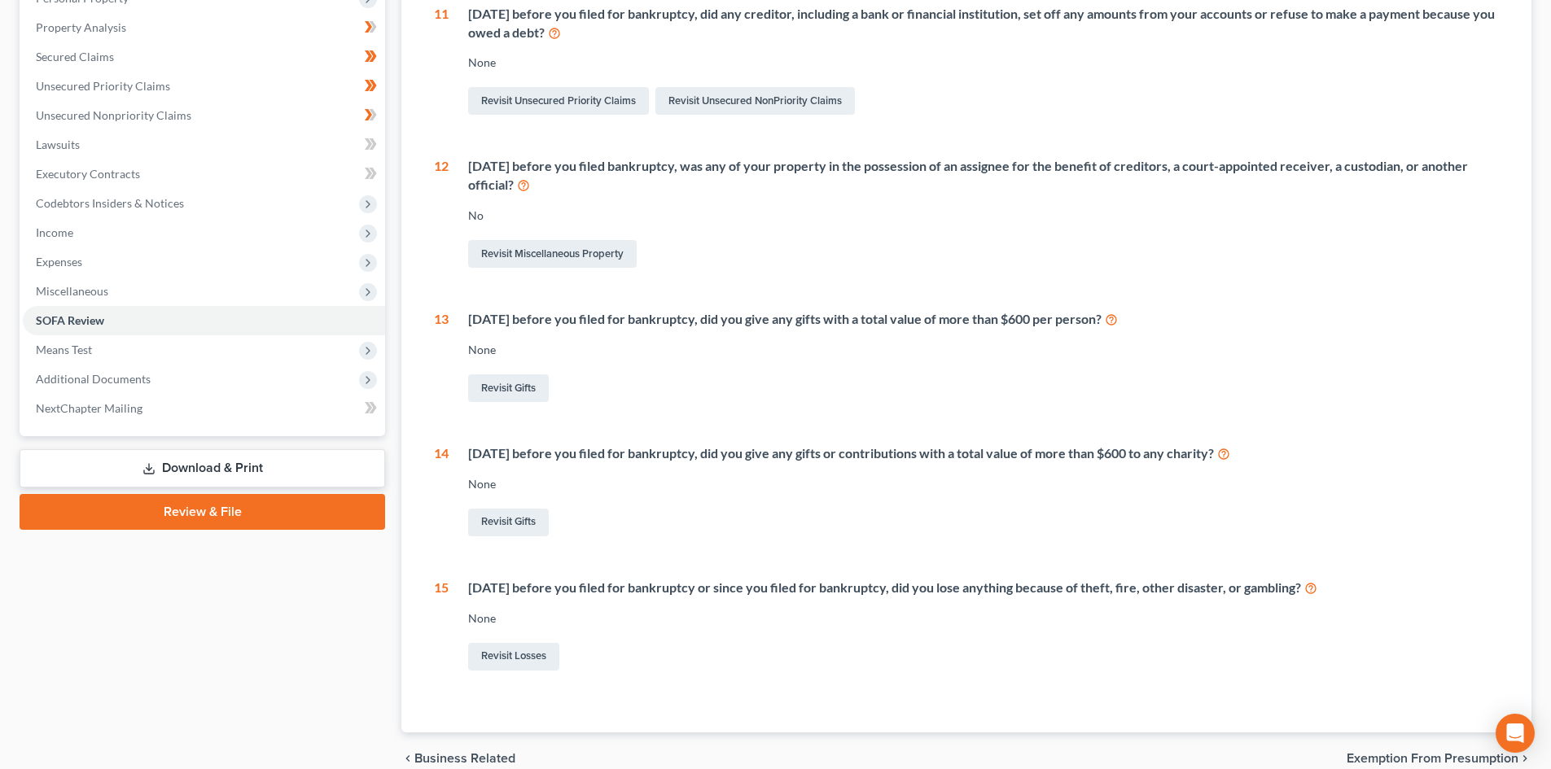
scroll to position [326, 0]
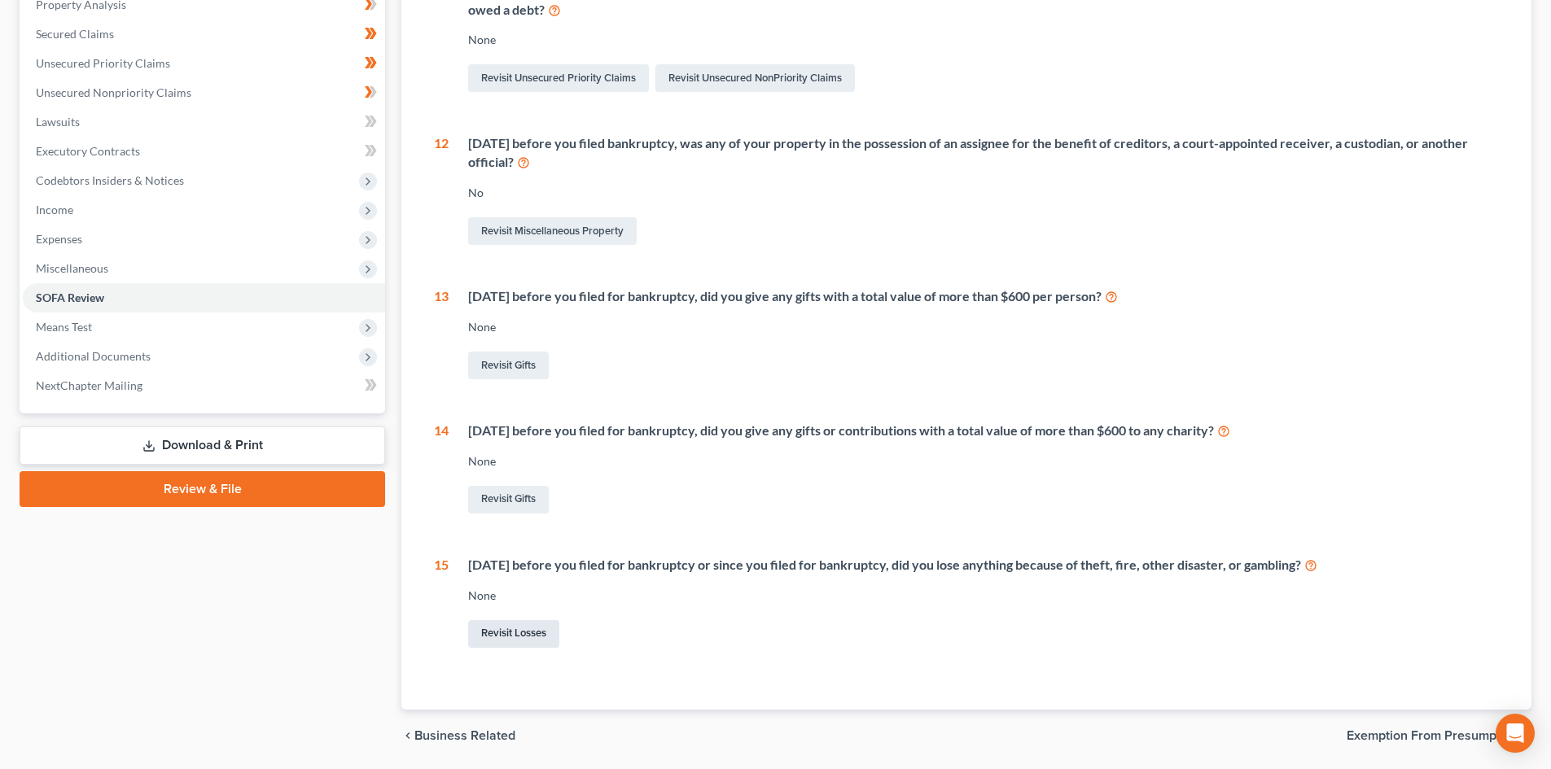
click at [527, 634] on link "Revisit Losses" at bounding box center [513, 634] width 91 height 28
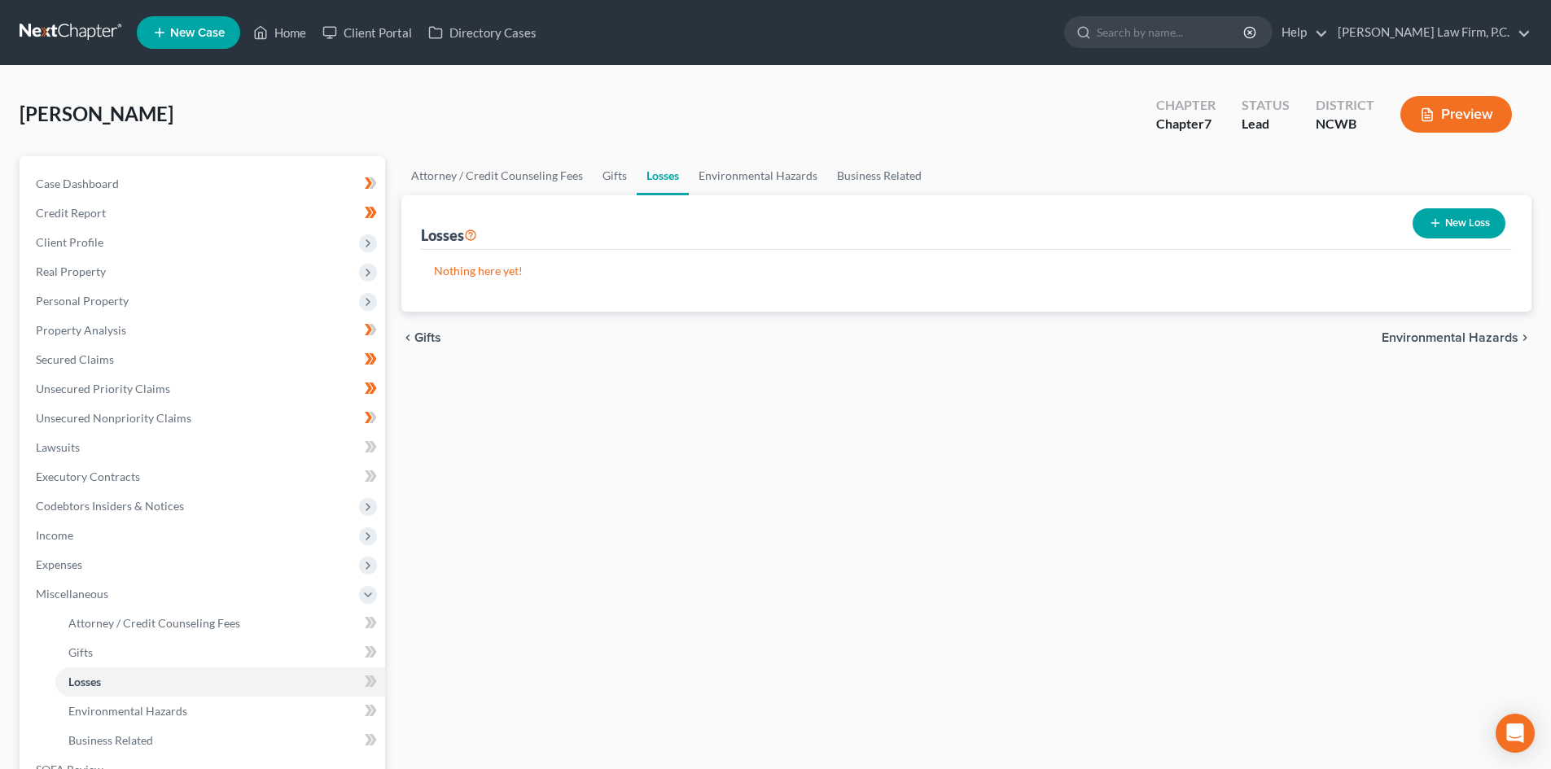
click at [1448, 234] on button "New Loss" at bounding box center [1458, 223] width 93 height 30
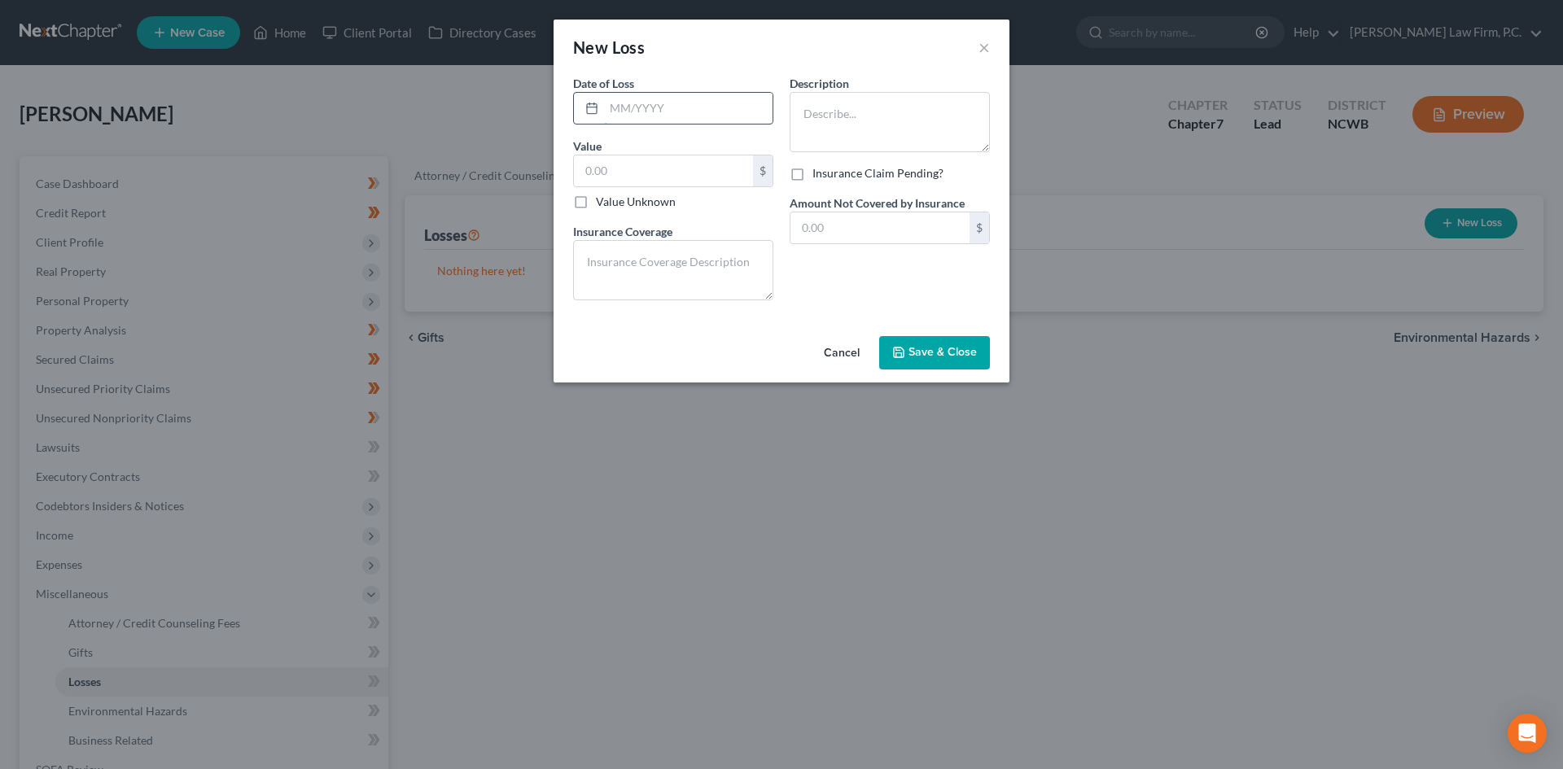
click at [620, 107] on input "text" at bounding box center [688, 108] width 168 height 31
click at [615, 105] on input "08/2024" at bounding box center [688, 108] width 168 height 31
type input "09/2024"
click at [654, 179] on input "text" at bounding box center [663, 170] width 179 height 31
click at [847, 103] on textarea at bounding box center [890, 122] width 200 height 60
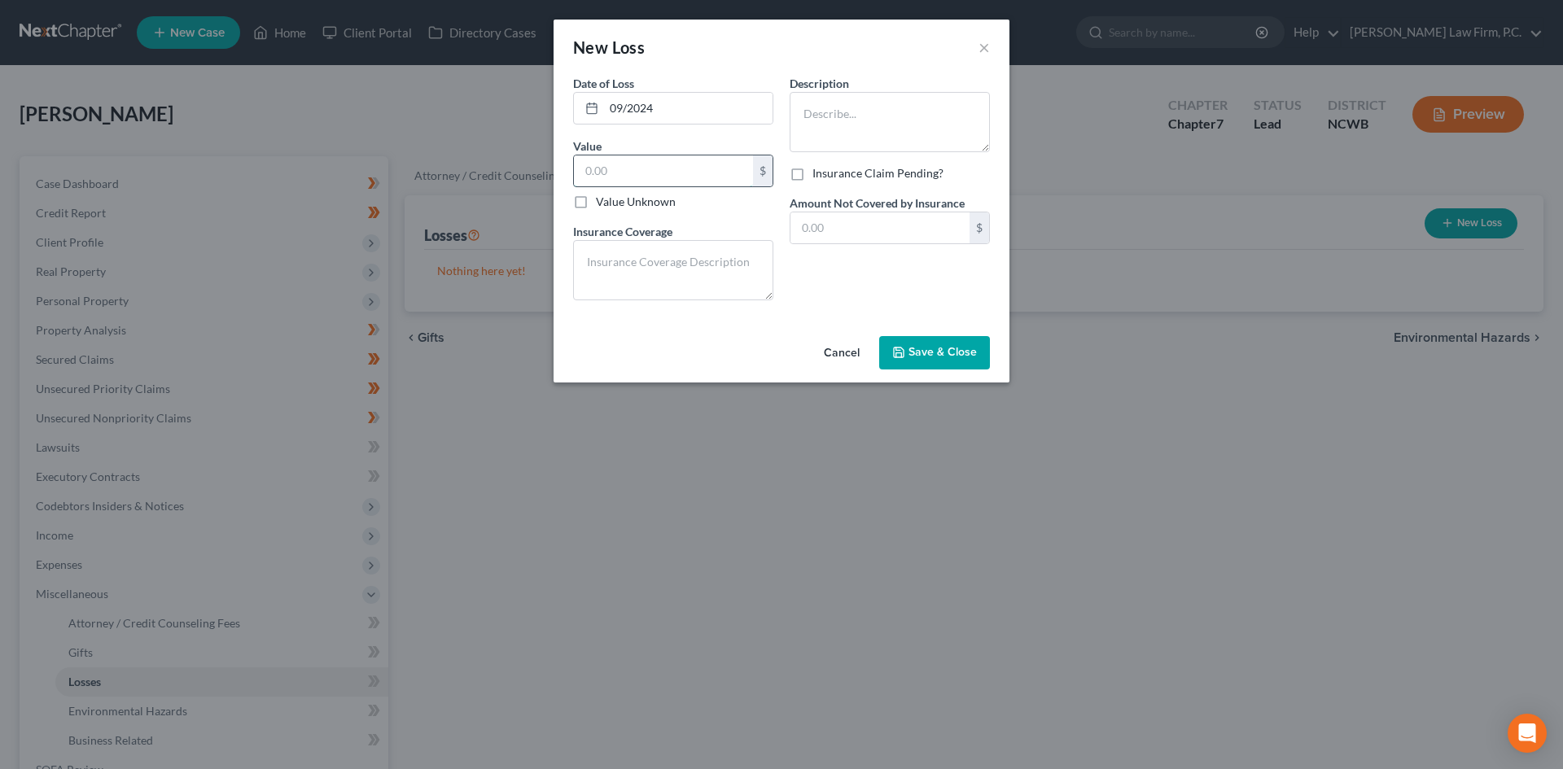
click at [637, 161] on input "text" at bounding box center [663, 170] width 179 height 31
type input "0"
type input "500"
click at [845, 100] on textarea at bounding box center [890, 122] width 200 height 60
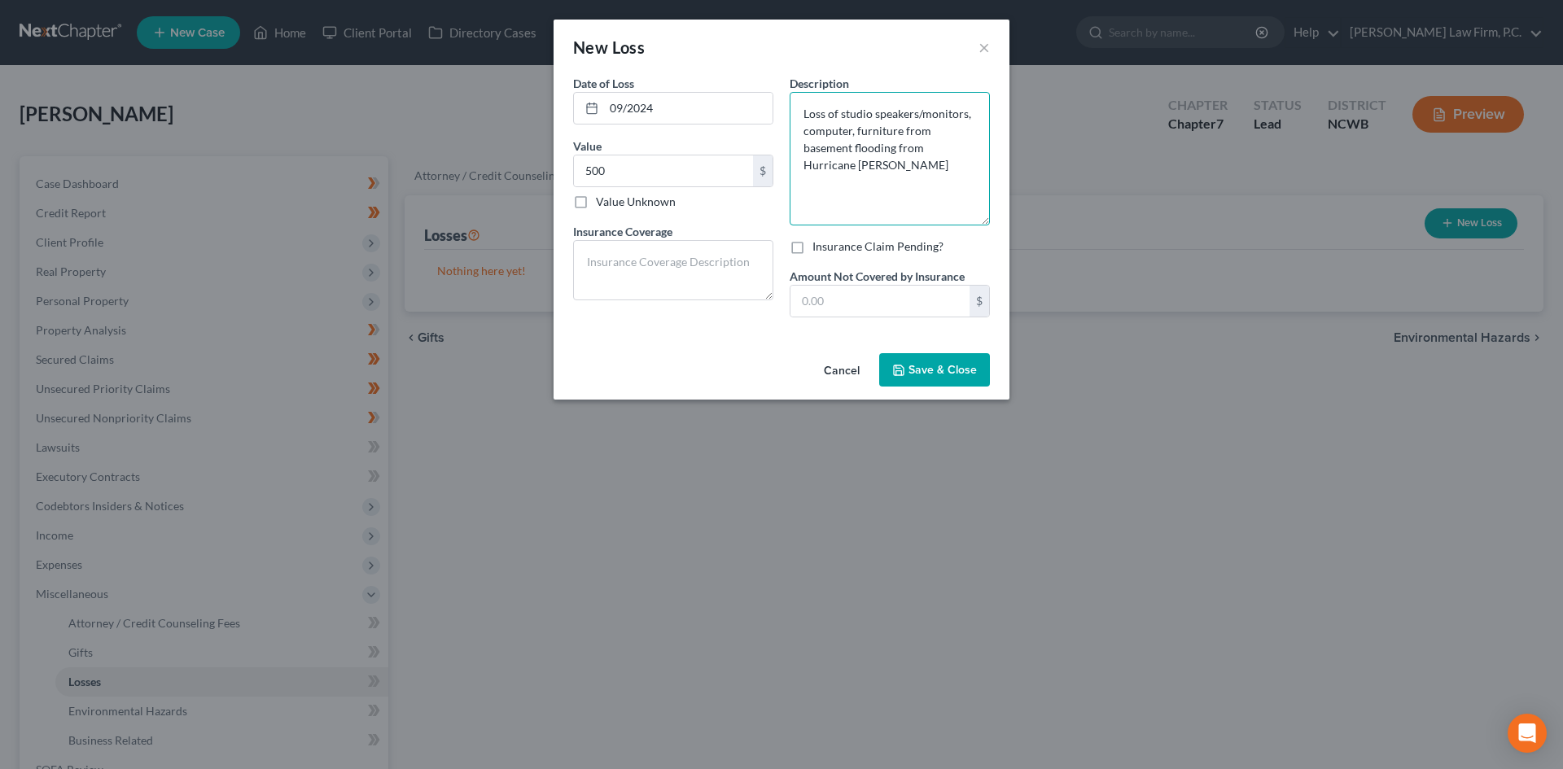
drag, startPoint x: 987, startPoint y: 148, endPoint x: 977, endPoint y: 257, distance: 109.6
click at [977, 225] on textarea "Loss of studio speakers/monitors, computer, furniture from basement flooding fr…" at bounding box center [890, 158] width 200 height 133
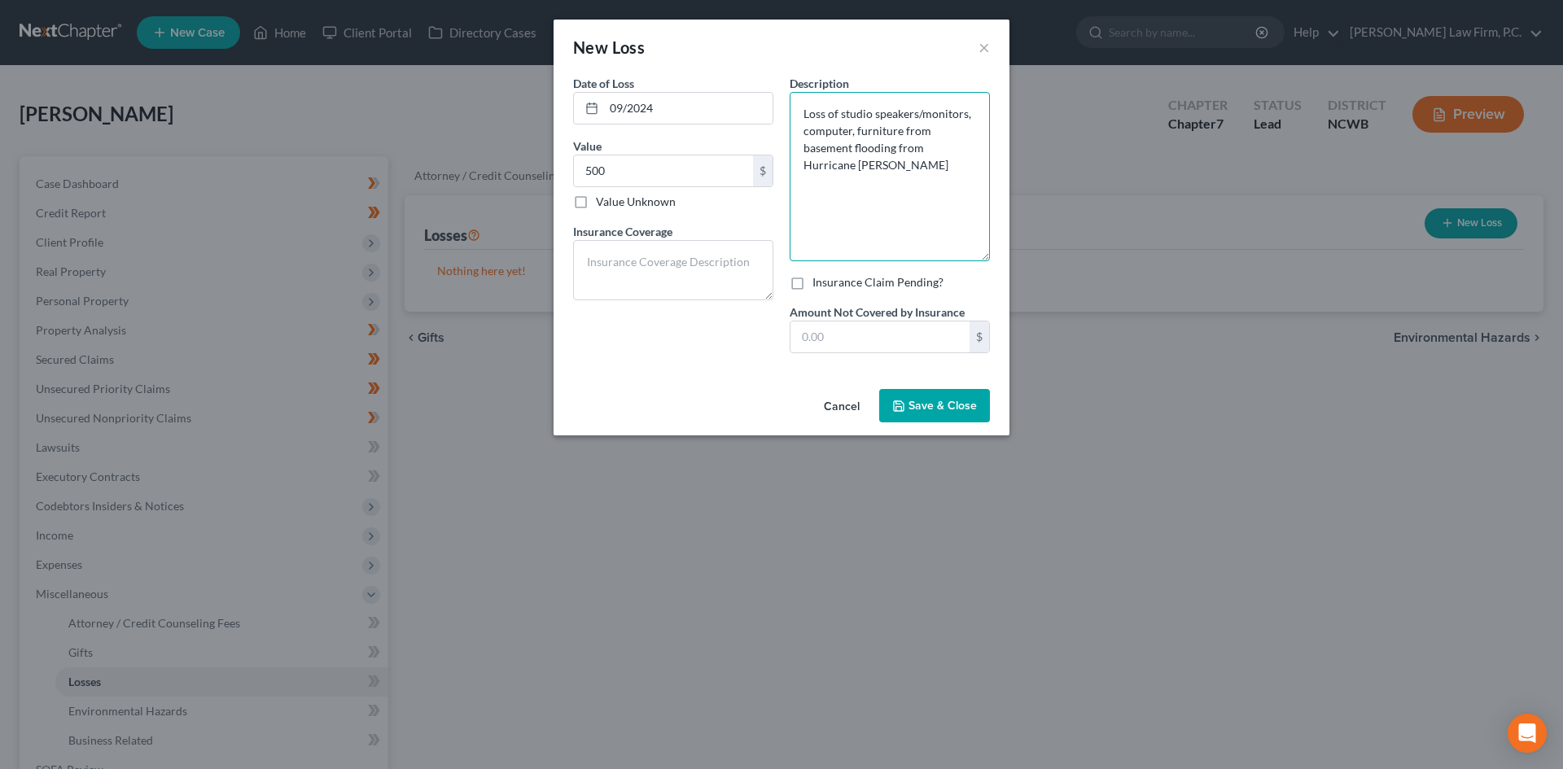
drag, startPoint x: 854, startPoint y: 128, endPoint x: 952, endPoint y: 165, distance: 105.4
click at [858, 129] on textarea "Loss of studio speakers/monitors, computer, furniture from basement flooding fr…" at bounding box center [890, 176] width 200 height 169
click at [952, 126] on textarea "Loss of studio speakers/monitors, computer, and misc furniture from basement fl…" at bounding box center [890, 176] width 200 height 169
type textarea "Loss of studio speakers/monitors, computer, and misc furniture items from basem…"
click at [867, 331] on input "text" at bounding box center [879, 337] width 179 height 31
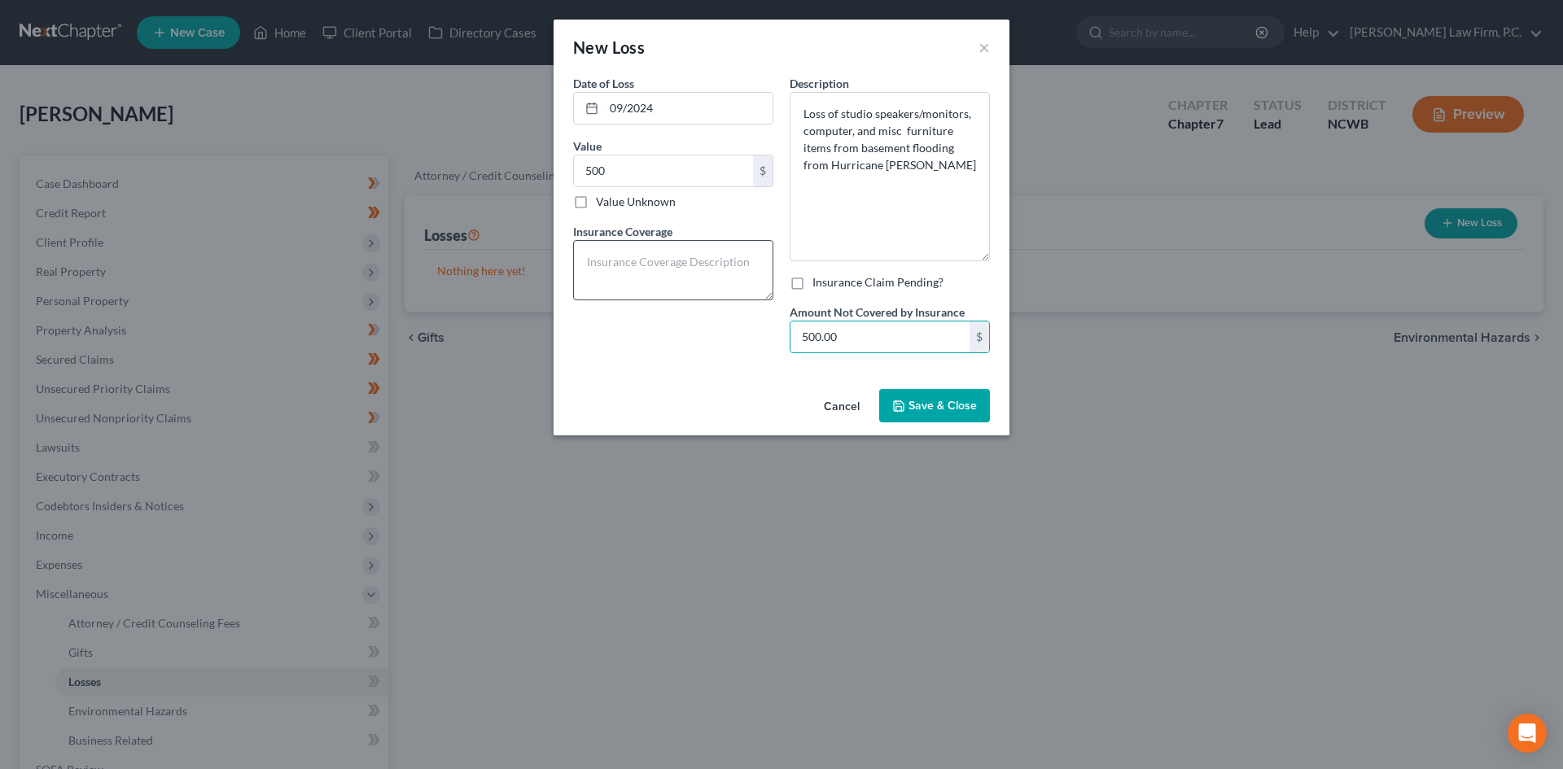
type input "500.00"
click at [676, 272] on textarea at bounding box center [673, 270] width 200 height 60
type textarea "n/a"
drag, startPoint x: 849, startPoint y: 133, endPoint x: 1128, endPoint y: 162, distance: 280.7
click at [854, 135] on textarea "Loss of studio speakers/monitors, computer, and misc furniture items from basem…" at bounding box center [890, 176] width 200 height 169
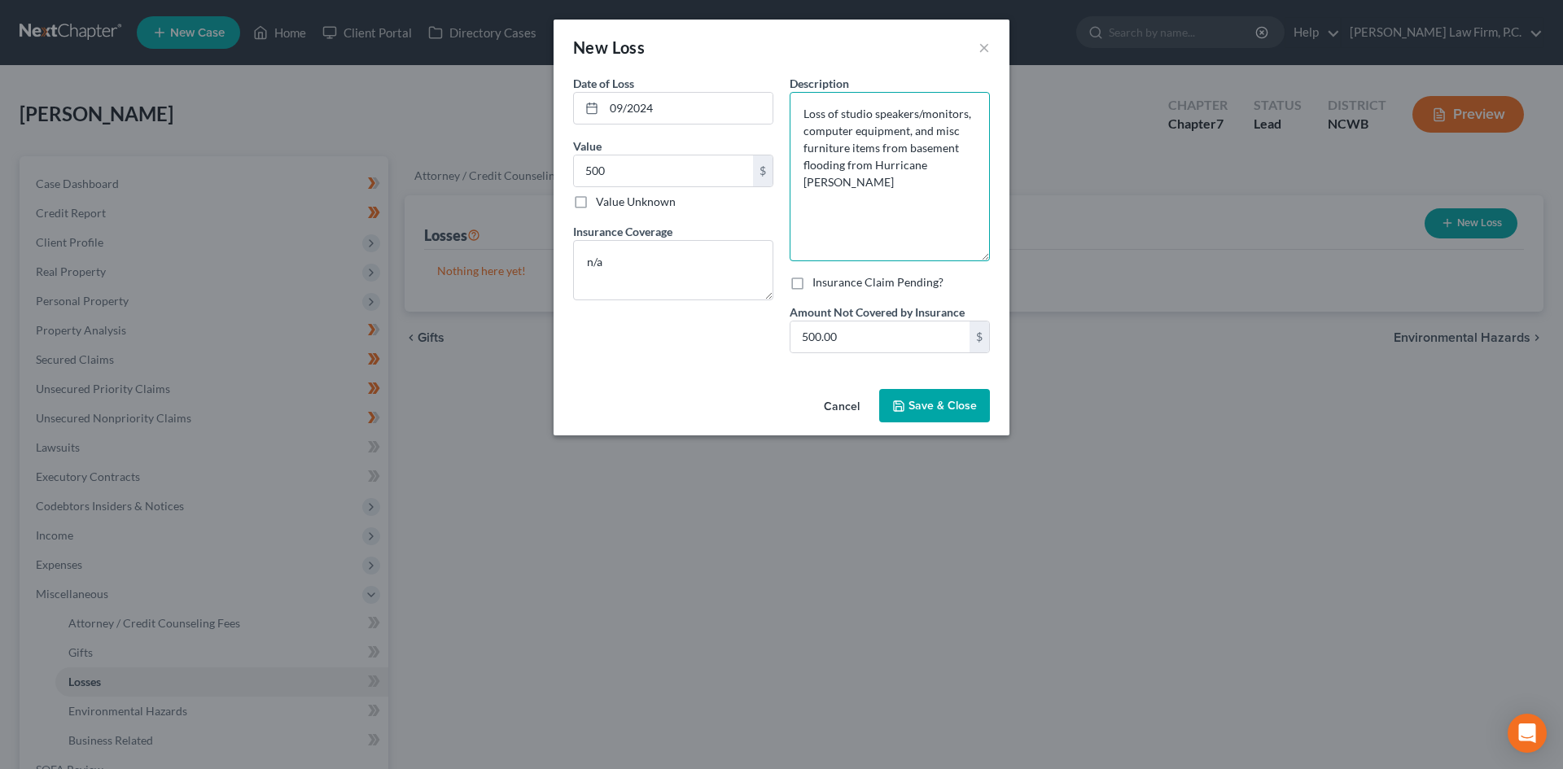
type textarea "Loss of studio speakers/monitors, computer equipment, and misc furniture items …"
click at [867, 388] on div "Cancel Save & Close" at bounding box center [781, 410] width 456 height 54
click at [907, 414] on button "Save & Close" at bounding box center [934, 406] width 111 height 34
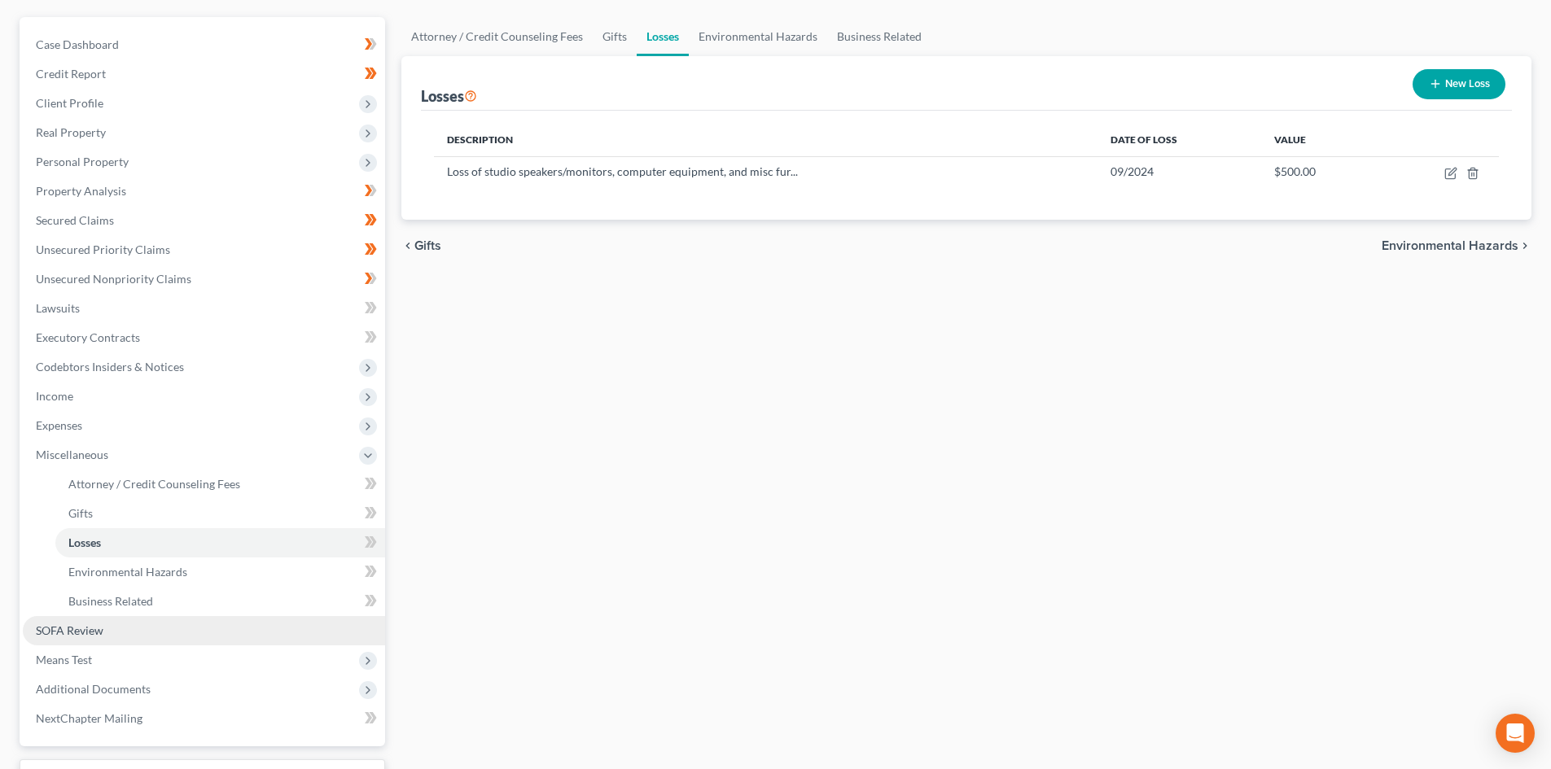
scroll to position [163, 0]
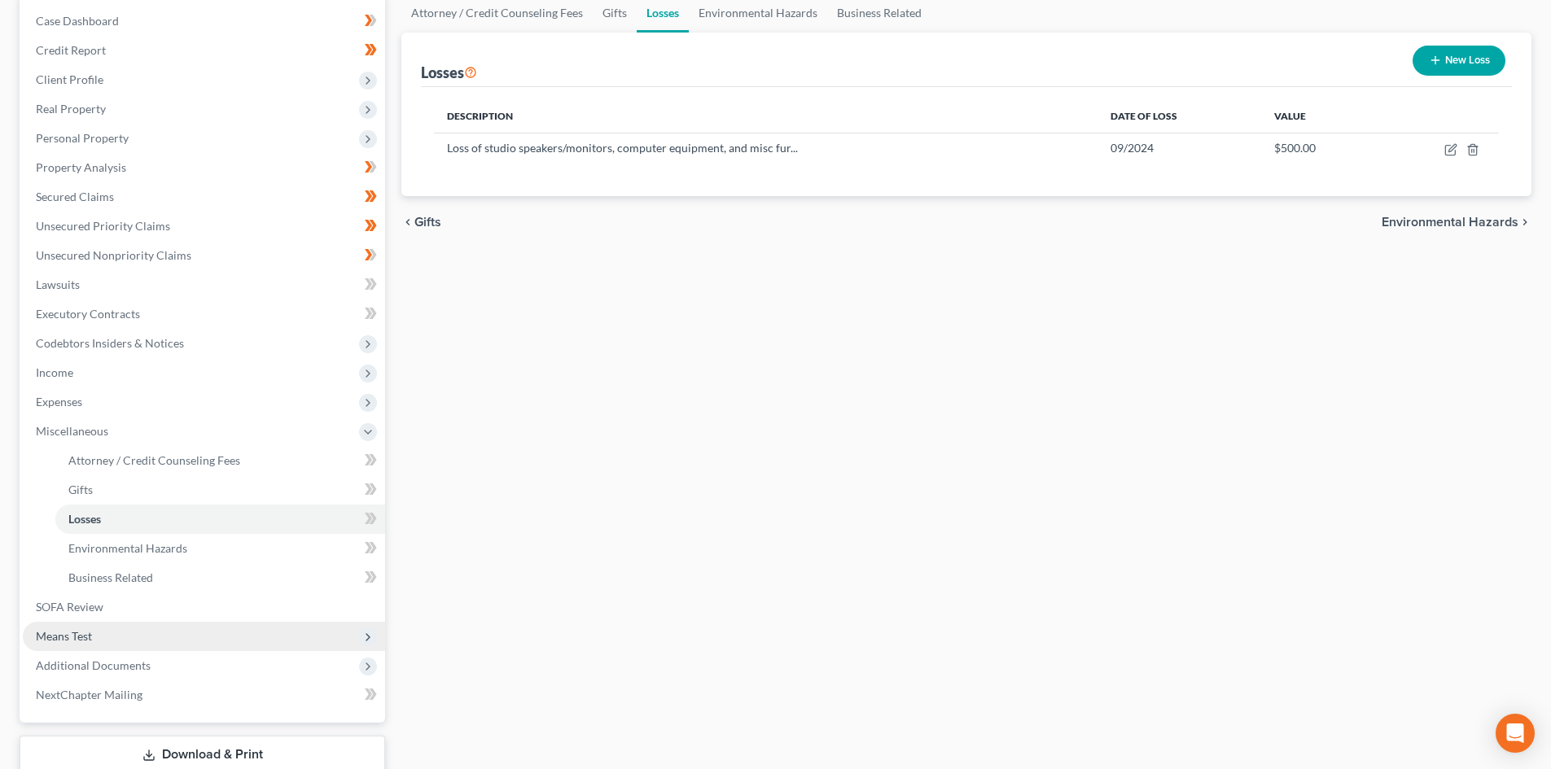
click at [159, 630] on span "Means Test" at bounding box center [204, 636] width 362 height 29
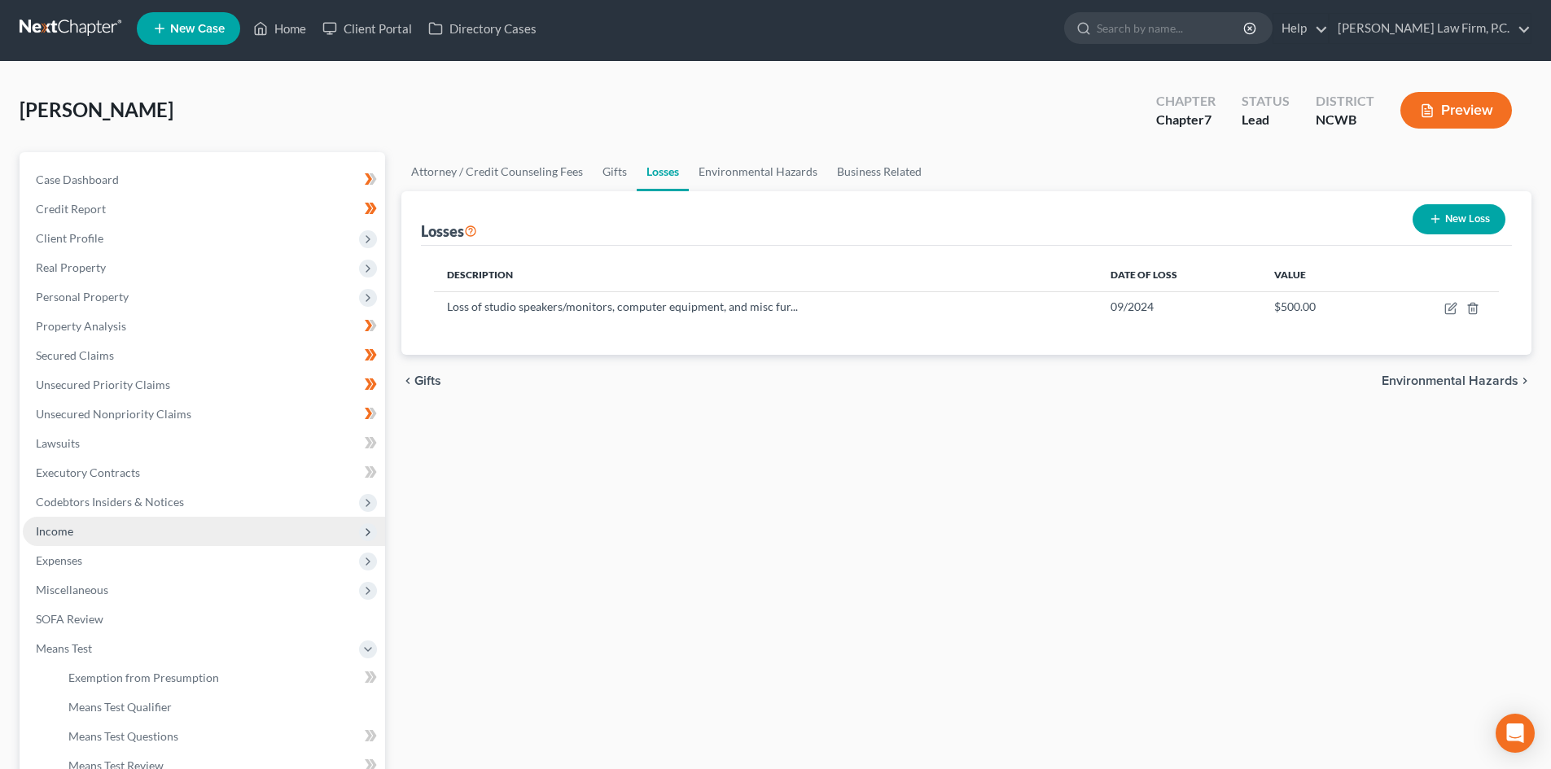
scroll to position [0, 0]
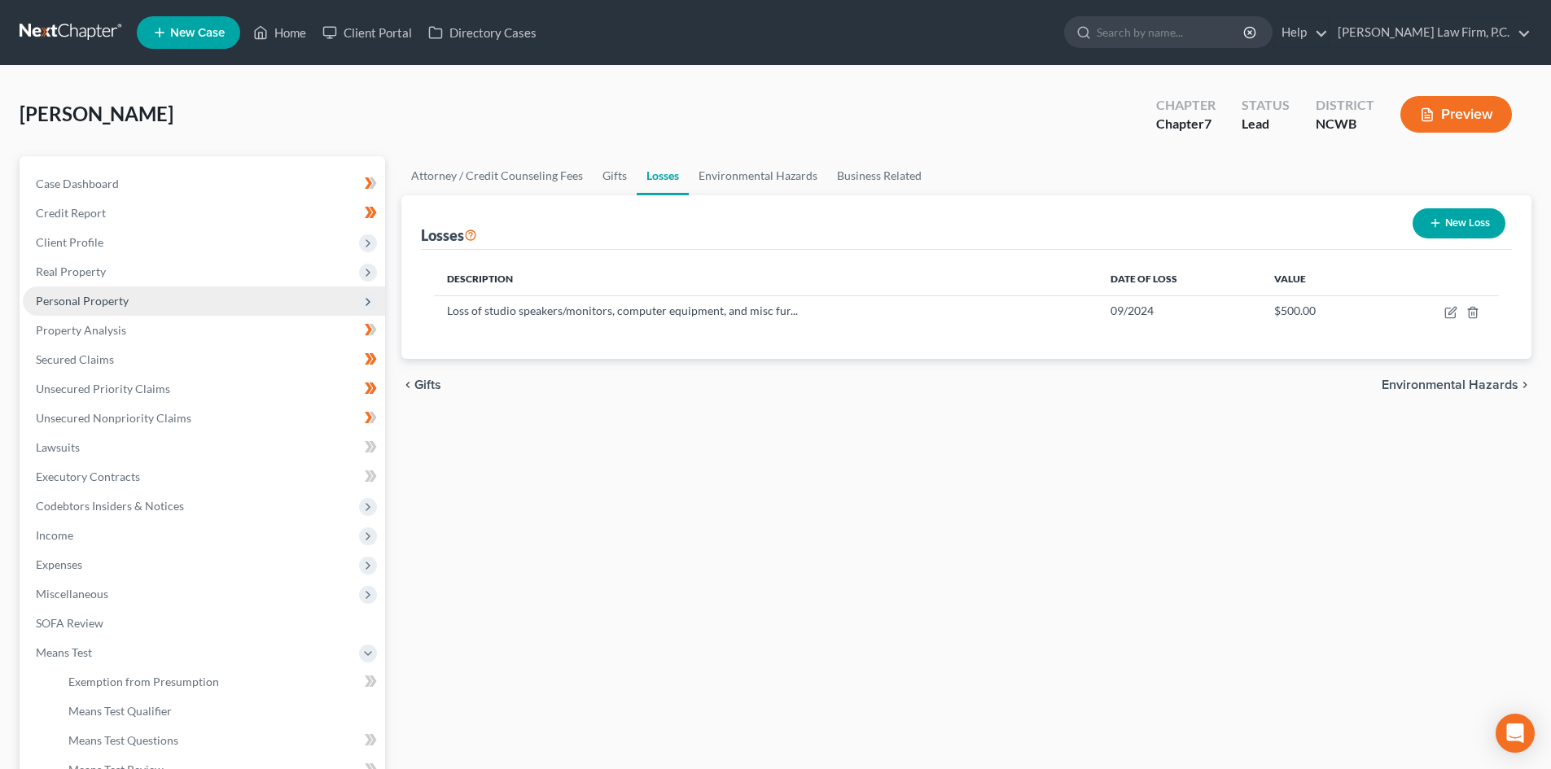
click at [93, 296] on span "Personal Property" at bounding box center [82, 301] width 93 height 14
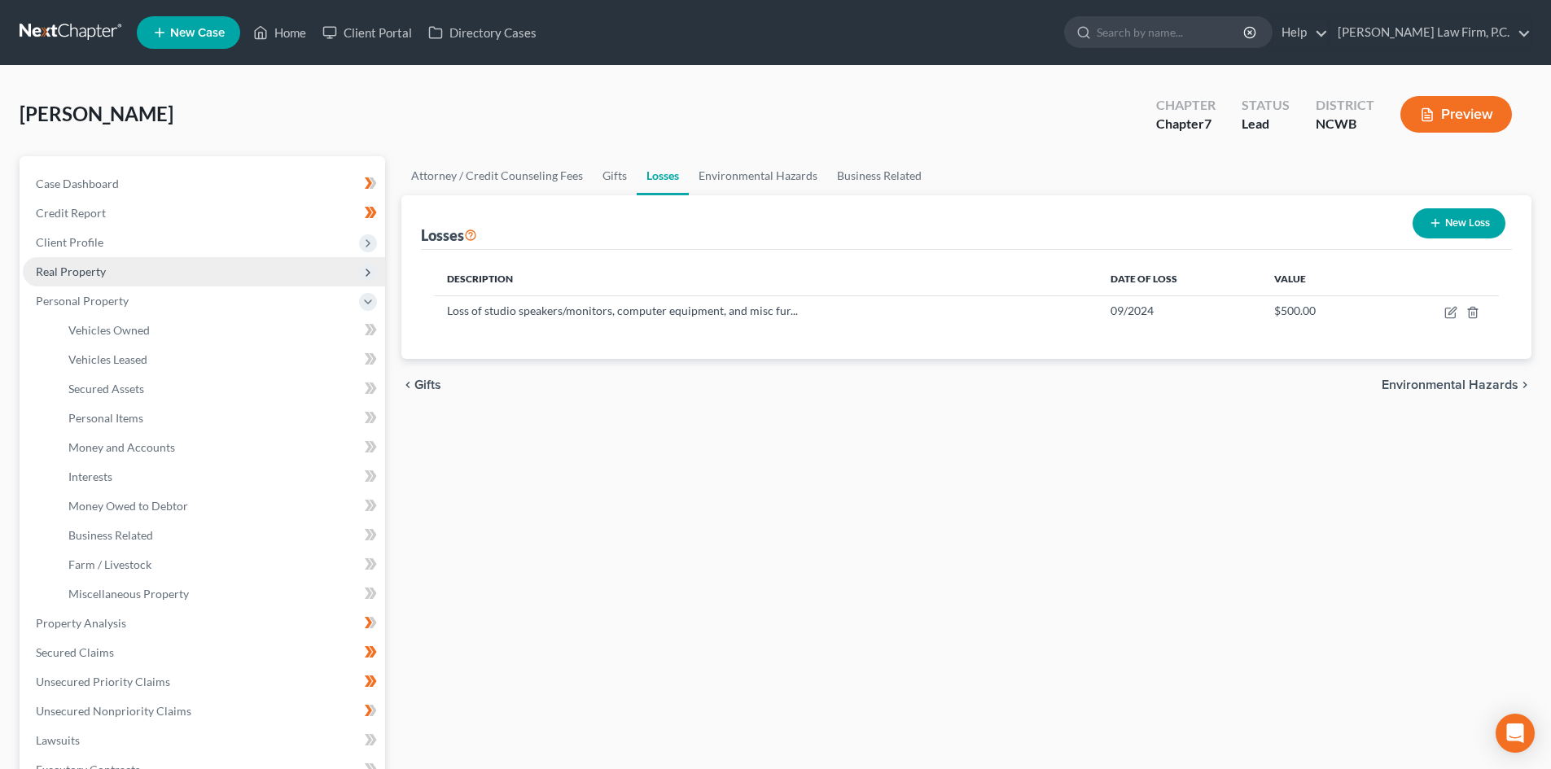
click at [129, 278] on span "Real Property" at bounding box center [204, 271] width 362 height 29
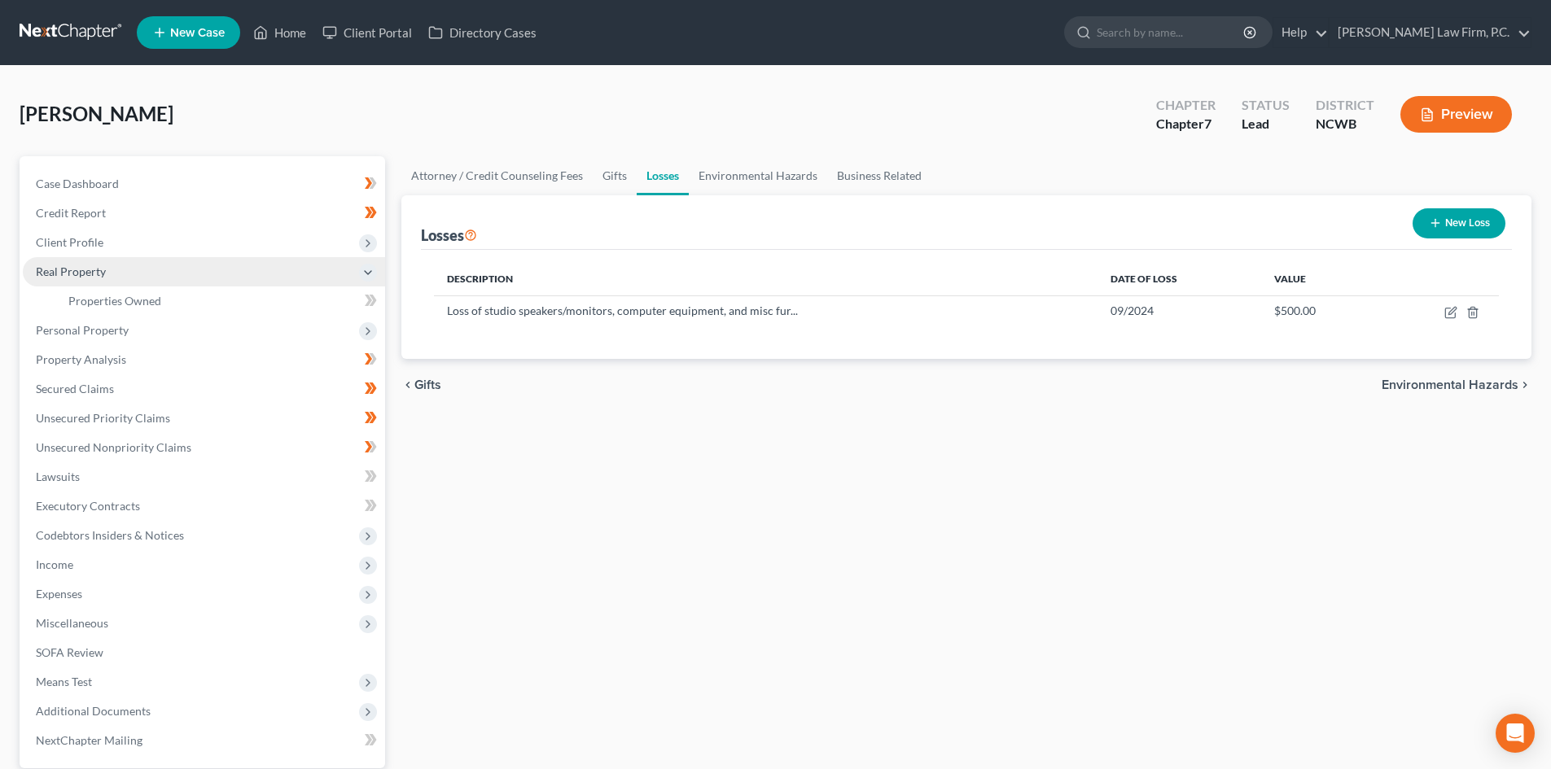
click at [116, 265] on span "Real Property" at bounding box center [204, 271] width 362 height 29
click at [122, 284] on span "Real Property" at bounding box center [204, 271] width 362 height 29
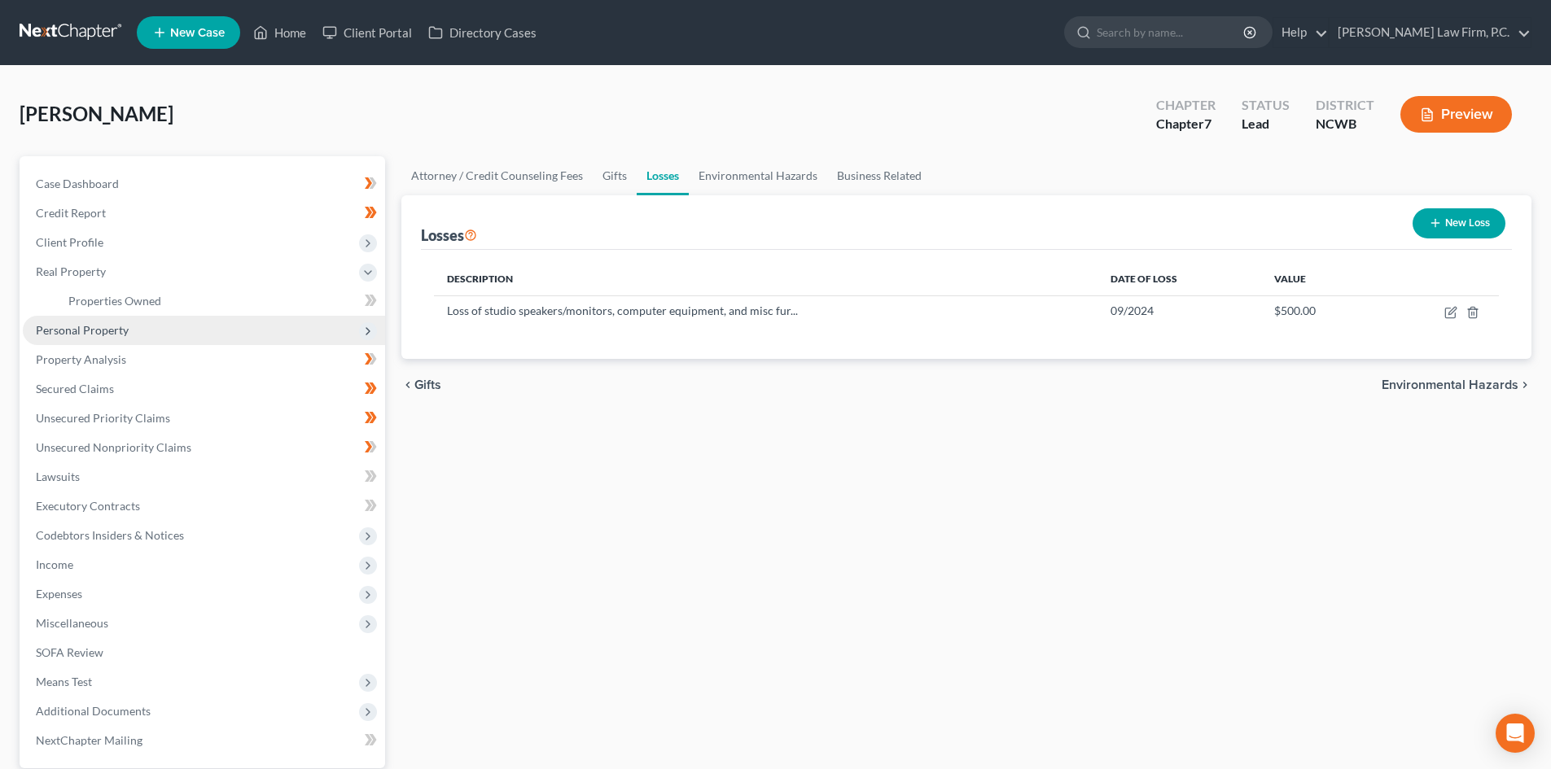
click at [118, 325] on span "Personal Property" at bounding box center [82, 330] width 93 height 14
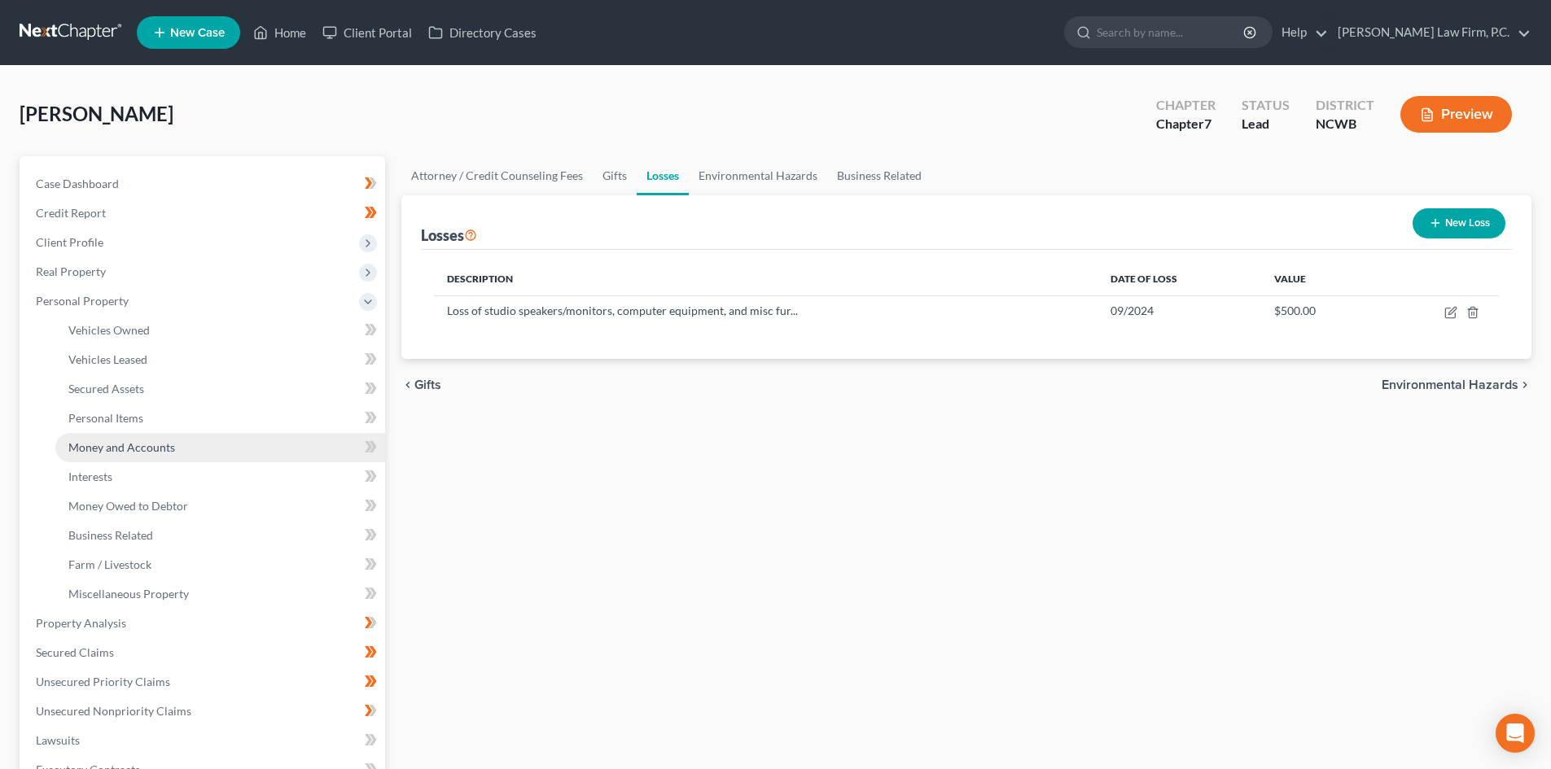
click at [124, 441] on span "Money and Accounts" at bounding box center [121, 447] width 107 height 14
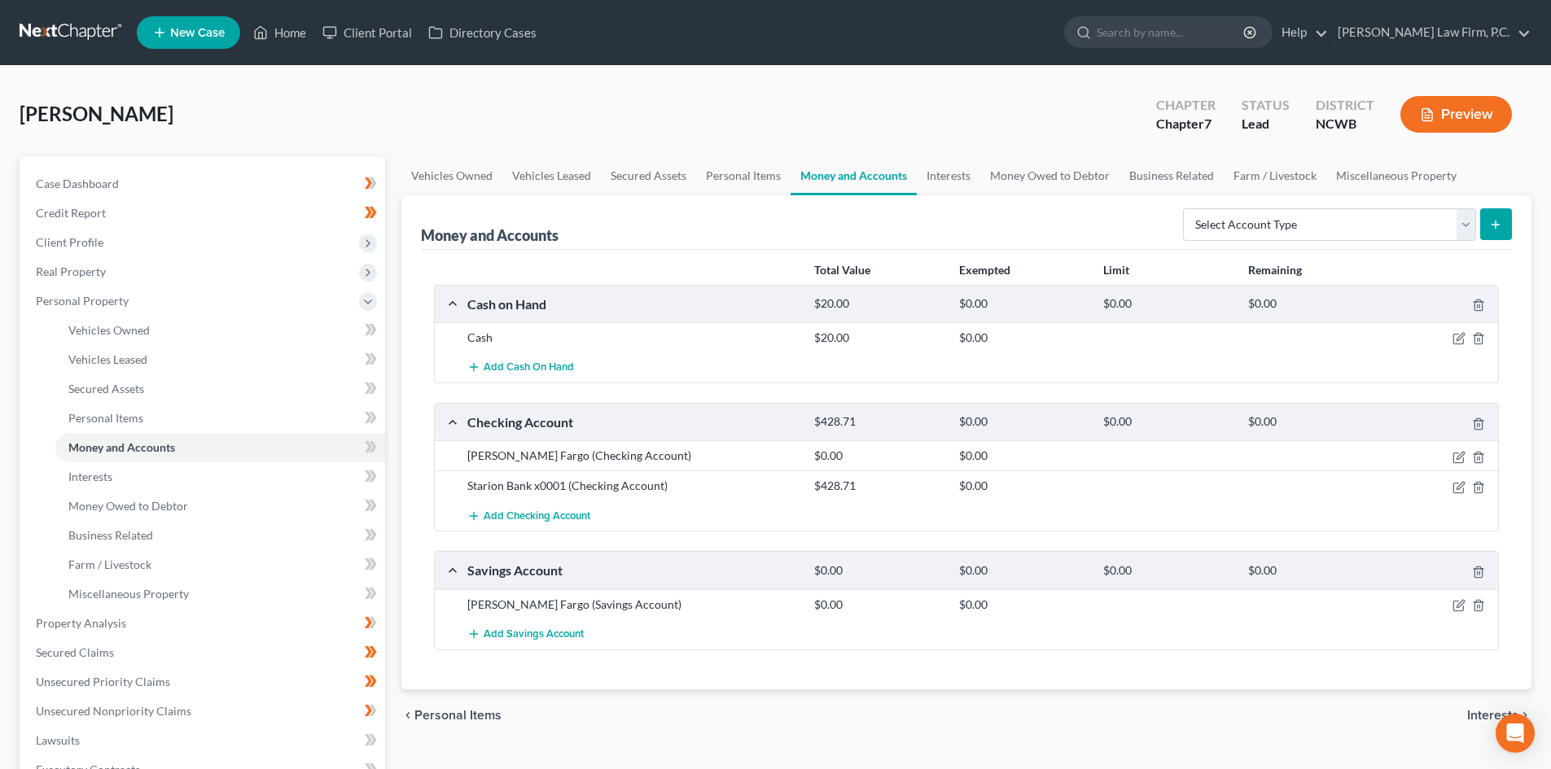
click at [1493, 229] on icon "submit" at bounding box center [1495, 224] width 13 height 13
click at [1468, 226] on select "Select Account Type Brokerage Cash on Hand Certificates of Deposit Checking Acc…" at bounding box center [1329, 224] width 293 height 33
select select "other"
click at [1186, 208] on select "Select Account Type Brokerage Cash on Hand Certificates of Deposit Checking Acc…" at bounding box center [1329, 224] width 293 height 33
click at [1492, 222] on icon "submit" at bounding box center [1495, 224] width 13 height 13
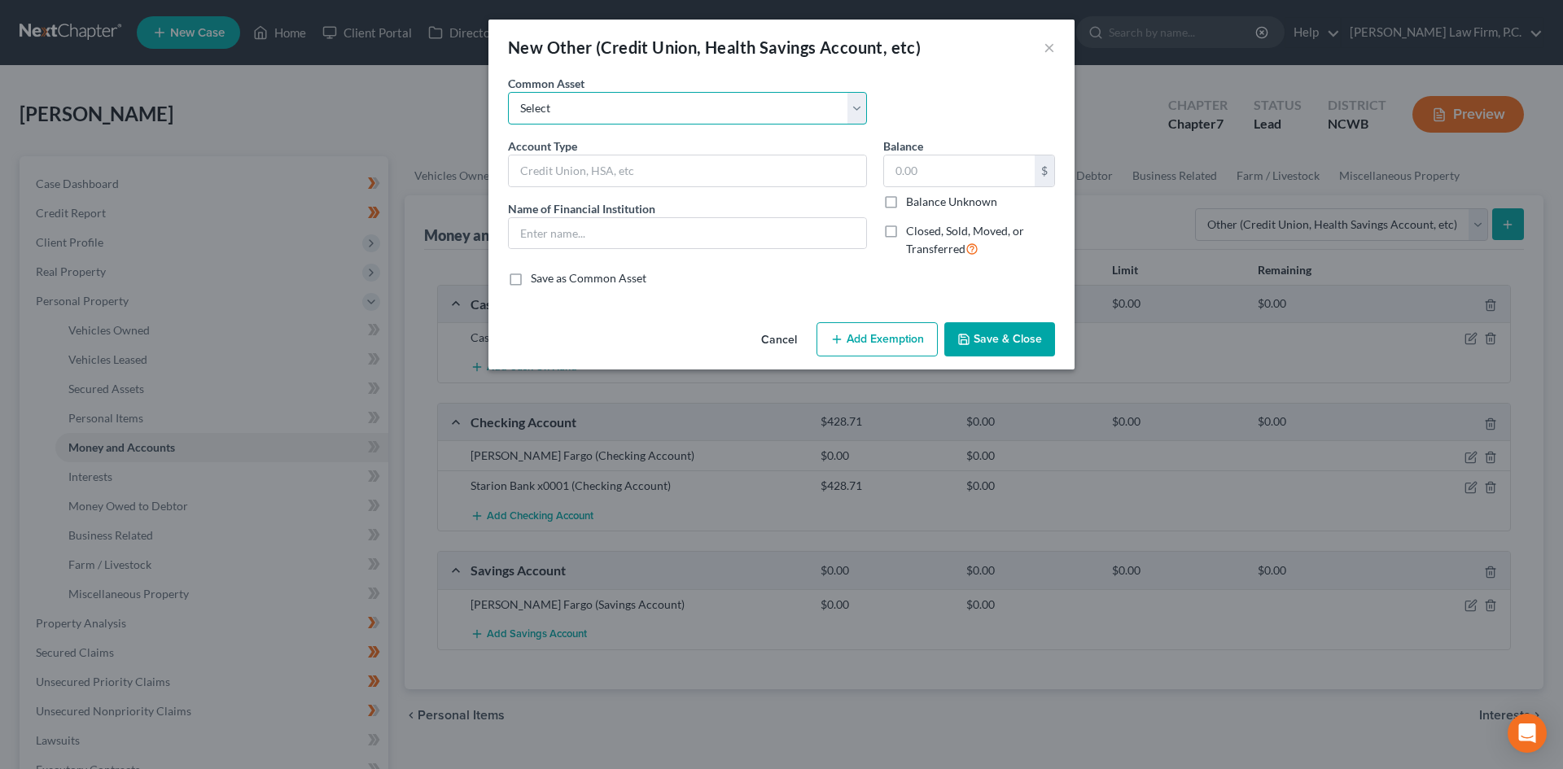
click at [579, 112] on select "Select Pension Online Online" at bounding box center [687, 108] width 359 height 33
select select "1"
click at [508, 92] on select "Select Pension Online Online" at bounding box center [687, 108] width 359 height 33
type input "Online"
click at [593, 168] on input "Online" at bounding box center [687, 170] width 357 height 31
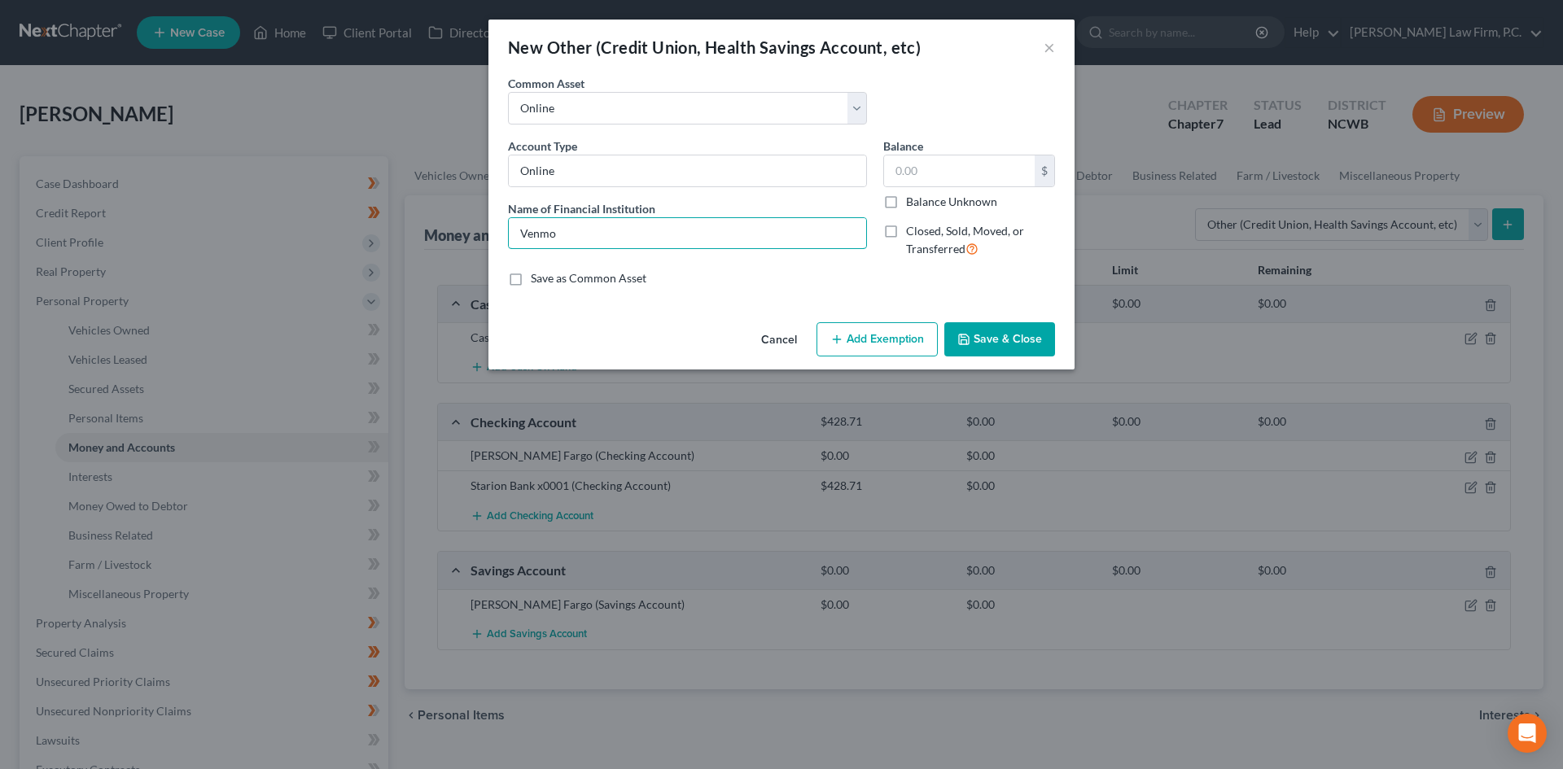
drag, startPoint x: 571, startPoint y: 225, endPoint x: 477, endPoint y: 229, distance: 94.5
click at [477, 229] on div "New Other (Credit Union, Health Savings Account, etc) × An exemption set must f…" at bounding box center [781, 384] width 1563 height 769
type input "Cash App, Venmo"
click at [906, 231] on label "Closed, Sold, Moved, or Transferred" at bounding box center [980, 240] width 149 height 35
click at [912, 231] on input "Closed, Sold, Moved, or Transferred" at bounding box center [917, 228] width 11 height 11
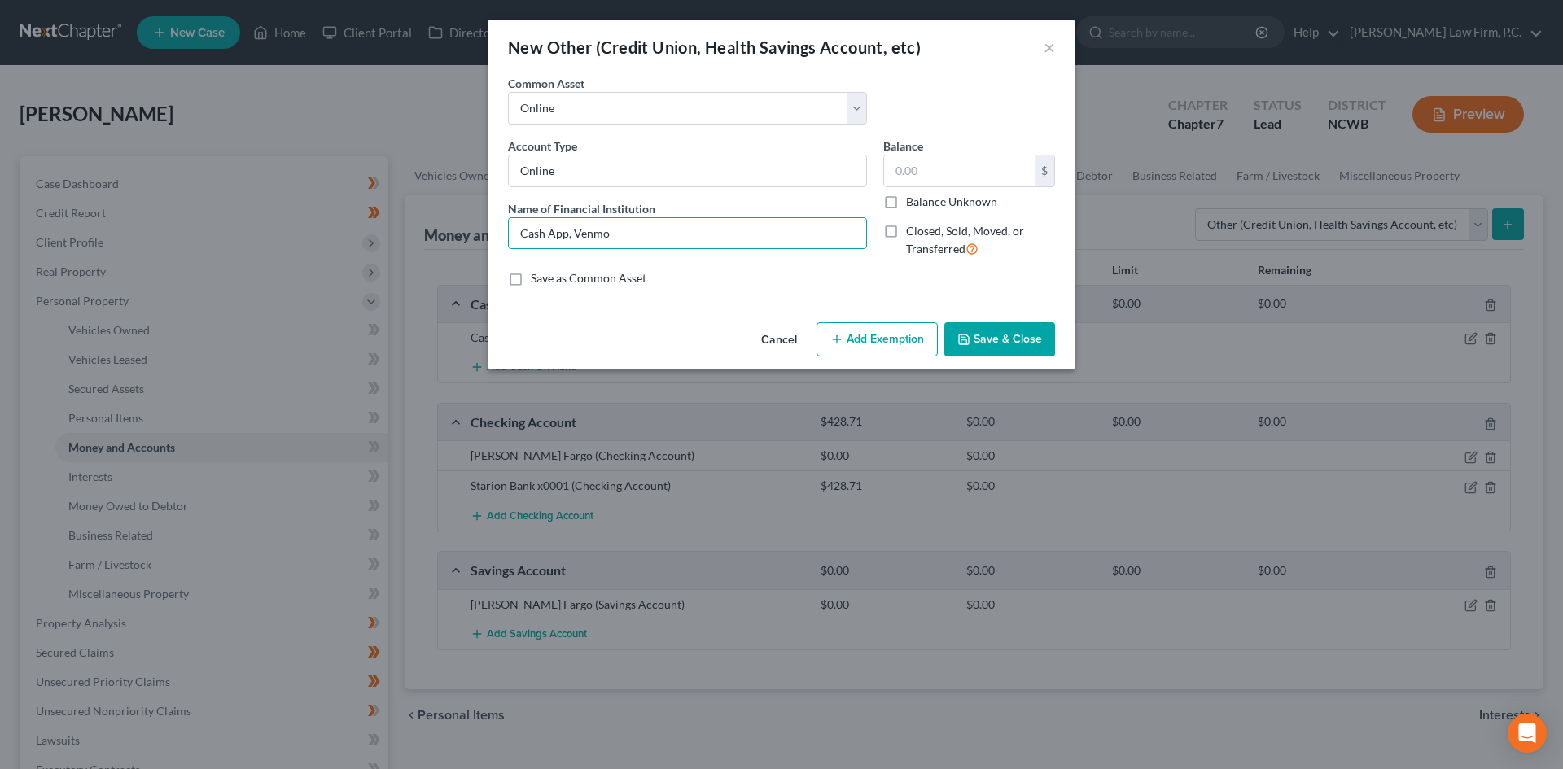
checkbox input "true"
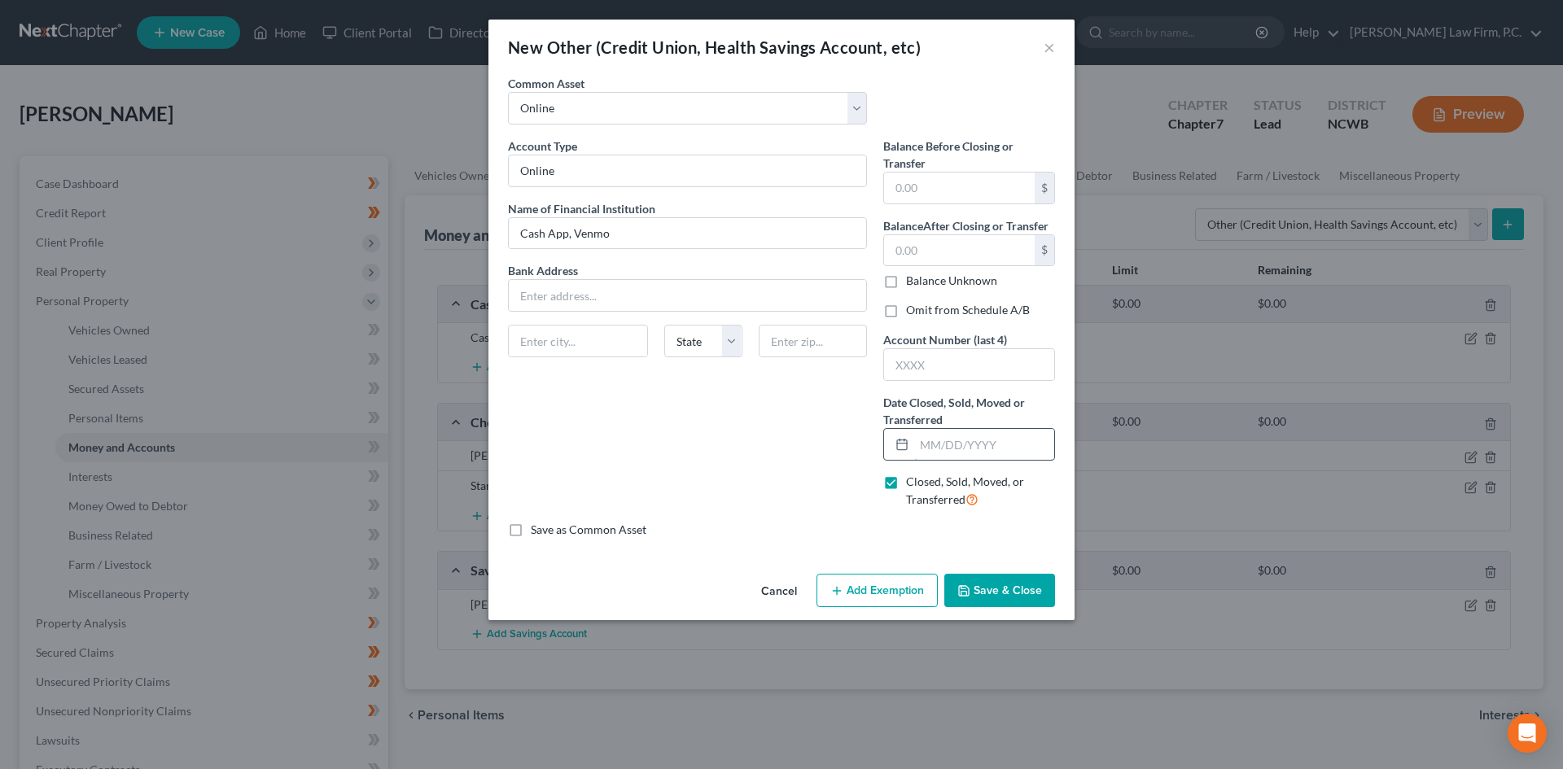
click at [948, 444] on input "text" at bounding box center [984, 444] width 140 height 31
type input "09/30/2024"
click at [919, 240] on input "text" at bounding box center [959, 250] width 151 height 31
type input "0.00"
drag, startPoint x: 571, startPoint y: 234, endPoint x: 800, endPoint y: 267, distance: 231.0
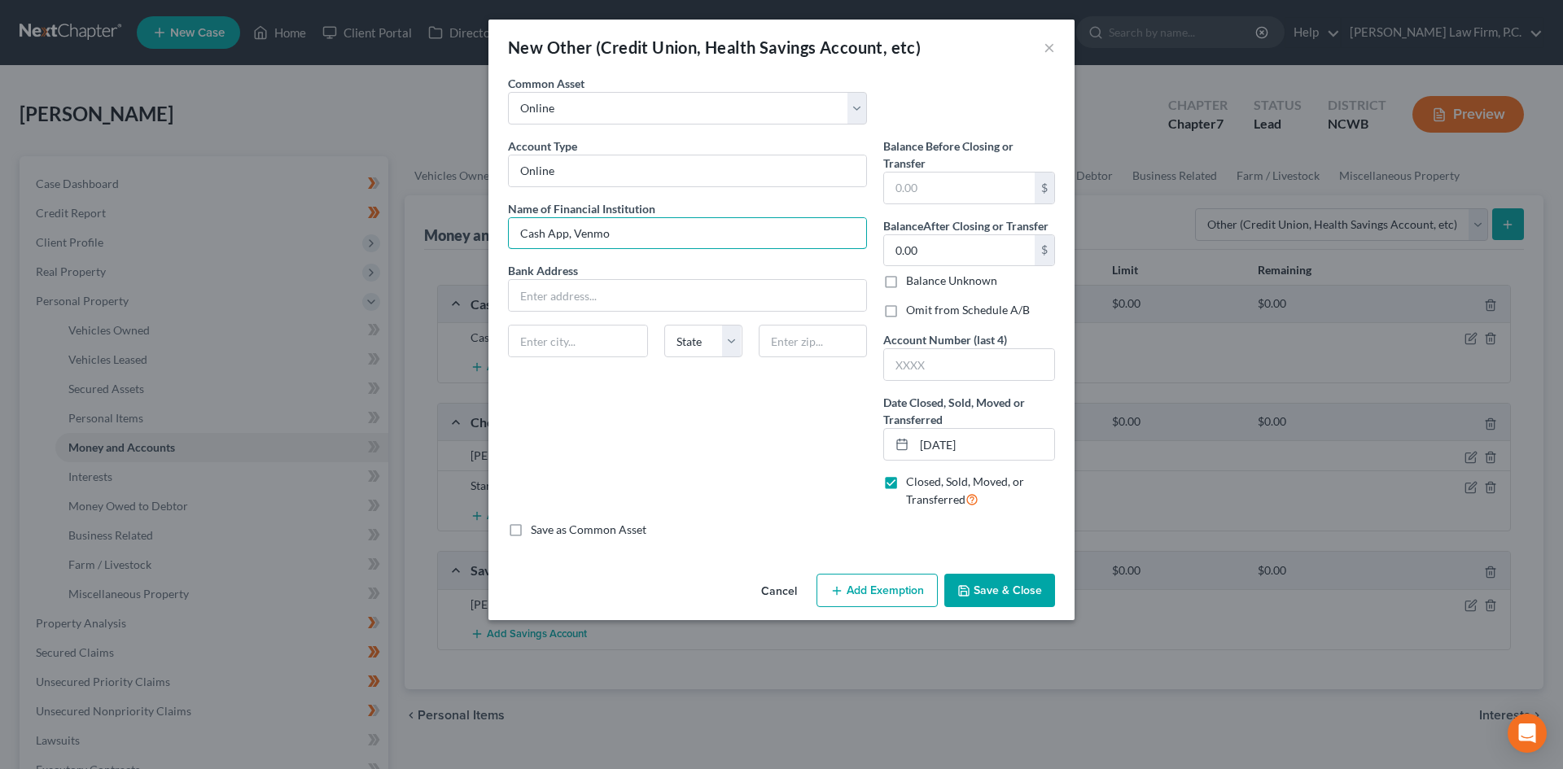
click at [571, 234] on input "Cash App, Venmo" at bounding box center [687, 233] width 357 height 31
type input "Cash App & Venmo (connected to checking)"
click at [957, 582] on button "Save & Close" at bounding box center [999, 591] width 111 height 34
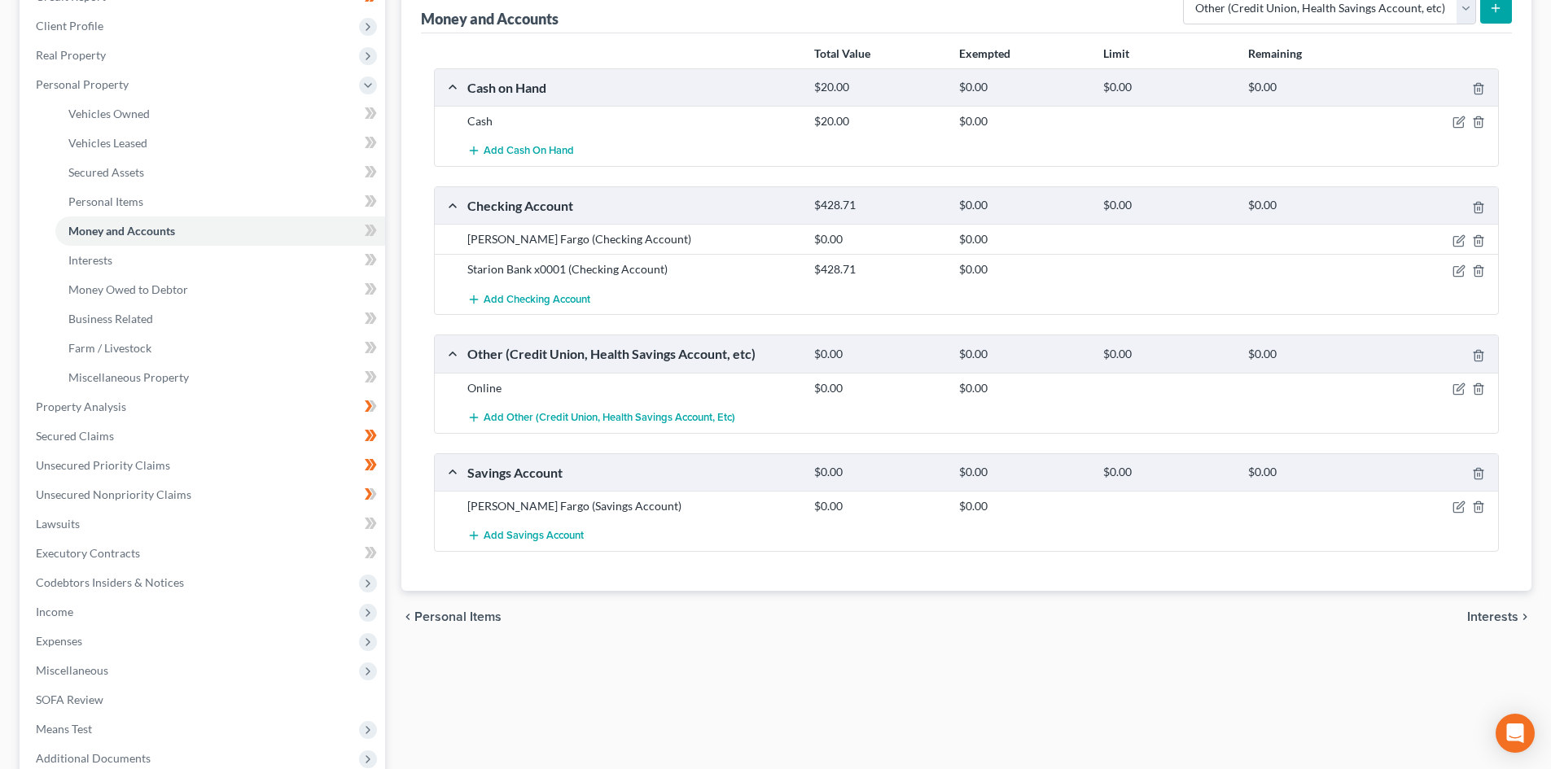
scroll to position [244, 0]
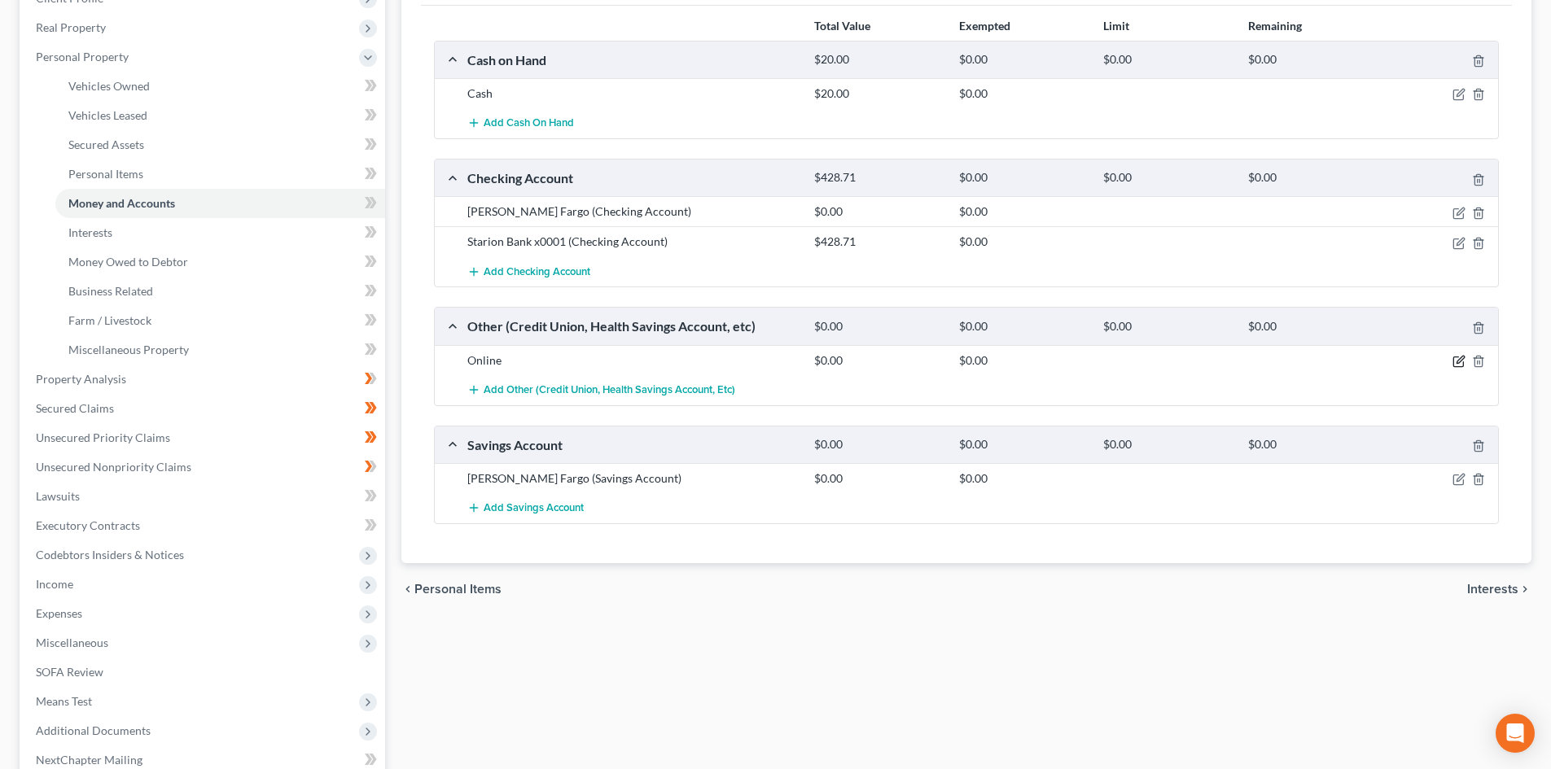
click at [1459, 356] on icon "button" at bounding box center [1458, 361] width 13 height 13
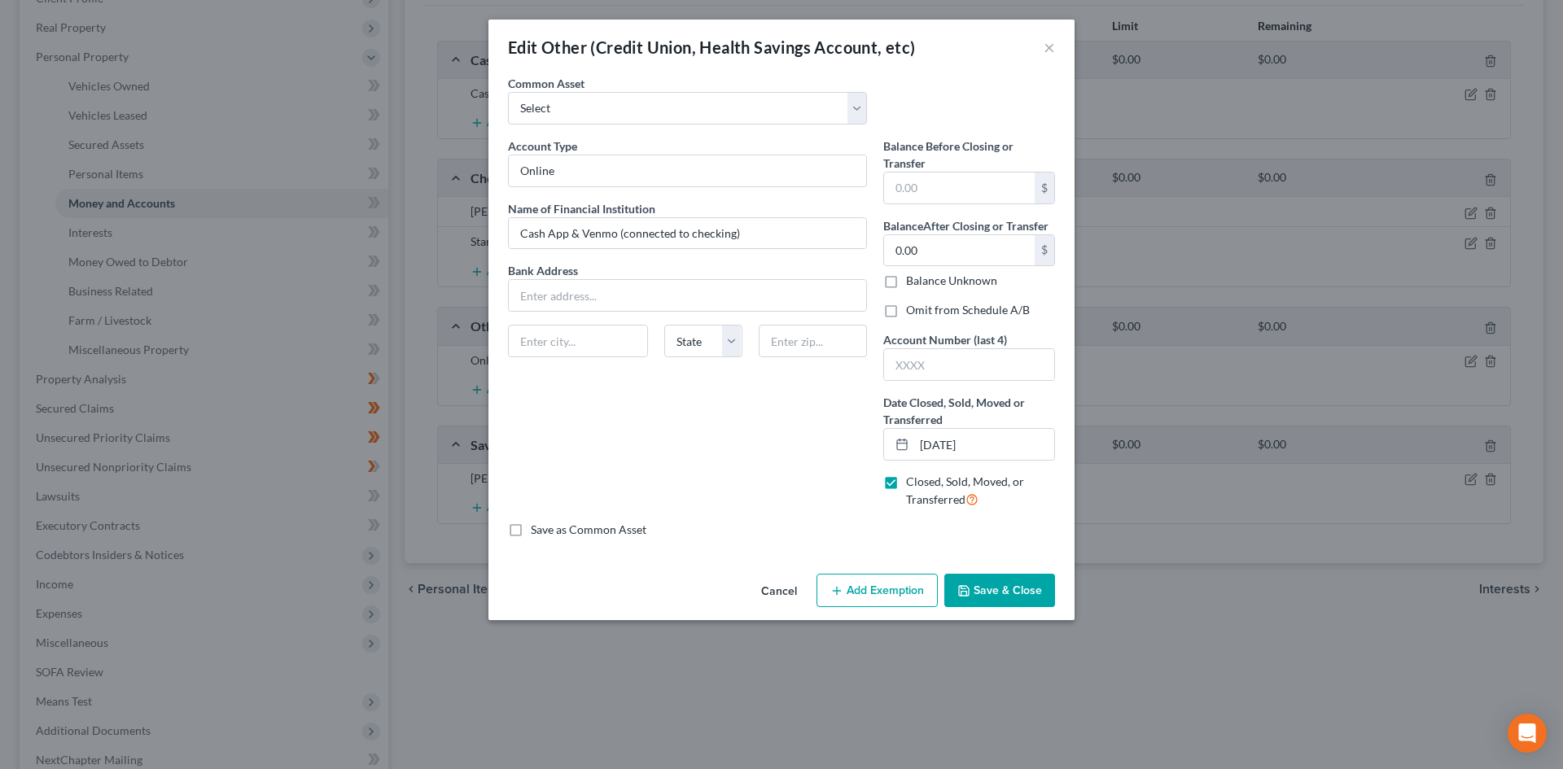
click at [937, 307] on label "Omit from Schedule A/B" at bounding box center [968, 310] width 124 height 16
click at [923, 307] on input "Omit from Schedule A/B" at bounding box center [917, 307] width 11 height 11
checkbox input "true"
click at [1010, 580] on button "Save & Close" at bounding box center [999, 591] width 111 height 34
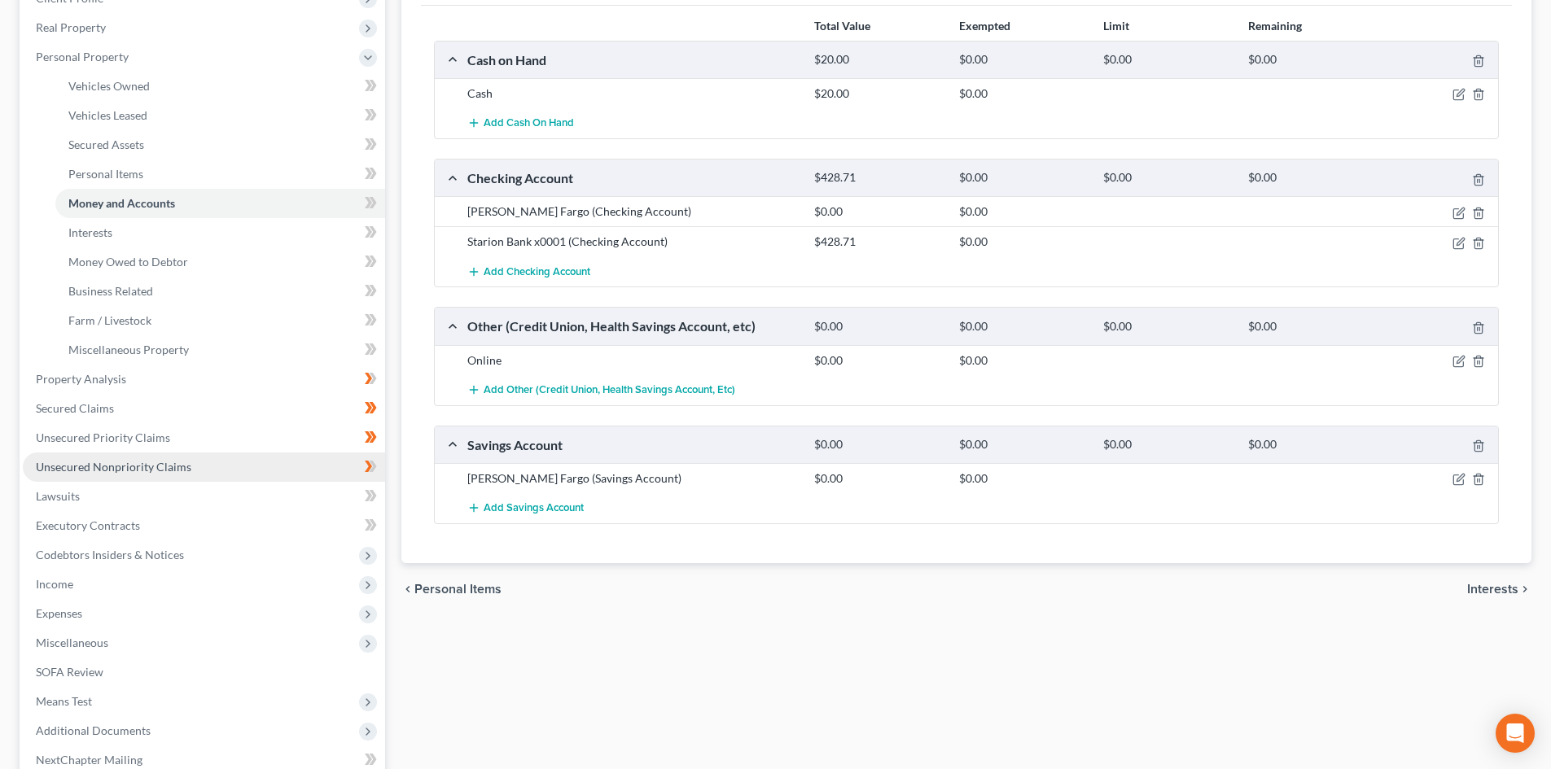
click at [94, 460] on span "Unsecured Nonpriority Claims" at bounding box center [113, 467] width 155 height 14
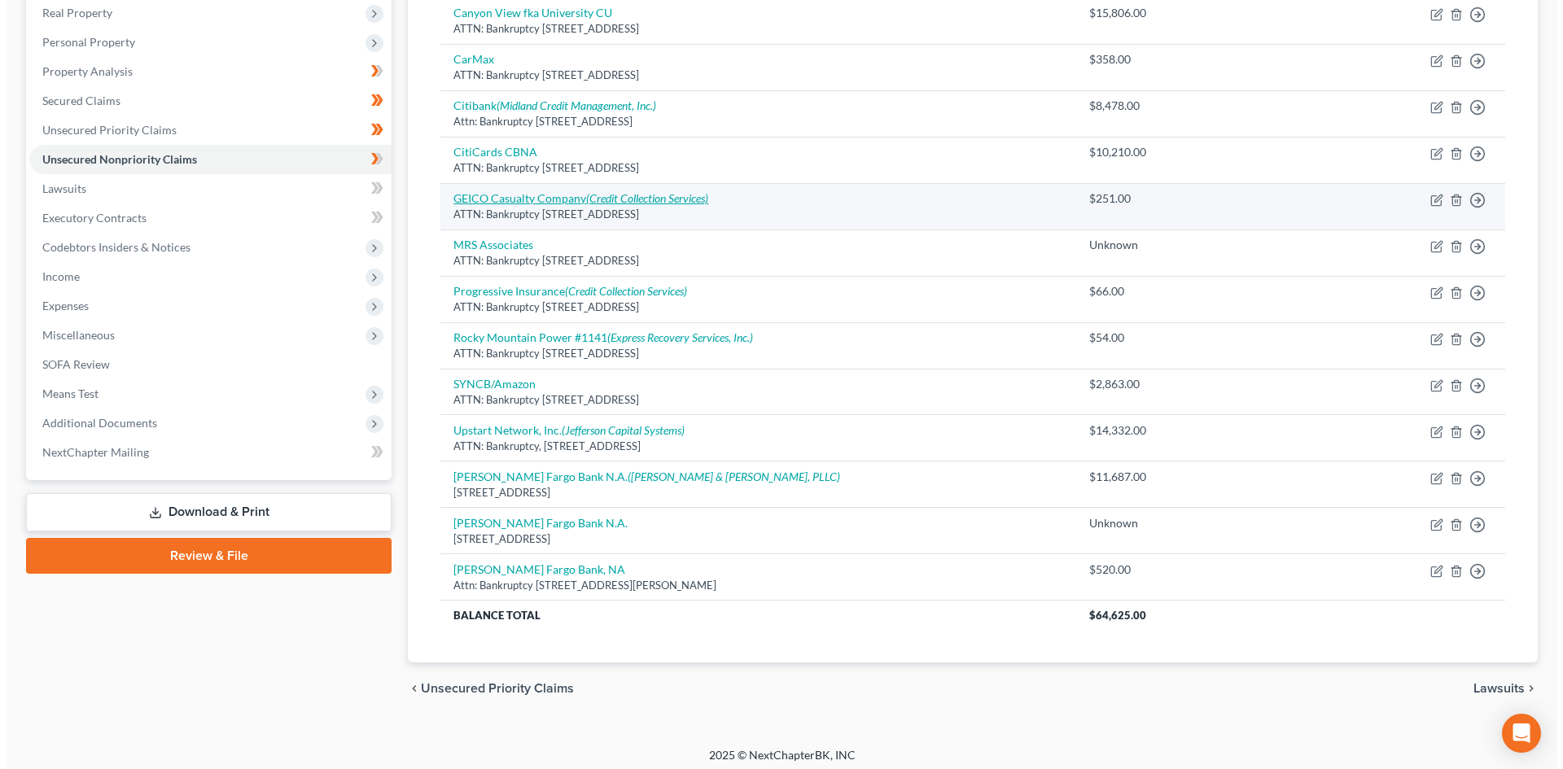
scroll to position [266, 0]
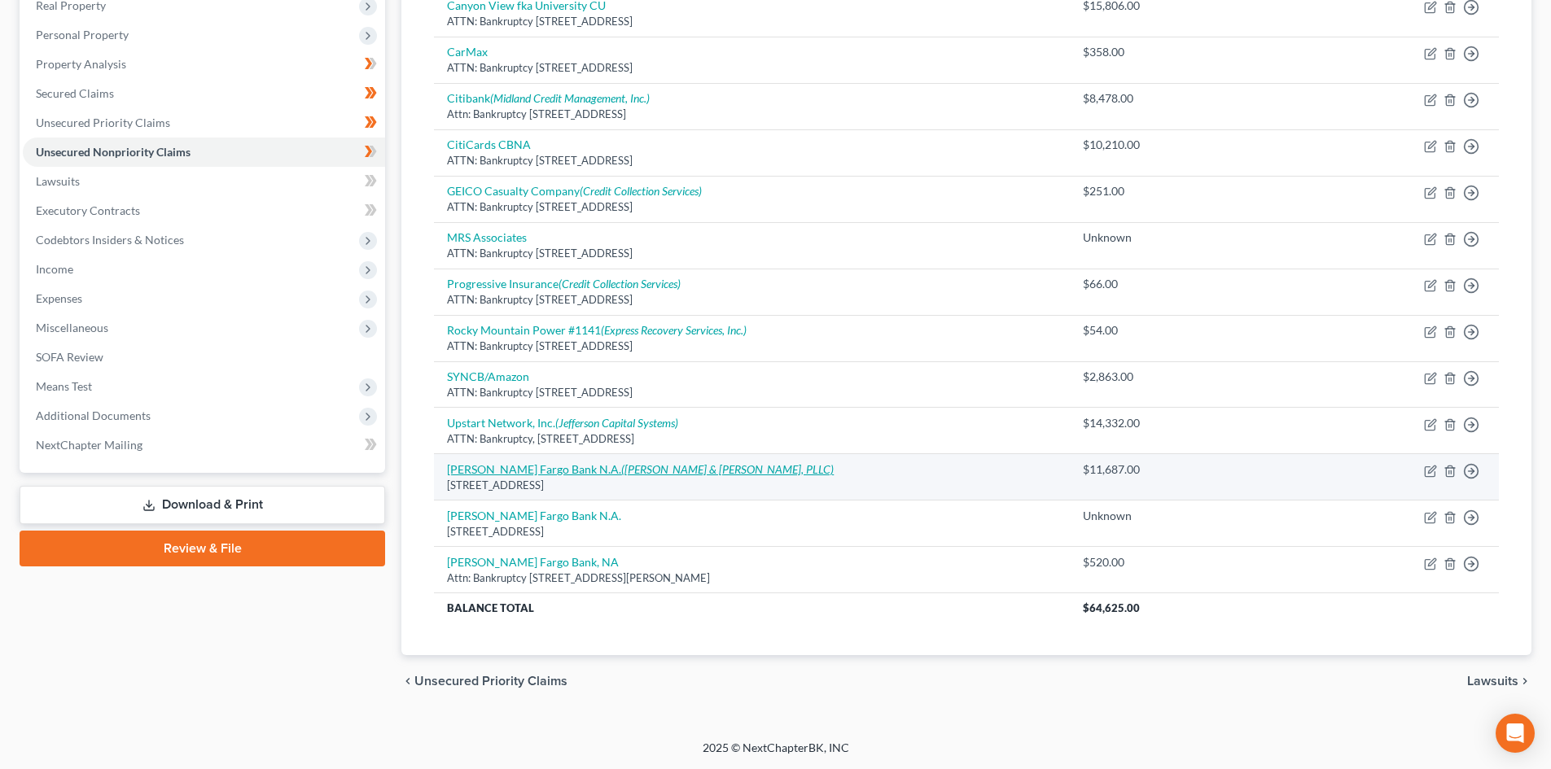
click at [552, 472] on link "Wells Fargo Bank N.A. (Brock & Scott, PLLC)" at bounding box center [640, 469] width 387 height 14
select select "24"
select select "2"
select select "0"
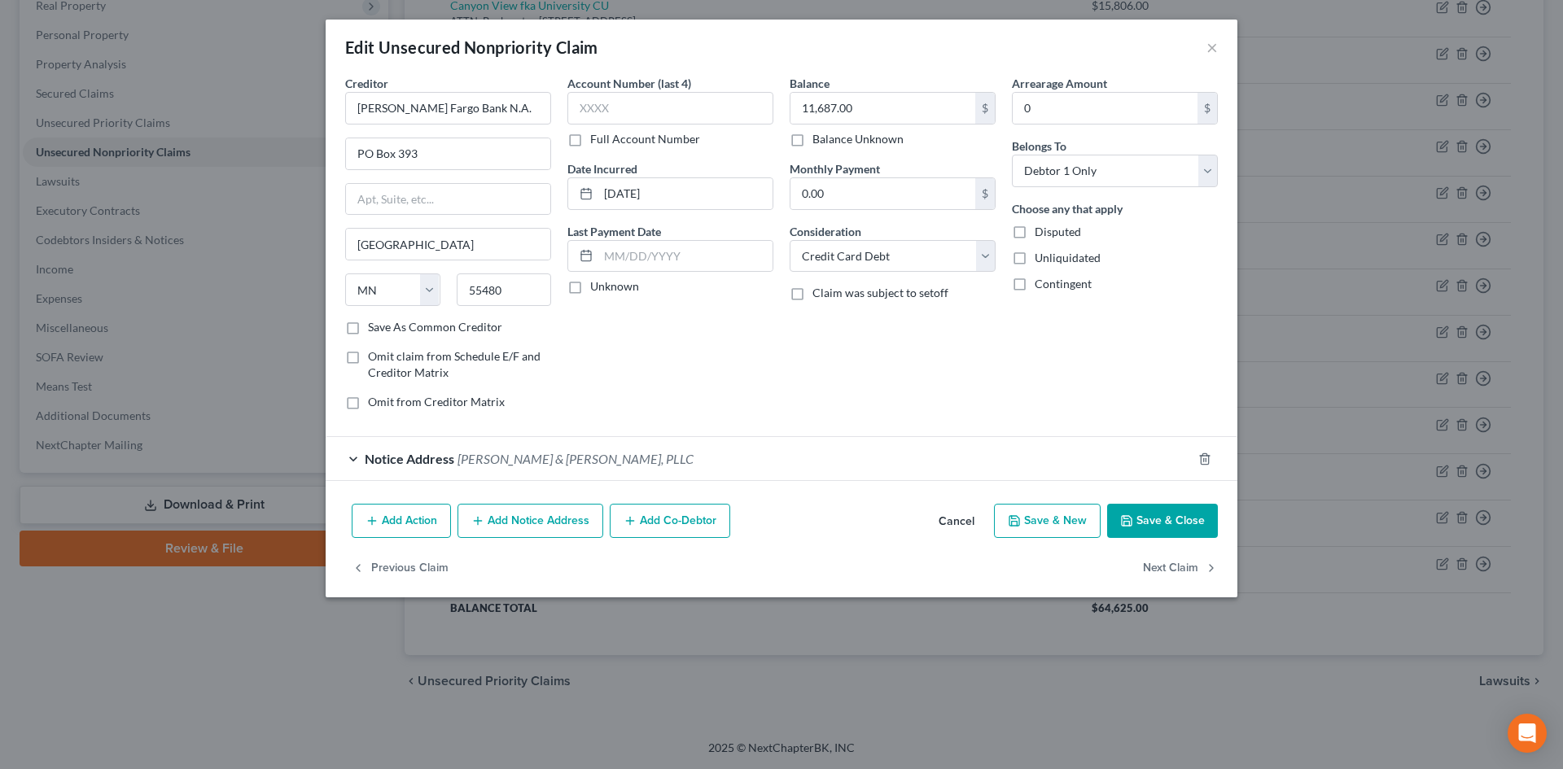
click at [349, 466] on div "Notice Address Brock & Scott, PLLC" at bounding box center [759, 458] width 866 height 43
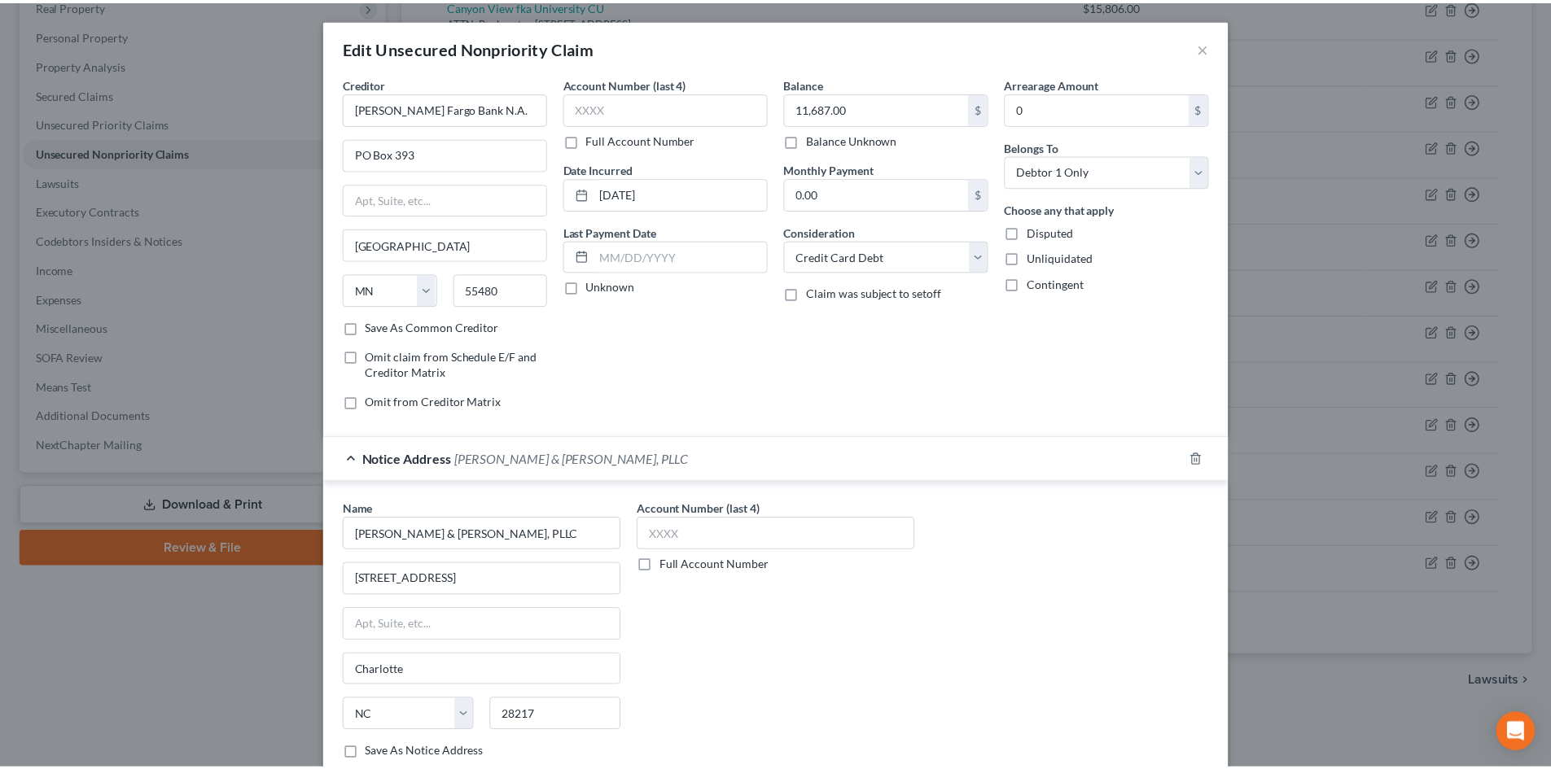
scroll to position [154, 0]
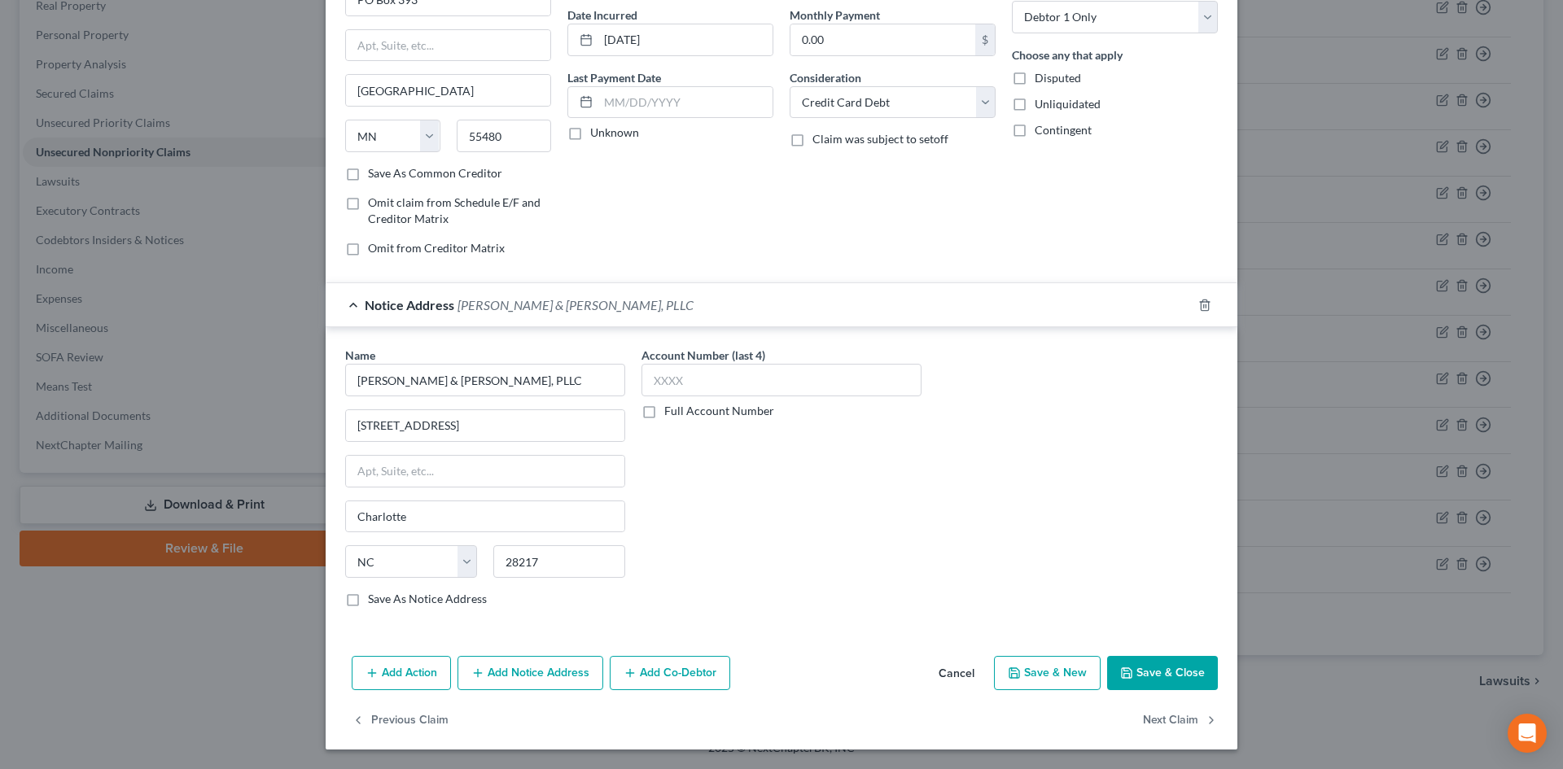
click at [943, 684] on button "Cancel" at bounding box center [956, 674] width 62 height 33
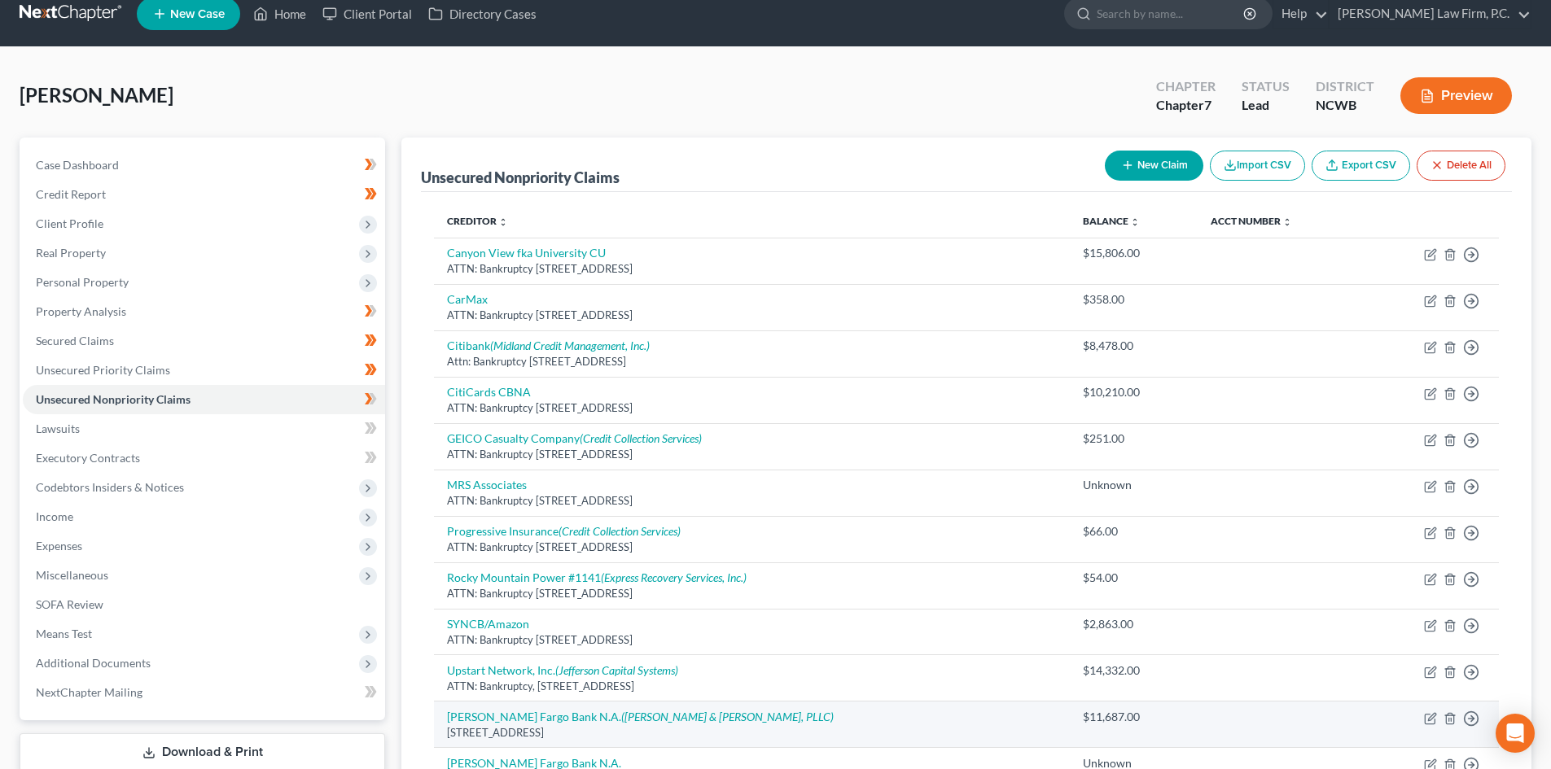
scroll to position [0, 0]
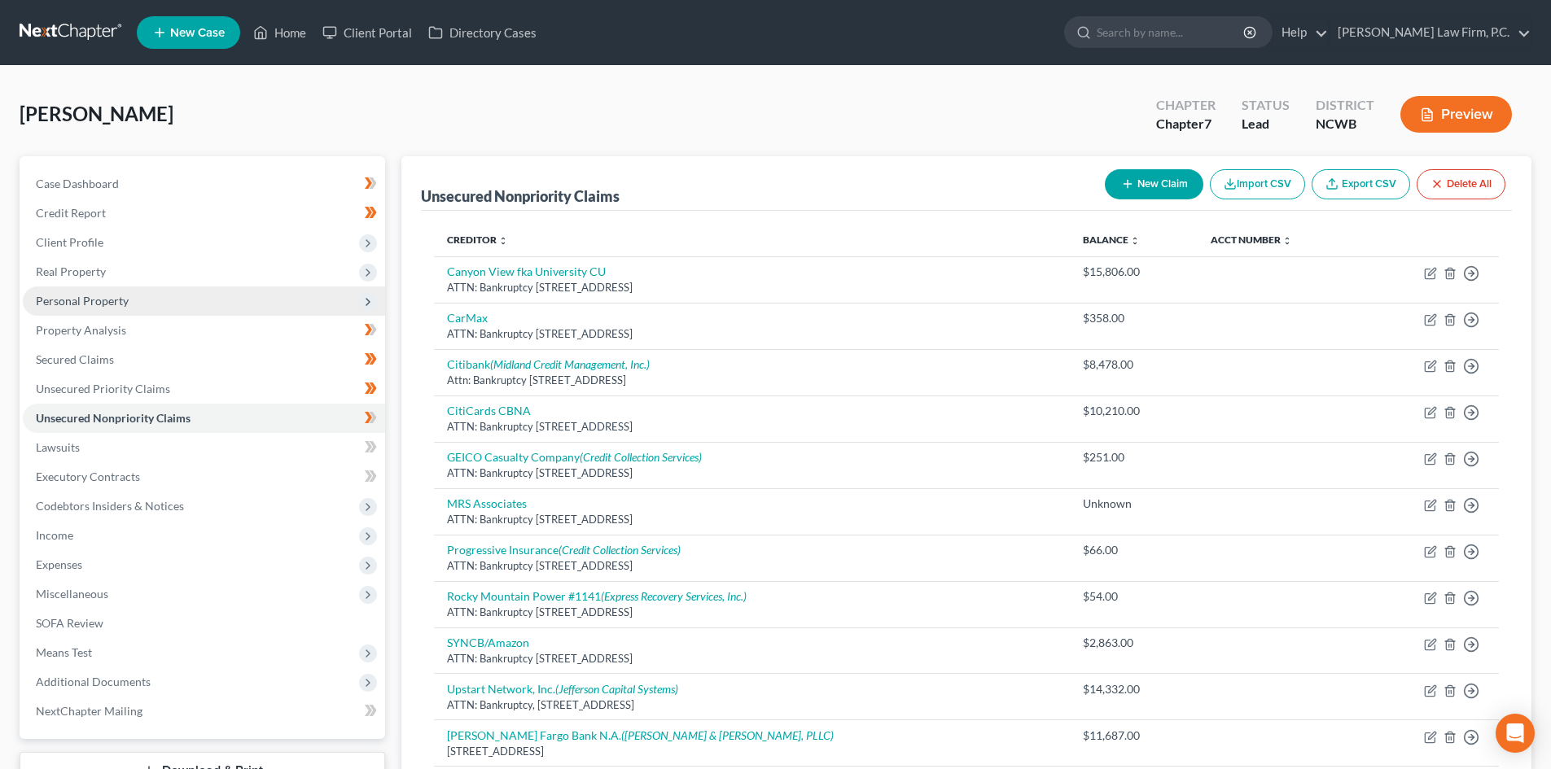
click at [183, 305] on span "Personal Property" at bounding box center [204, 301] width 362 height 29
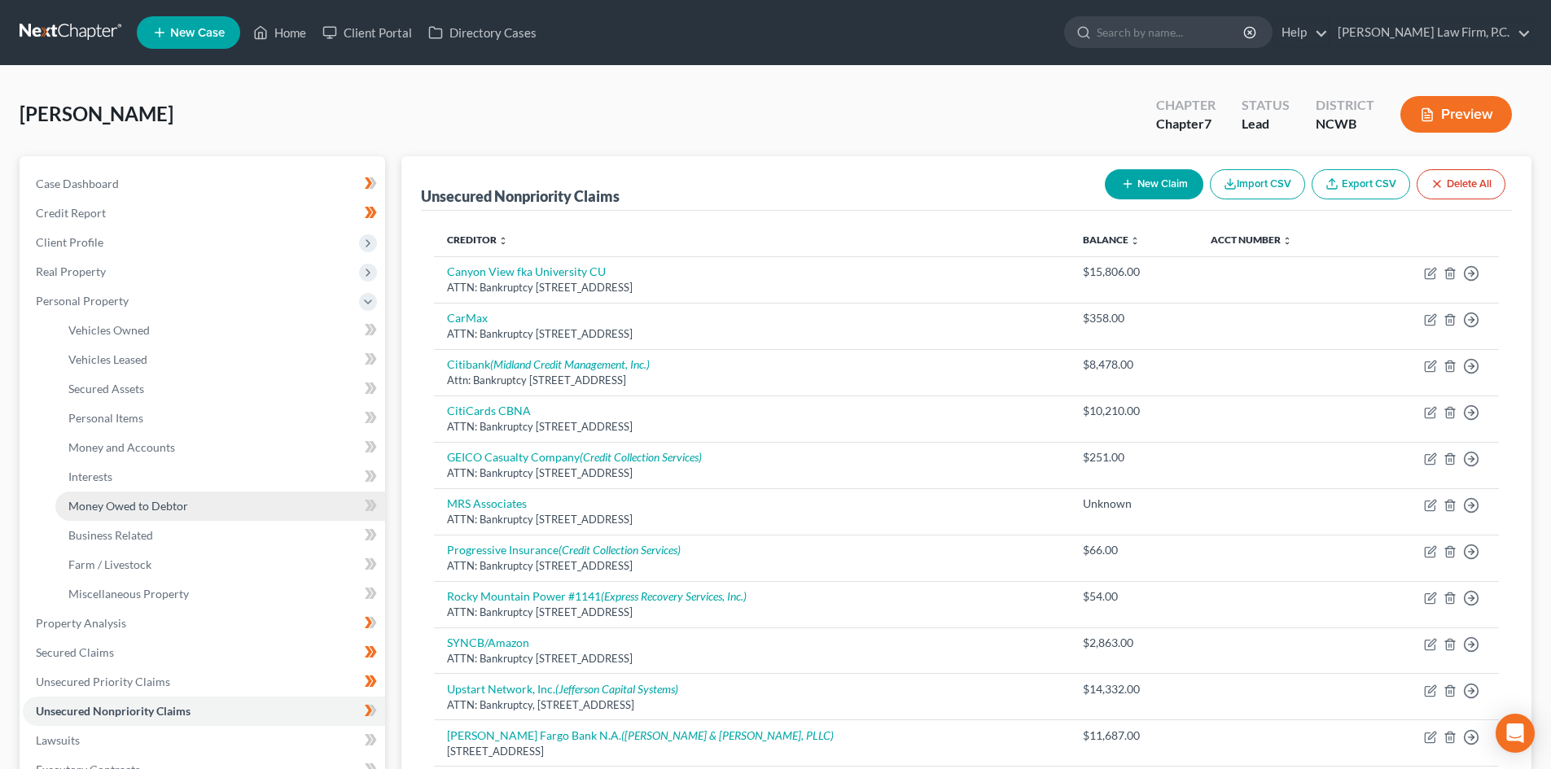
click at [162, 510] on span "Money Owed to Debtor" at bounding box center [128, 506] width 120 height 14
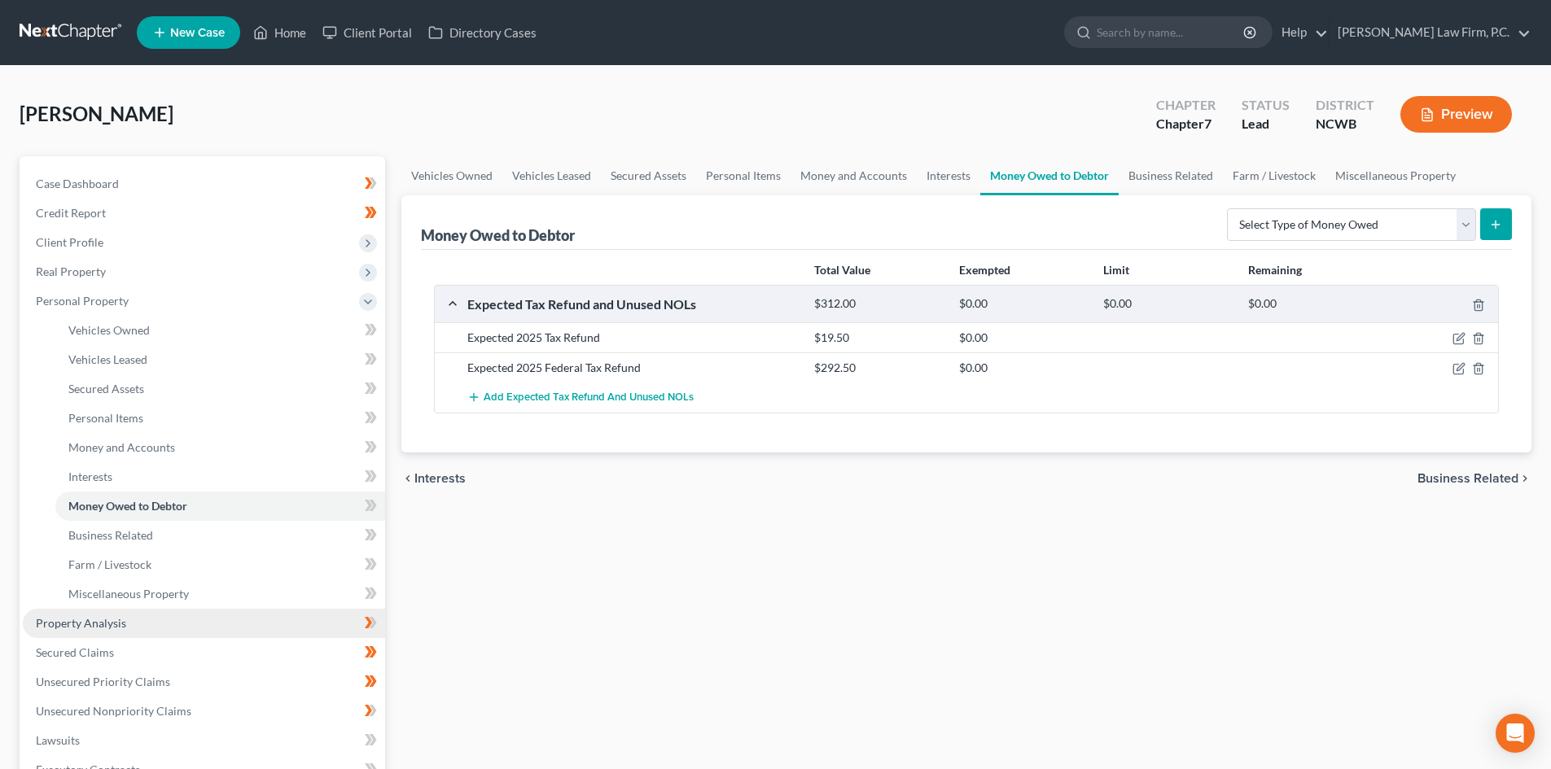
click at [99, 616] on span "Property Analysis" at bounding box center [81, 623] width 90 height 14
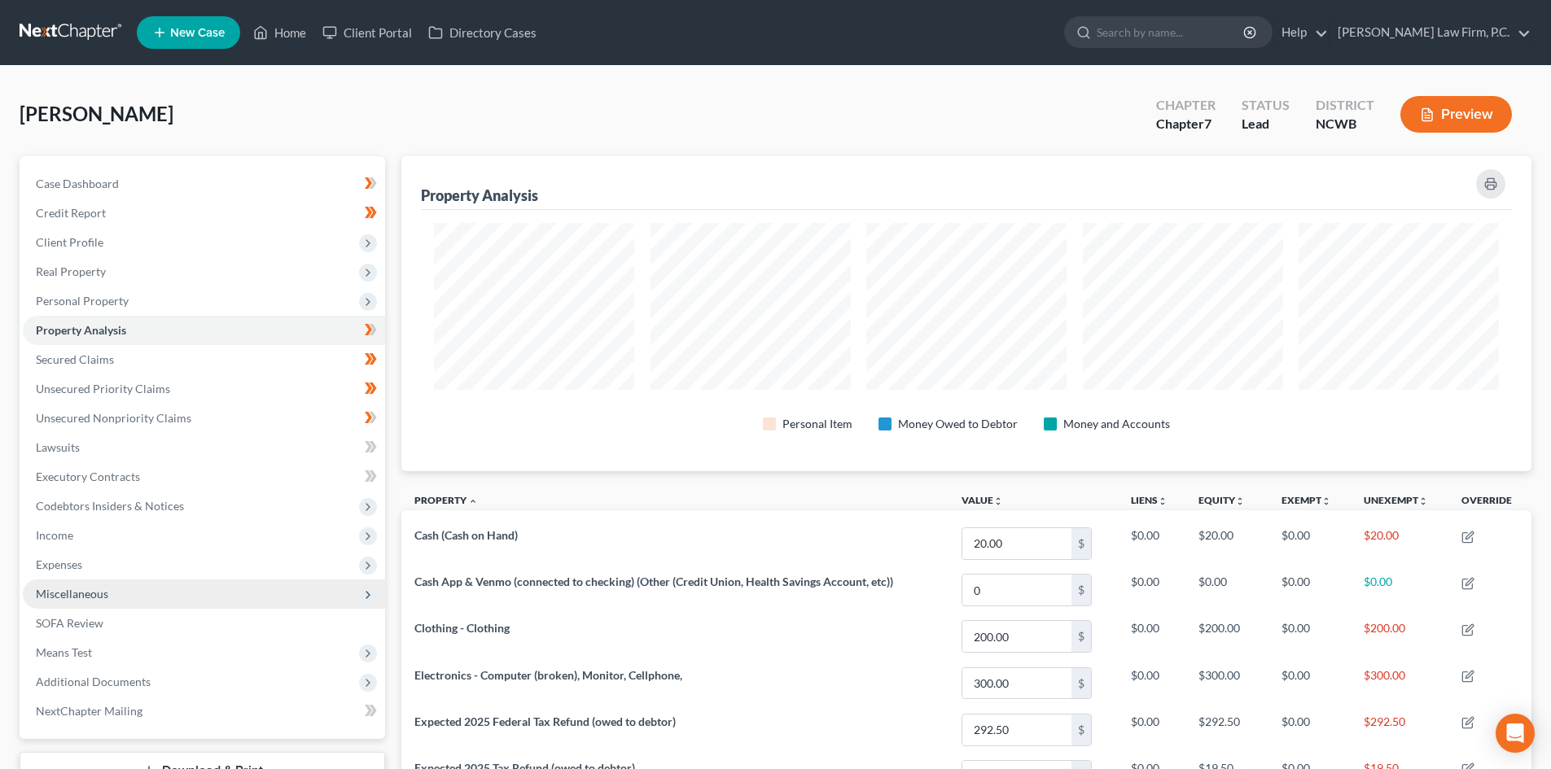
scroll to position [315, 1130]
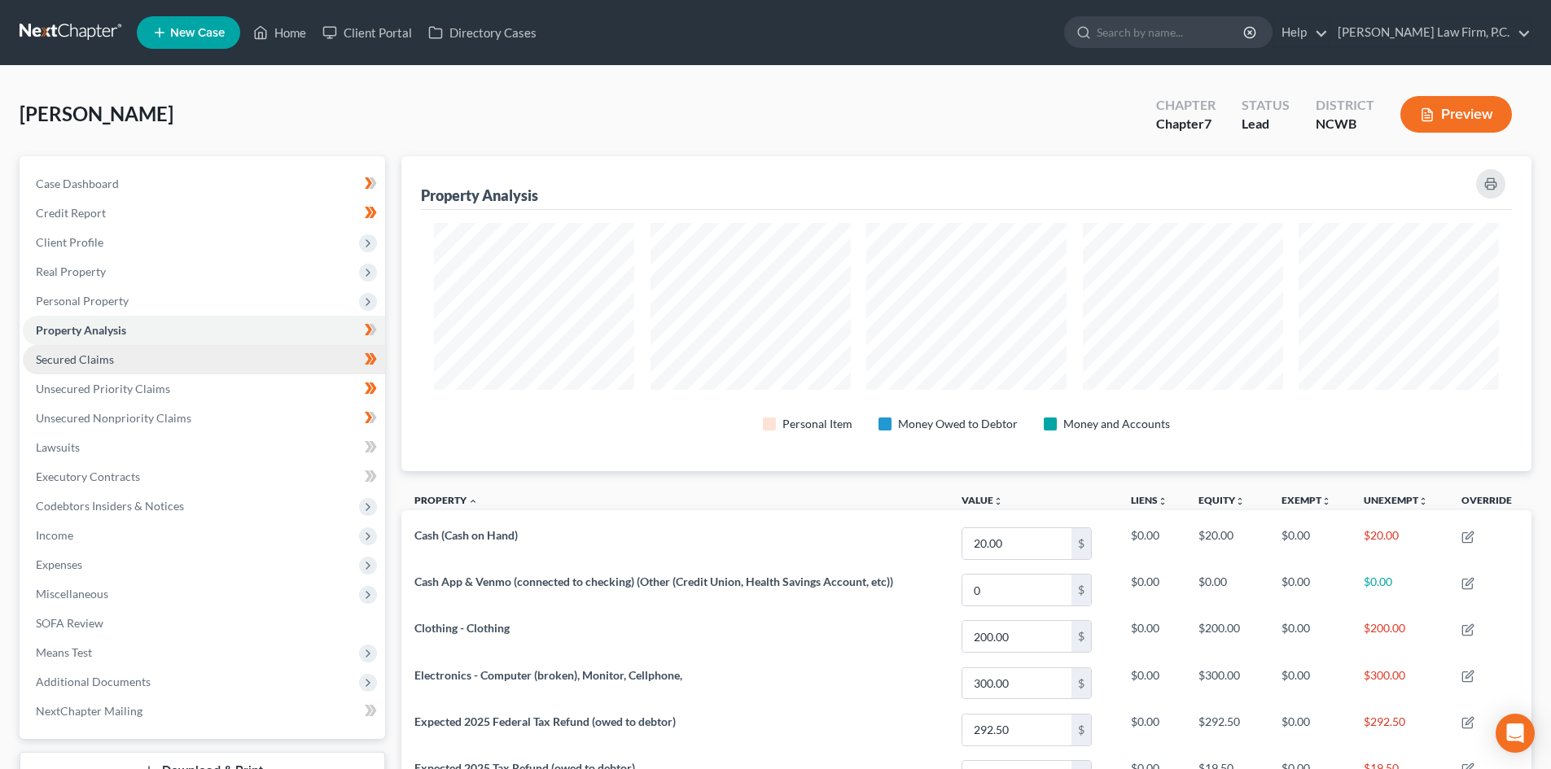
click at [110, 362] on span "Secured Claims" at bounding box center [75, 359] width 78 height 14
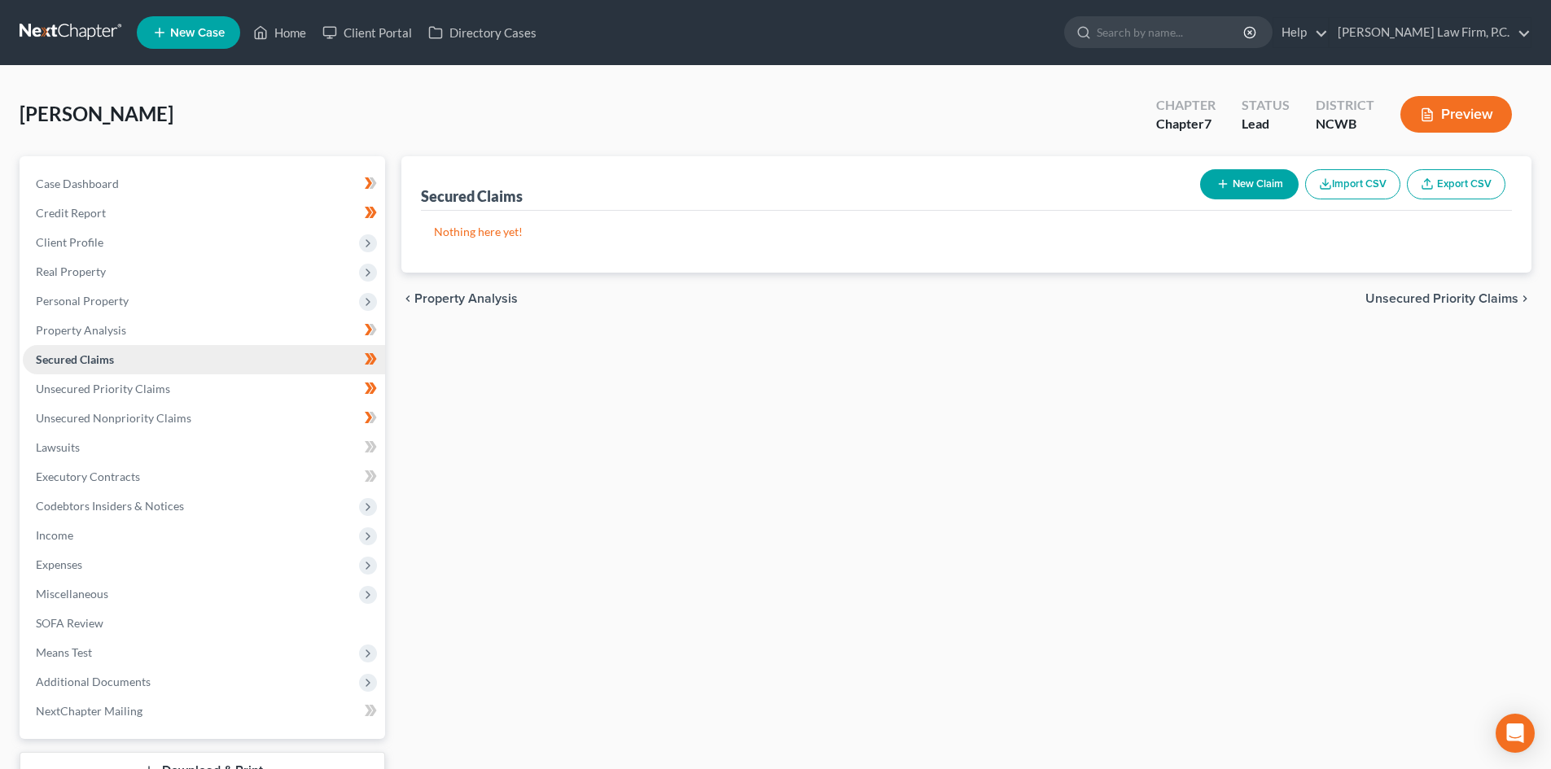
click at [154, 371] on link "Secured Claims" at bounding box center [204, 359] width 362 height 29
click at [147, 387] on span "Unsecured Priority Claims" at bounding box center [103, 389] width 134 height 14
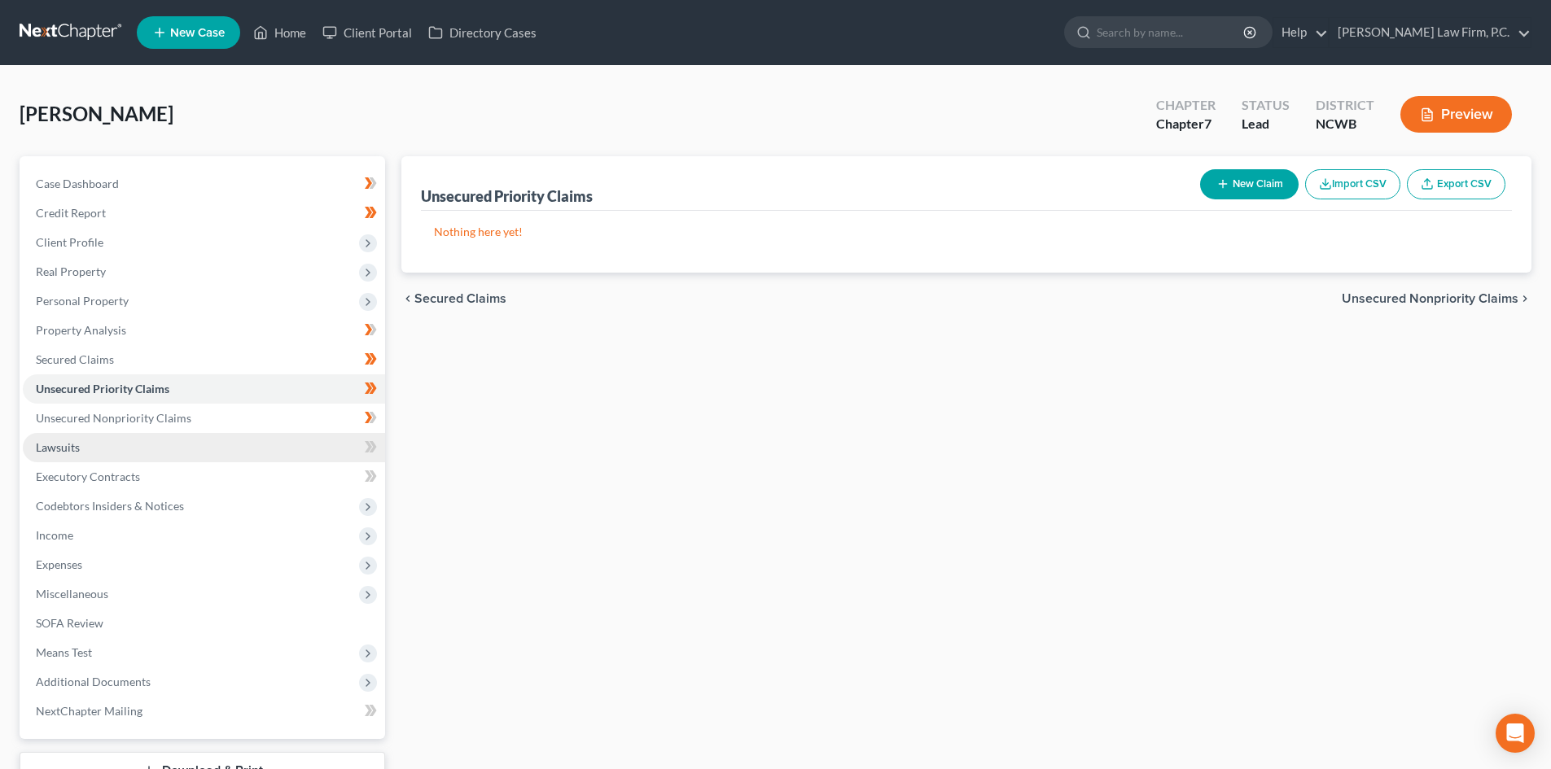
click at [159, 433] on link "Lawsuits" at bounding box center [204, 447] width 362 height 29
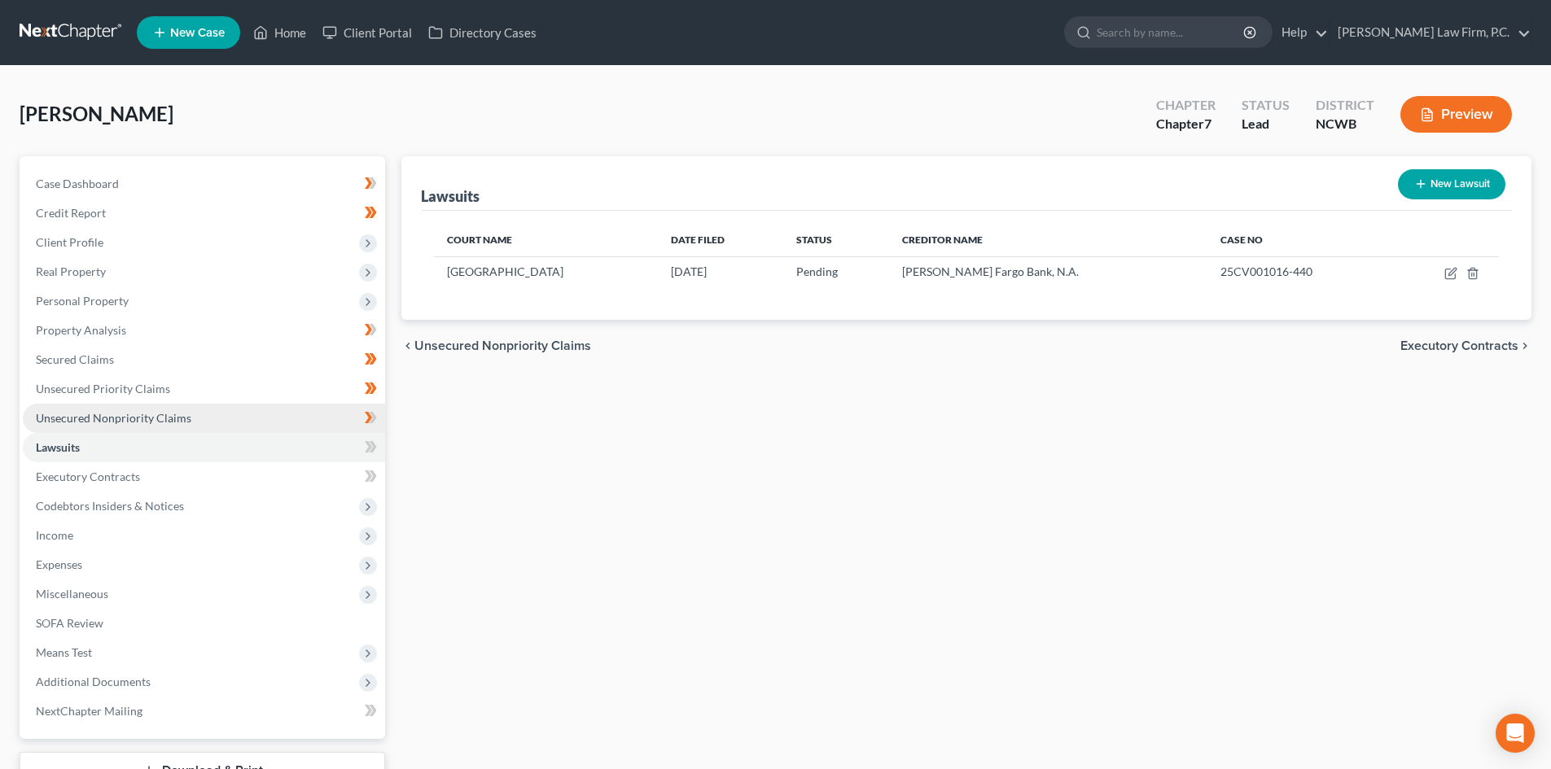
click at [162, 413] on span "Unsecured Nonpriority Claims" at bounding box center [113, 418] width 155 height 14
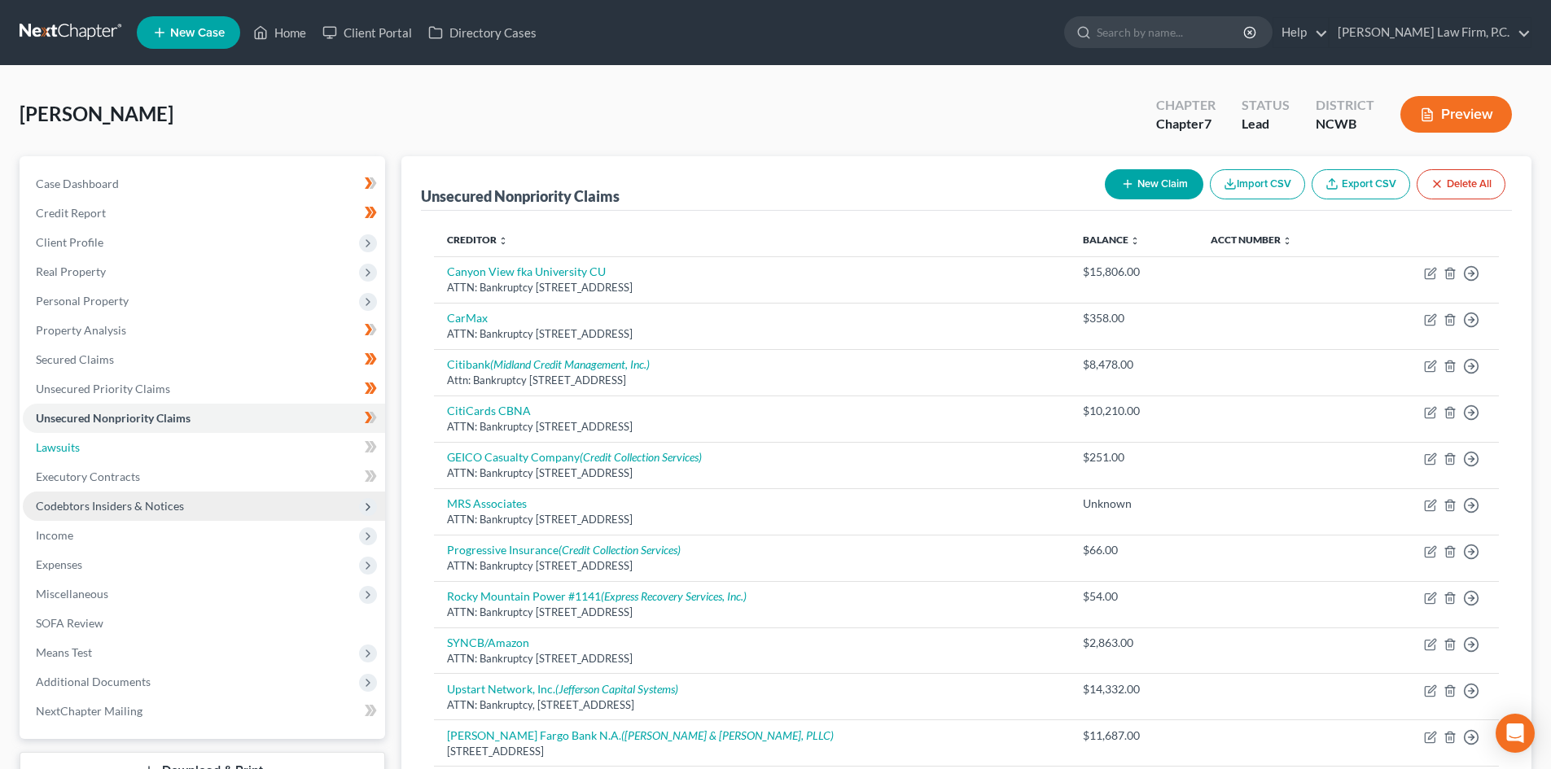
click at [81, 440] on link "Lawsuits" at bounding box center [204, 447] width 362 height 29
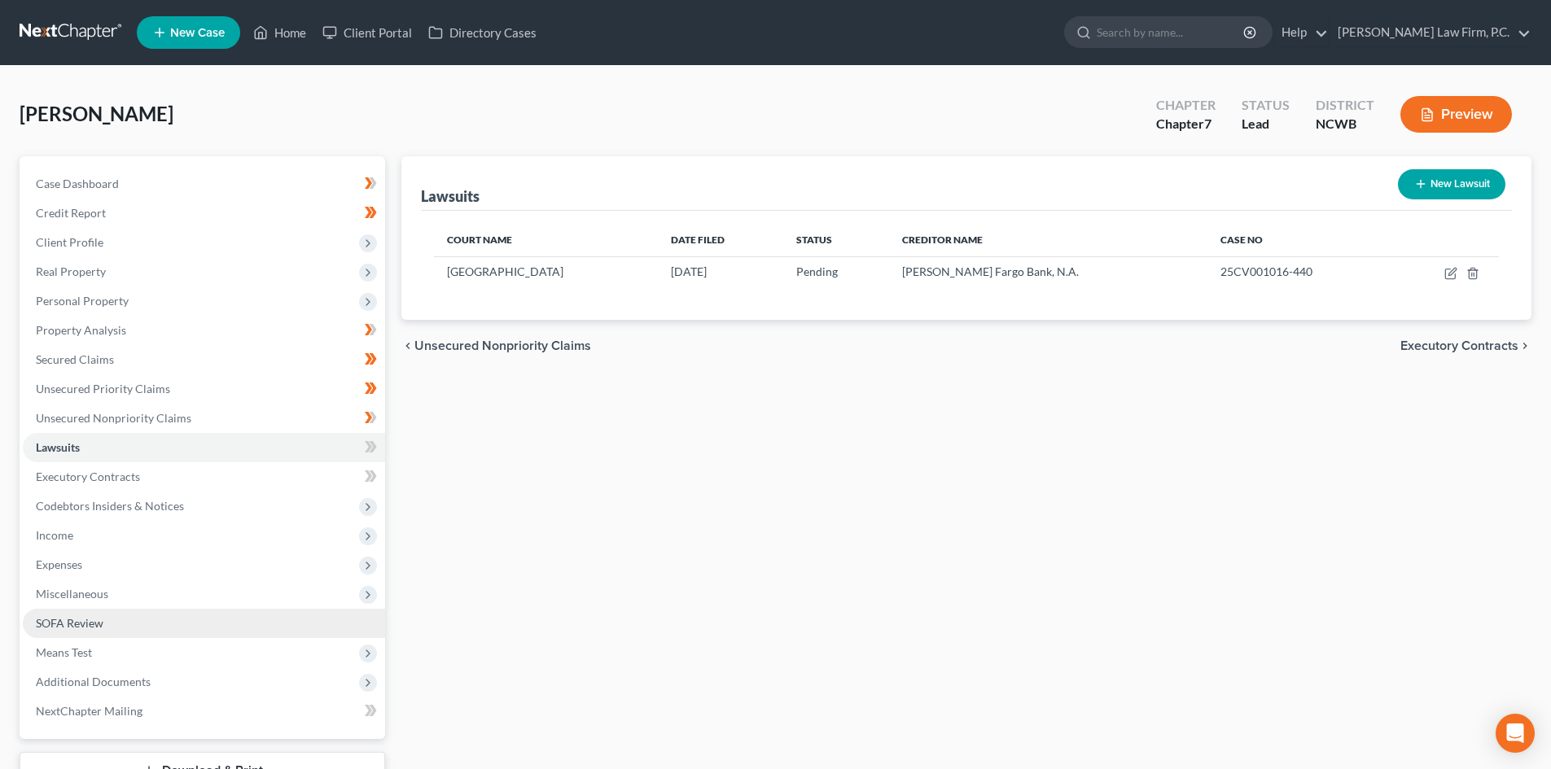
click at [89, 627] on span "SOFA Review" at bounding box center [70, 623] width 68 height 14
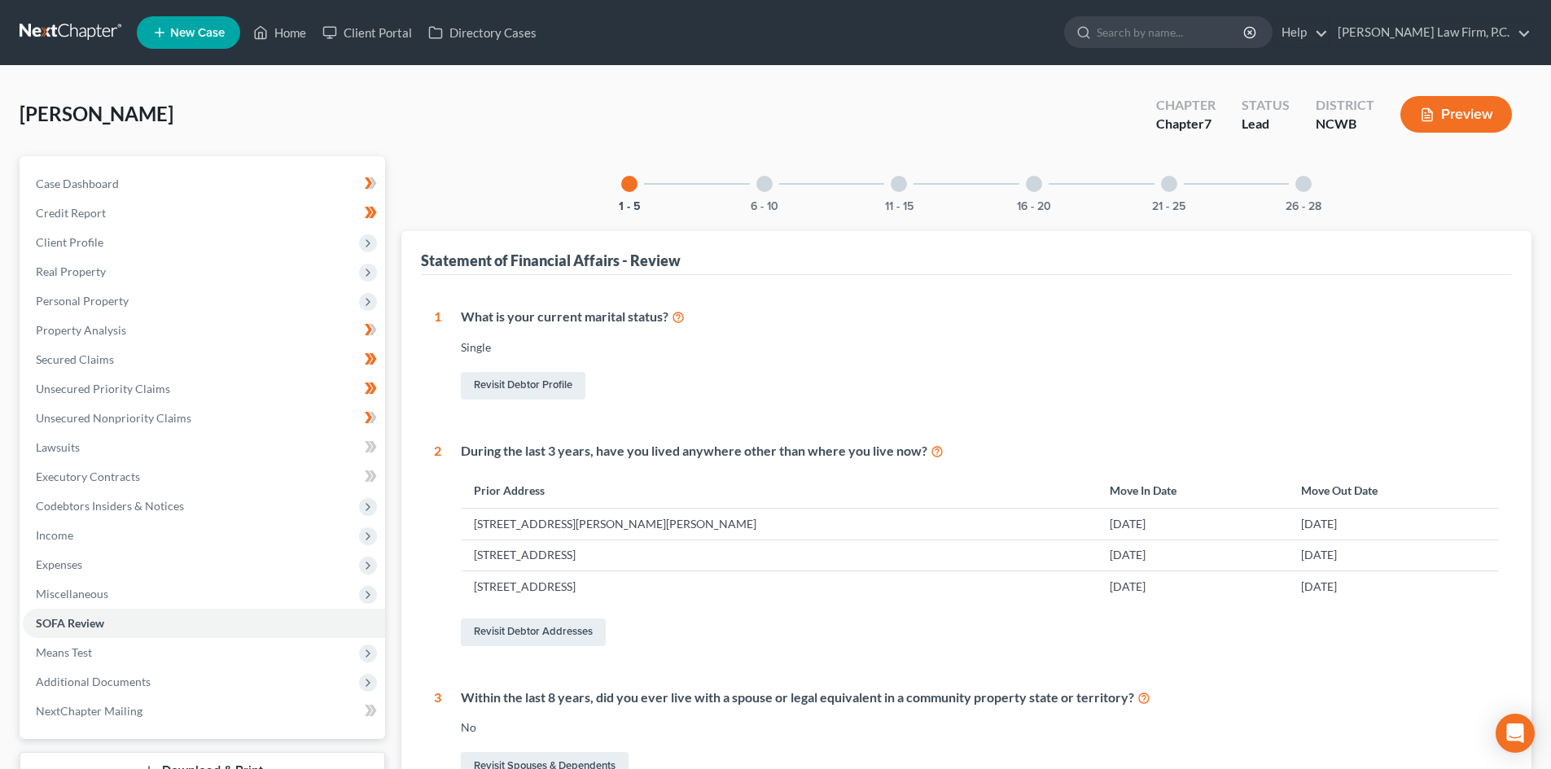
click at [761, 186] on div at bounding box center [764, 184] width 16 height 16
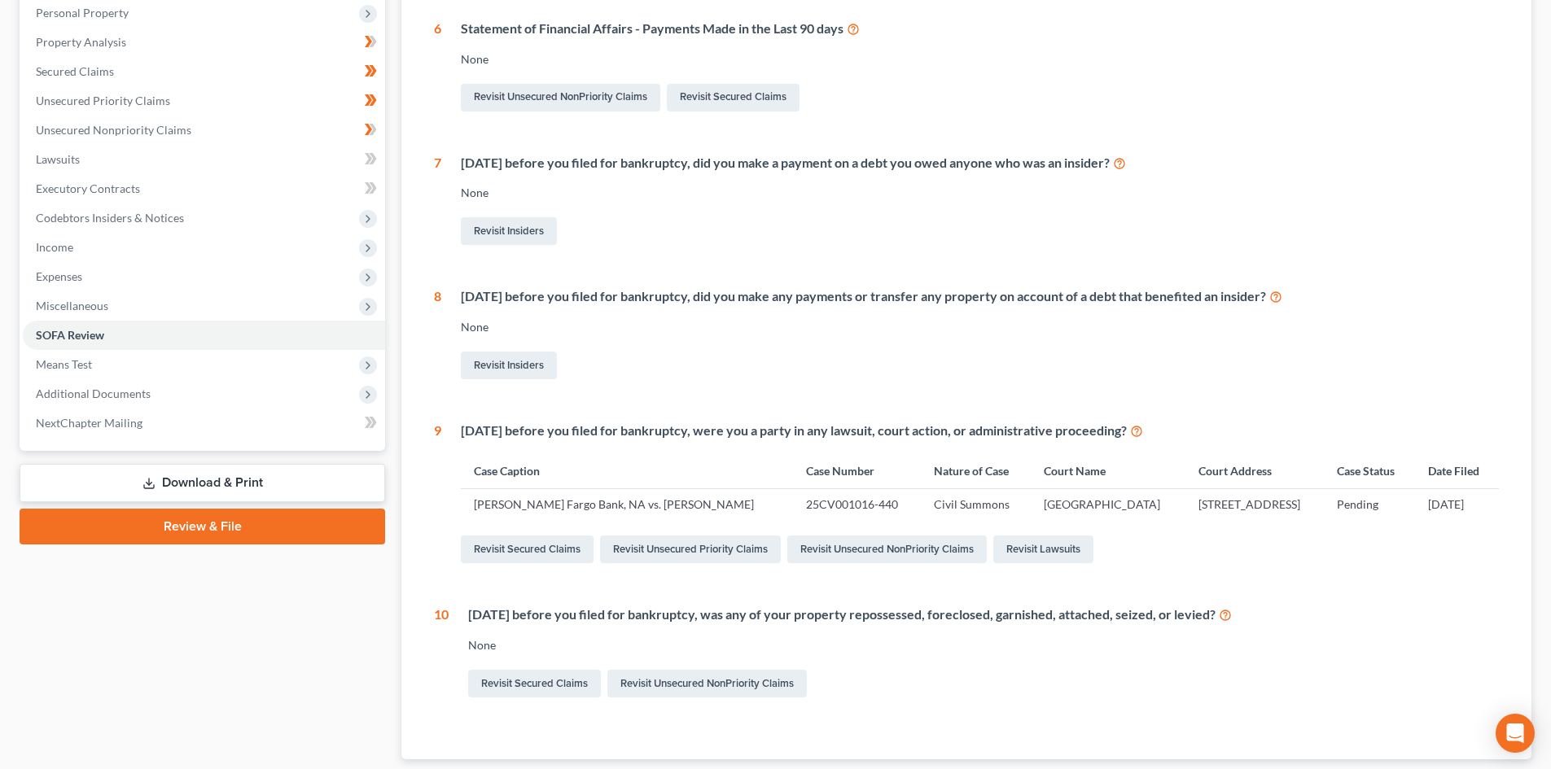
scroll to position [392, 0]
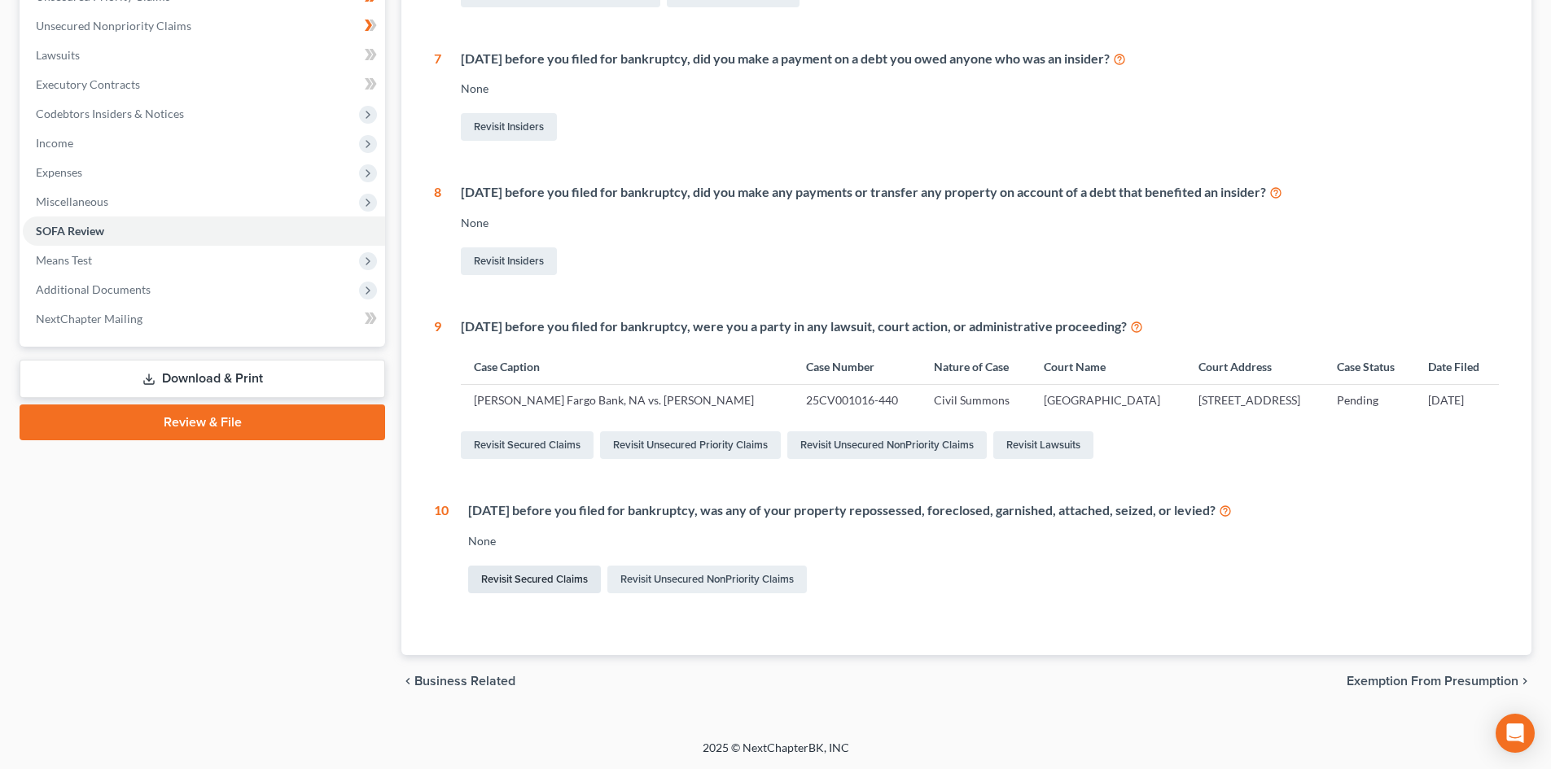
click at [540, 588] on link "Revisit Secured Claims" at bounding box center [534, 580] width 133 height 28
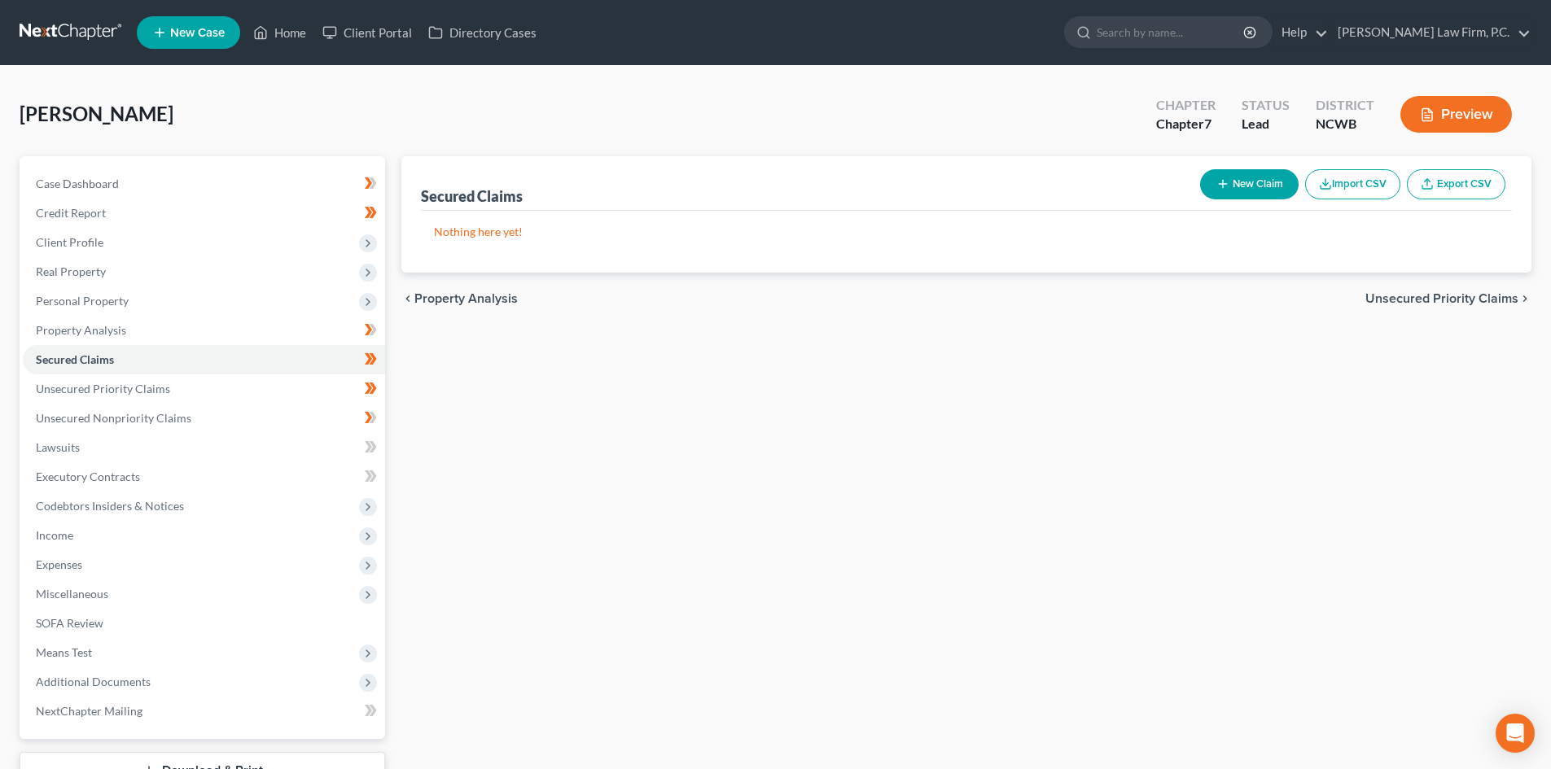
drag, startPoint x: 1446, startPoint y: 292, endPoint x: 606, endPoint y: 352, distance: 842.1
click at [1446, 292] on span "Unsecured Priority Claims" at bounding box center [1441, 298] width 153 height 13
click at [1425, 295] on span "Unsecured Nonpriority Claims" at bounding box center [1429, 298] width 177 height 13
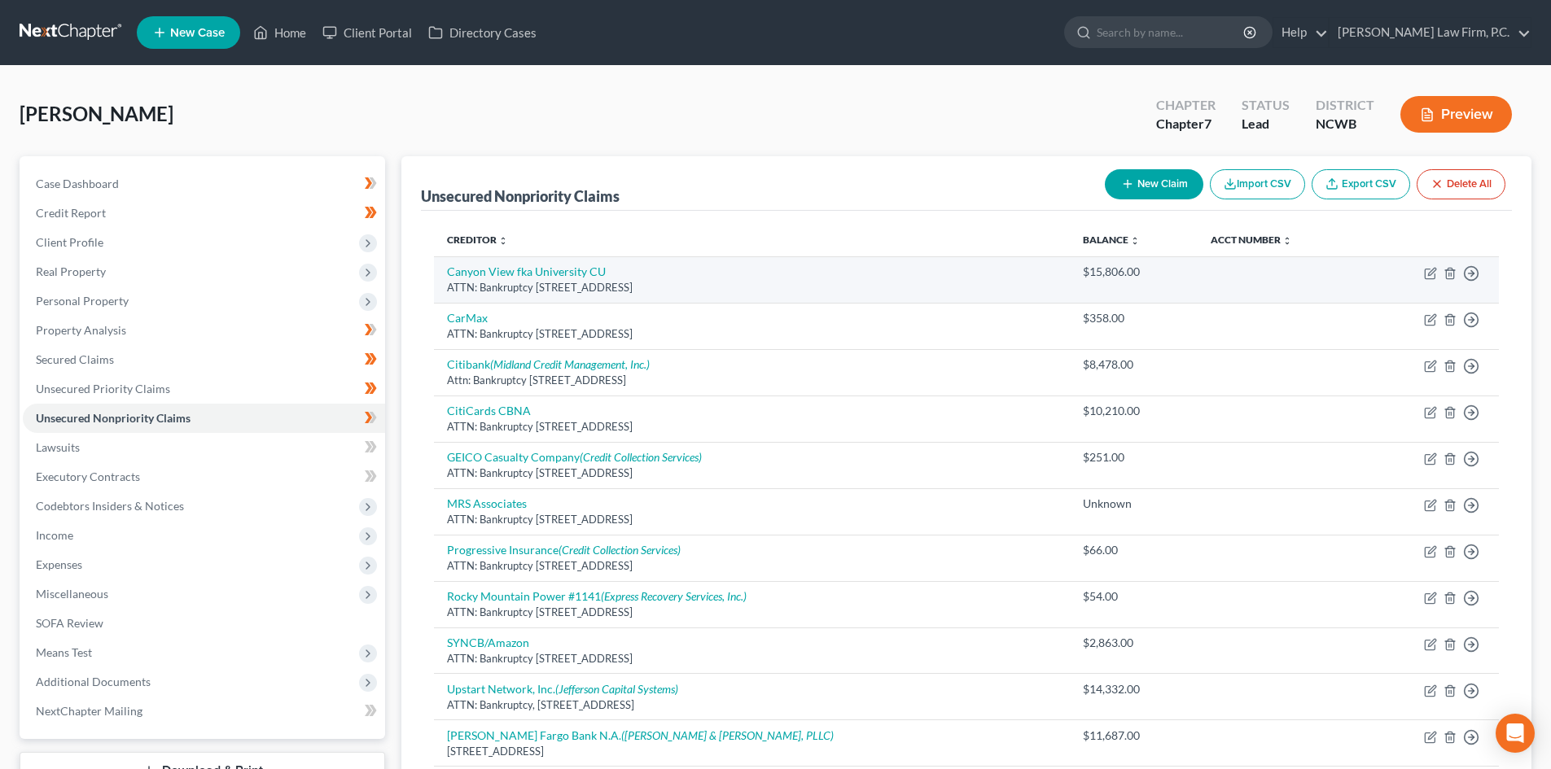
click at [559, 284] on div "ATTN: Bankruptcy PO Box 58025, Salt Lake City, UT 84158" at bounding box center [752, 287] width 610 height 15
click at [553, 261] on td "Canyon View fka University CU ATTN: Bankruptcy PO Box 58025, Salt Lake City, UT…" at bounding box center [752, 279] width 636 height 46
click at [554, 268] on link "Canyon View fka University CU" at bounding box center [526, 272] width 159 height 14
select select "46"
select select "4"
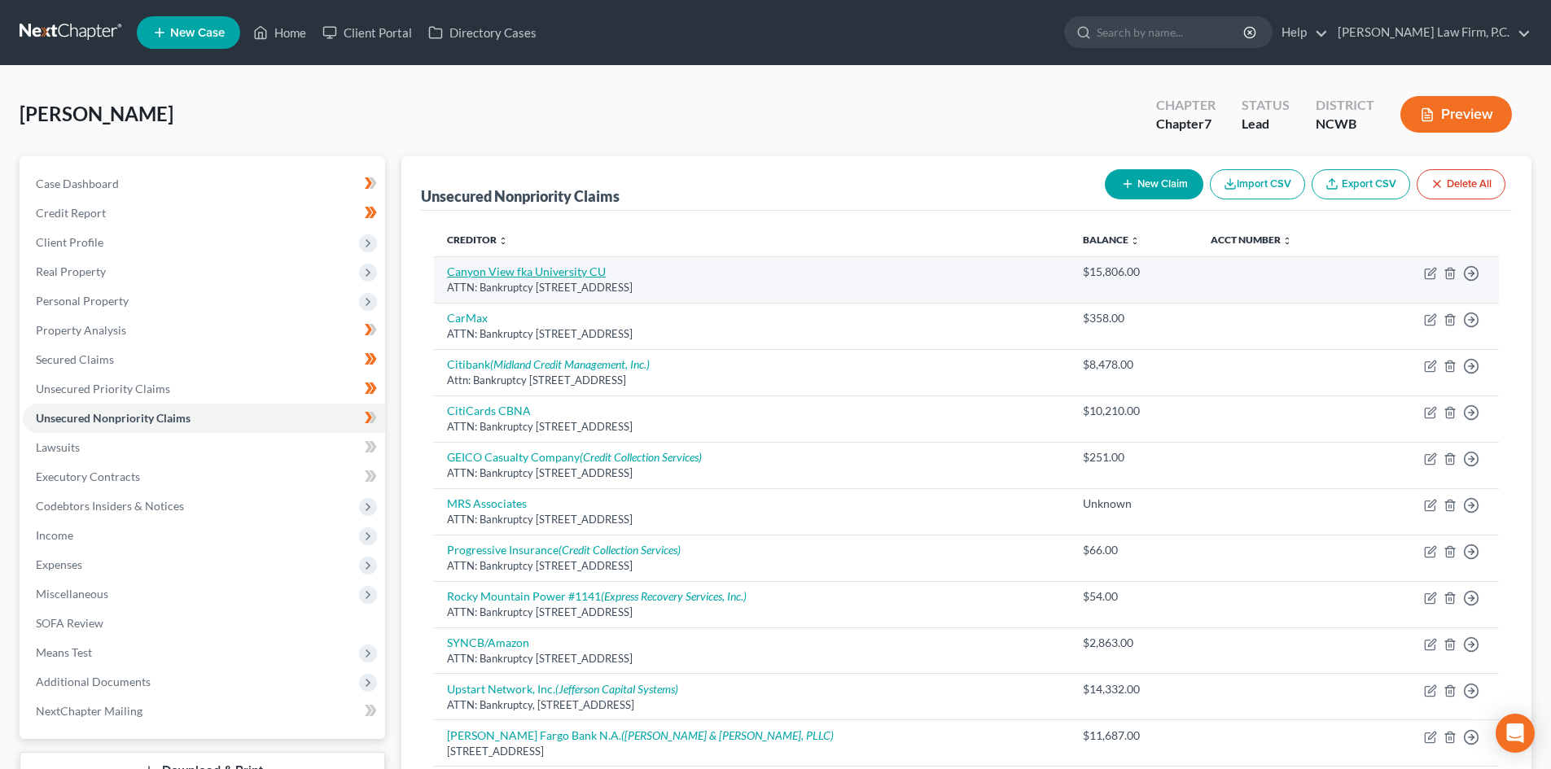
select select "0"
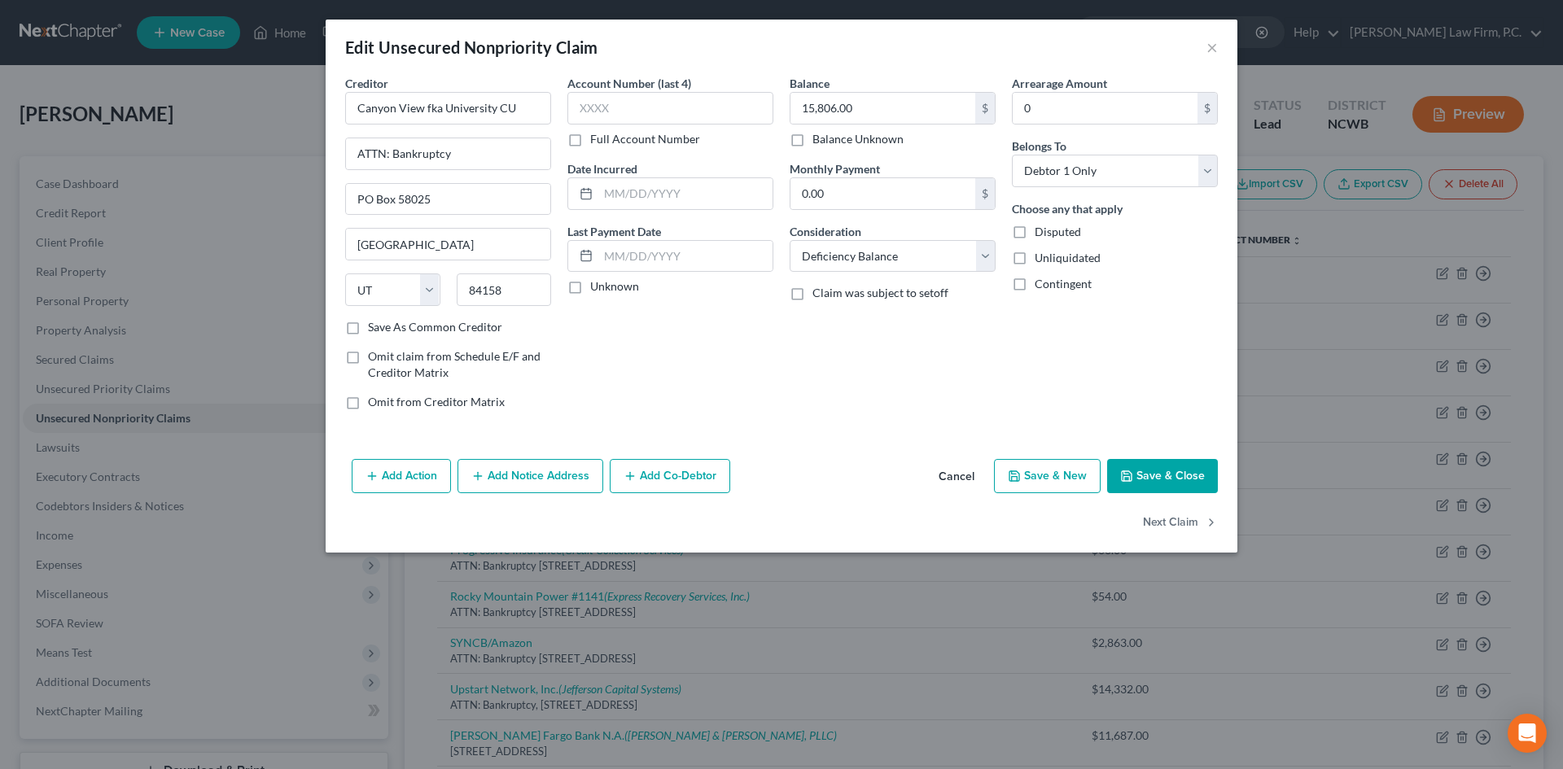
click at [436, 464] on button "Add Action" at bounding box center [401, 476] width 99 height 34
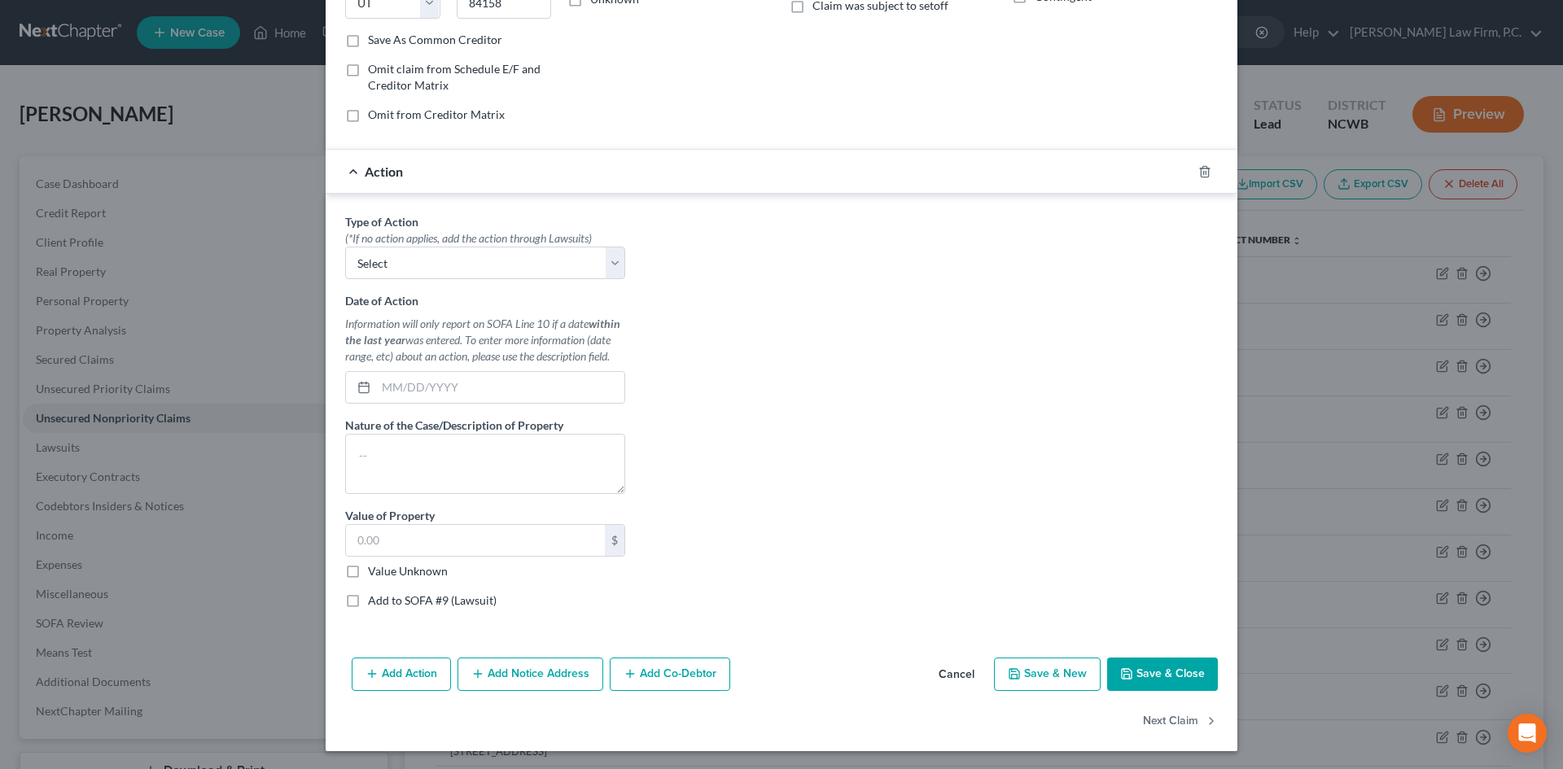
scroll to position [289, 0]
click at [495, 262] on select "Select Repossession Garnishment Foreclosure Personal Injury Attached, Seized, O…" at bounding box center [485, 261] width 280 height 33
select select "0"
click at [345, 245] on select "Select Repossession Garnishment Foreclosure Personal Injury Attached, Seized, O…" at bounding box center [485, 261] width 280 height 33
click at [387, 380] on input "text" at bounding box center [500, 385] width 248 height 31
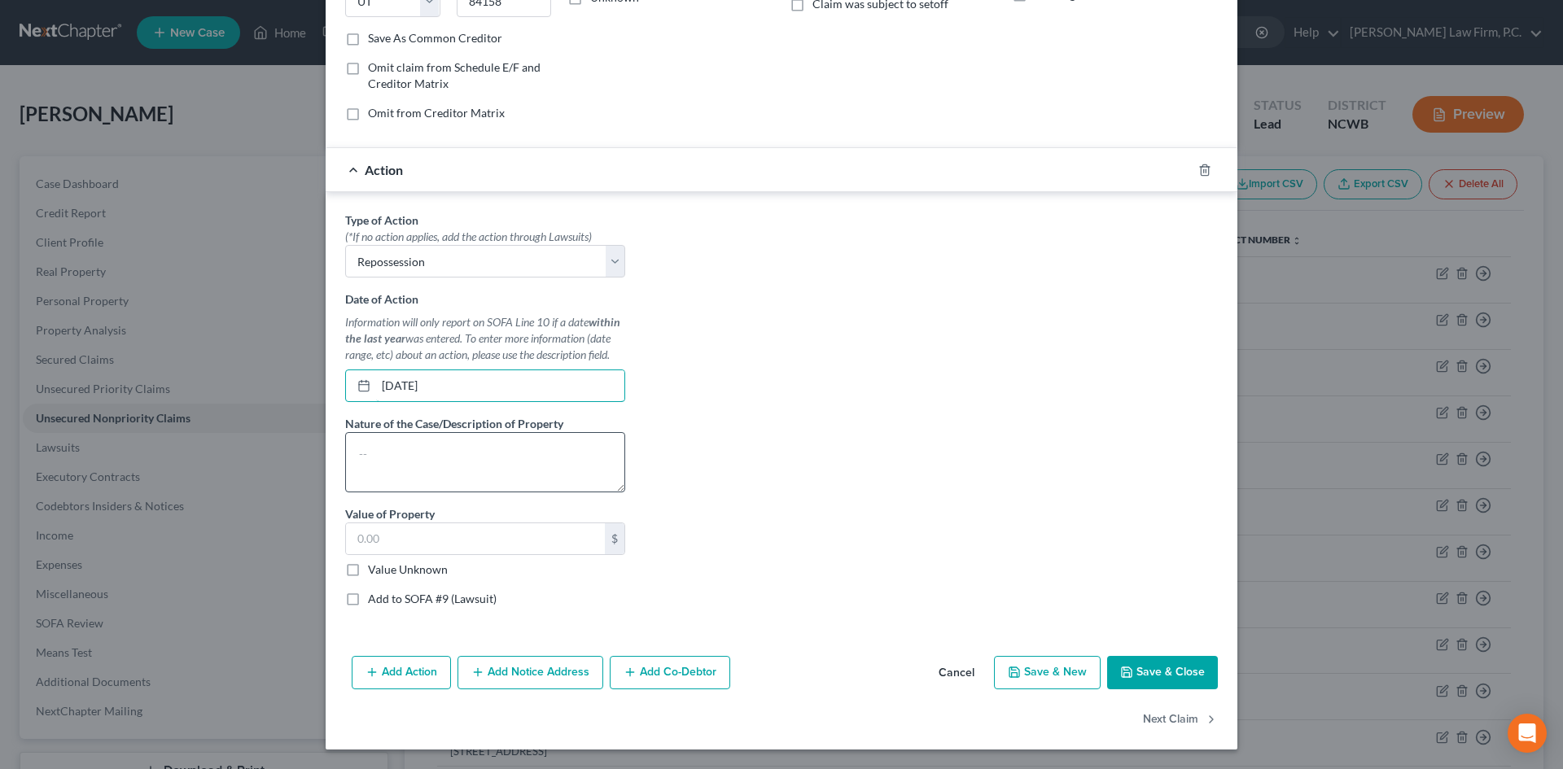
type input "09/30/2024"
click at [392, 438] on textarea at bounding box center [485, 462] width 280 height 60
type textarea "2017 Ford Fiesta"
type input "230"
drag, startPoint x: 345, startPoint y: 559, endPoint x: 345, endPoint y: 568, distance: 9.0
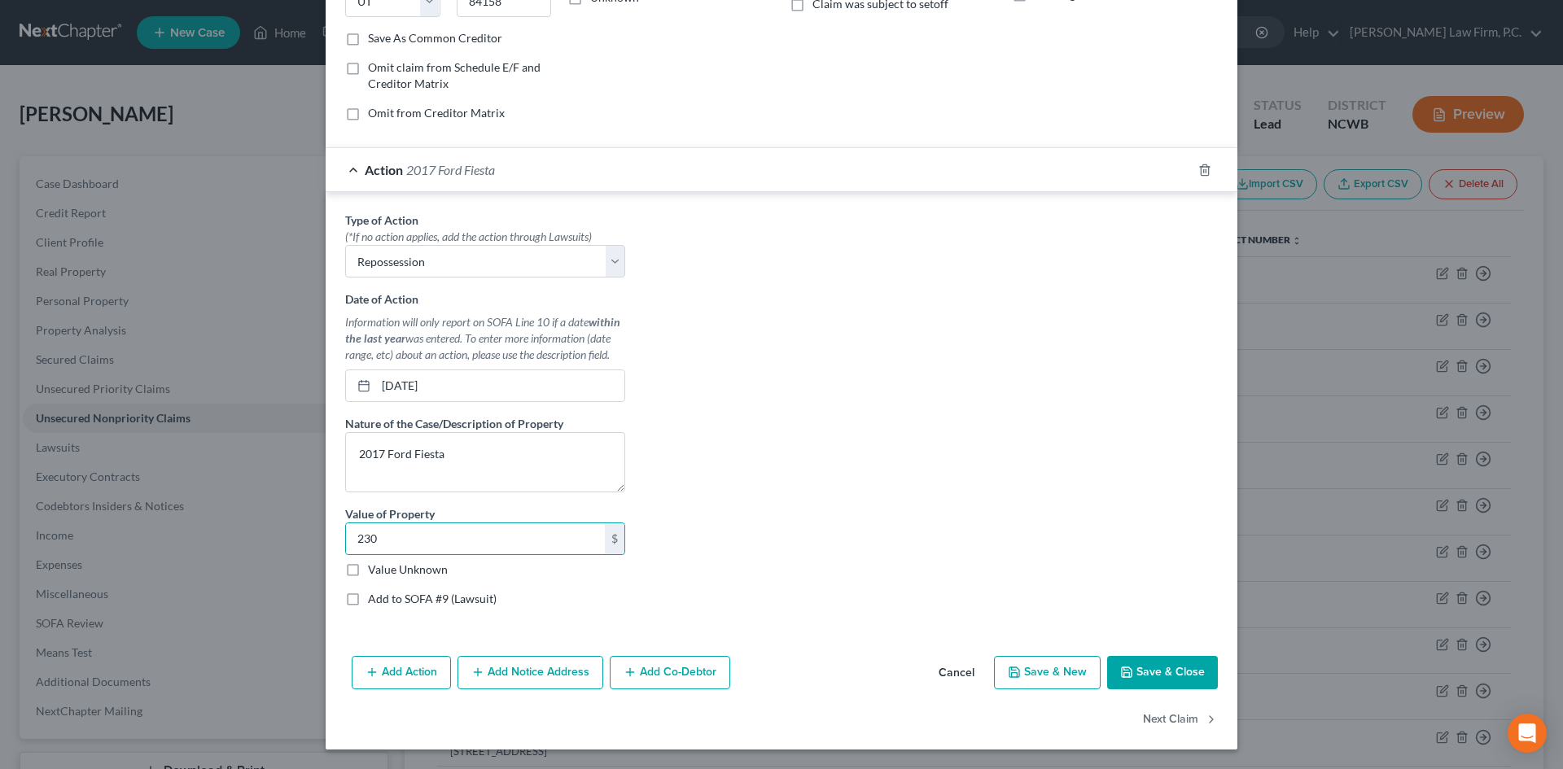
click at [368, 562] on label "Value Unknown" at bounding box center [408, 570] width 80 height 16
click at [374, 562] on input "Value Unknown" at bounding box center [379, 567] width 11 height 11
checkbox input "true"
type input "0.00"
click at [1152, 672] on button "Save & Close" at bounding box center [1162, 673] width 111 height 34
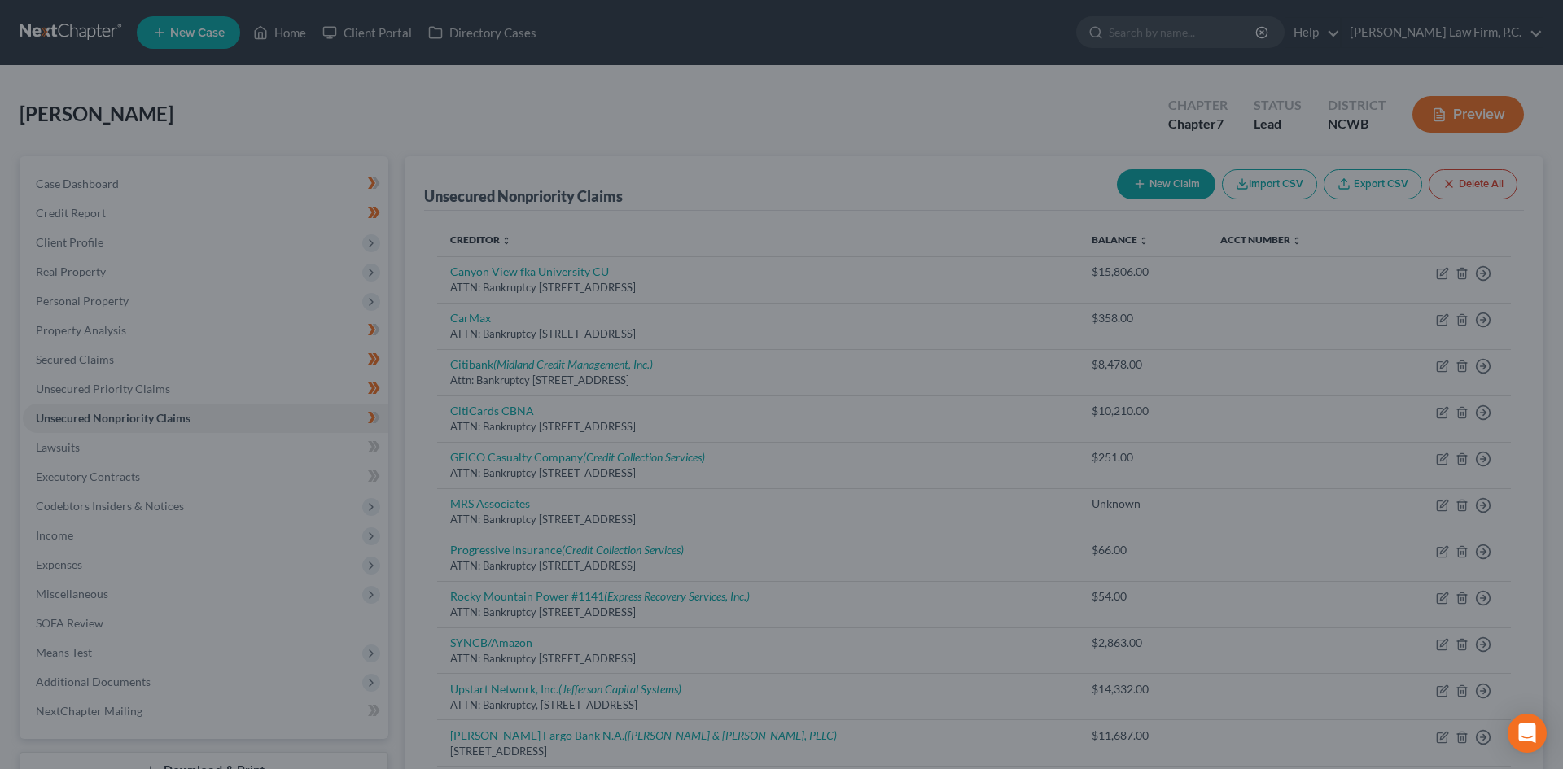
scroll to position [0, 0]
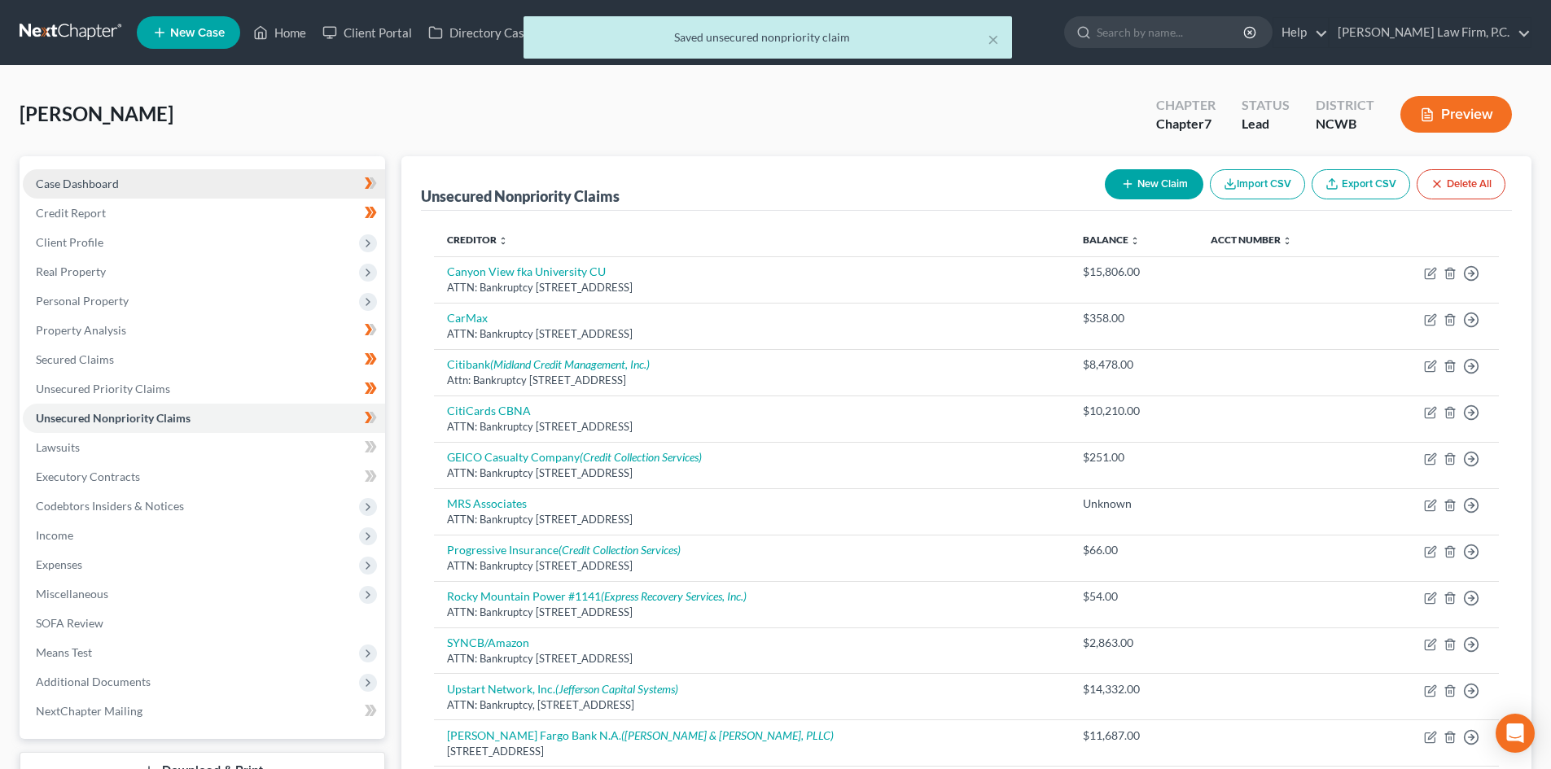
click at [133, 186] on link "Case Dashboard" at bounding box center [204, 183] width 362 height 29
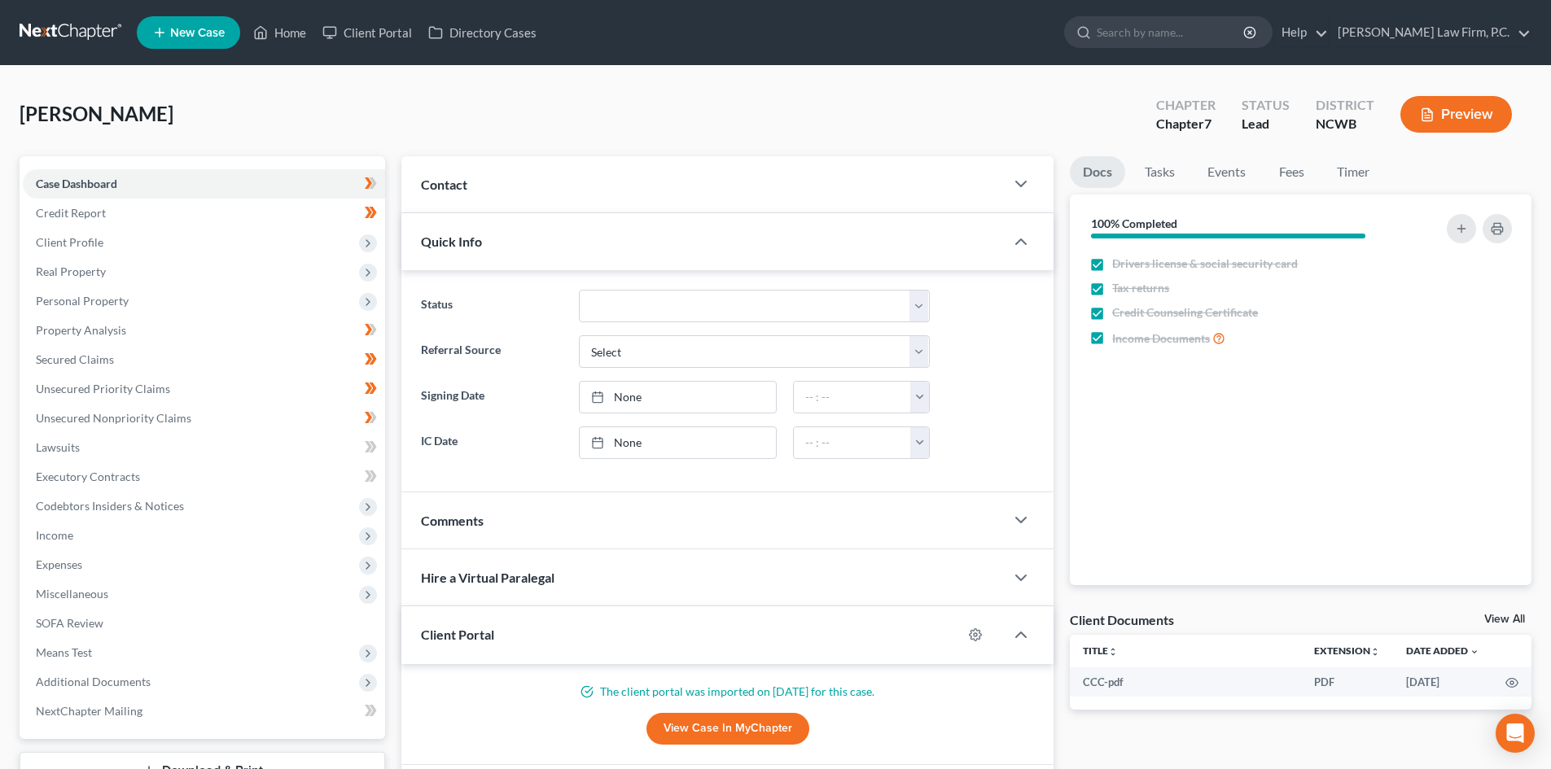
click at [1461, 123] on button "Preview" at bounding box center [1456, 114] width 112 height 37
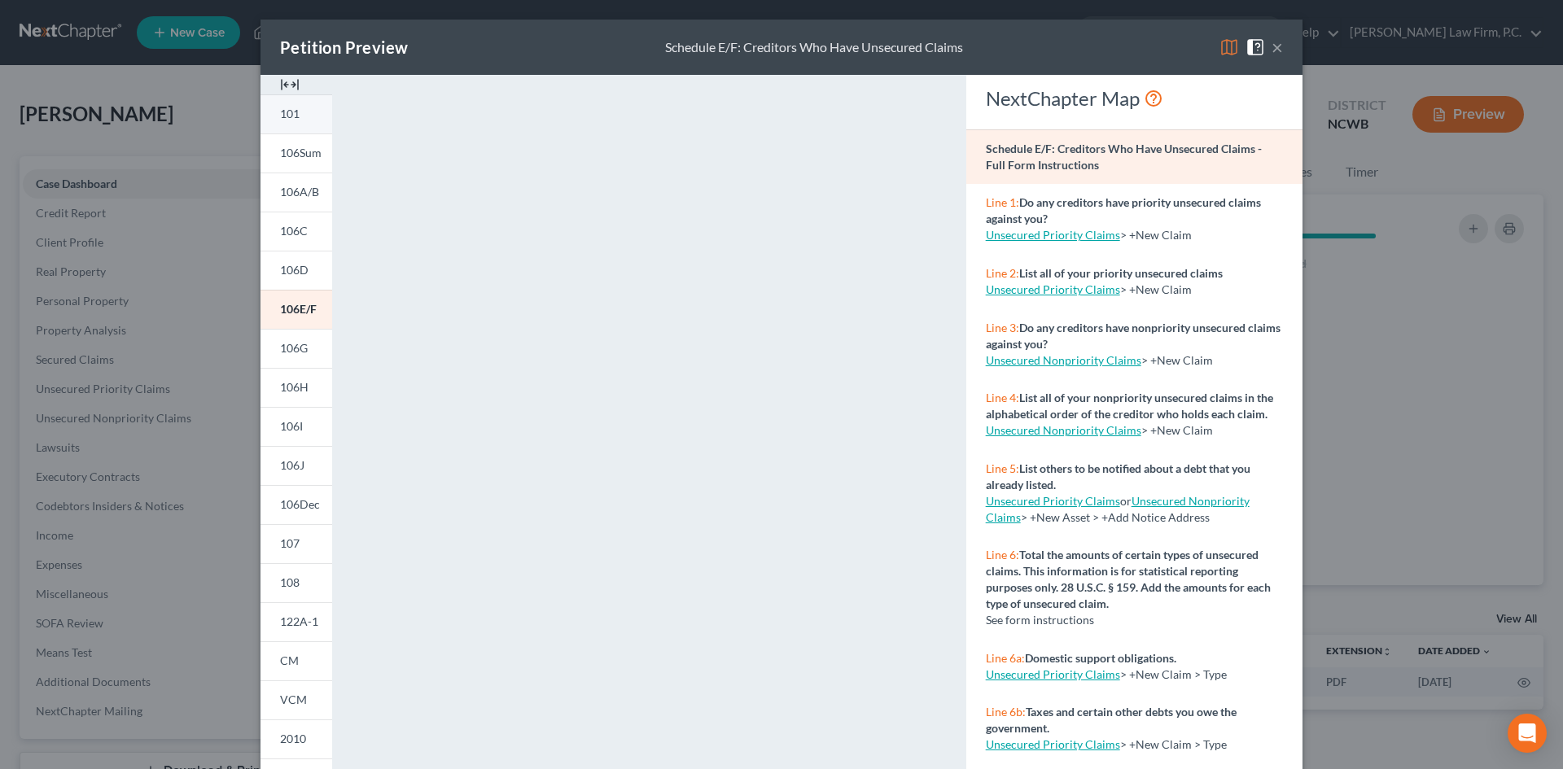
click at [303, 124] on link "101" at bounding box center [296, 113] width 72 height 39
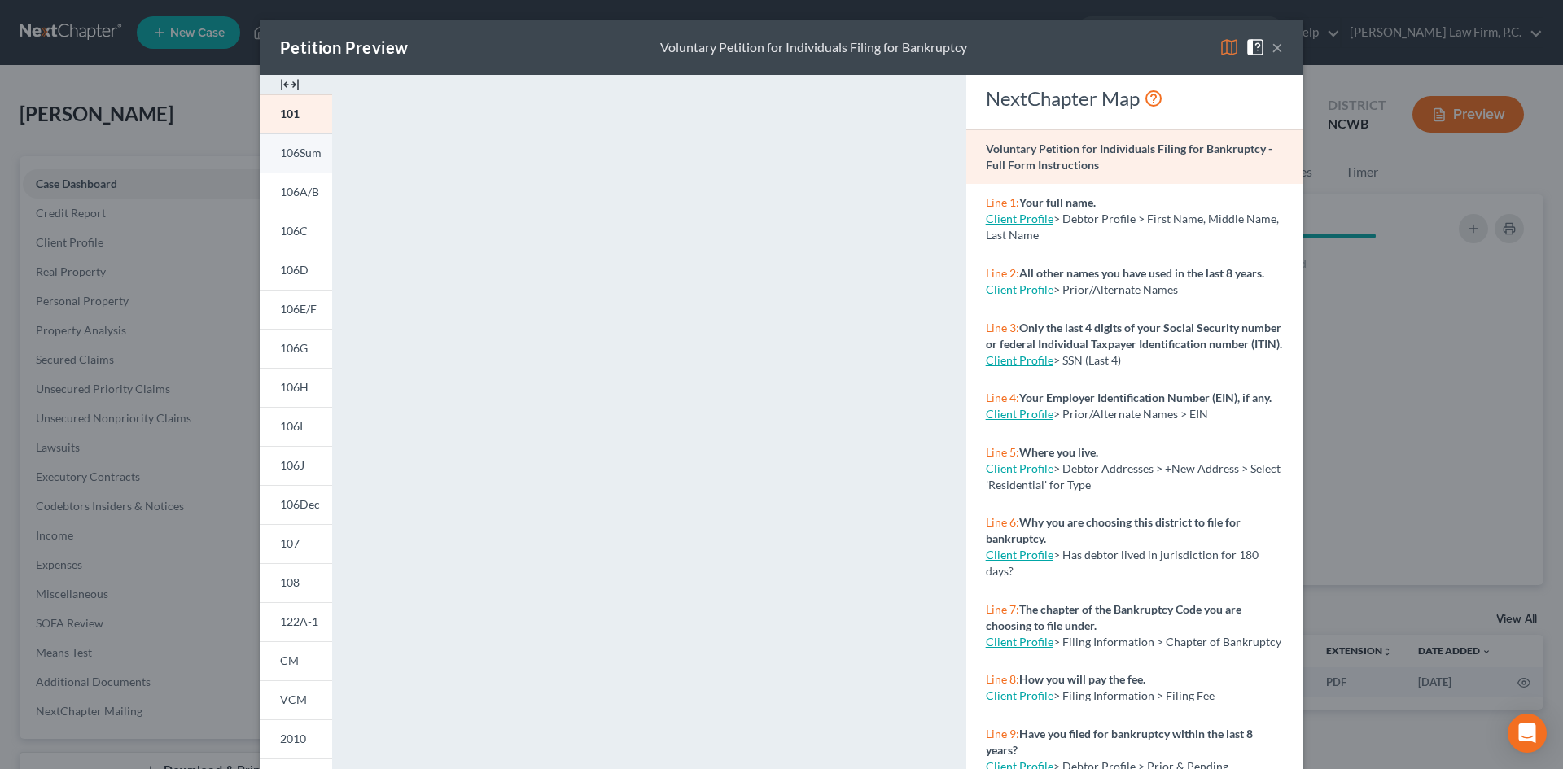
click at [290, 151] on span "106Sum" at bounding box center [301, 153] width 42 height 14
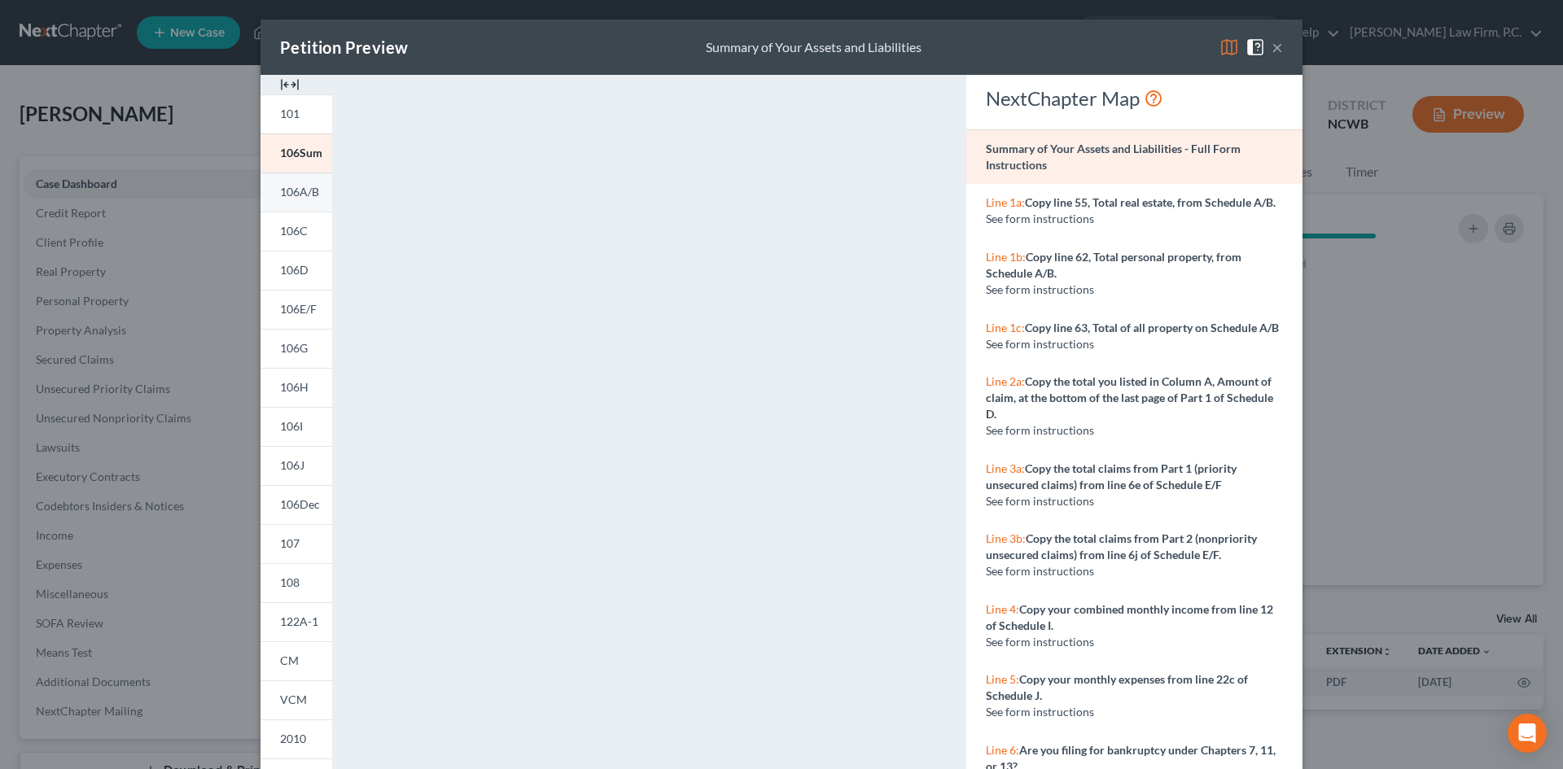
click at [297, 192] on span "106A/B" at bounding box center [299, 192] width 39 height 14
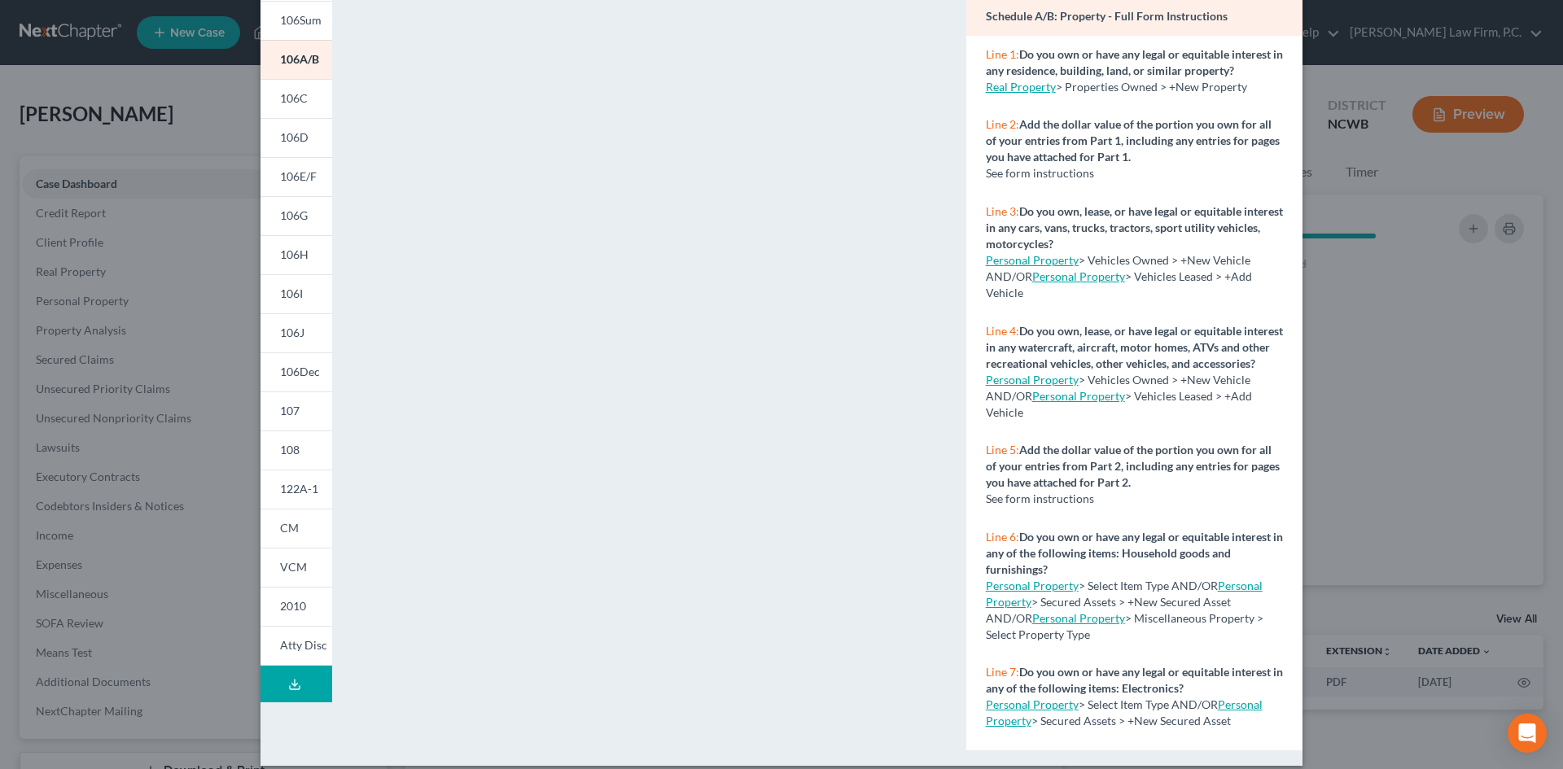
scroll to position [149, 0]
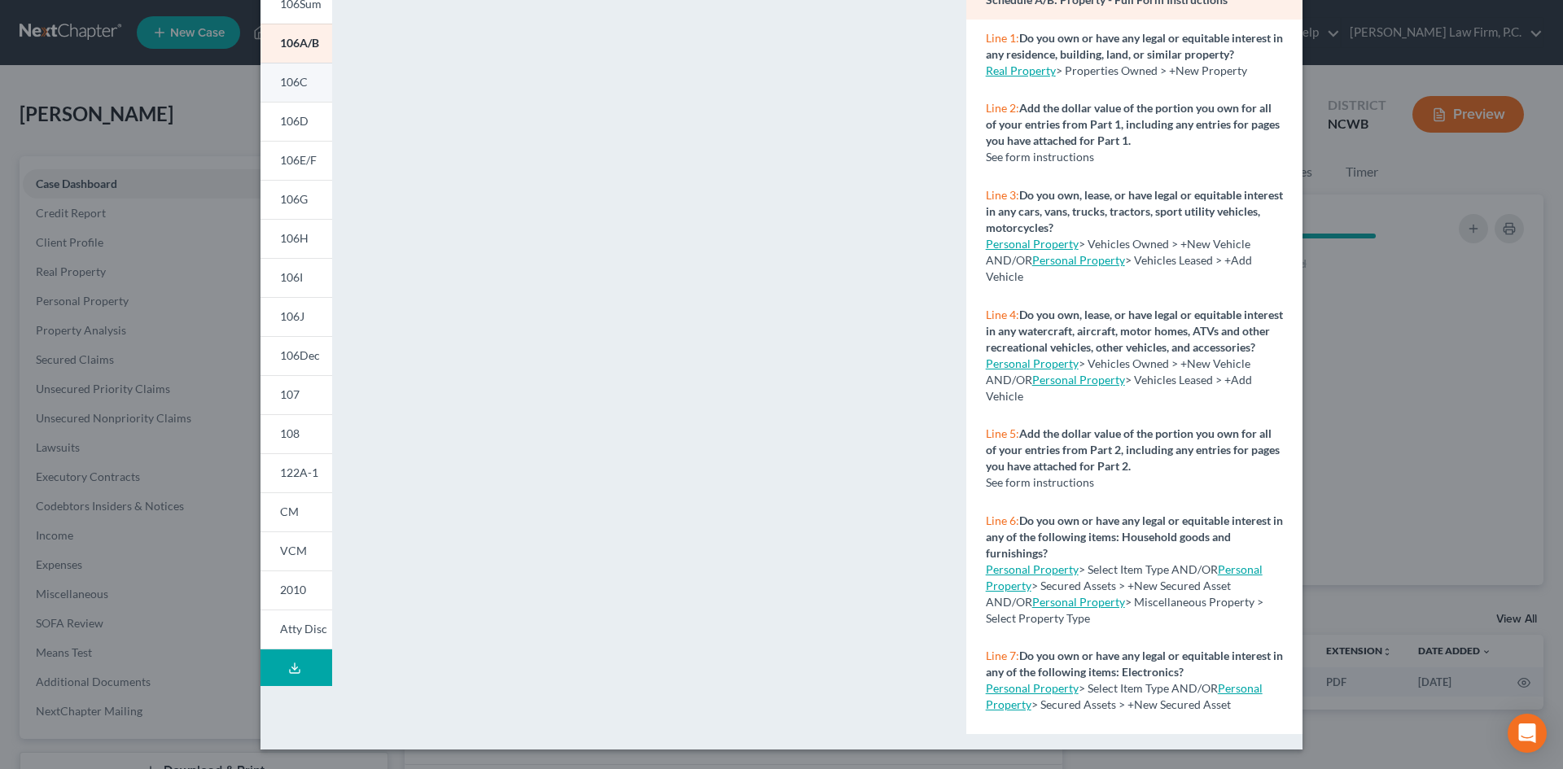
click at [298, 80] on span "106C" at bounding box center [294, 82] width 28 height 14
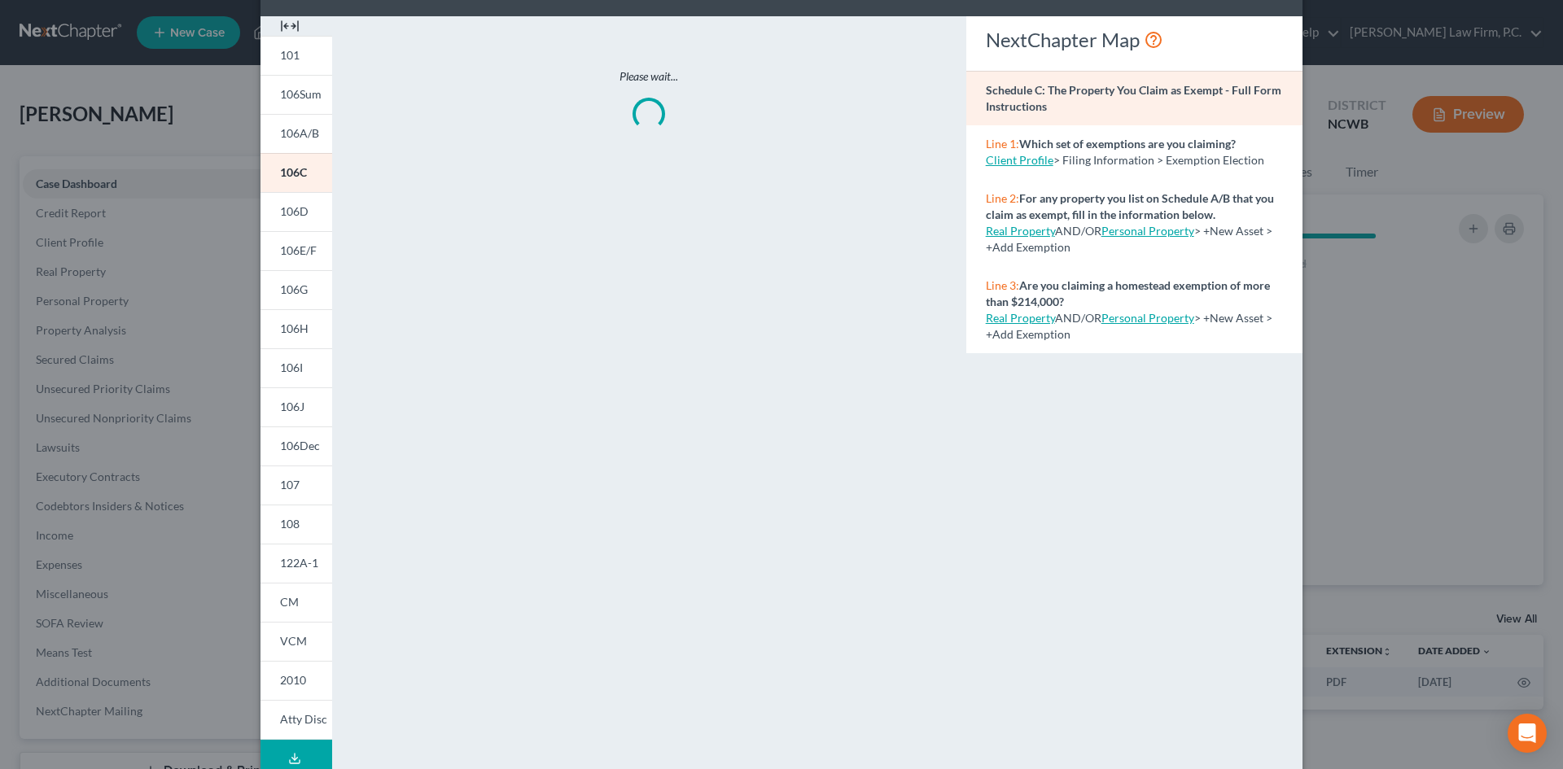
scroll to position [52, 0]
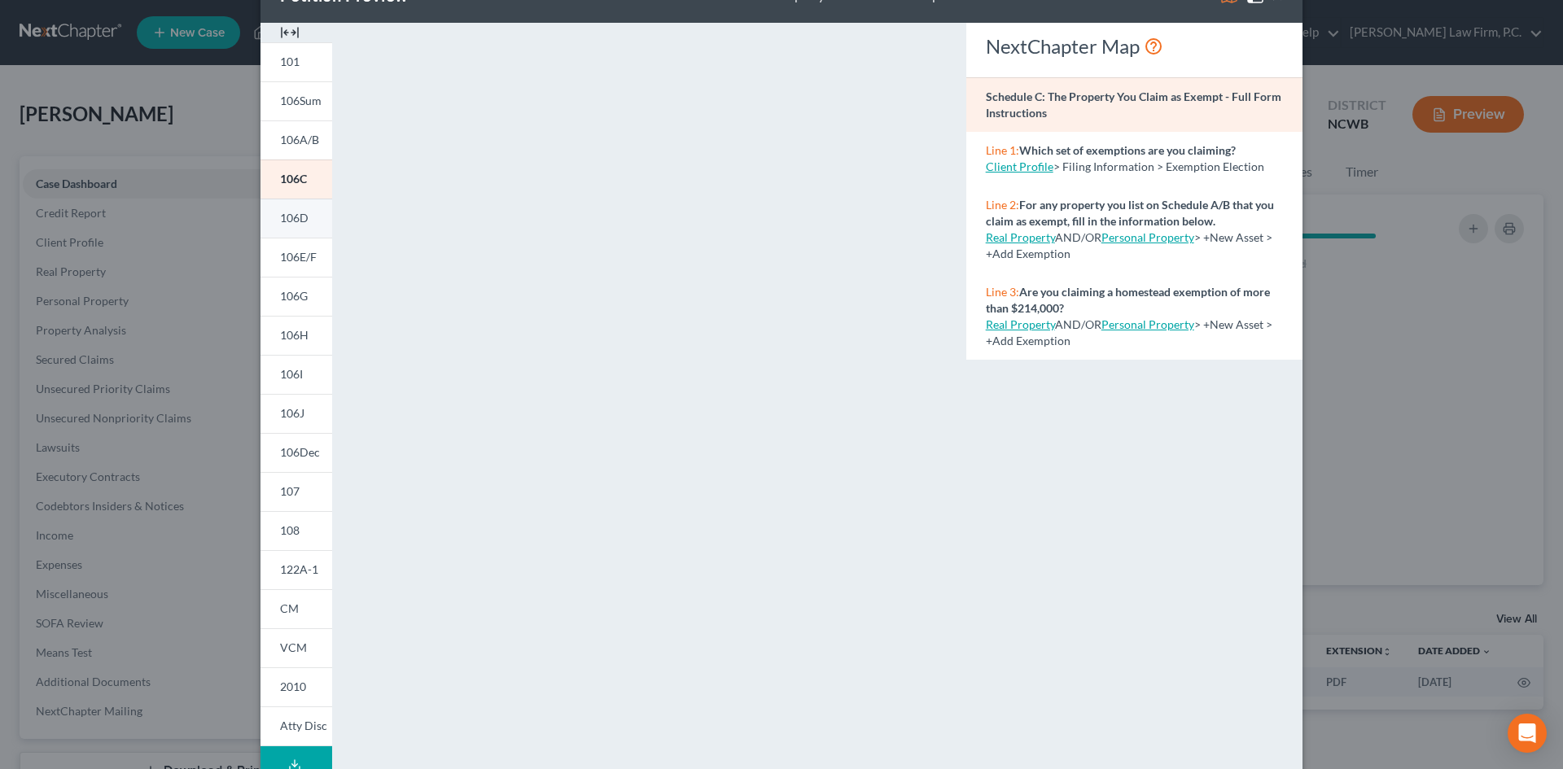
drag, startPoint x: 290, startPoint y: 218, endPoint x: 301, endPoint y: 221, distance: 11.9
click at [290, 218] on span "106D" at bounding box center [294, 218] width 28 height 14
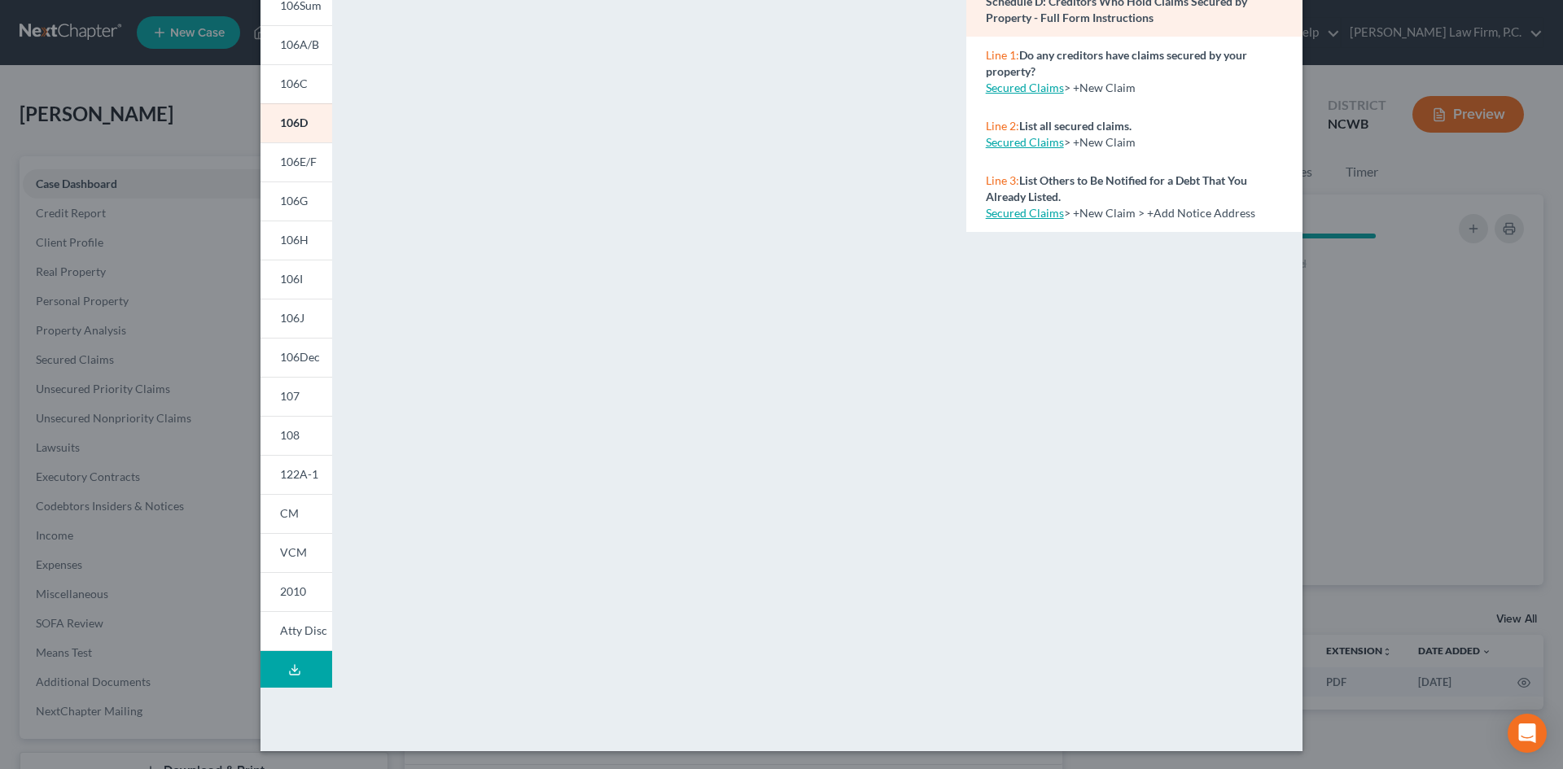
scroll to position [149, 0]
click at [288, 164] on span "106E/F" at bounding box center [298, 160] width 37 height 14
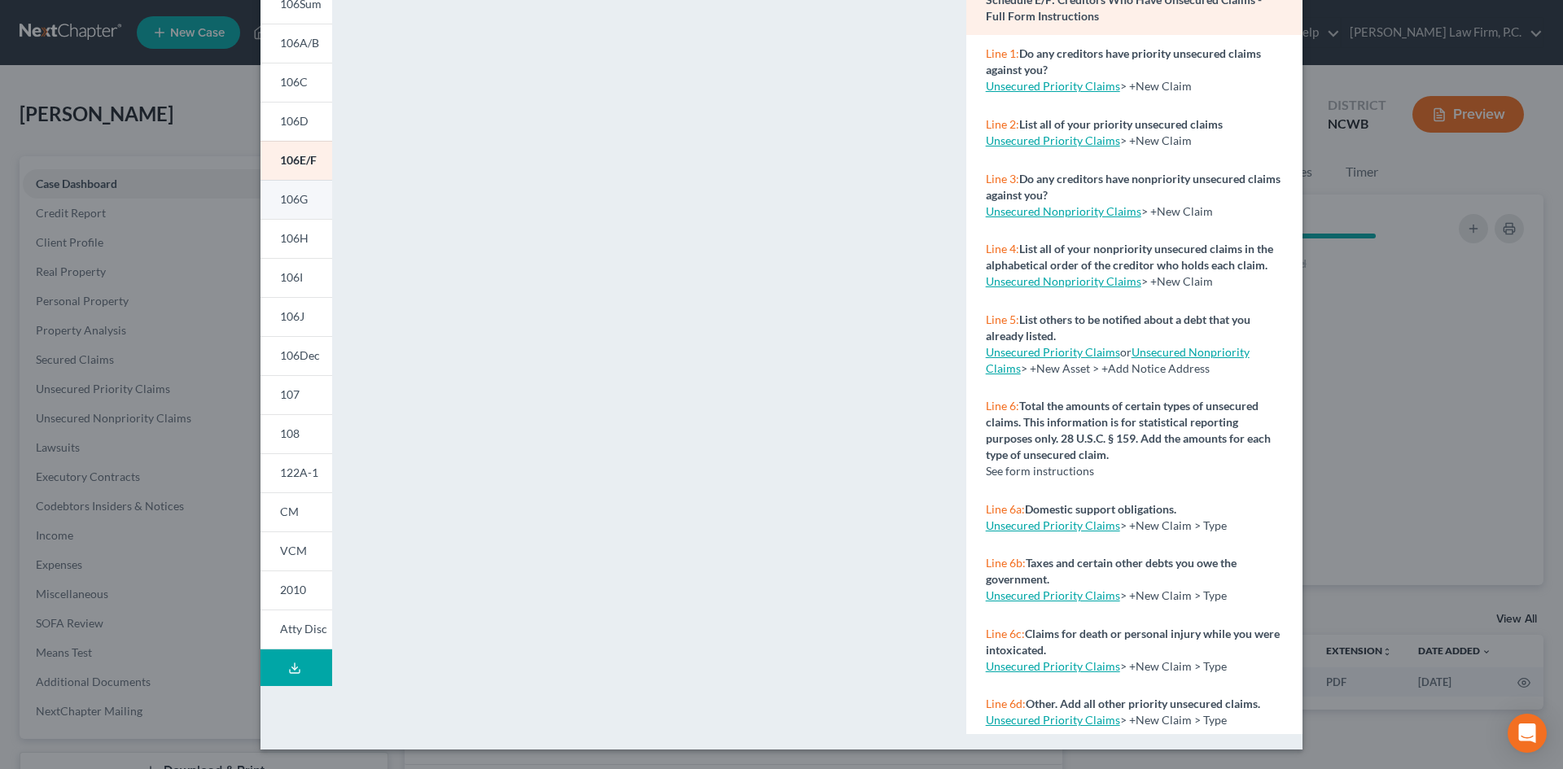
click at [299, 196] on span "106G" at bounding box center [294, 199] width 28 height 14
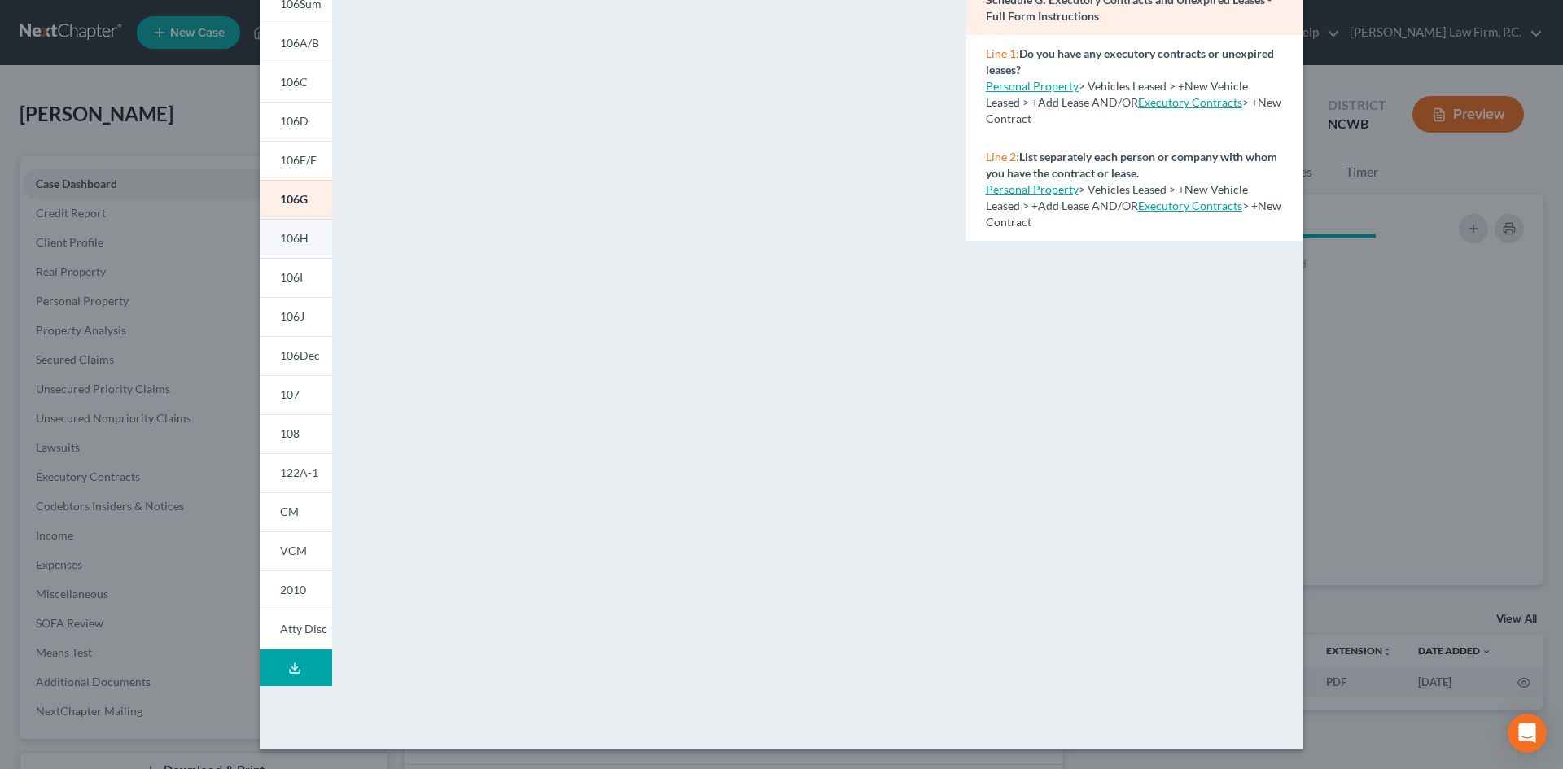
click at [291, 238] on span "106H" at bounding box center [294, 238] width 28 height 14
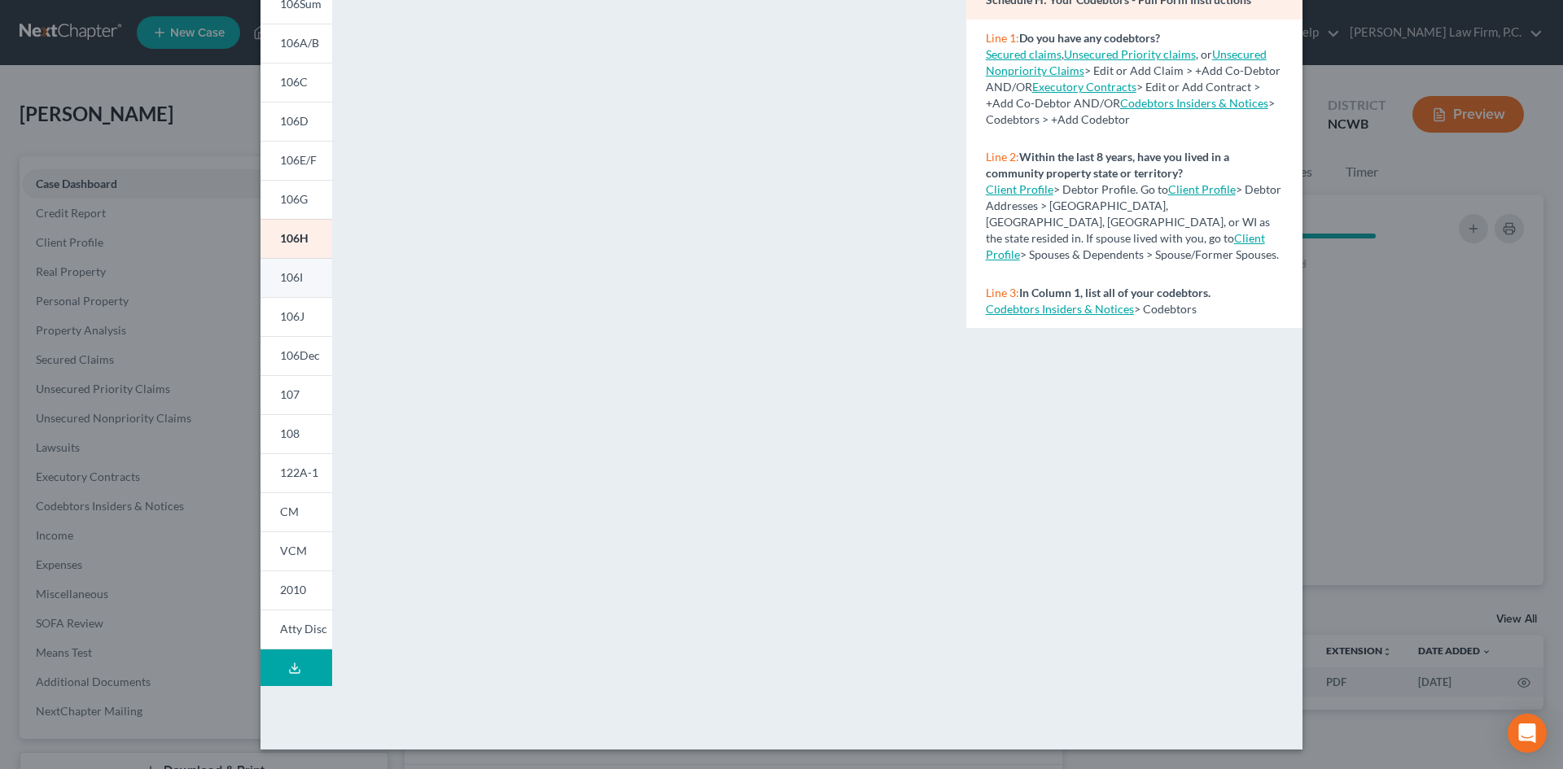
click at [294, 278] on span "106I" at bounding box center [291, 277] width 23 height 14
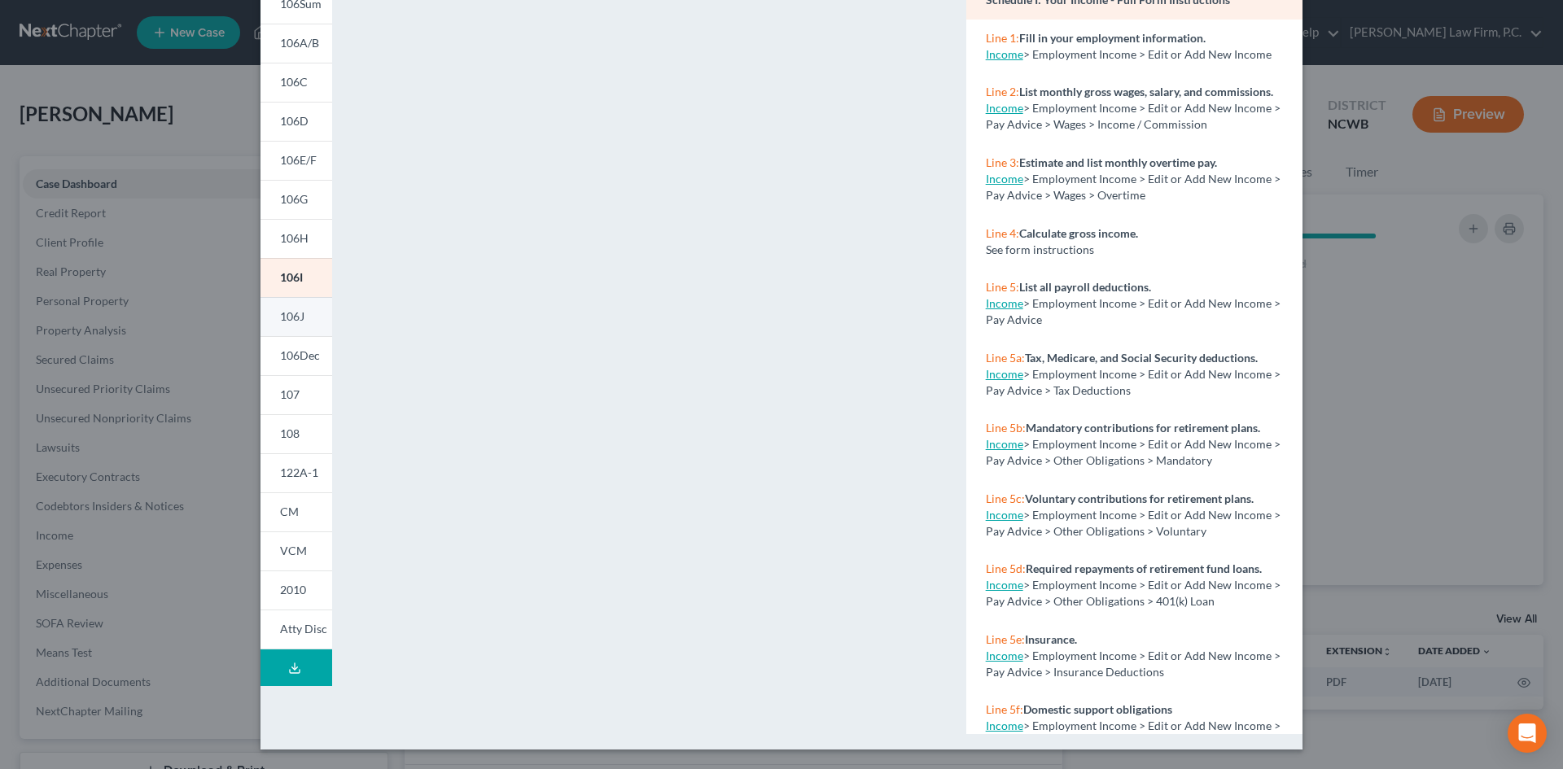
click at [299, 316] on span "106J" at bounding box center [292, 316] width 24 height 14
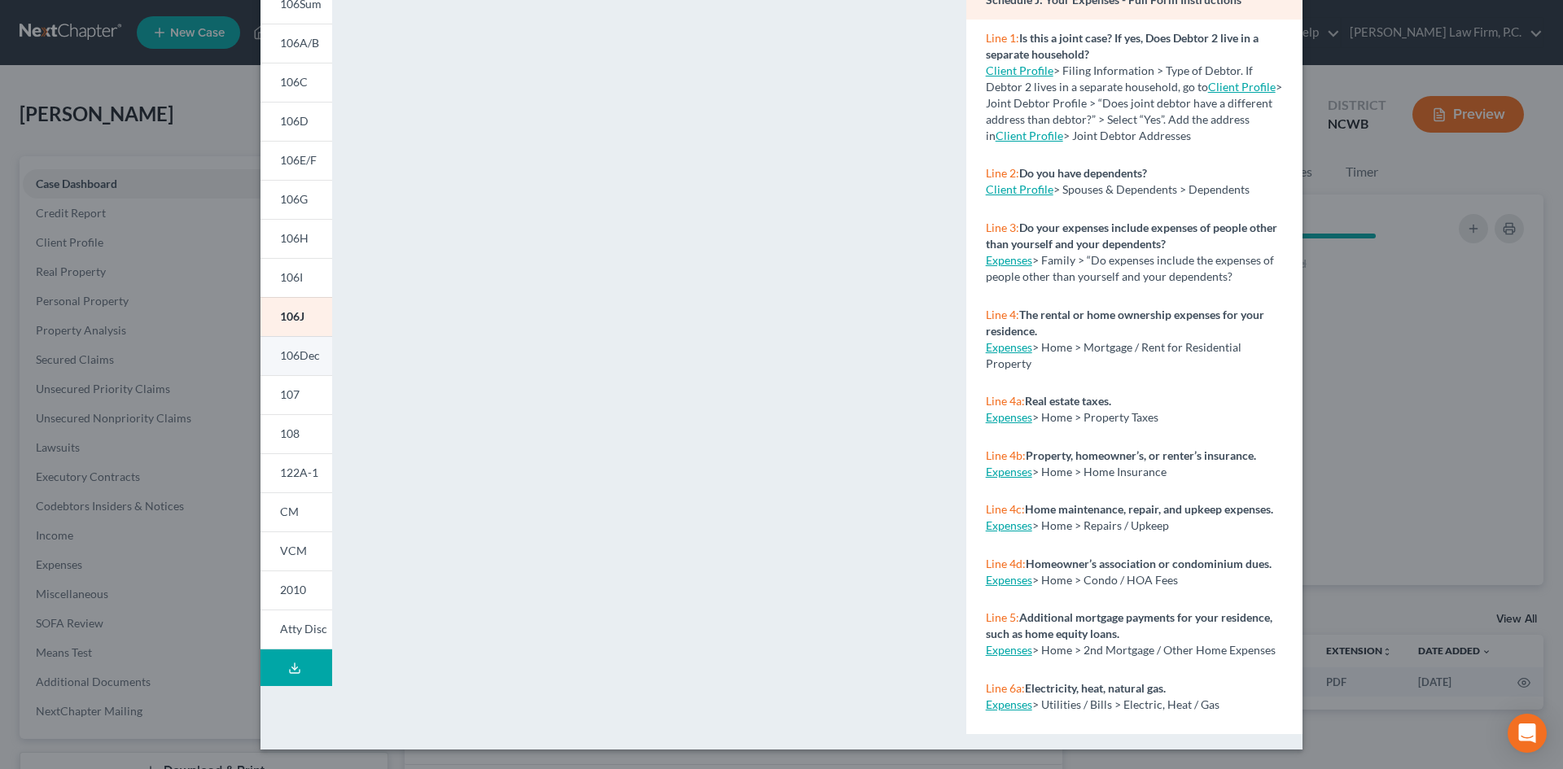
click at [288, 358] on span "106Dec" at bounding box center [300, 355] width 40 height 14
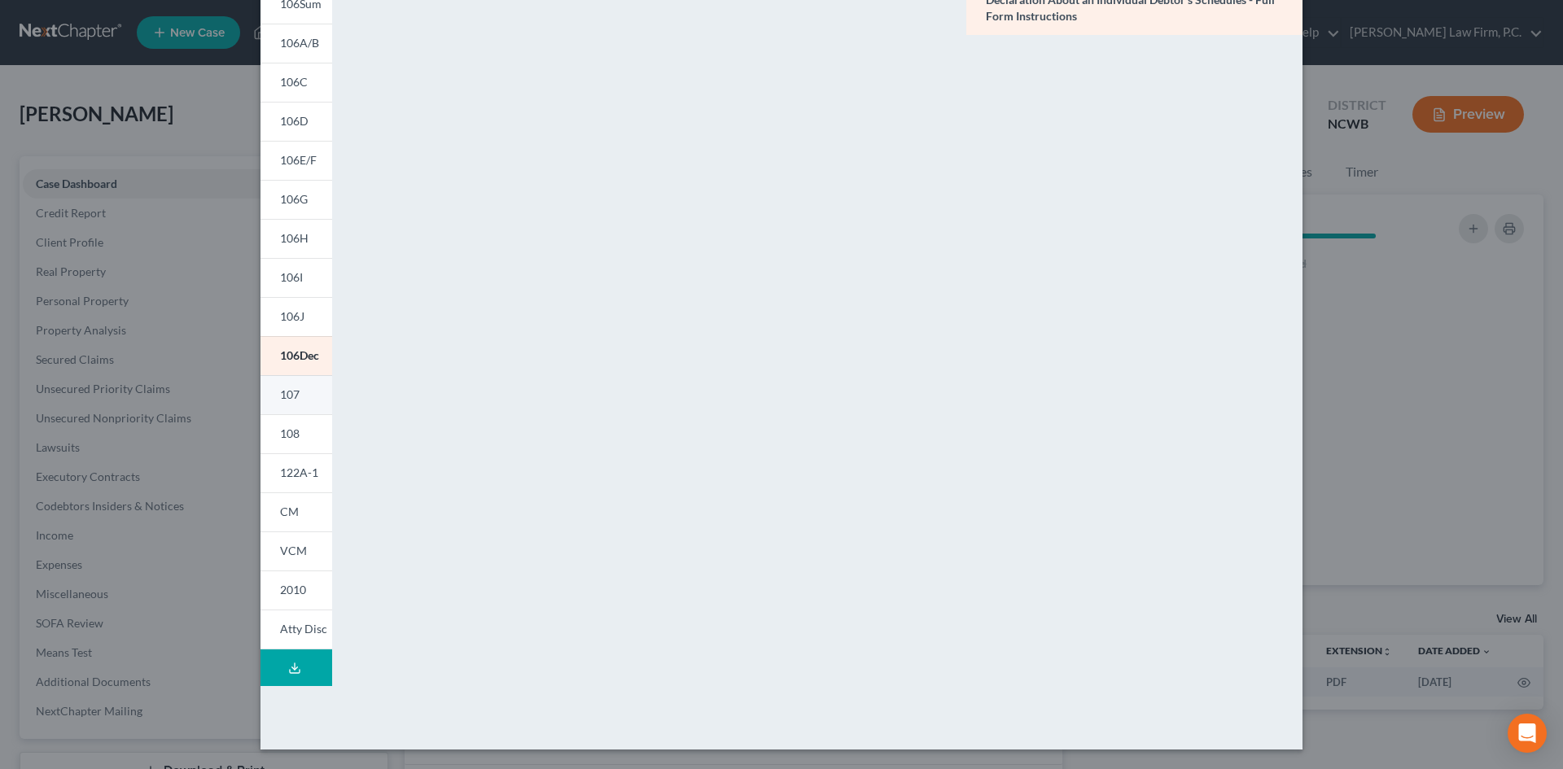
click at [281, 411] on link "107" at bounding box center [296, 394] width 72 height 39
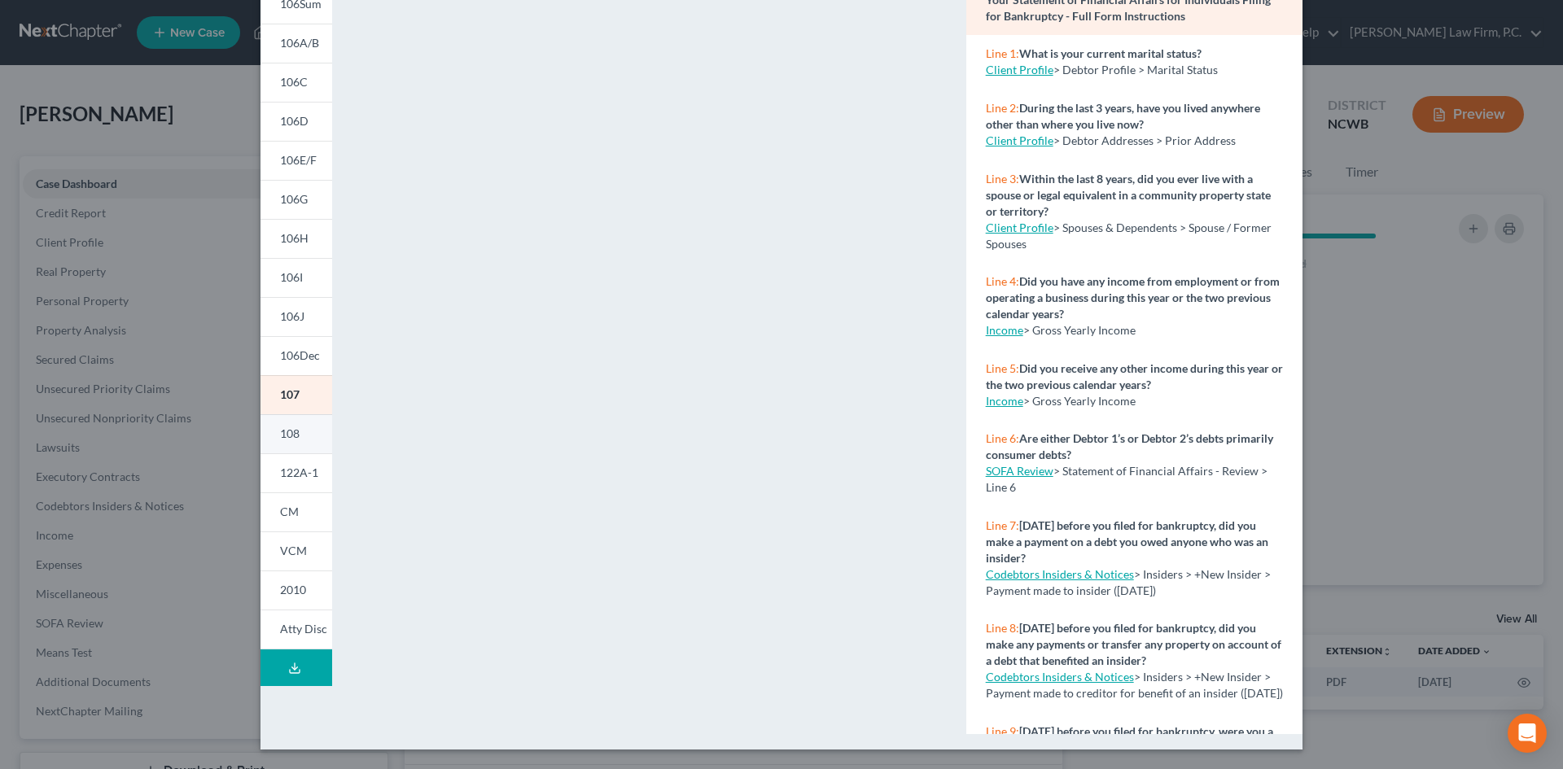
click at [293, 431] on span "108" at bounding box center [290, 434] width 20 height 14
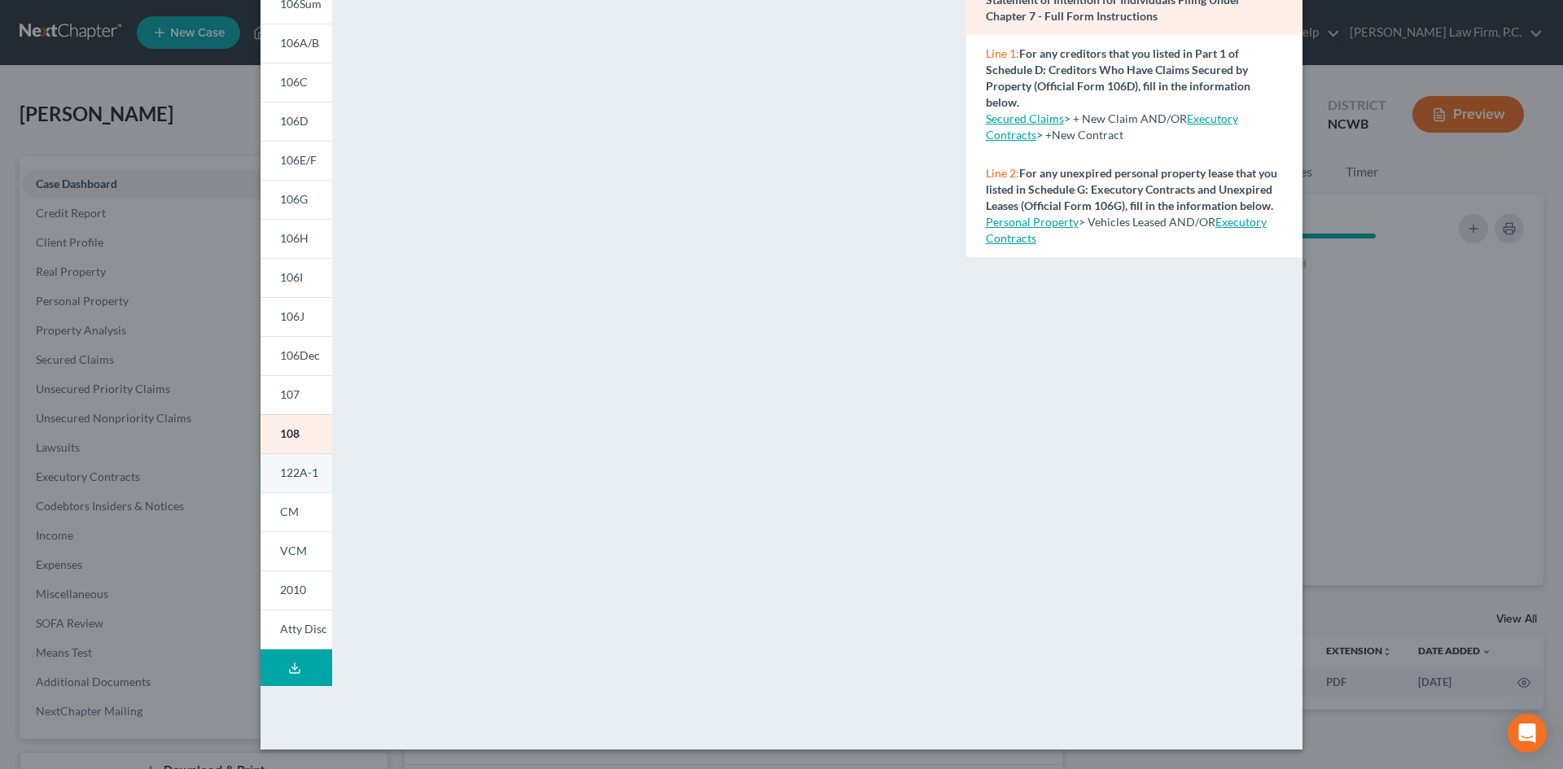
click at [303, 473] on span "122A-1" at bounding box center [299, 473] width 38 height 14
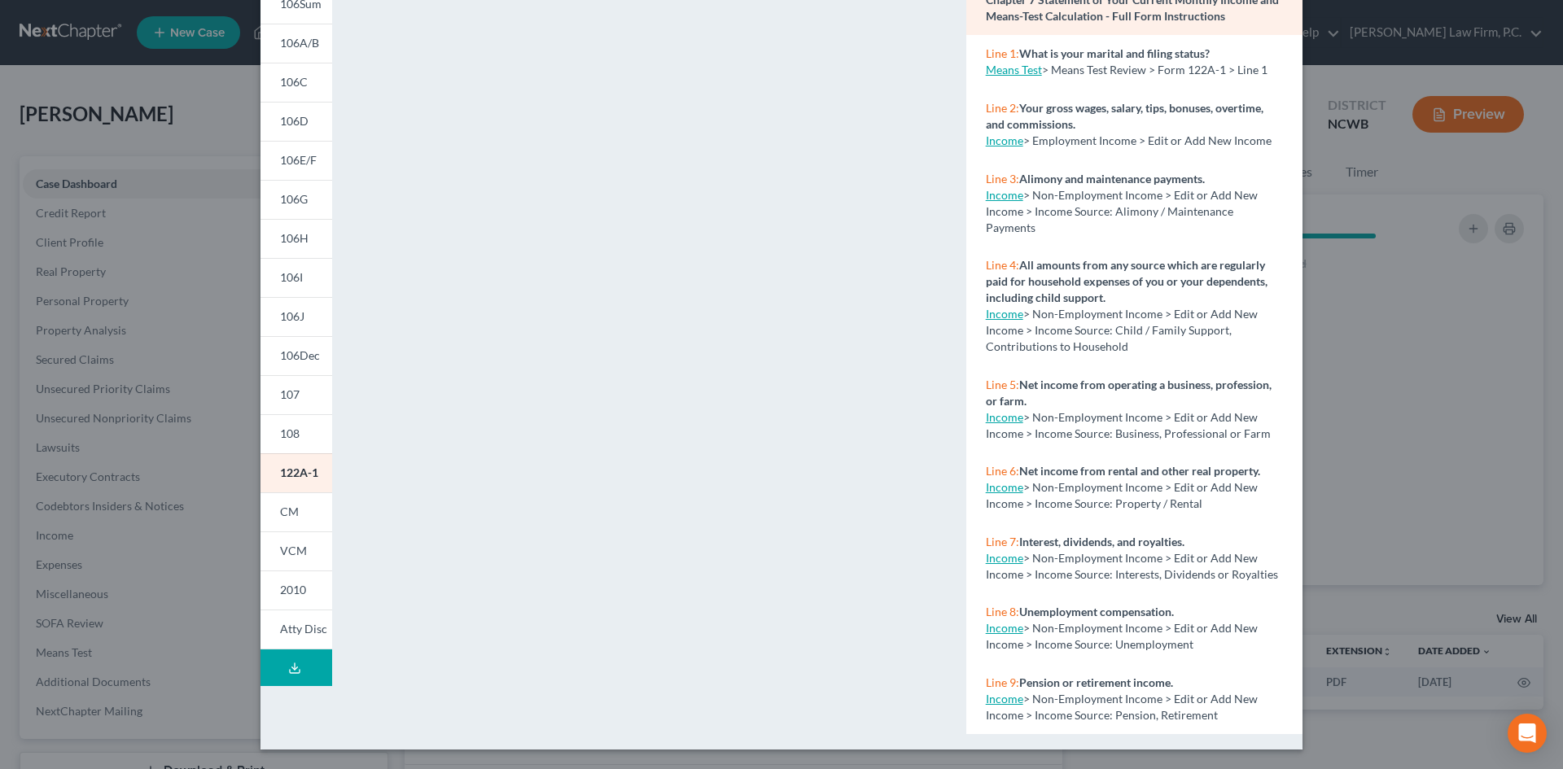
click at [286, 505] on span "CM" at bounding box center [289, 512] width 19 height 14
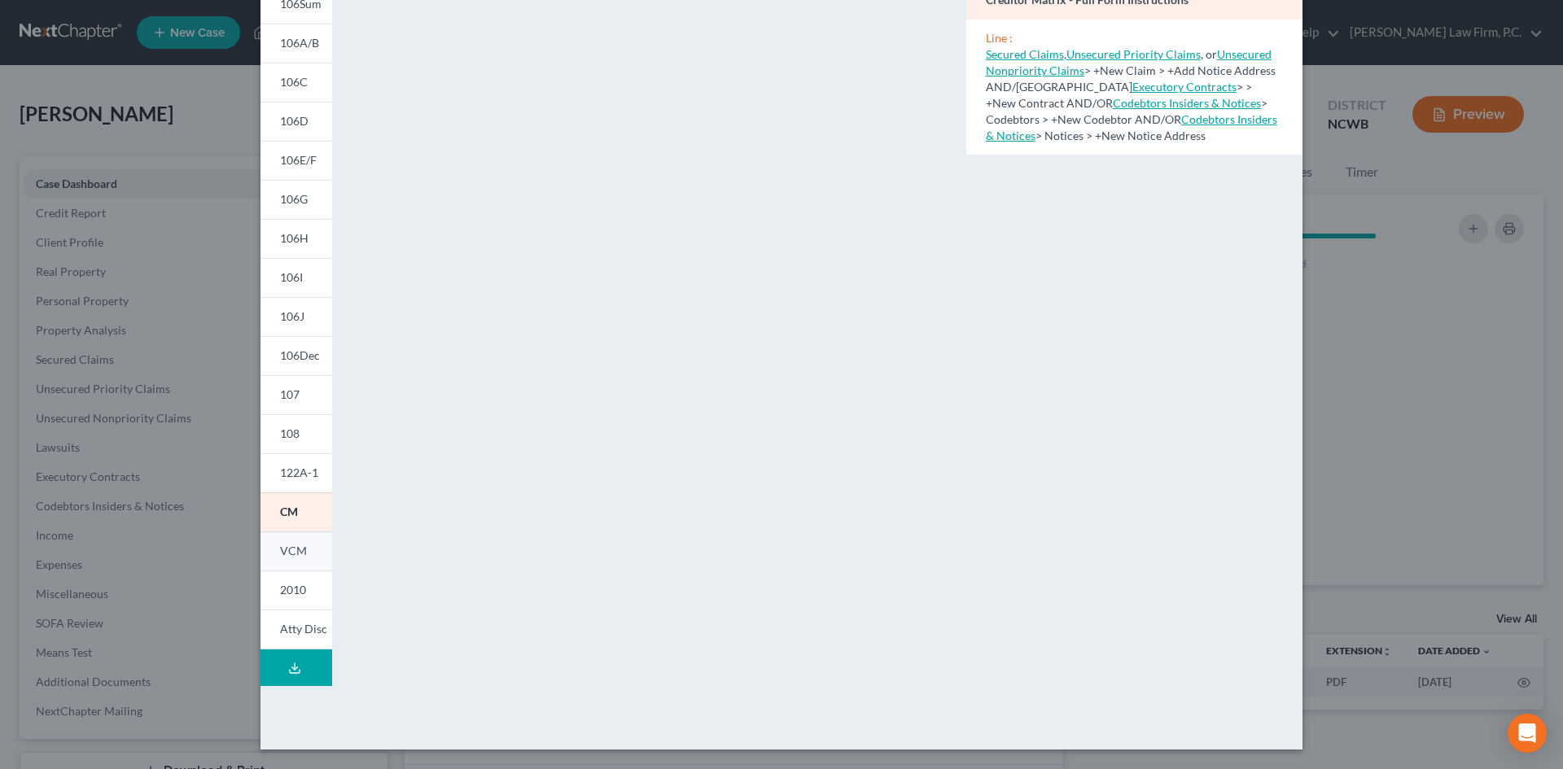
click at [295, 552] on span "VCM" at bounding box center [293, 551] width 27 height 14
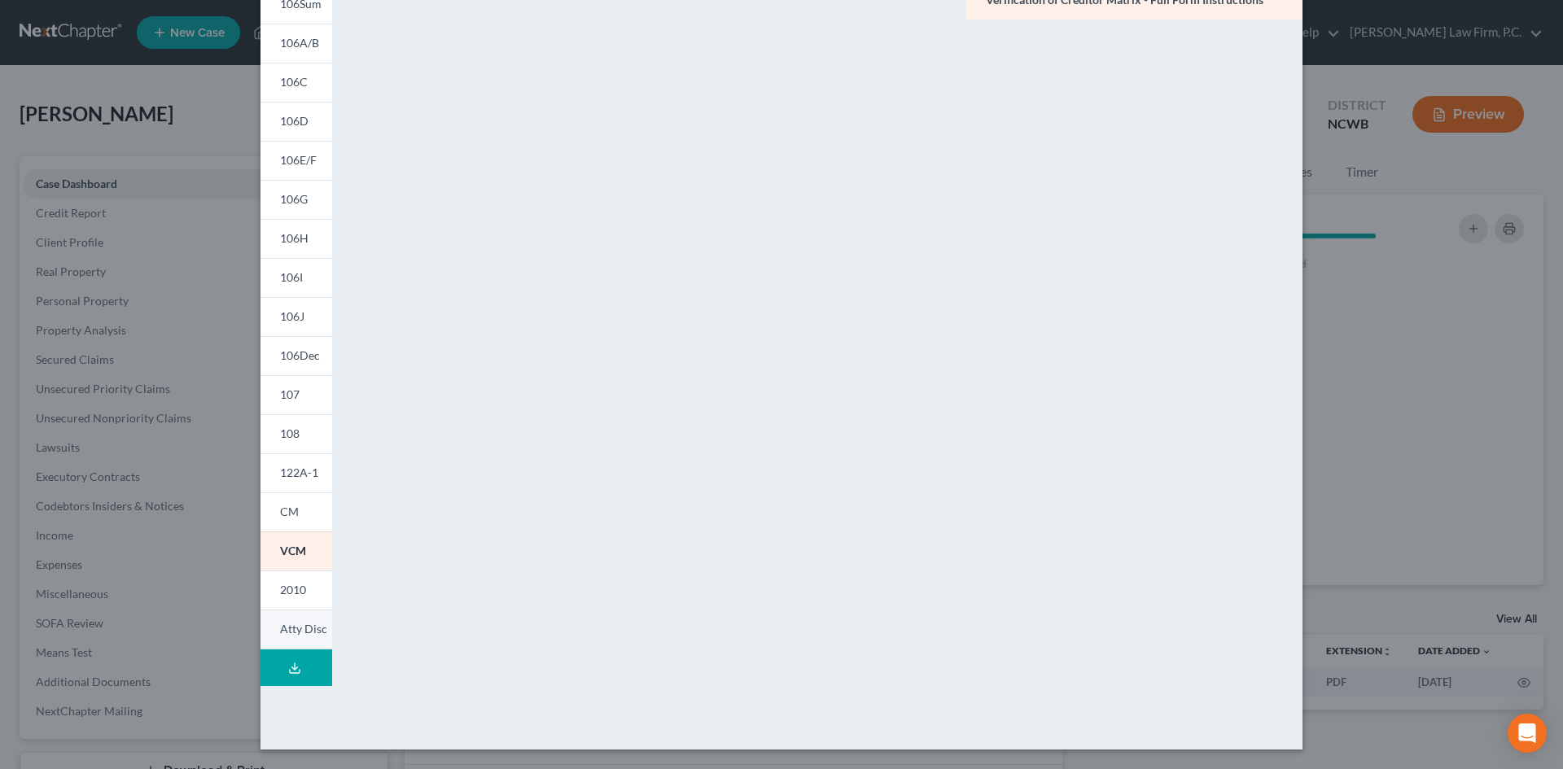
click at [299, 610] on link "Atty Disc" at bounding box center [296, 630] width 72 height 40
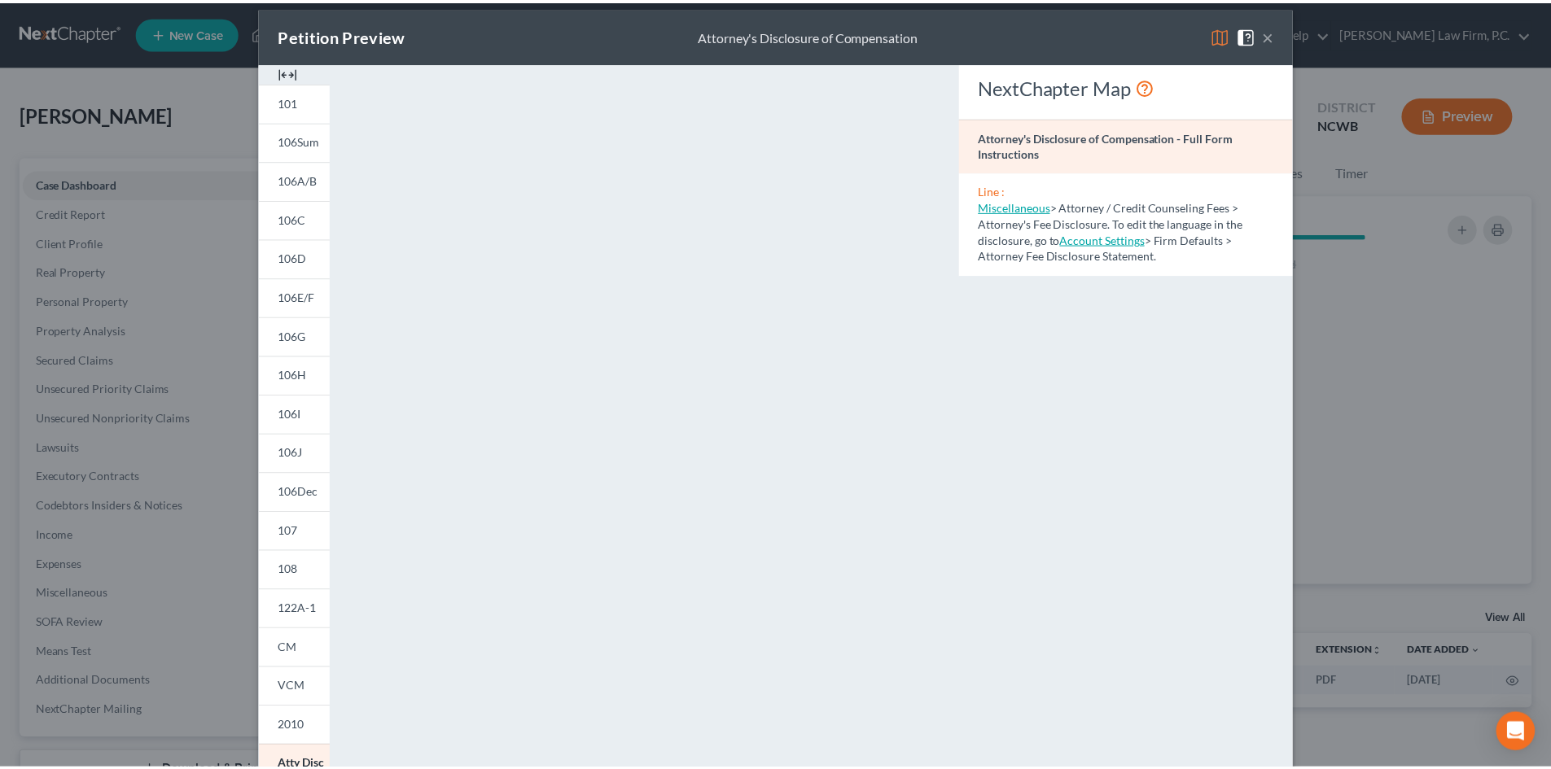
scroll to position [0, 0]
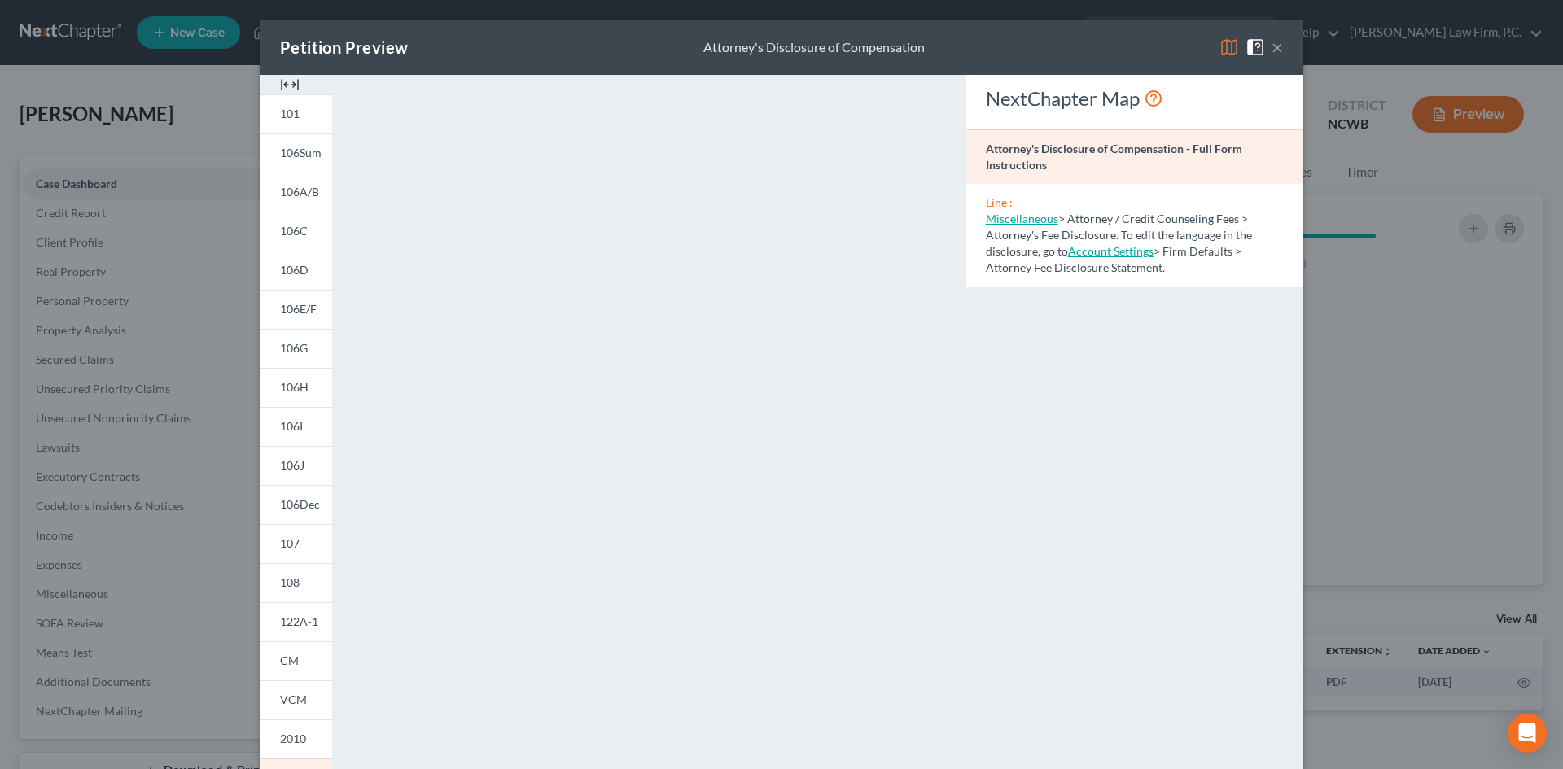
click at [1276, 48] on button "×" at bounding box center [1276, 47] width 11 height 20
